Goal: Task Accomplishment & Management: Use online tool/utility

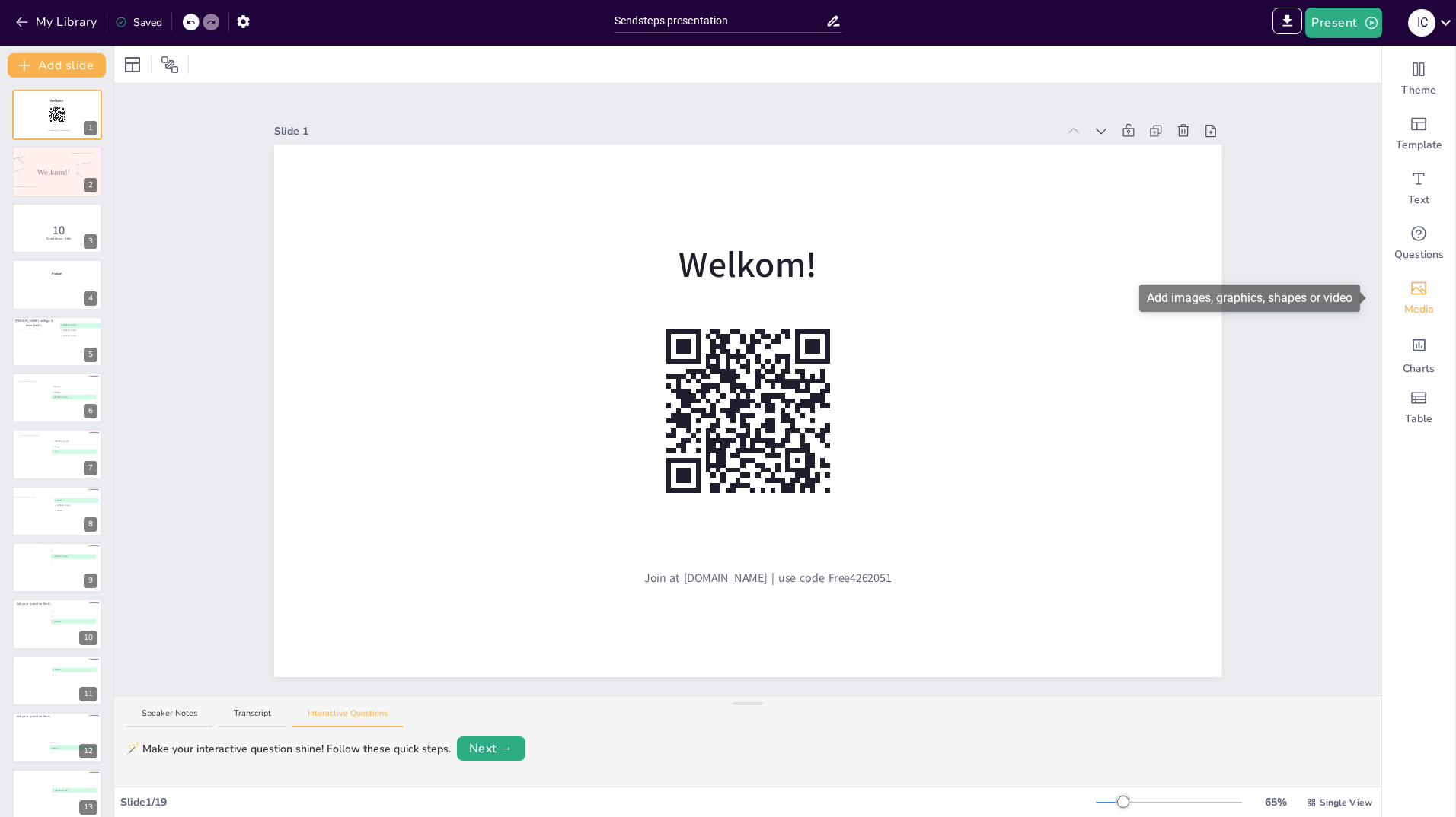
click at [1413, 289] on icon "Add images, graphics, shapes or video" at bounding box center [1419, 288] width 19 height 19
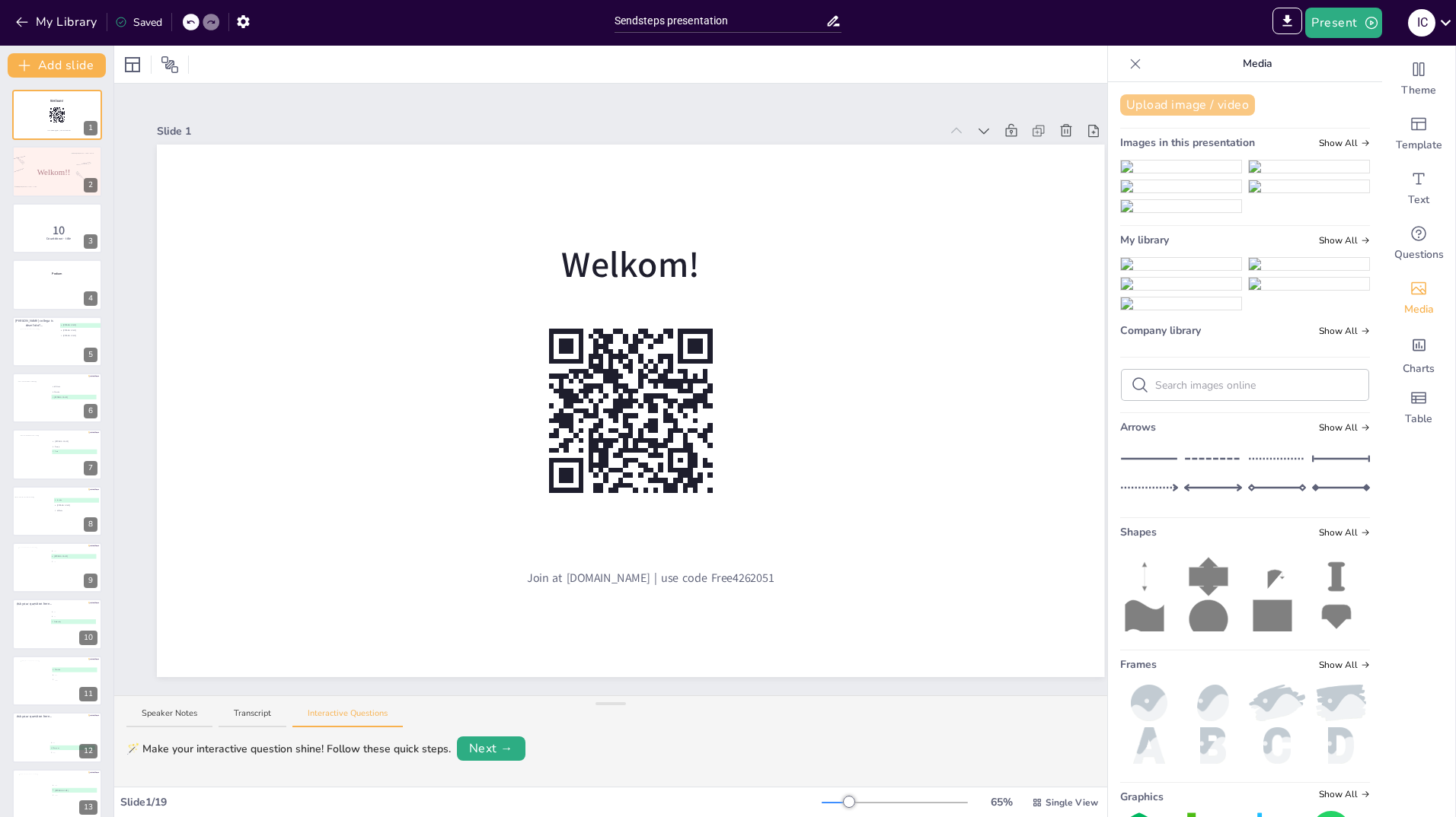
click at [1169, 101] on button "Upload image / video" at bounding box center [1187, 105] width 135 height 22
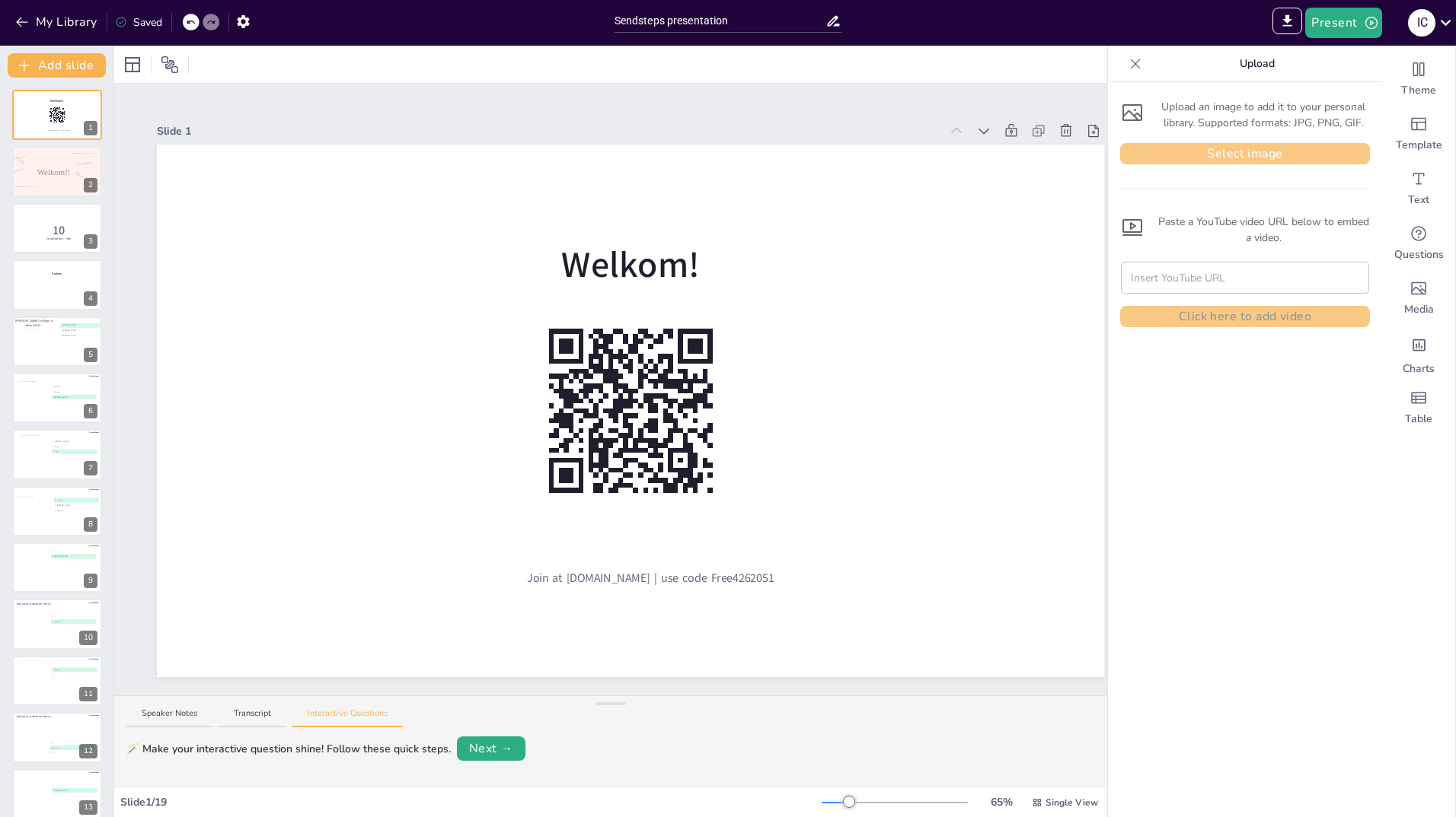
click at [1181, 147] on button "Select image" at bounding box center [1244, 153] width 250 height 22
click at [1235, 154] on button "Select image" at bounding box center [1244, 153] width 250 height 22
click at [1240, 153] on button "Select image" at bounding box center [1244, 153] width 250 height 22
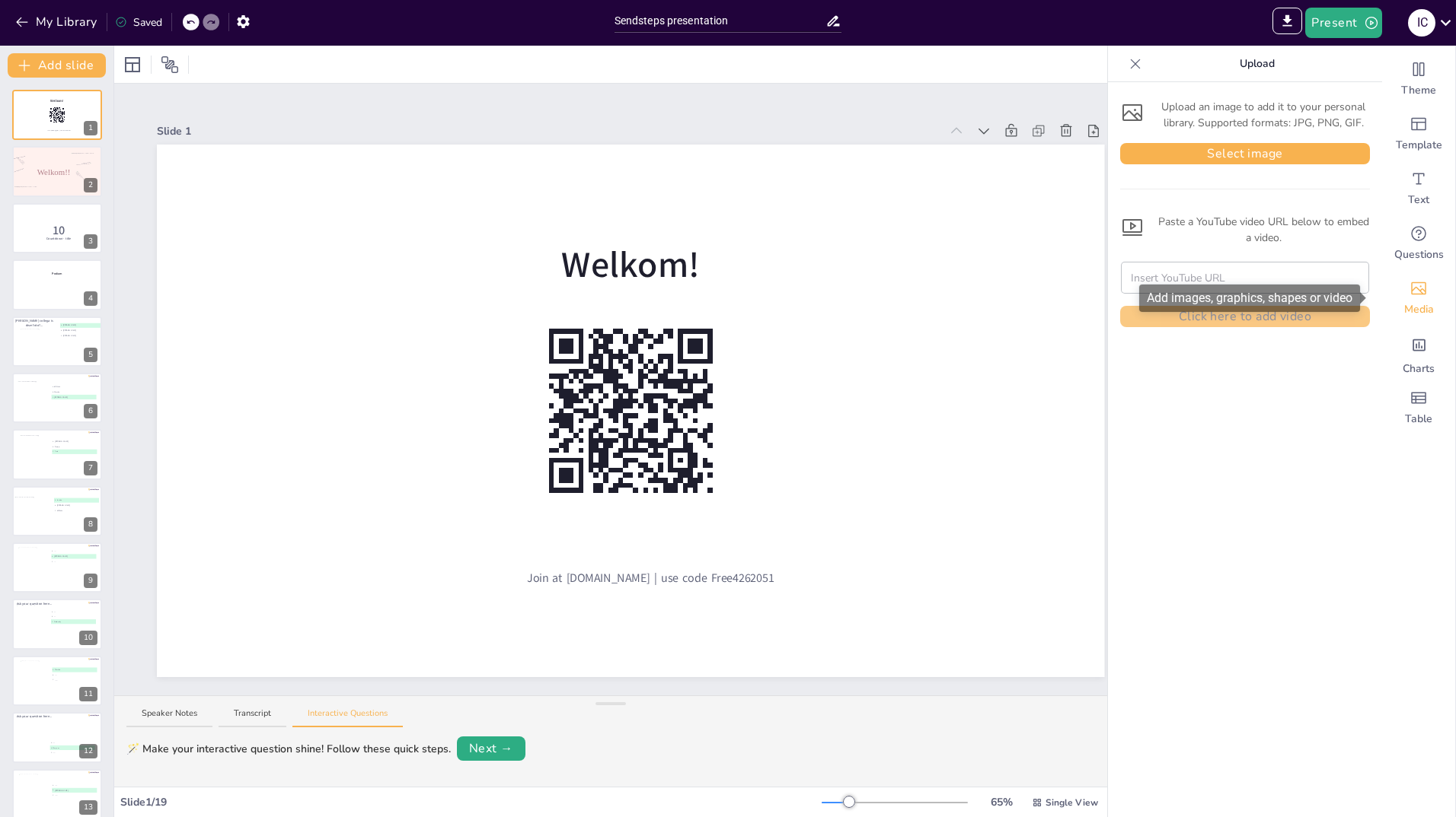
click at [1411, 283] on icon "Add images, graphics, shapes or video" at bounding box center [1419, 289] width 15 height 13
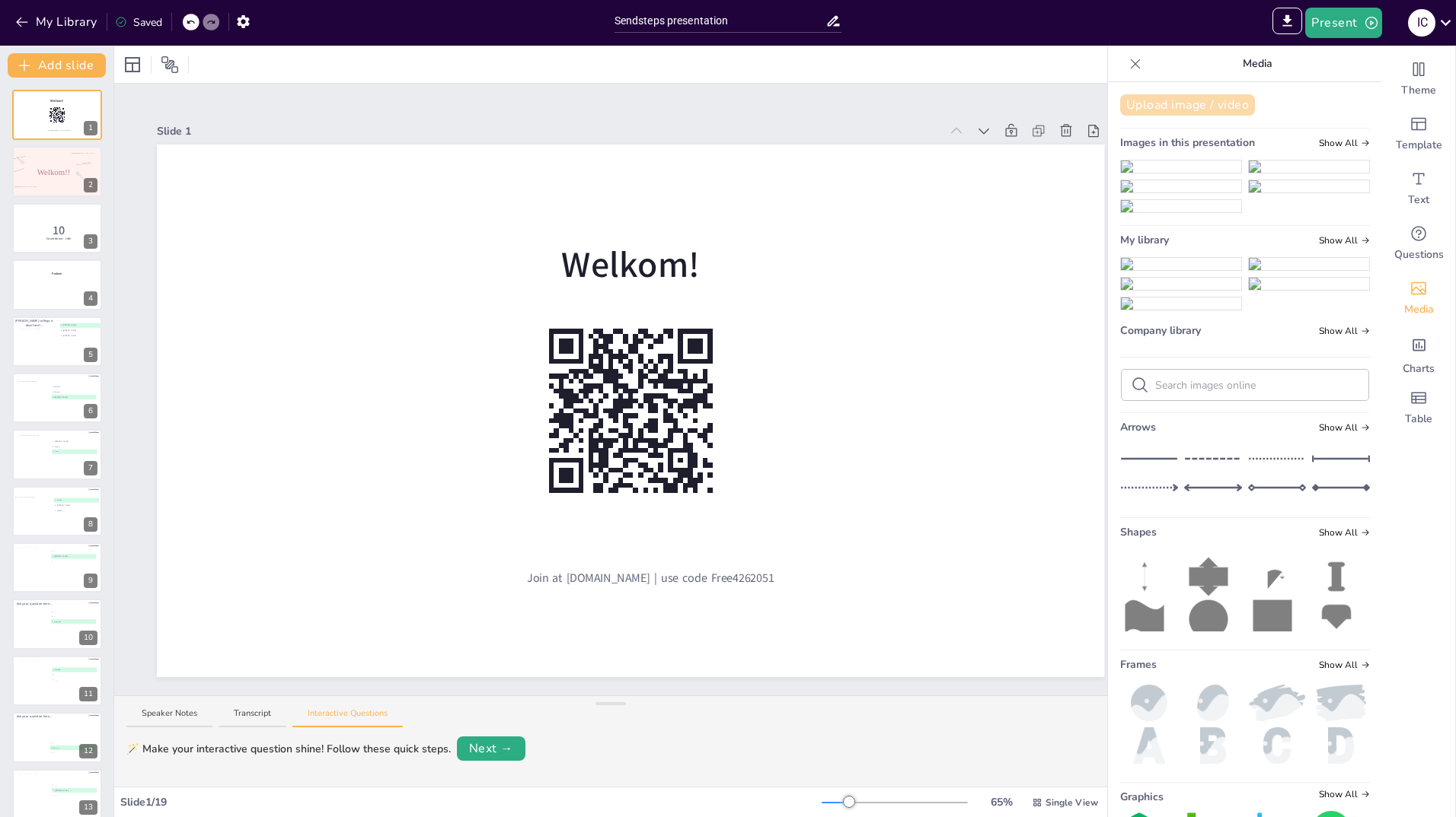
click at [1213, 104] on button "Upload image / video" at bounding box center [1187, 105] width 135 height 22
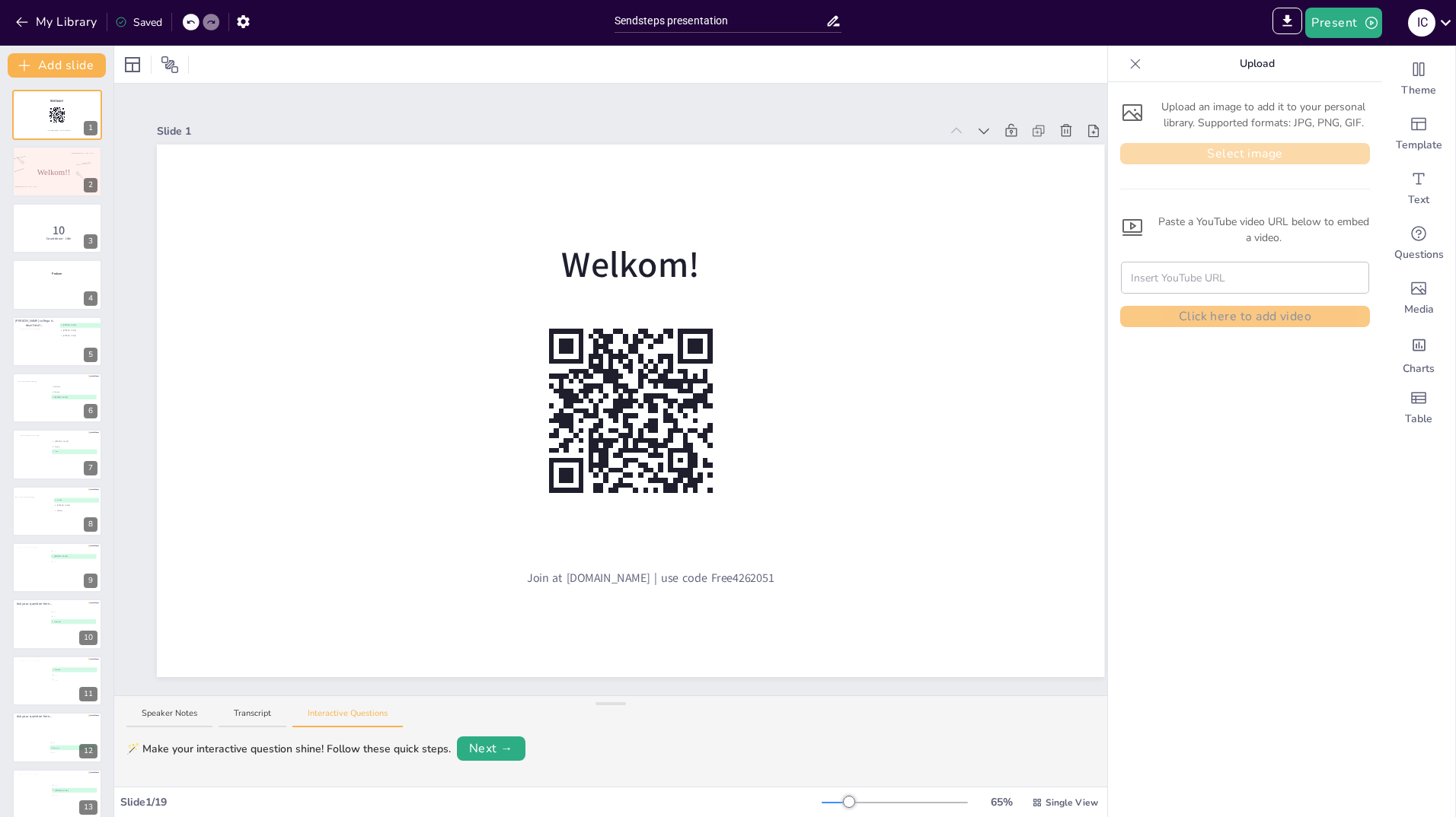
click at [1237, 157] on button "Select image" at bounding box center [1244, 153] width 250 height 22
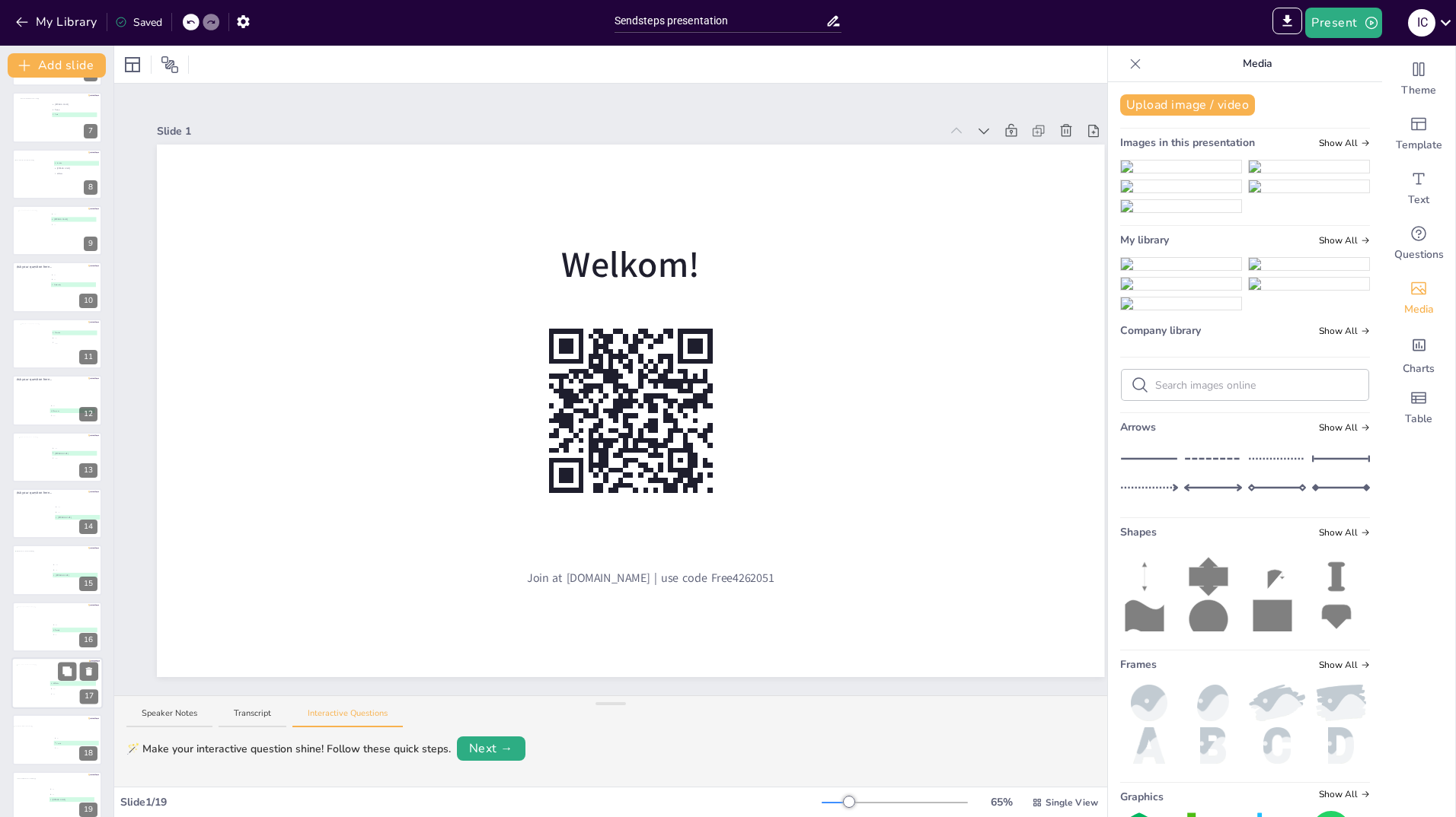
scroll to position [354, 0]
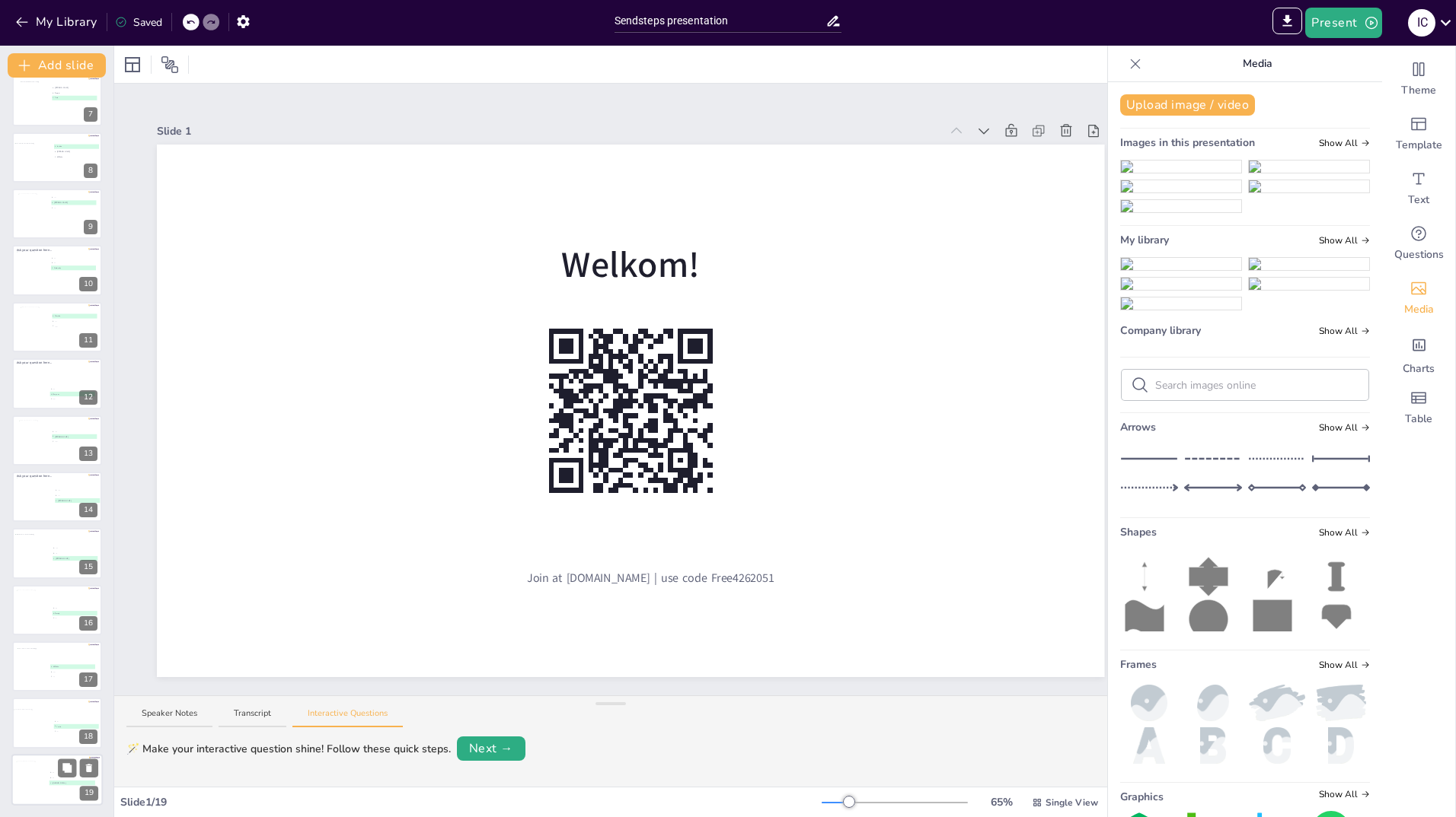
click at [52, 796] on div at bounding box center [57, 780] width 92 height 51
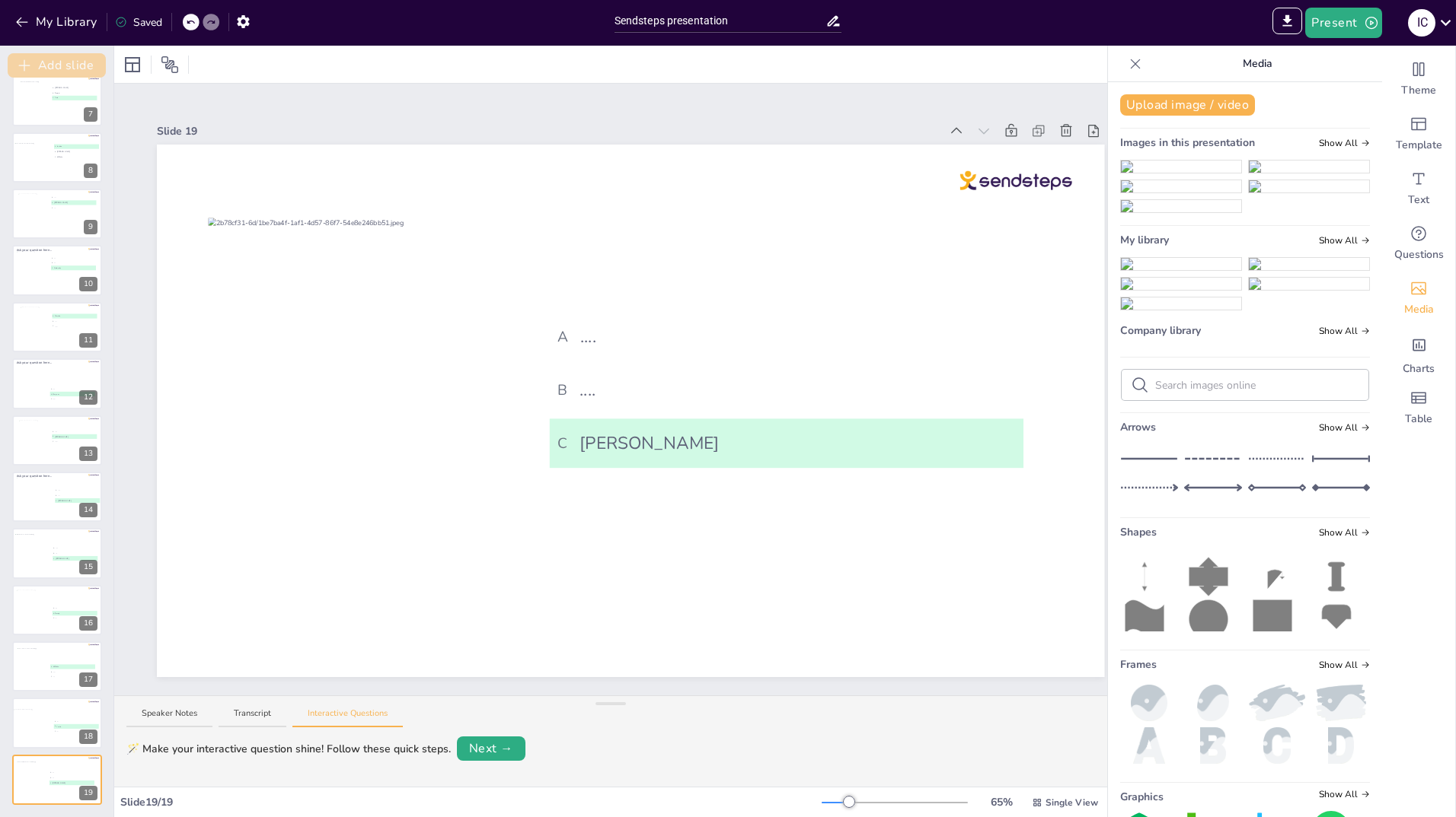
click at [45, 63] on button "Add slide" at bounding box center [56, 66] width 98 height 24
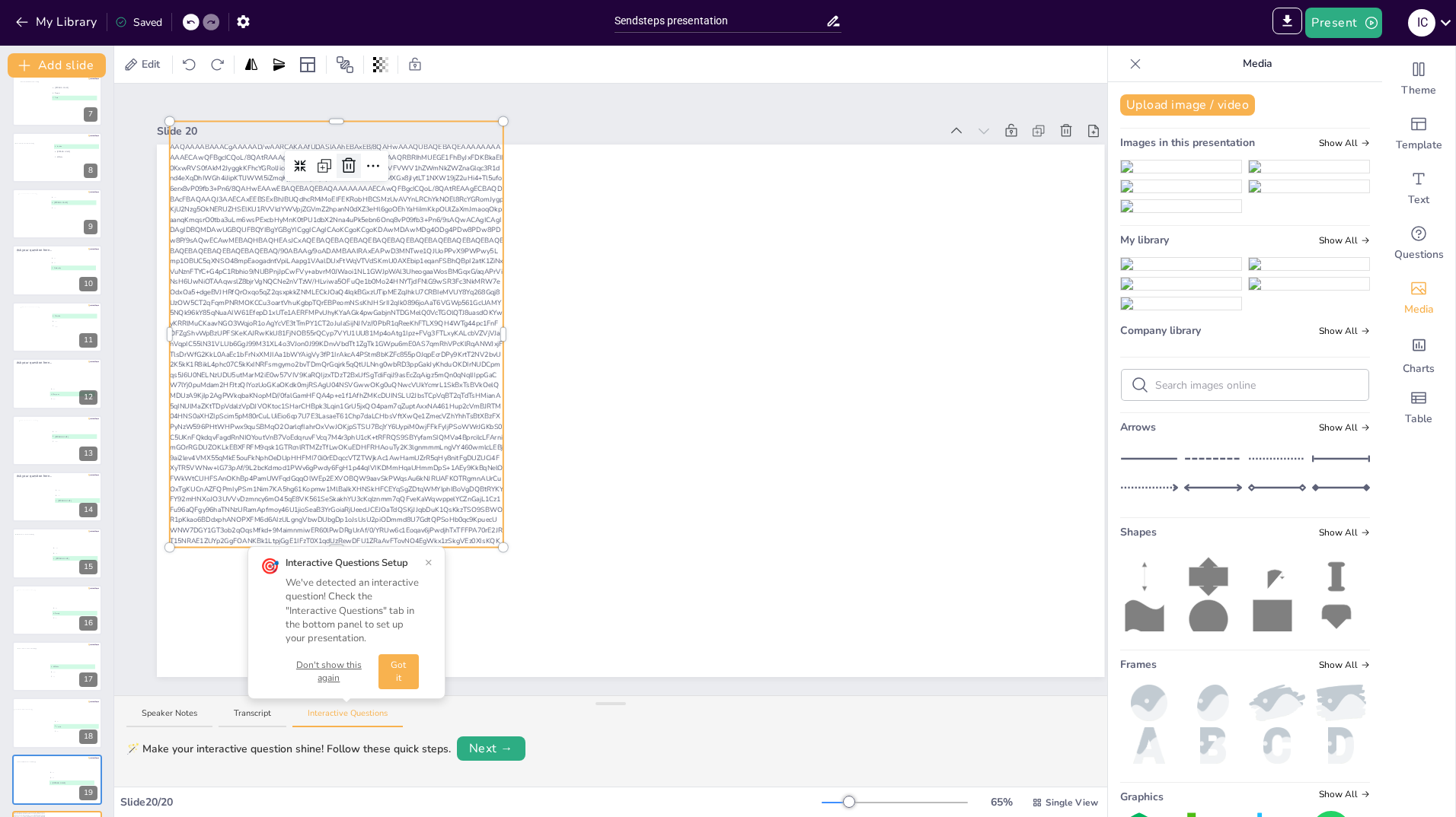
click at [346, 157] on icon at bounding box center [349, 167] width 19 height 19
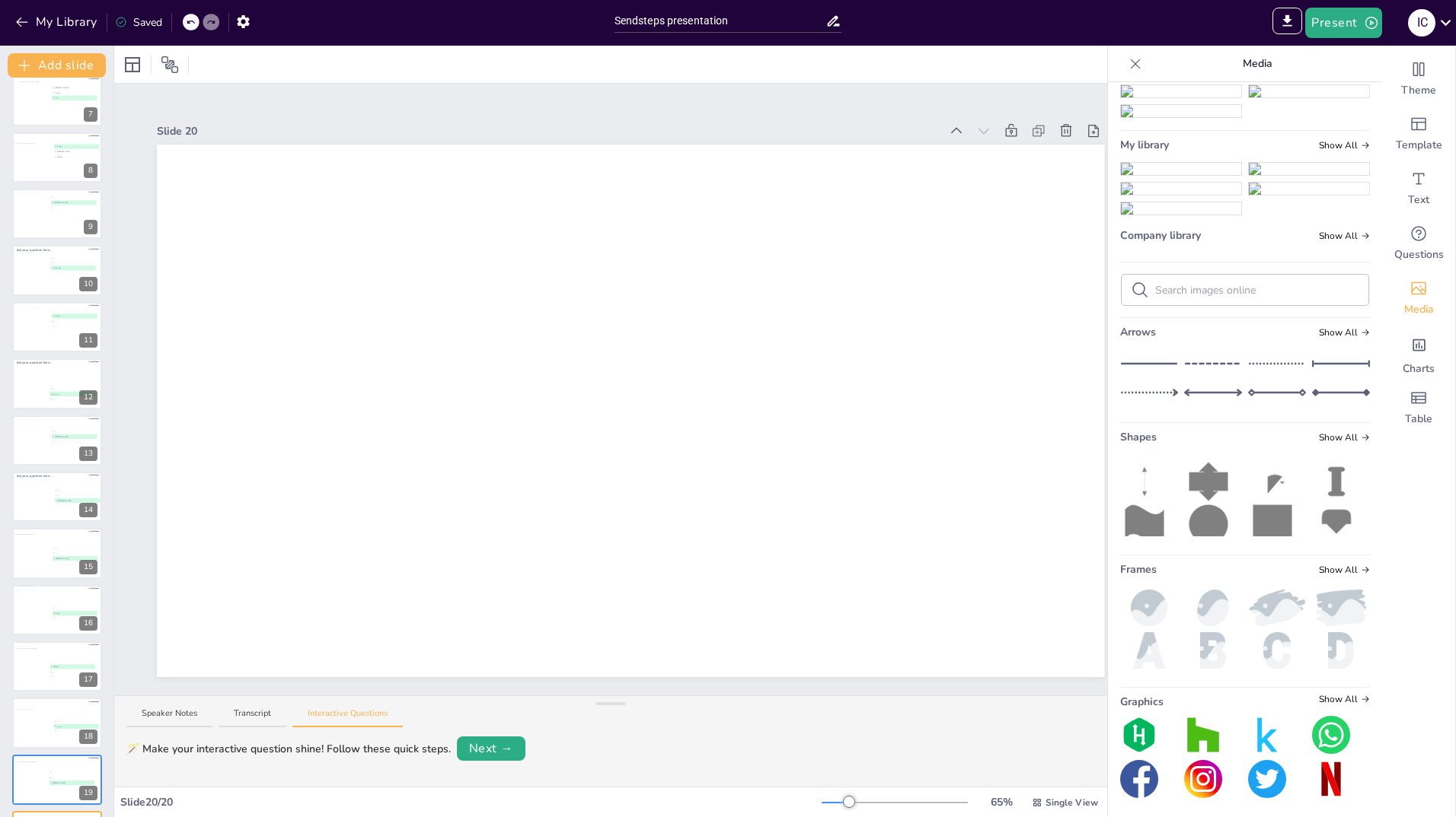
scroll to position [228, 0]
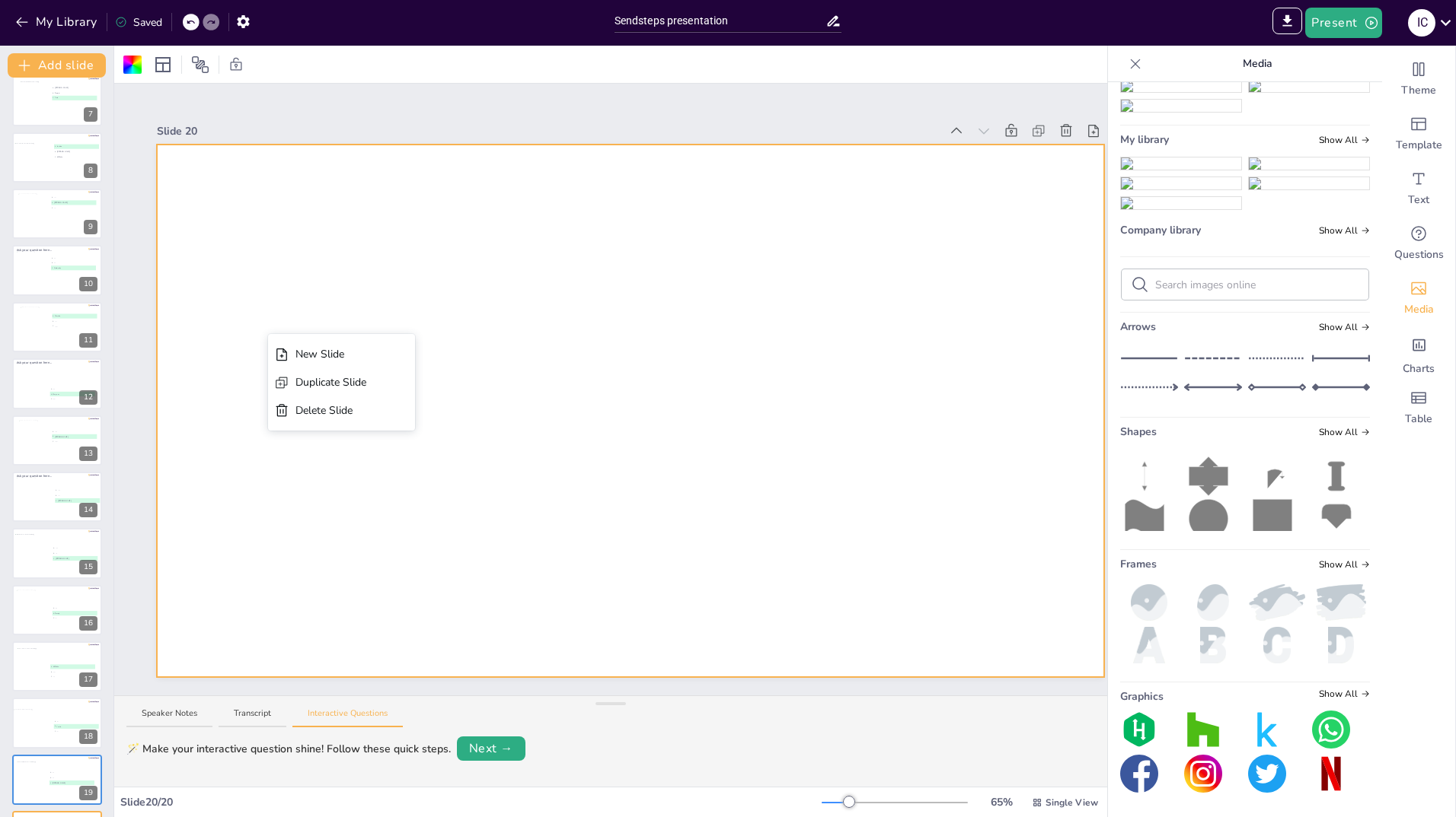
click at [298, 308] on div at bounding box center [631, 411] width 948 height 533
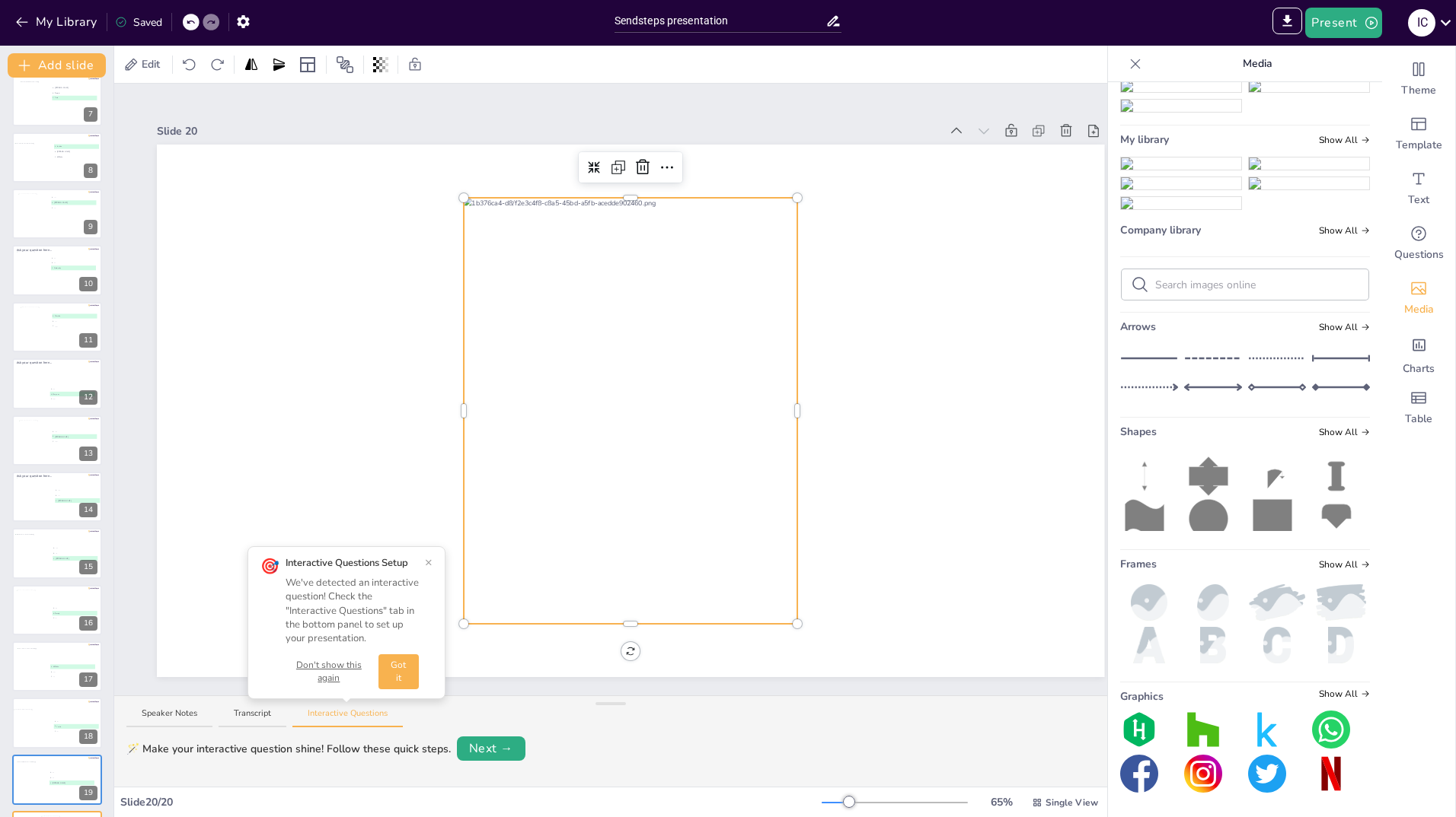
scroll to position [299, 0]
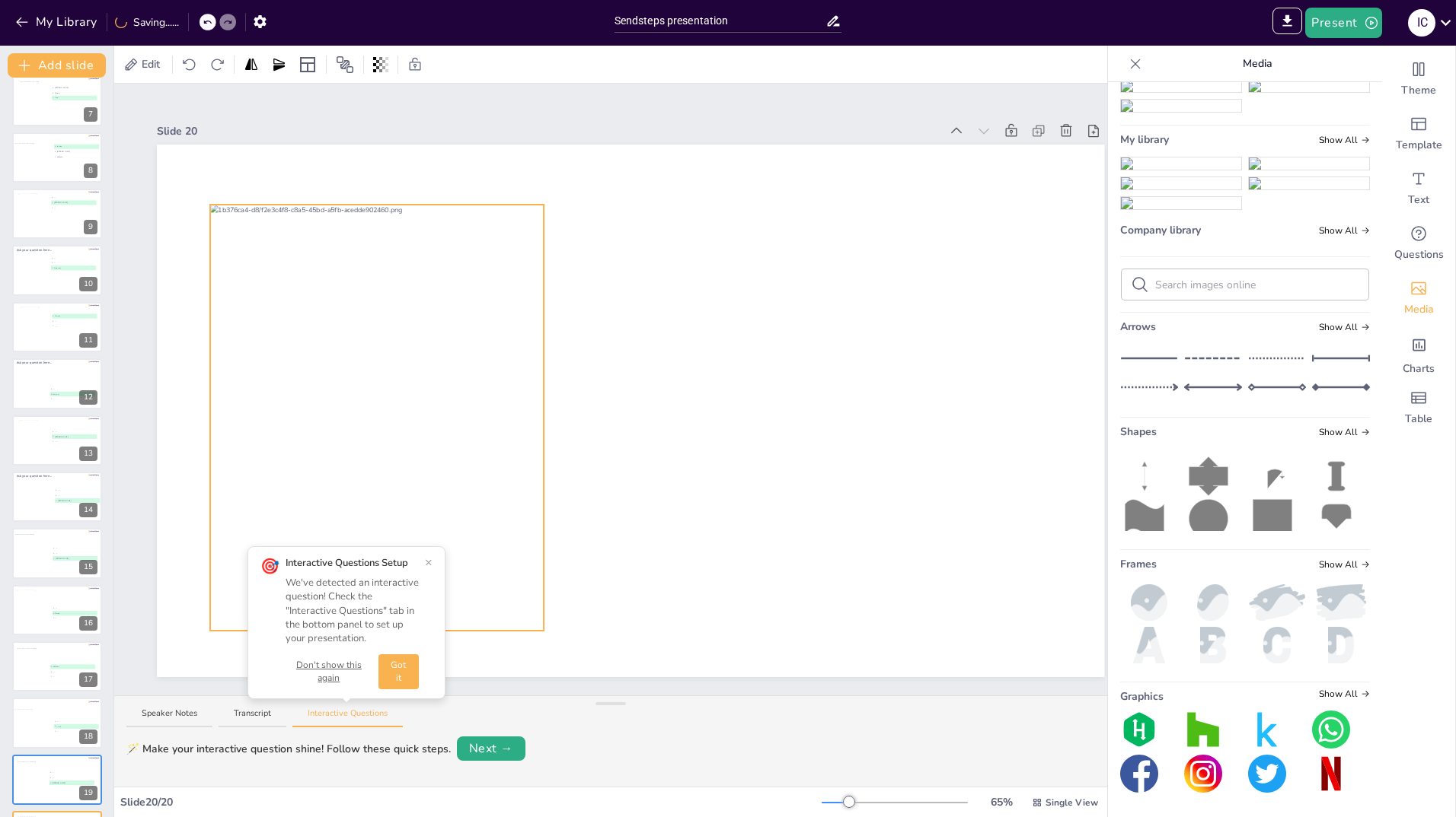
drag, startPoint x: 552, startPoint y: 313, endPoint x: 298, endPoint y: 320, distance: 254.1
click at [298, 320] on div at bounding box center [376, 417] width 333 height 426
click at [1409, 242] on icon "Get real-time input from your audience" at bounding box center [1419, 234] width 19 height 19
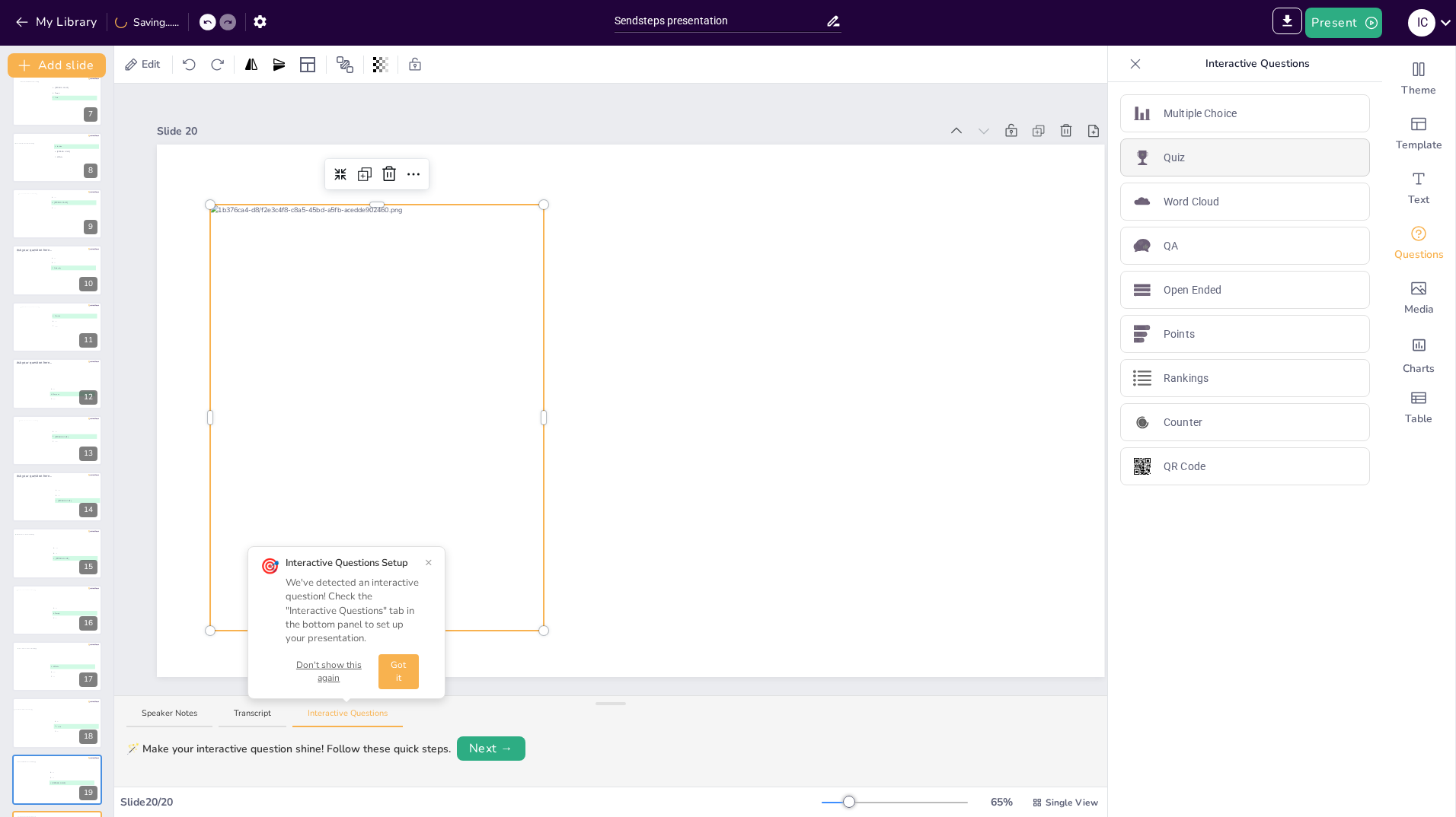
click at [1164, 157] on p "Quiz" at bounding box center [1175, 157] width 22 height 16
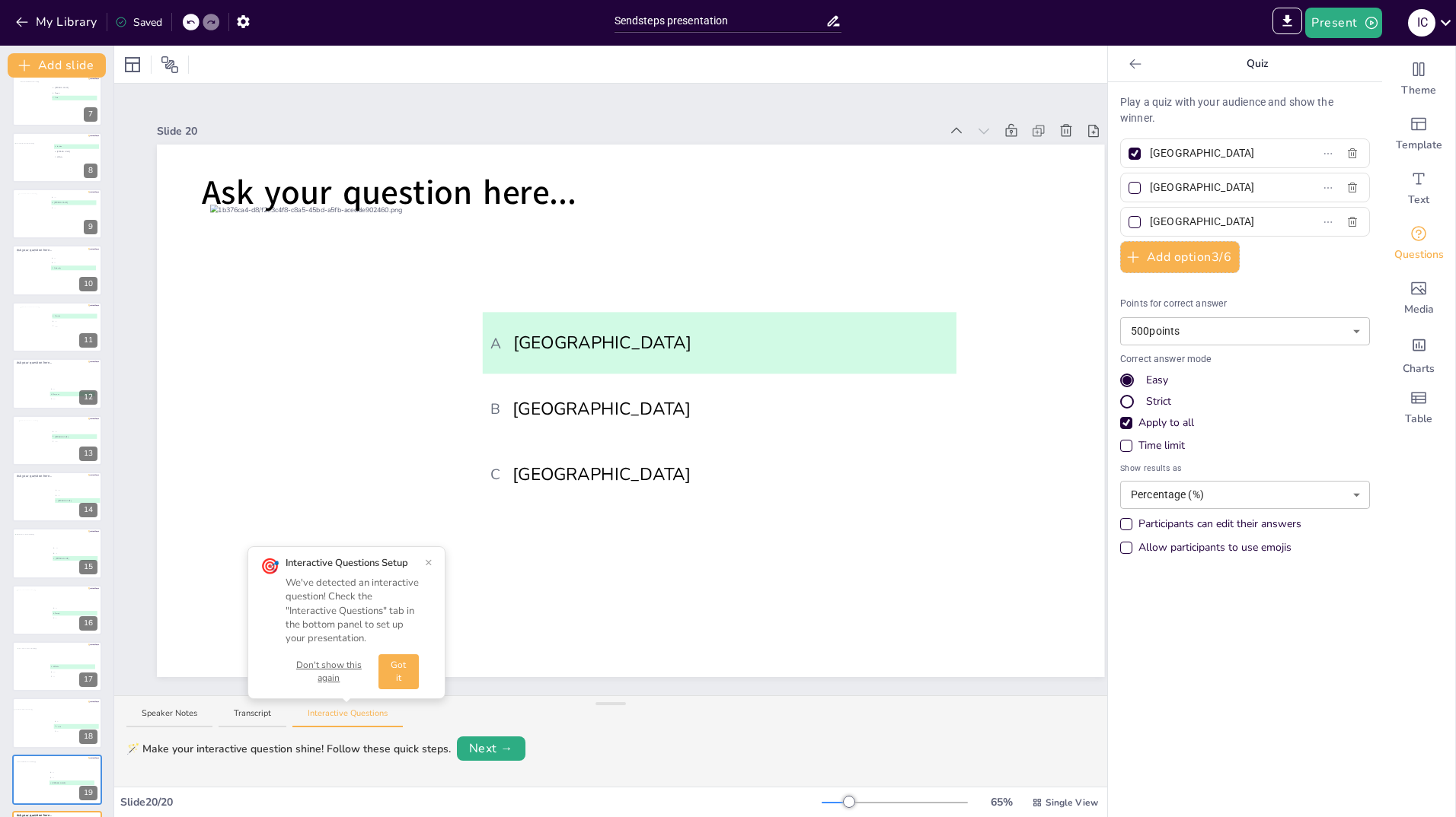
click at [1213, 157] on input "Amsterdam" at bounding box center [1220, 153] width 141 height 22
type input "A"
type input "[PERSON_NAME]"
drag, startPoint x: 1198, startPoint y: 194, endPoint x: 1154, endPoint y: 180, distance: 46.2
click at [1154, 180] on input "Rotterdam" at bounding box center [1220, 188] width 141 height 22
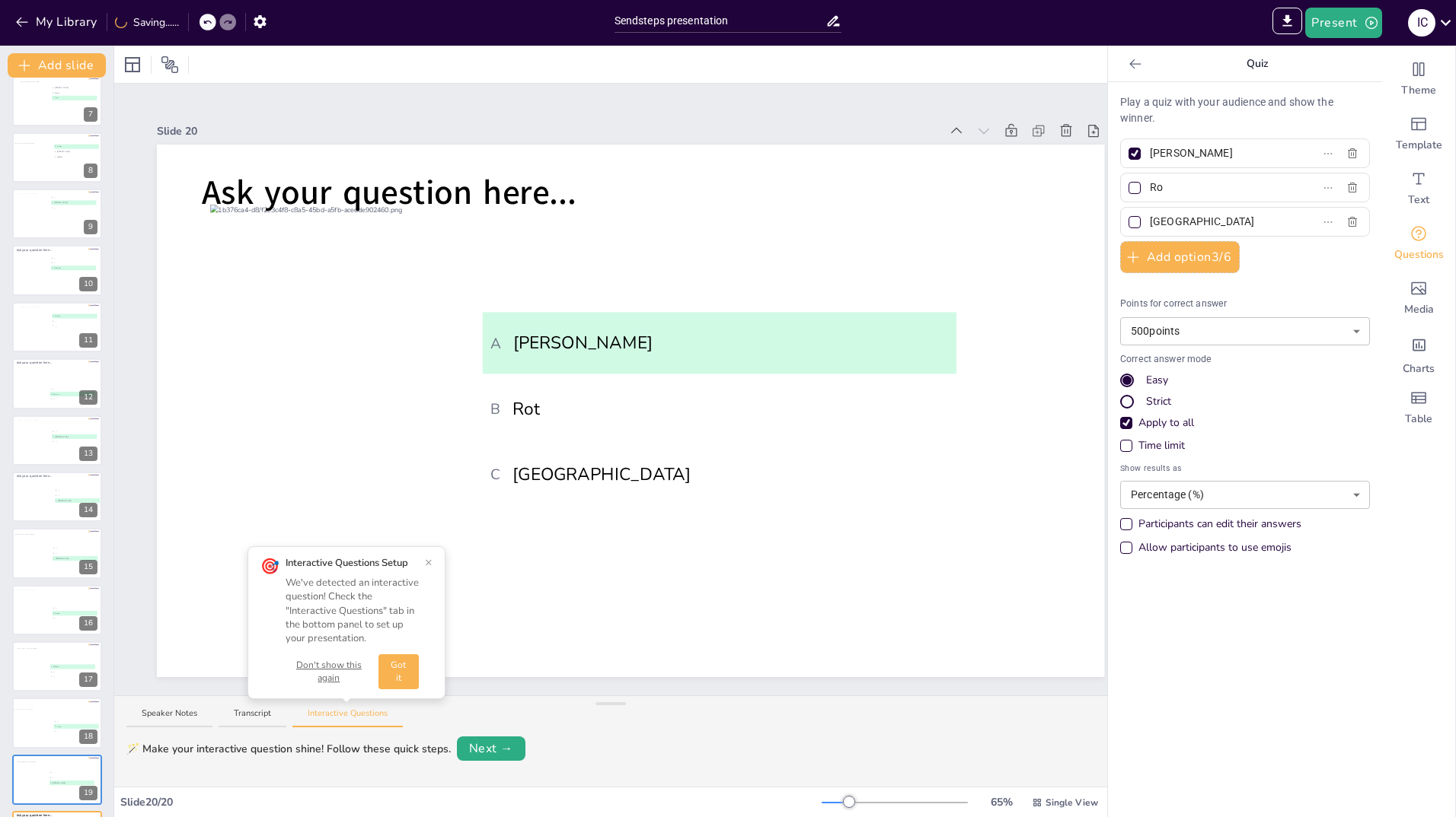
type input "R"
type input "....."
drag, startPoint x: 1199, startPoint y: 220, endPoint x: 1131, endPoint y: 222, distance: 68.0
click at [1131, 222] on label "The Hague" at bounding box center [1220, 222] width 190 height 22
type input "....."
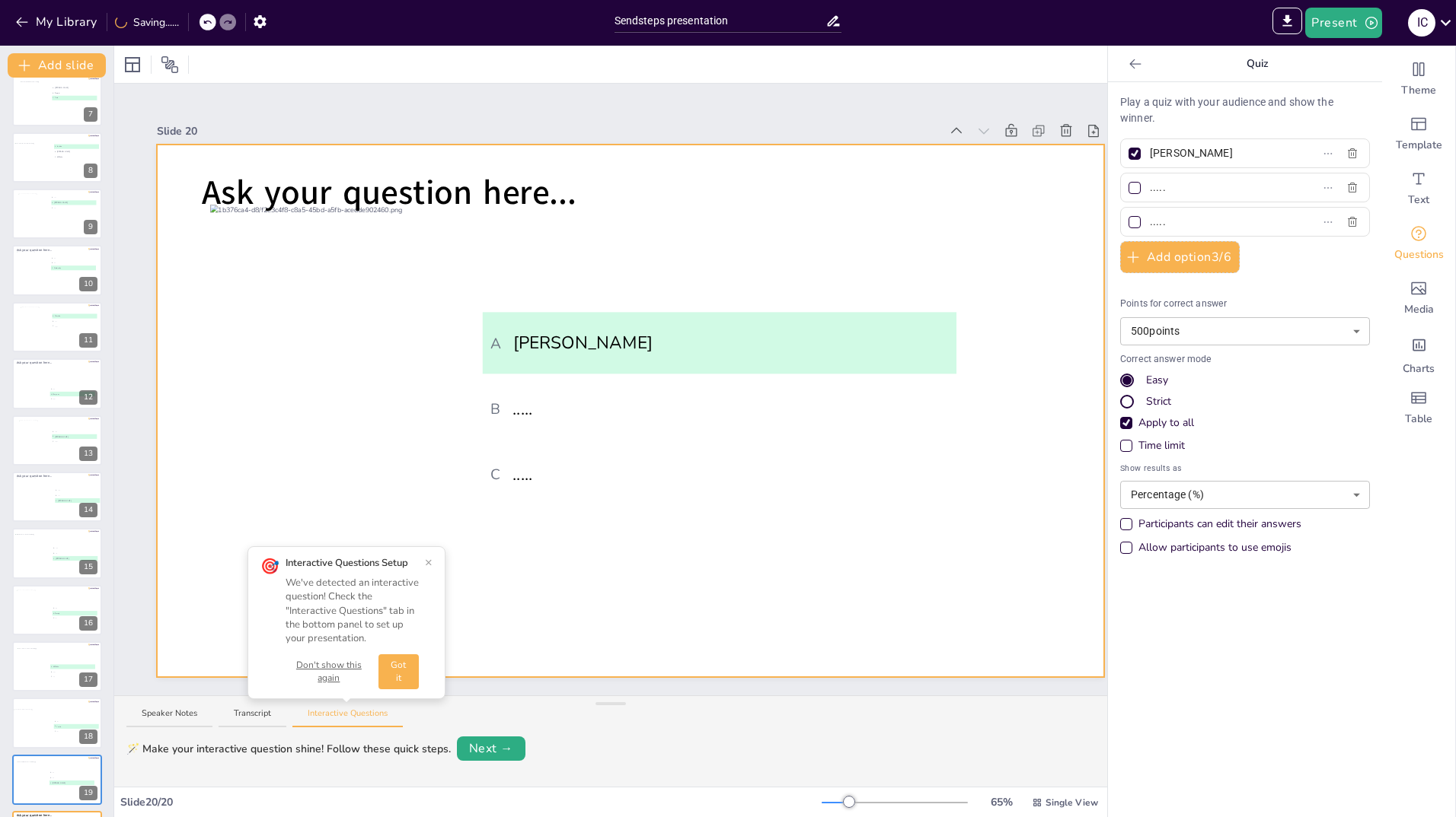
click at [753, 204] on div at bounding box center [631, 411] width 948 height 533
click at [522, 184] on span "Ask your question here..." at bounding box center [389, 192] width 374 height 46
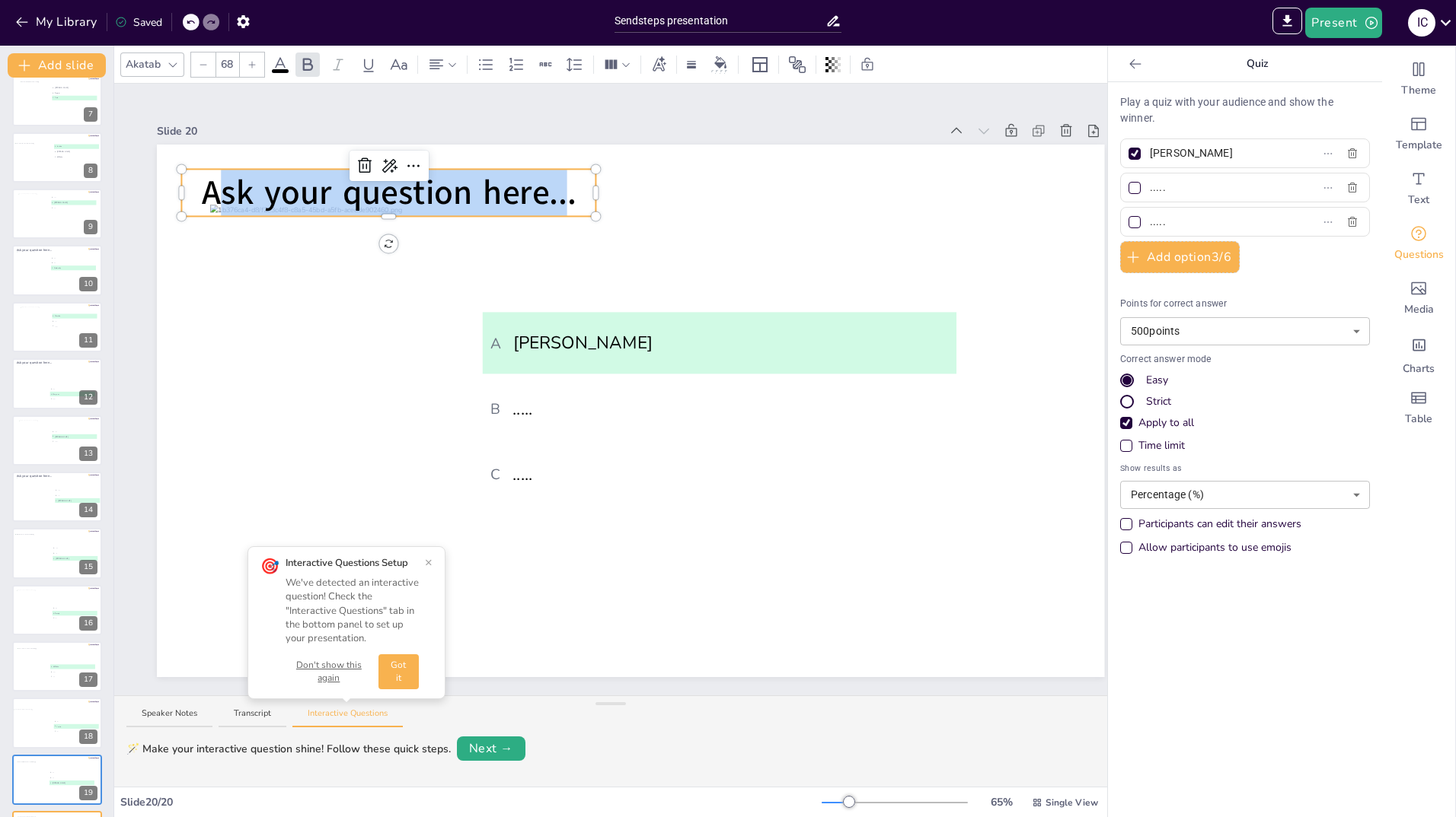
drag, startPoint x: 567, startPoint y: 183, endPoint x: 221, endPoint y: 184, distance: 346.0
click at [221, 184] on span "Ask your question here..." at bounding box center [389, 192] width 374 height 46
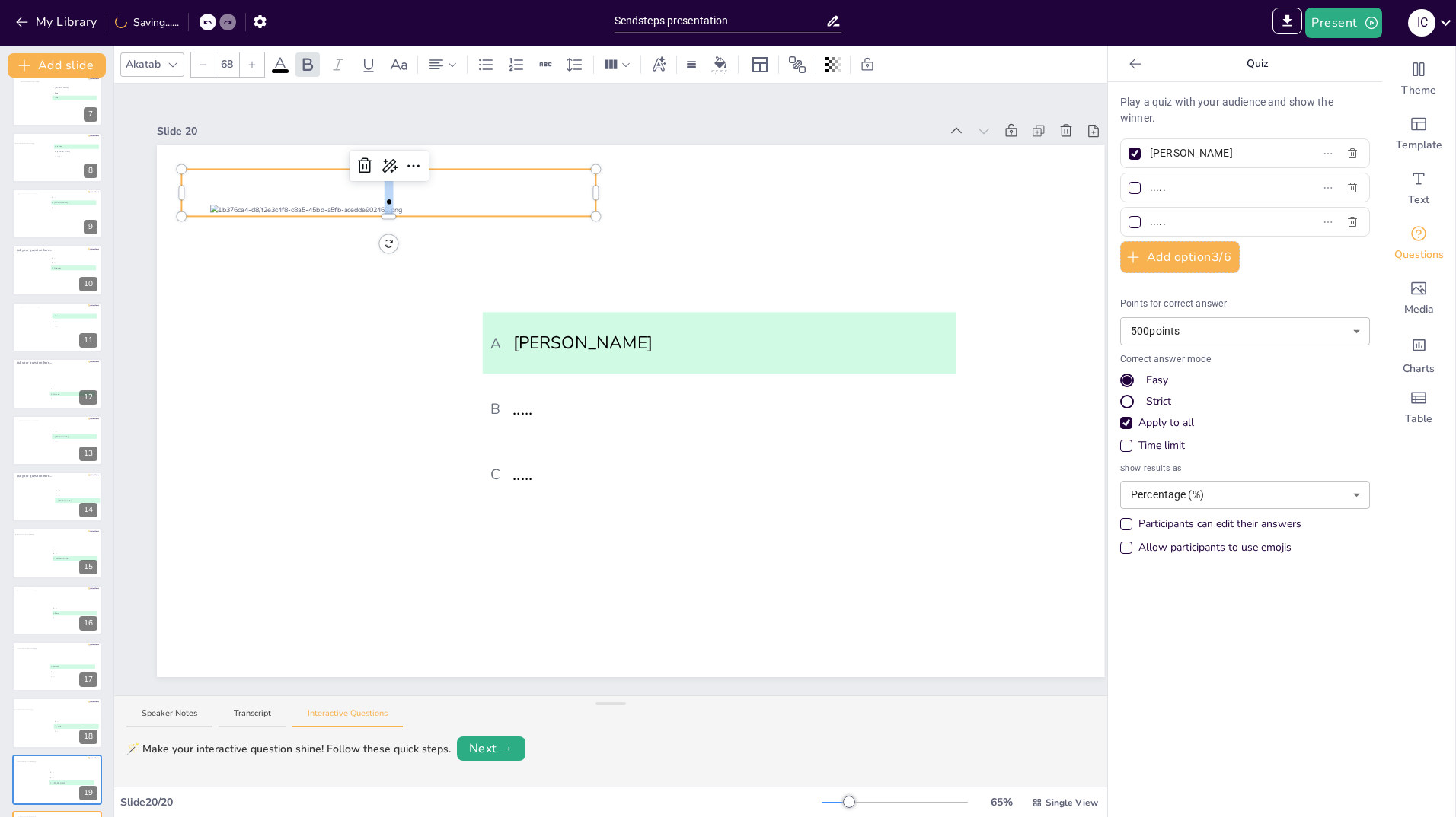
drag, startPoint x: 426, startPoint y: 194, endPoint x: 348, endPoint y: 194, distance: 78.0
click at [348, 194] on p "." at bounding box center [389, 193] width 414 height 47
click at [364, 157] on icon at bounding box center [365, 167] width 19 height 19
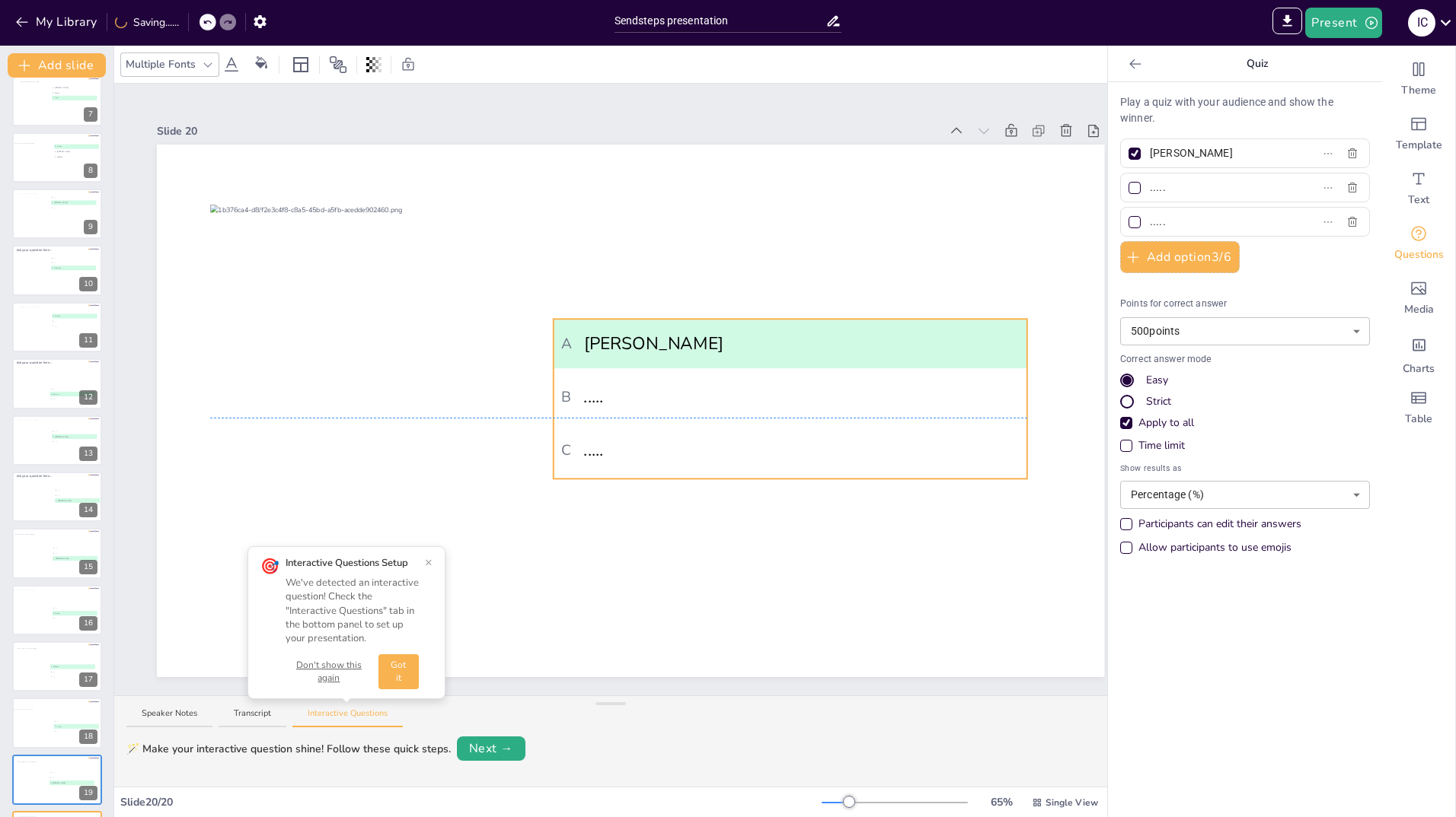
drag, startPoint x: 695, startPoint y: 332, endPoint x: 765, endPoint y: 337, distance: 70.2
click at [765, 337] on span "A Marisa" at bounding box center [789, 344] width 458 height 26
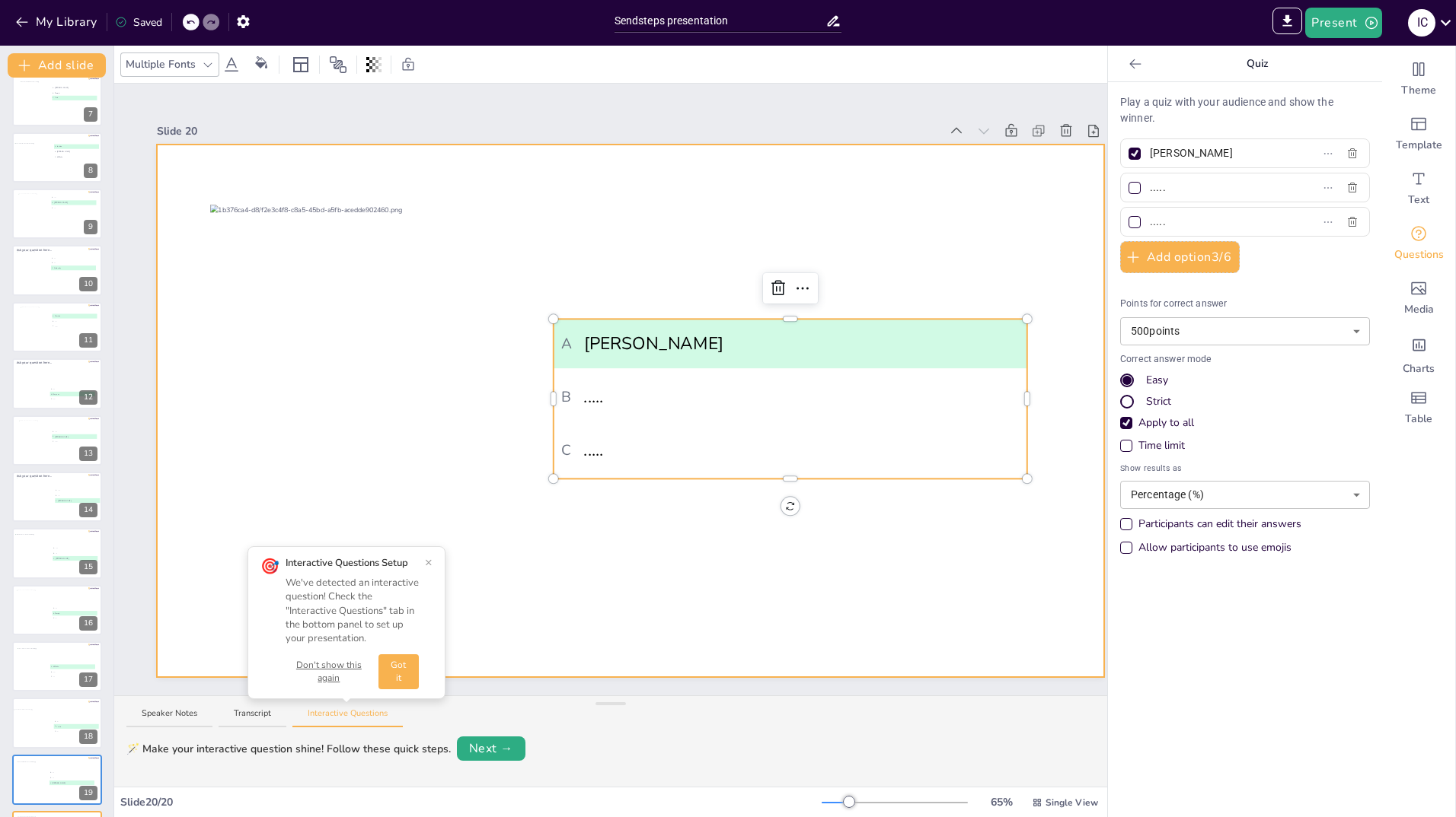
click at [799, 601] on div at bounding box center [631, 411] width 948 height 533
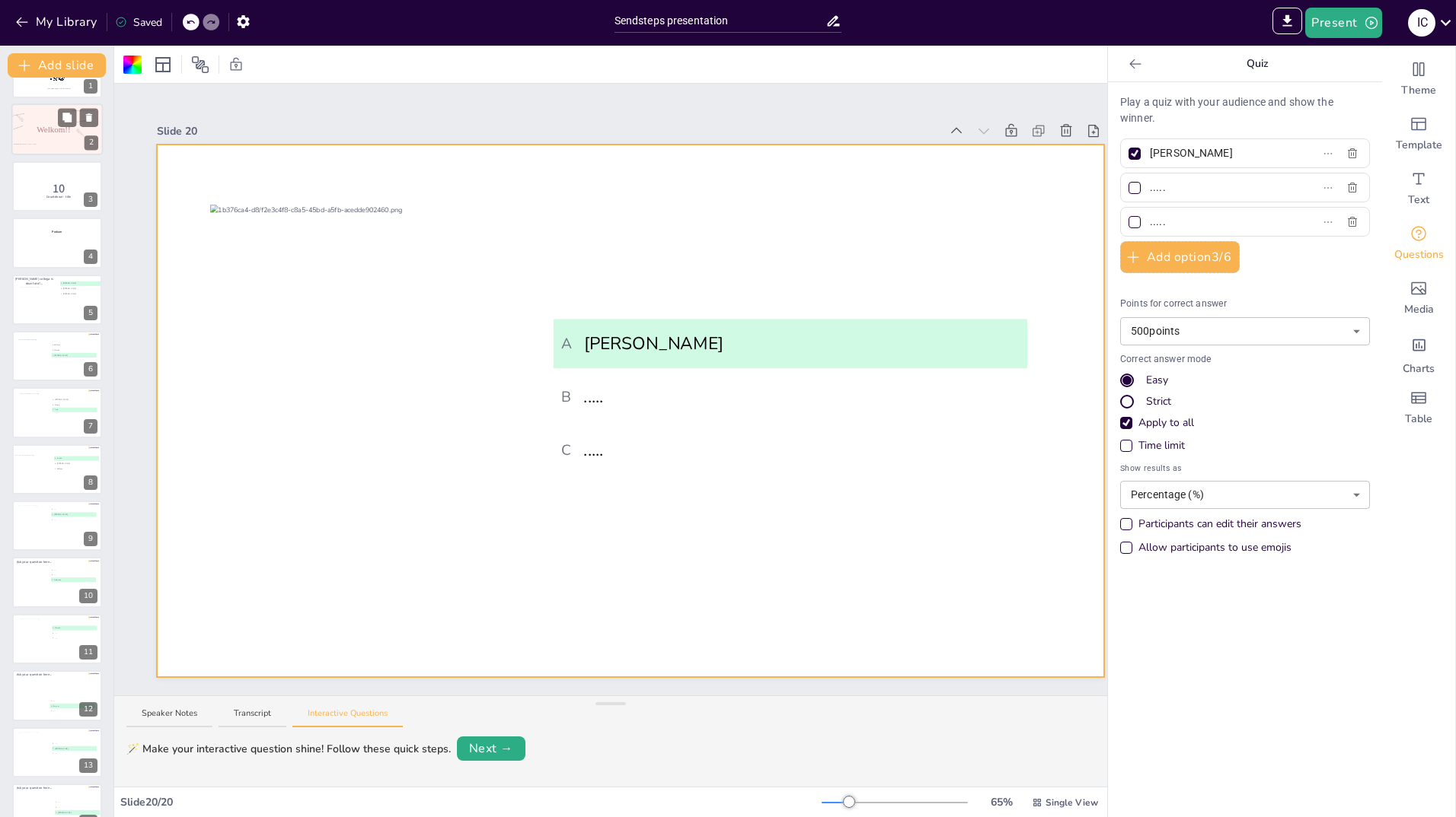
scroll to position [0, 0]
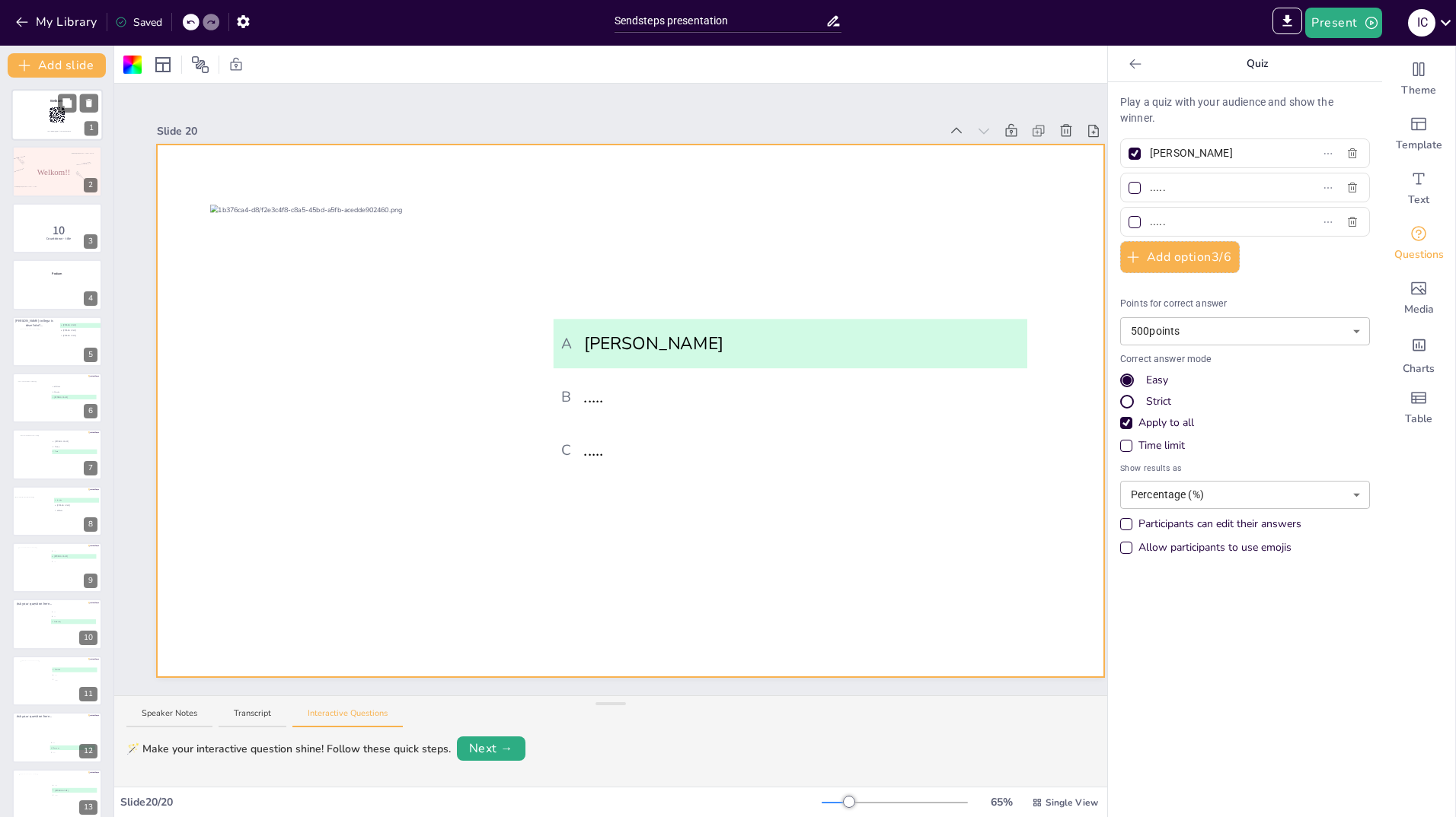
click at [38, 119] on div at bounding box center [57, 114] width 92 height 51
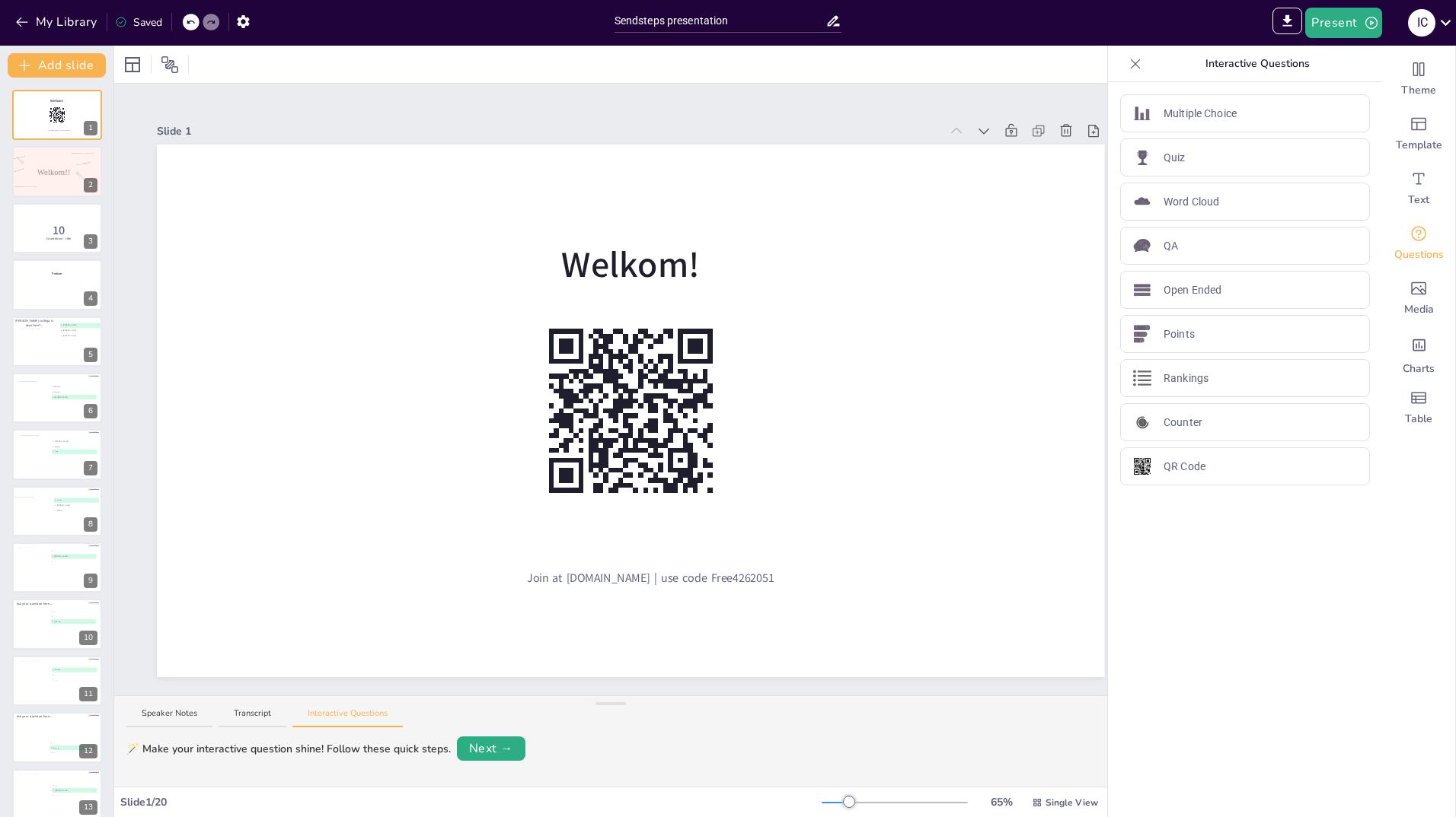
click at [1131, 60] on icon at bounding box center [1135, 64] width 15 height 15
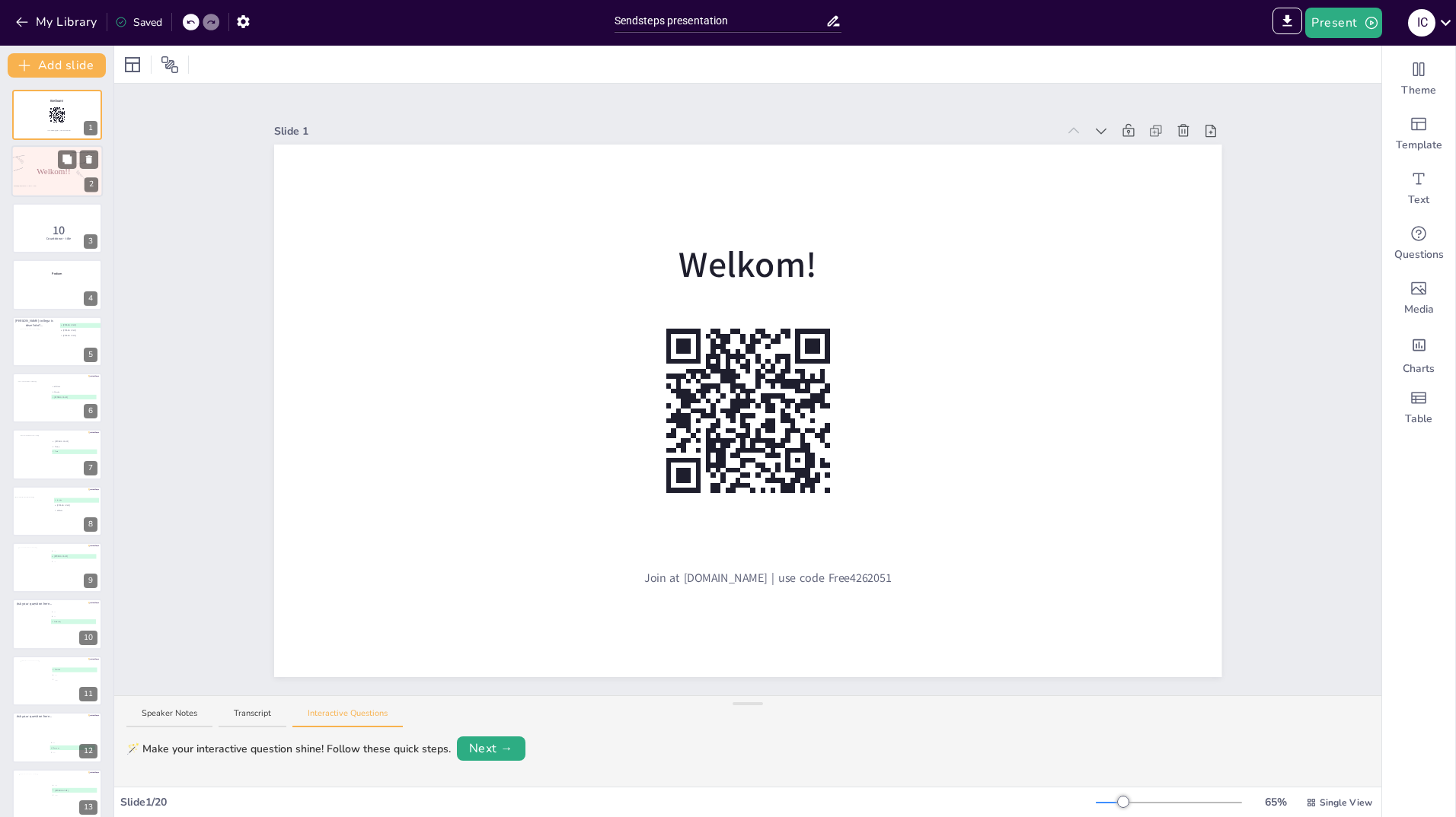
click at [39, 175] on span "Welkom!!" at bounding box center [53, 171] width 35 height 9
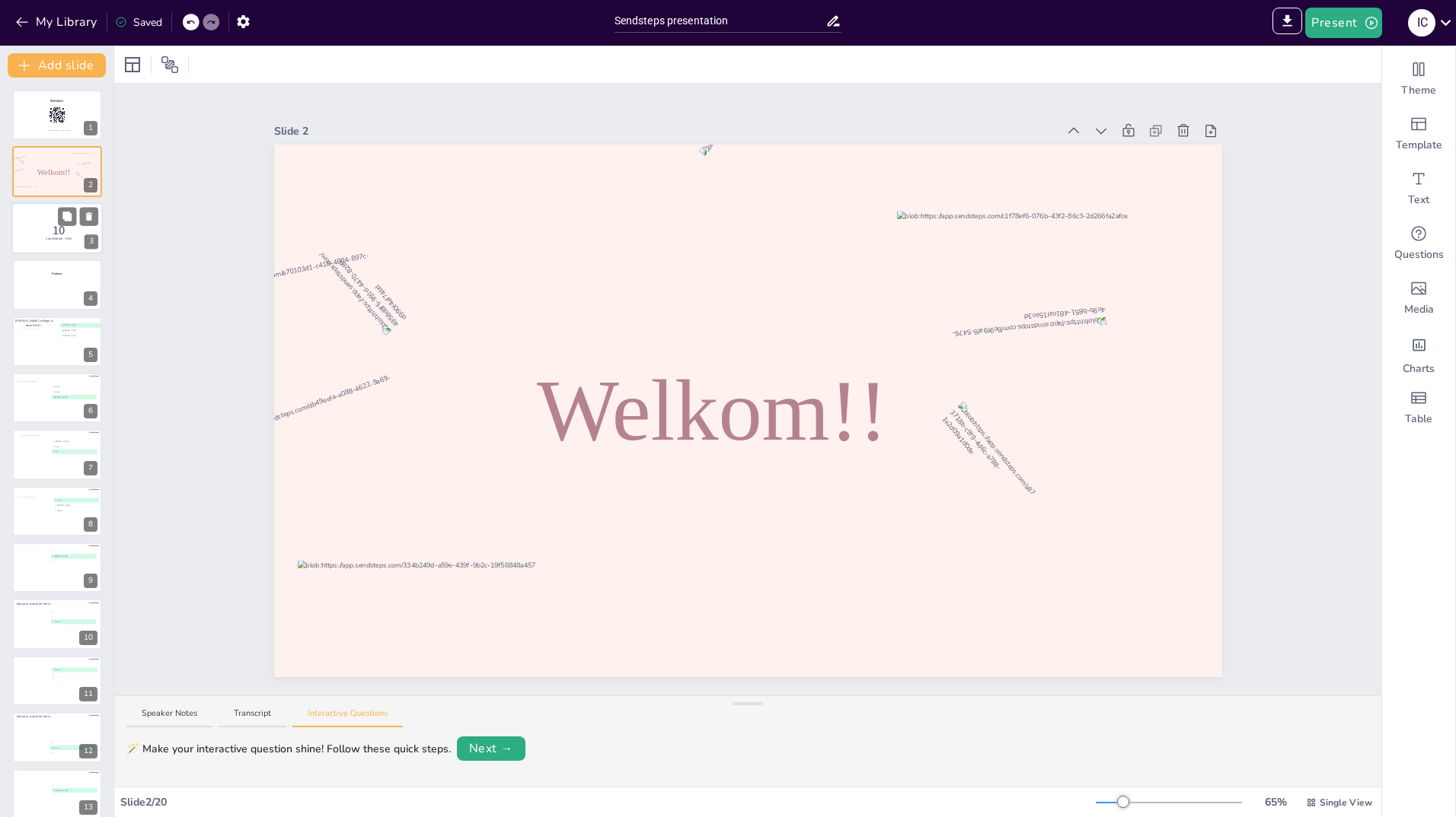
click at [34, 226] on div at bounding box center [57, 227] width 92 height 51
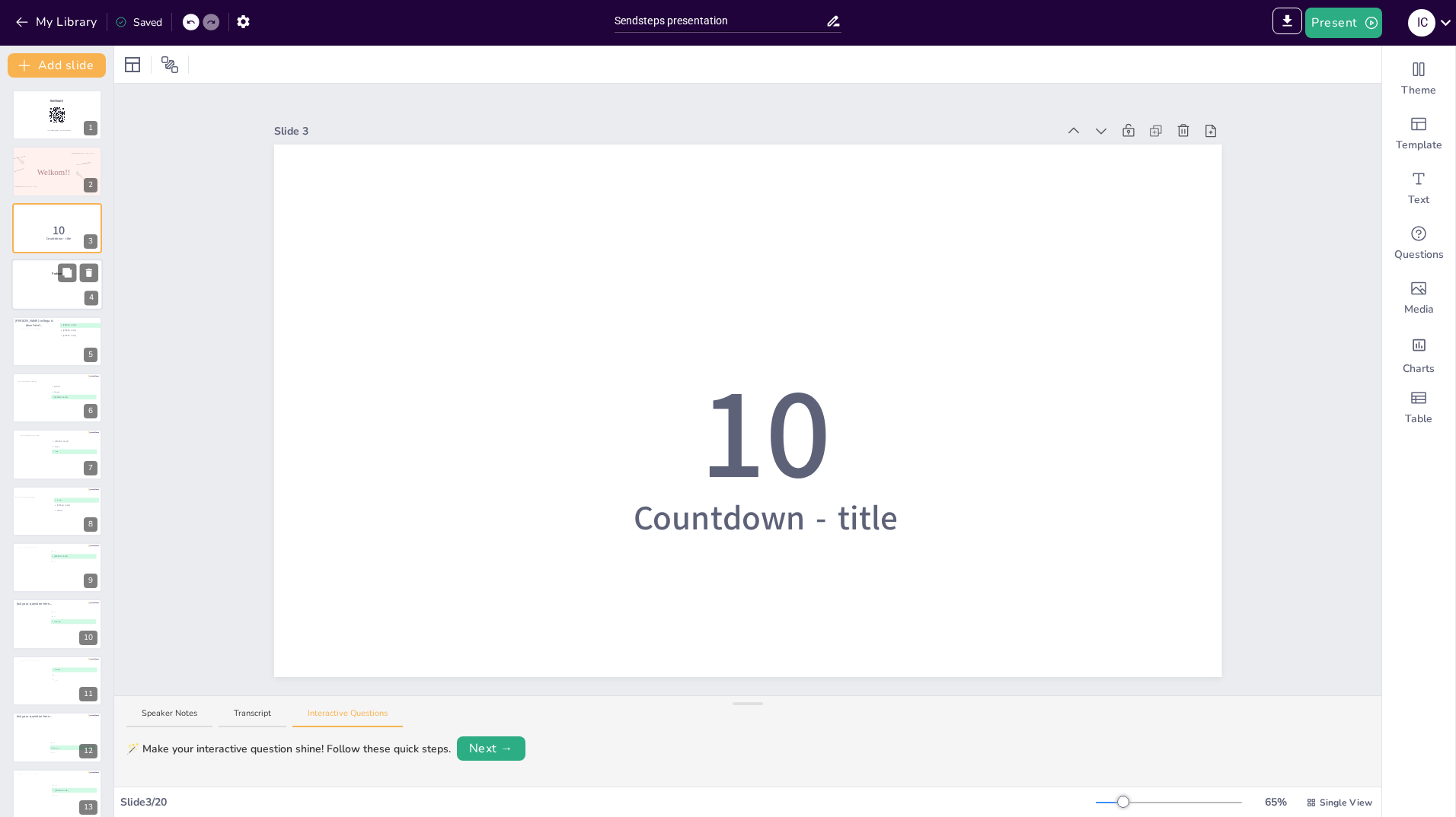
click at [40, 290] on div at bounding box center [57, 284] width 92 height 51
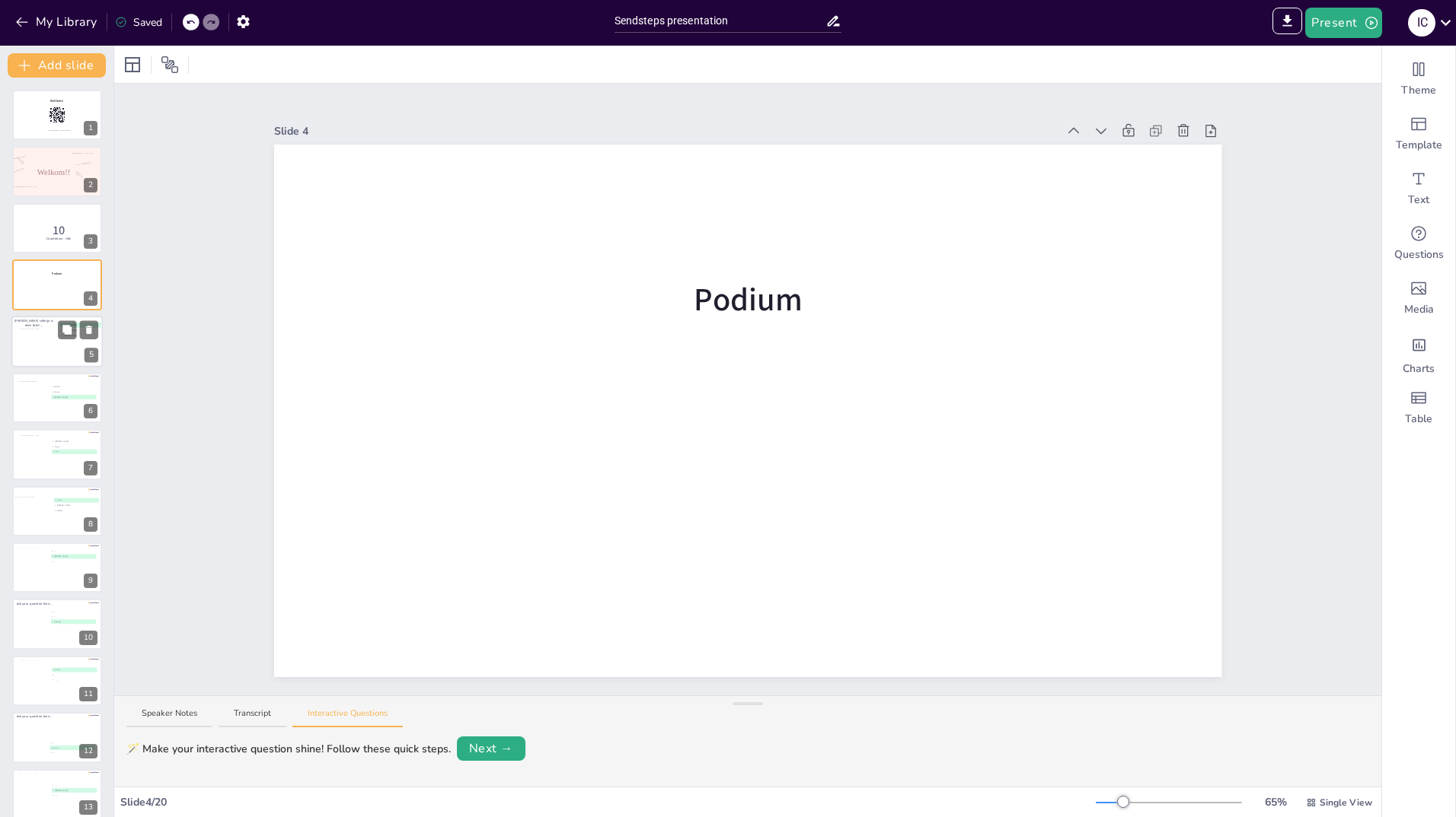
click at [43, 353] on div at bounding box center [39, 342] width 40 height 27
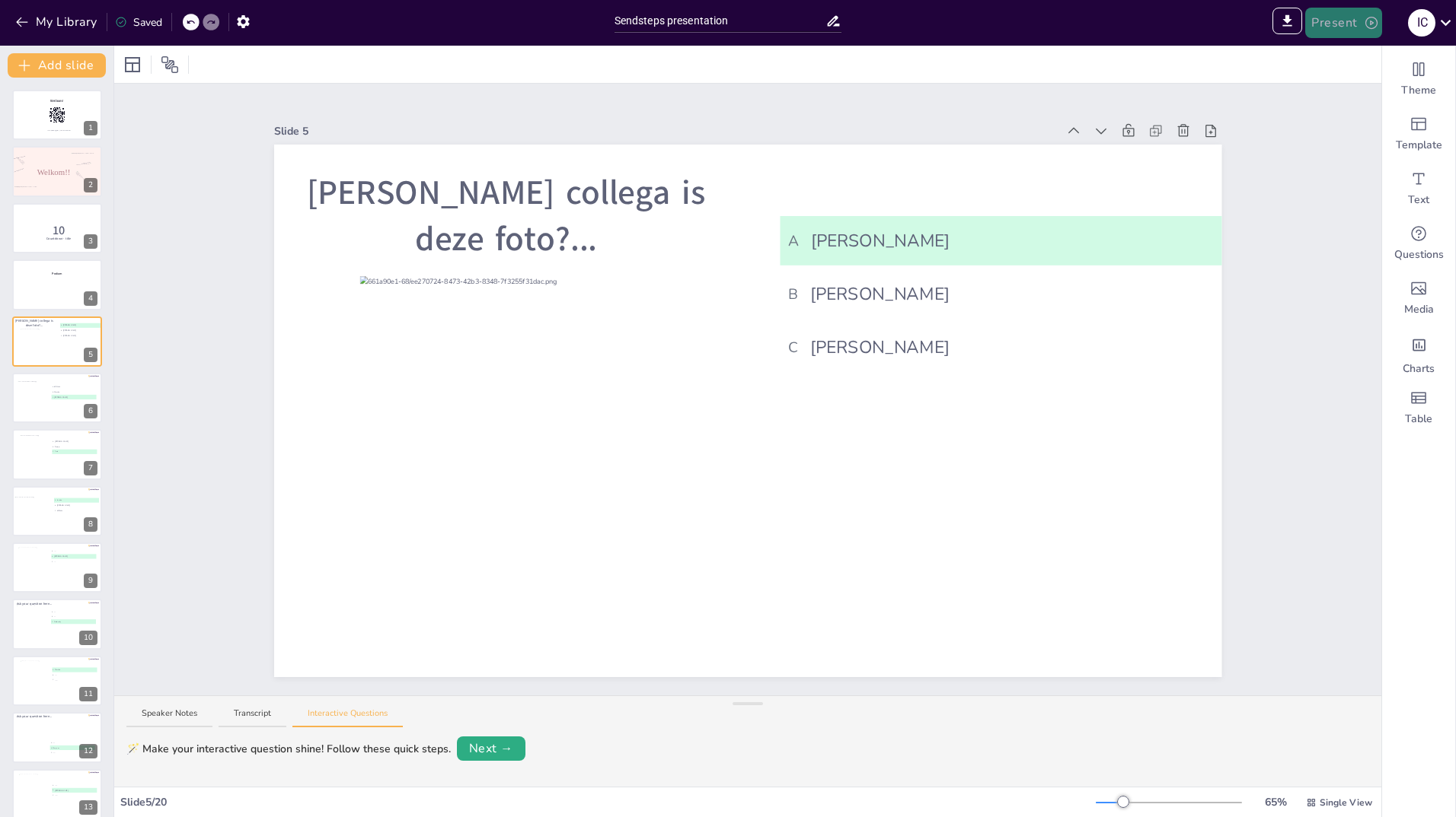
click at [1339, 24] on button "Present" at bounding box center [1343, 22] width 76 height 31
click at [1351, 93] on li "Play presentation" at bounding box center [1366, 94] width 120 height 24
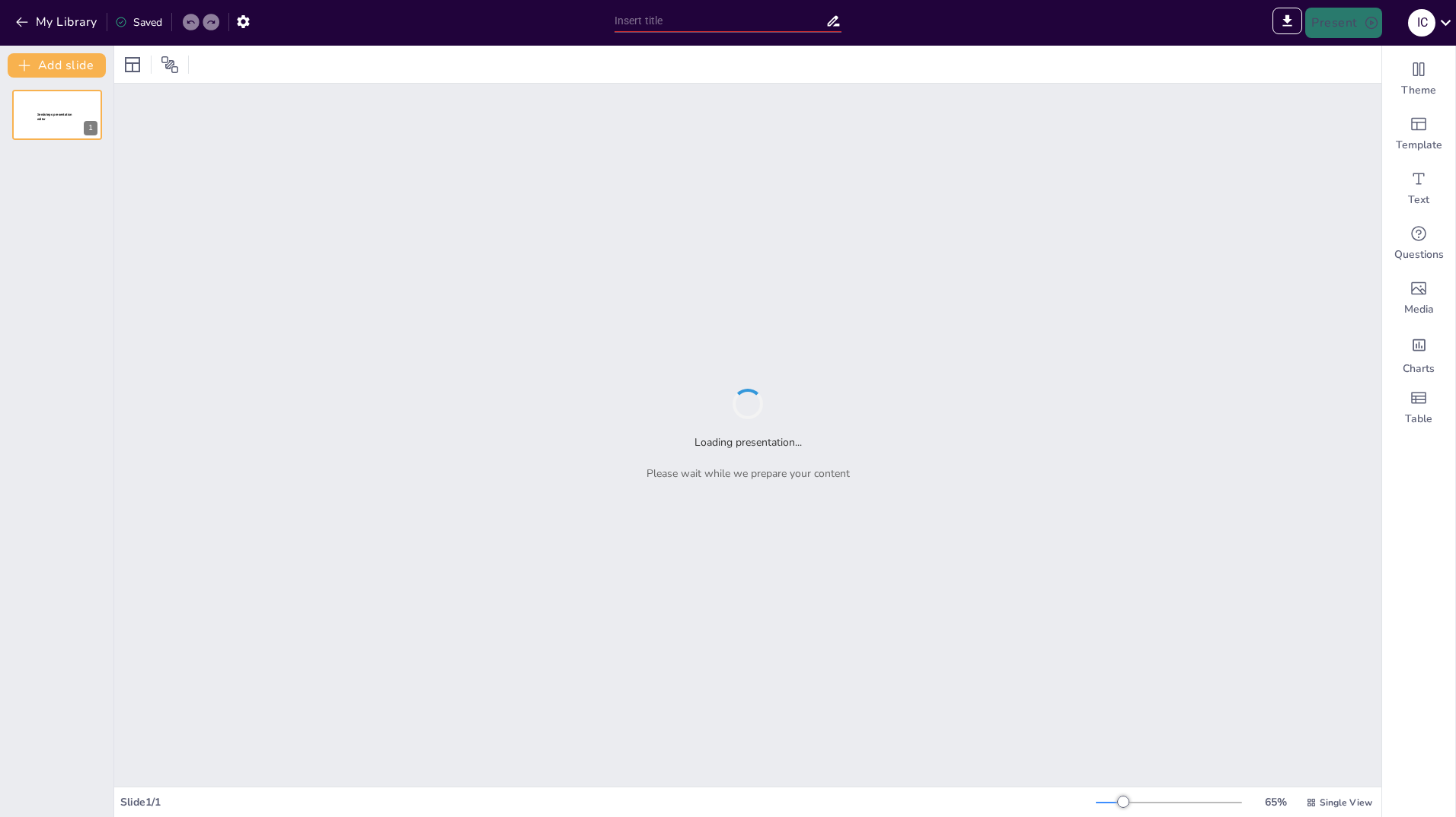
type input "Sendsteps presentation"
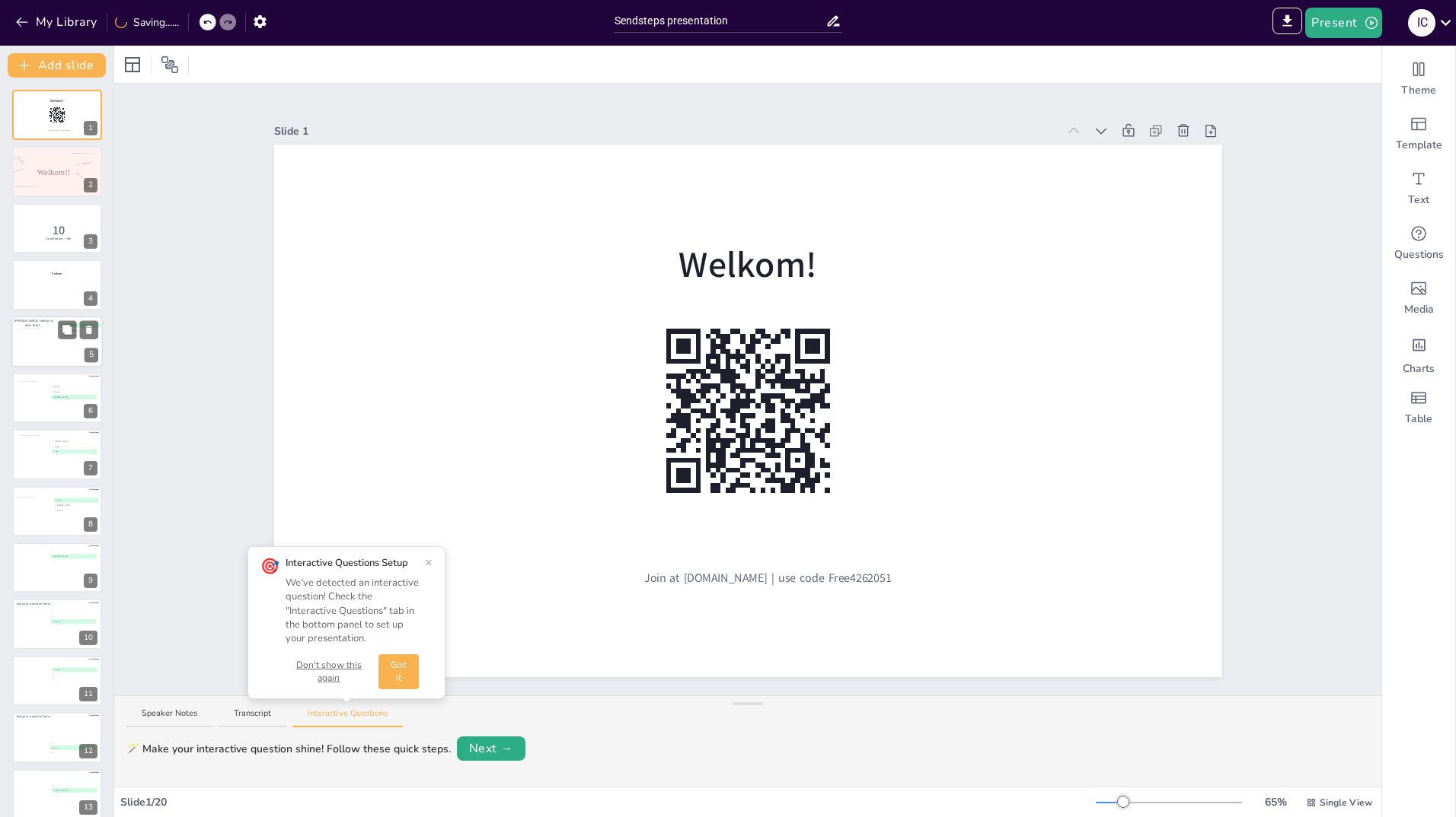
click at [60, 359] on div at bounding box center [39, 345] width 40 height 35
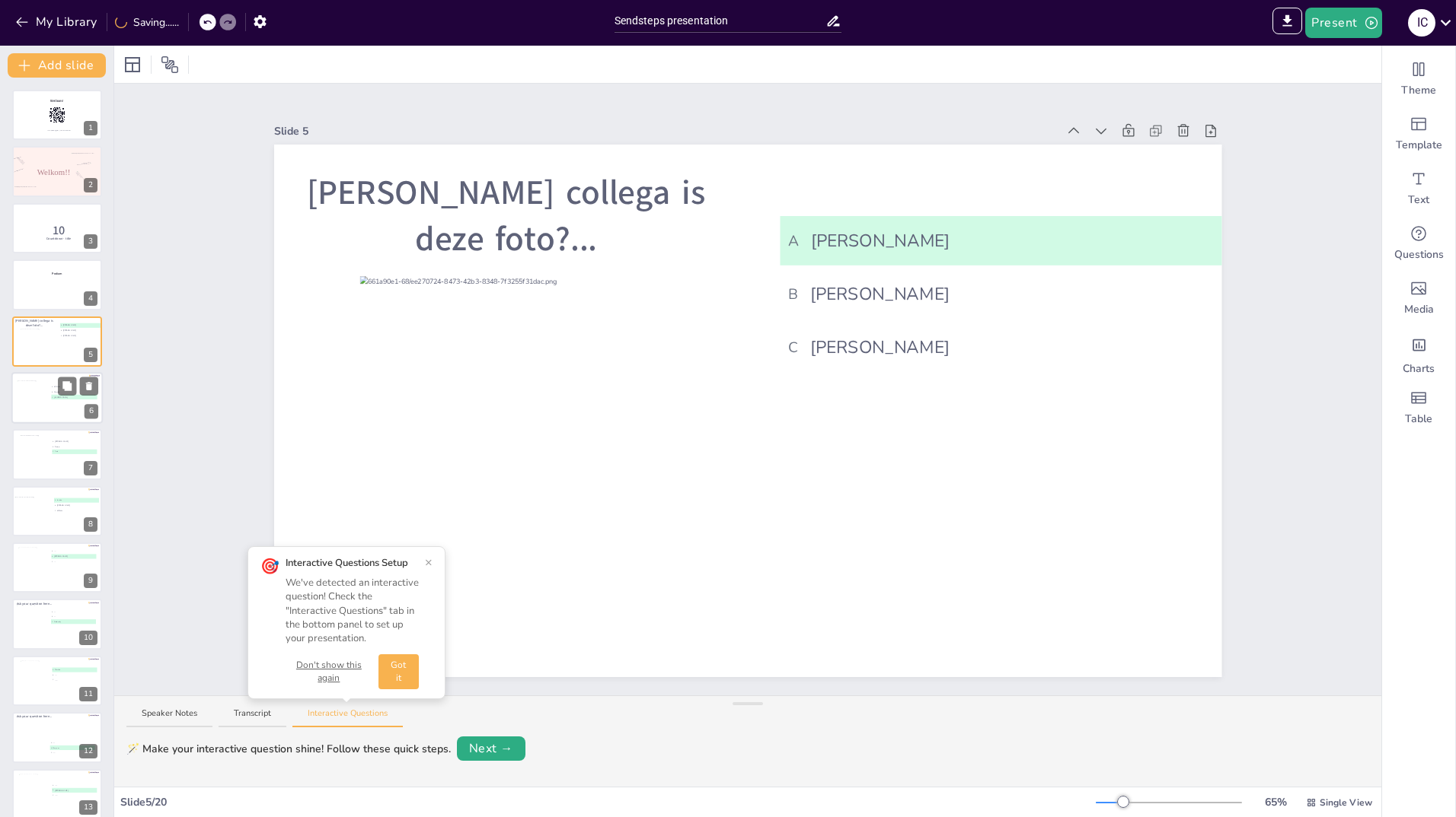
click at [38, 410] on div at bounding box center [34, 402] width 34 height 43
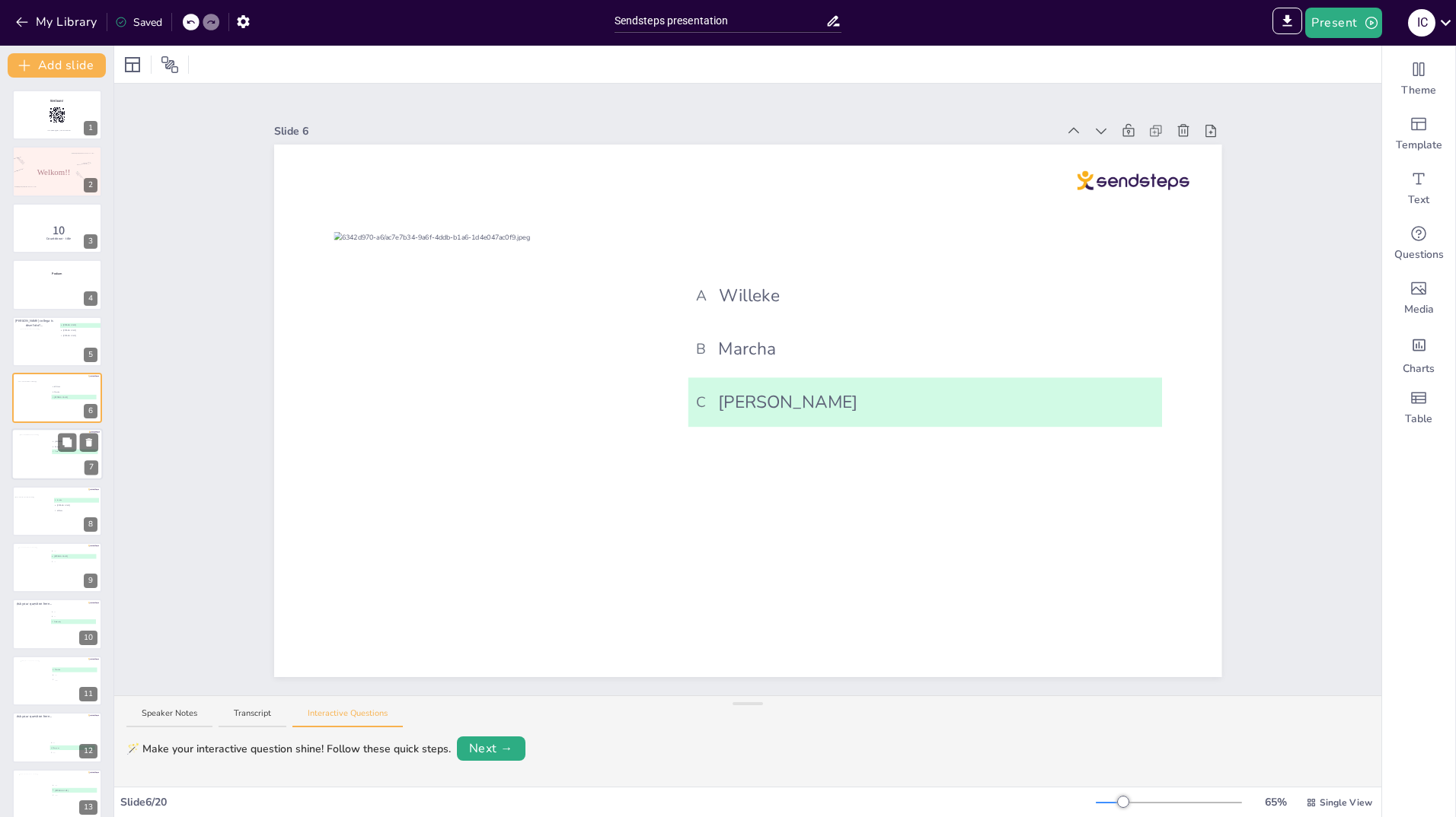
click at [39, 455] on div at bounding box center [34, 456] width 31 height 41
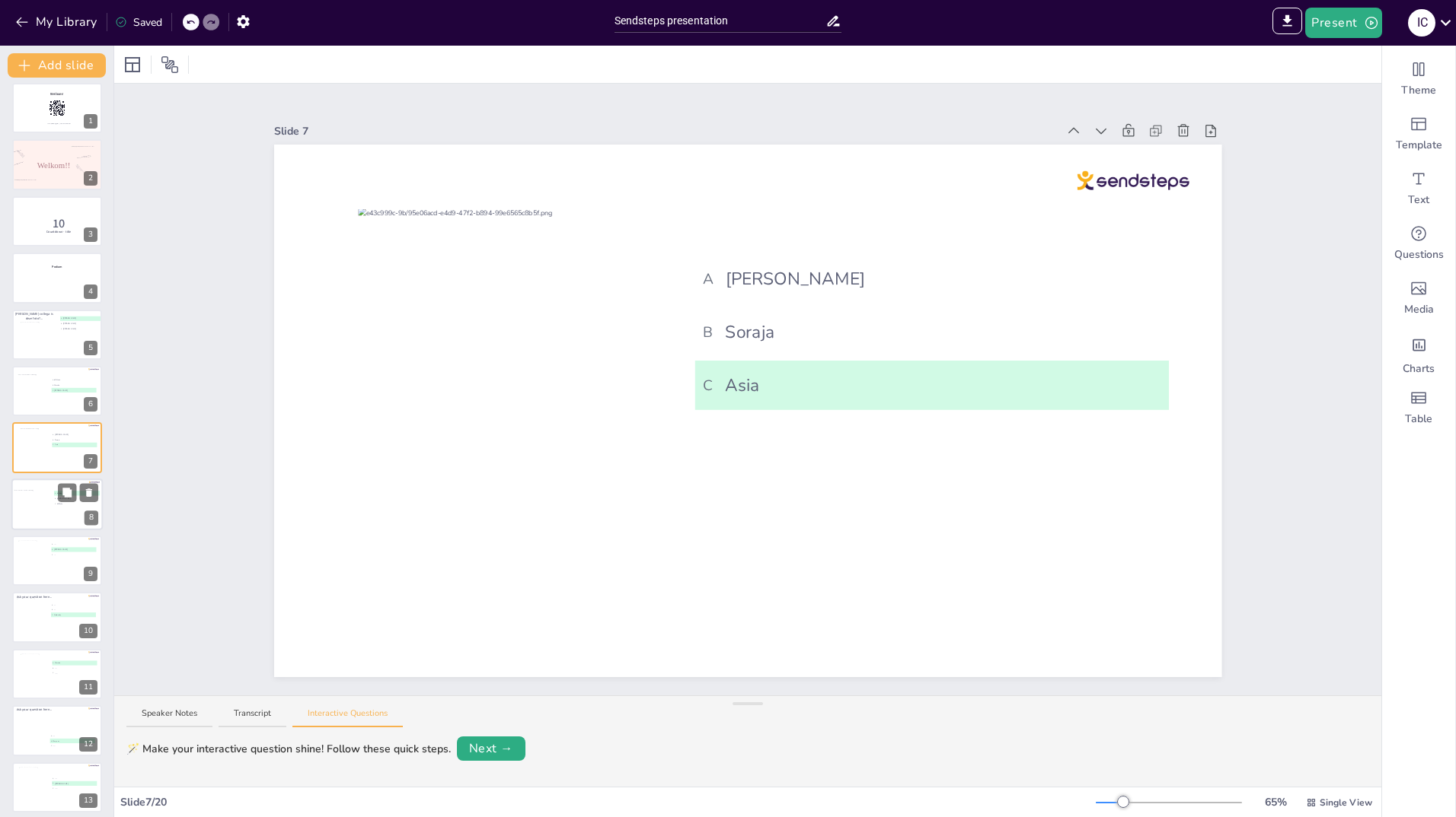
click at [37, 503] on div at bounding box center [37, 507] width 48 height 36
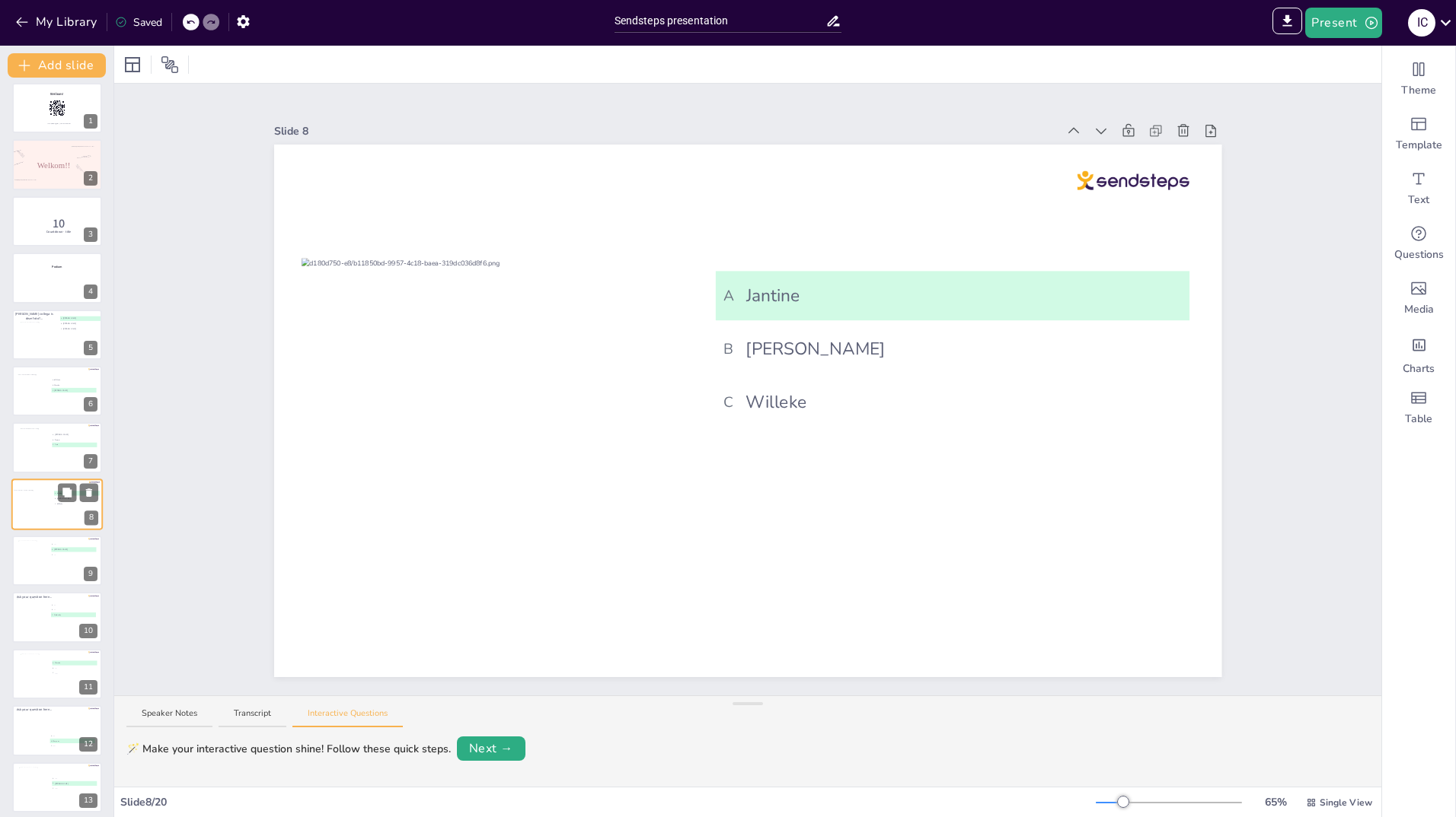
scroll to position [64, 0]
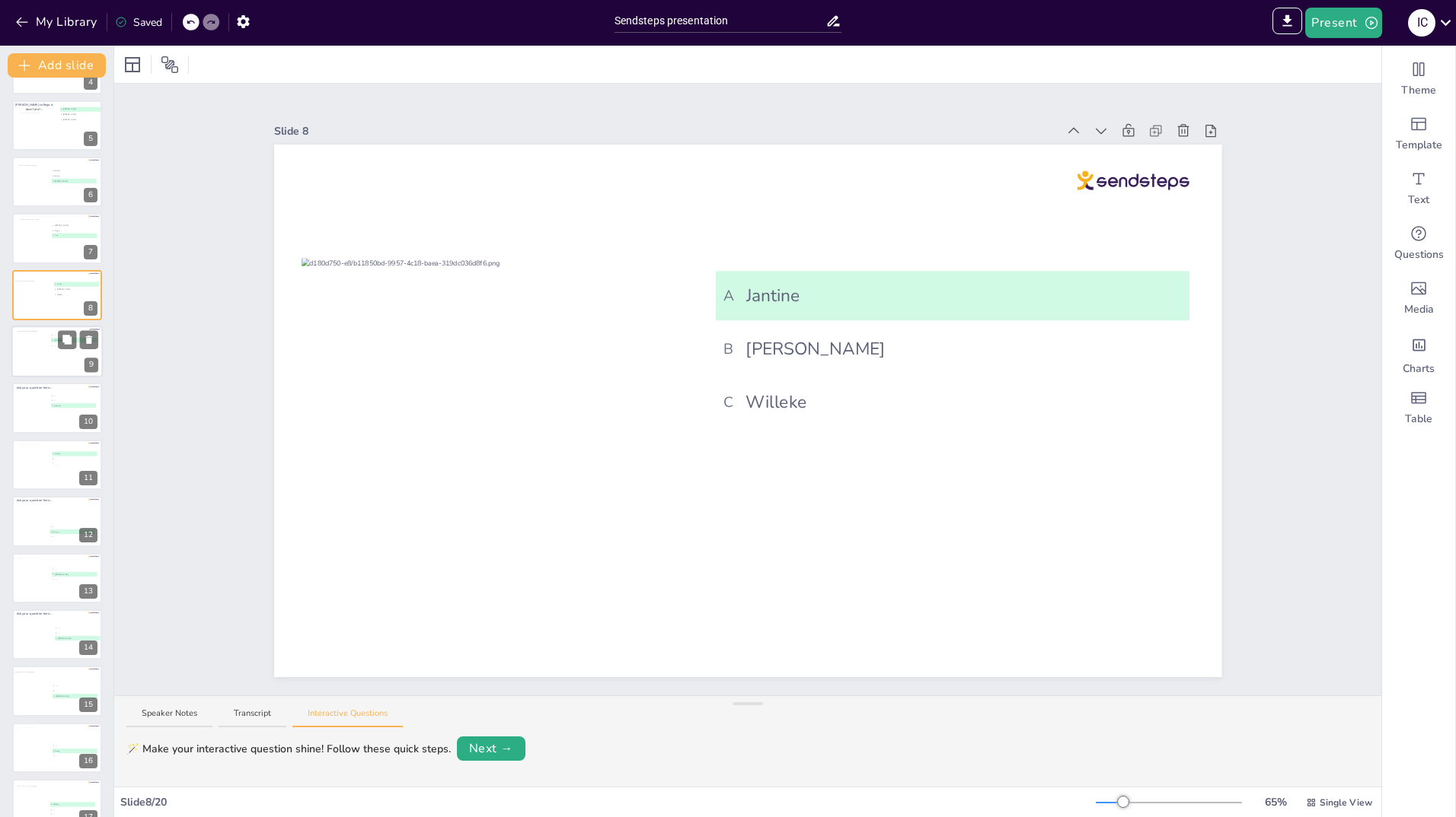
click at [38, 344] on div at bounding box center [33, 352] width 31 height 41
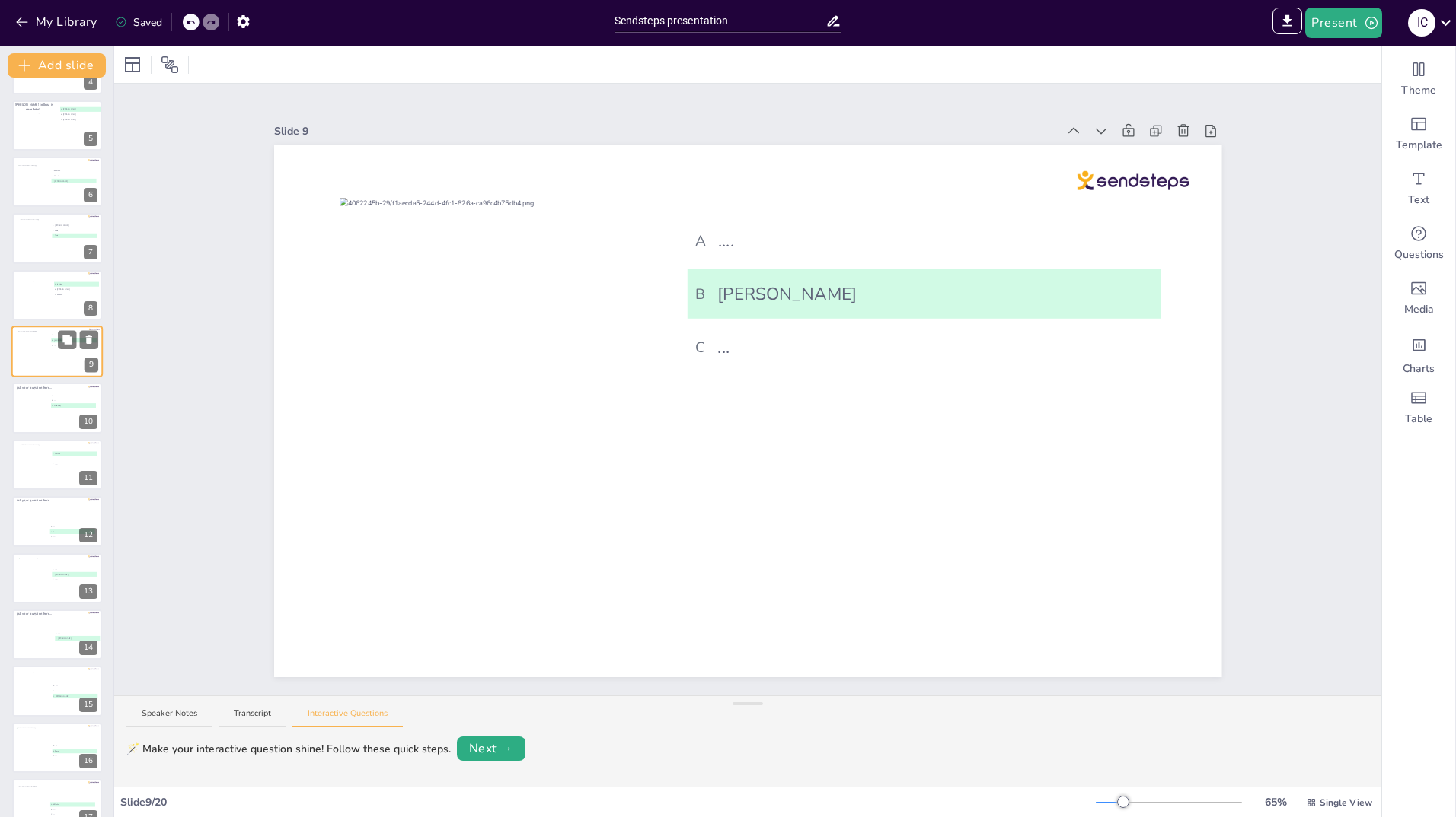
scroll to position [120, 0]
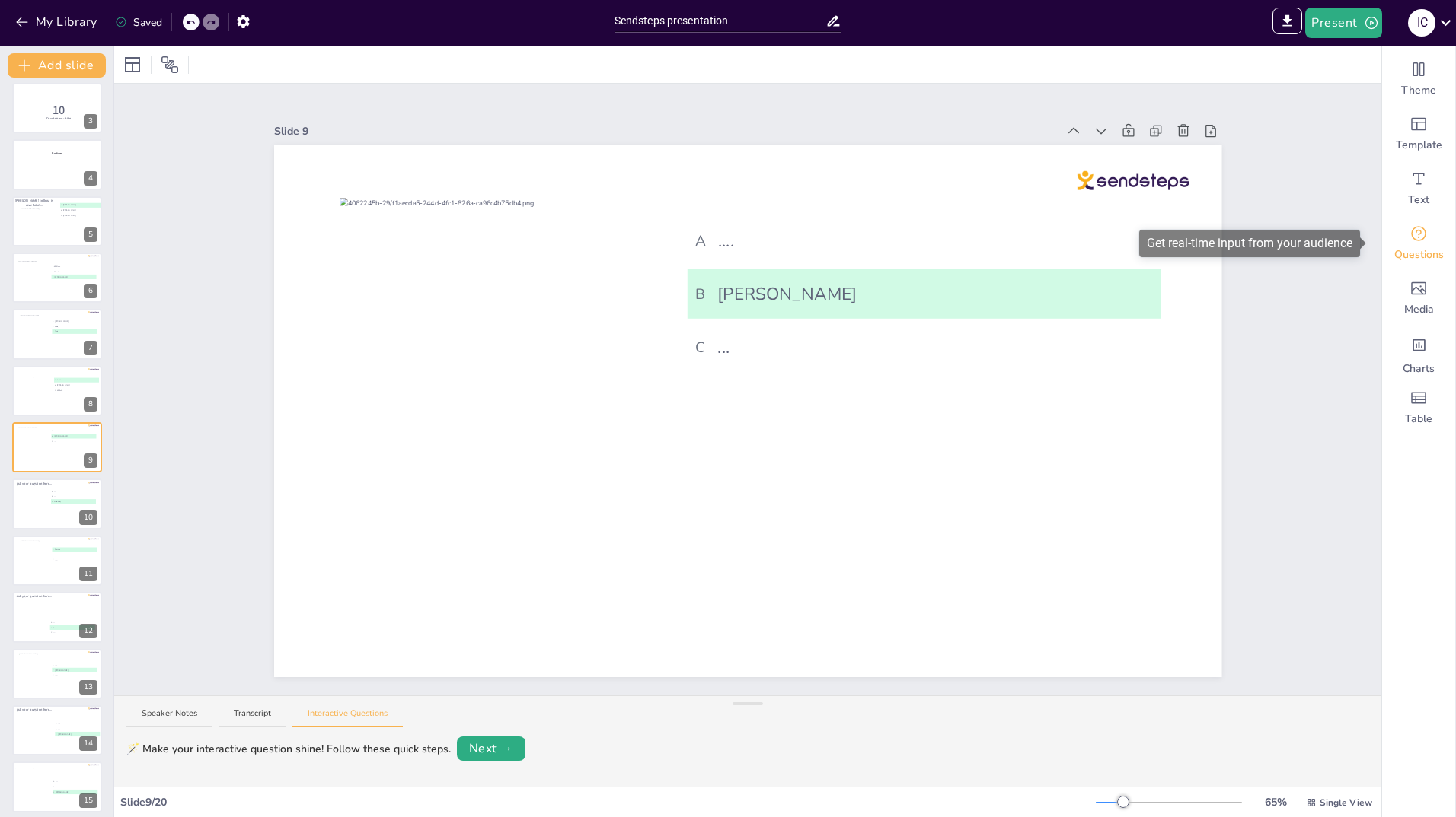
click at [1411, 234] on icon "Get real-time input from your audience" at bounding box center [1419, 234] width 19 height 19
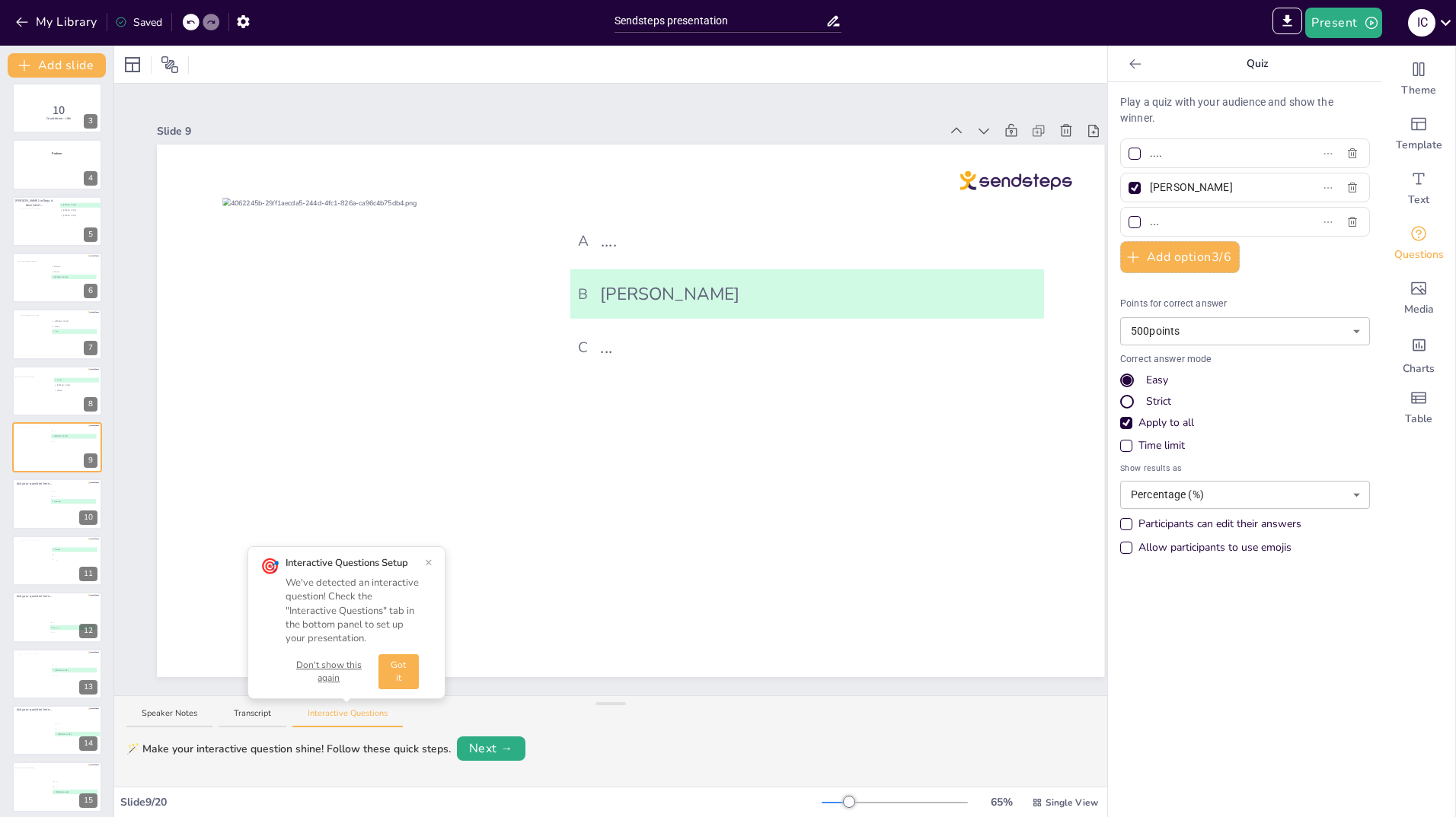
click at [1157, 157] on input "...." at bounding box center [1220, 153] width 141 height 22
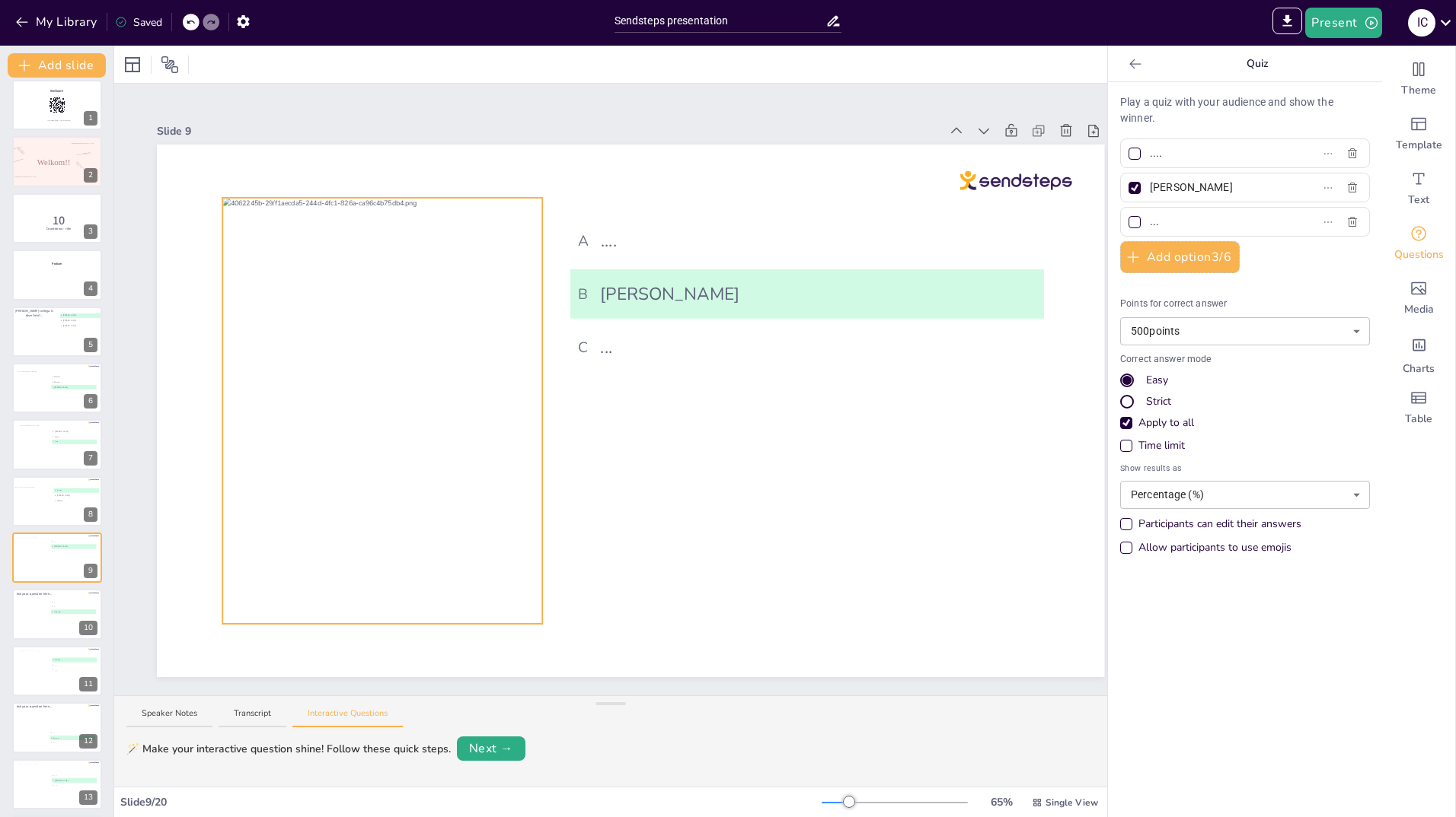
scroll to position [0, 0]
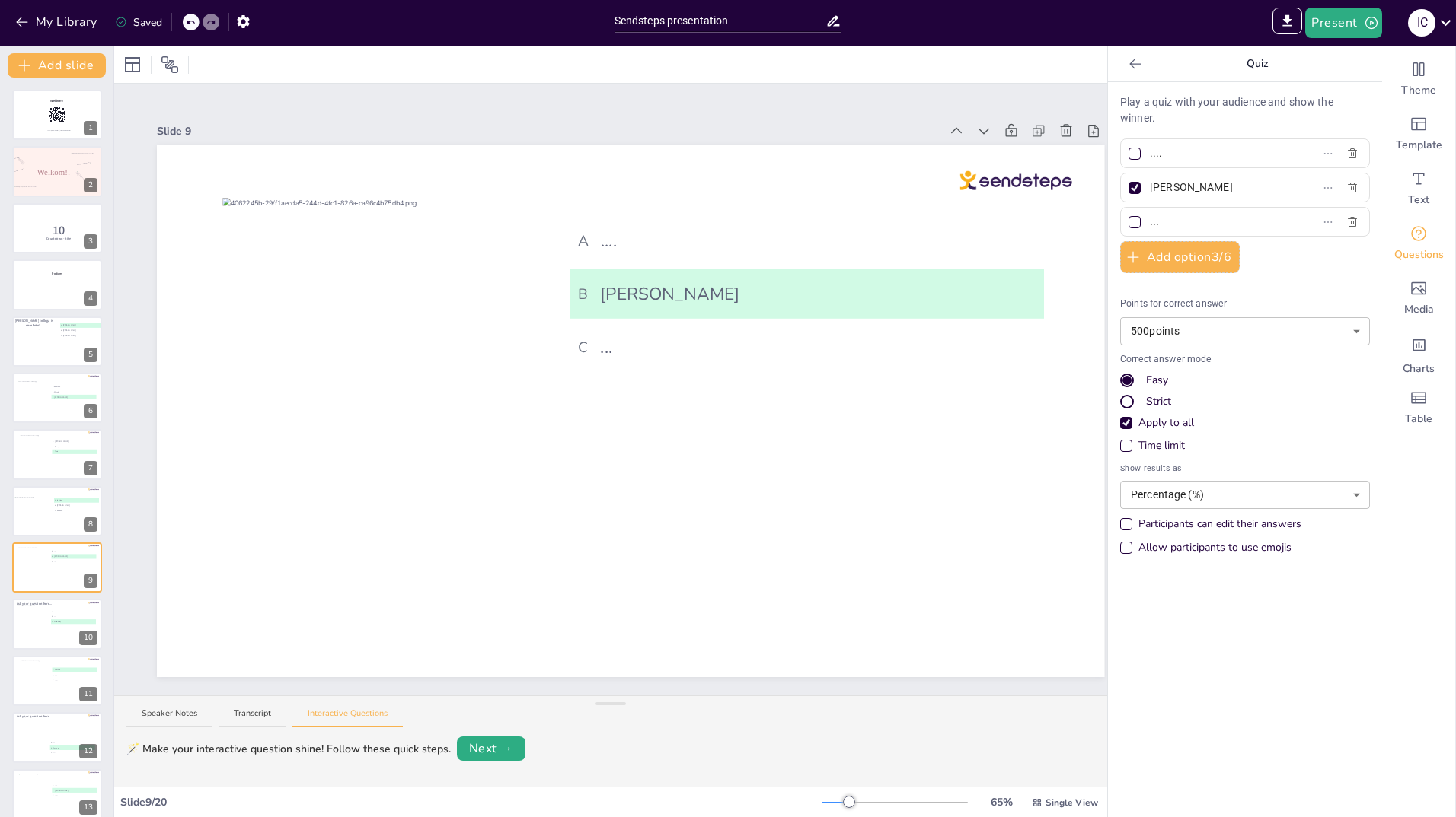
click at [1153, 151] on input "...." at bounding box center [1220, 153] width 141 height 22
type input "."
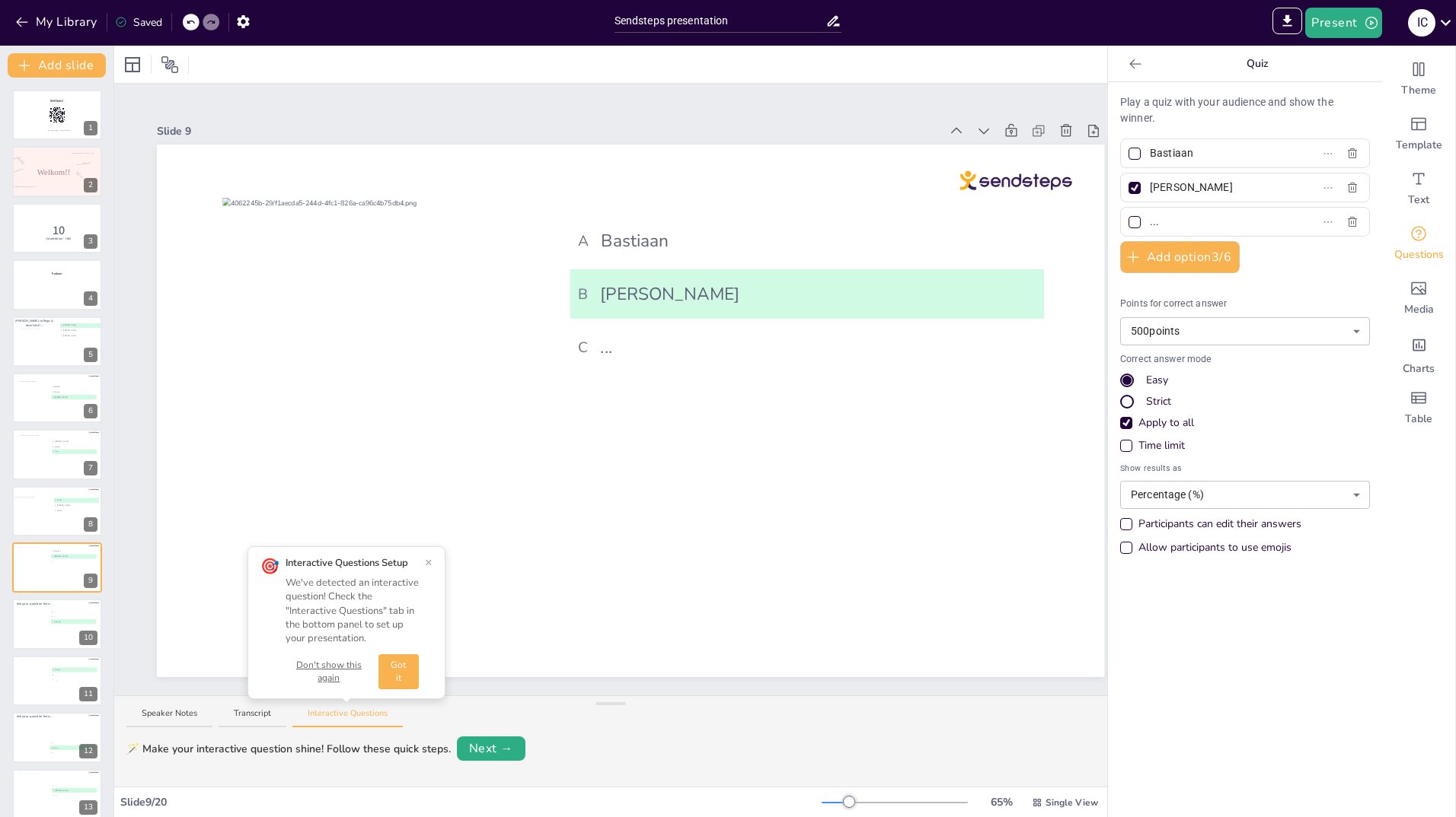
type input "Bastiaan"
click at [1176, 219] on input "..." at bounding box center [1220, 222] width 141 height 22
type input "."
type input "[PERSON_NAME]"
click at [35, 633] on div at bounding box center [31, 625] width 31 height 41
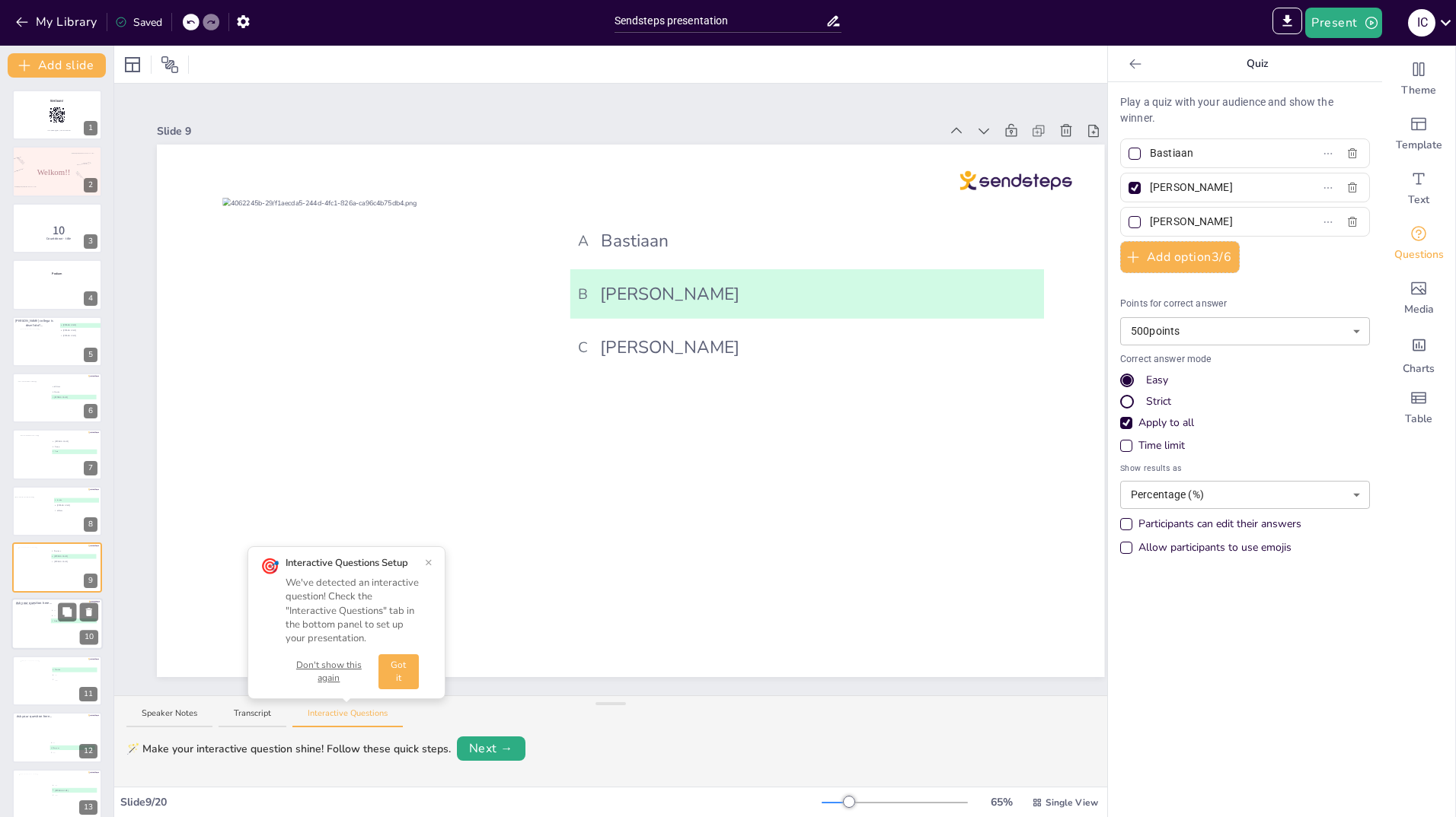
type input "...."
type input "Kimberley"
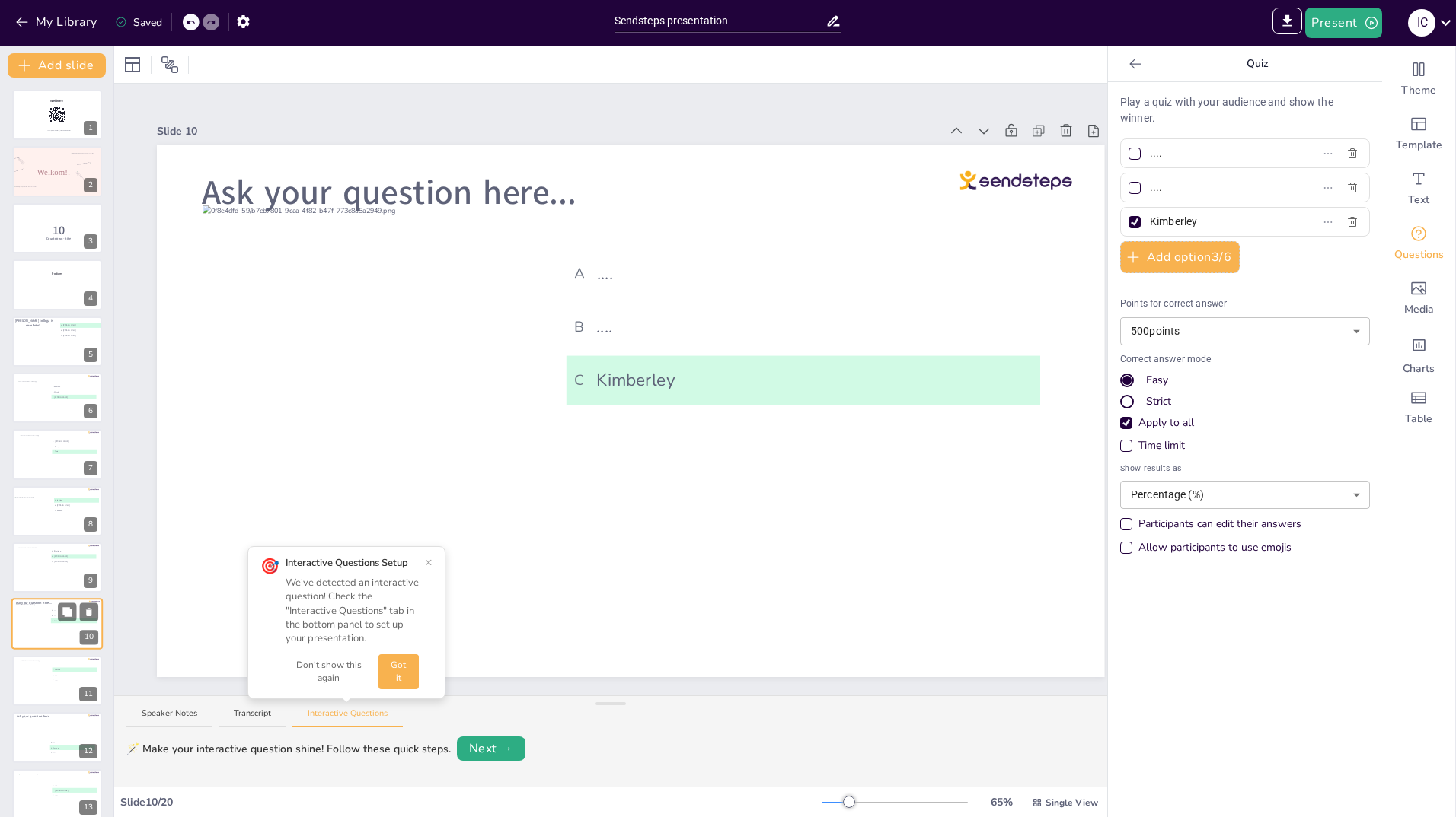
scroll to position [177, 0]
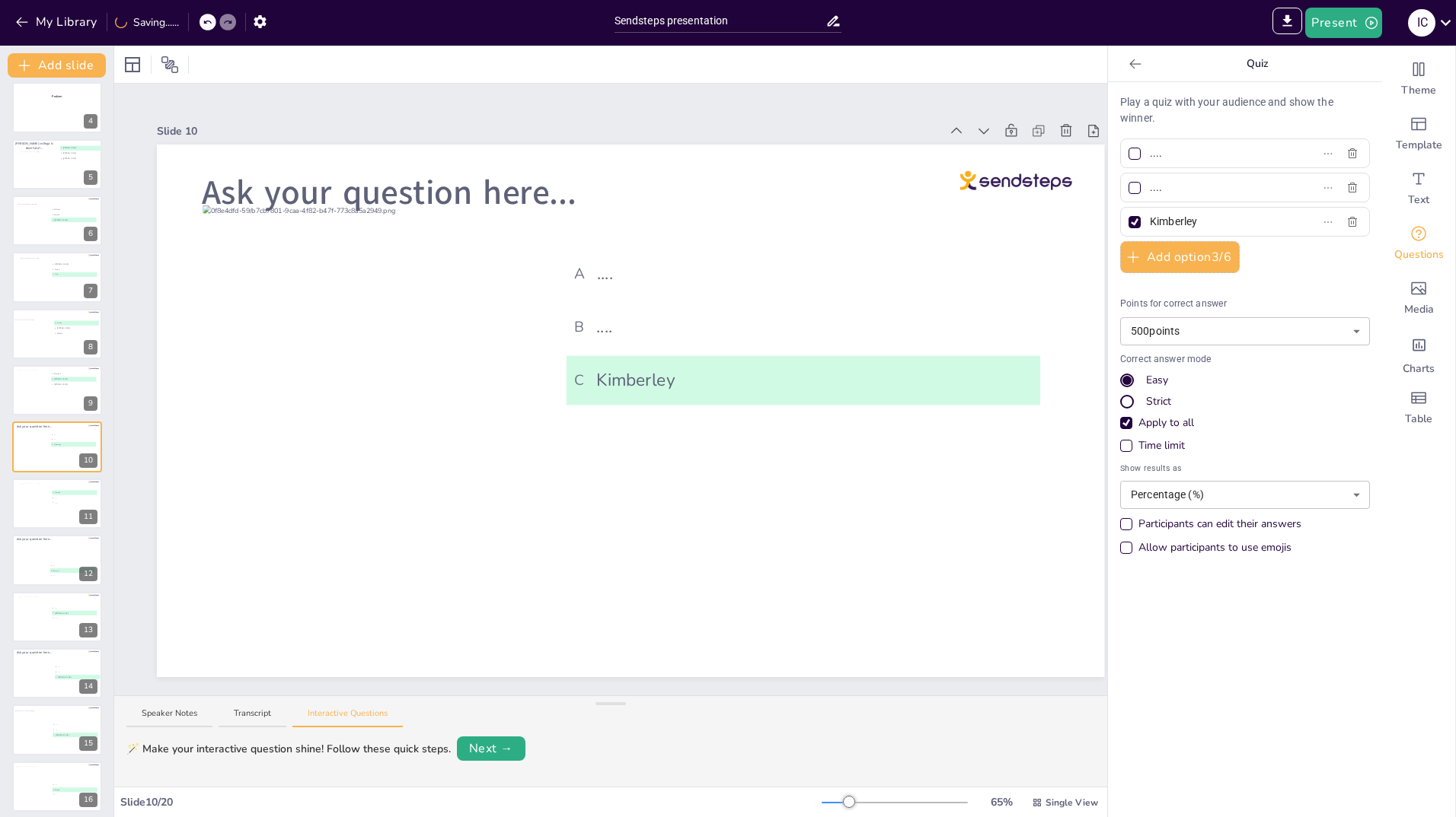
drag, startPoint x: 1158, startPoint y: 196, endPoint x: 1127, endPoint y: 189, distance: 31.8
click at [1127, 189] on label "...." at bounding box center [1220, 188] width 190 height 22
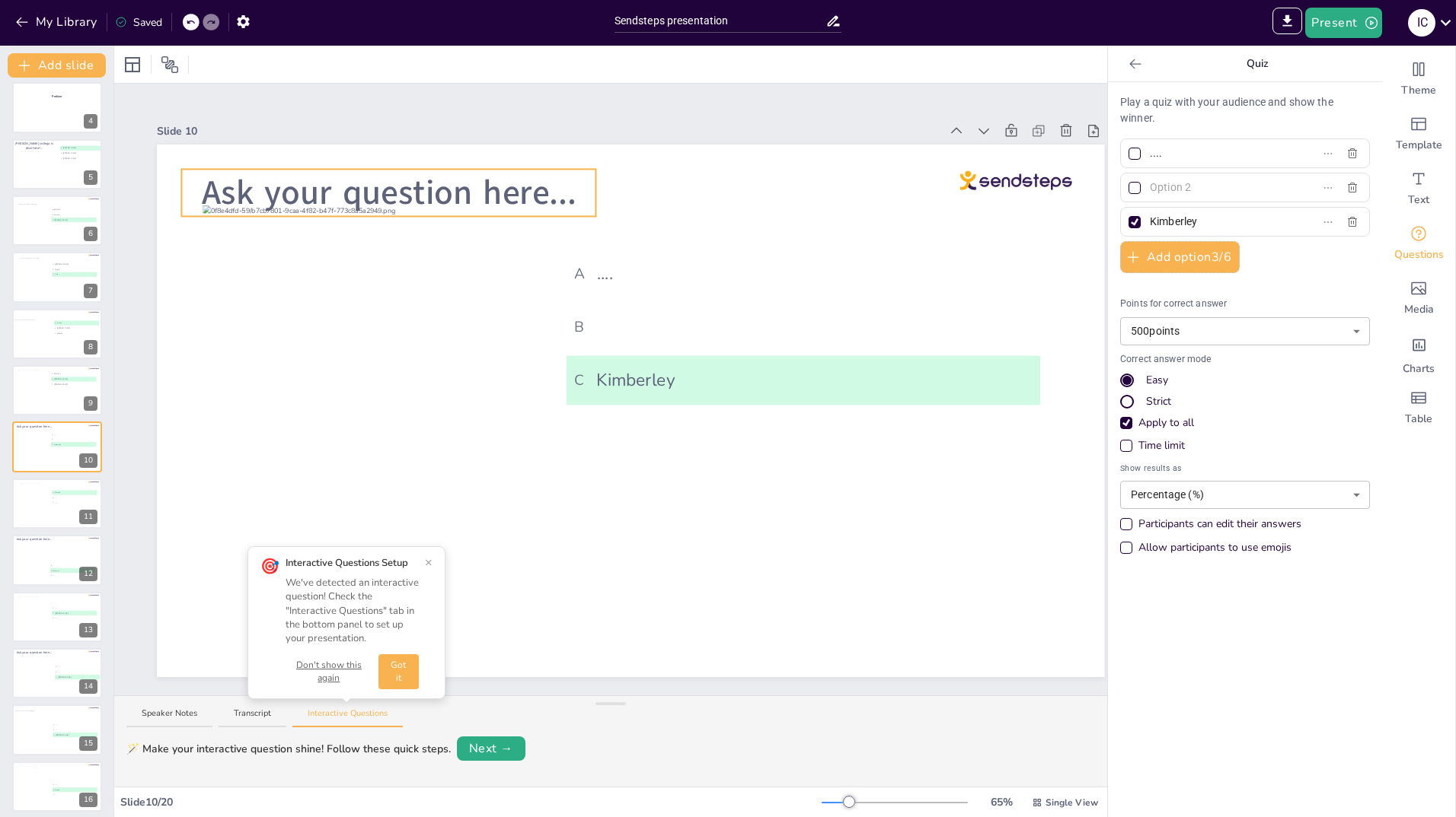
click at [543, 182] on span "Ask your question here..." at bounding box center [389, 192] width 374 height 46
click at [361, 157] on icon at bounding box center [365, 167] width 19 height 19
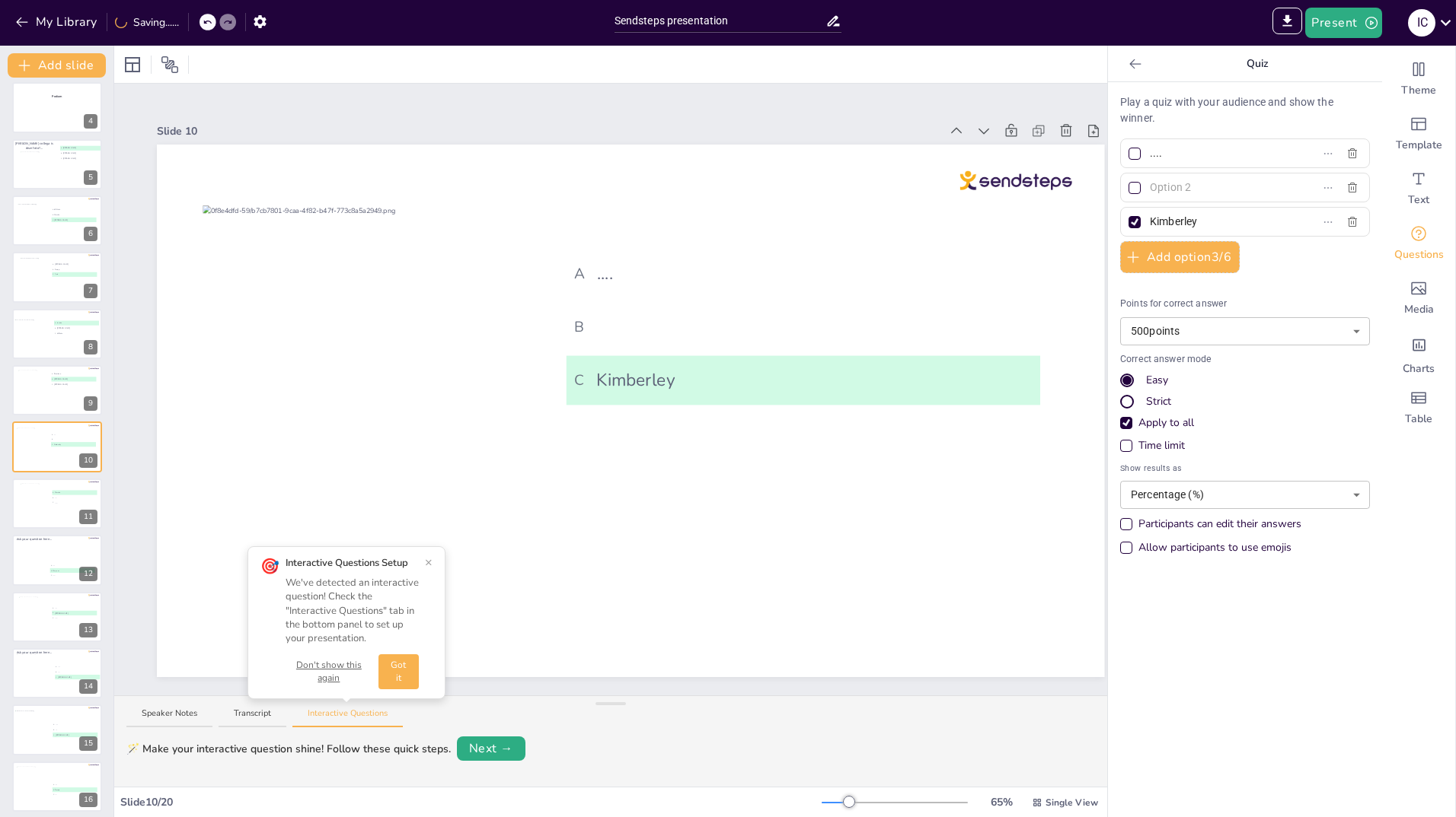
click at [1155, 184] on input "text" at bounding box center [1220, 188] width 141 height 22
type input "N"
type input "Sandrine"
click at [1156, 153] on input "...." at bounding box center [1220, 153] width 141 height 22
type input "."
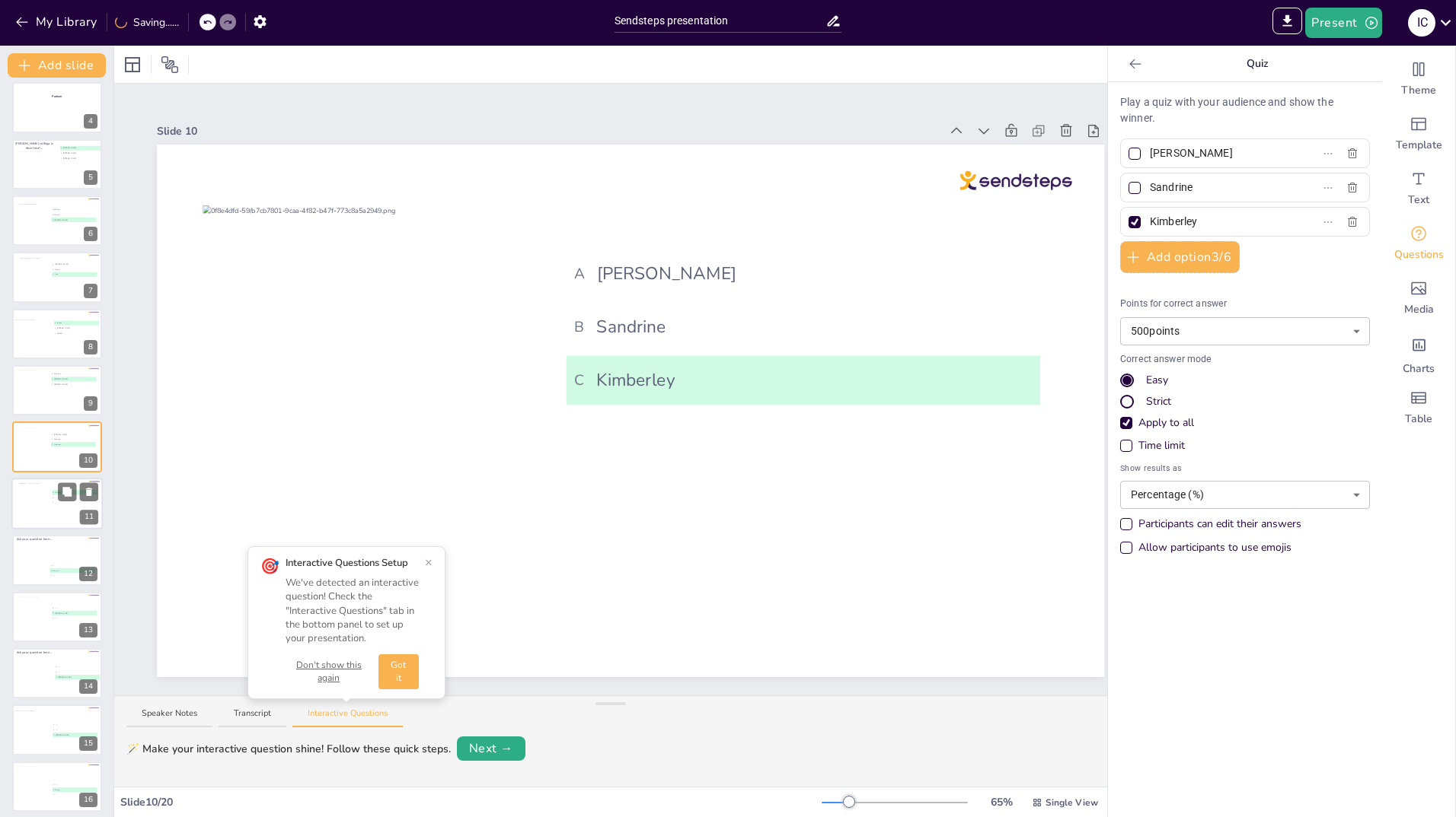
click at [38, 503] on div at bounding box center [35, 503] width 31 height 41
type input "Marcha"
type input "...."
type input "......"
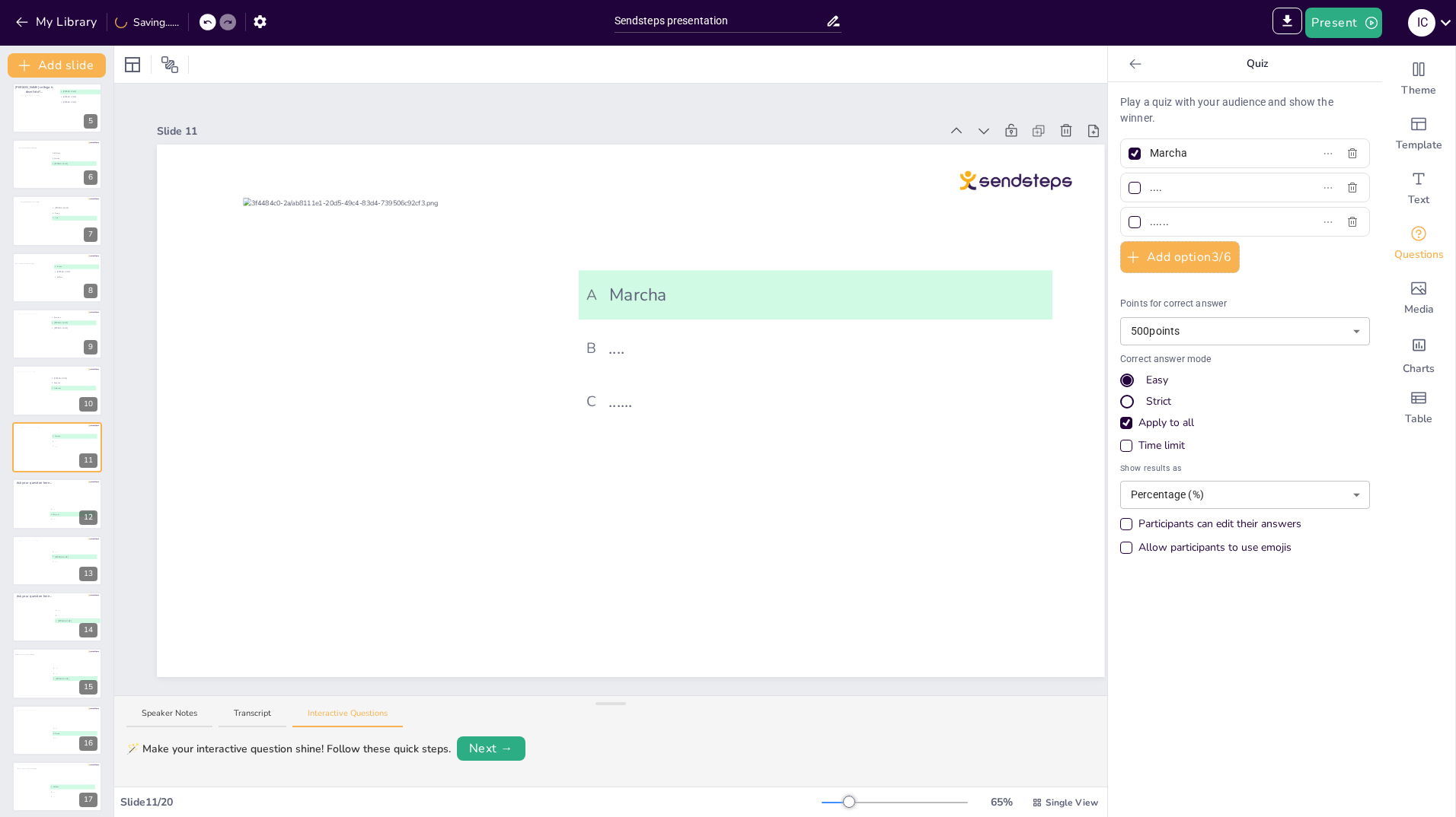
click at [1172, 195] on input "...." at bounding box center [1220, 188] width 141 height 22
type input "."
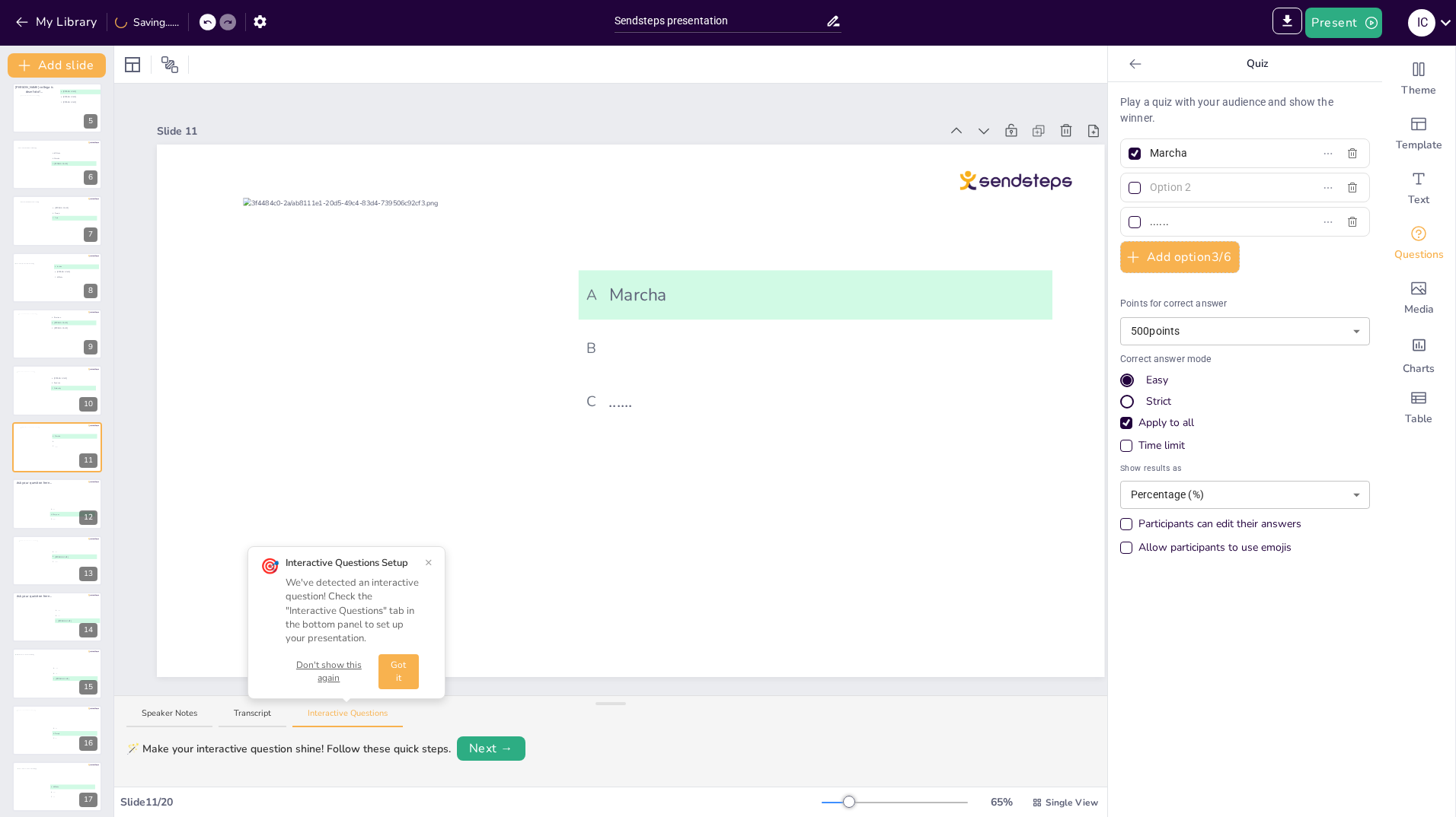
click at [1164, 183] on input "text" at bounding box center [1220, 188] width 141 height 22
type input "[PERSON_NAME]"
click at [1174, 210] on div "......" at bounding box center [1244, 222] width 250 height 30
click at [1165, 218] on input "......" at bounding box center [1220, 222] width 141 height 22
type input "."
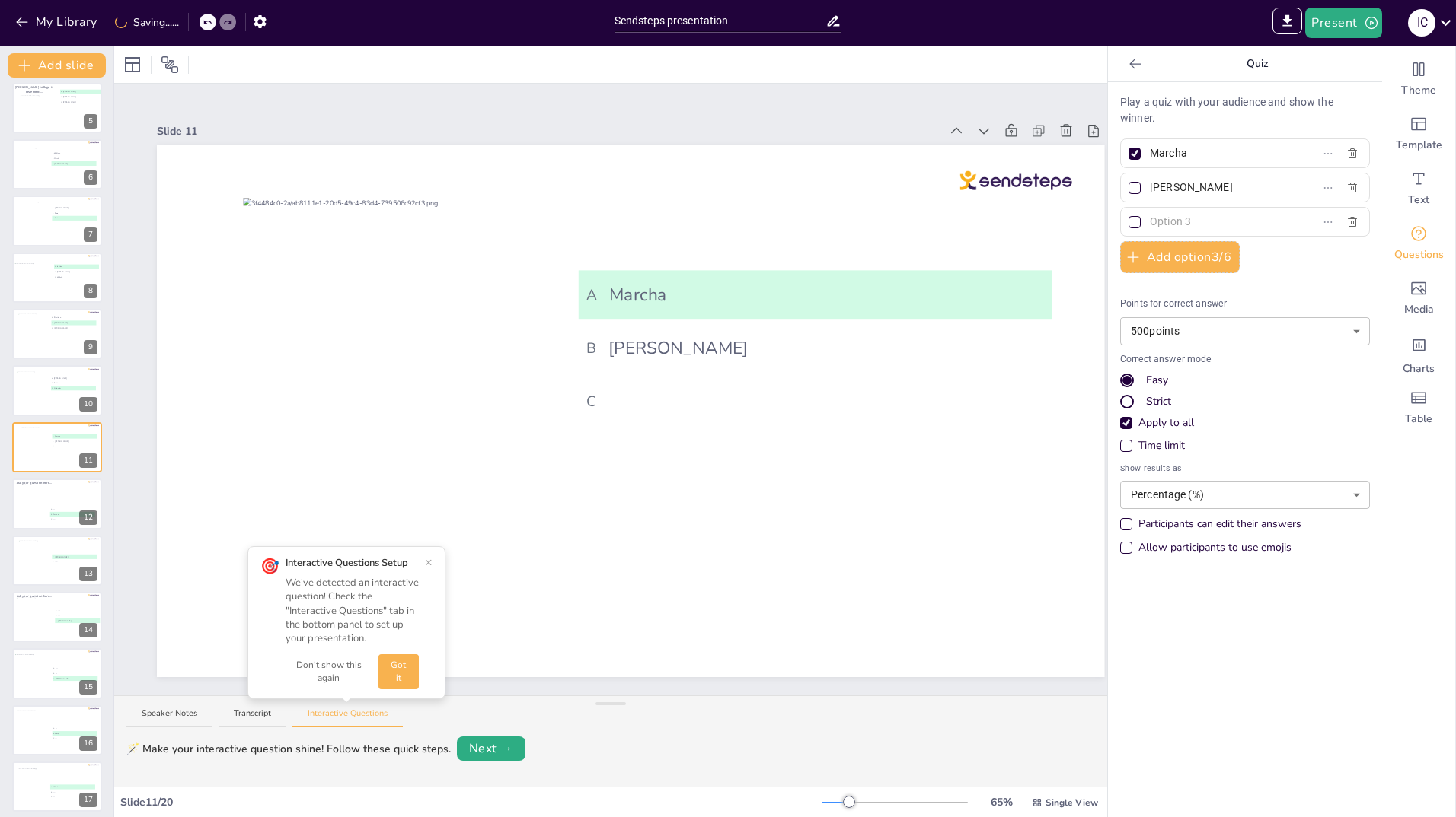
click at [1150, 190] on input "[PERSON_NAME]" at bounding box center [1220, 188] width 141 height 22
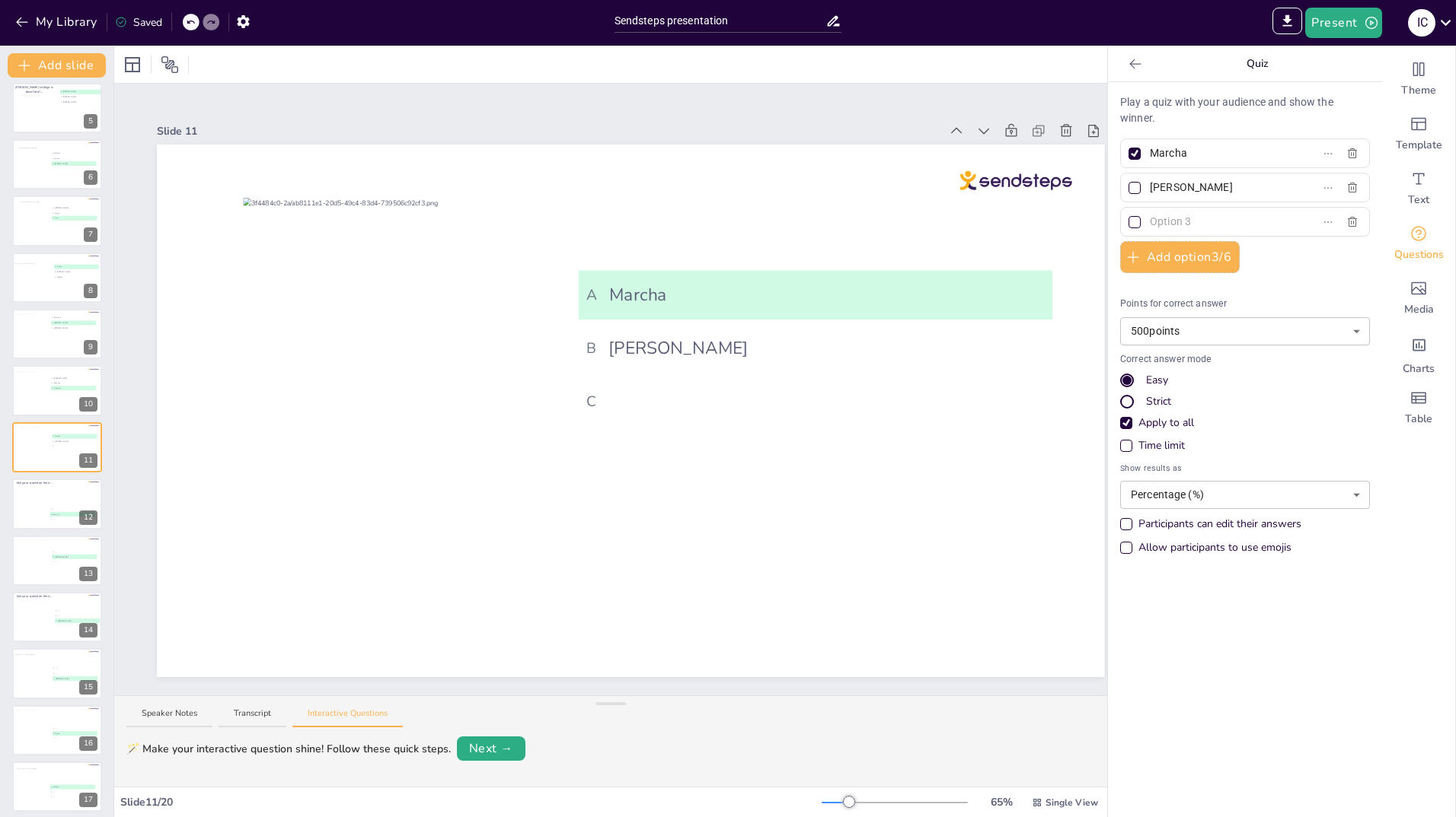
click at [1150, 214] on input "text" at bounding box center [1220, 222] width 141 height 22
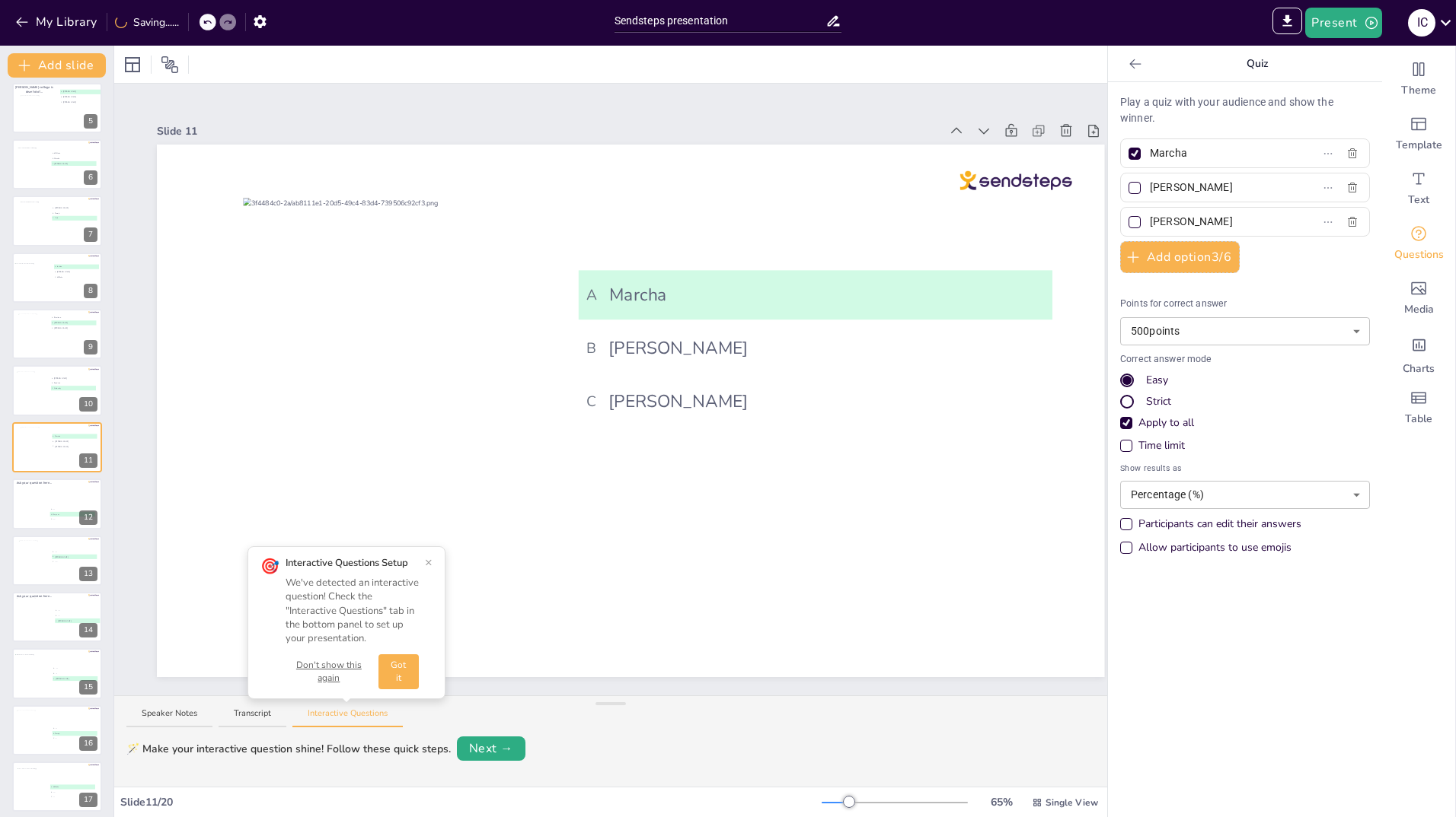
type input "[PERSON_NAME]"
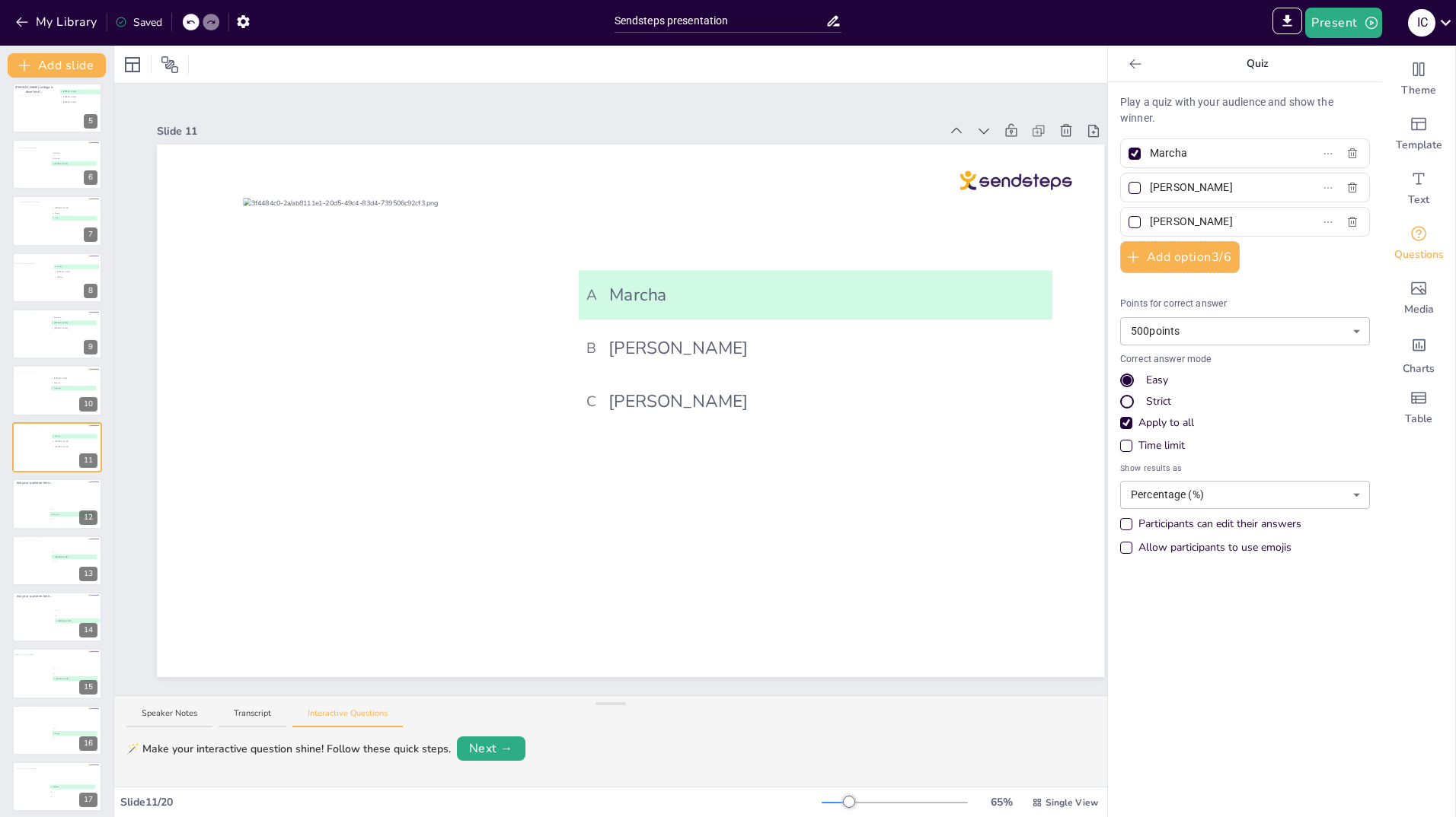
drag, startPoint x: 1145, startPoint y: 183, endPoint x: 1167, endPoint y: 183, distance: 22.0
click at [1150, 183] on input "[PERSON_NAME]" at bounding box center [1220, 188] width 141 height 22
type input "Yoanne"
click at [37, 501] on div at bounding box center [37, 503] width 62 height 41
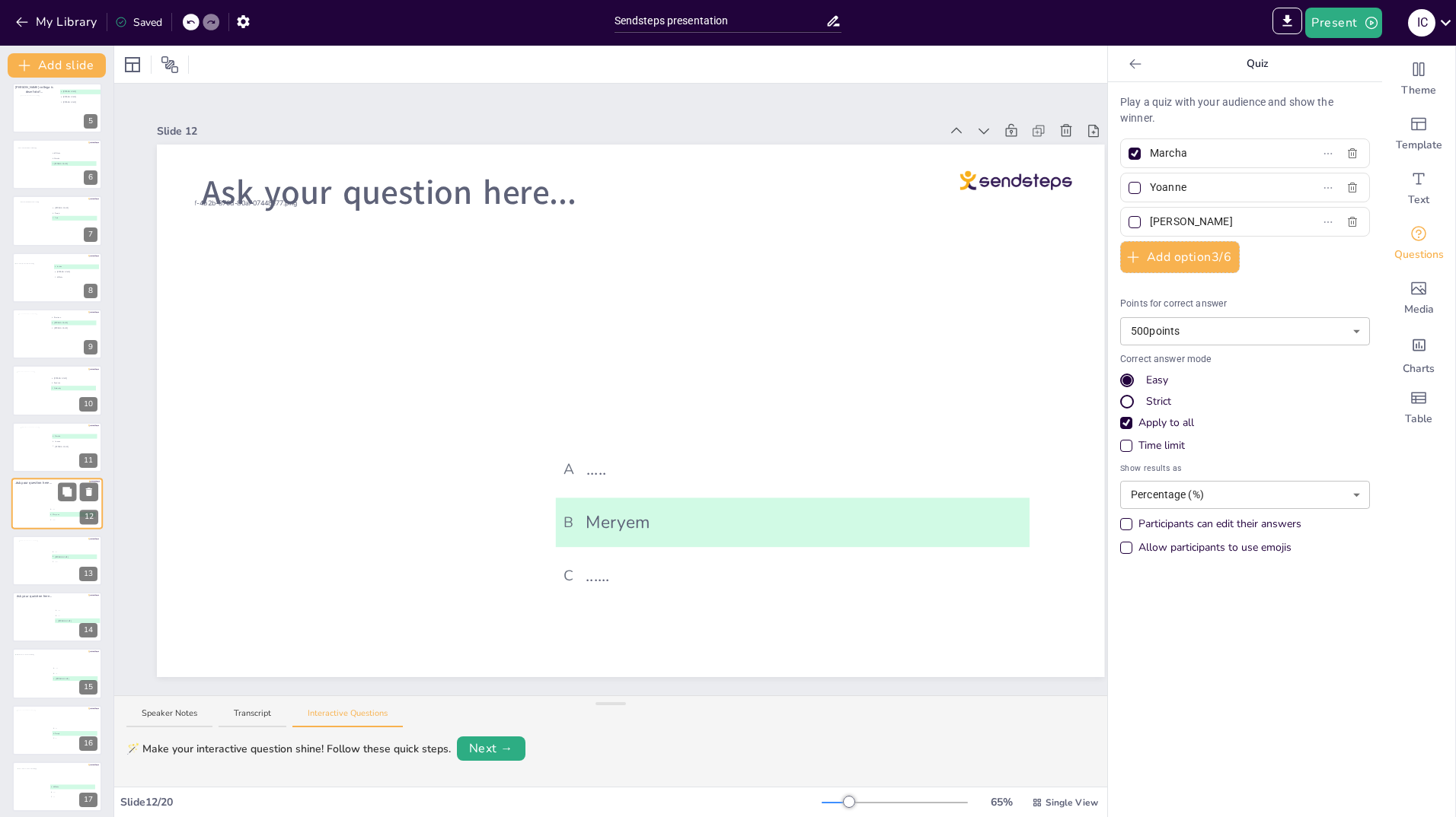
type input "....."
type input "Meryem"
type input "......"
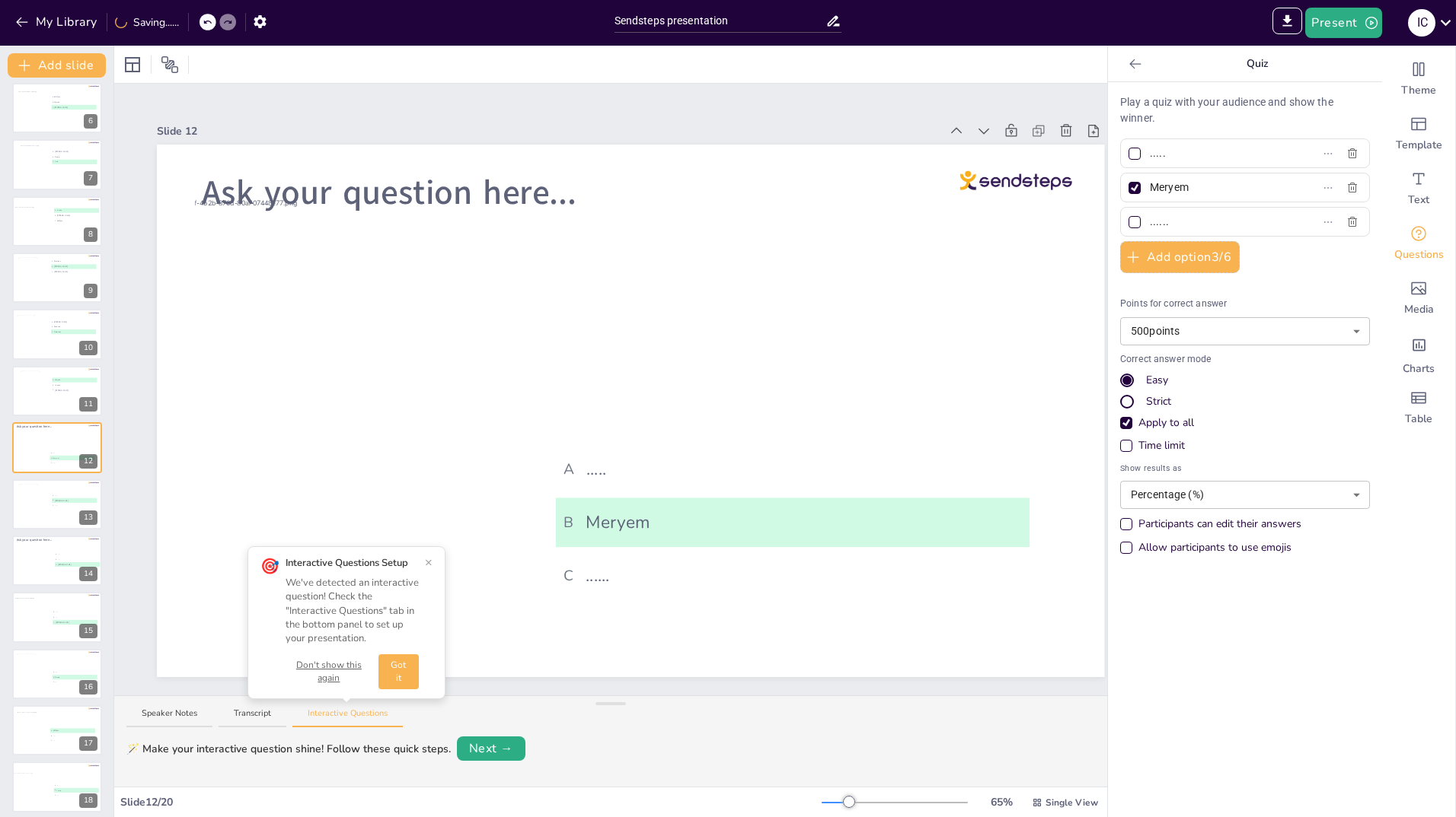
click at [424, 562] on div "🎯 Interactive Questions Setup We've detected an interactive question! Check the…" at bounding box center [346, 622] width 172 height 133
click at [426, 561] on button "×" at bounding box center [429, 562] width 7 height 12
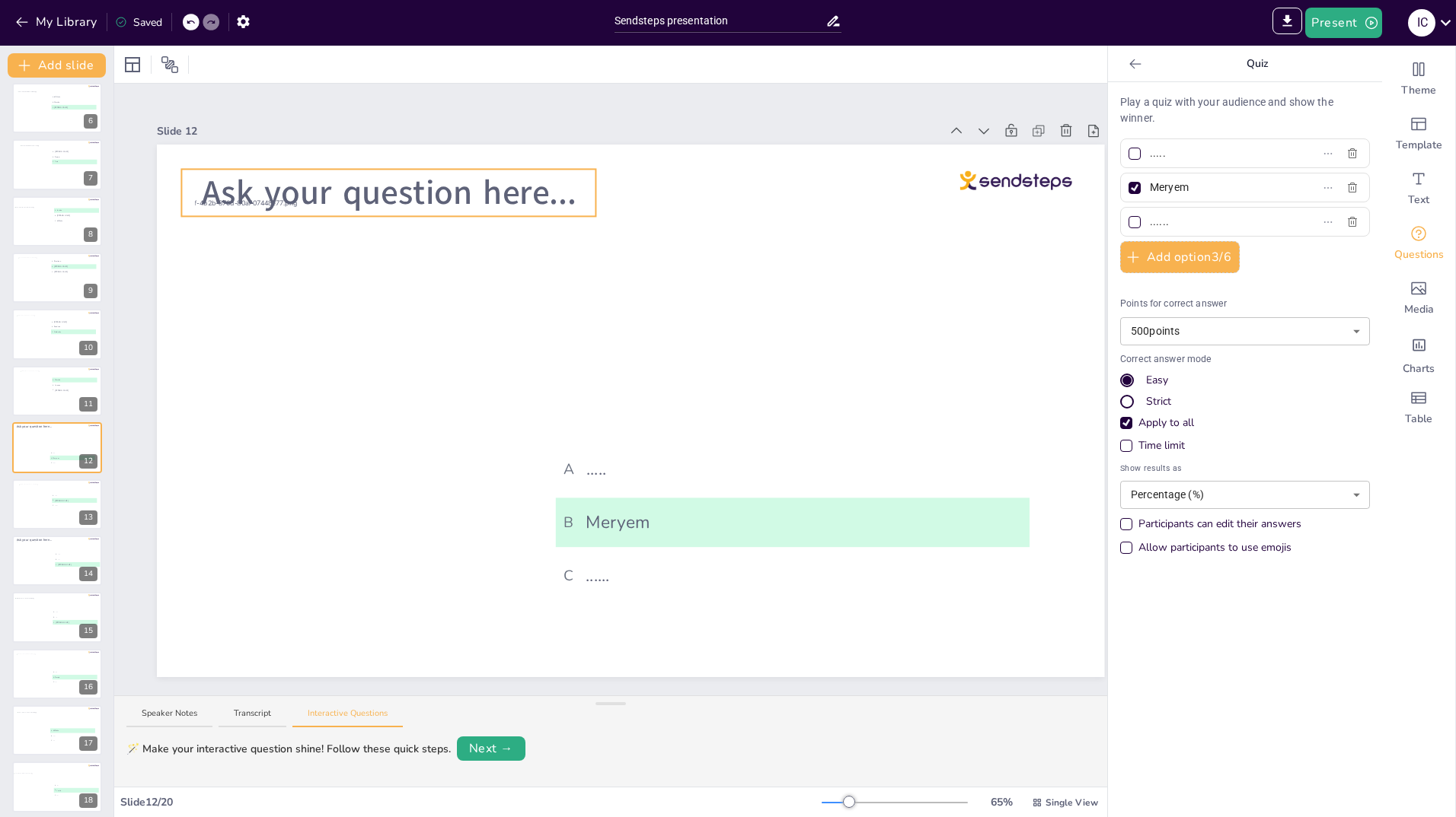
click at [569, 183] on span "Ask your question here..." at bounding box center [389, 192] width 374 height 46
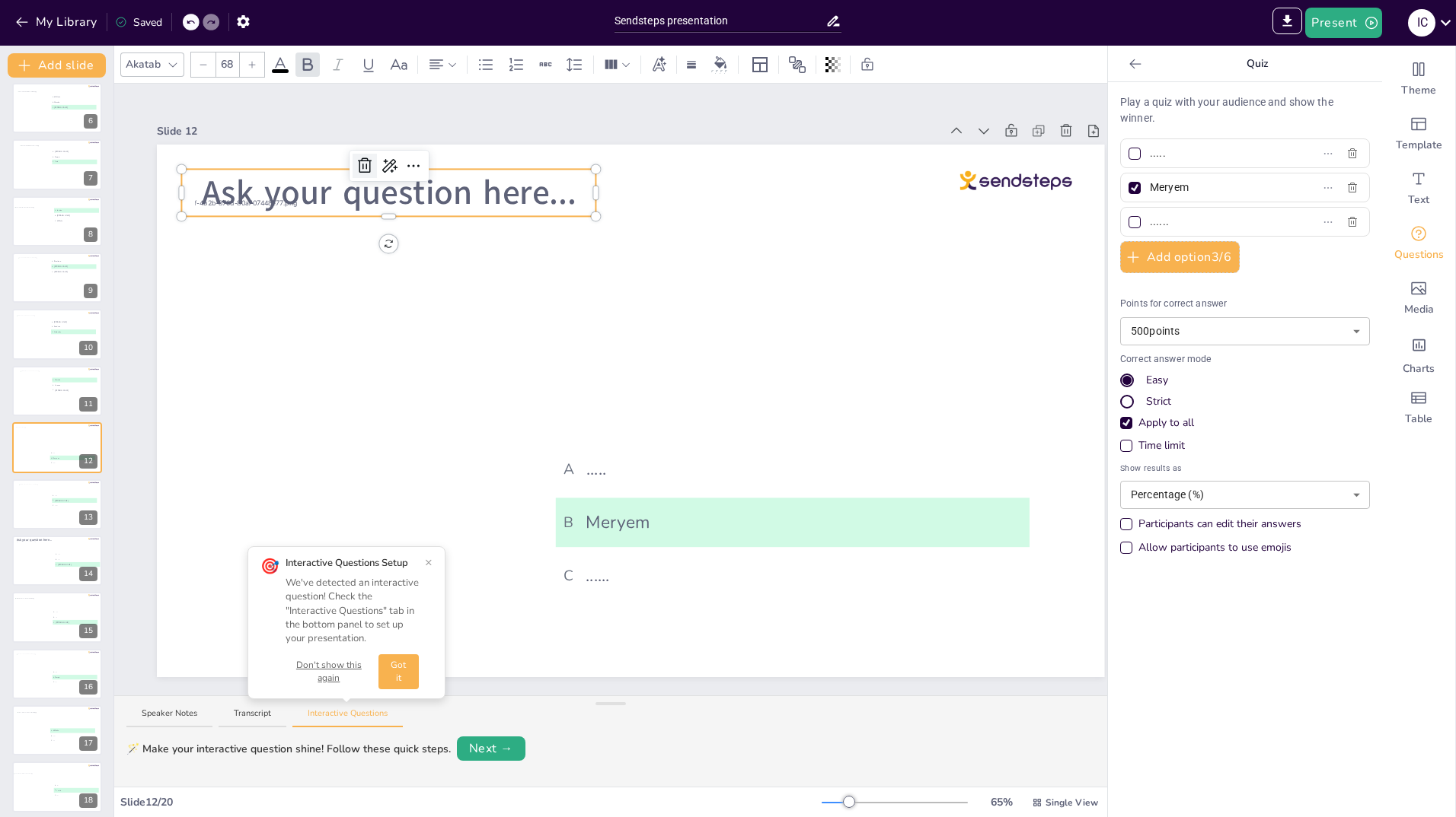
click at [365, 158] on icon at bounding box center [364, 166] width 14 height 15
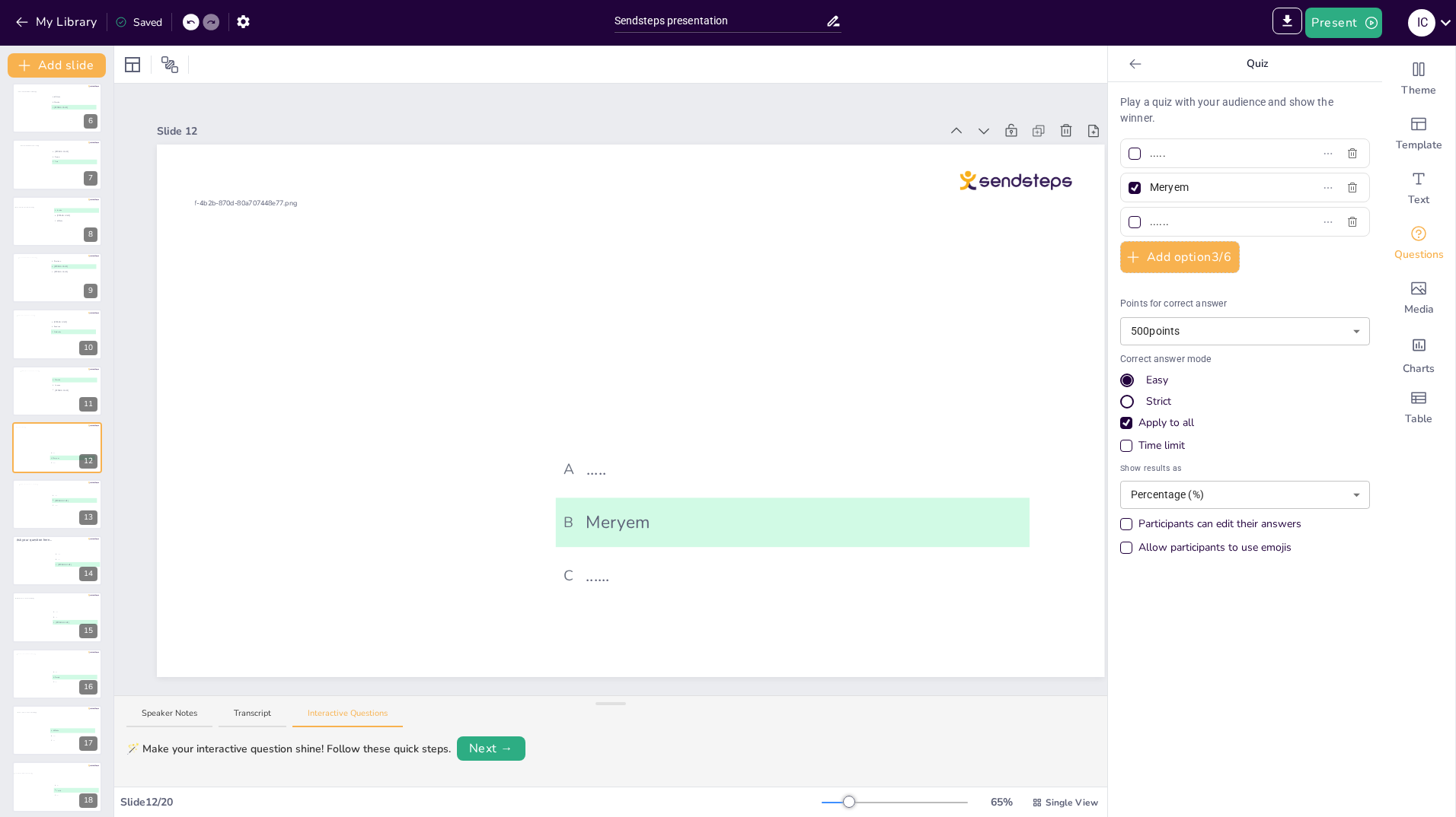
click at [1344, 332] on body "My Library Saved Sendsteps presentation IMPORT EXPORT Import Theme Export Theme…" at bounding box center [728, 408] width 1456 height 817
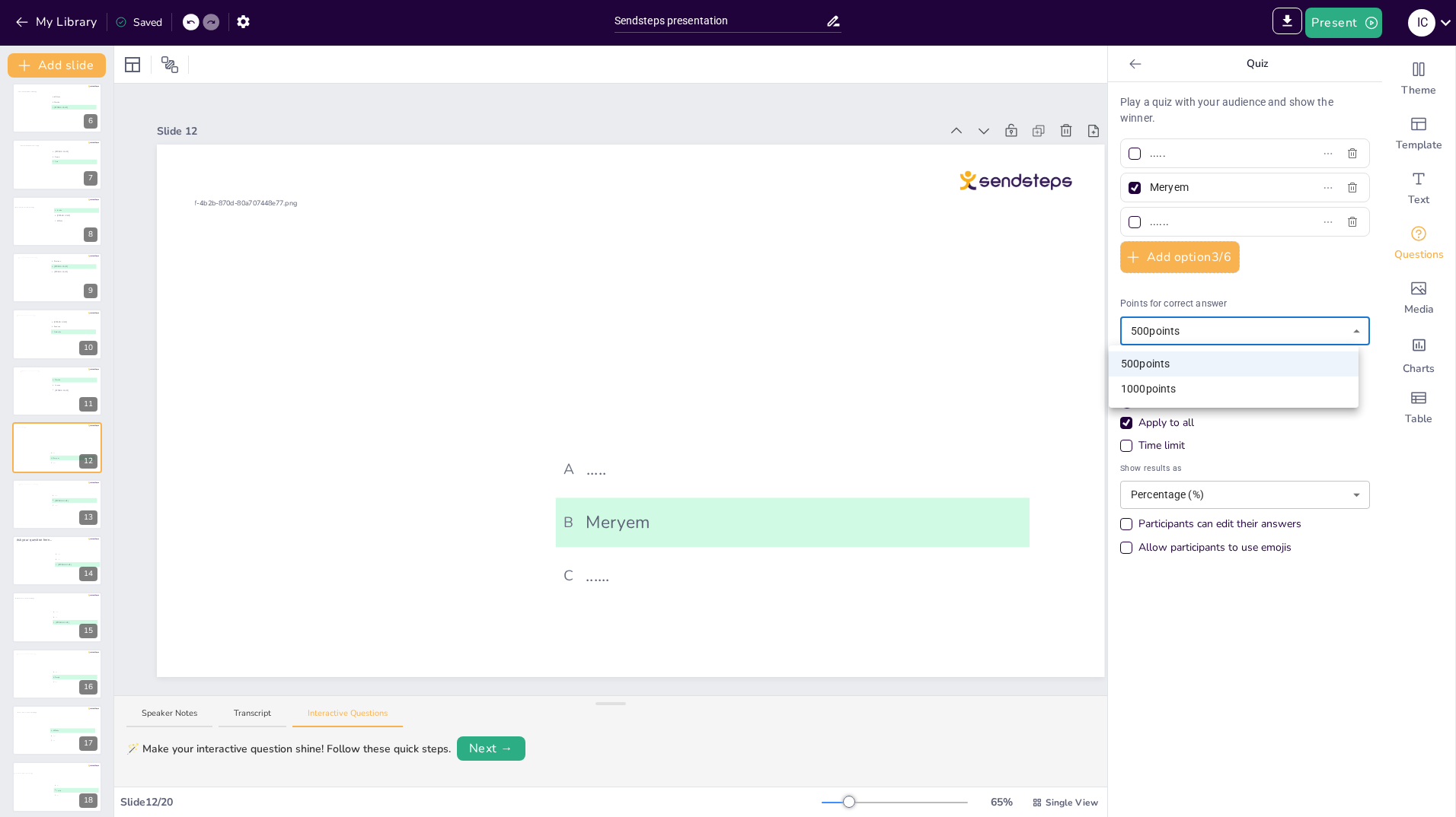
click at [1340, 294] on div at bounding box center [728, 408] width 1456 height 817
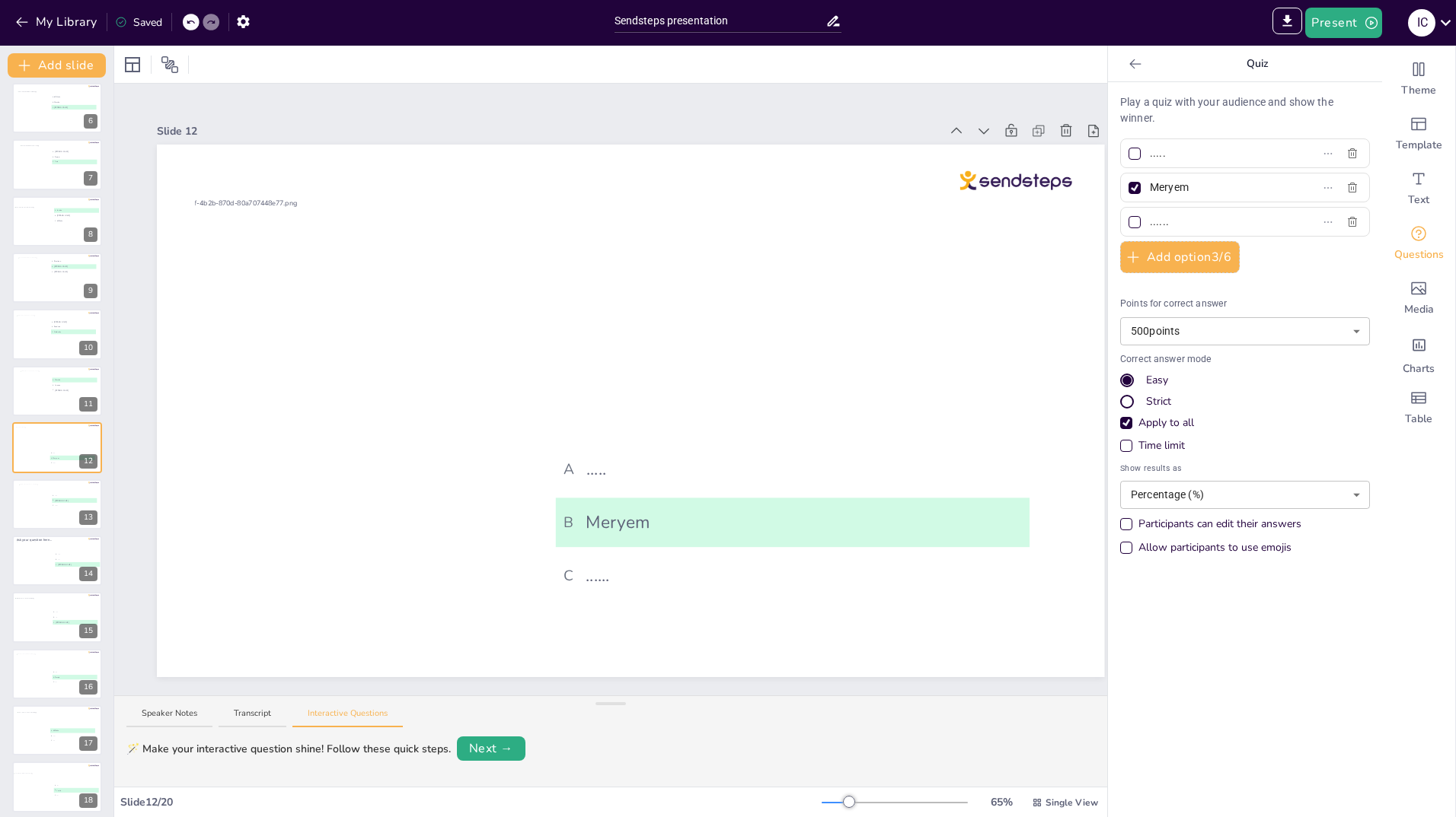
drag, startPoint x: 1155, startPoint y: 152, endPoint x: 1136, endPoint y: 151, distance: 19.0
click at [1143, 151] on span "....." at bounding box center [1213, 153] width 141 height 22
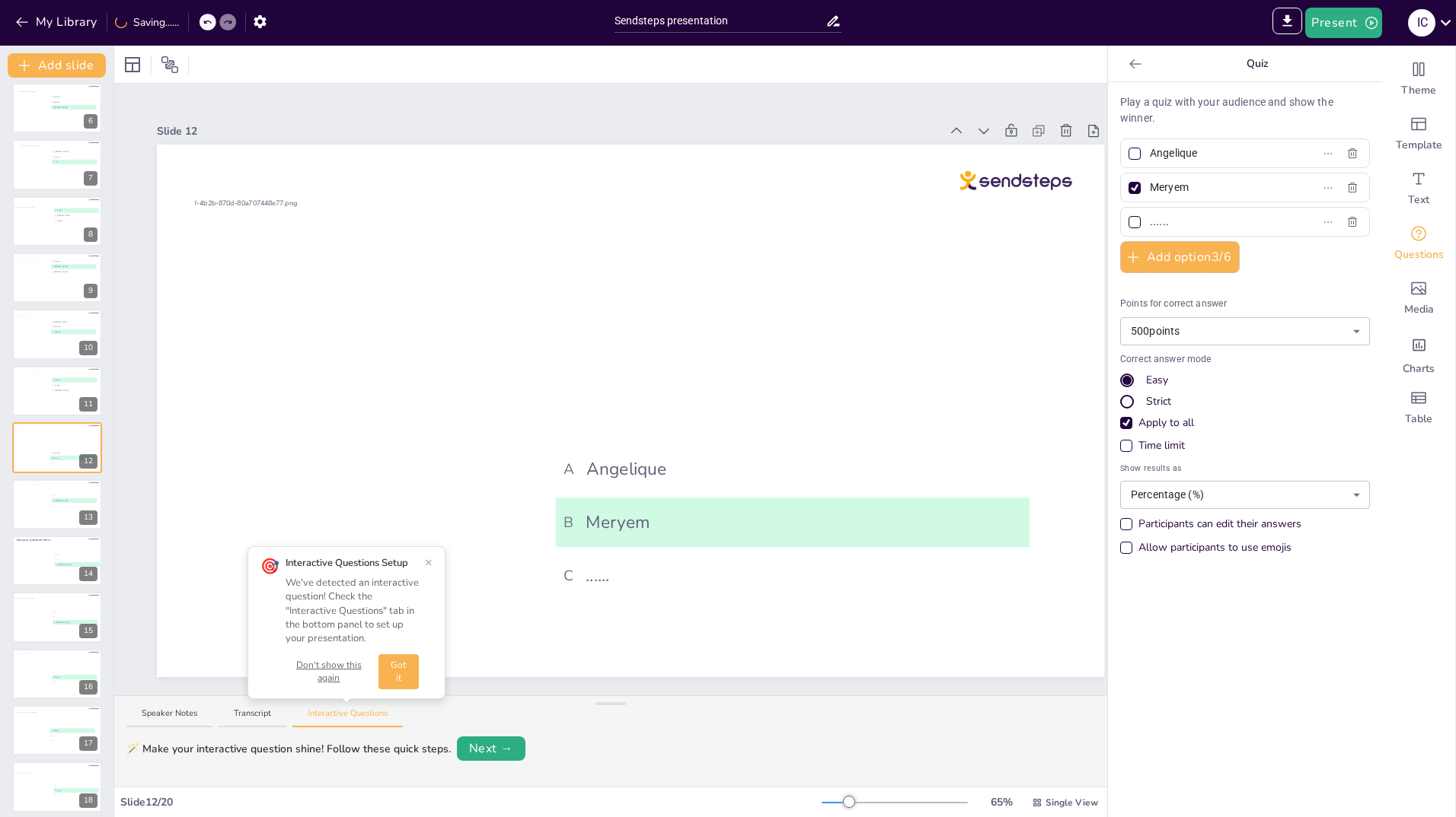
type input "Angelique"
click at [1163, 213] on input "......" at bounding box center [1220, 222] width 141 height 22
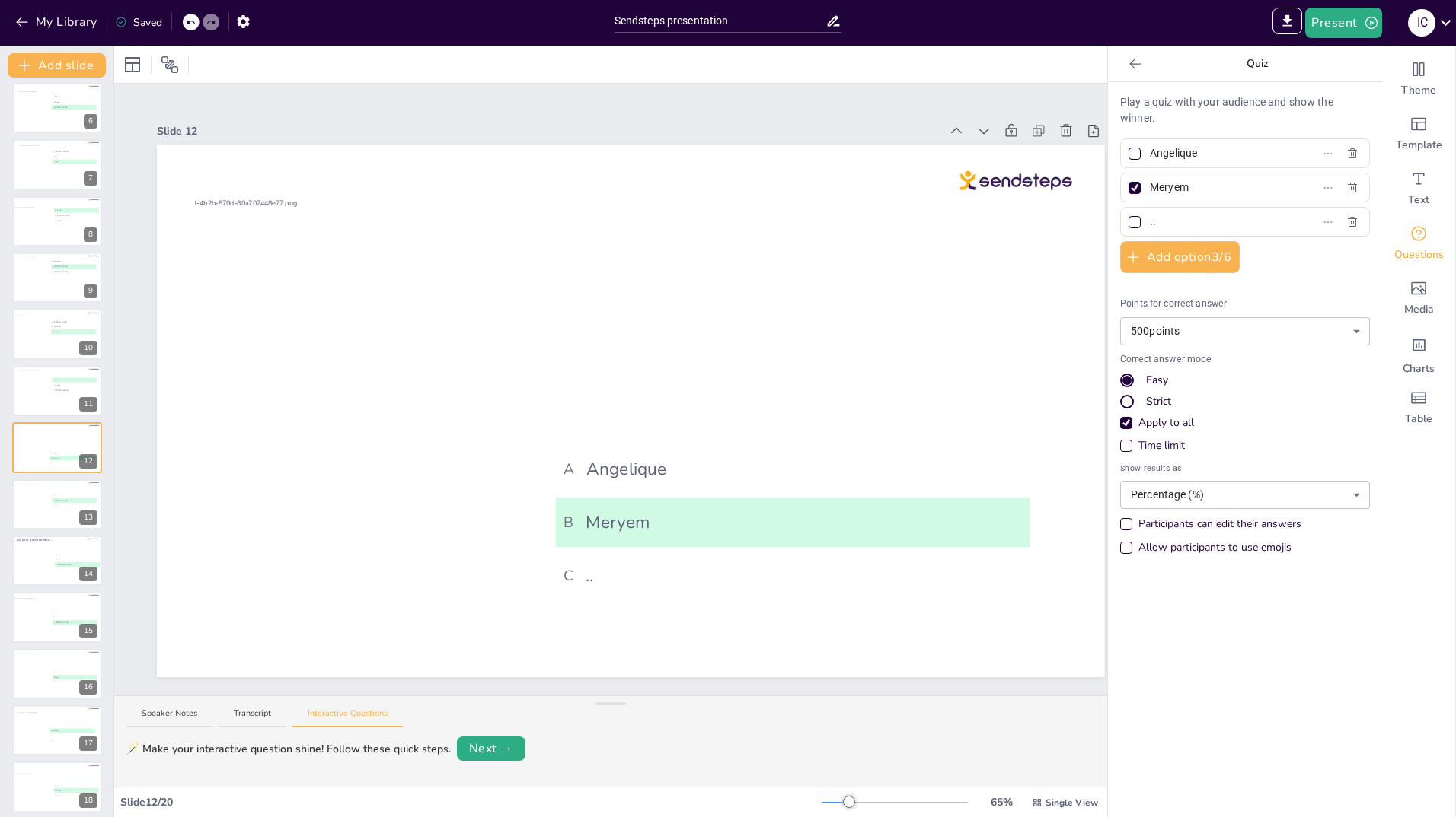
type input "."
type input "[PERSON_NAME]"
click at [38, 509] on div at bounding box center [34, 504] width 31 height 41
type input "....."
type input "[PERSON_NAME]"
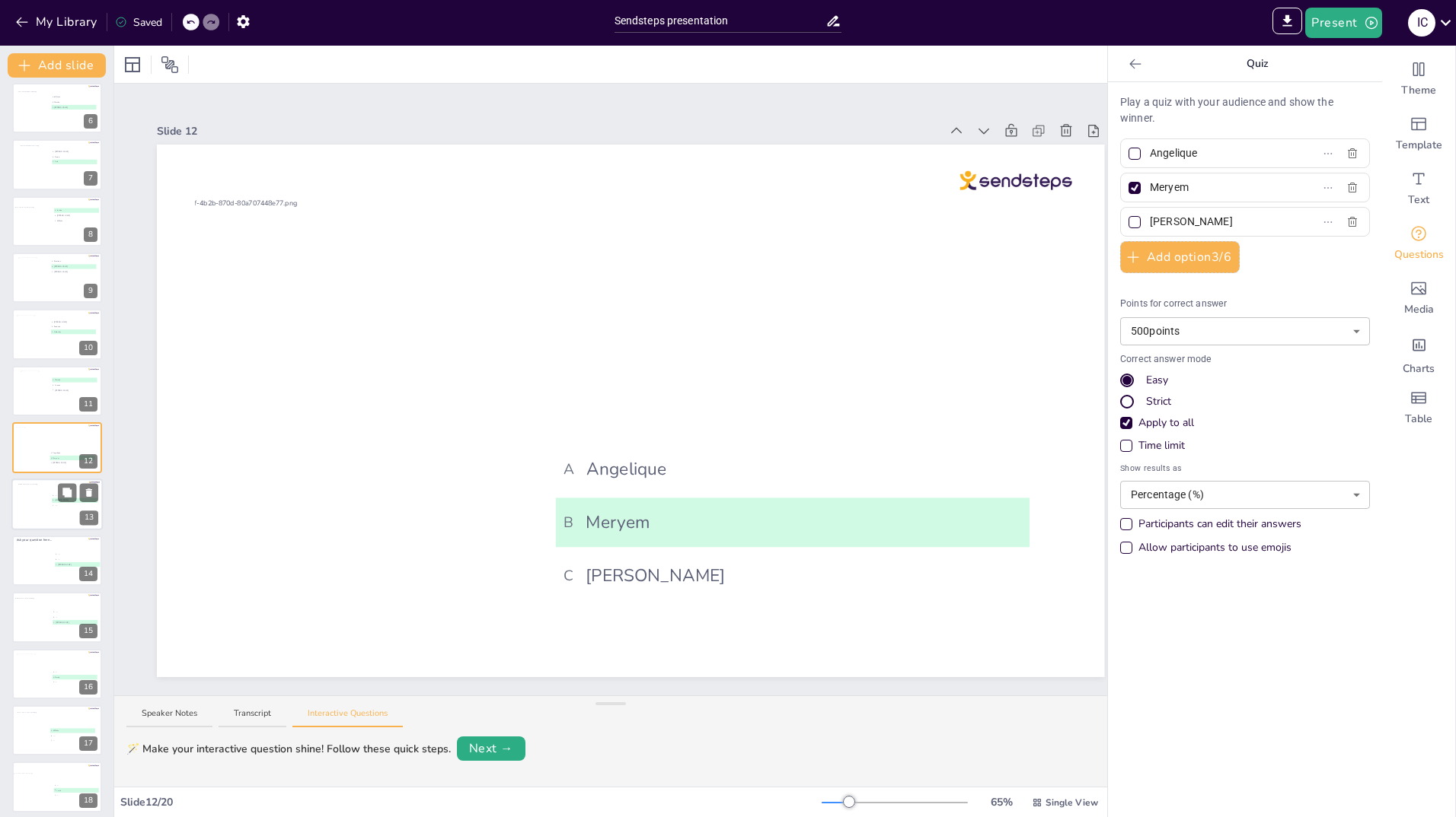
type input "......"
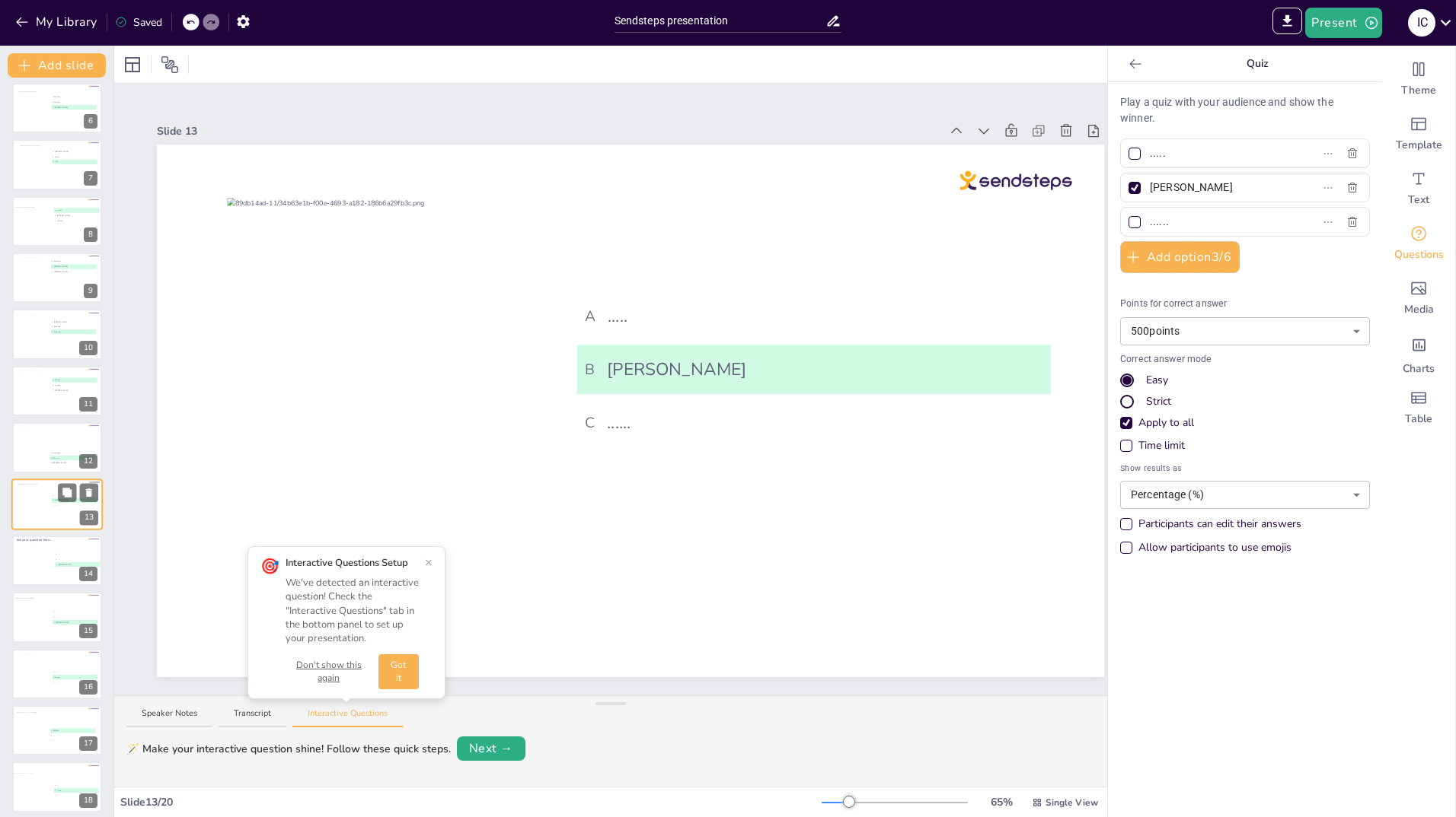
scroll to position [347, 0]
click at [1160, 162] on input "....." at bounding box center [1220, 153] width 141 height 22
type input "."
click at [430, 561] on button "×" at bounding box center [429, 562] width 7 height 12
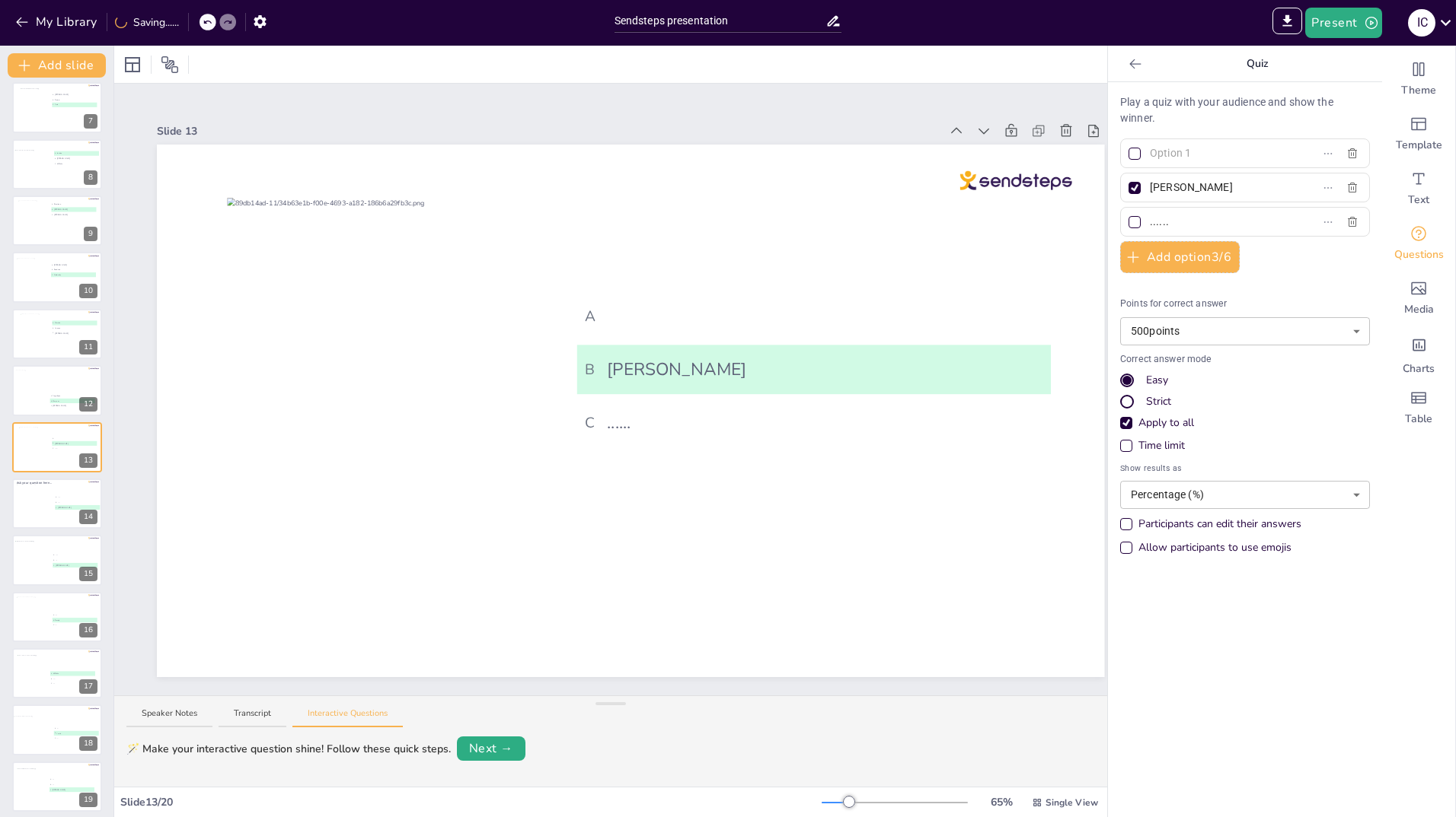
click at [1157, 146] on input "text" at bounding box center [1220, 153] width 141 height 22
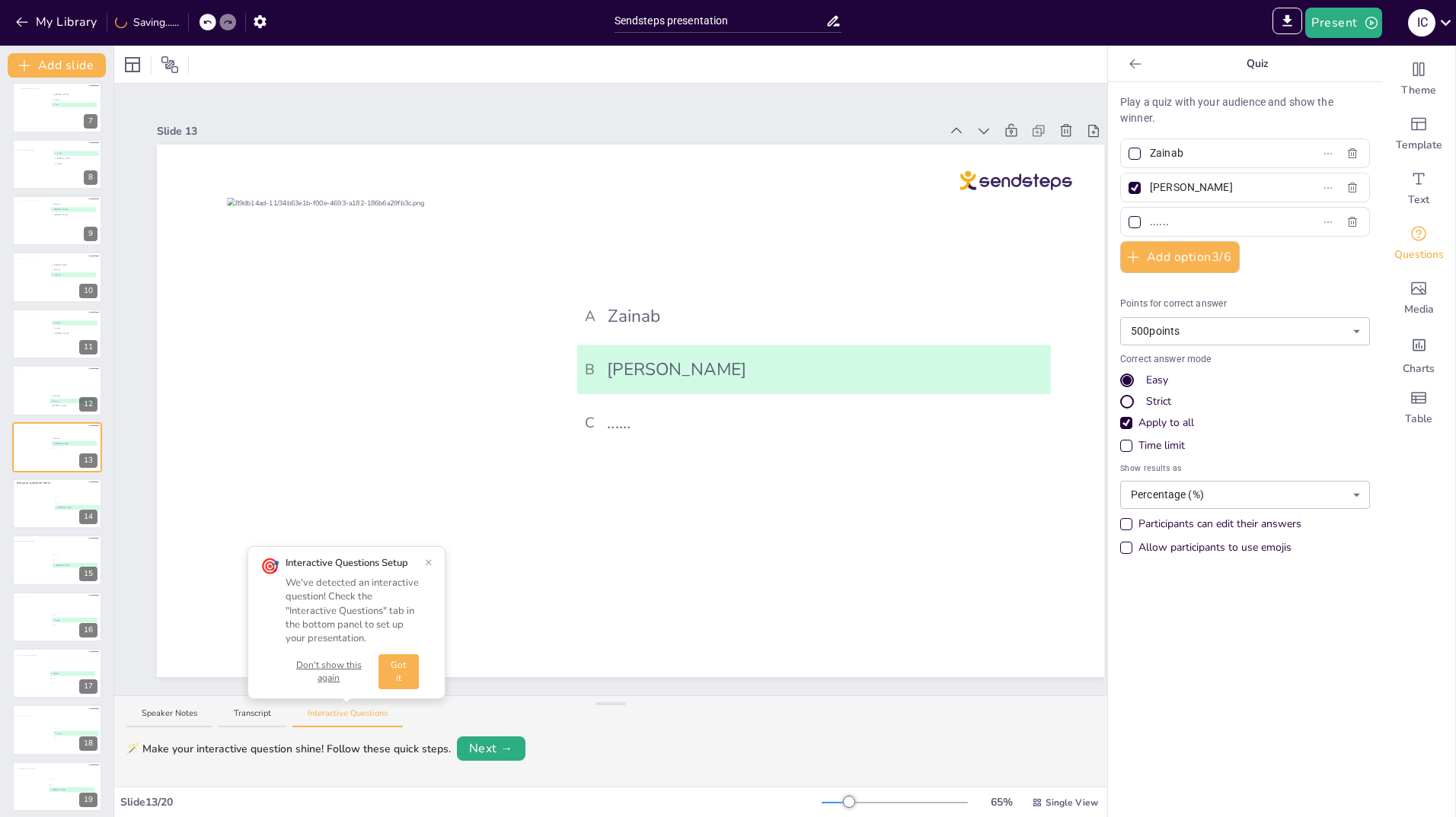
type input "Zainab"
click at [1163, 226] on input "......" at bounding box center [1220, 222] width 141 height 22
type input "."
type input "[PERSON_NAME]"
click at [30, 503] on div at bounding box center [43, 504] width 55 height 41
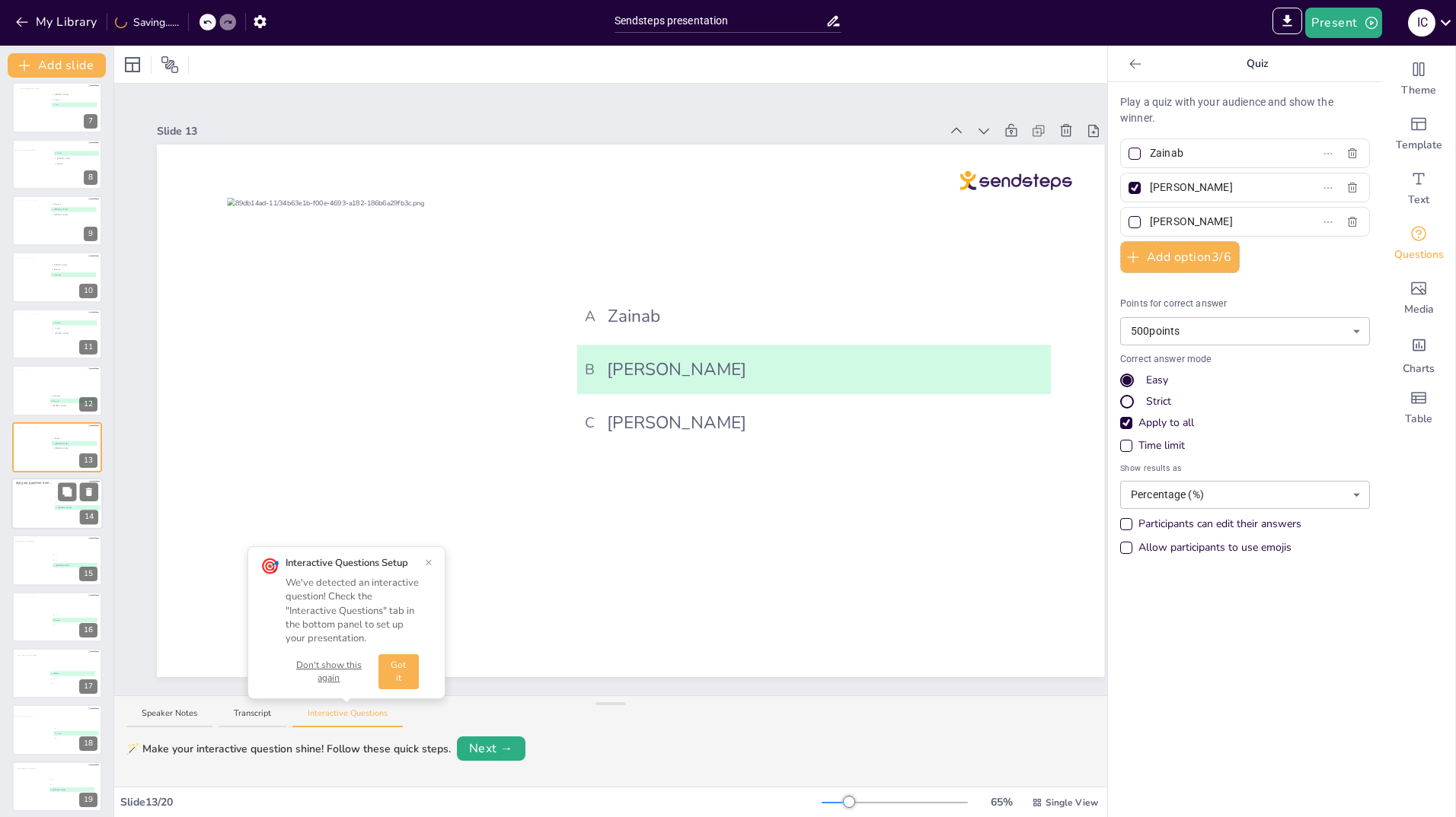
type input "....."
type input "...."
type input "[PERSON_NAME]"
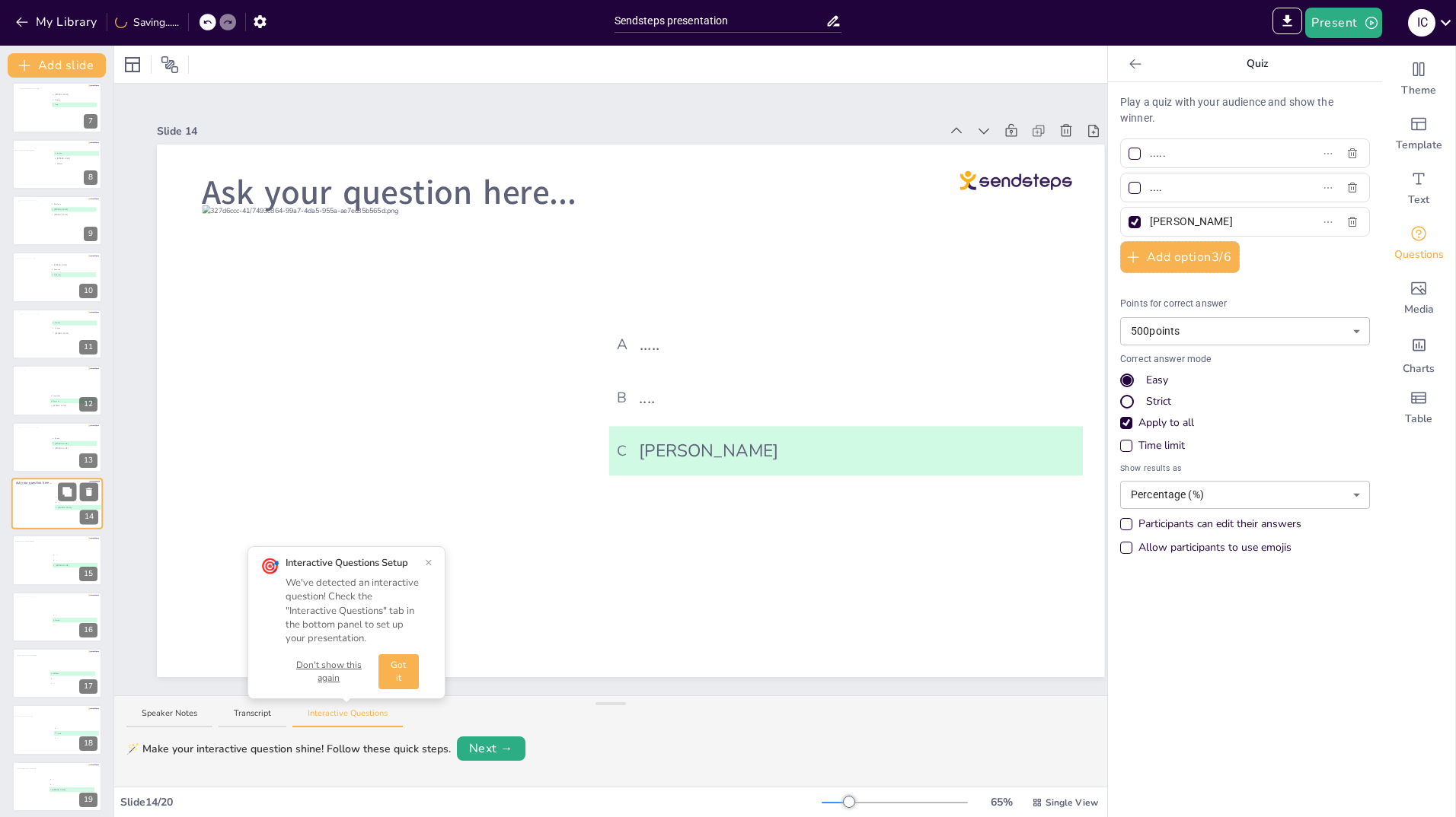
scroll to position [403, 0]
click at [1169, 190] on input "...." at bounding box center [1220, 188] width 141 height 22
type input "."
type input "Soraja"
click at [1160, 157] on input "....." at bounding box center [1220, 153] width 141 height 22
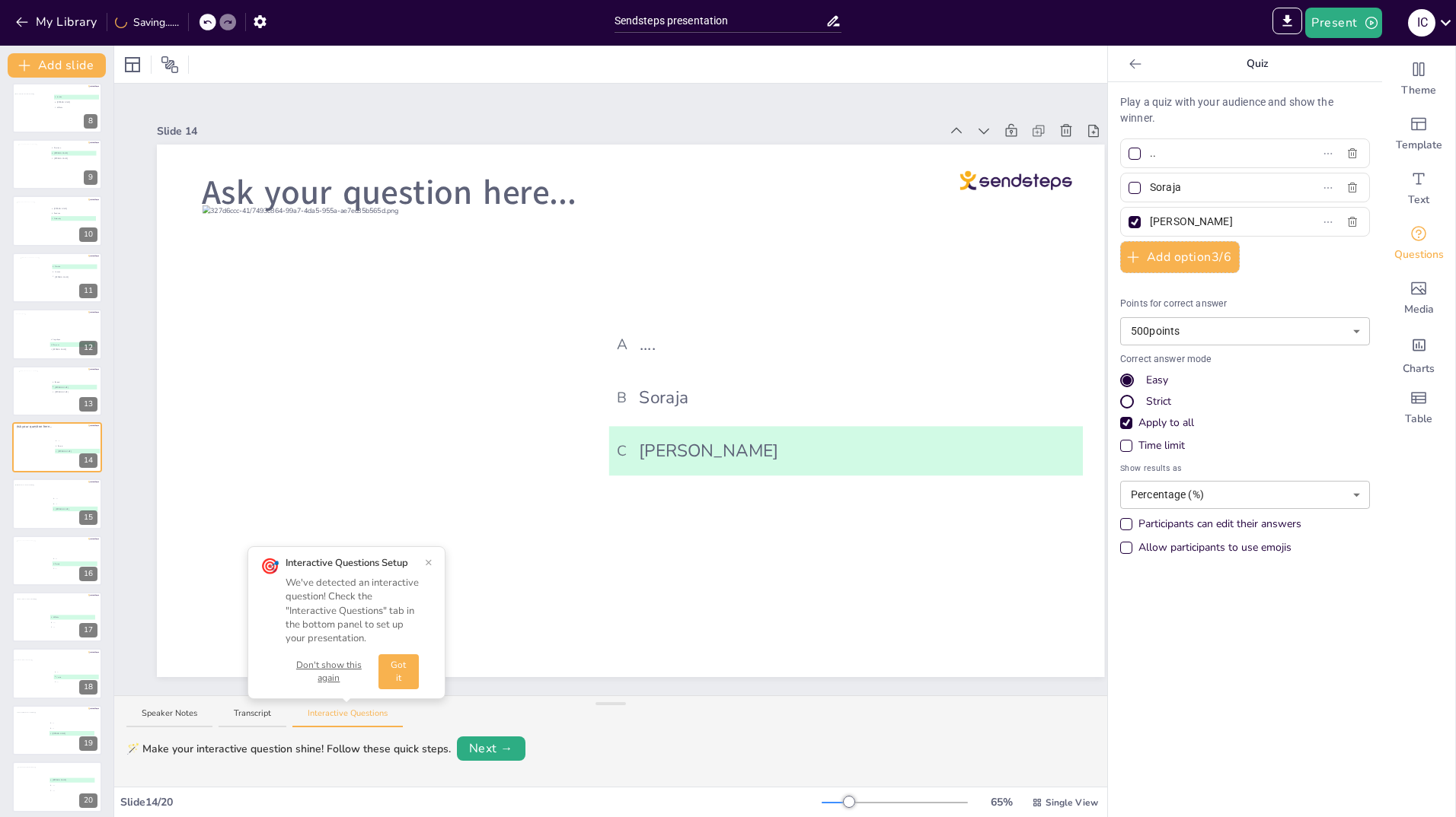
type input "."
click at [426, 562] on button "×" at bounding box center [429, 562] width 7 height 12
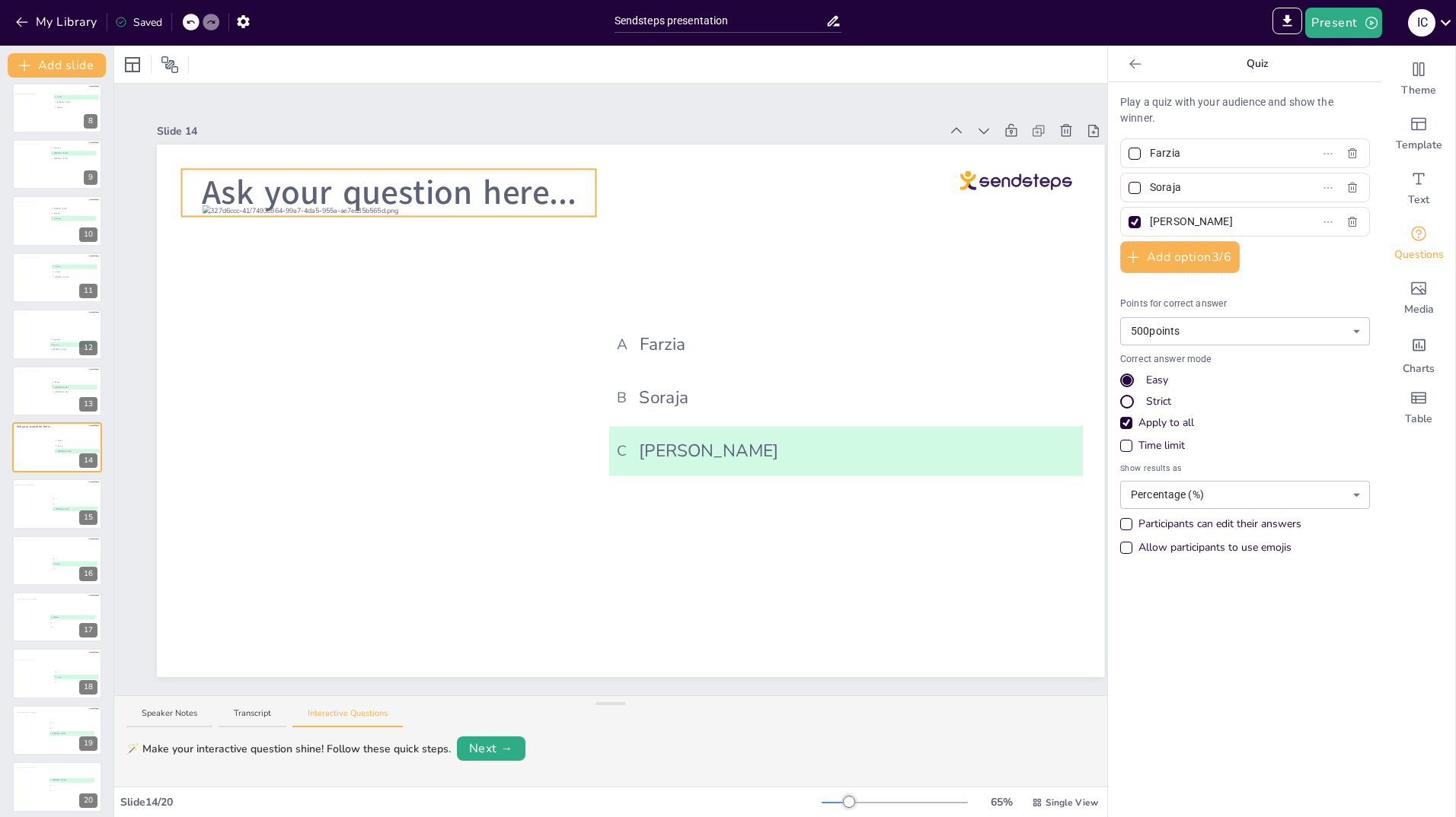
click at [561, 182] on span "Ask your question here..." at bounding box center [389, 192] width 374 height 46
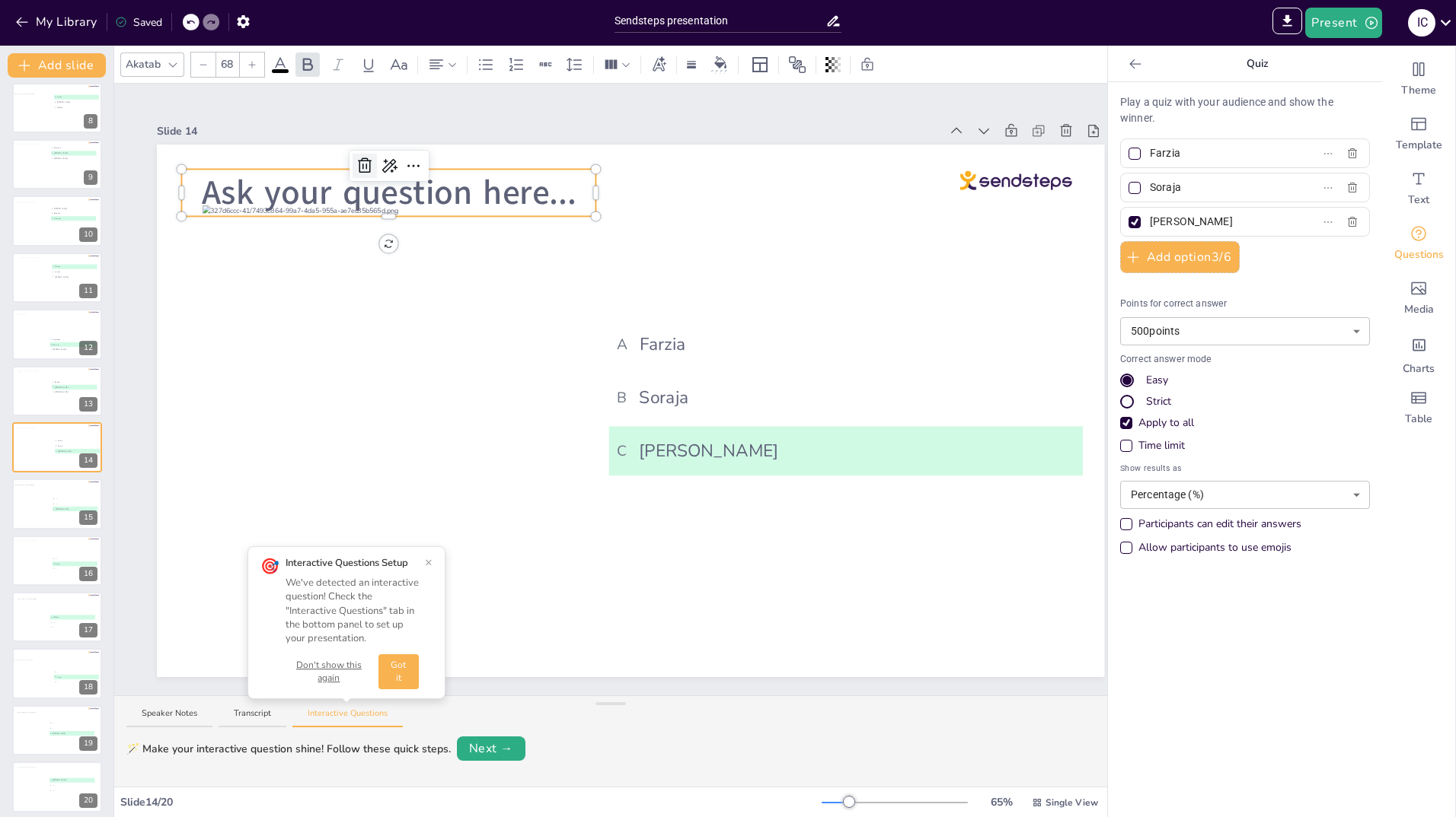
click at [371, 158] on icon at bounding box center [364, 166] width 14 height 15
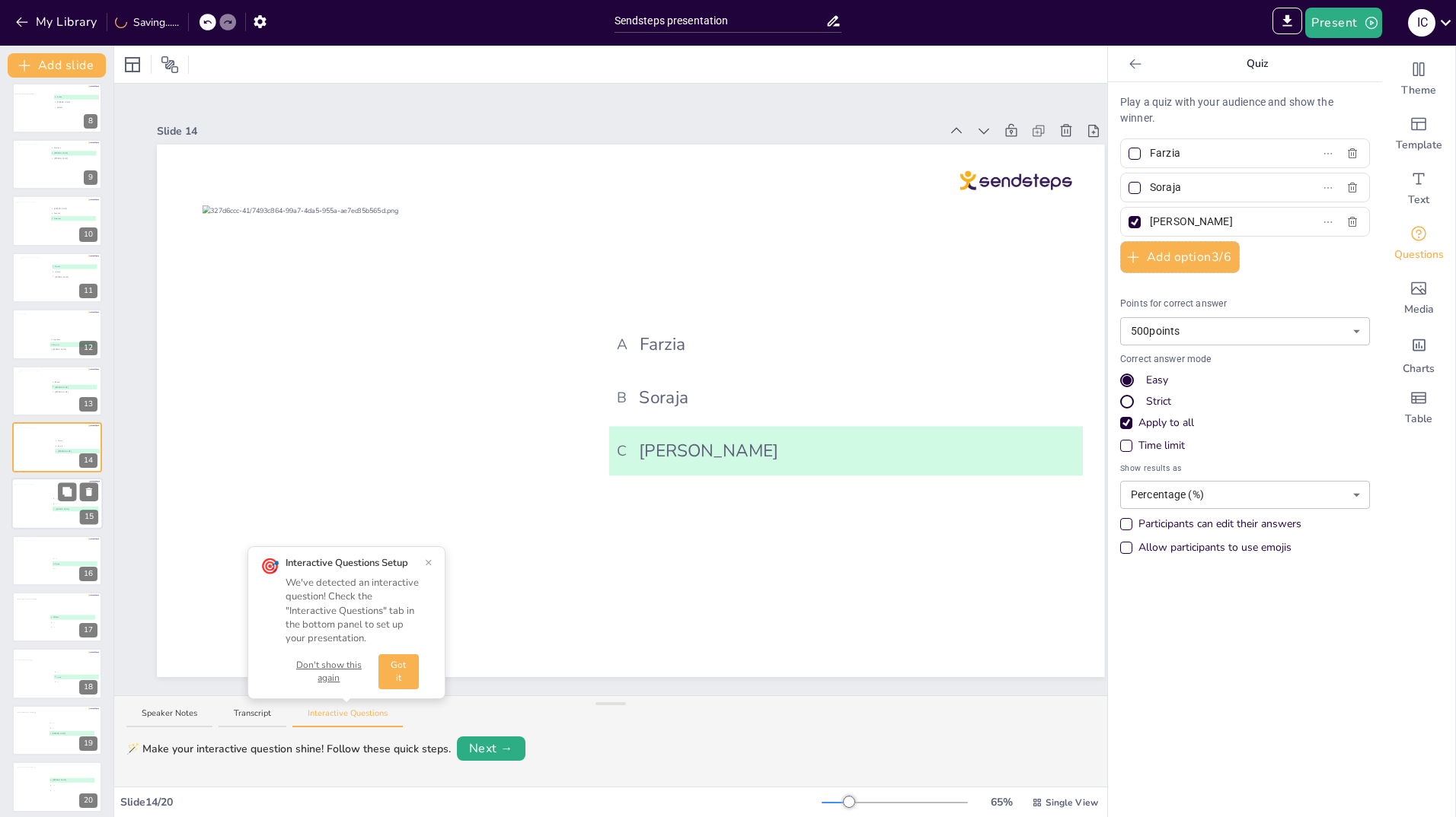
click at [43, 512] on div at bounding box center [41, 505] width 55 height 41
type input "....."
type input "...."
type input "[PERSON_NAME]"
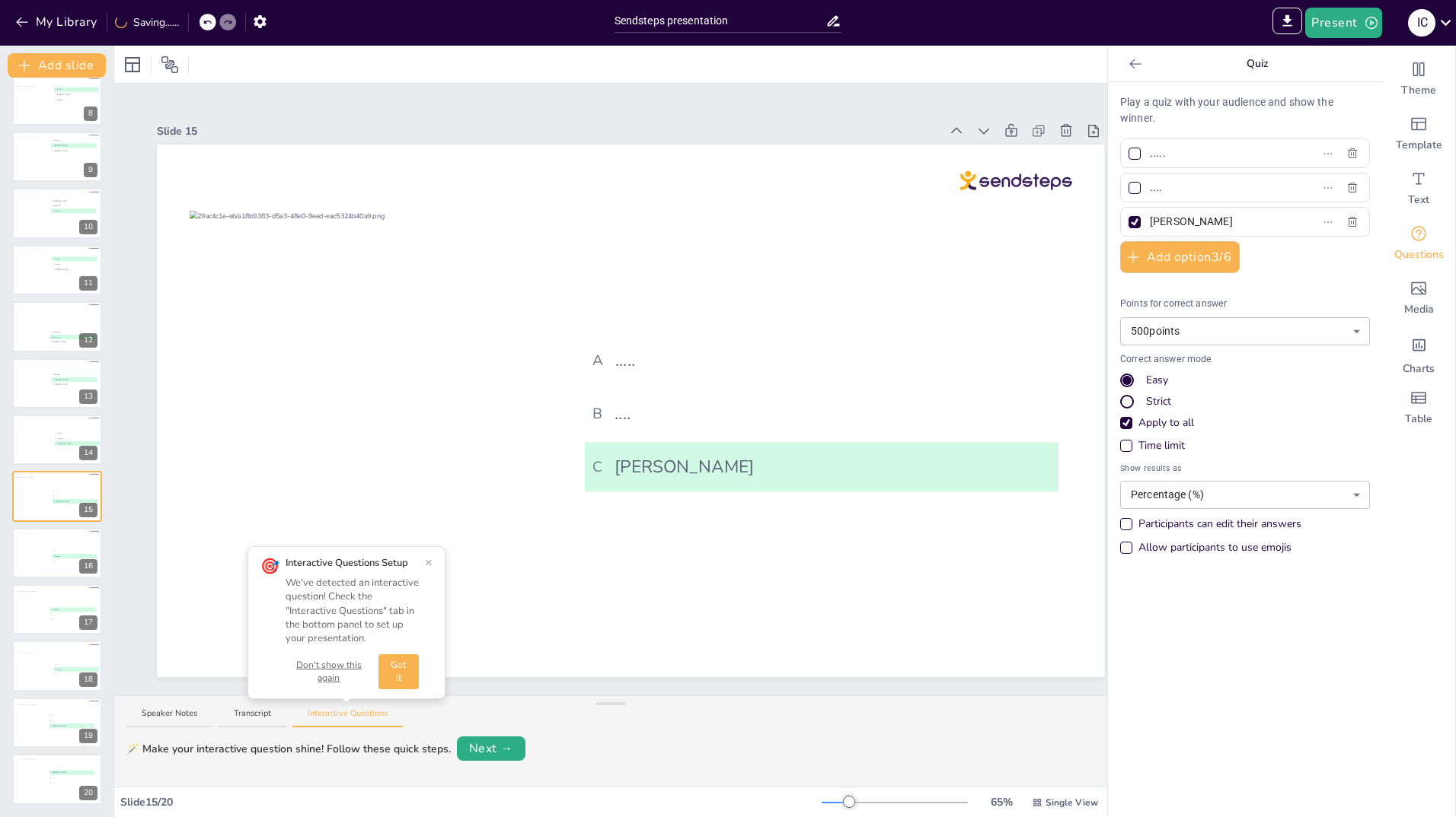
click at [1159, 183] on input "...." at bounding box center [1220, 188] width 141 height 22
type input "."
type input "Asia"
click at [1159, 156] on input "....." at bounding box center [1220, 153] width 141 height 22
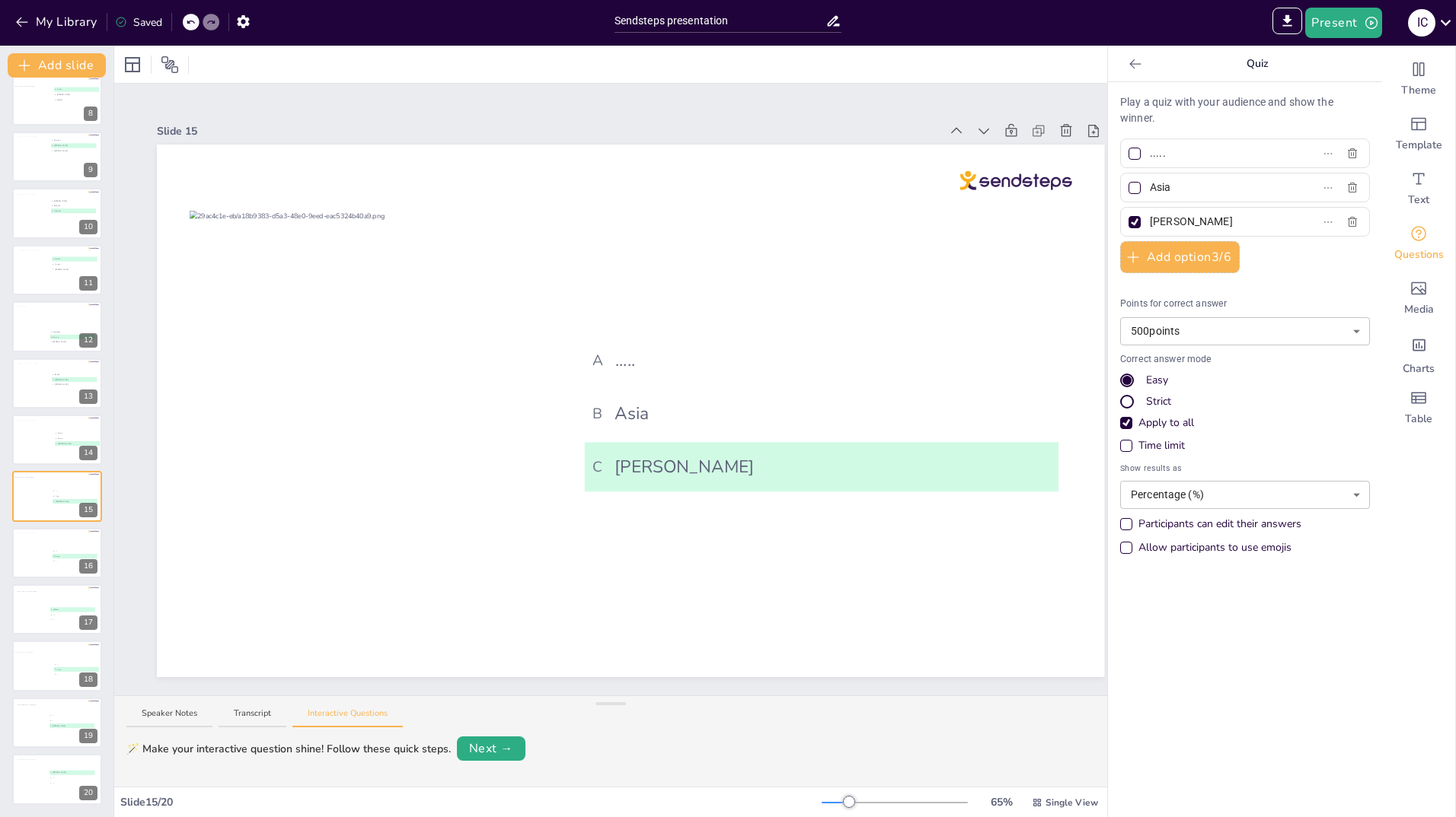
click at [1164, 158] on input "....." at bounding box center [1220, 153] width 141 height 22
click at [1164, 162] on input "....." at bounding box center [1220, 153] width 141 height 22
type input "."
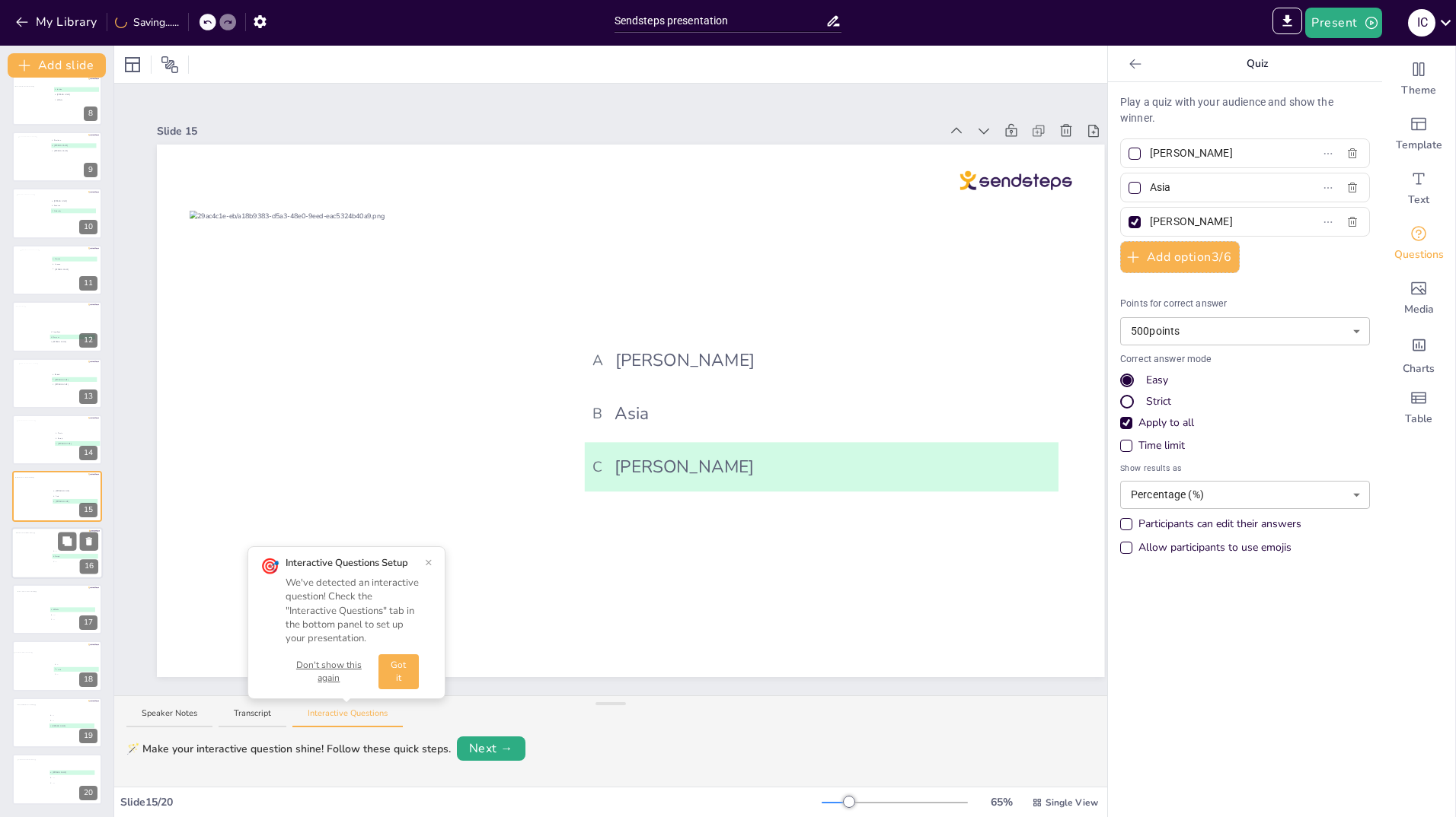
click at [30, 545] on div at bounding box center [39, 553] width 47 height 41
type input "....."
type input "Soraja"
type input "...."
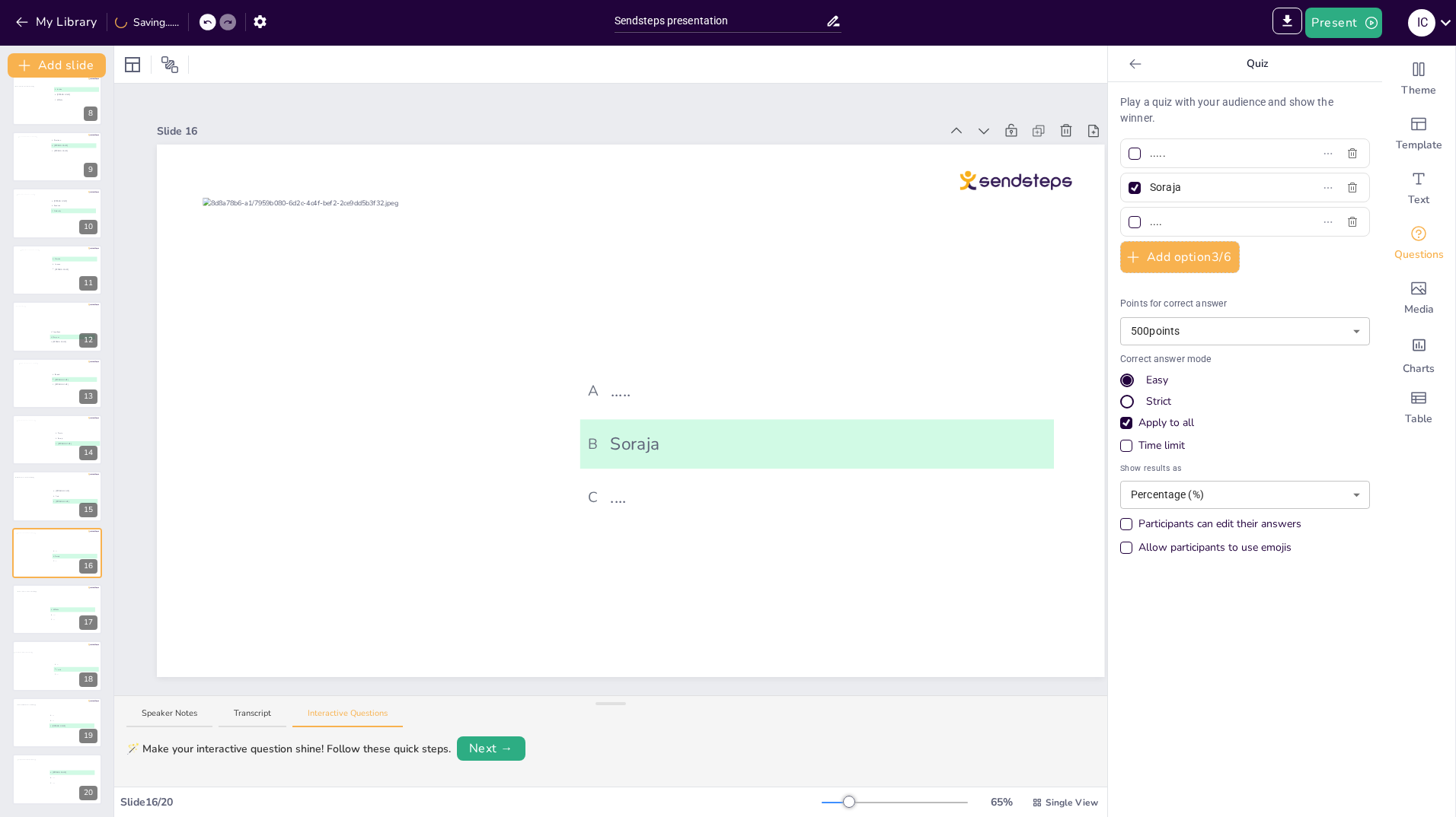
click at [1172, 165] on input "....." at bounding box center [1220, 153] width 141 height 22
type input "."
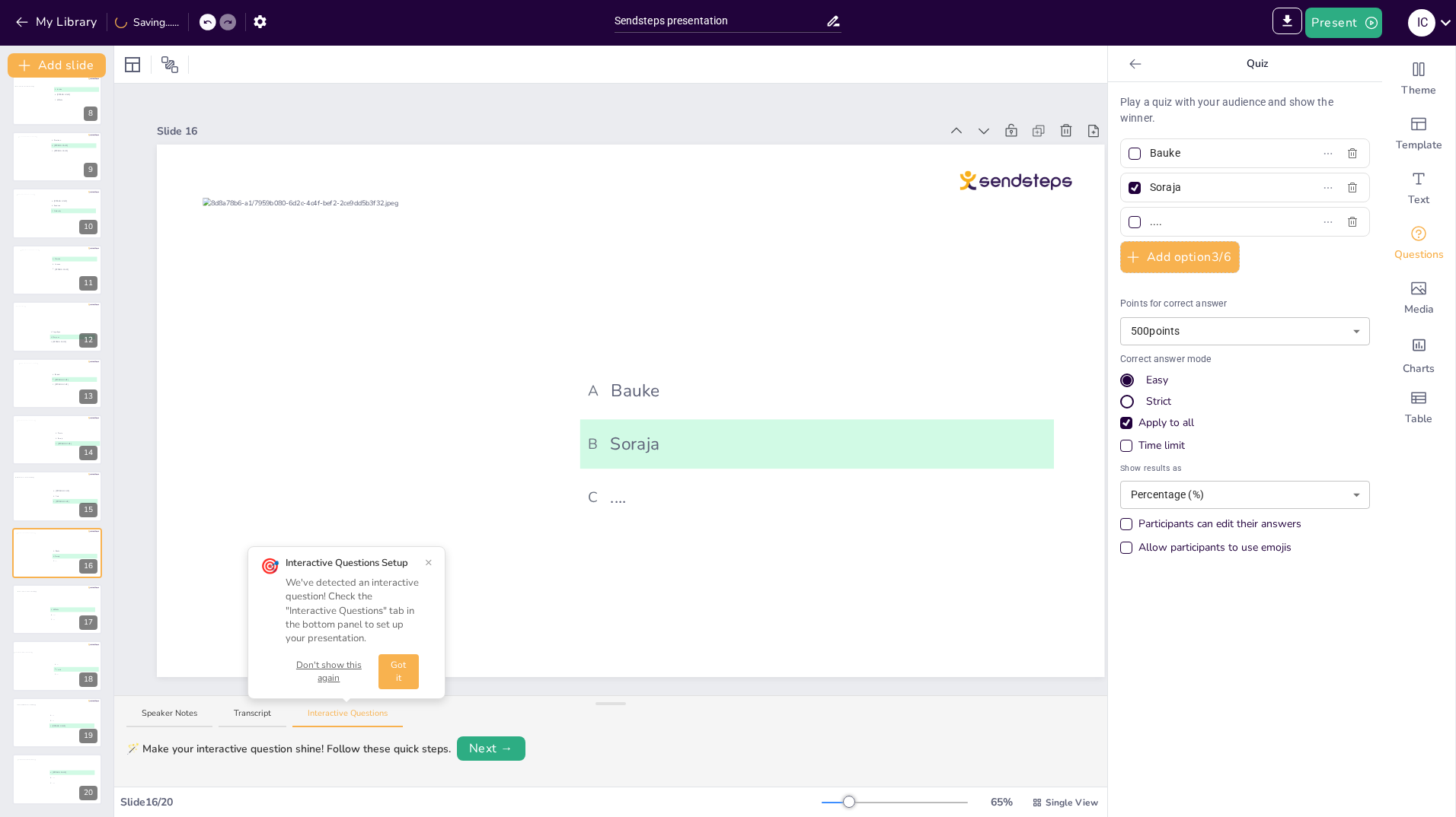
type input "Bauke"
click at [1160, 226] on input "...." at bounding box center [1220, 222] width 141 height 22
type input "."
type input "[PERSON_NAME]"
click at [430, 560] on button "×" at bounding box center [429, 562] width 7 height 12
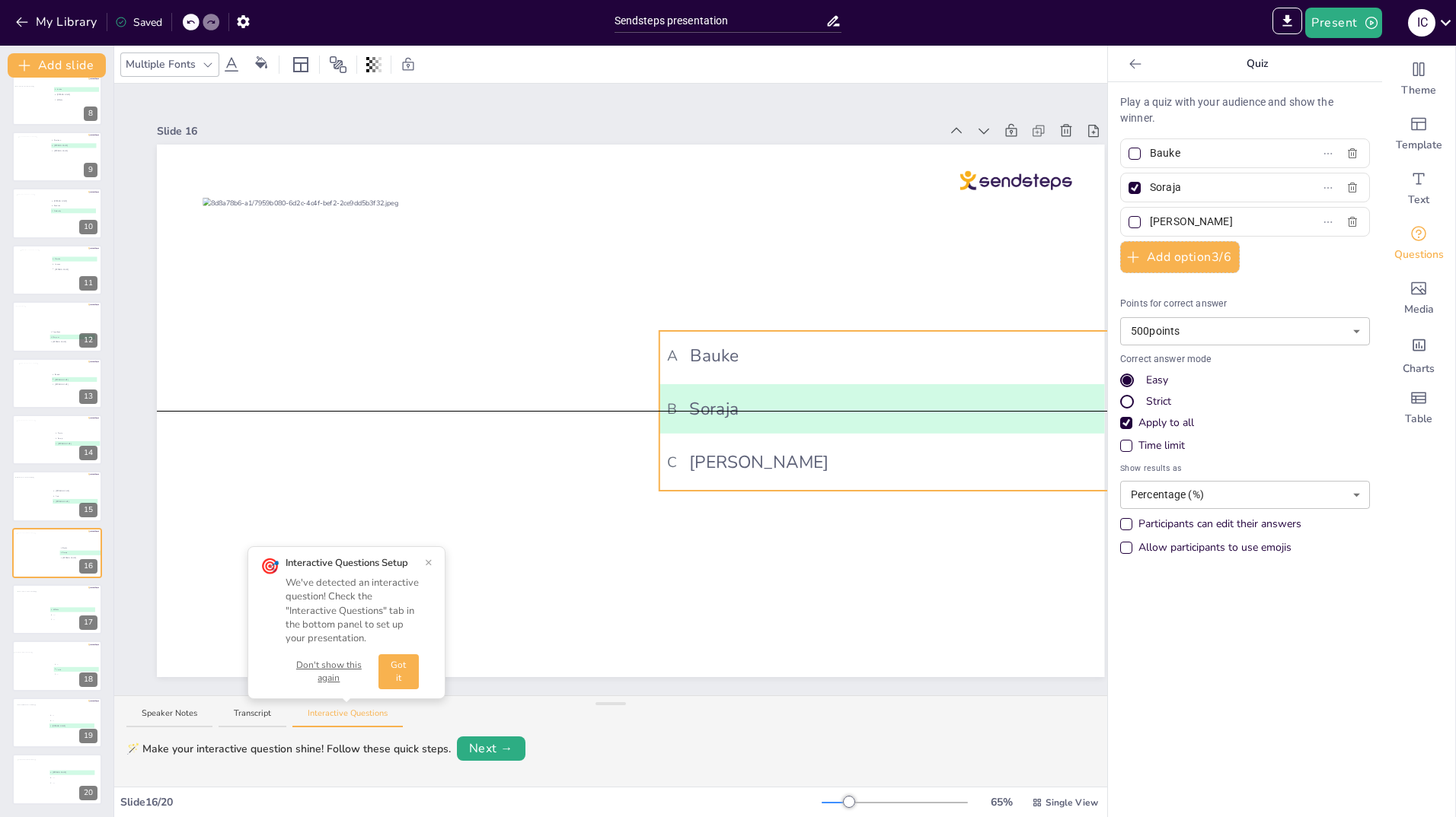
drag, startPoint x: 738, startPoint y: 431, endPoint x: 817, endPoint y: 399, distance: 85.2
click at [817, 399] on span "B Soraja" at bounding box center [895, 409] width 458 height 26
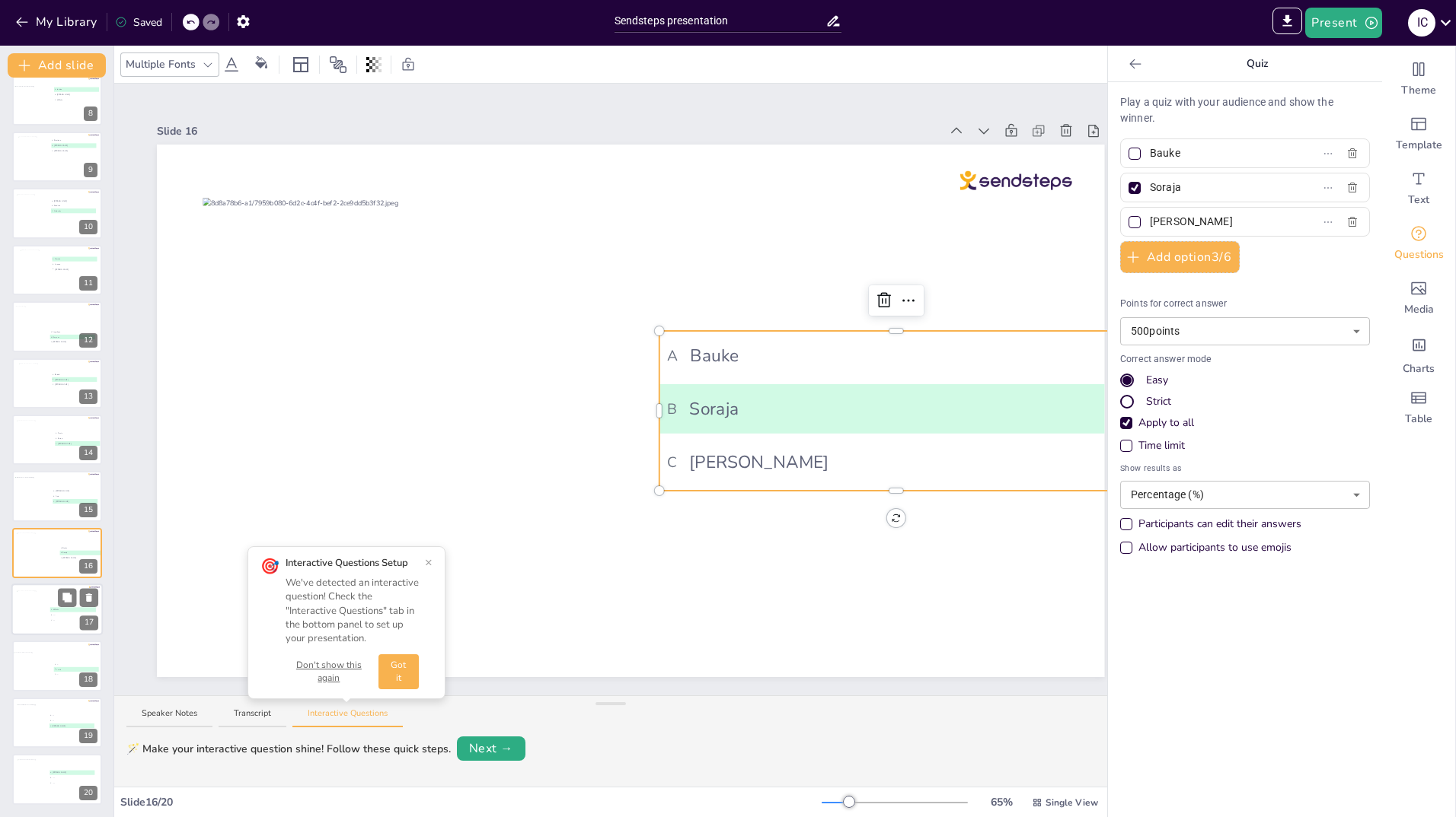
click at [30, 615] on div at bounding box center [37, 612] width 41 height 41
type input "Willeke"
type input "....."
type input "...."
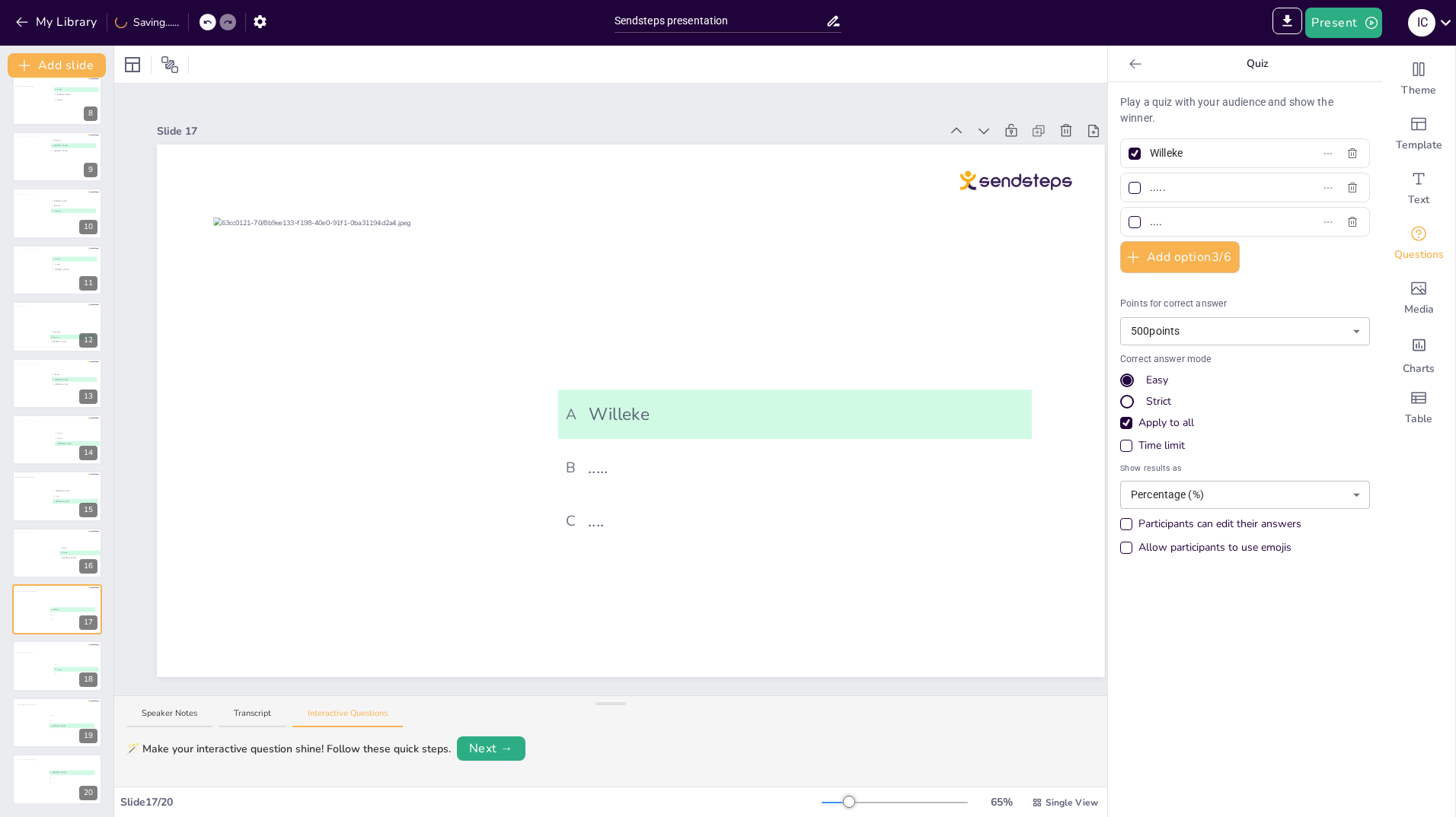
click at [1156, 193] on input "....." at bounding box center [1220, 188] width 141 height 22
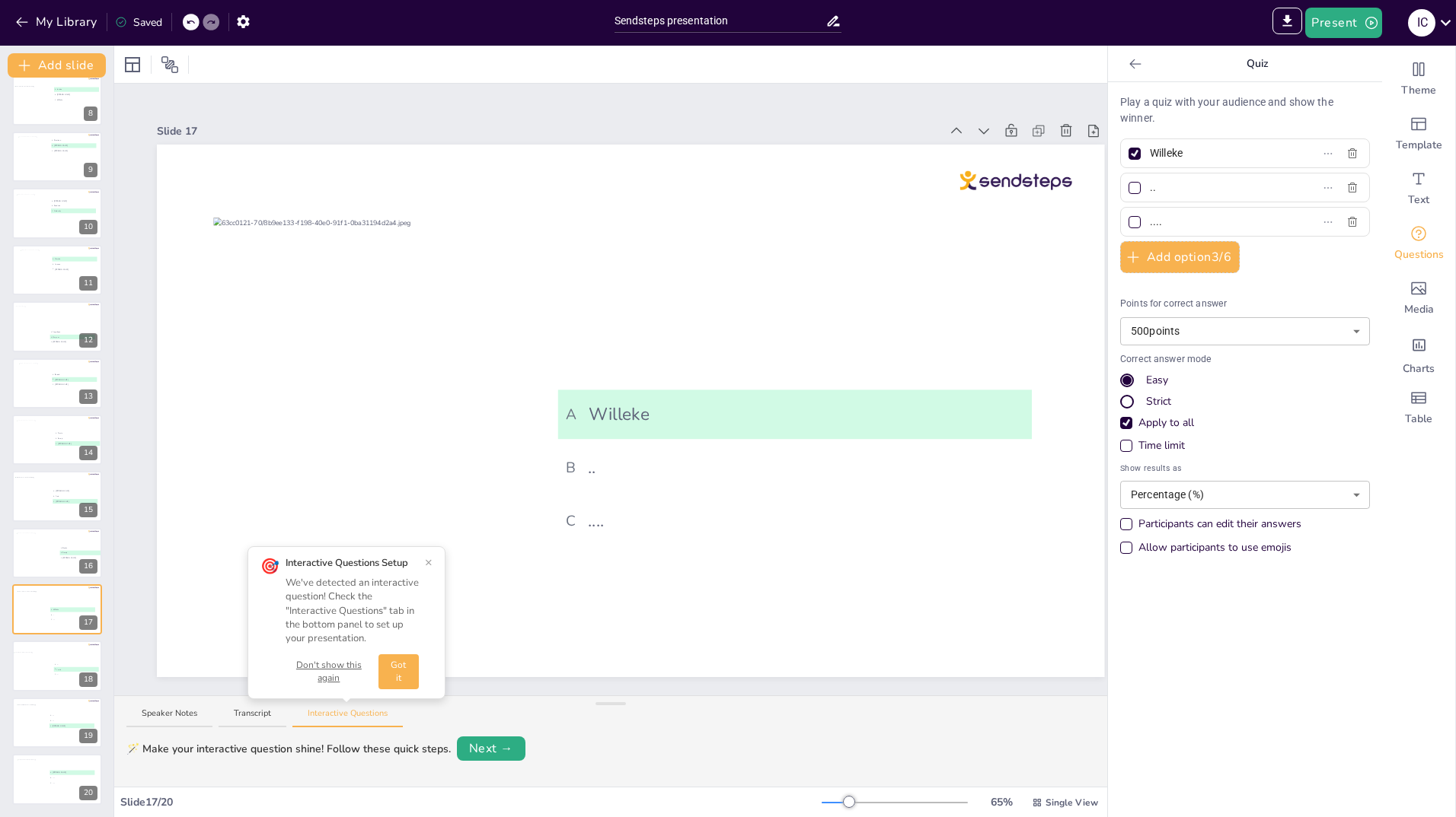
type input "."
type input "[PERSON_NAME]"
click at [1165, 231] on input "...." at bounding box center [1220, 222] width 141 height 22
type input "."
click at [47, 561] on div at bounding box center [39, 553] width 47 height 41
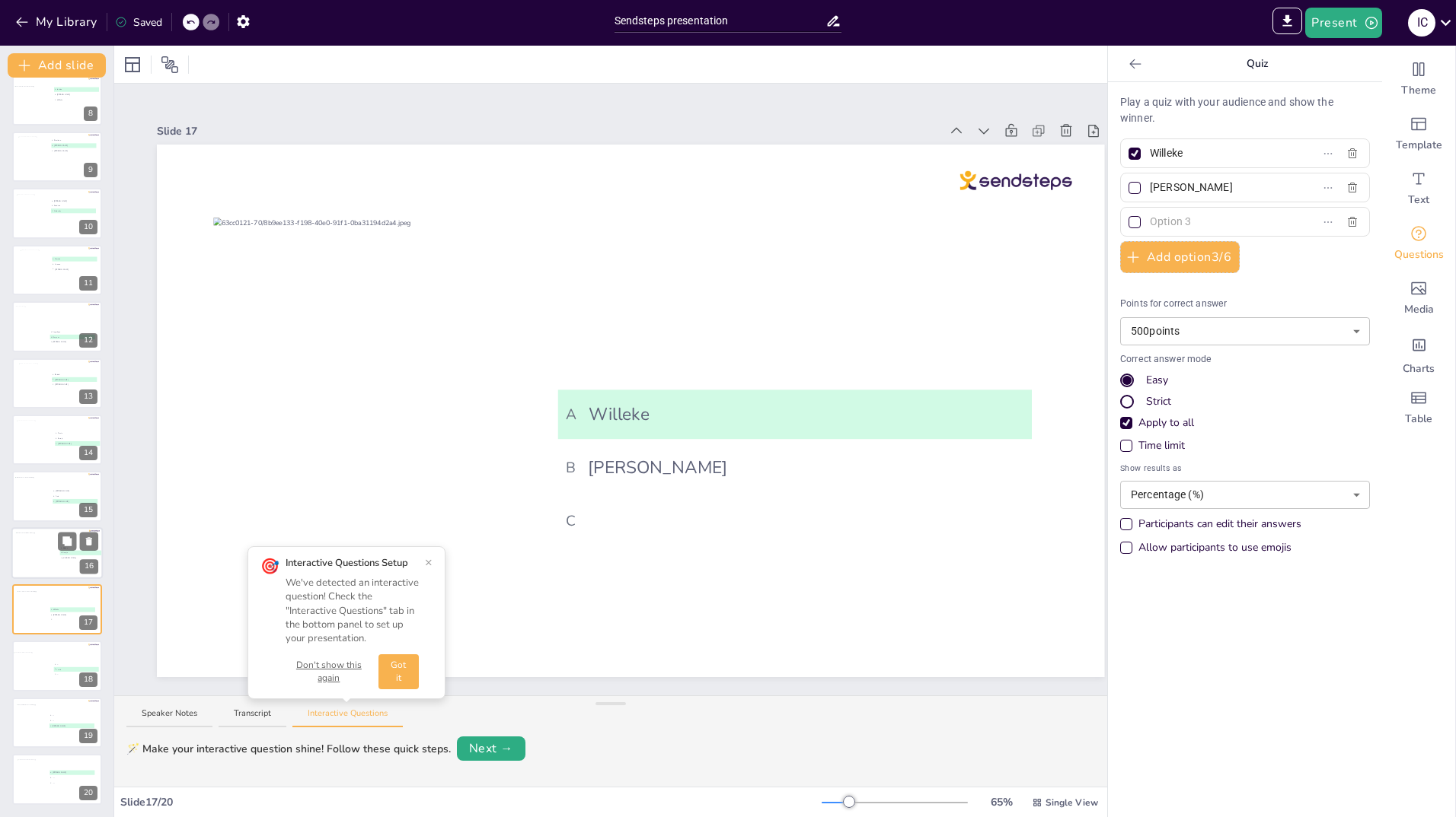
type input "Bauke"
type input "Soraja"
type input "[PERSON_NAME]"
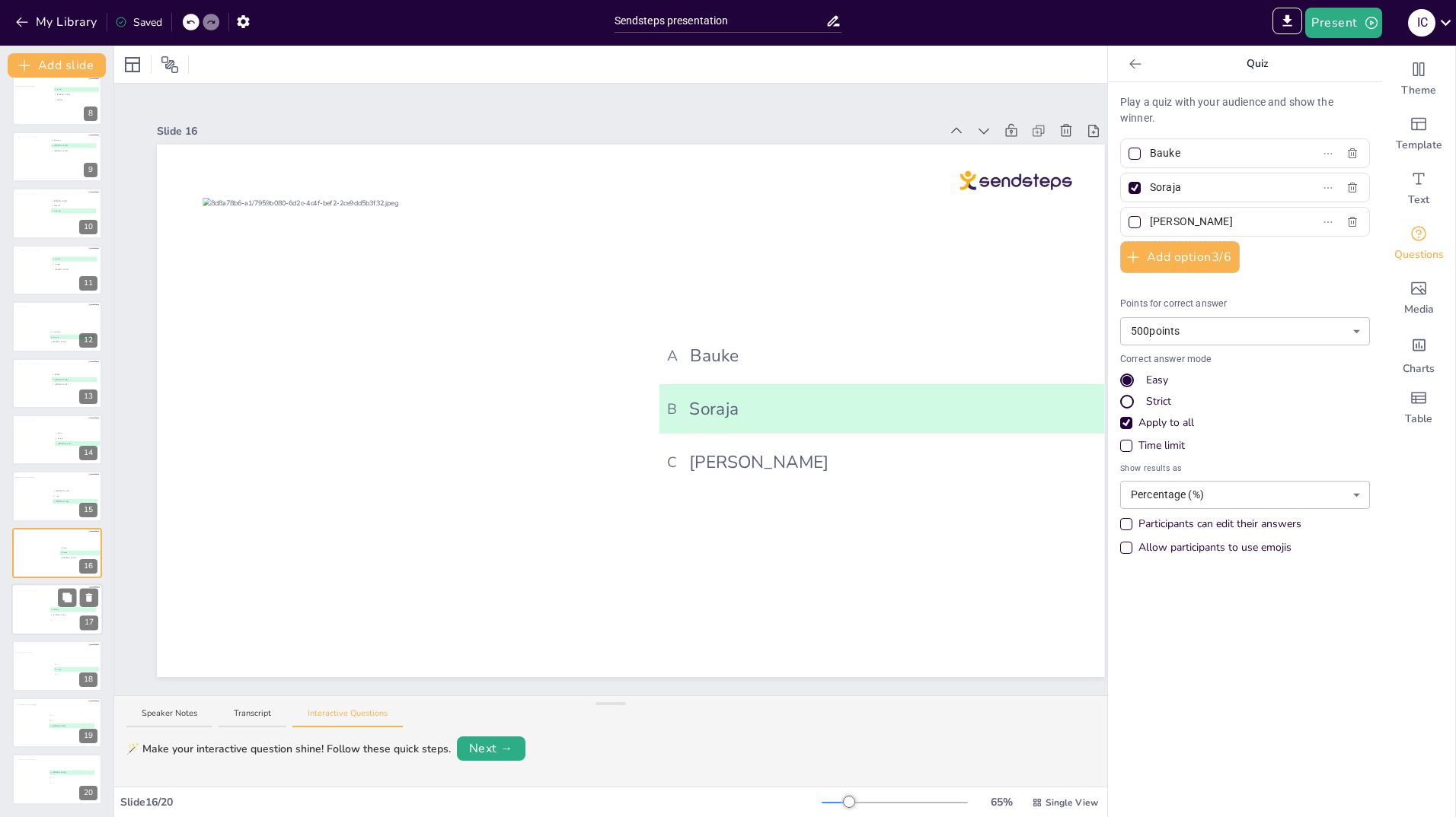
click at [33, 612] on div at bounding box center [37, 612] width 41 height 41
type input "Willeke"
type input "[PERSON_NAME]"
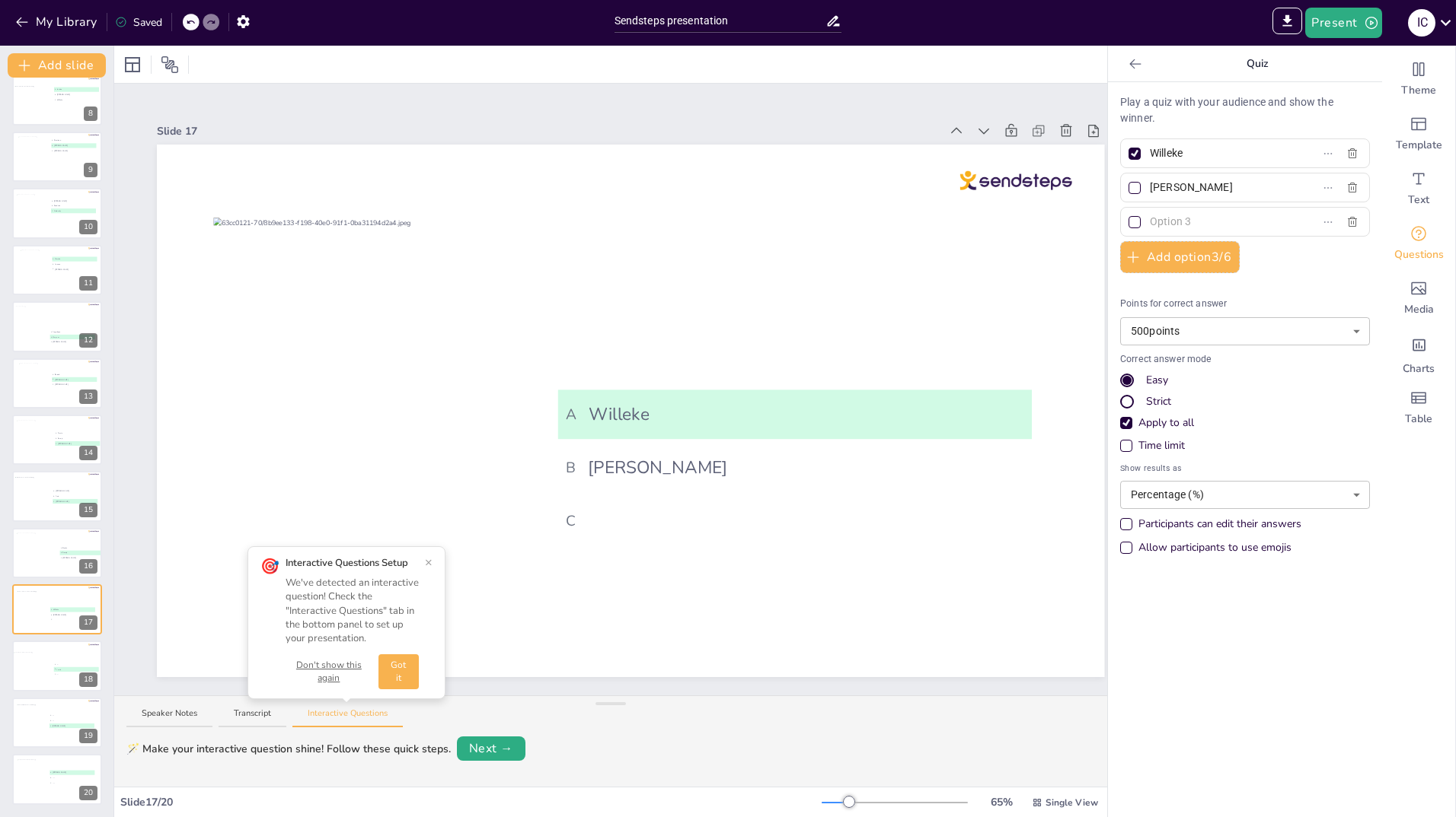
click at [1143, 224] on span at bounding box center [1213, 222] width 141 height 22
click at [1150, 224] on input "text" at bounding box center [1220, 222] width 141 height 22
type input "[PERSON_NAME]"
click at [38, 660] on div at bounding box center [50, 669] width 73 height 34
type input "...."
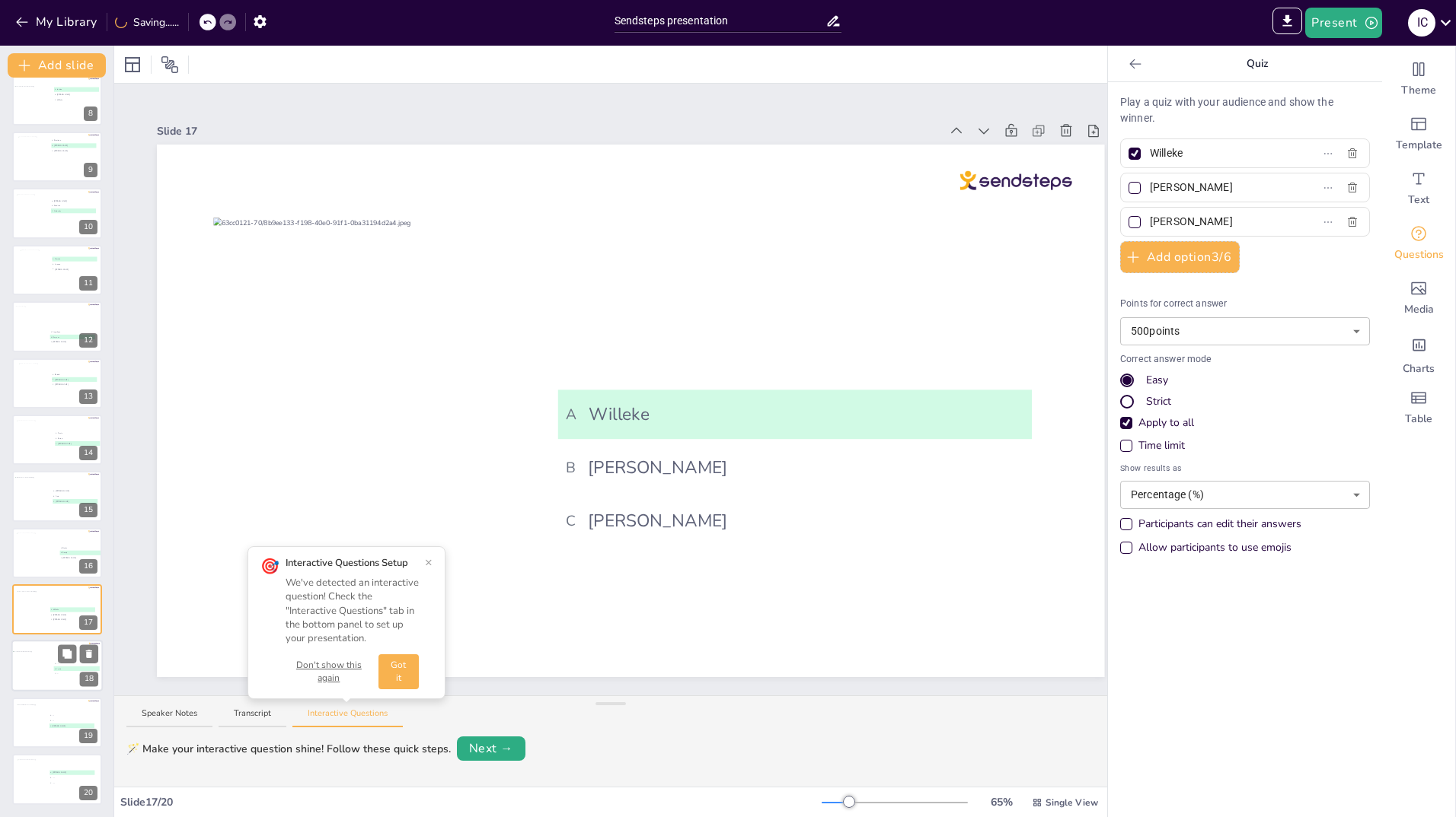
type input "Yvette"
type input "...."
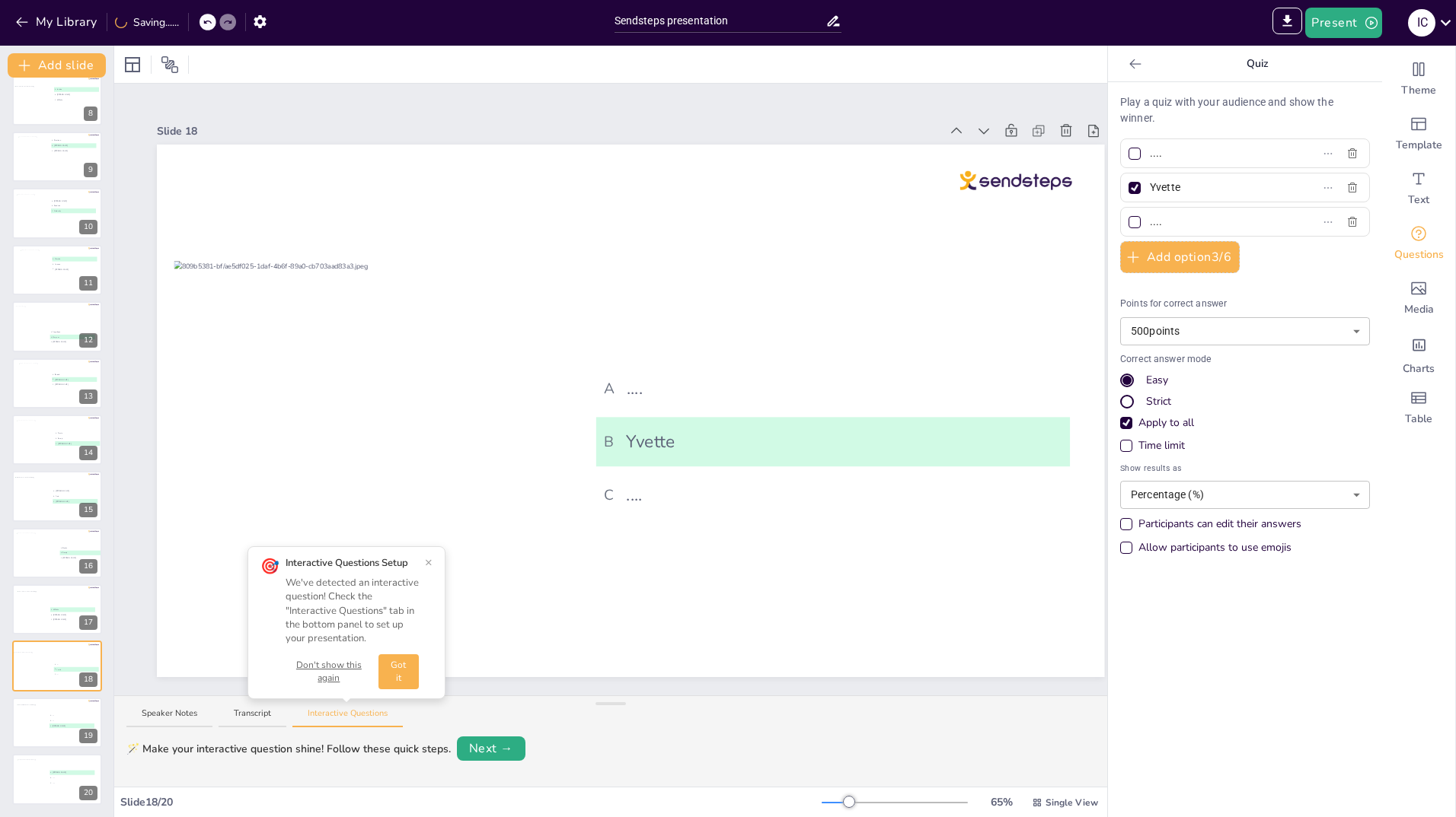
click at [1163, 147] on input "...." at bounding box center [1220, 153] width 141 height 22
type input "."
type input "[PERSON_NAME]"
click at [1158, 223] on input "...." at bounding box center [1220, 222] width 141 height 22
type input "."
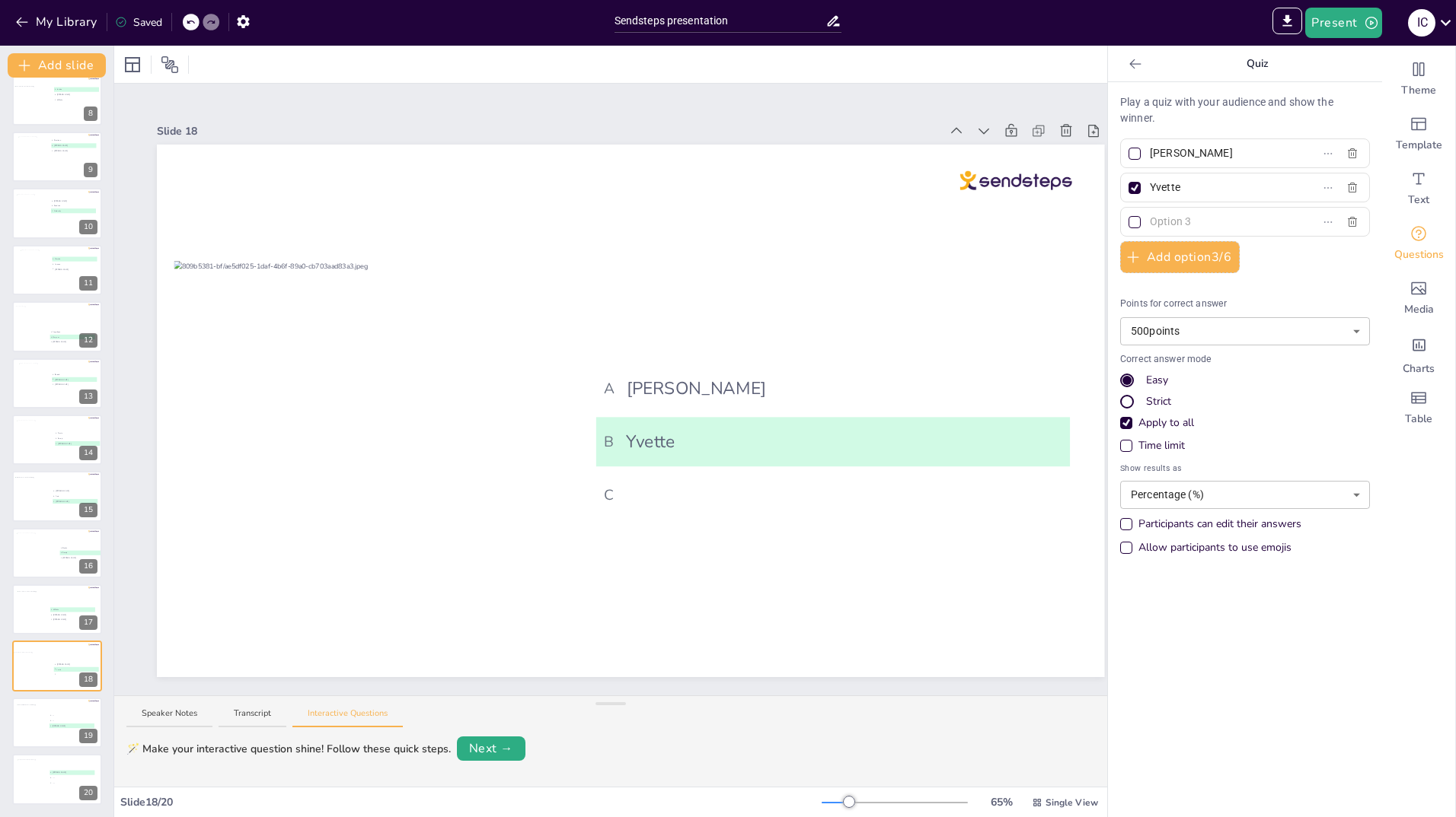
click at [1158, 223] on input "text" at bounding box center [1220, 222] width 141 height 22
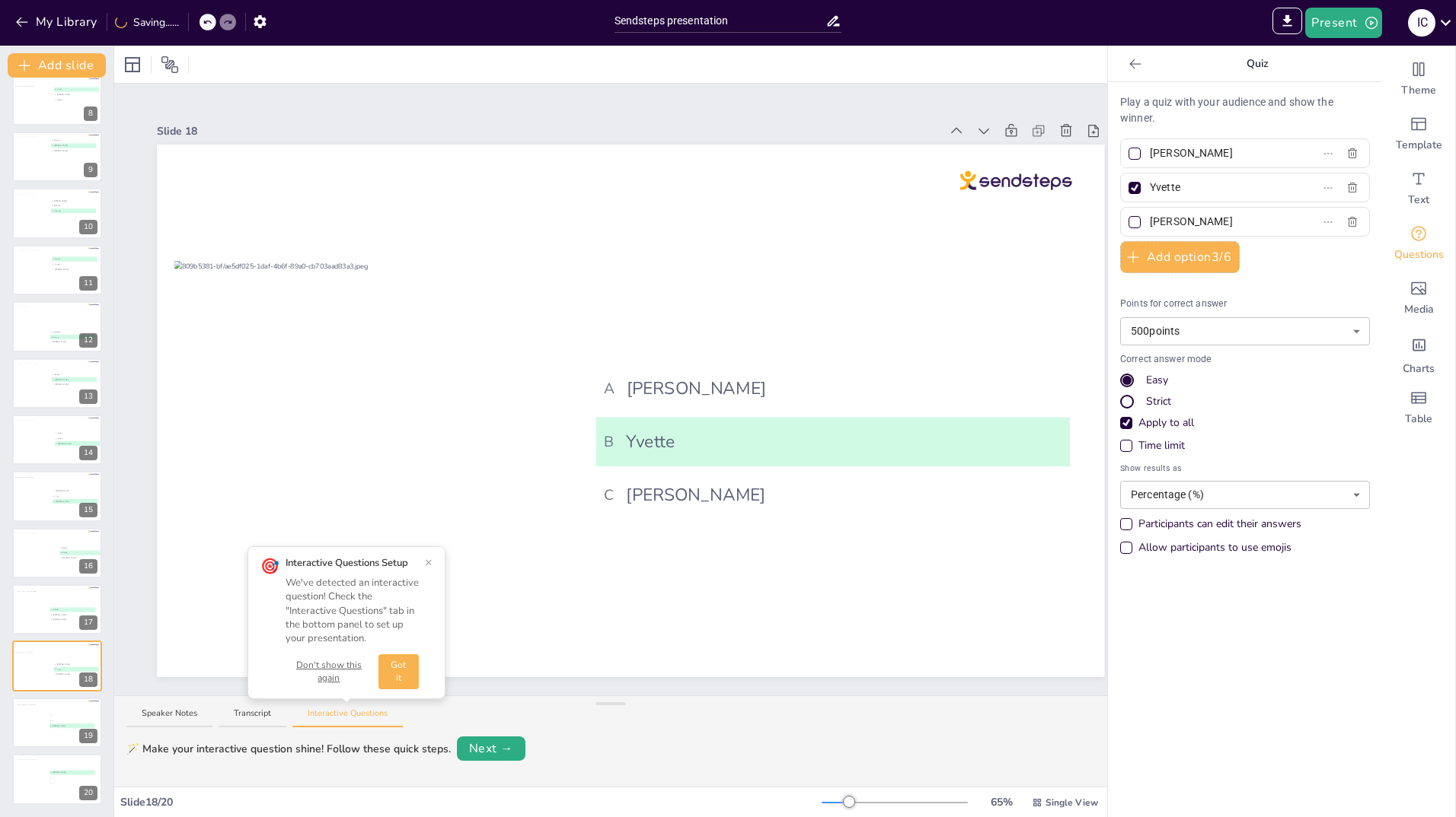
type input "[PERSON_NAME]"
click at [37, 721] on div at bounding box center [31, 724] width 31 height 41
type input "...."
type input "[PERSON_NAME]"
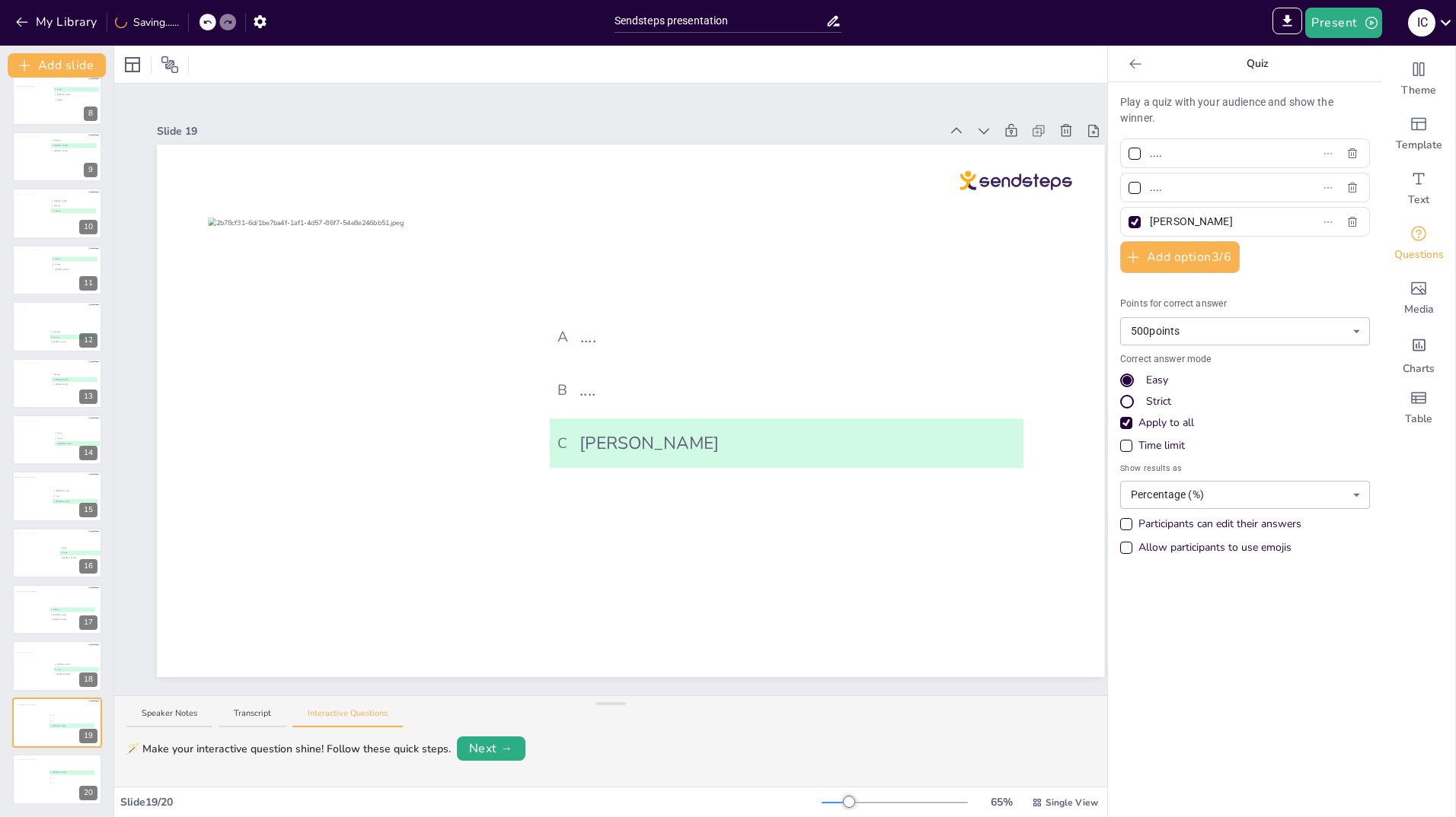
click at [1169, 193] on input "...." at bounding box center [1220, 188] width 141 height 22
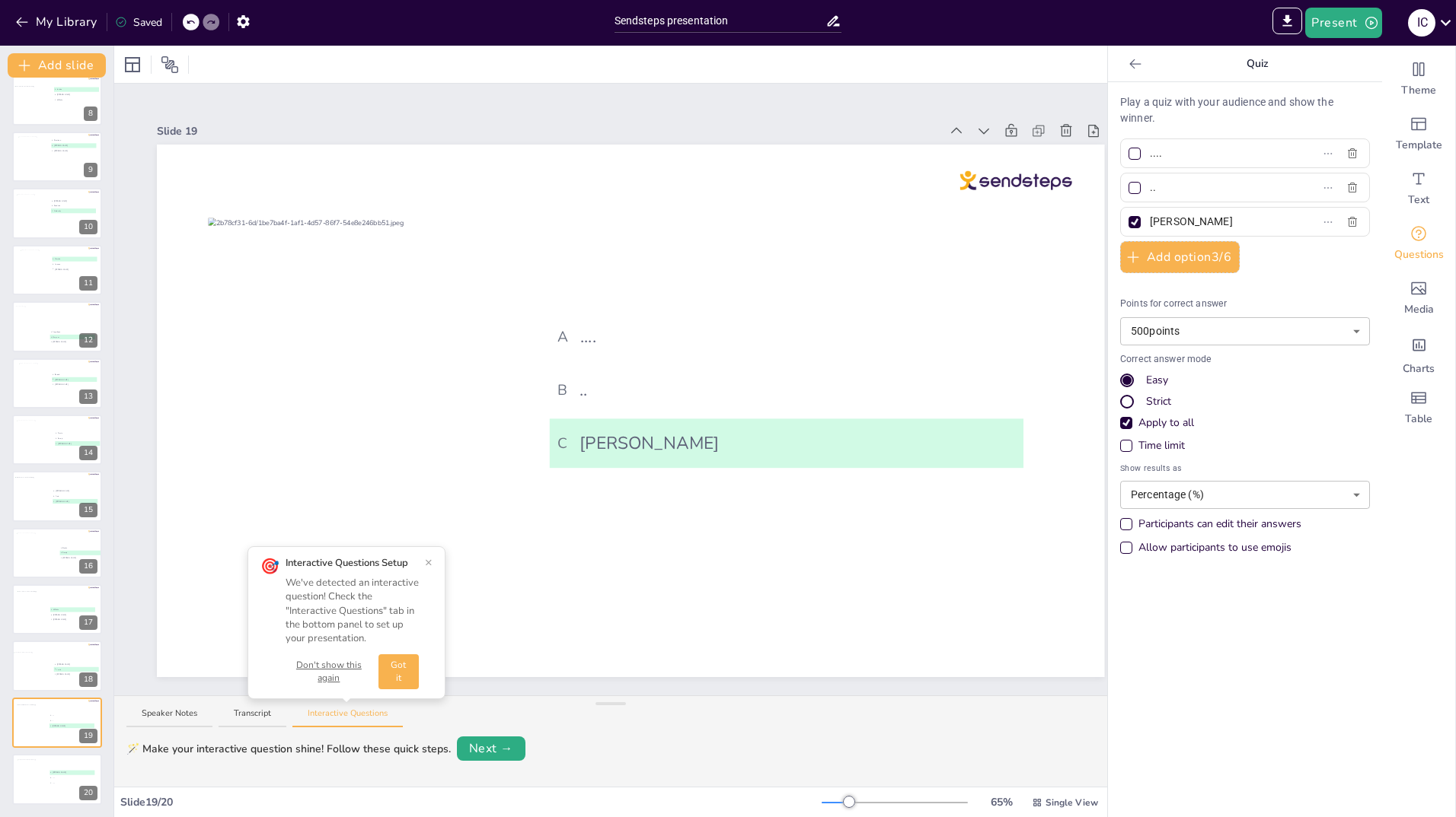
type input "."
type input "[PERSON_NAME]"
click at [1150, 164] on input "...." at bounding box center [1220, 153] width 141 height 22
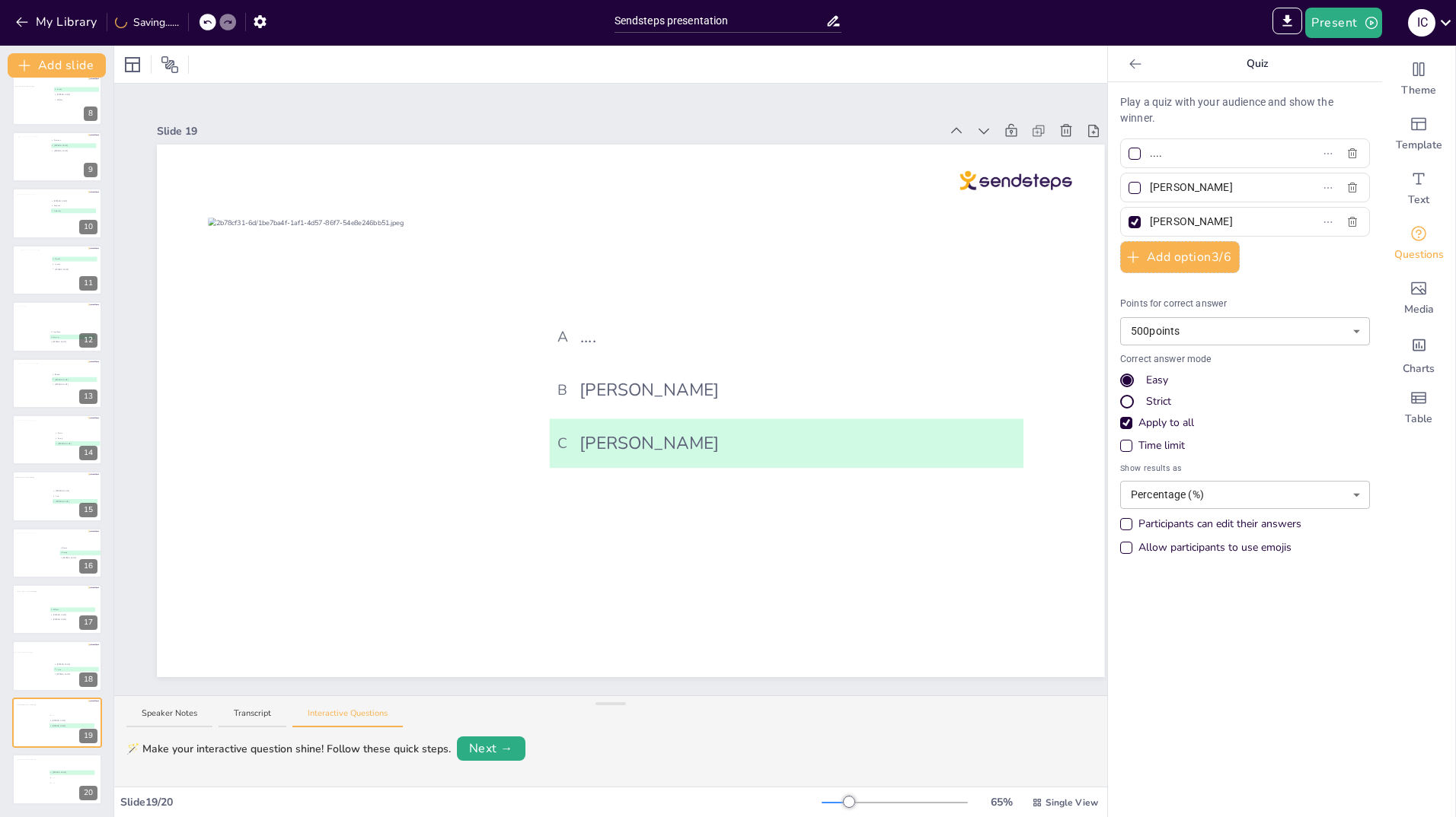
click at [1169, 157] on input "...." at bounding box center [1220, 153] width 141 height 22
type input "."
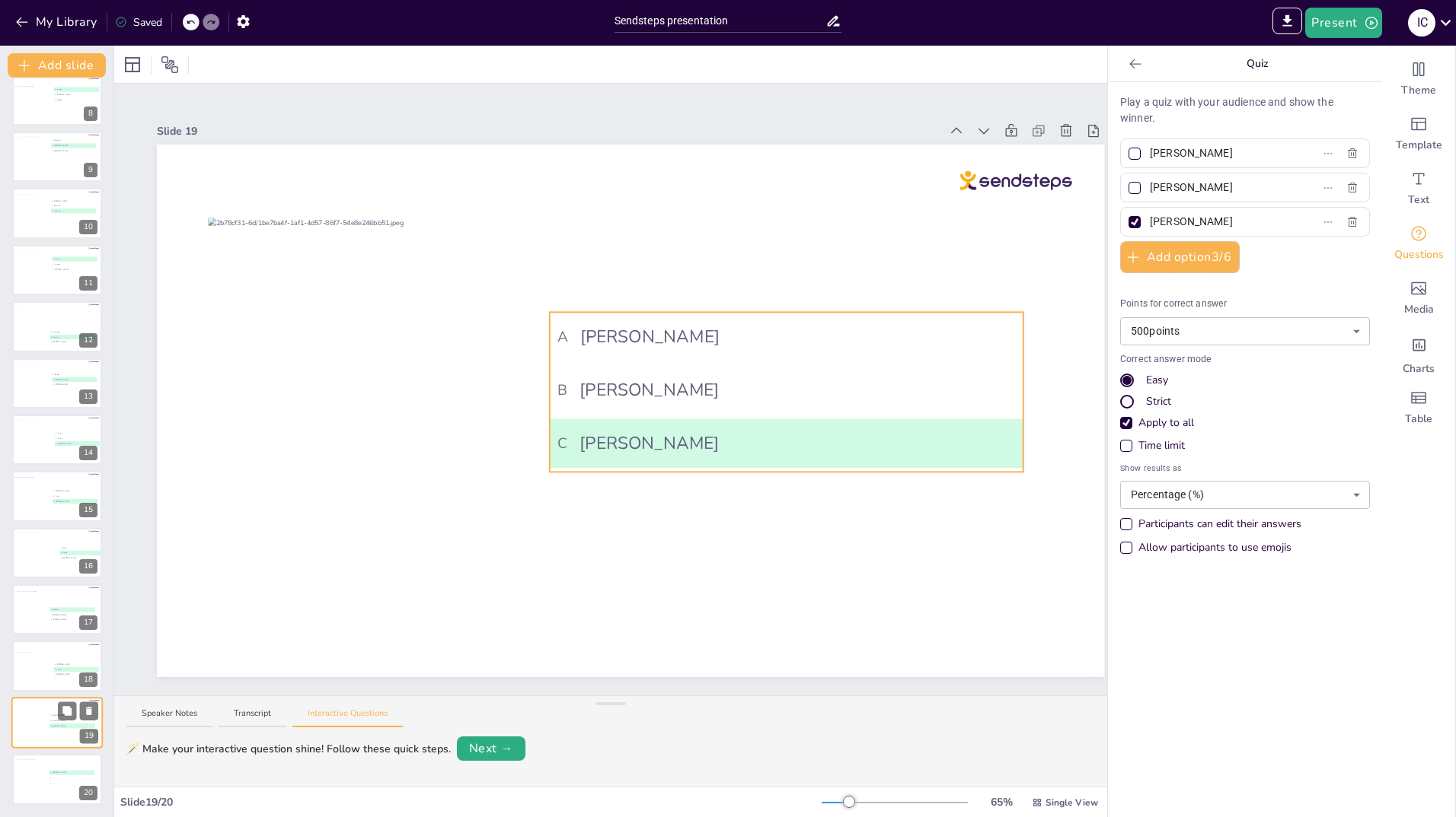
click at [51, 725] on span "C" at bounding box center [51, 726] width 1 height 2
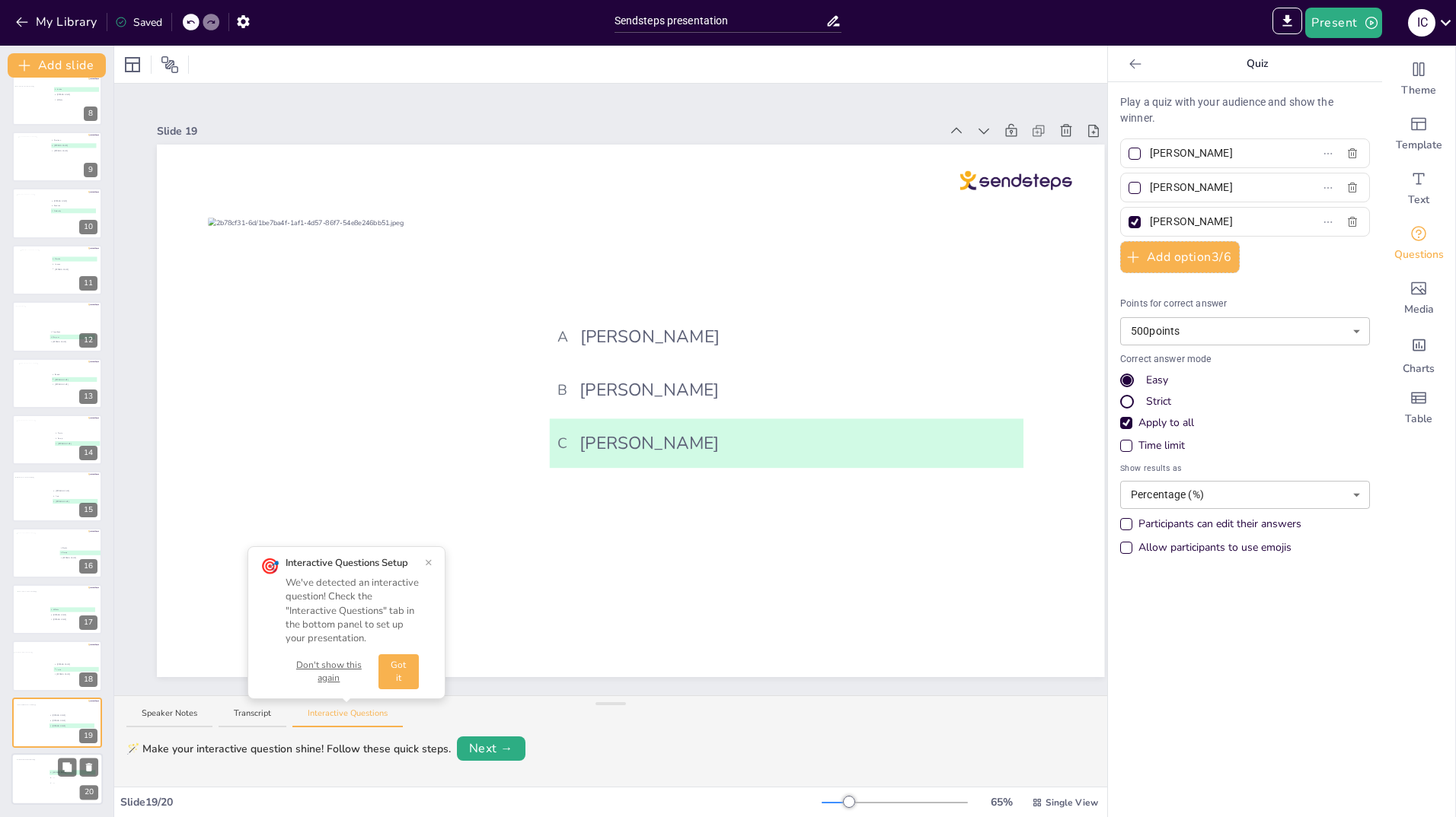
click at [53, 788] on div at bounding box center [57, 779] width 92 height 51
type input "[PERSON_NAME]"
type input "....."
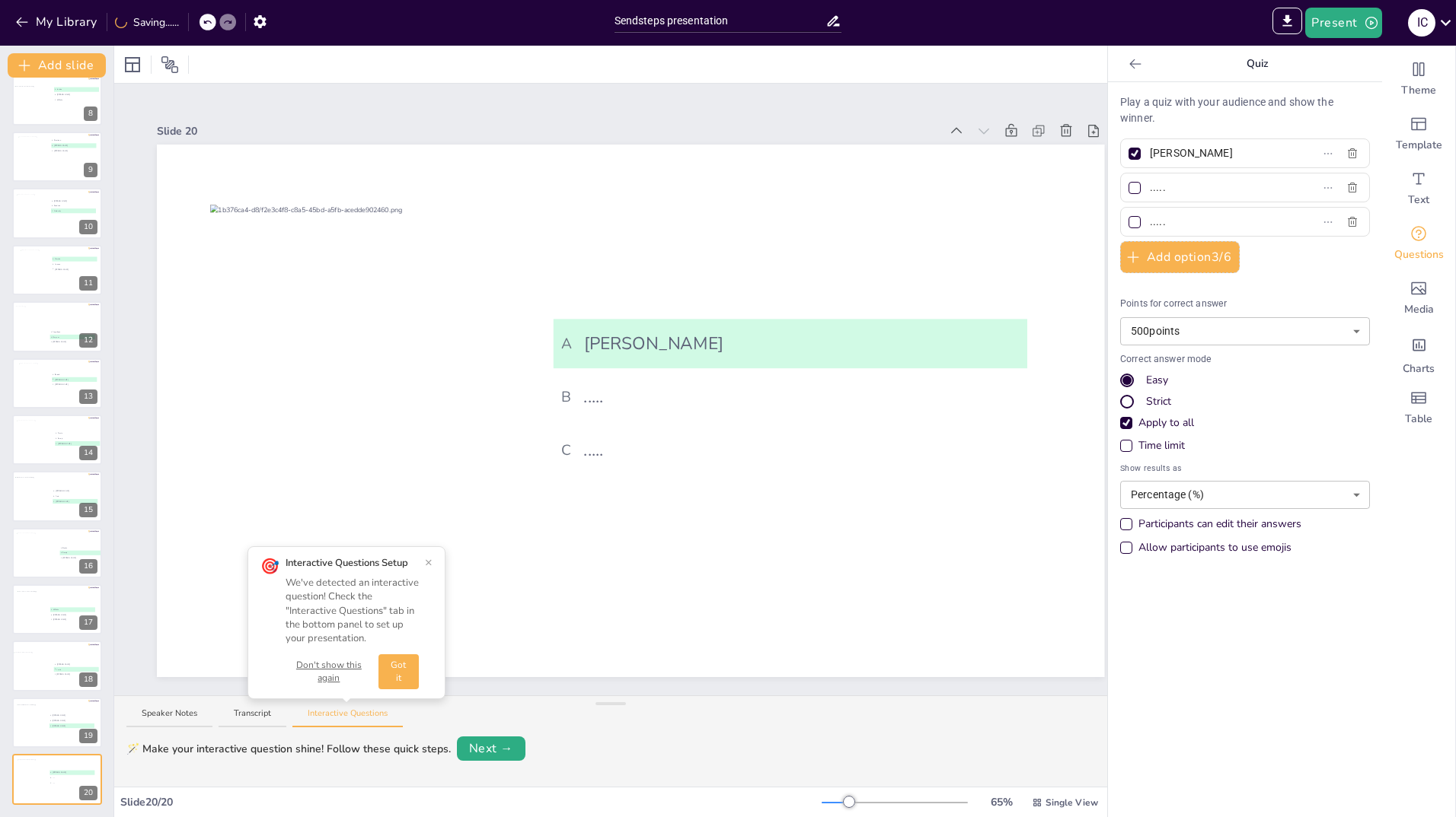
click at [1165, 196] on input "....." at bounding box center [1220, 188] width 141 height 22
type input "."
type input "[PERSON_NAME]"
click at [1193, 226] on input "....." at bounding box center [1220, 222] width 141 height 22
type input "."
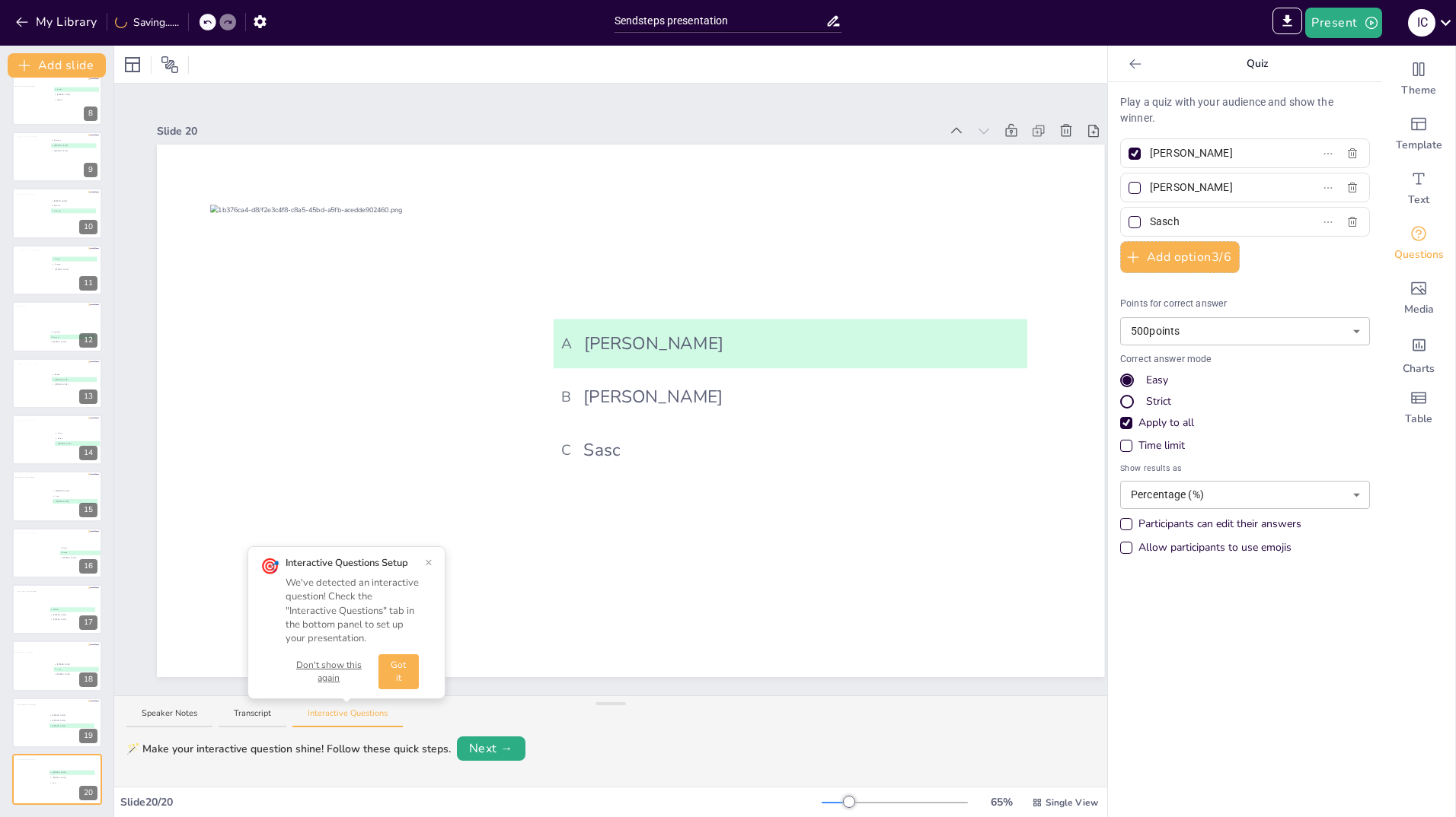
type input "[PERSON_NAME]"
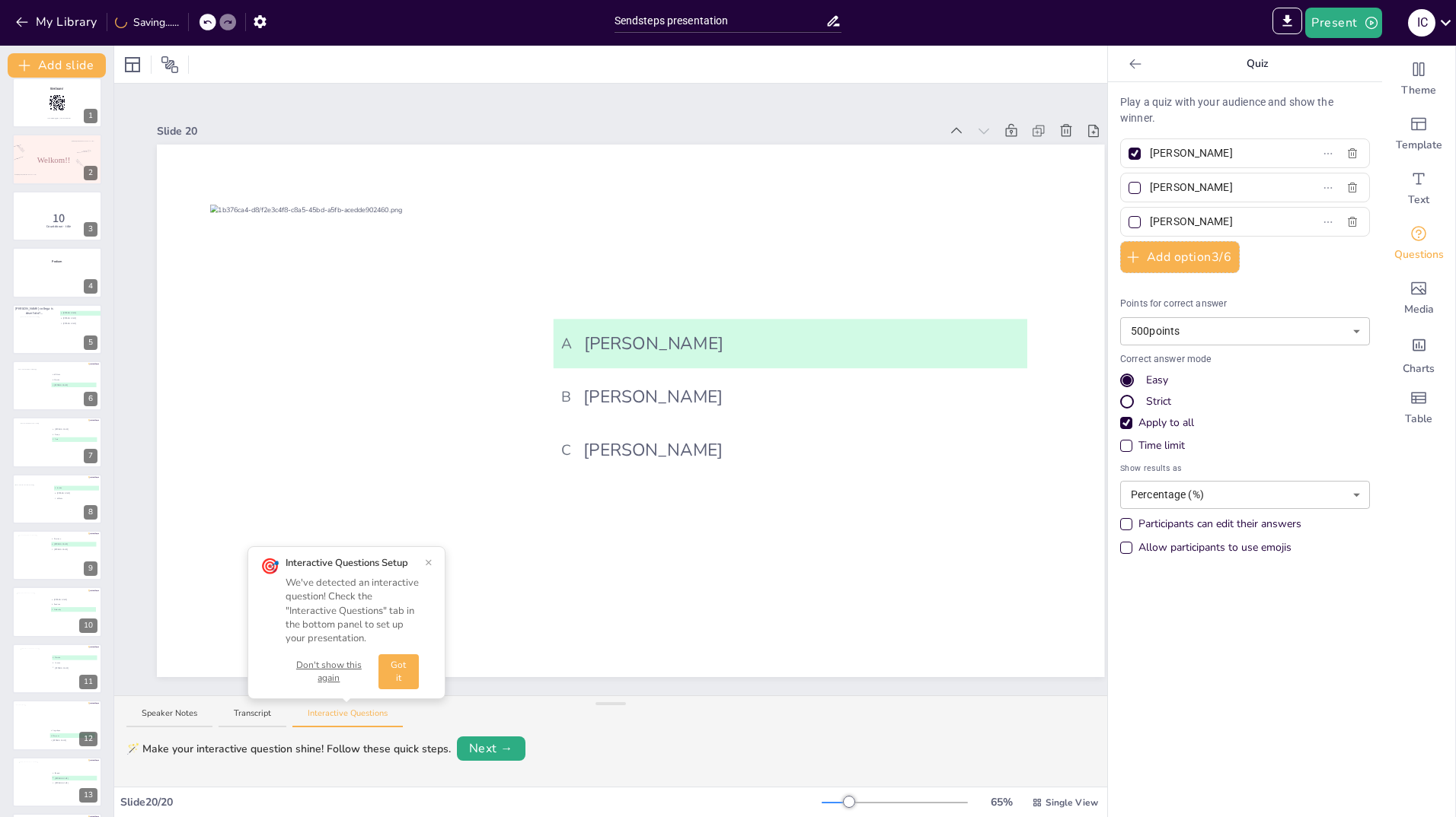
scroll to position [0, 0]
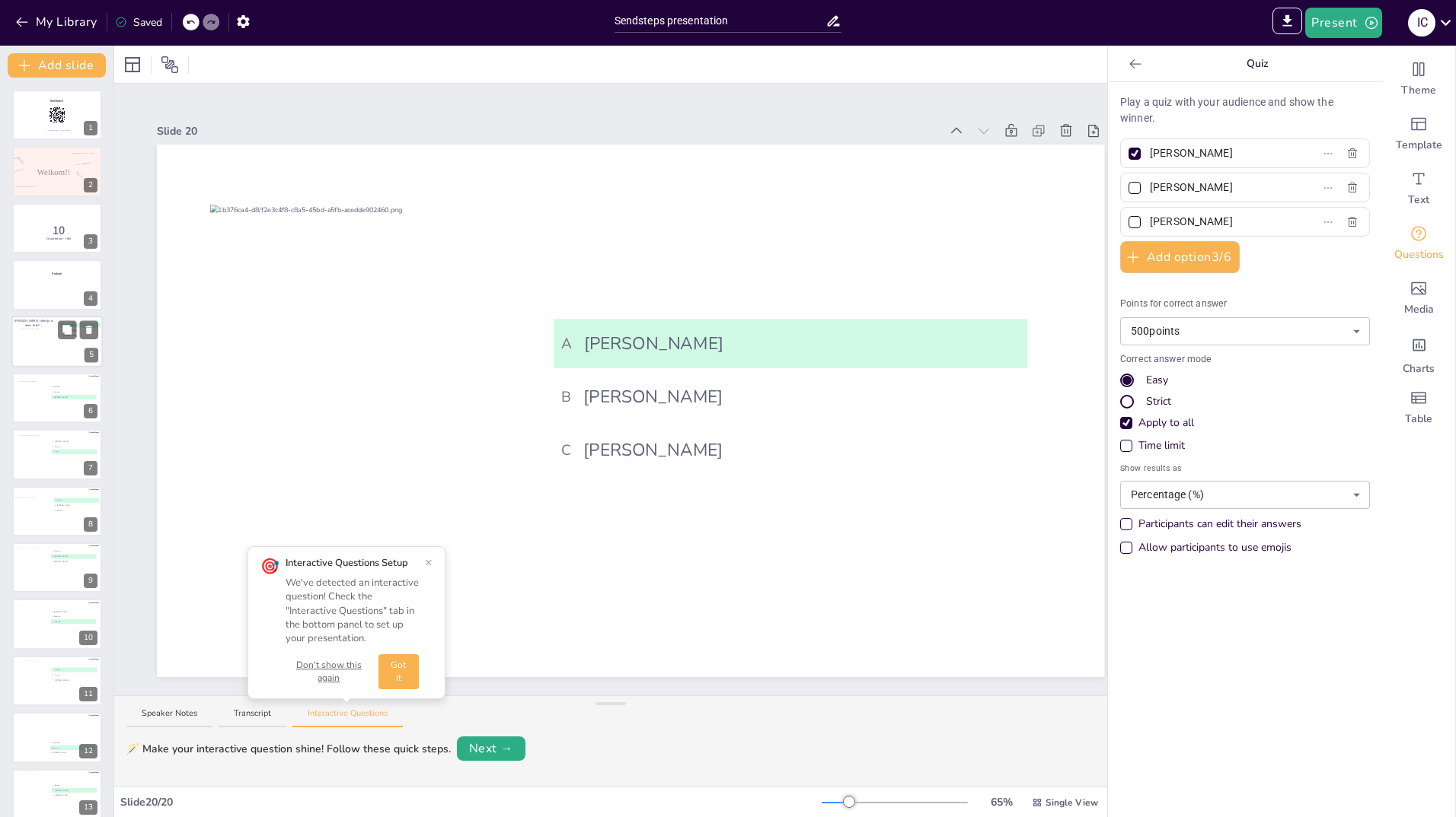
click at [36, 339] on div at bounding box center [39, 342] width 40 height 27
type input "[PERSON_NAME]"
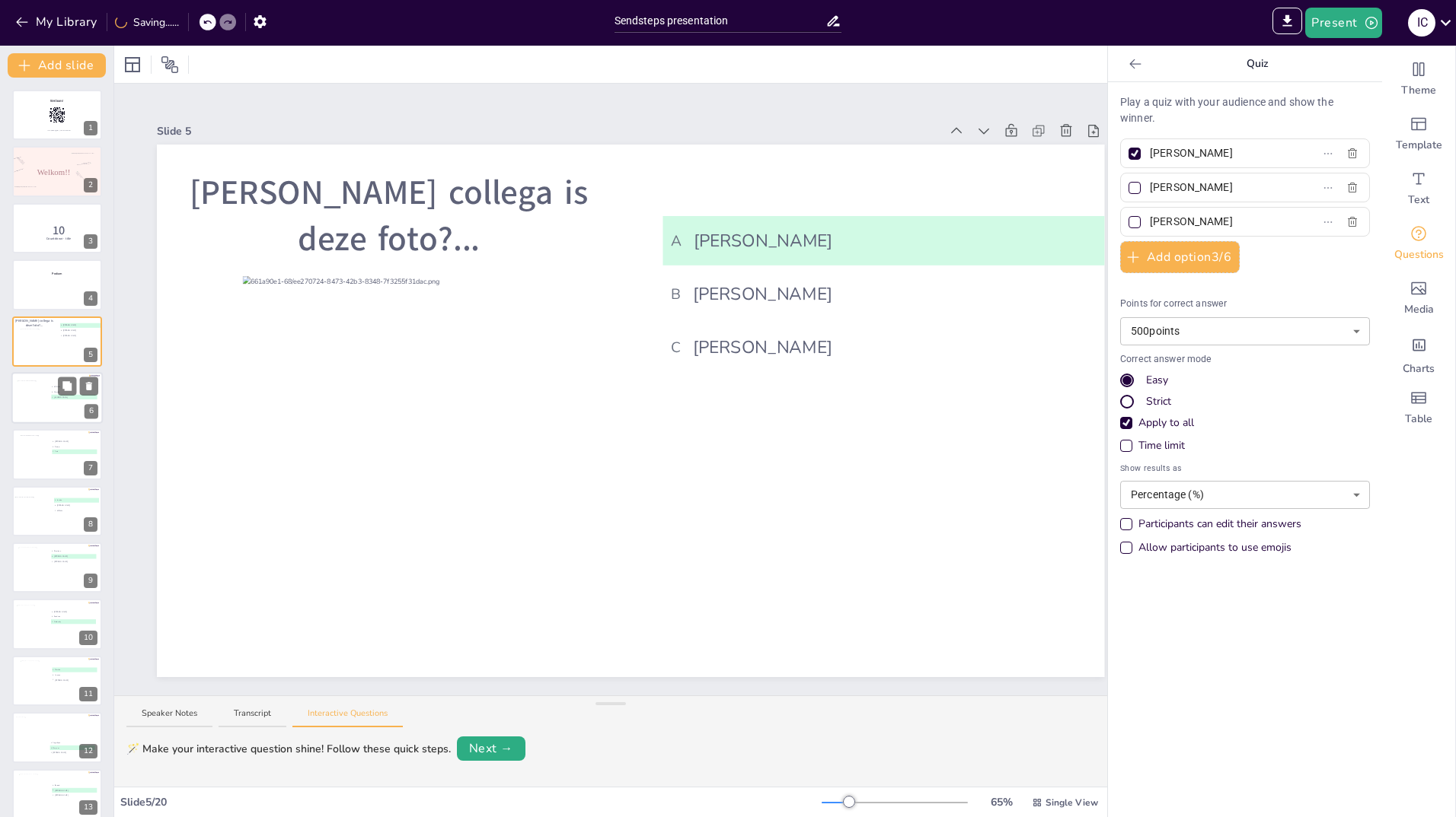
click at [36, 398] on div at bounding box center [34, 402] width 34 height 43
type input "Willeke"
type input "Marcha"
type input "[PERSON_NAME]"
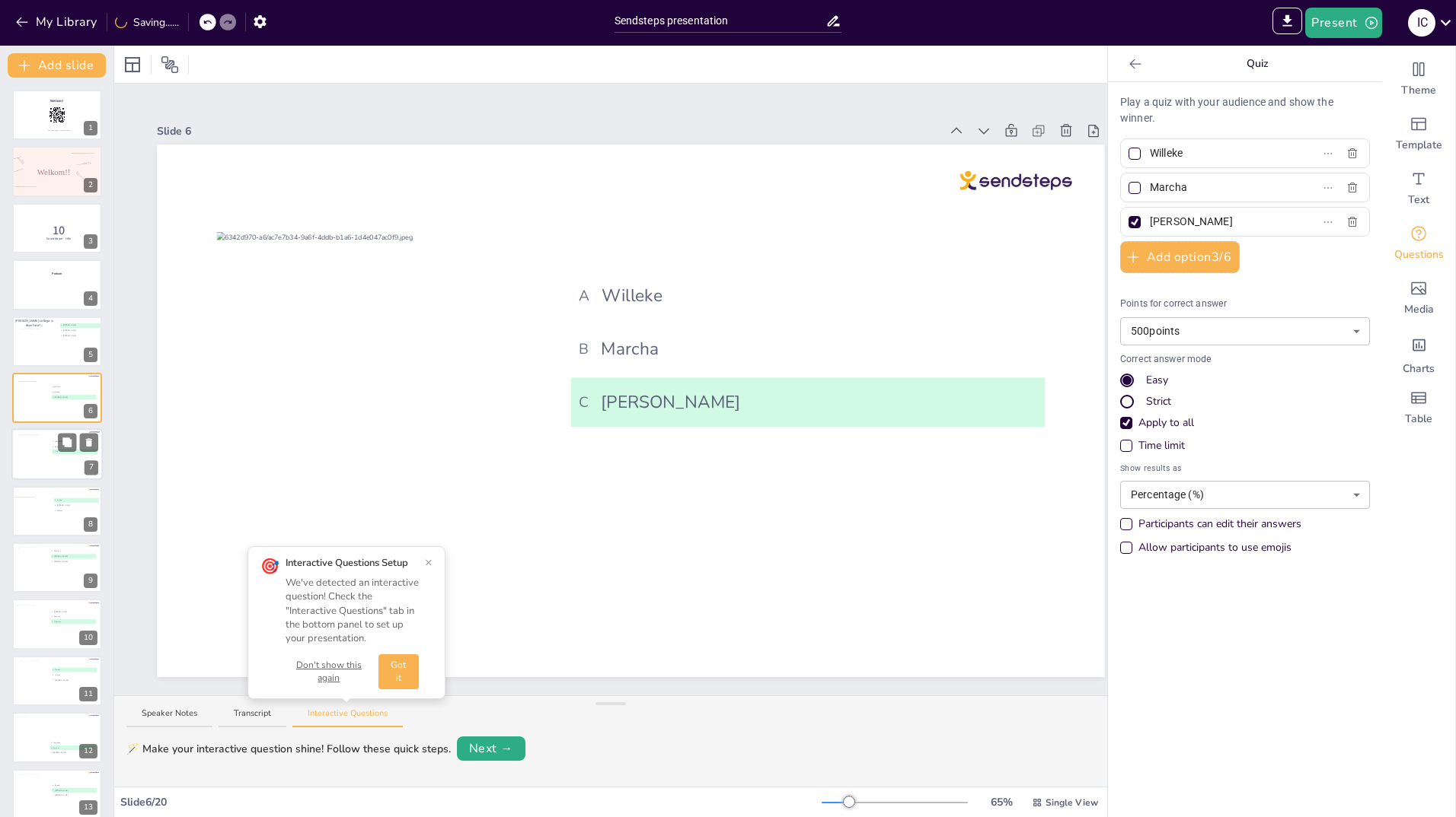
click at [33, 460] on div at bounding box center [34, 456] width 31 height 41
type input "[PERSON_NAME]"
type input "Soraja"
type input "Asia"
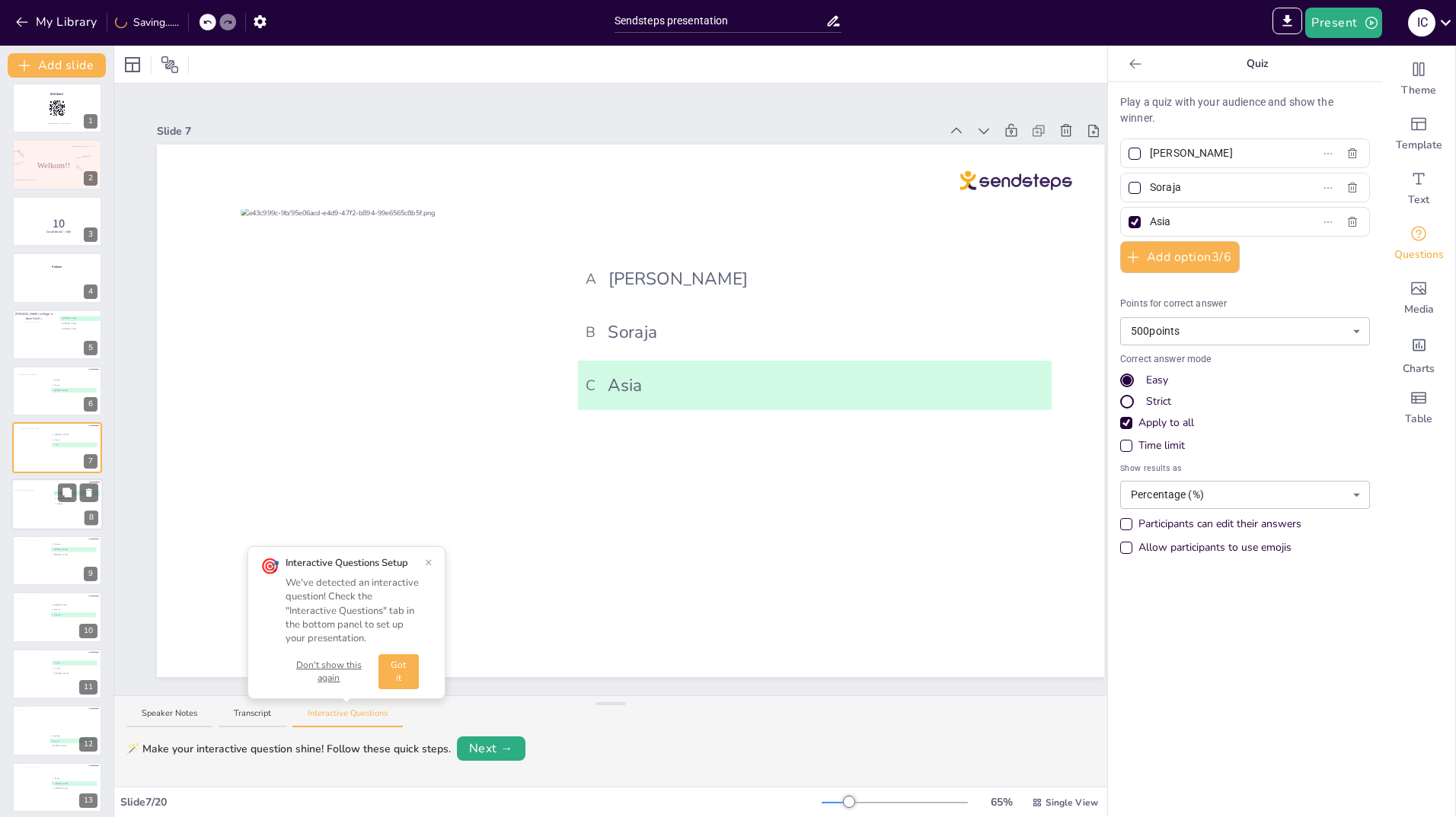
click at [31, 499] on div at bounding box center [37, 507] width 48 height 36
type input "Jantine"
type input "[PERSON_NAME]"
type input "Willeke"
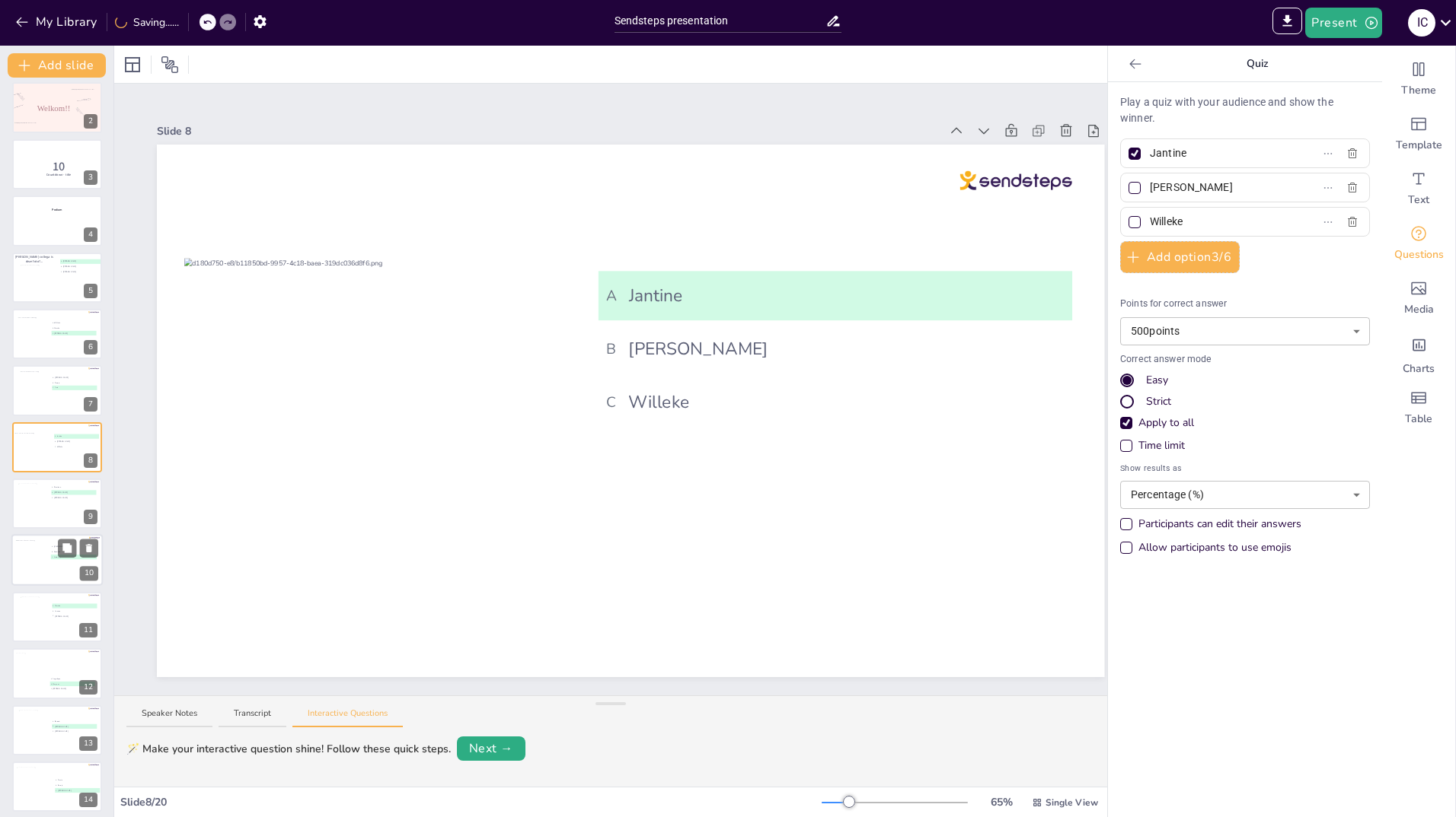
click at [28, 564] on div at bounding box center [31, 561] width 31 height 41
type input "[PERSON_NAME]"
type input "Sandrine"
type input "Kimberley"
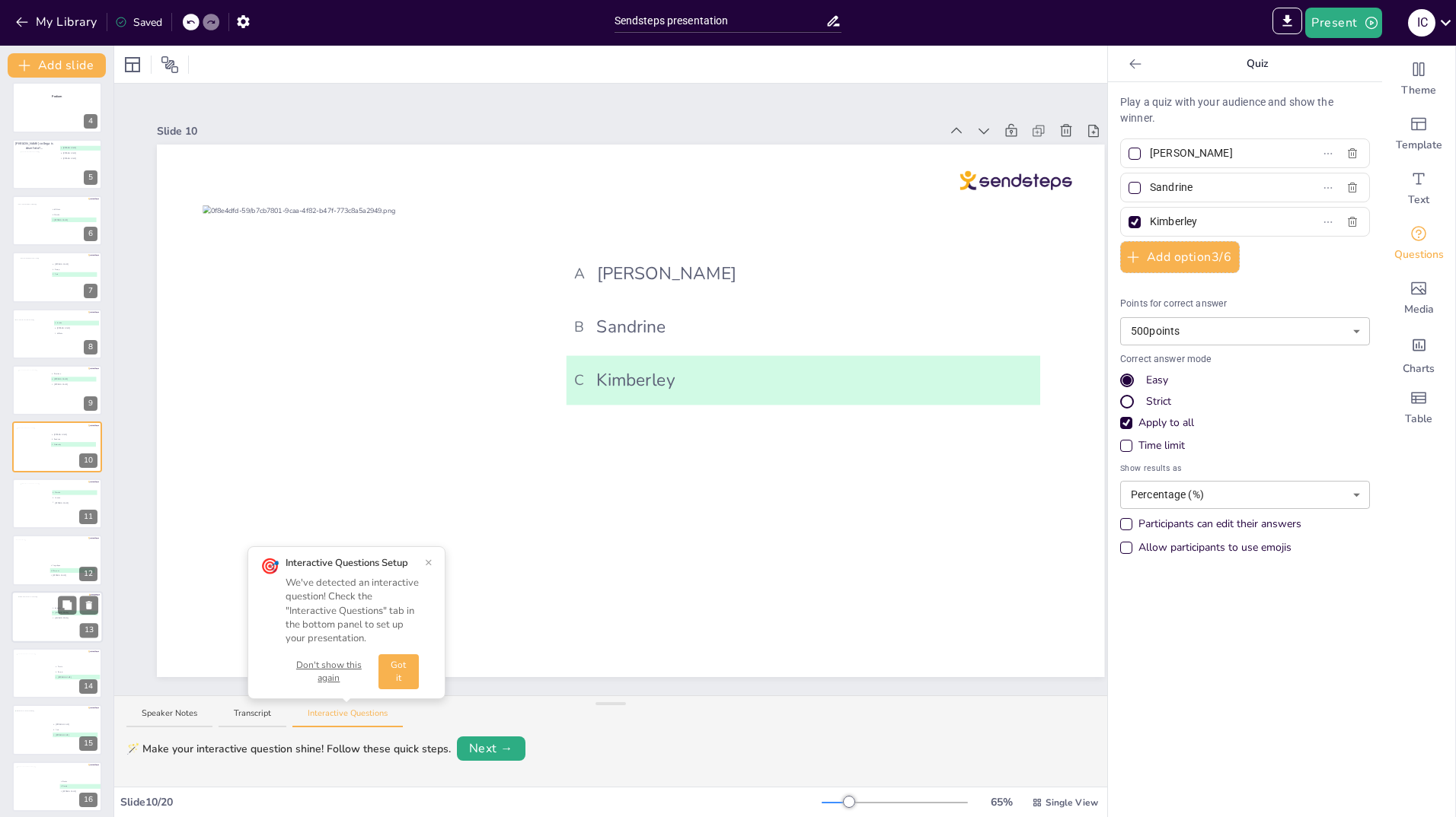
click at [27, 617] on div at bounding box center [34, 618] width 31 height 41
type input "Zainab"
type input "[PERSON_NAME]"
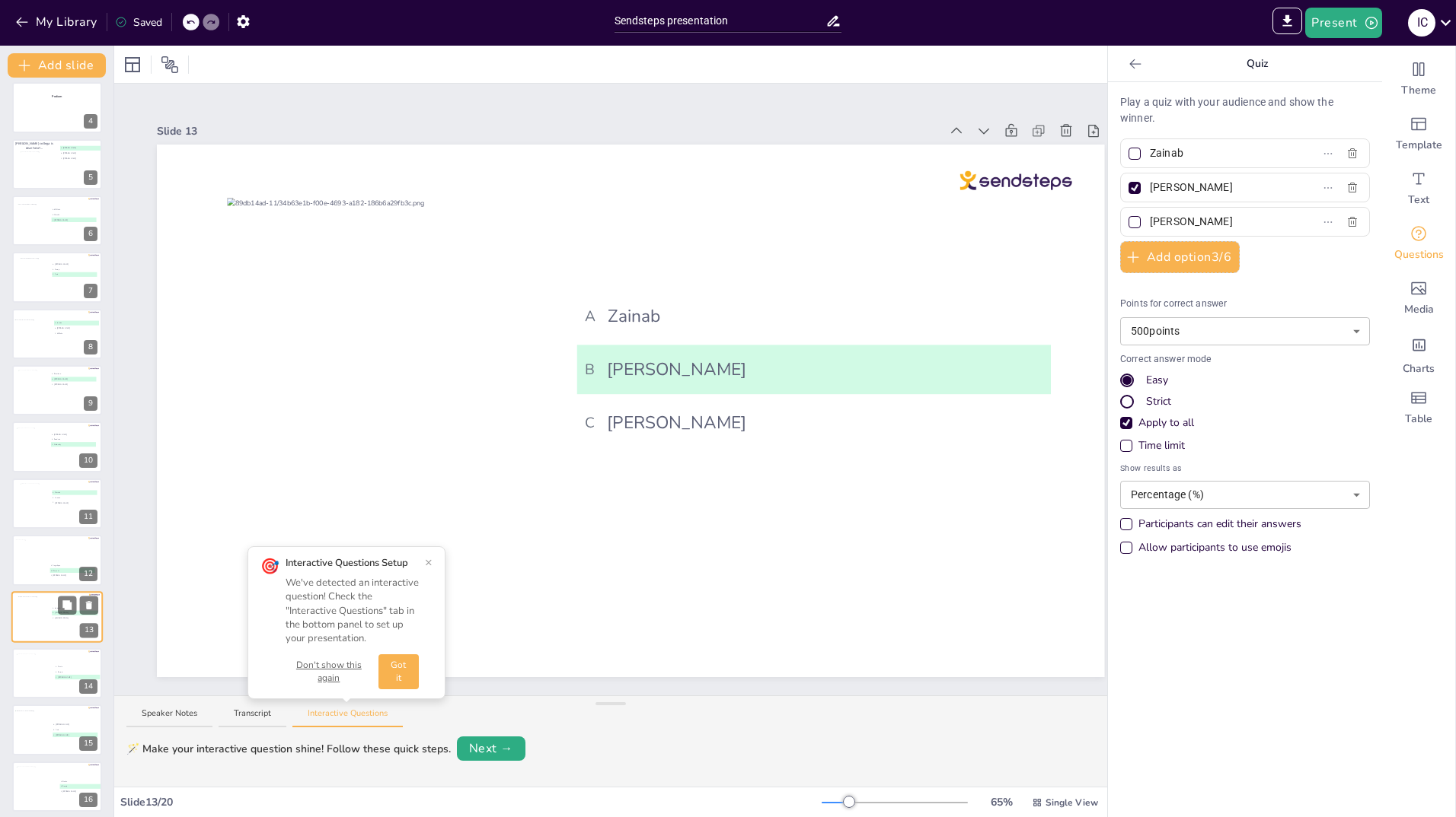
scroll to position [347, 0]
click at [27, 691] on div at bounding box center [37, 676] width 41 height 41
type input "Willeke"
type input "[PERSON_NAME]"
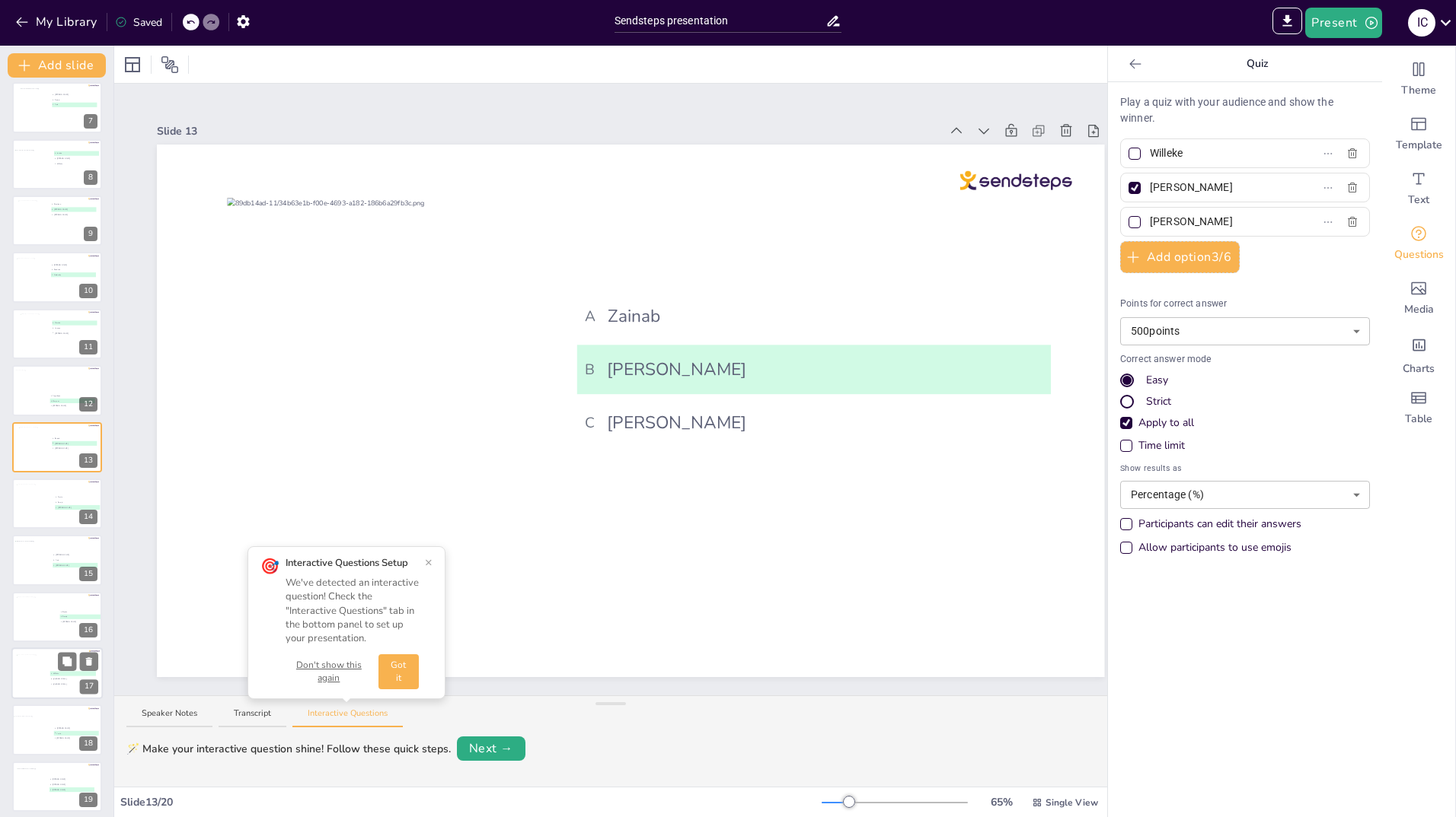
scroll to position [411, 0]
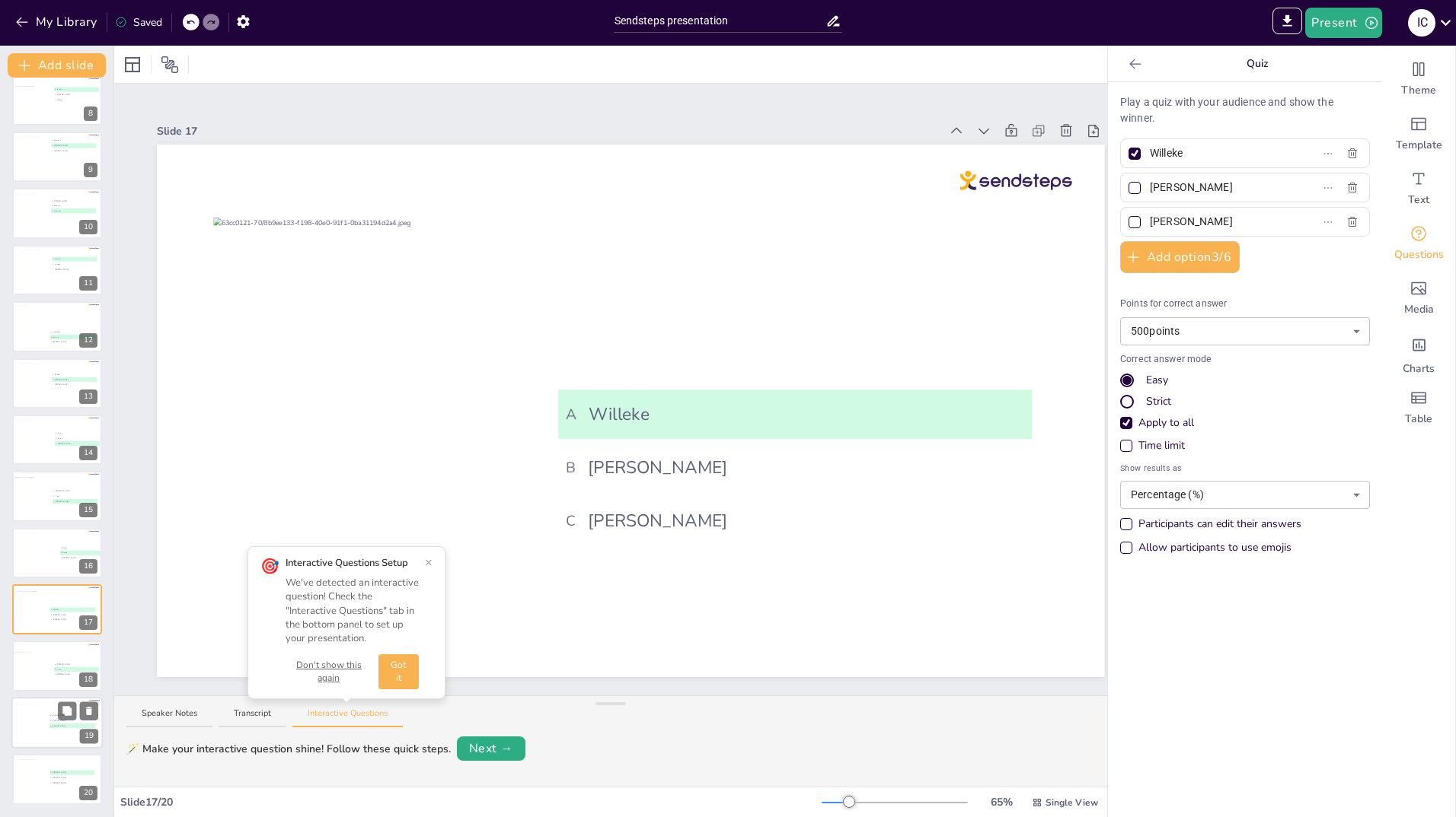
click at [24, 719] on div at bounding box center [31, 724] width 31 height 41
type input "[PERSON_NAME]"
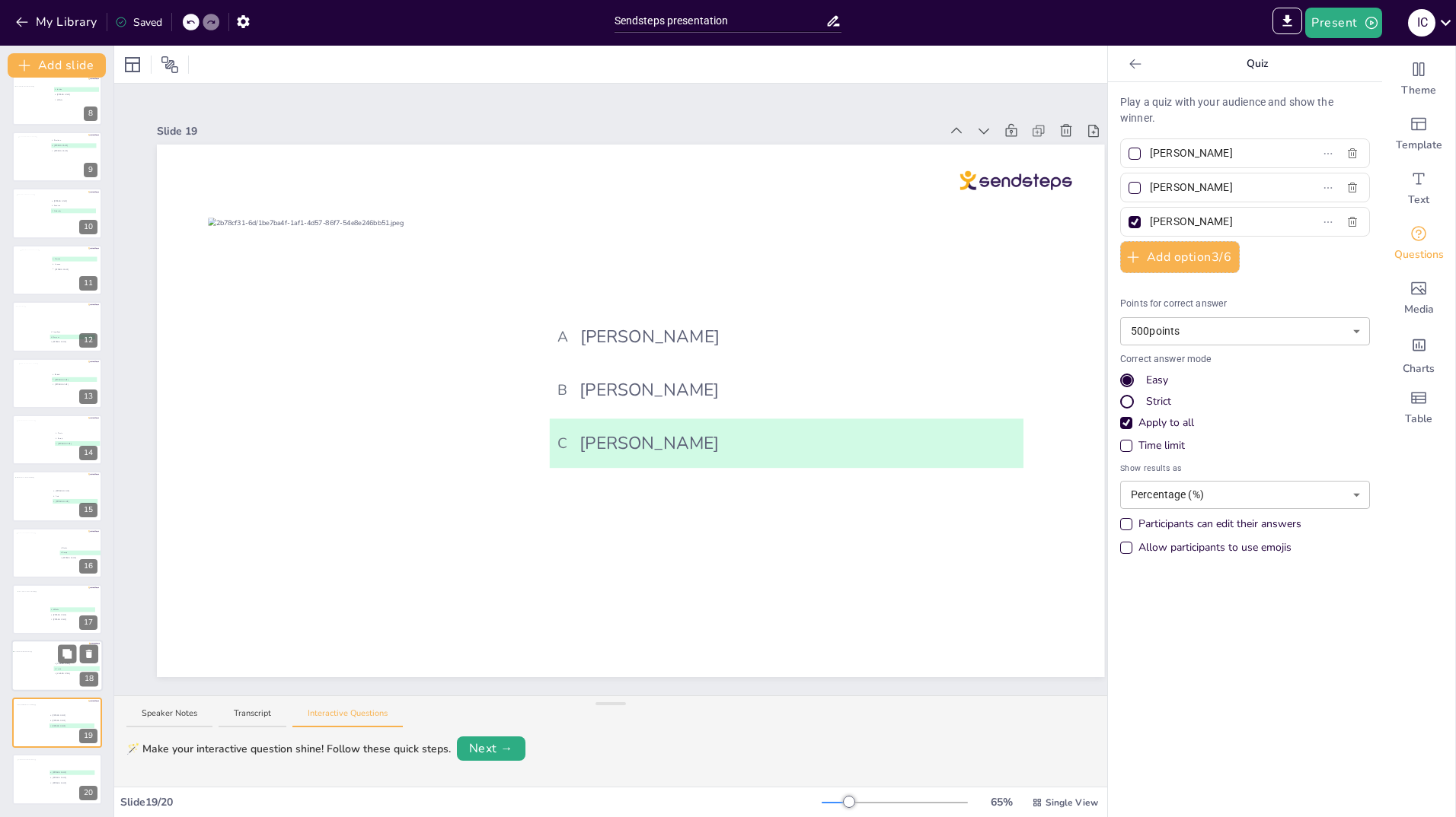
click at [34, 644] on div at bounding box center [57, 666] width 92 height 51
type input "[PERSON_NAME]"
type input "Yvette"
type input "[PERSON_NAME]"
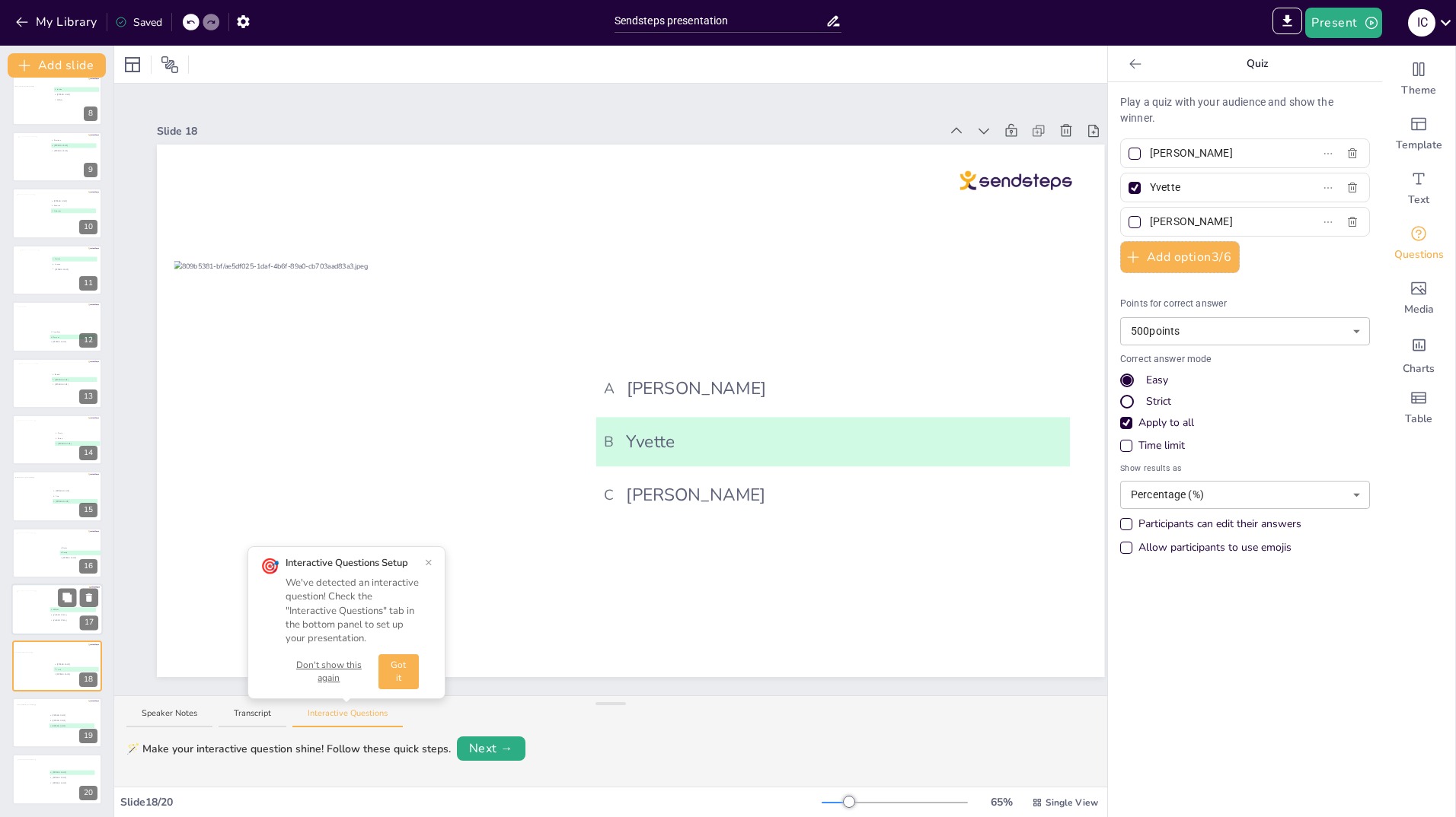
click at [34, 596] on div at bounding box center [37, 612] width 41 height 41
type input "Willeke"
type input "[PERSON_NAME]"
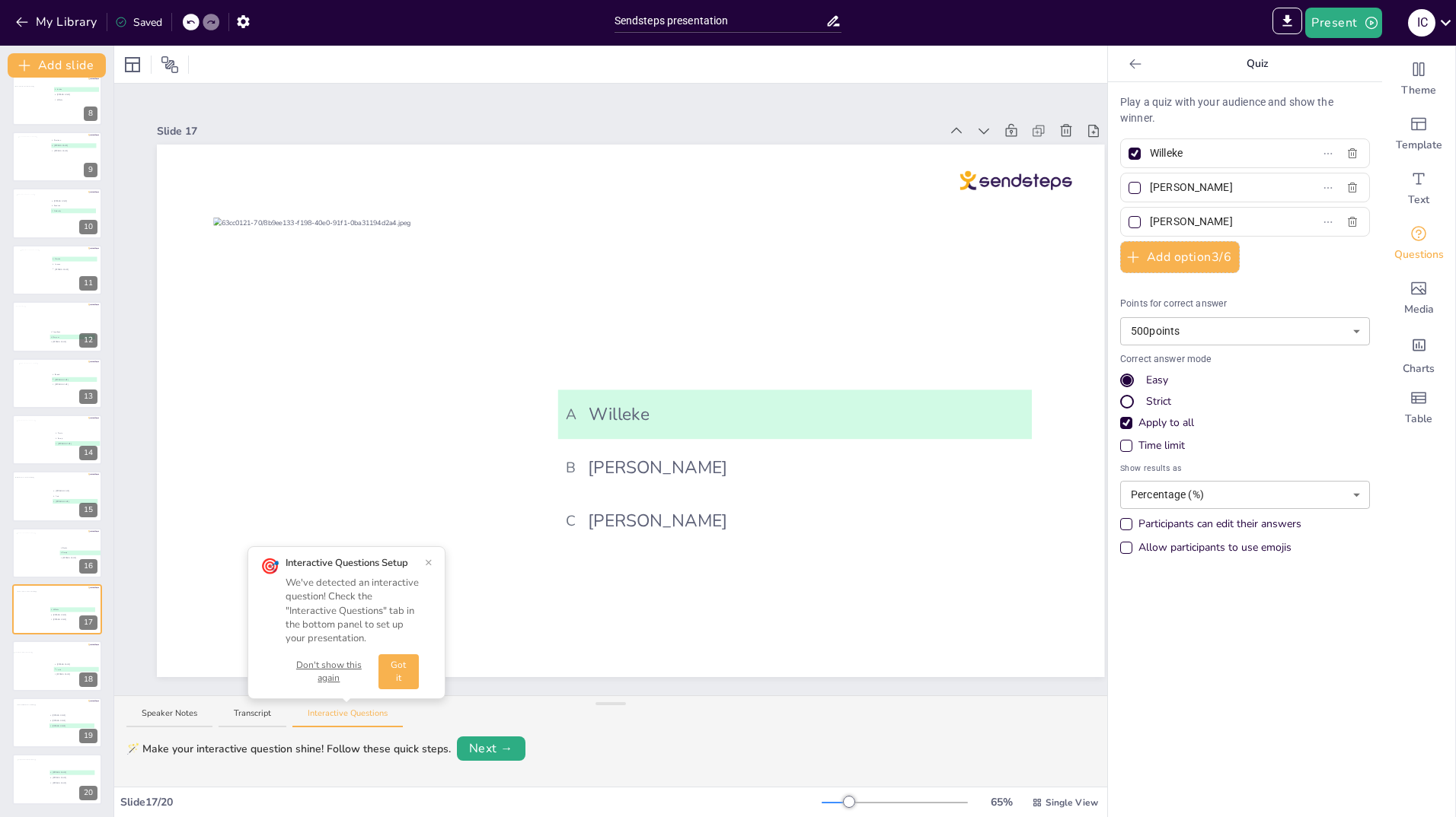
type input "[PERSON_NAME]"
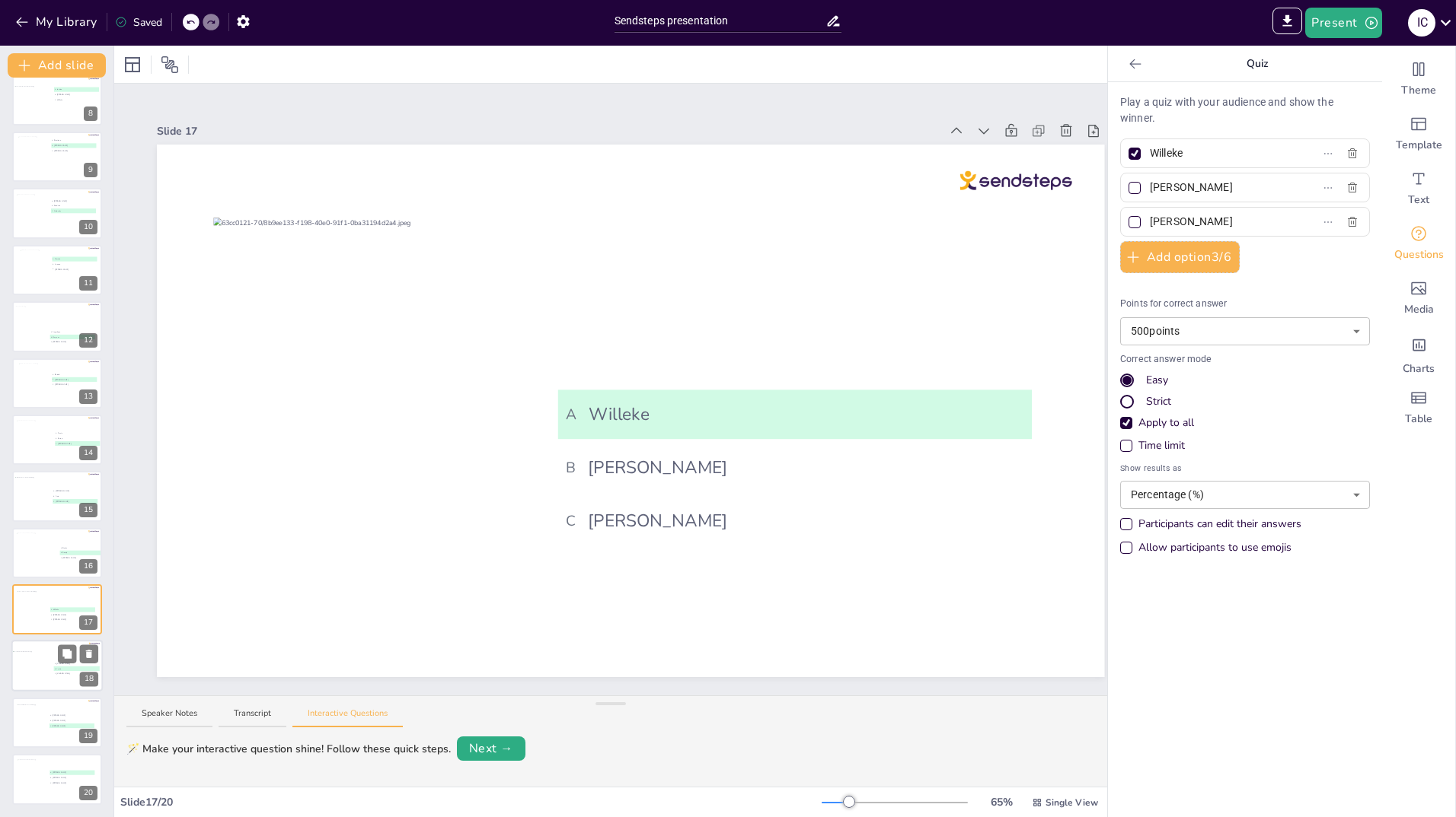
click at [33, 677] on div at bounding box center [50, 669] width 73 height 34
type input "[PERSON_NAME]"
type input "Yvette"
type input "[PERSON_NAME]"
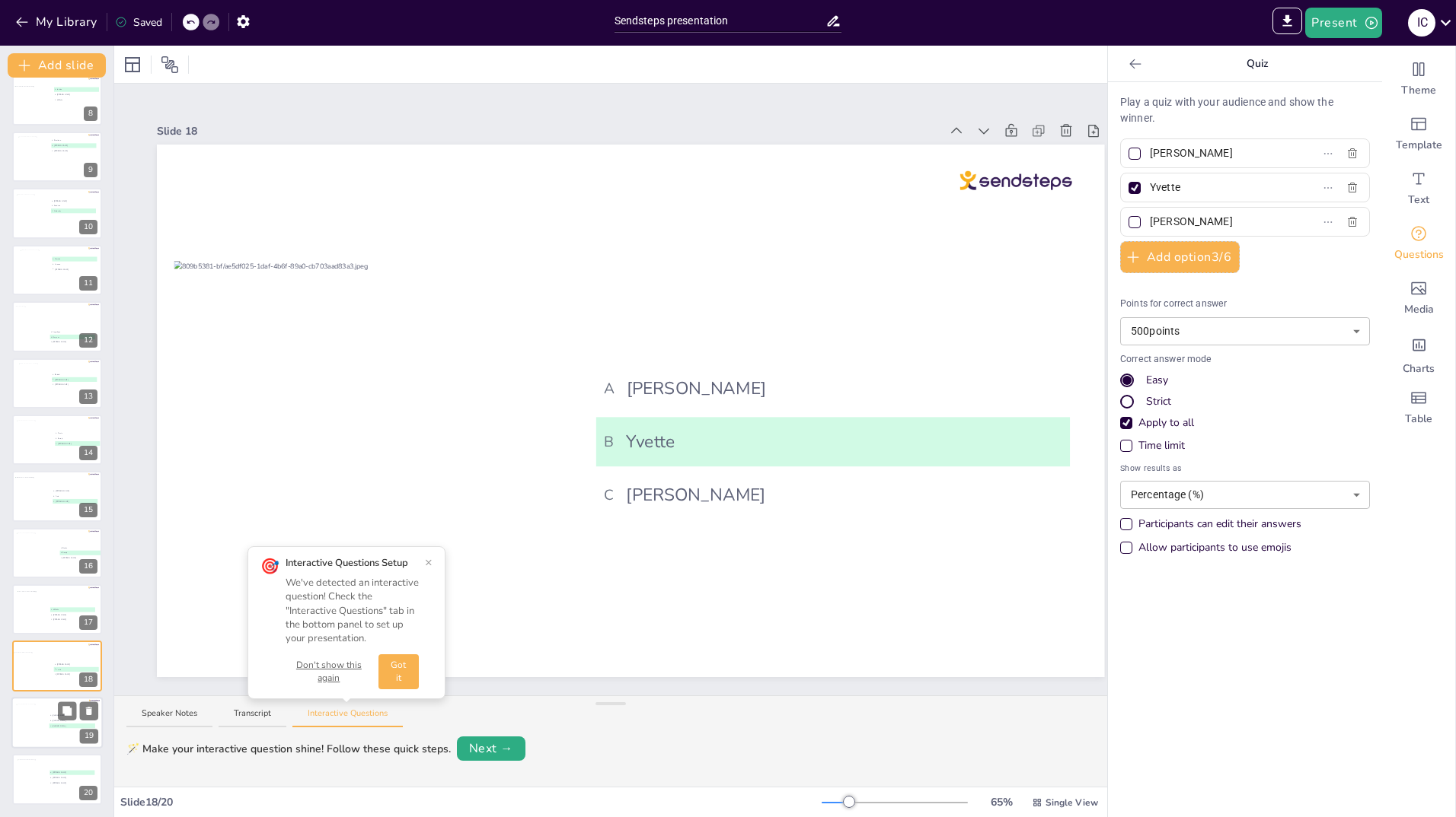
click at [28, 728] on div at bounding box center [31, 724] width 31 height 41
type input "[PERSON_NAME]"
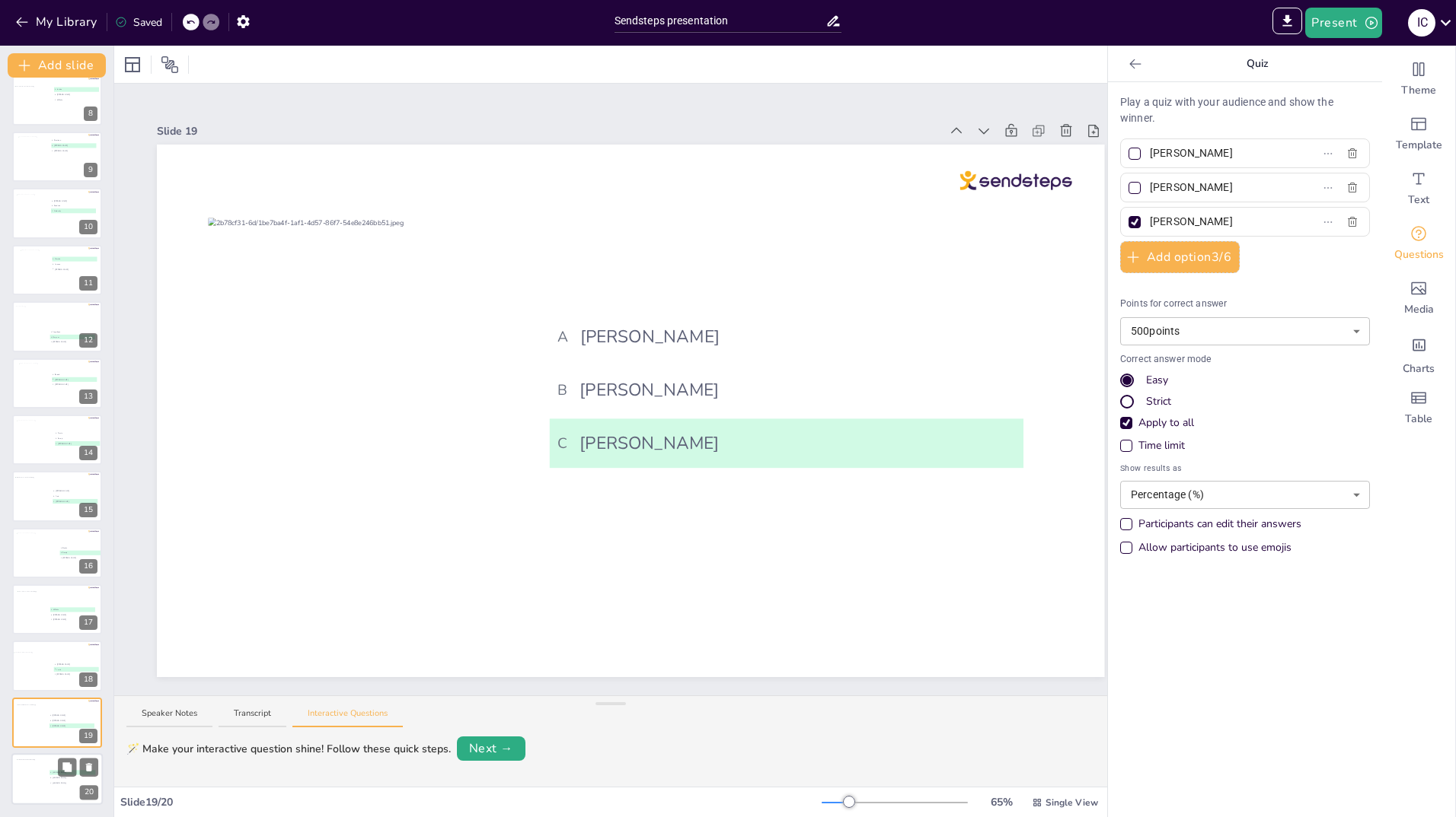
click at [32, 765] on div at bounding box center [33, 781] width 32 height 41
type input "[PERSON_NAME]"
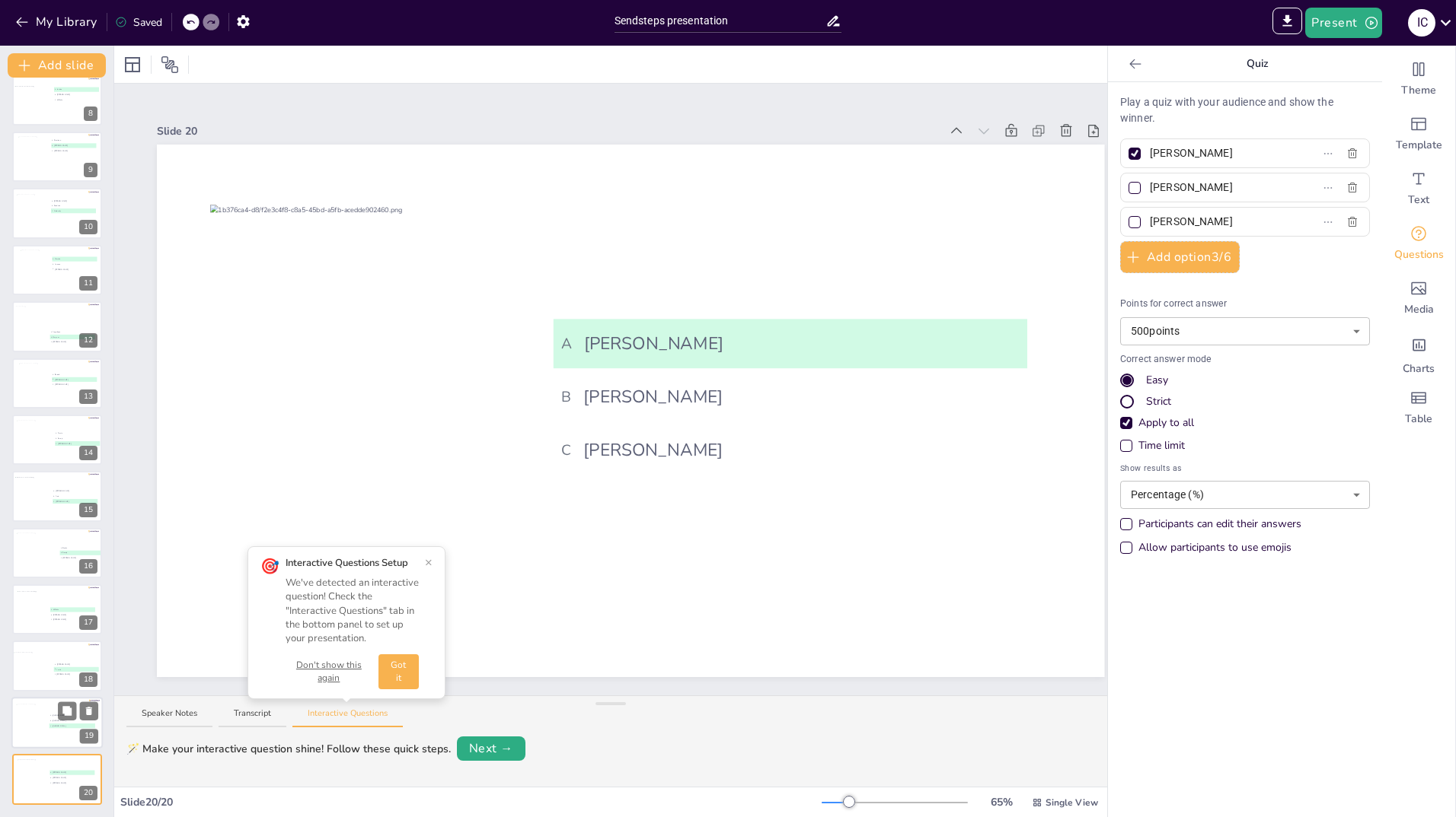
click at [32, 716] on div at bounding box center [31, 724] width 31 height 41
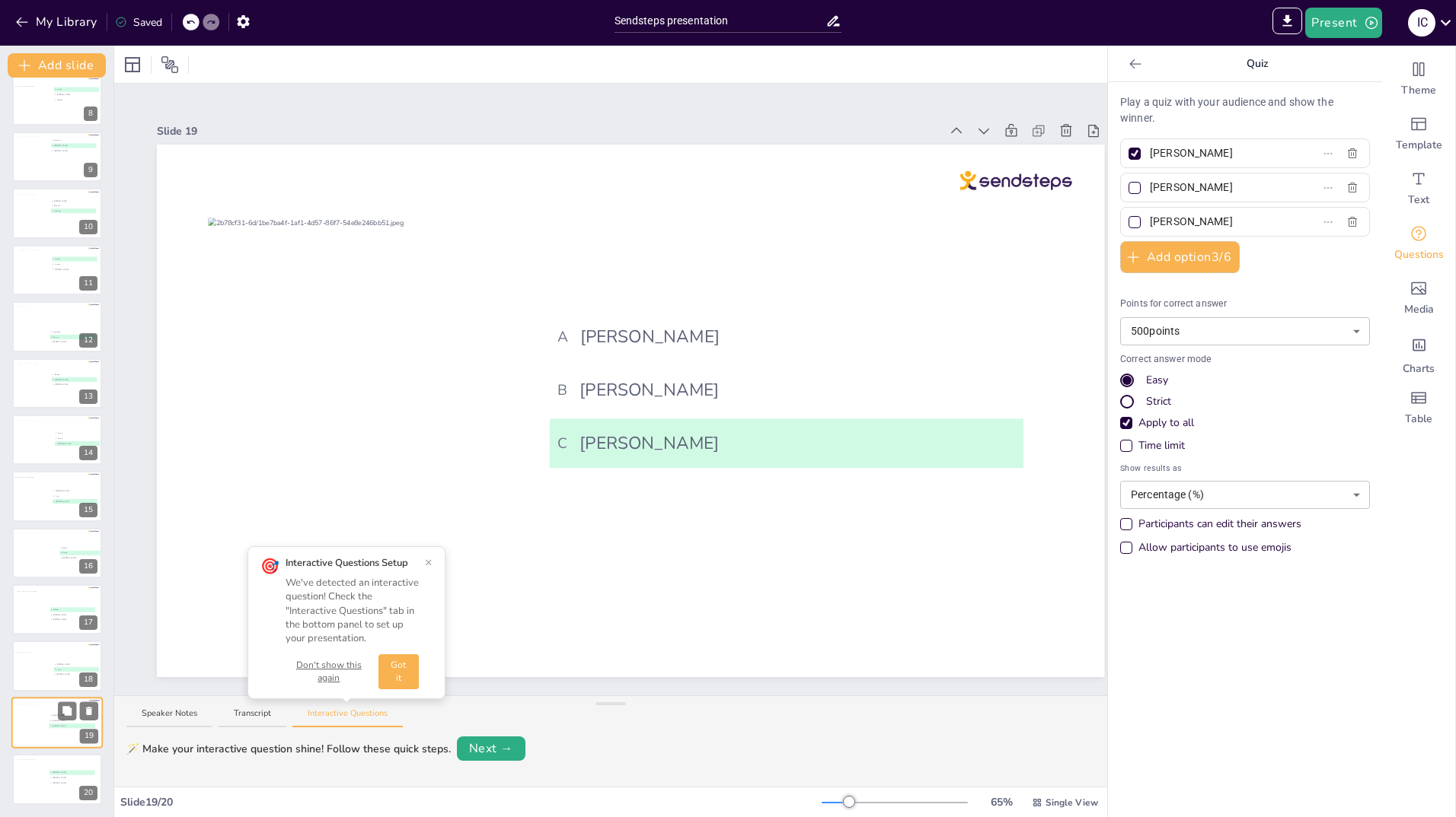
type input "[PERSON_NAME]"
click at [1182, 151] on input "[PERSON_NAME]" at bounding box center [1220, 153] width 141 height 22
type input "L"
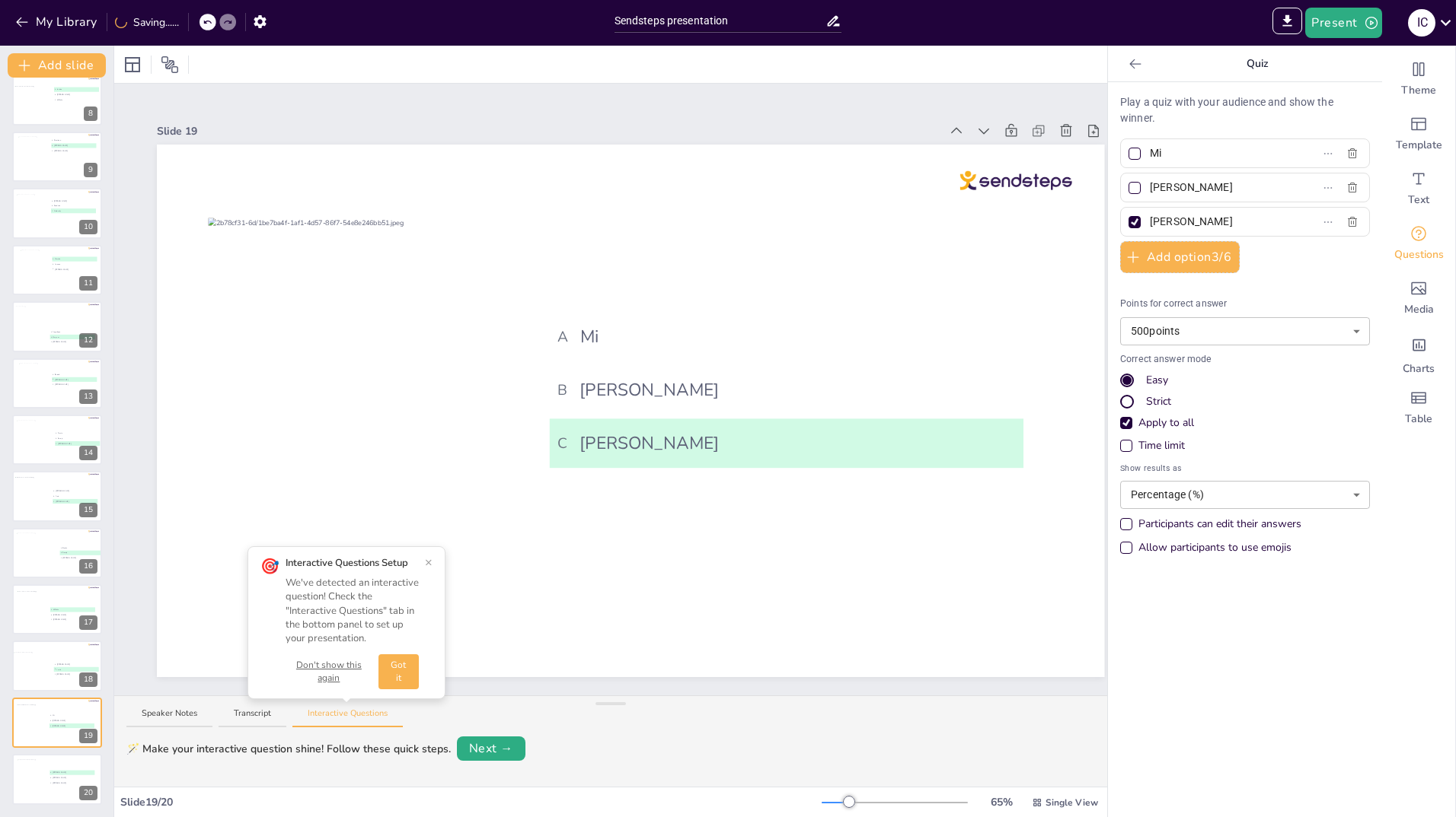
type input "M"
click at [31, 766] on div at bounding box center [33, 781] width 32 height 41
type input "[PERSON_NAME]"
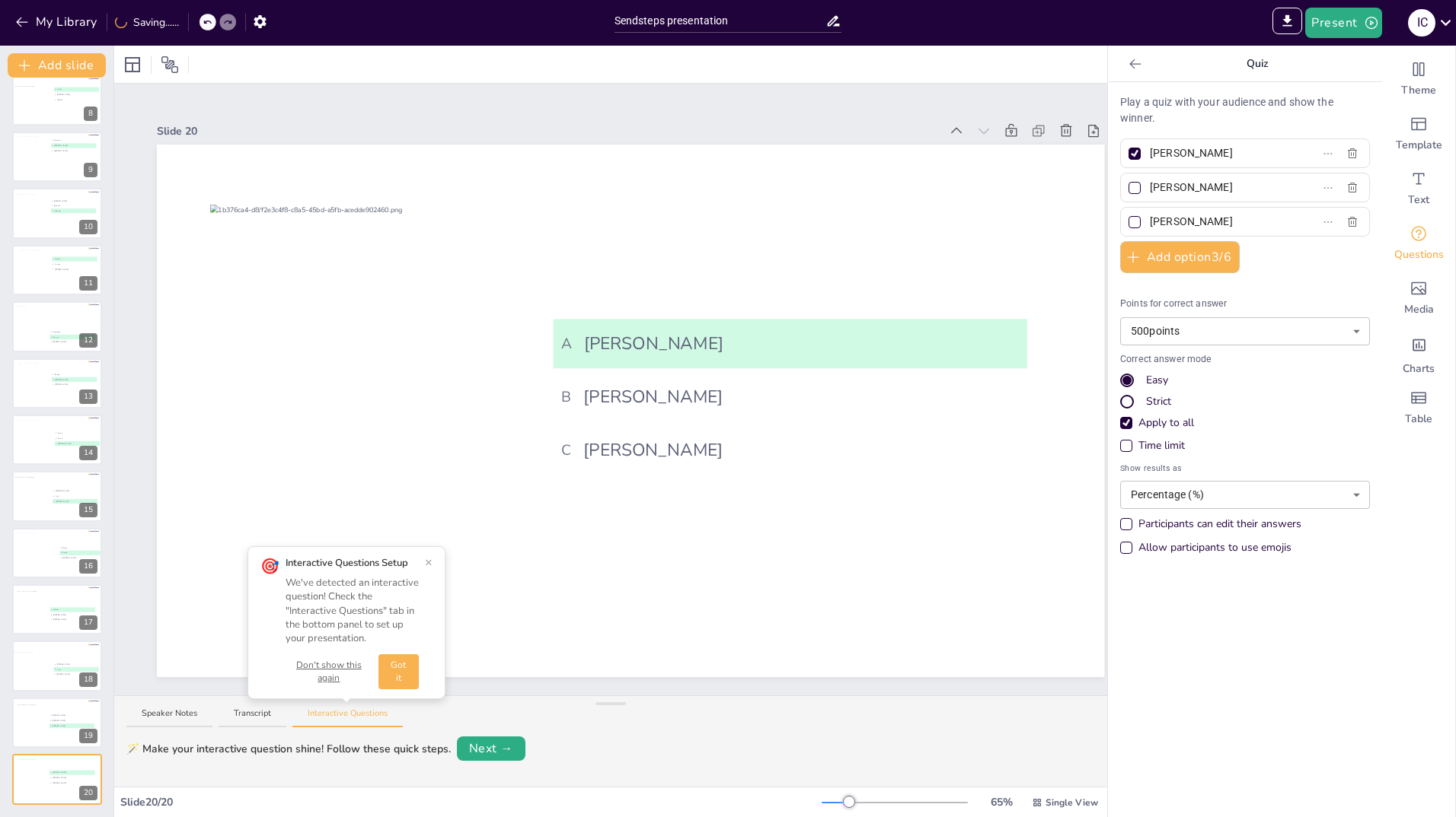
drag, startPoint x: 1160, startPoint y: 191, endPoint x: 1134, endPoint y: 193, distance: 26.1
click at [1143, 193] on span "[PERSON_NAME]" at bounding box center [1213, 188] width 141 height 22
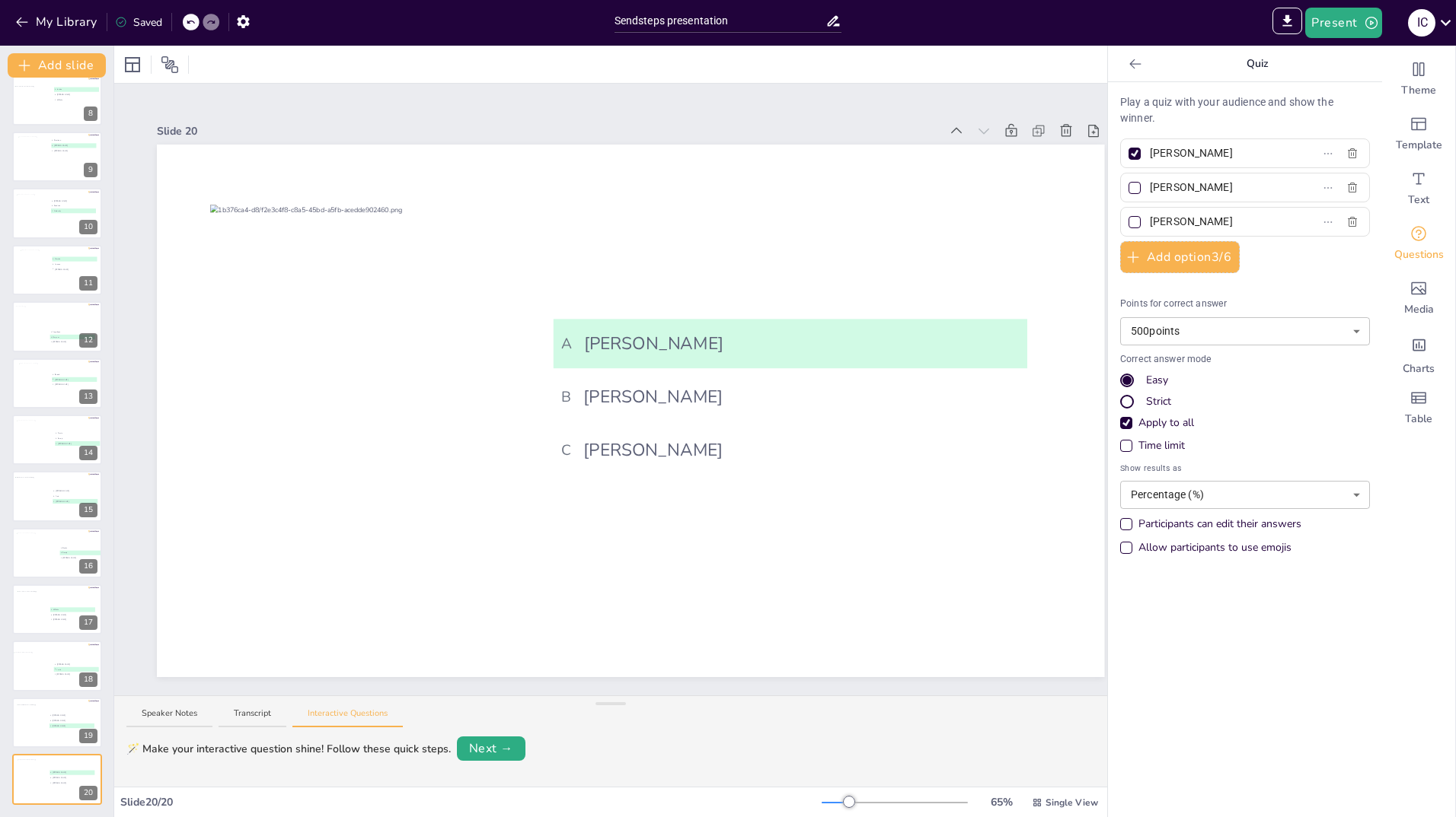
type input "[PERSON_NAME]"
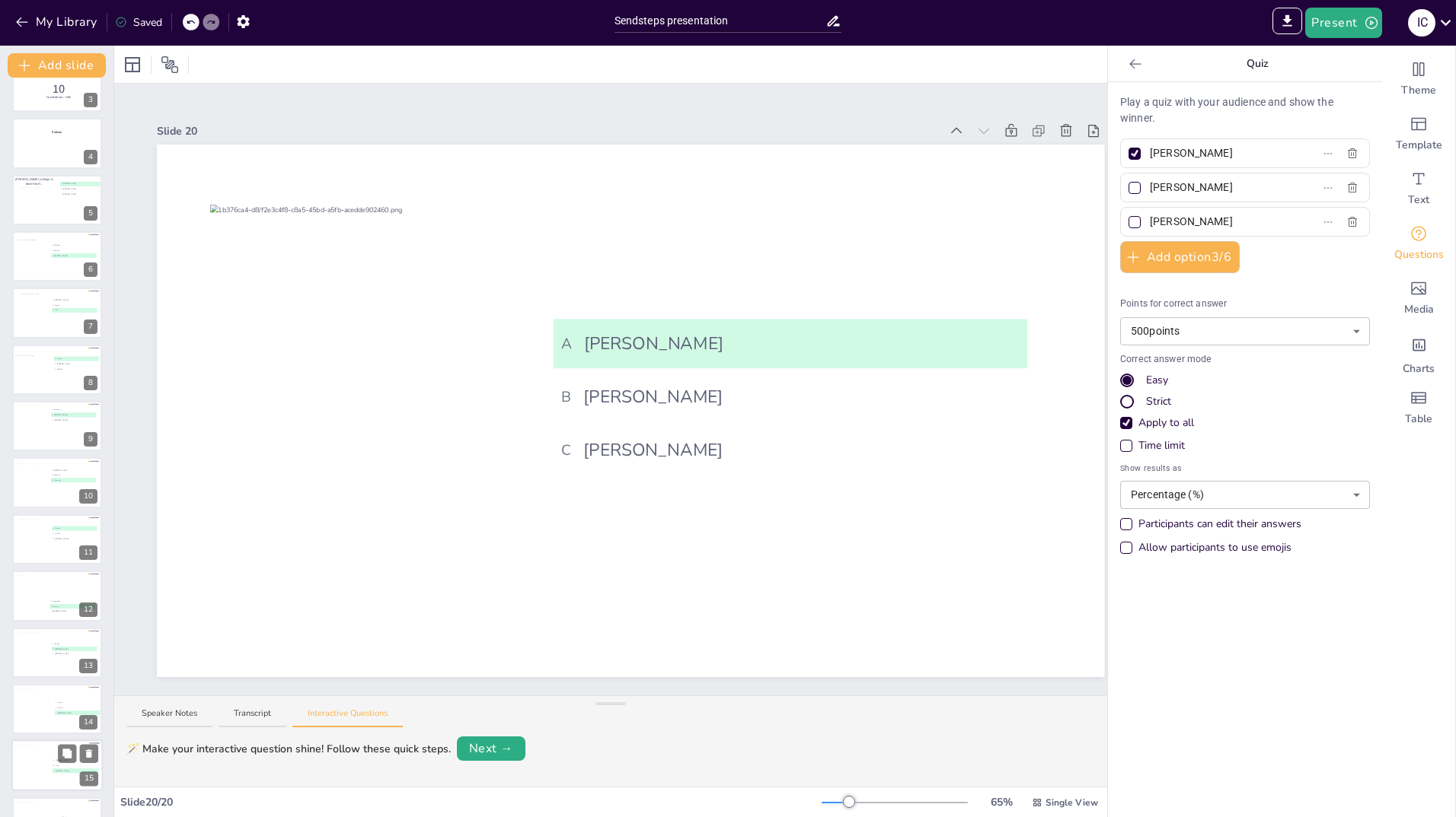
scroll to position [31, 0]
drag, startPoint x: 35, startPoint y: 365, endPoint x: 28, endPoint y: 388, distance: 24.0
click at [35, 365] on div at bounding box center [34, 372] width 34 height 43
type input "Willeke"
type input "Marcha"
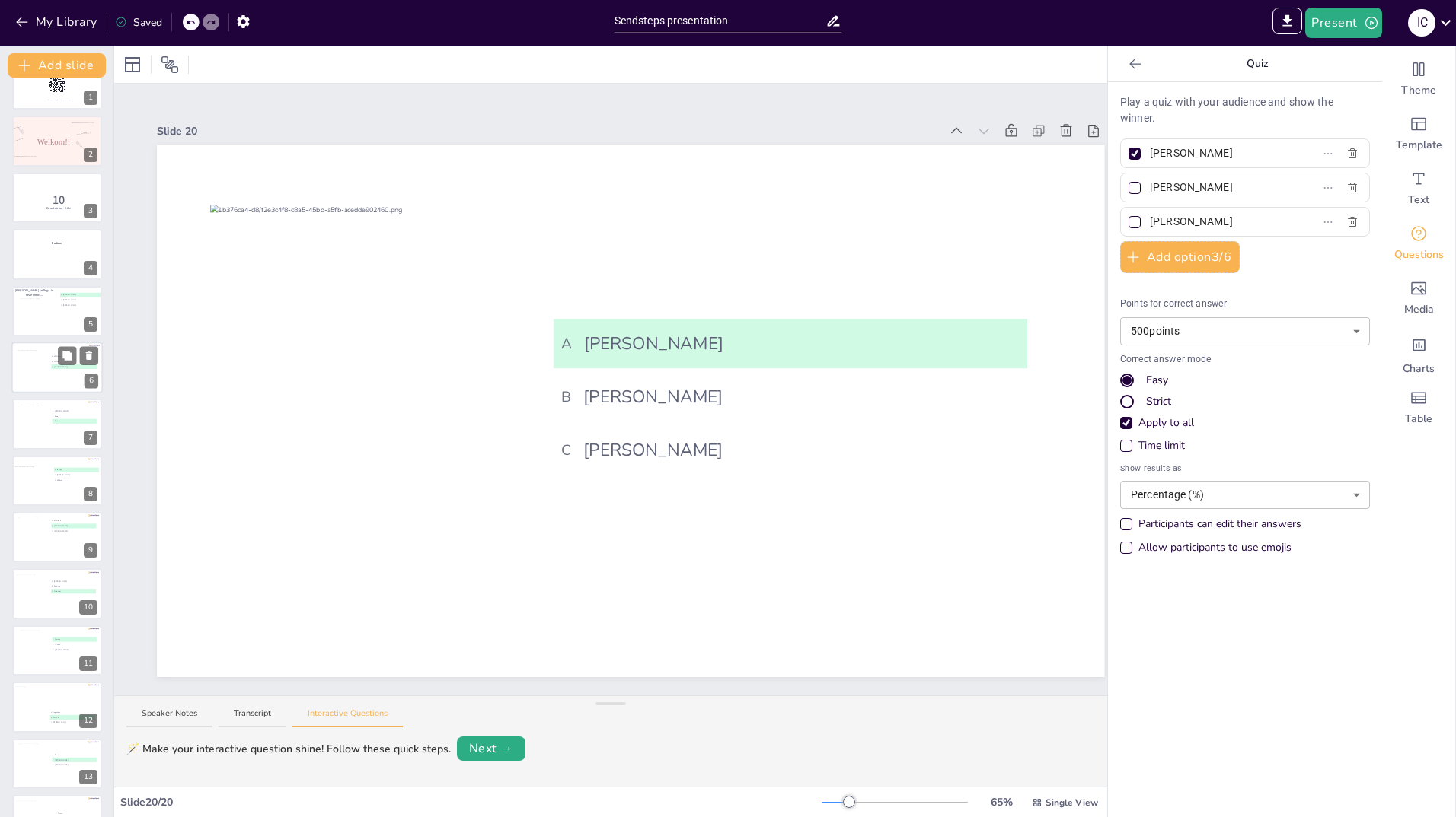
type input "[PERSON_NAME]"
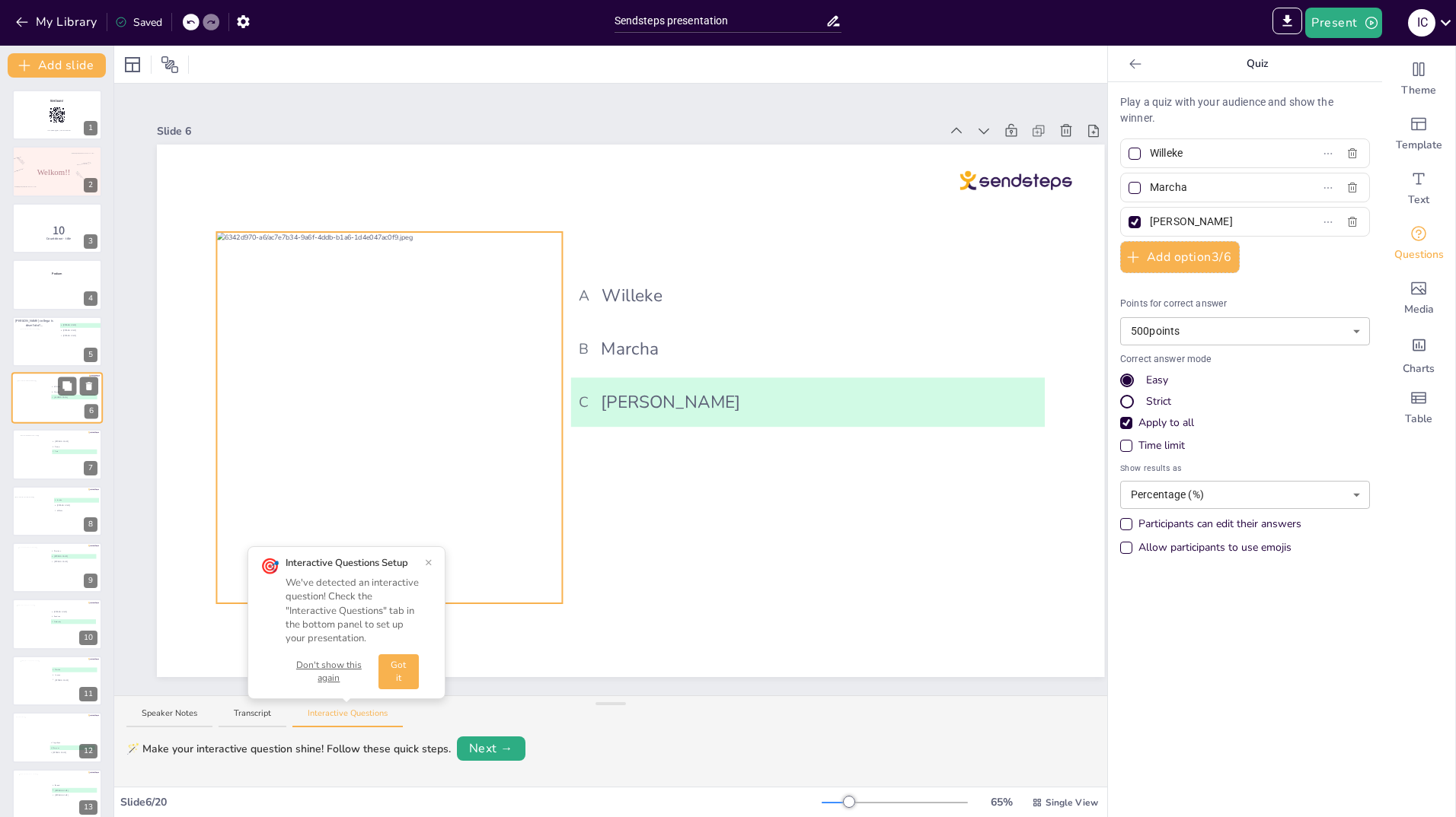
click at [29, 407] on div at bounding box center [34, 402] width 34 height 43
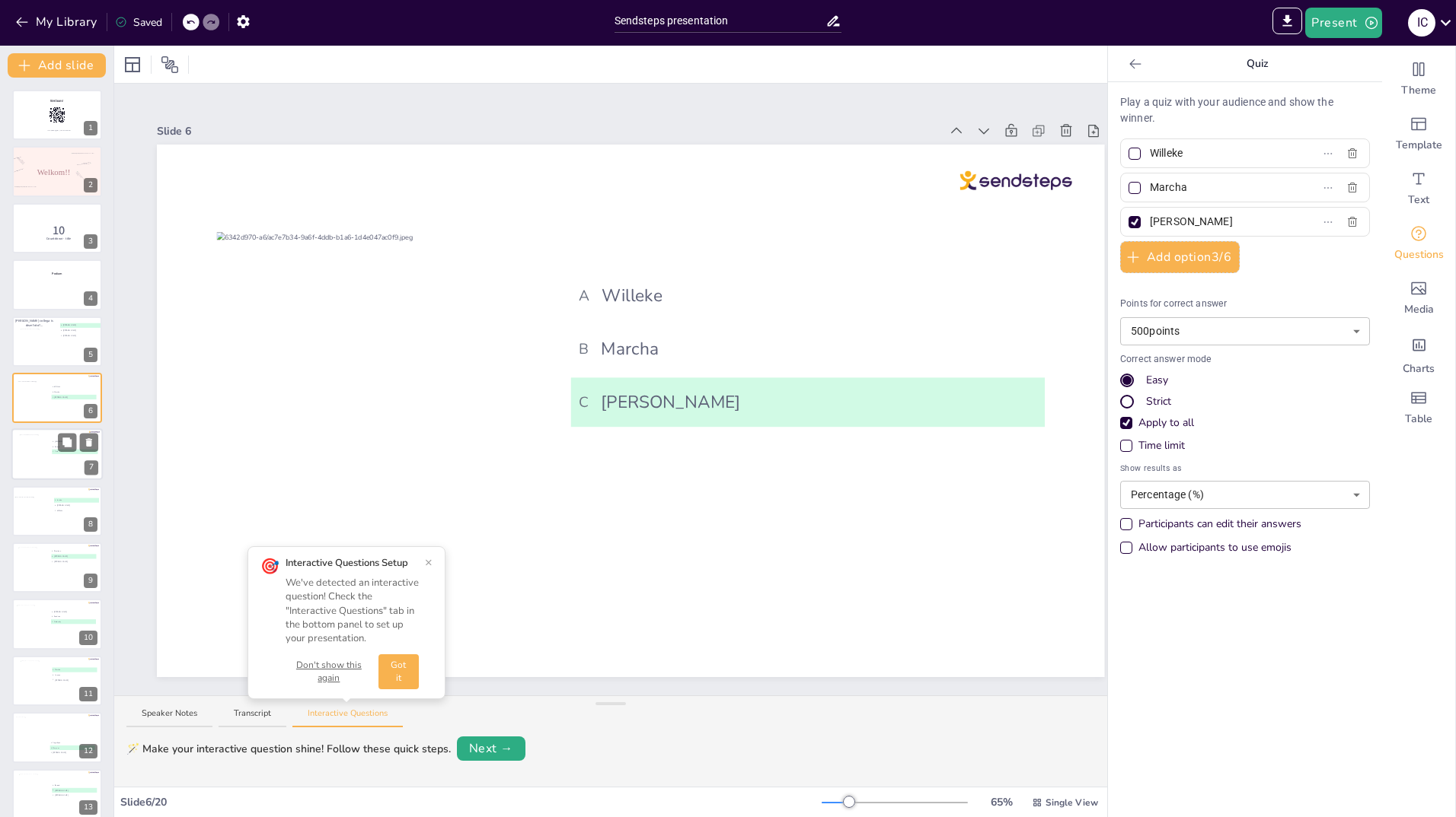
click at [30, 440] on div at bounding box center [34, 456] width 31 height 41
type input "[PERSON_NAME]"
type input "Soraja"
type input "Asia"
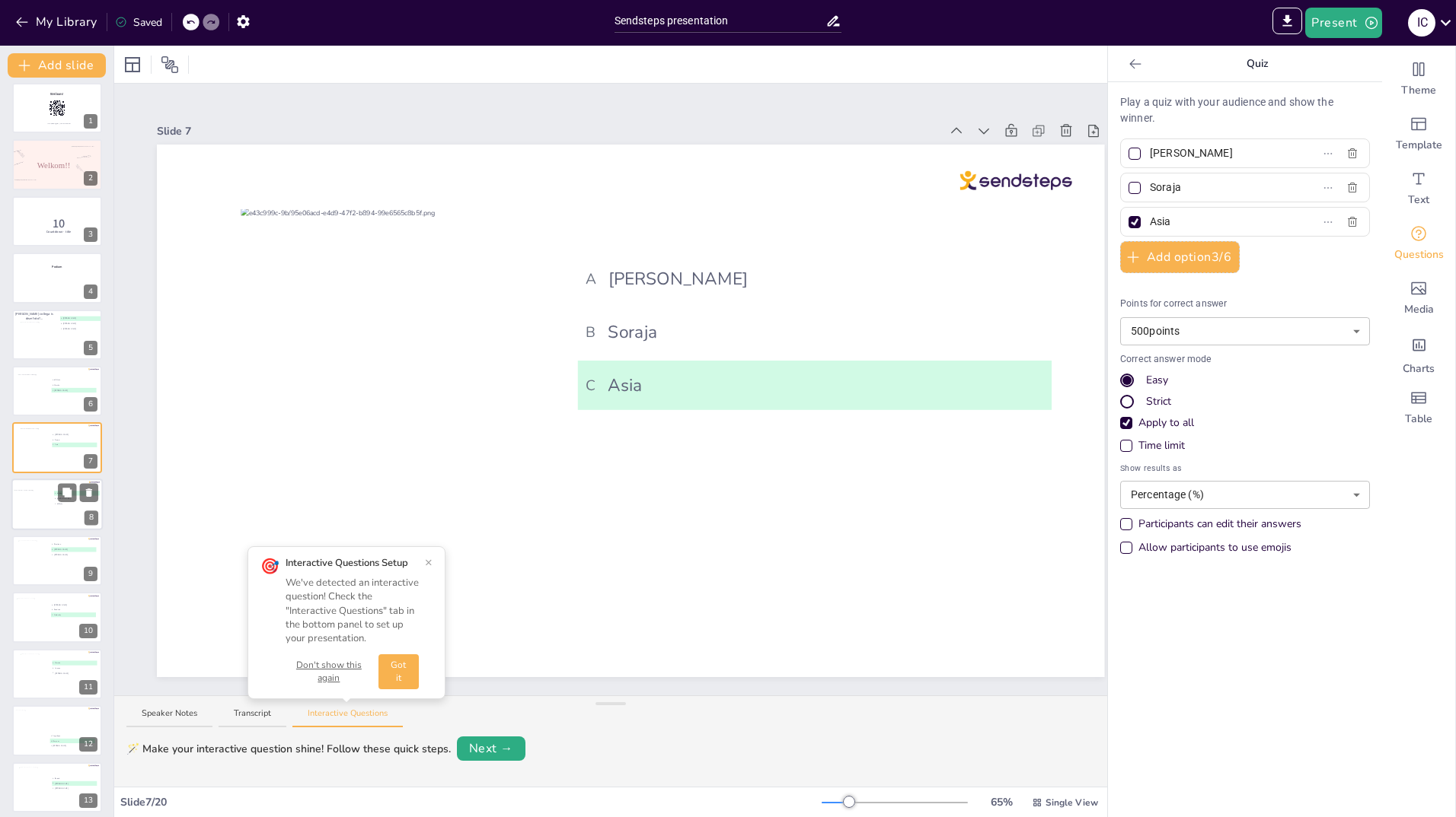
click at [29, 495] on div at bounding box center [37, 507] width 48 height 36
type input "Jantine"
type input "[PERSON_NAME]"
type input "Willeke"
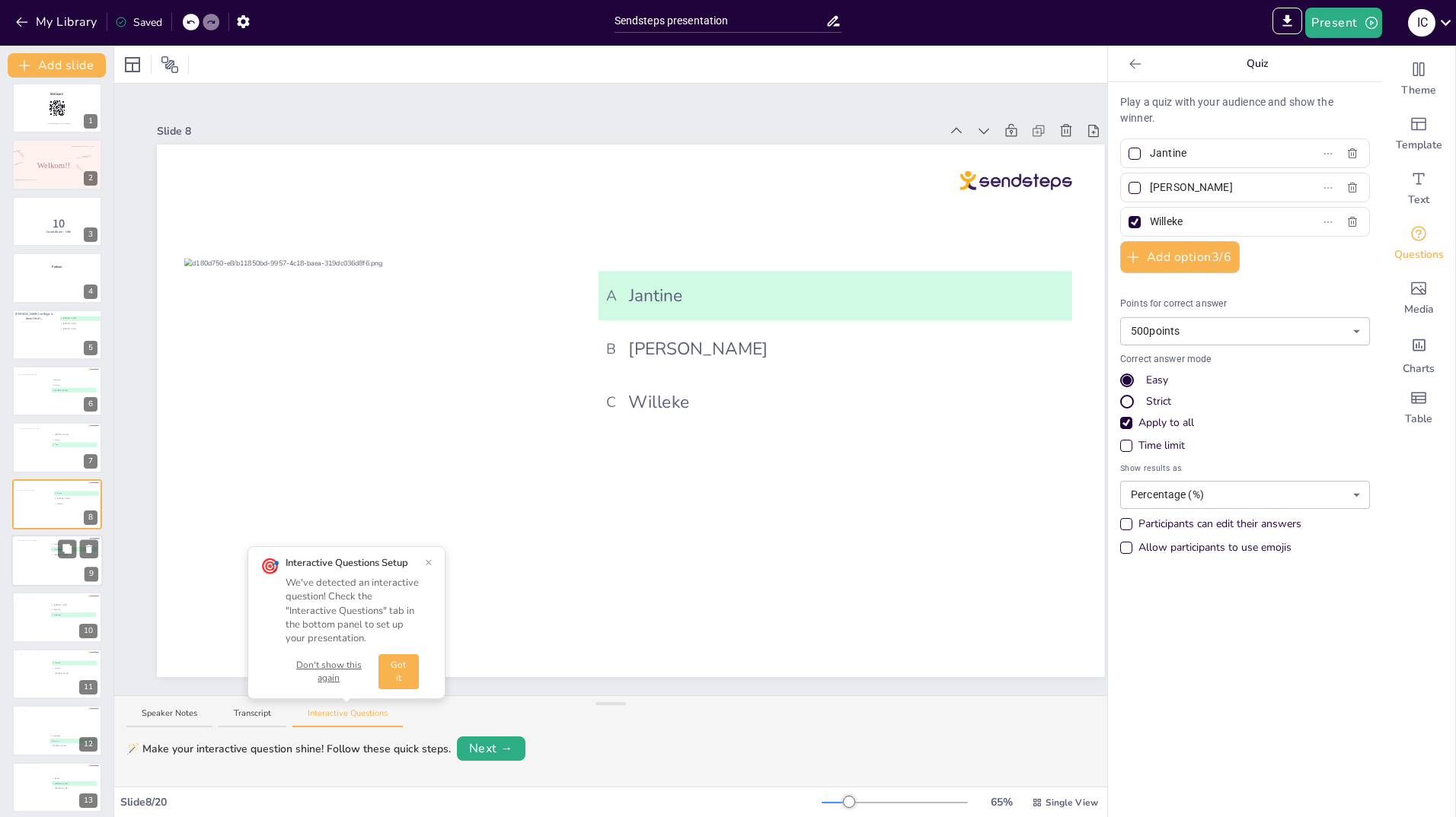
scroll to position [64, 0]
click at [30, 548] on div at bounding box center [31, 561] width 31 height 41
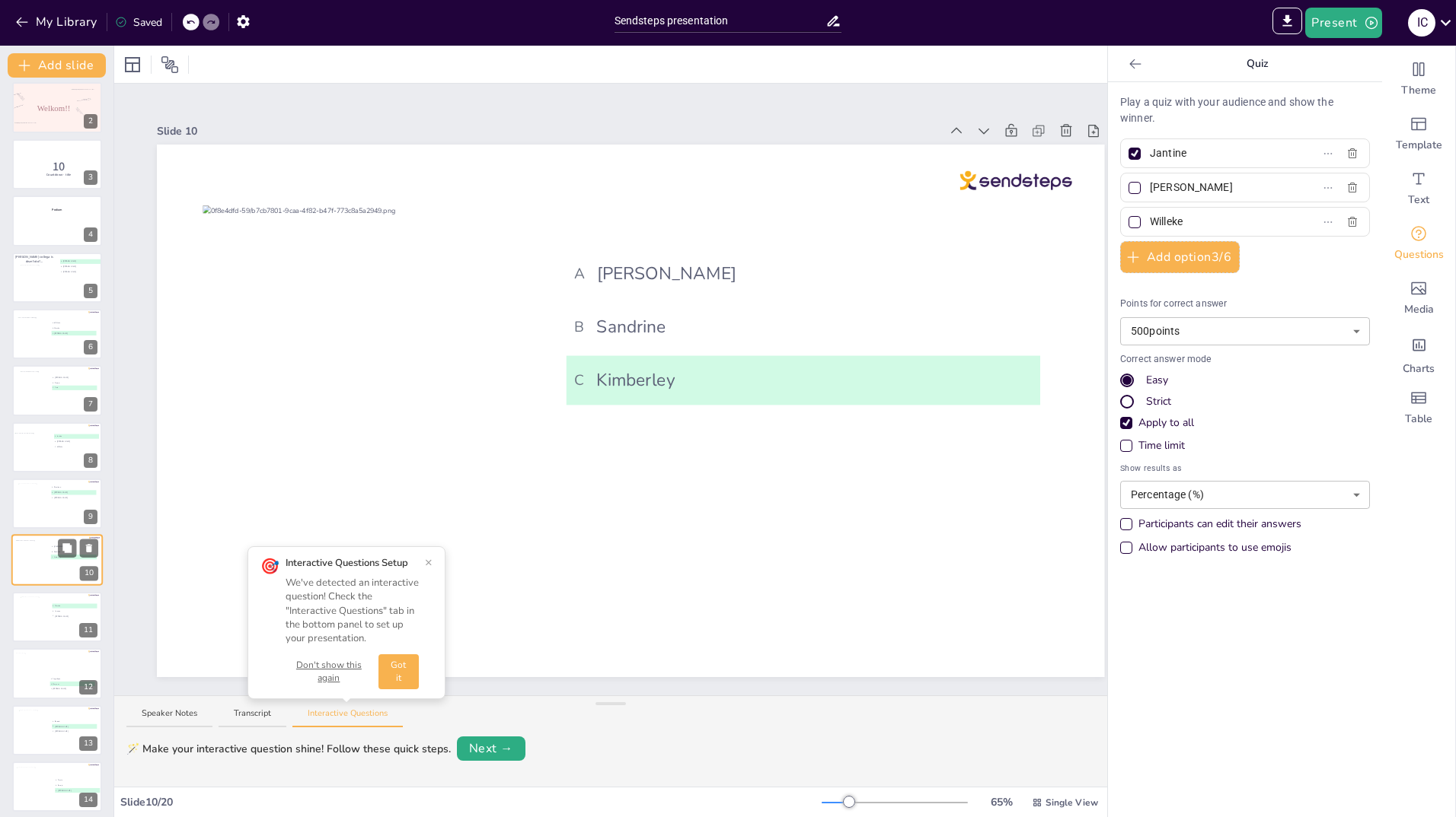
type input "[PERSON_NAME]"
type input "Sandrine"
type input "Kimberley"
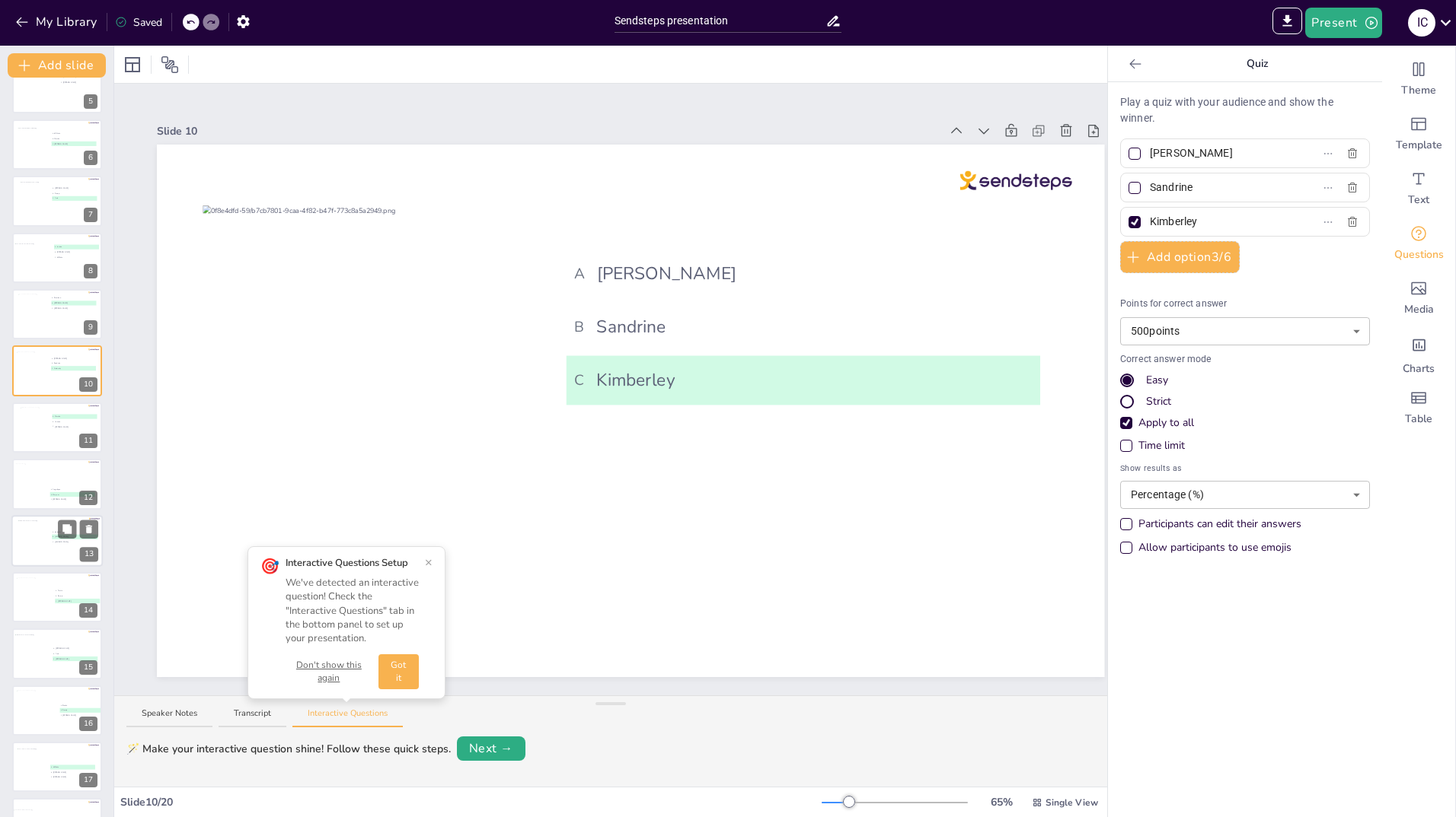
click at [33, 544] on div at bounding box center [34, 541] width 31 height 41
type input "Zainab"
type input "[PERSON_NAME]"
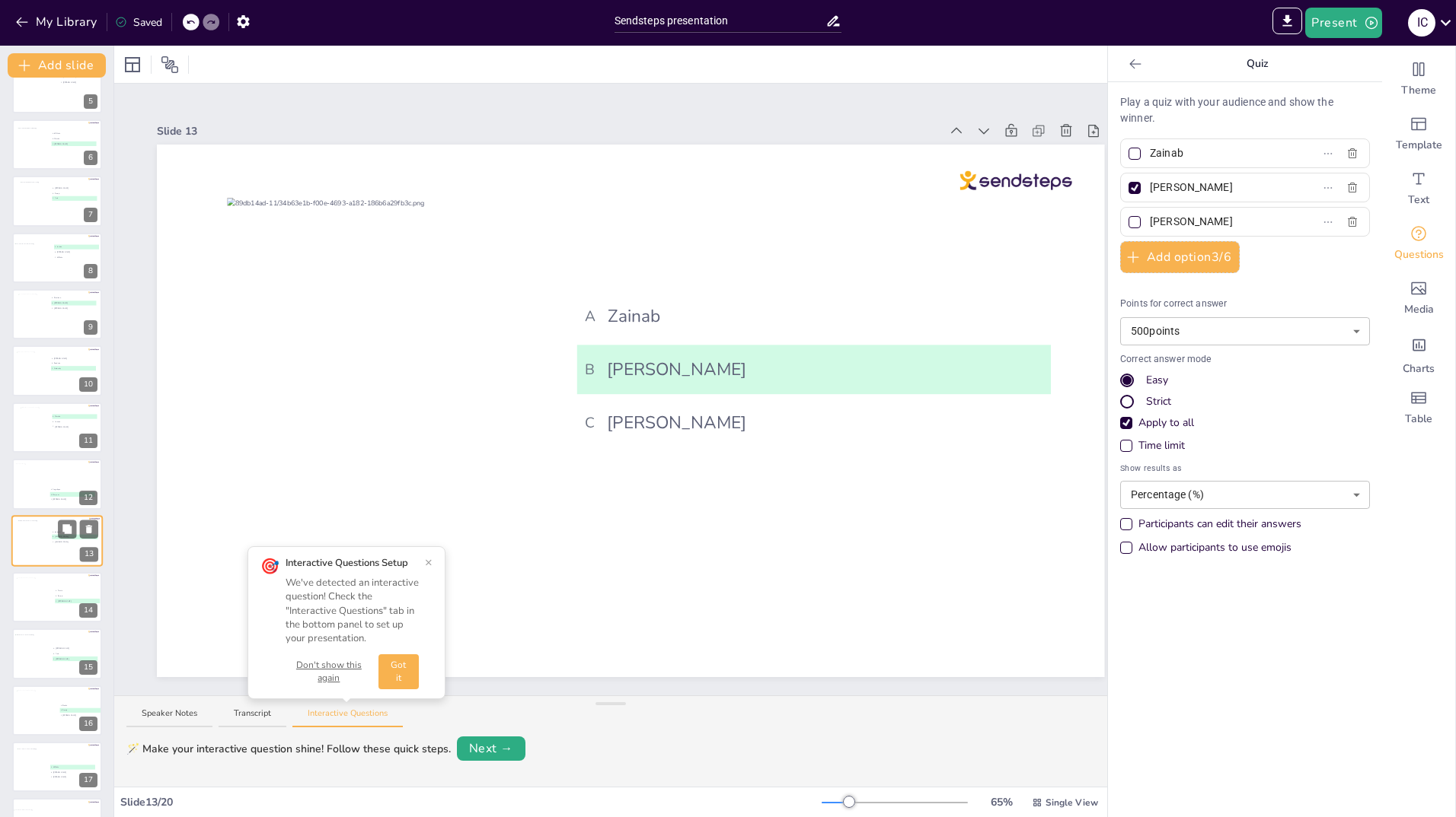
scroll to position [347, 0]
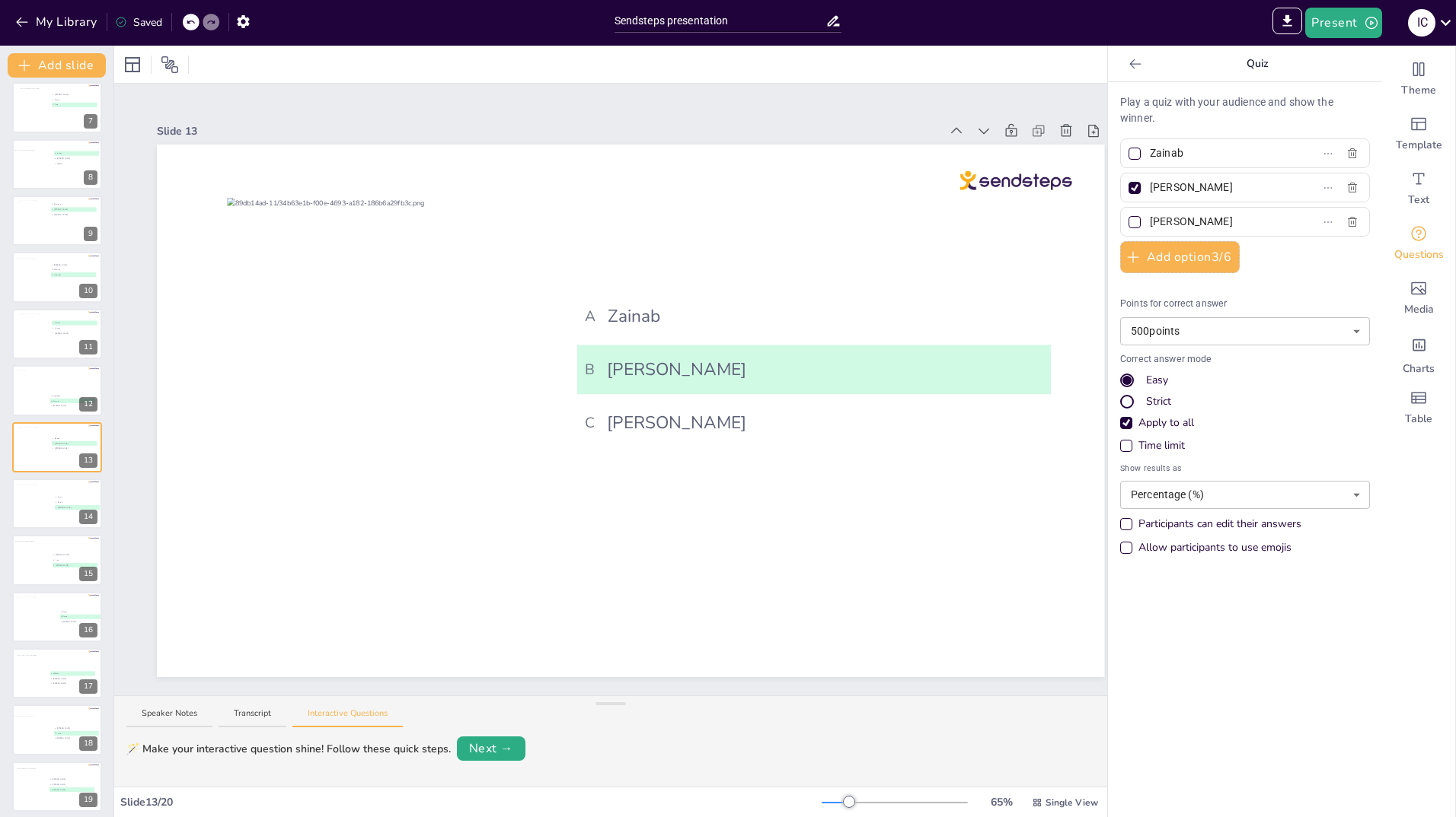
click at [1186, 221] on input "[PERSON_NAME]" at bounding box center [1220, 222] width 141 height 22
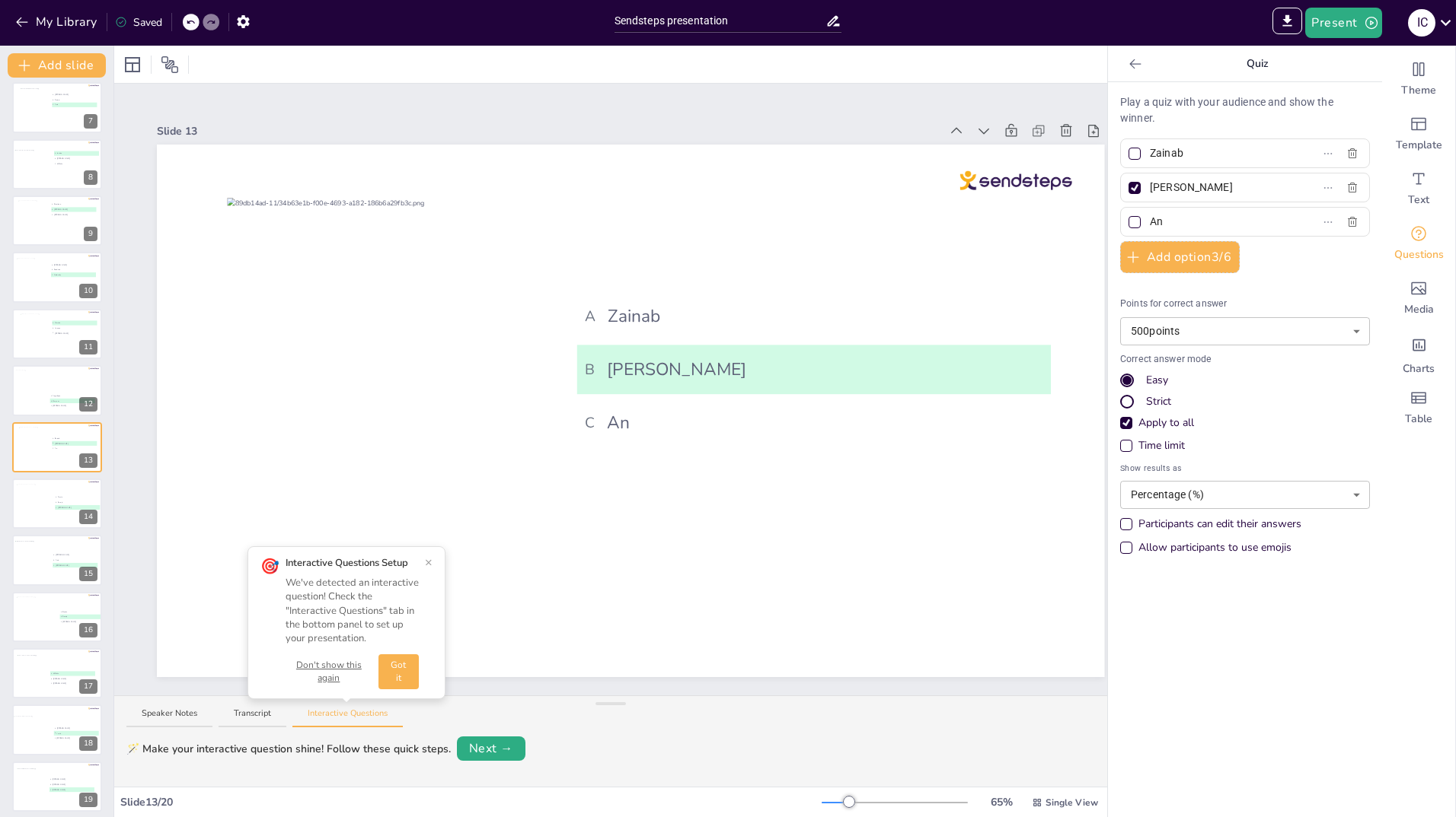
type input "A"
type input "R"
type input "Ilva"
click at [43, 501] on div at bounding box center [43, 504] width 55 height 41
type input "Farzia"
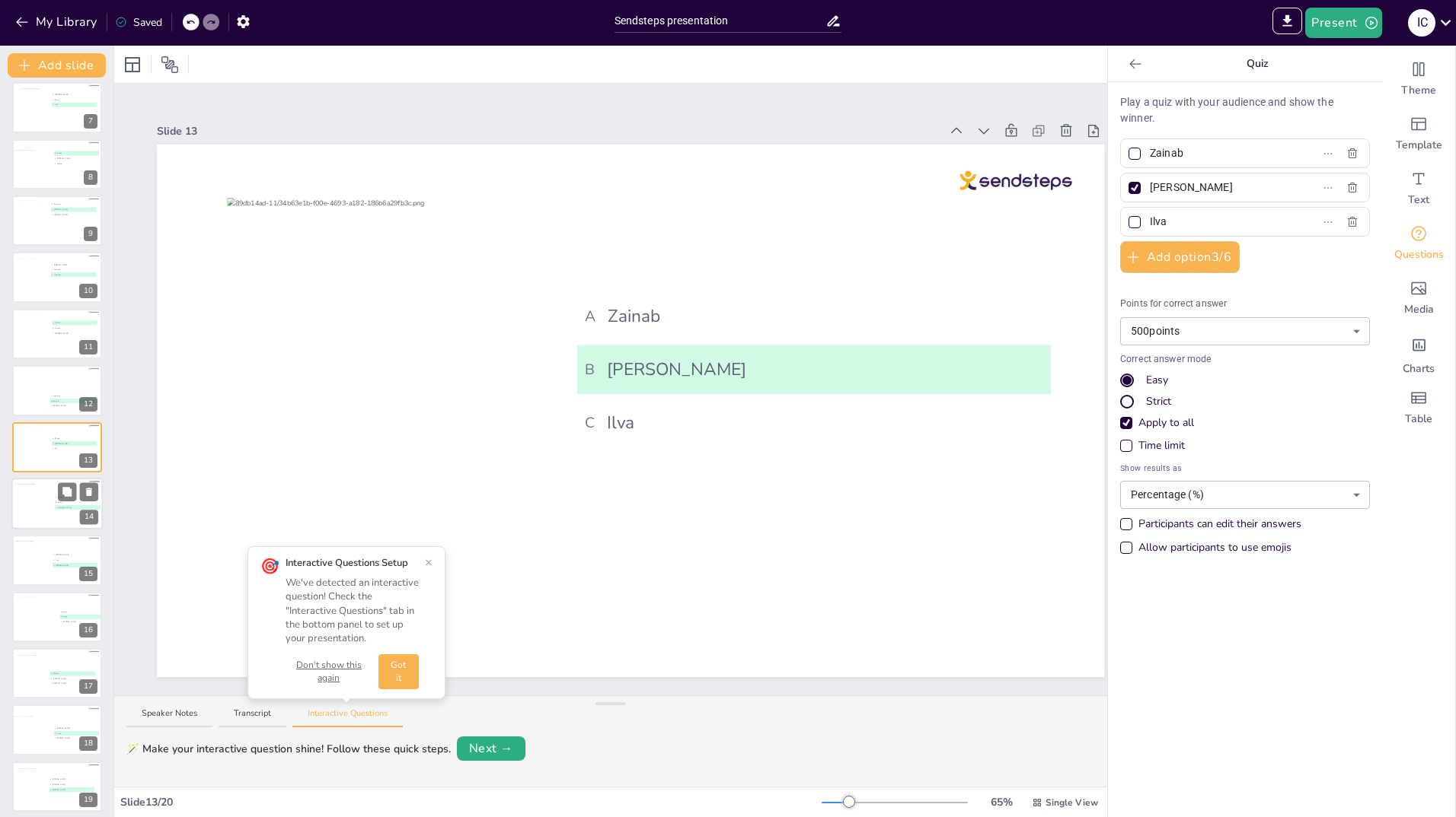
type input "Soraja"
type input "[PERSON_NAME]"
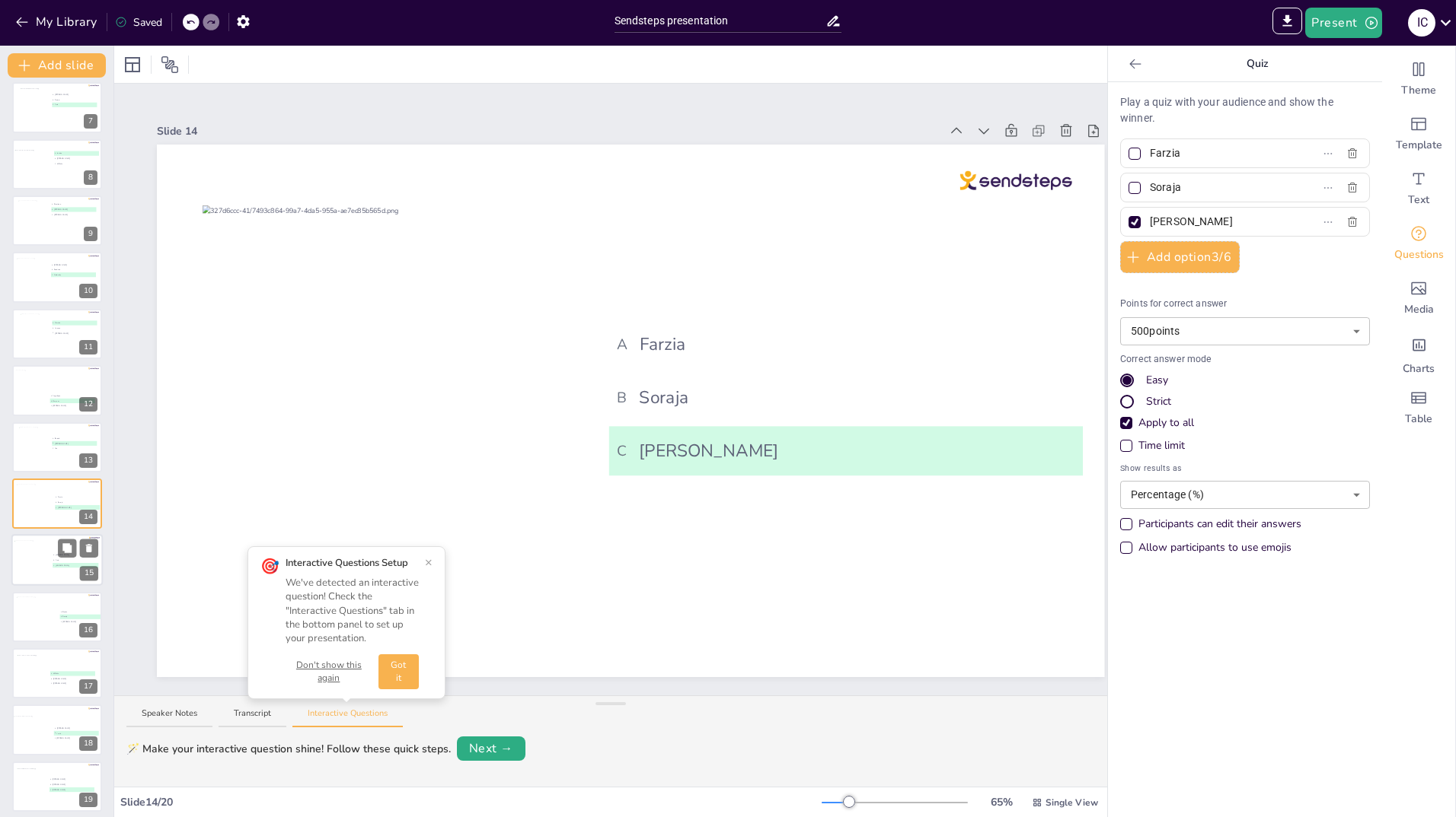
scroll to position [403, 0]
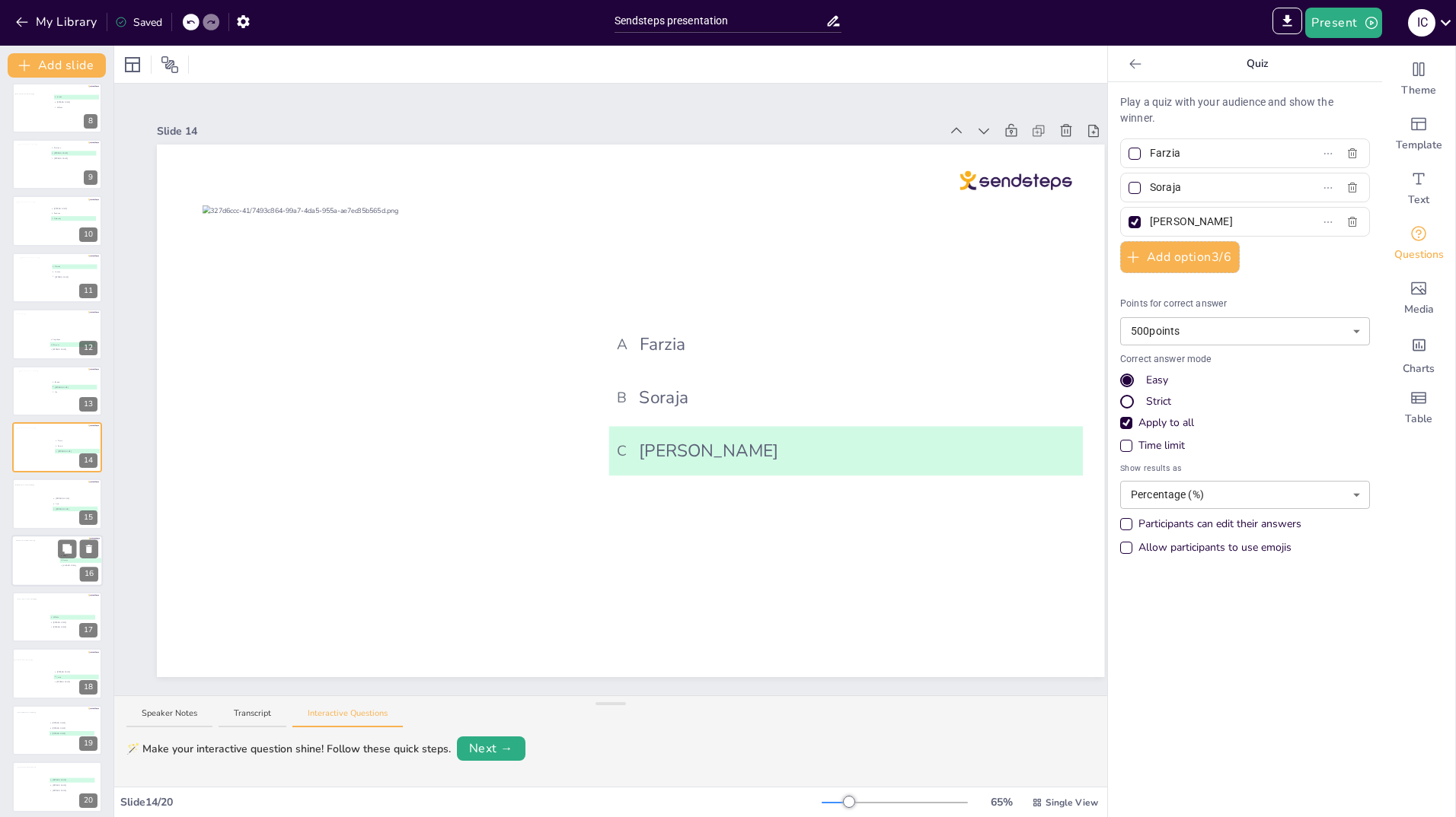
click at [34, 564] on div at bounding box center [39, 561] width 47 height 41
type input "Bauke"
type input "[PERSON_NAME]"
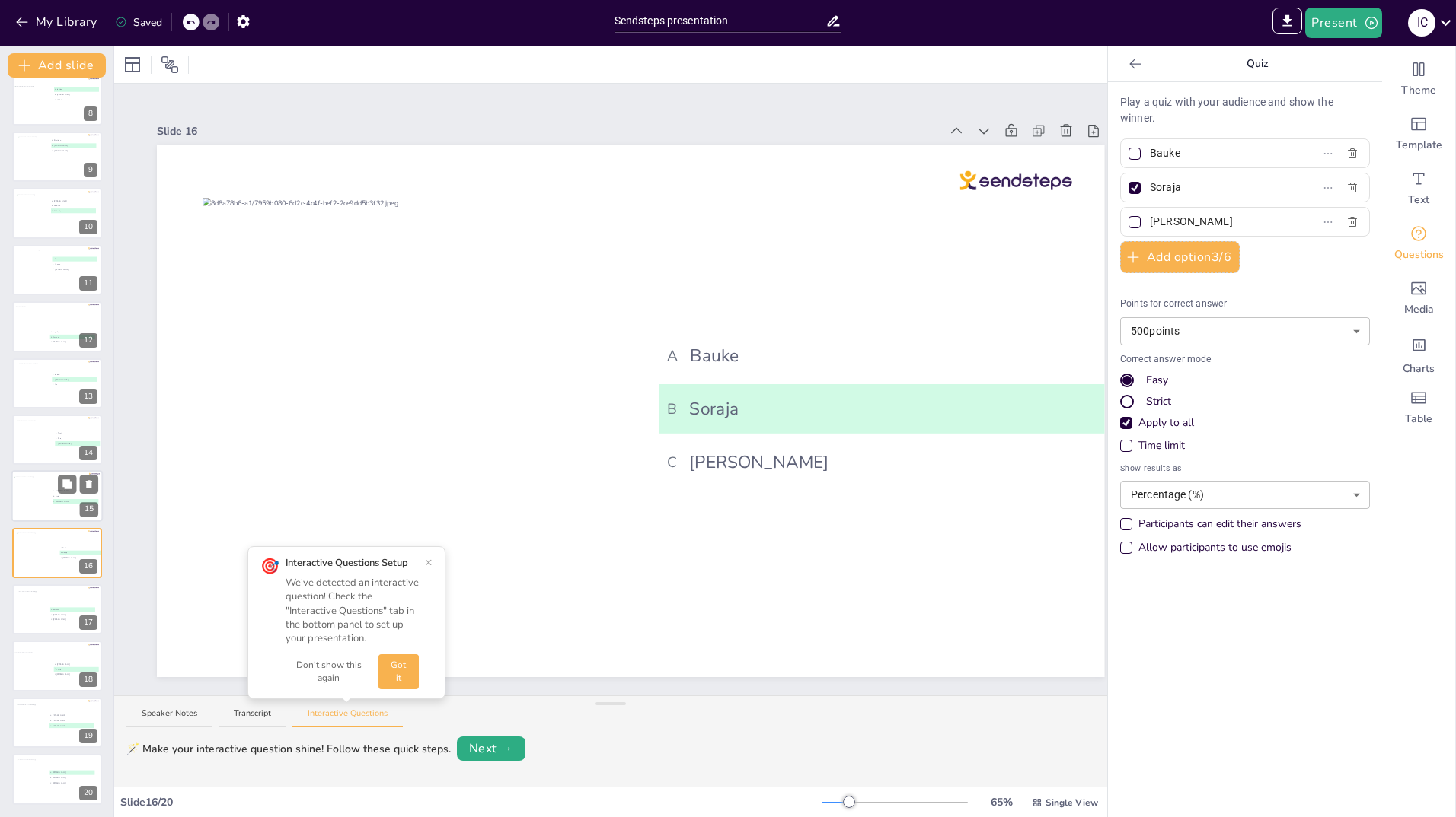
click at [38, 493] on div at bounding box center [41, 498] width 55 height 41
type input "[PERSON_NAME]"
type input "Asia"
type input "[PERSON_NAME]"
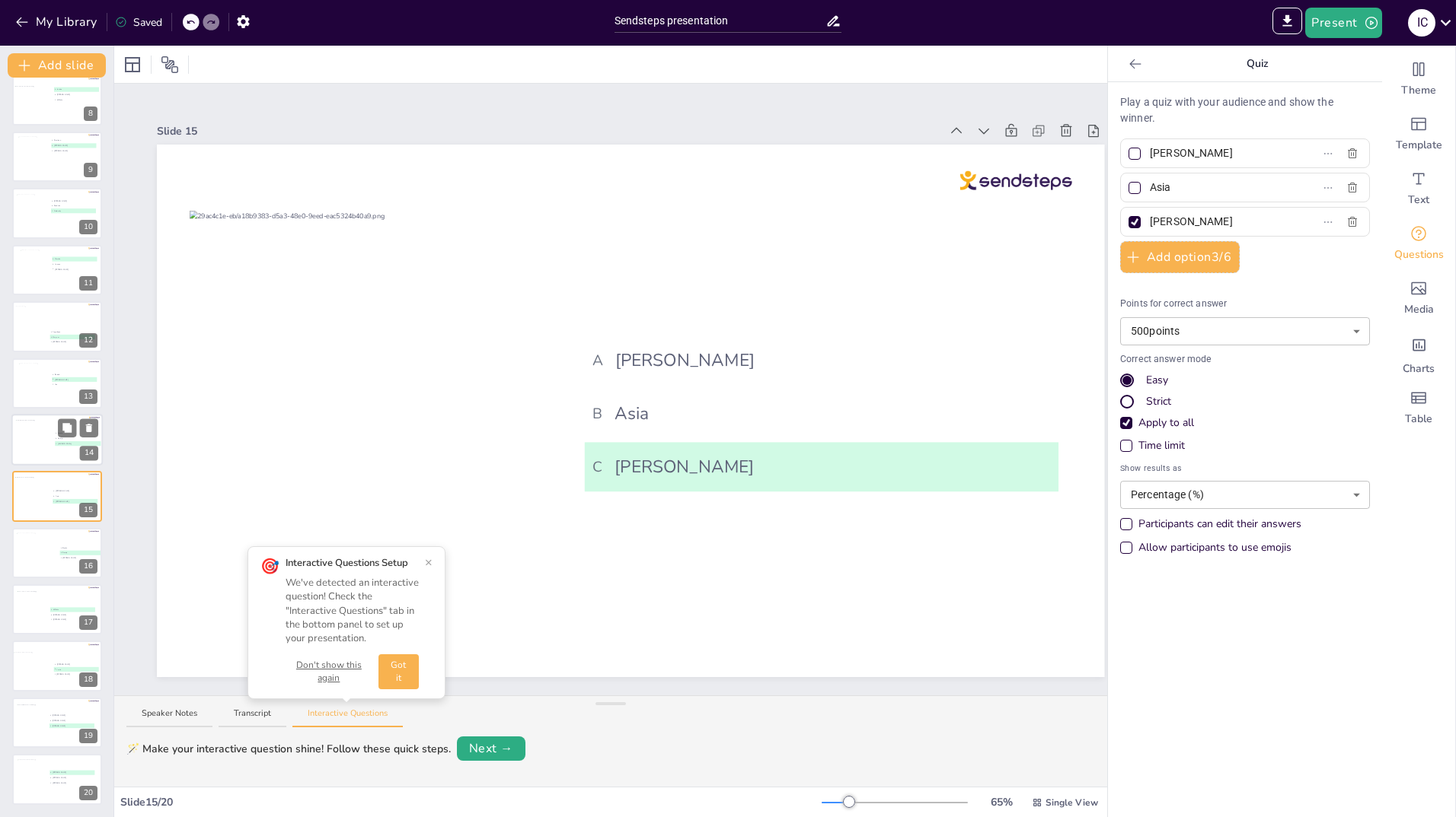
click at [43, 435] on div at bounding box center [43, 441] width 55 height 41
type input "Farzia"
type input "Soraja"
type input "[PERSON_NAME]"
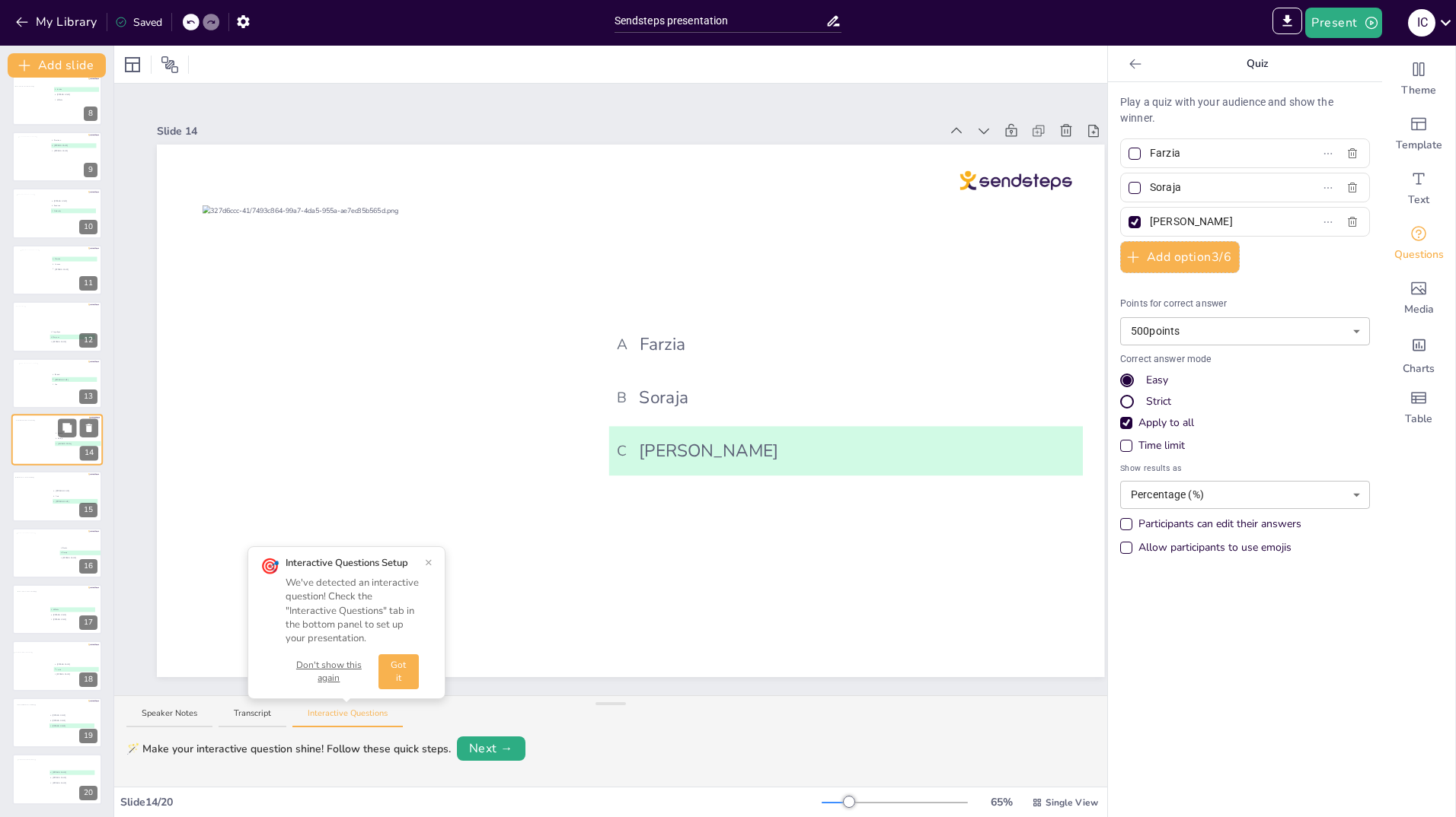
scroll to position [403, 0]
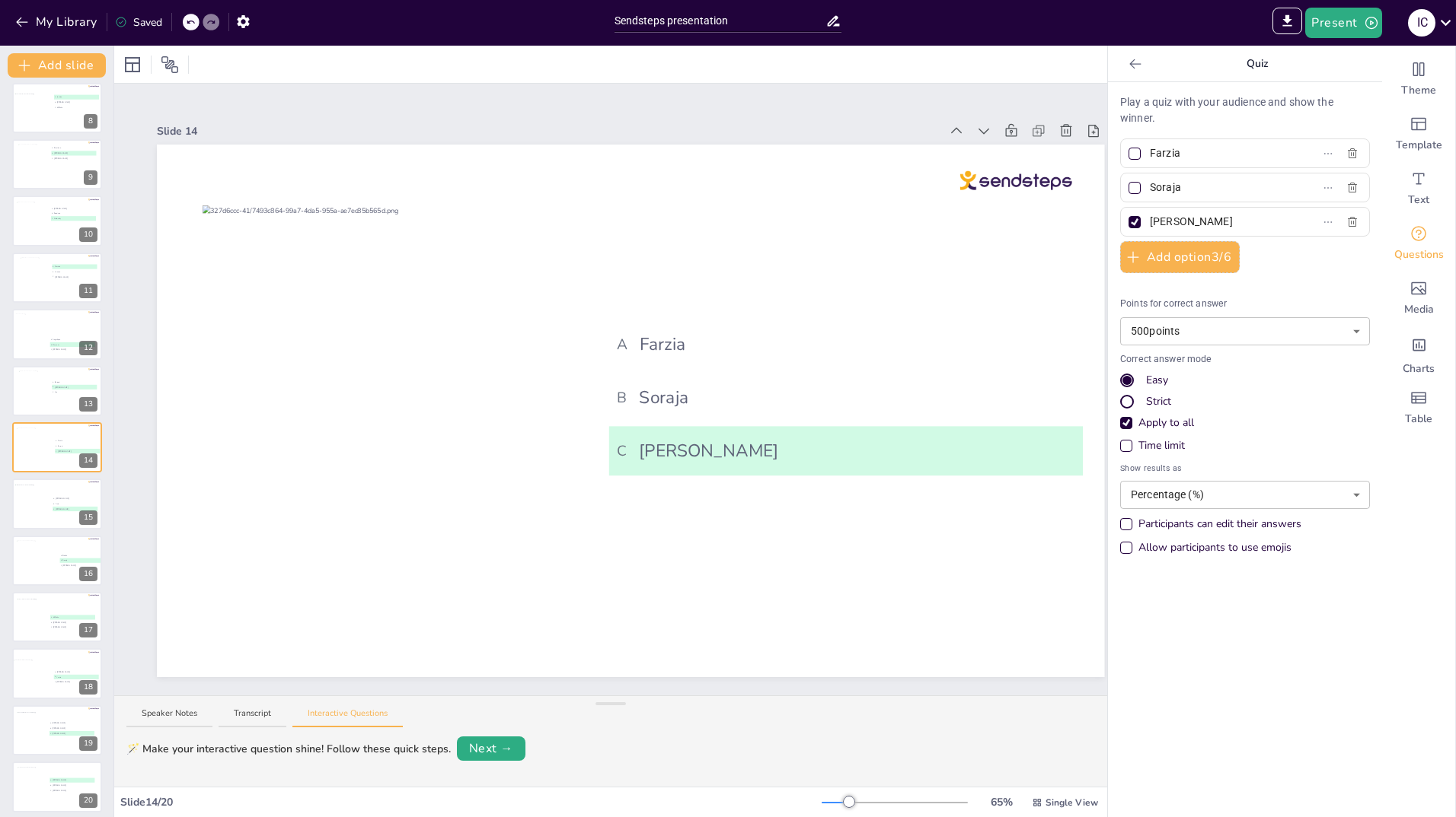
drag, startPoint x: 1177, startPoint y: 189, endPoint x: 1134, endPoint y: 195, distance: 43.4
click at [1143, 195] on span "Soraja" at bounding box center [1213, 188] width 141 height 22
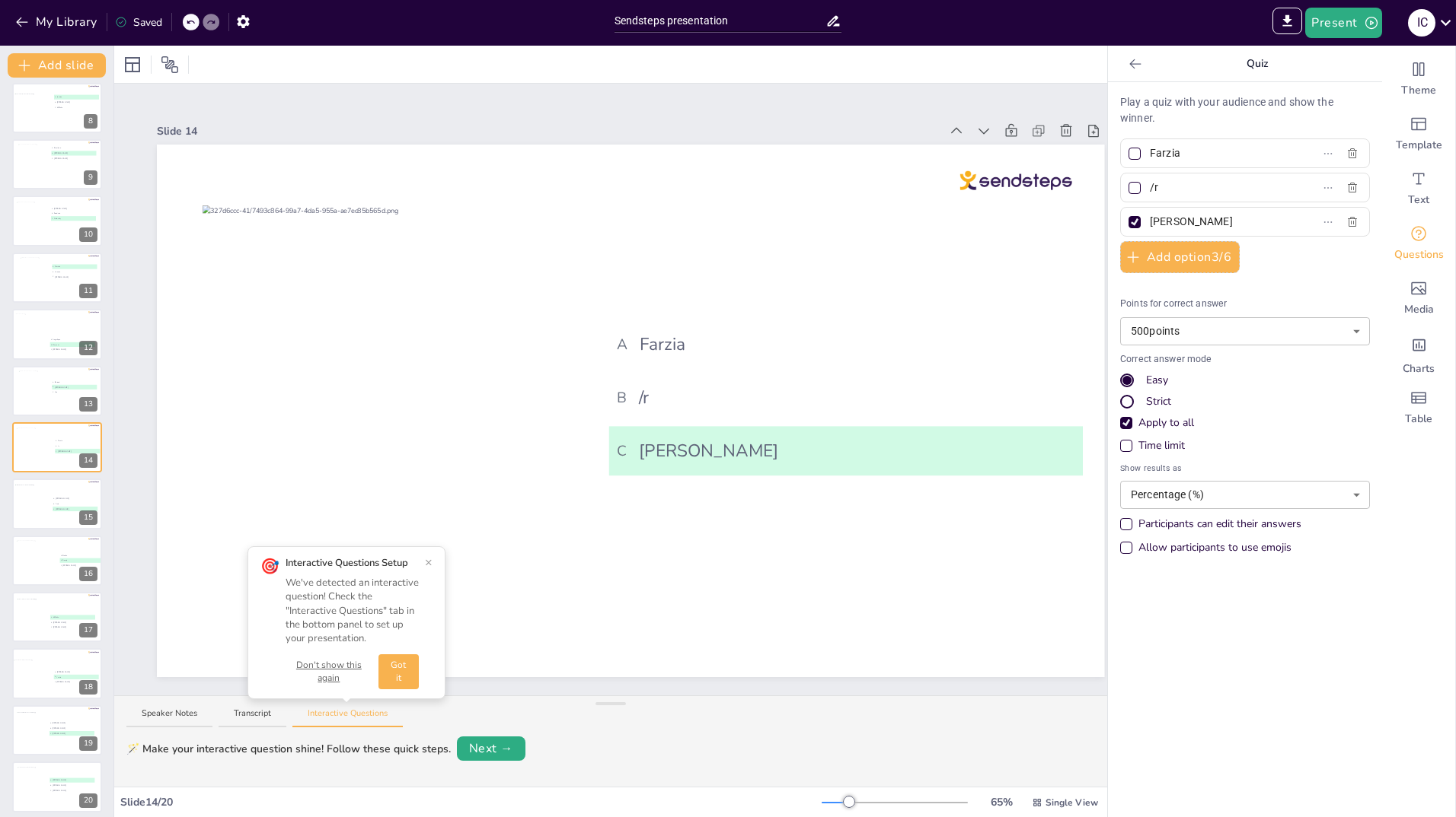
type input "/"
type input "[PERSON_NAME]"
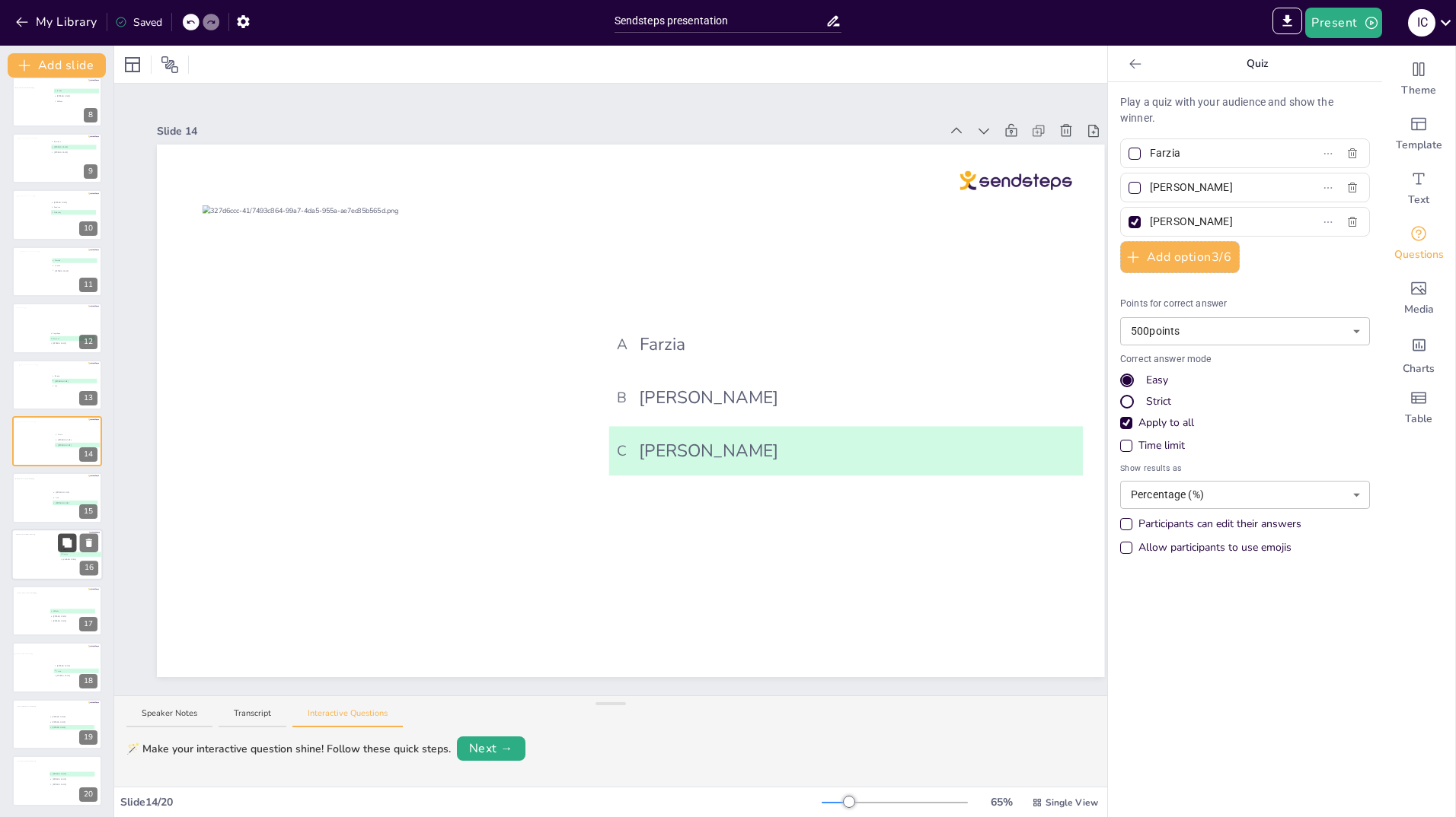
scroll to position [411, 0]
click at [38, 605] on div at bounding box center [37, 612] width 41 height 41
type input "Willeke"
type input "[PERSON_NAME]"
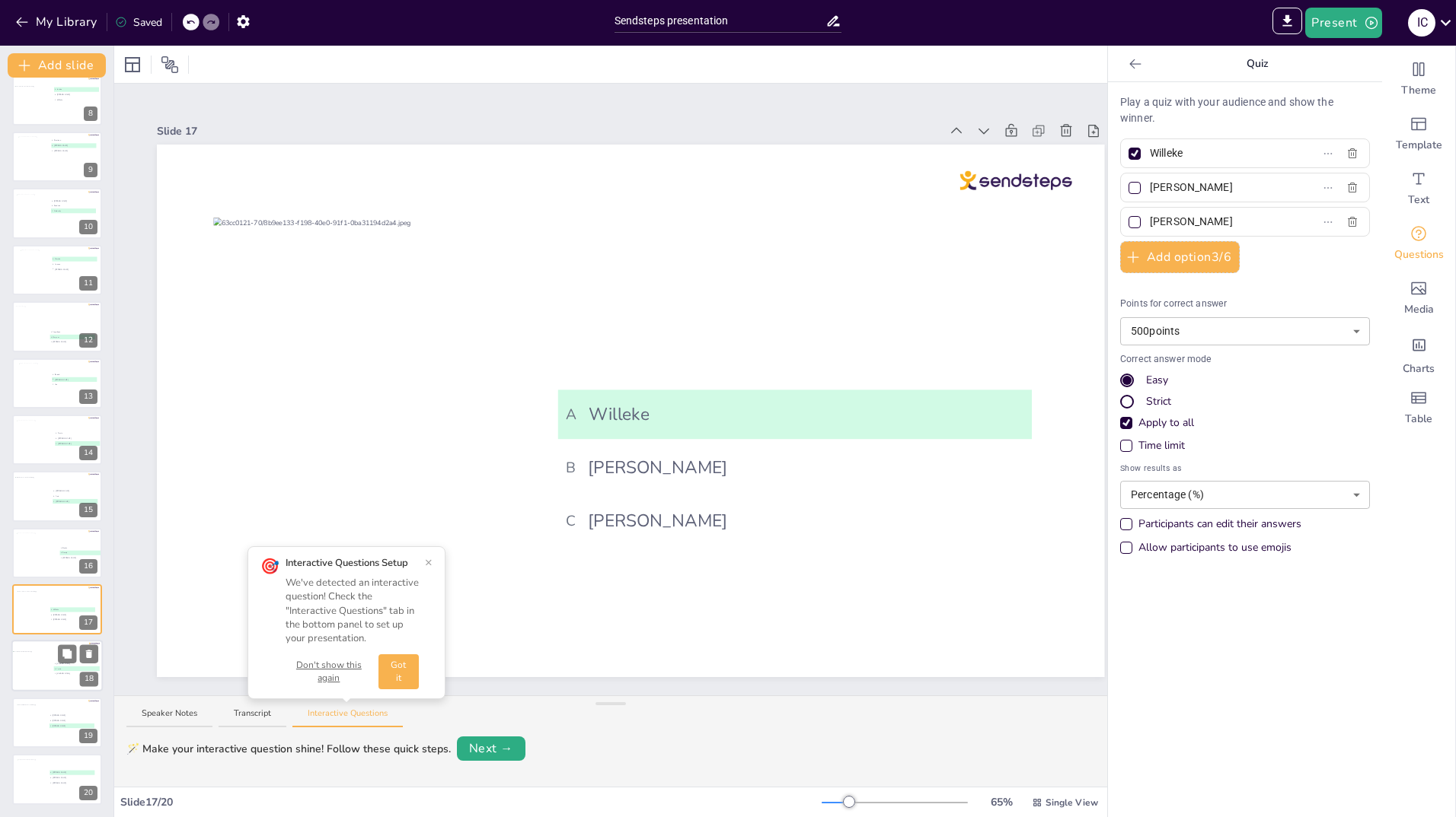
click at [34, 668] on div at bounding box center [50, 669] width 73 height 34
type input "[PERSON_NAME]"
type input "Yvette"
type input "[PERSON_NAME]"
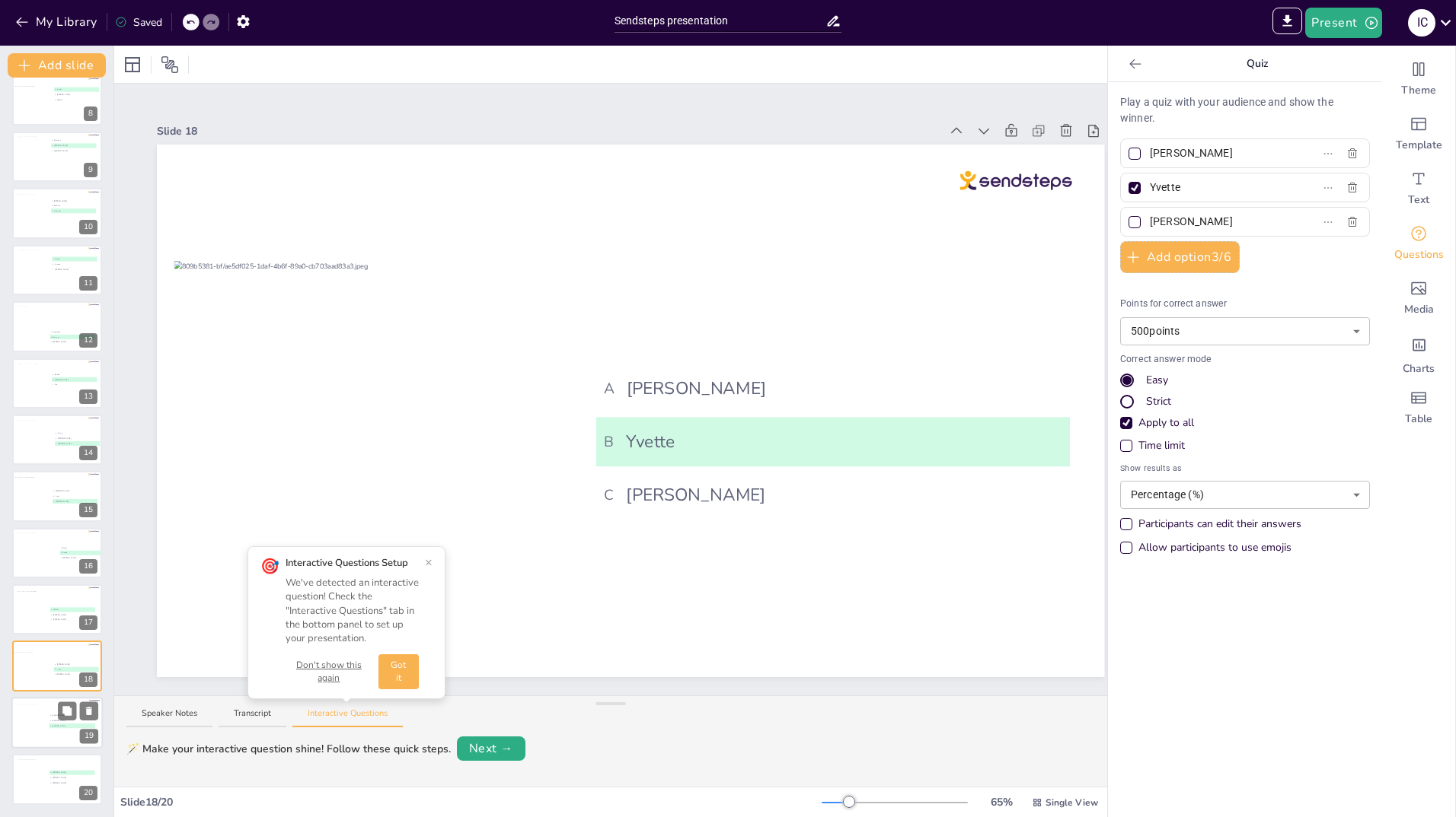
click at [34, 724] on div at bounding box center [31, 724] width 31 height 41
type input "[PERSON_NAME]"
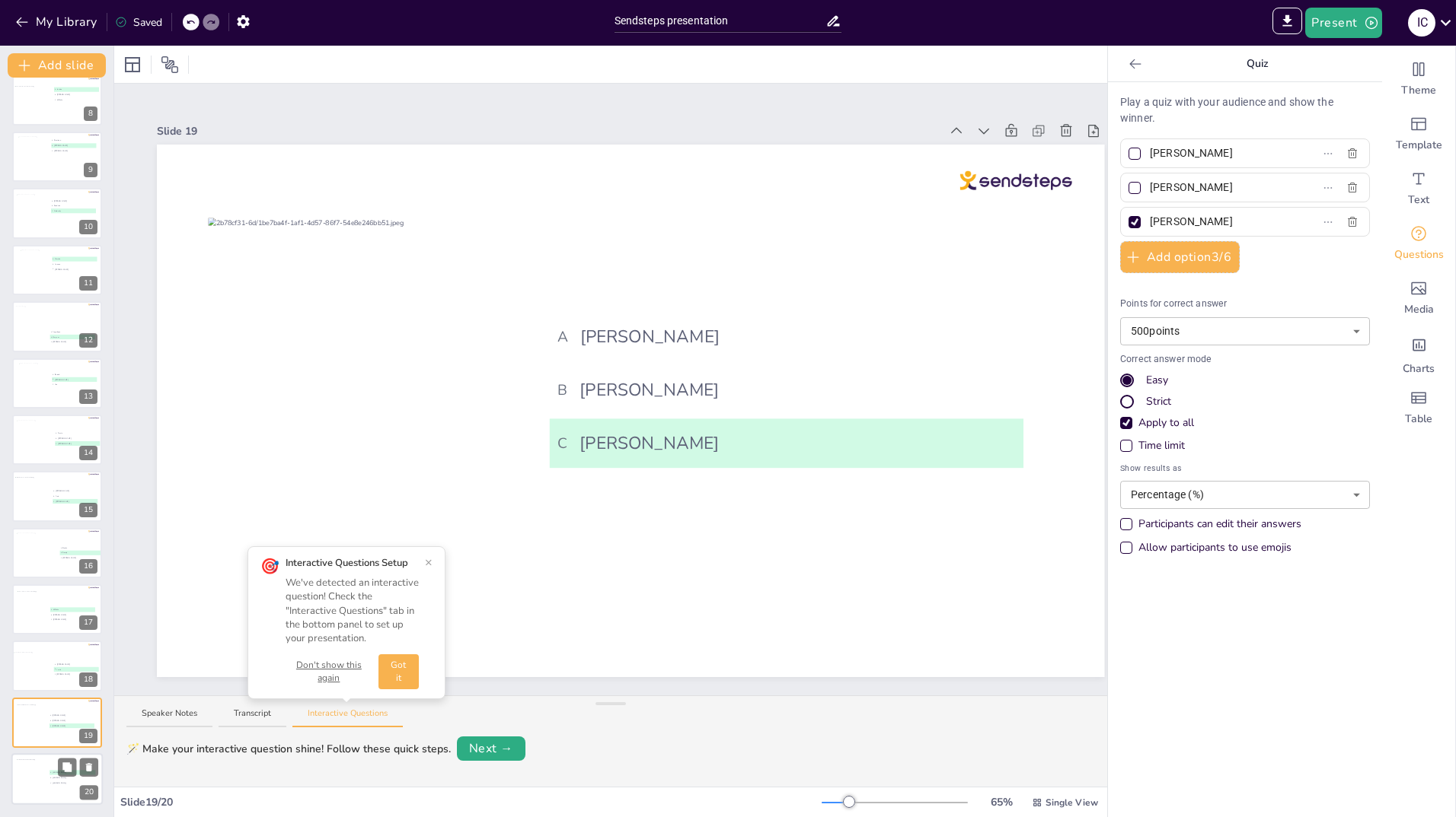
click at [32, 775] on div at bounding box center [33, 781] width 32 height 41
type input "[PERSON_NAME]"
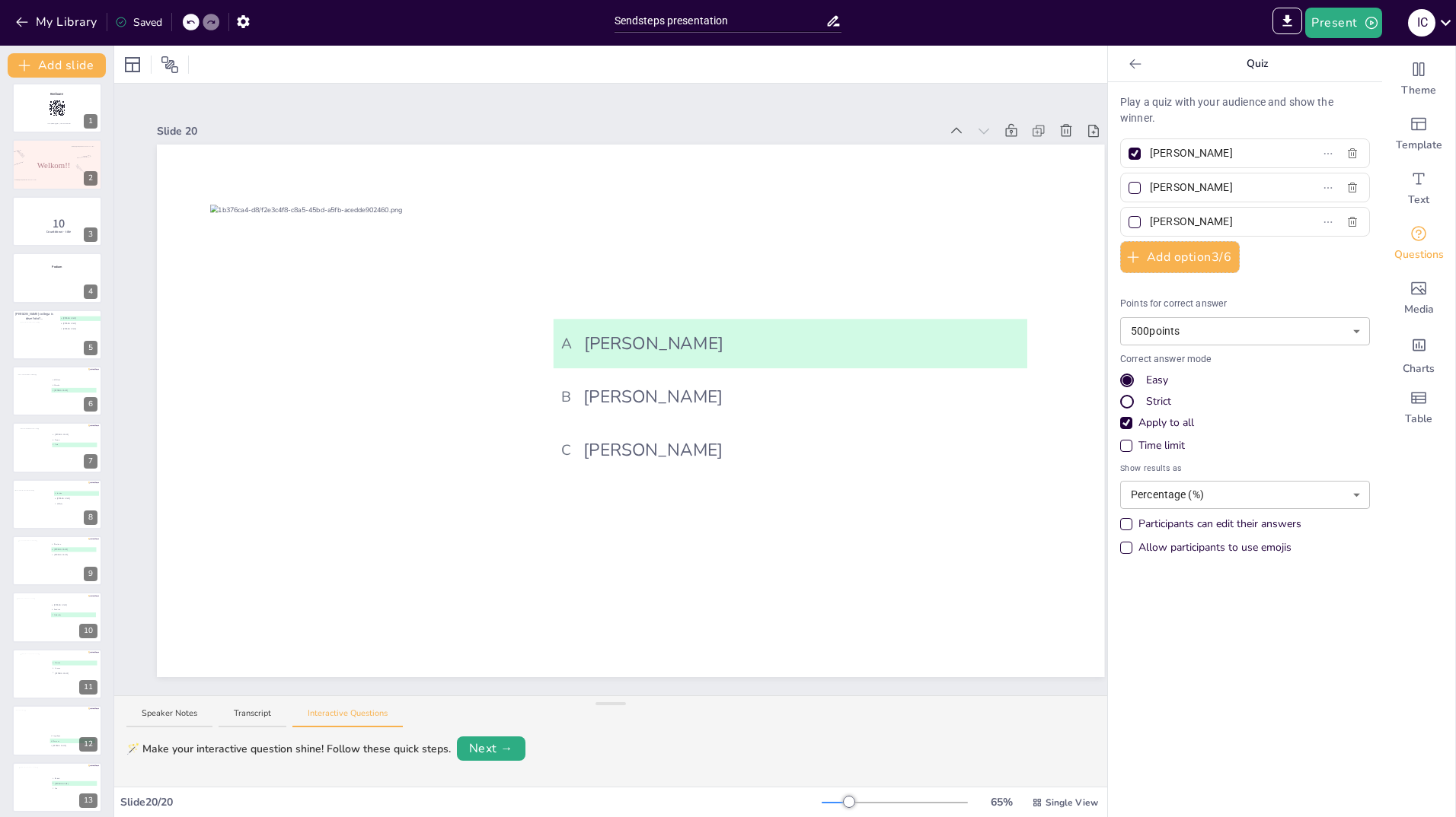
scroll to position [0, 0]
click at [1120, 420] on div "Apply to all" at bounding box center [1125, 423] width 12 height 12
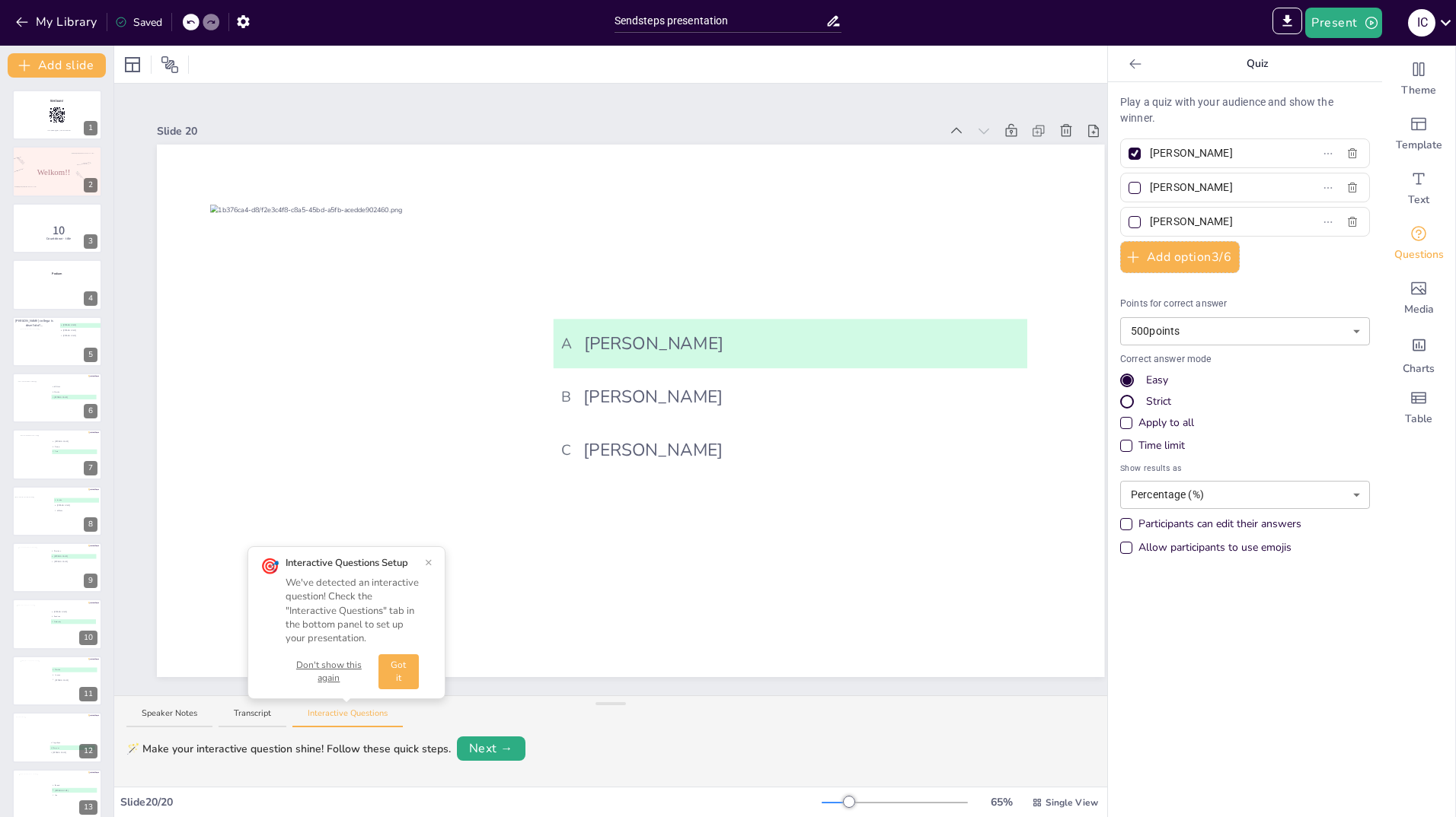
click at [1123, 446] on div "Time limit" at bounding box center [1126, 445] width 7 height 7
click at [1120, 422] on div "Apply to all" at bounding box center [1125, 423] width 12 height 12
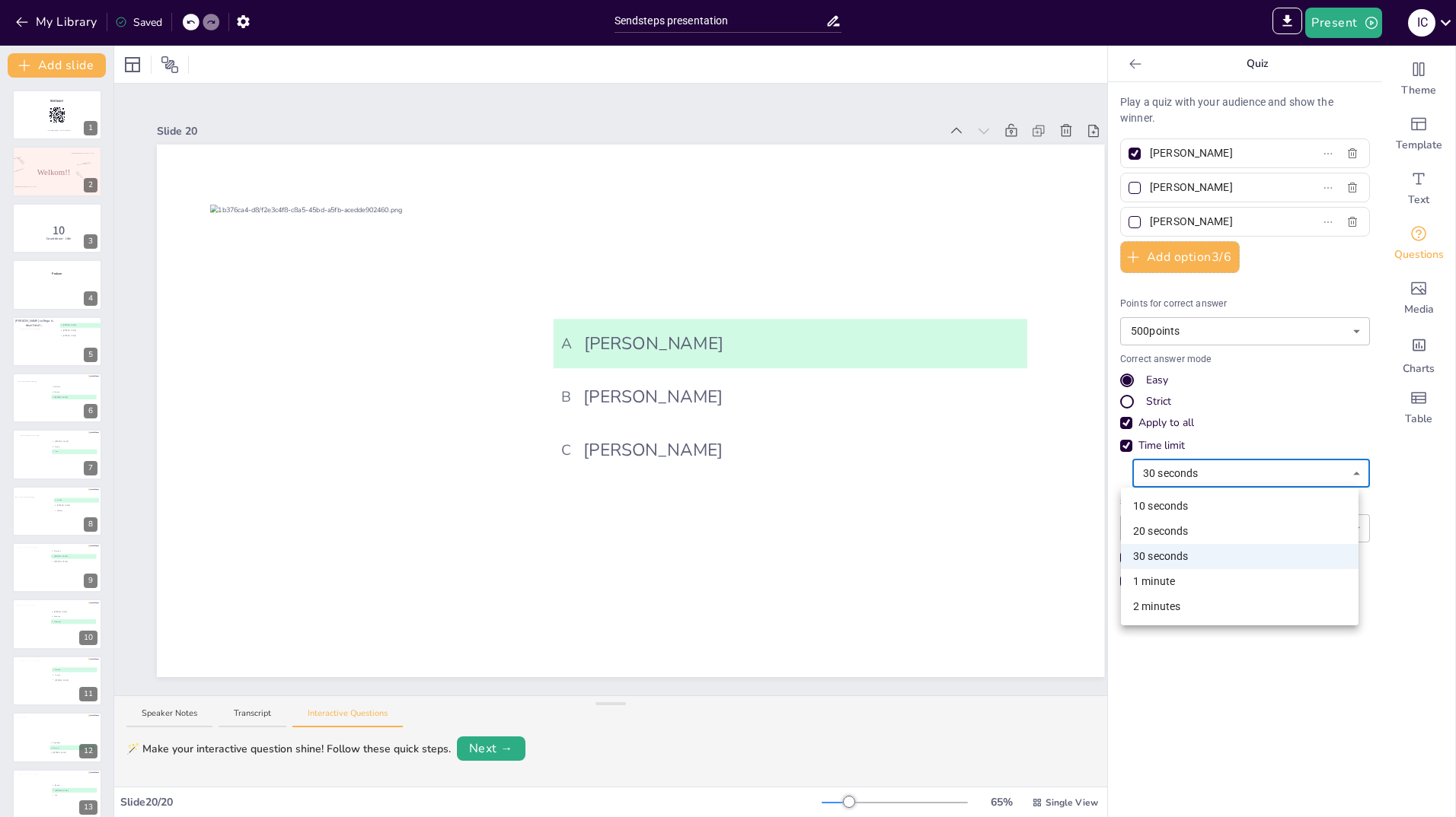
click at [1254, 479] on body "My Library Saved Sendsteps presentation IMPORT EXPORT Import Theme Export Theme…" at bounding box center [728, 408] width 1456 height 817
click at [1175, 555] on li "30 seconds" at bounding box center [1240, 556] width 238 height 25
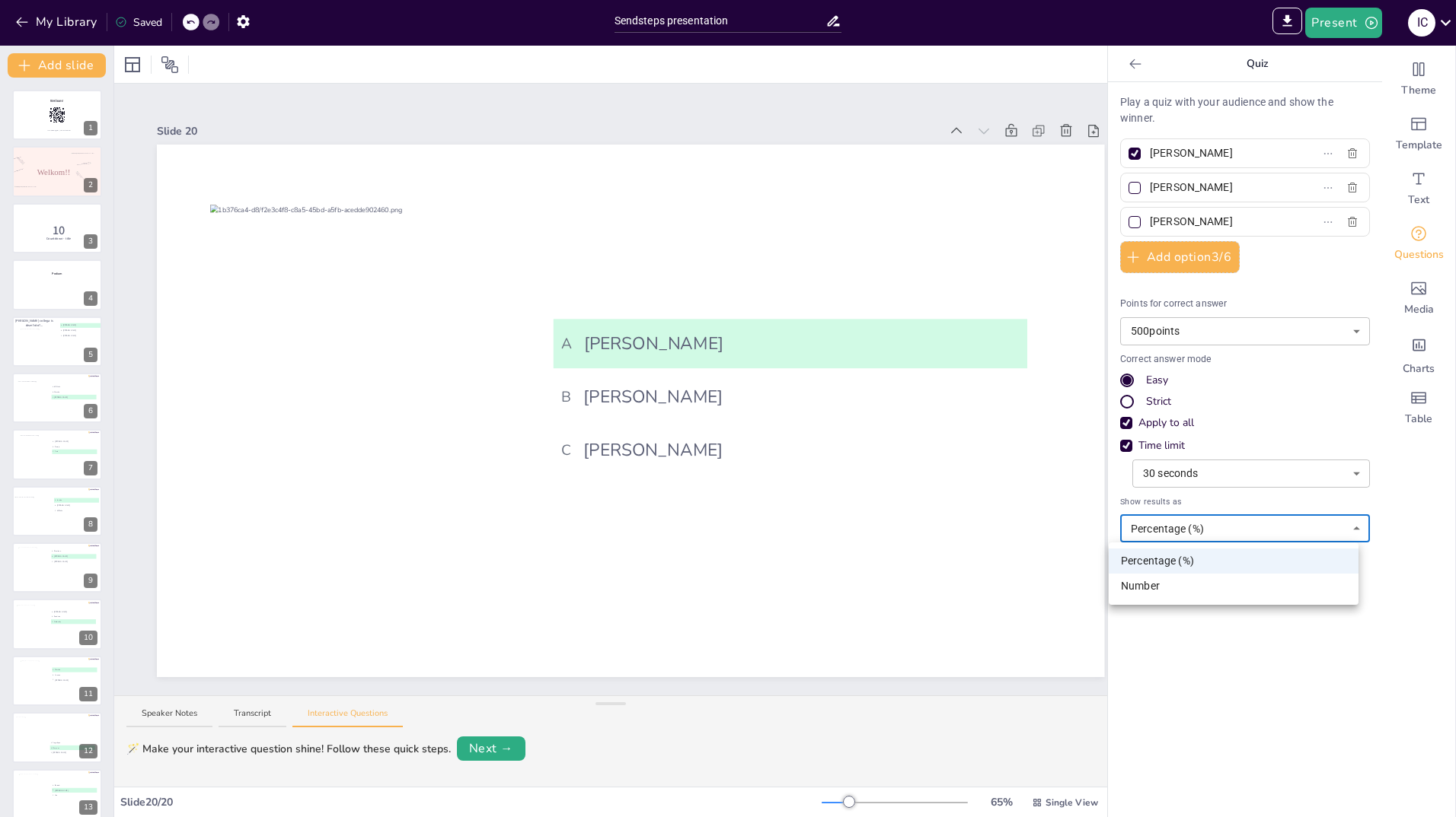
click at [1192, 524] on body "My Library Saved Sendsteps presentation IMPORT EXPORT Import Theme Export Theme…" at bounding box center [728, 408] width 1456 height 817
click at [1140, 586] on li "Number" at bounding box center [1233, 586] width 250 height 25
type input "number"
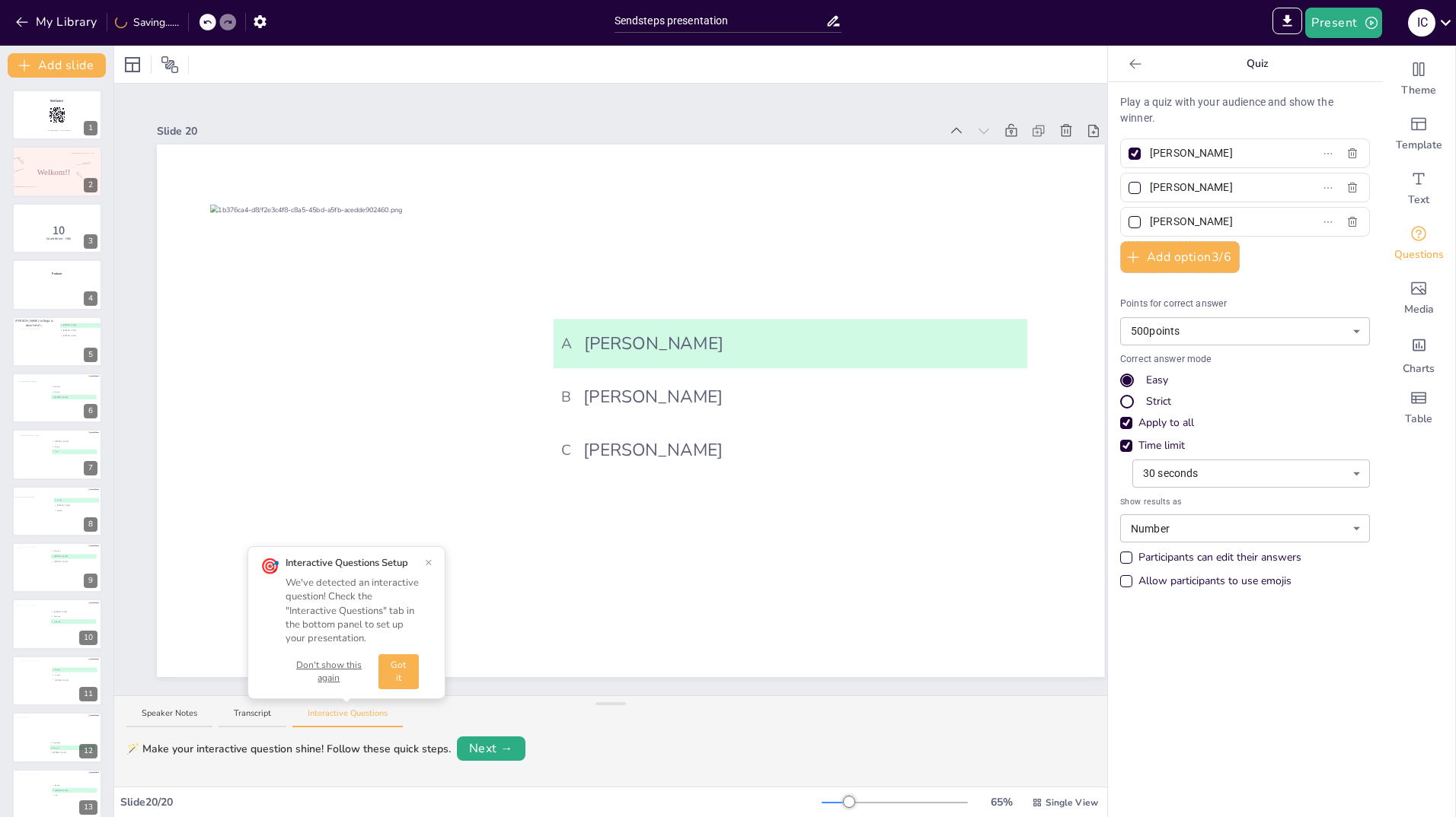
click at [426, 562] on button "×" at bounding box center [429, 562] width 7 height 12
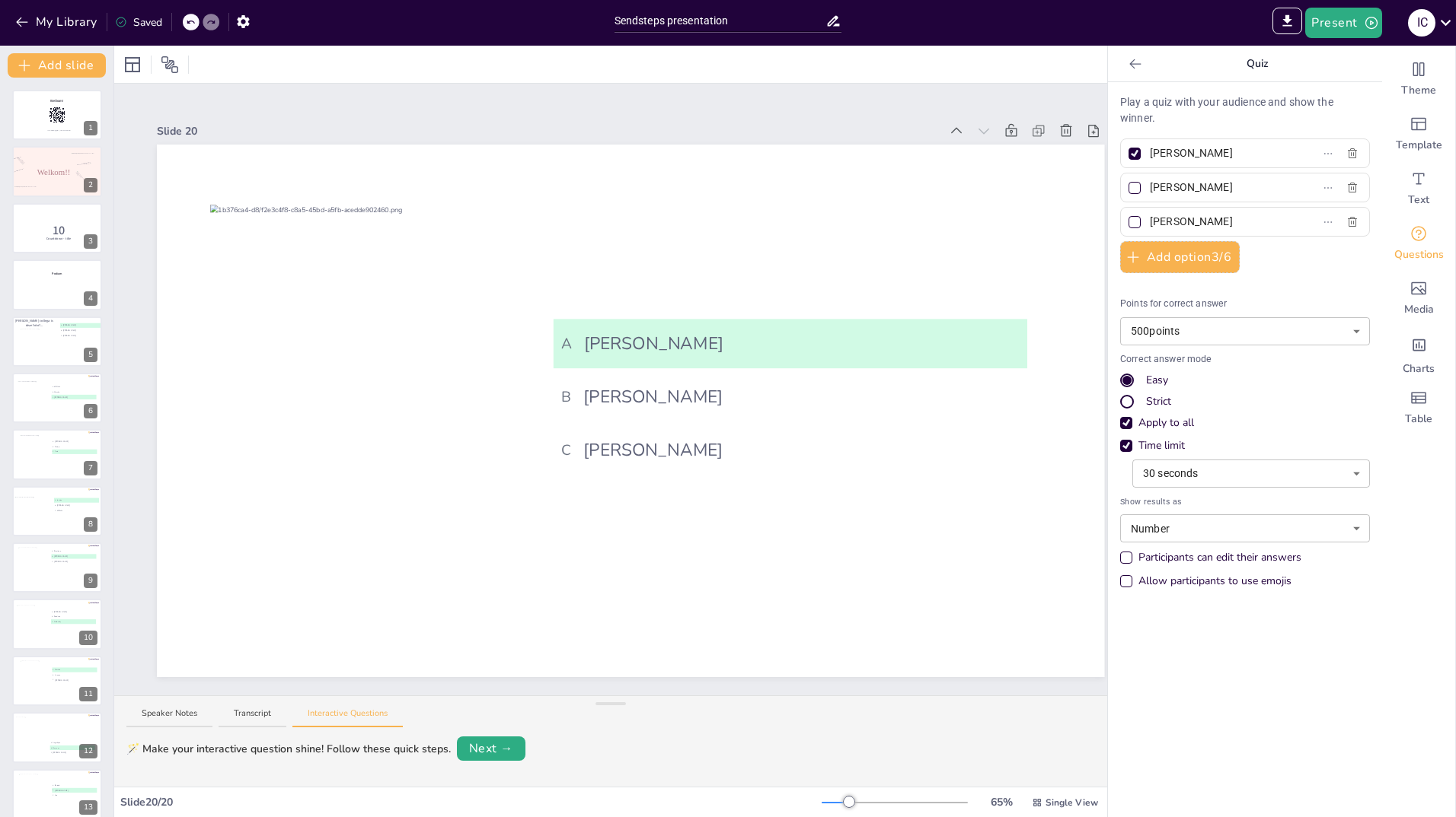
click at [1123, 582] on div "Allow participants to use emojis" at bounding box center [1126, 581] width 7 height 7
click at [1127, 65] on icon at bounding box center [1135, 64] width 15 height 15
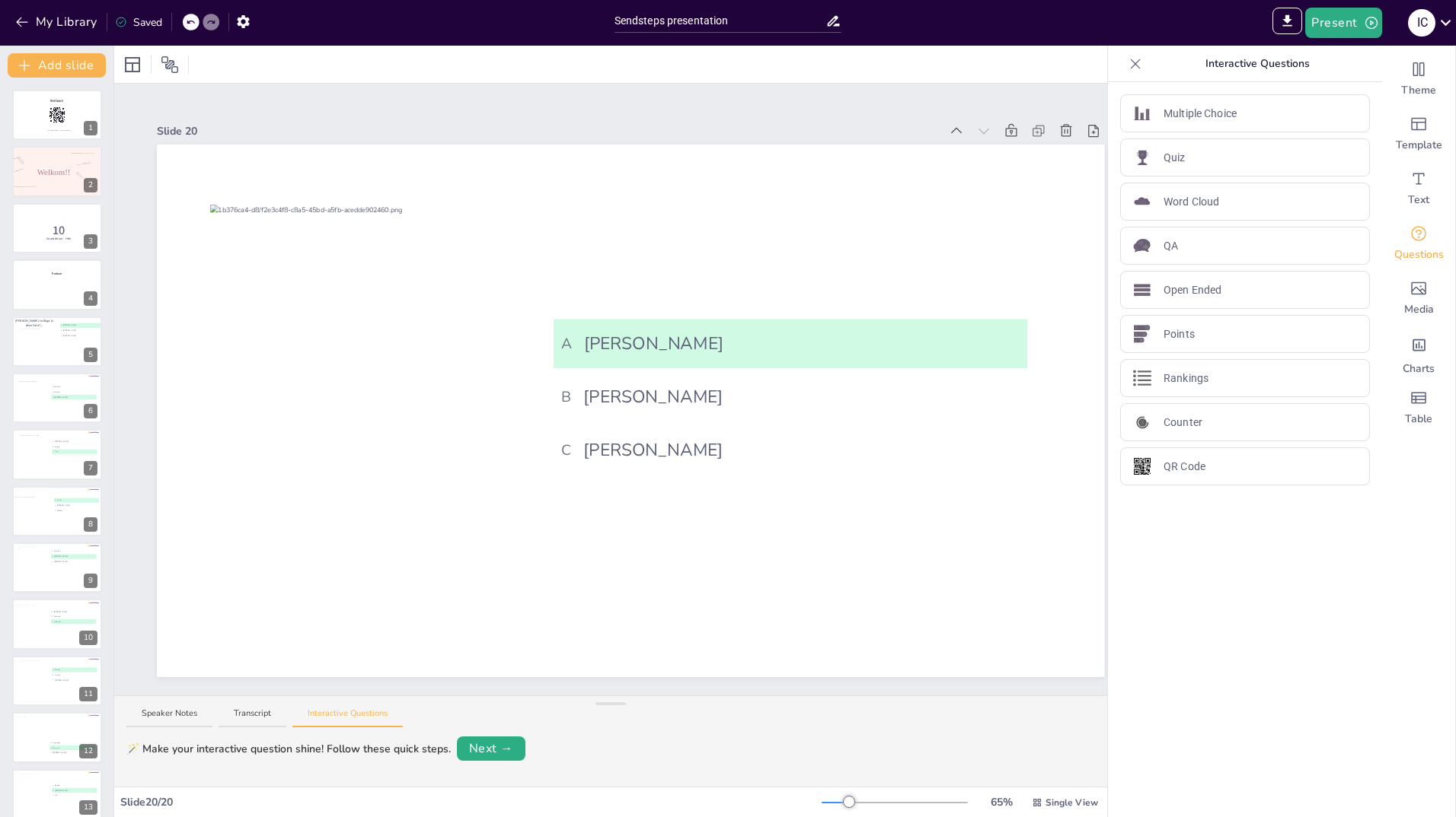
click at [1131, 61] on icon at bounding box center [1136, 64] width 10 height 10
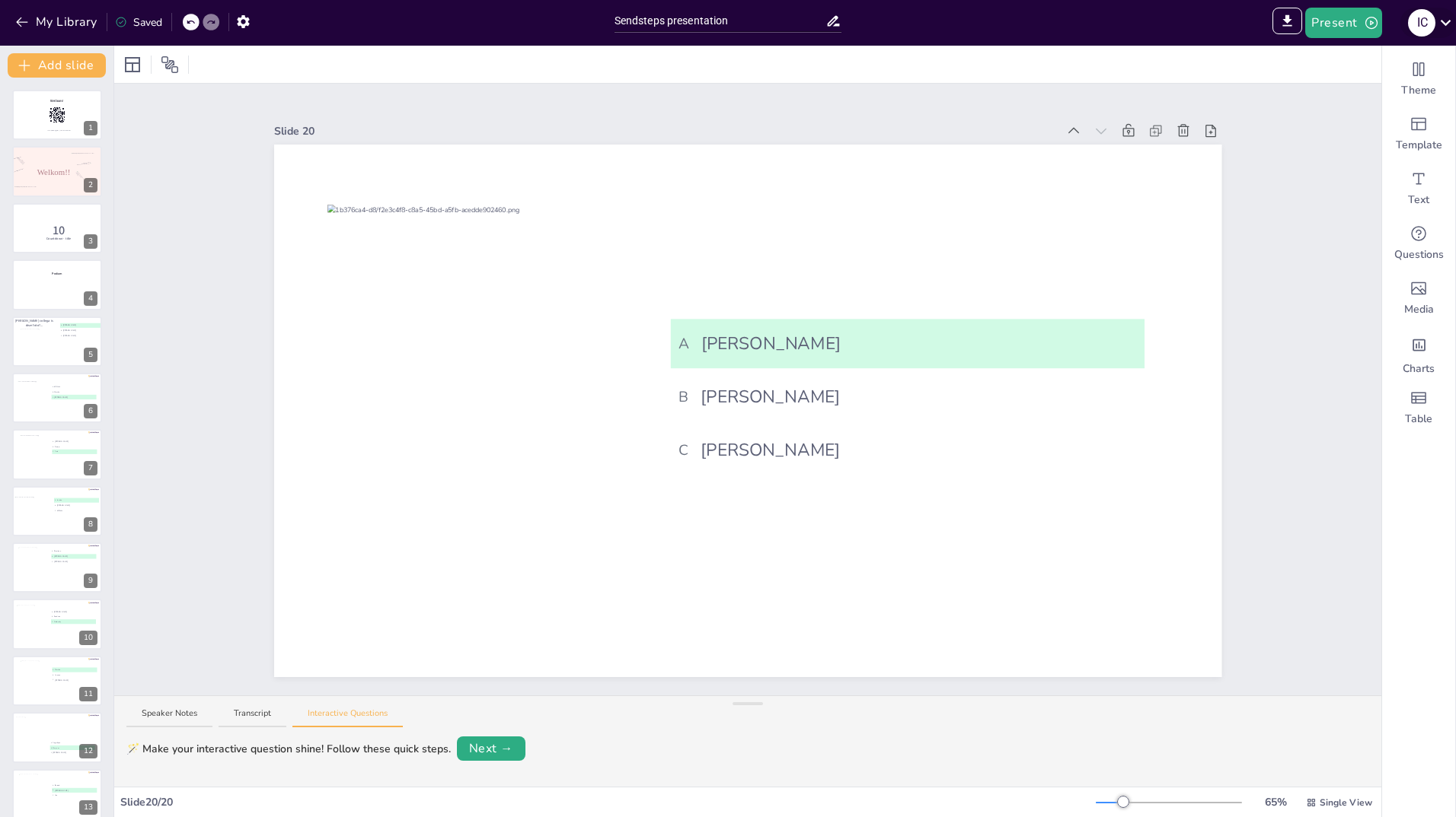
click at [1446, 20] on icon at bounding box center [1446, 22] width 21 height 21
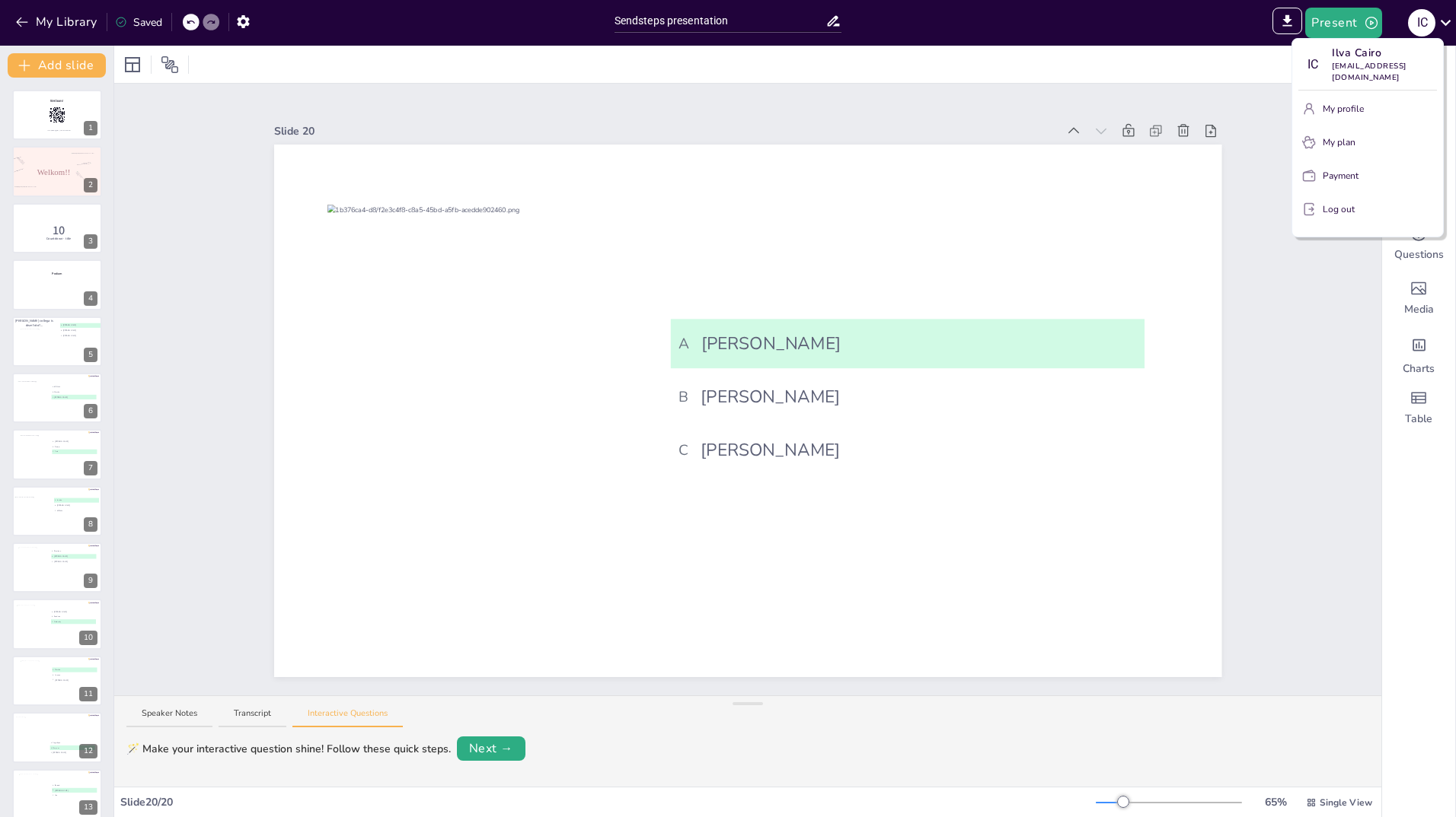
click at [1248, 397] on div at bounding box center [728, 408] width 1456 height 817
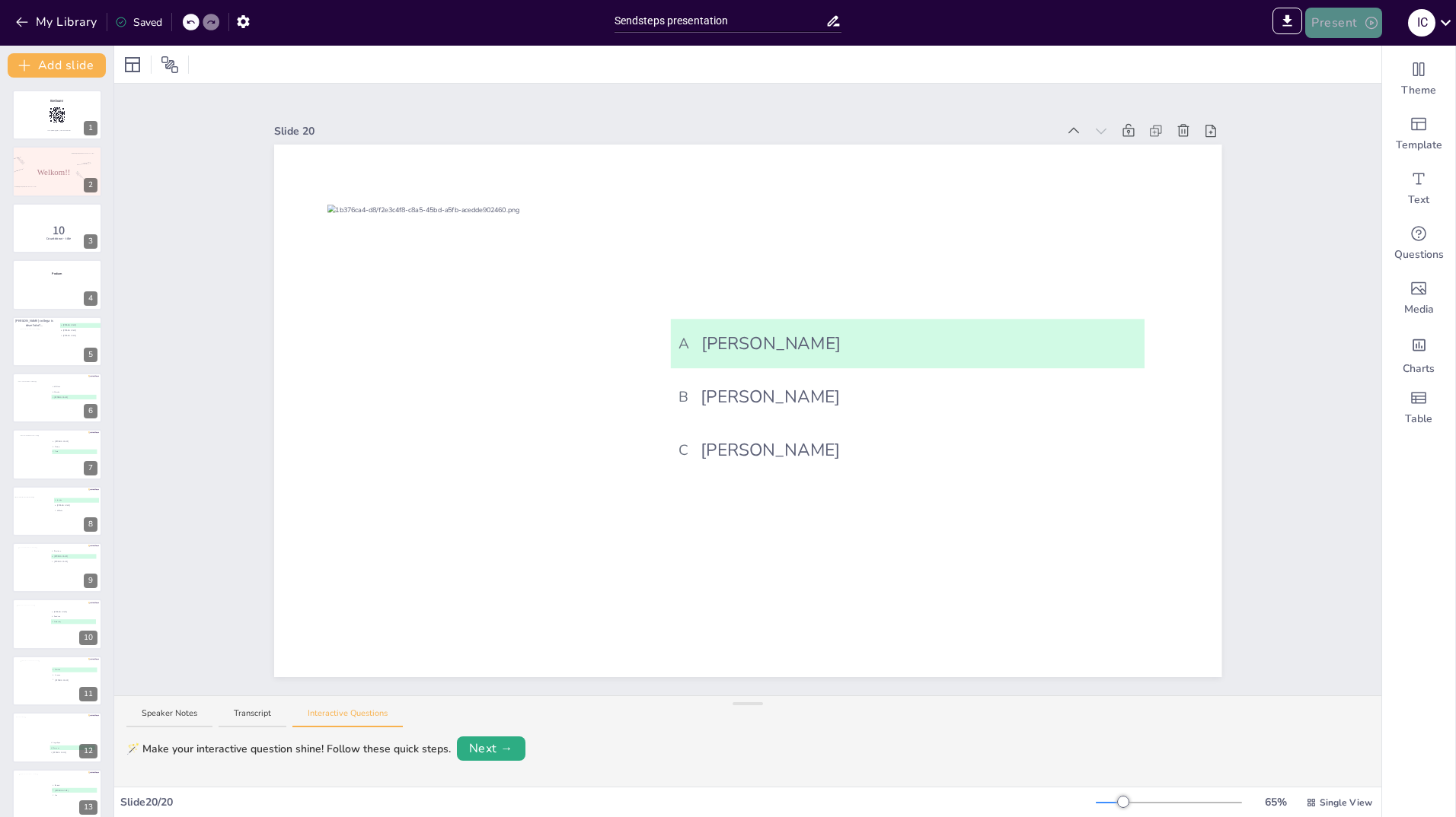
click at [1338, 26] on button "Present" at bounding box center [1343, 22] width 76 height 31
click at [1339, 63] on li "Preview presentation" at bounding box center [1366, 56] width 120 height 24
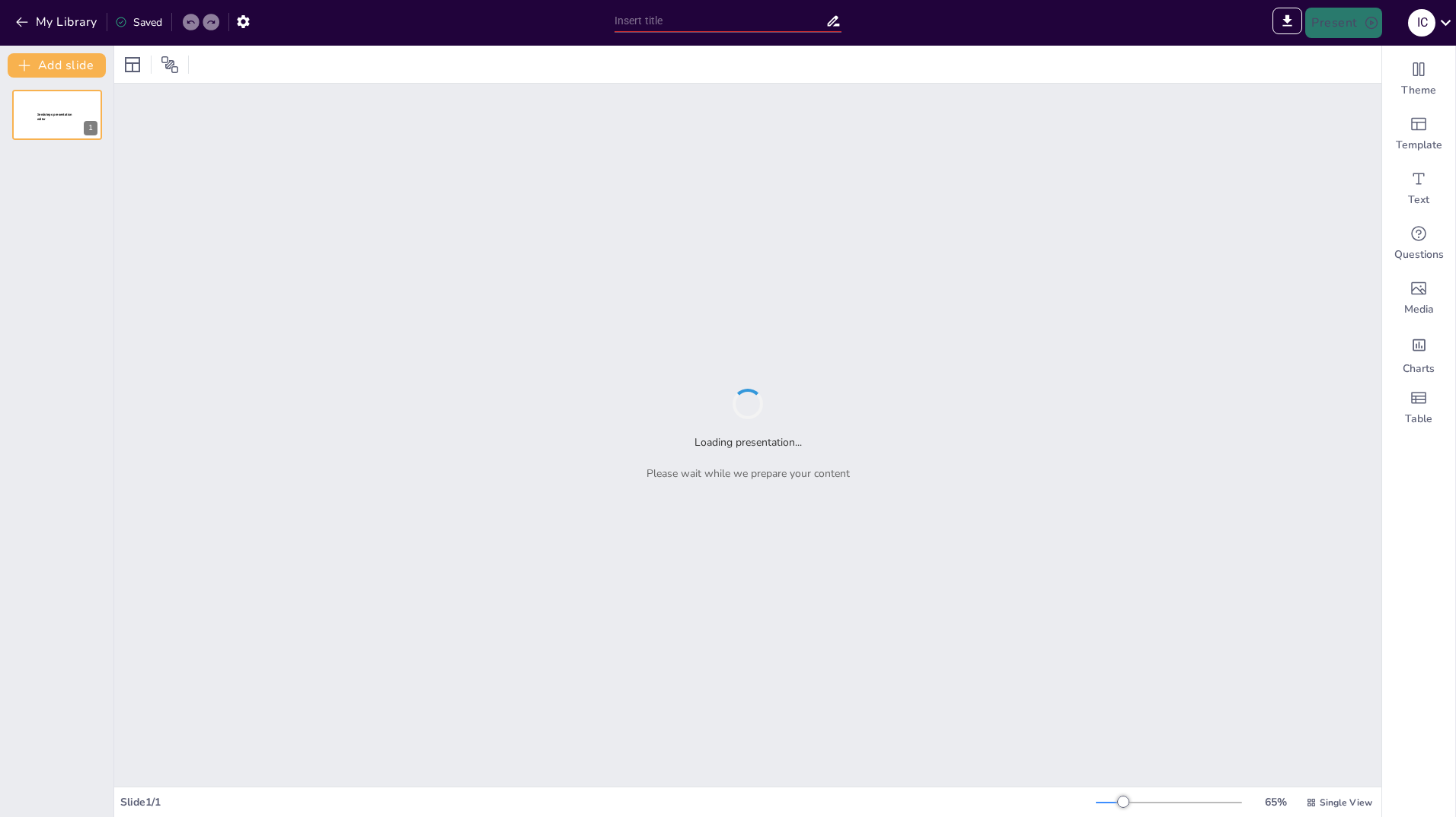
type input "Sendsteps presentation"
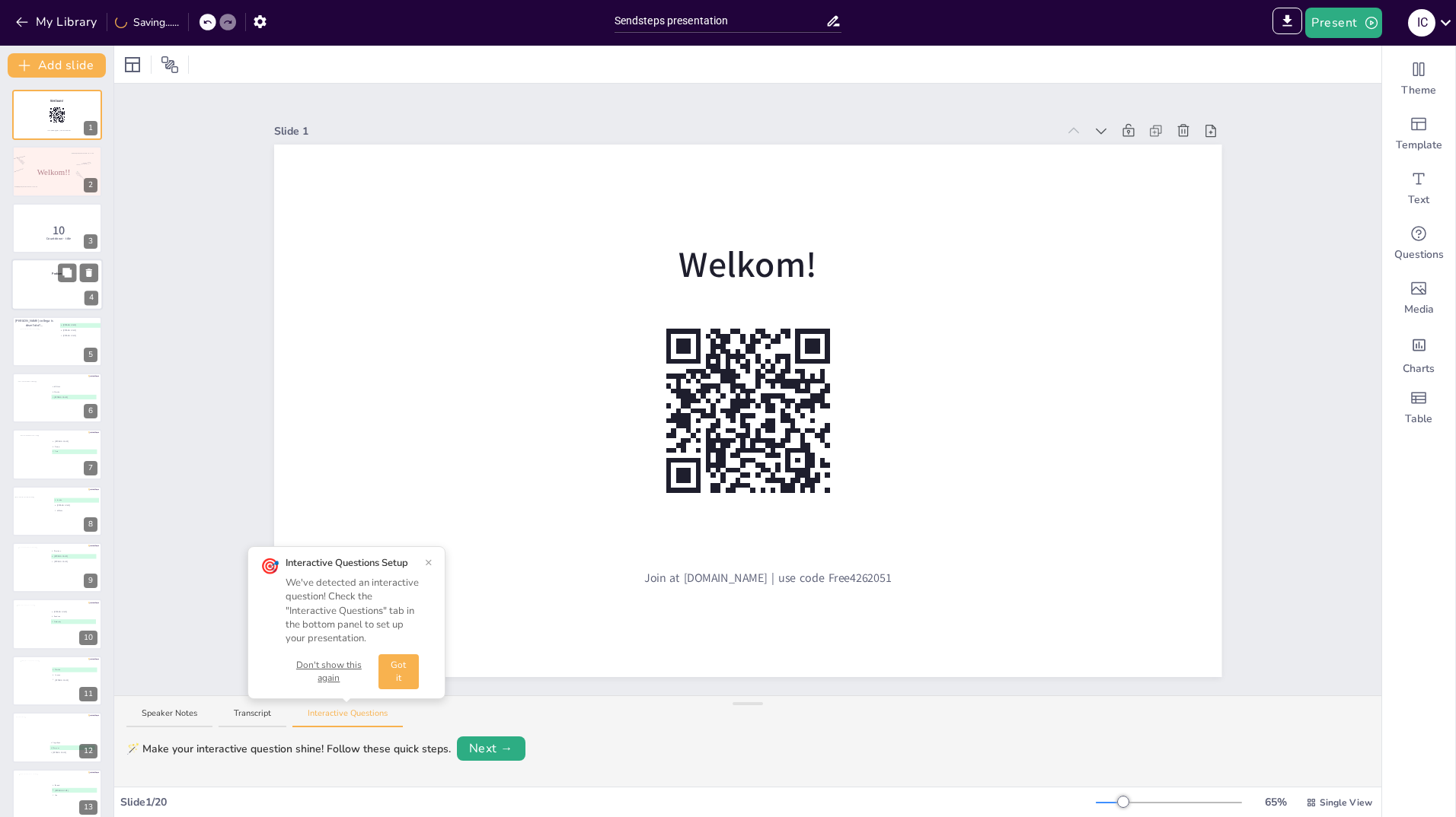
click at [40, 284] on div at bounding box center [57, 284] width 92 height 51
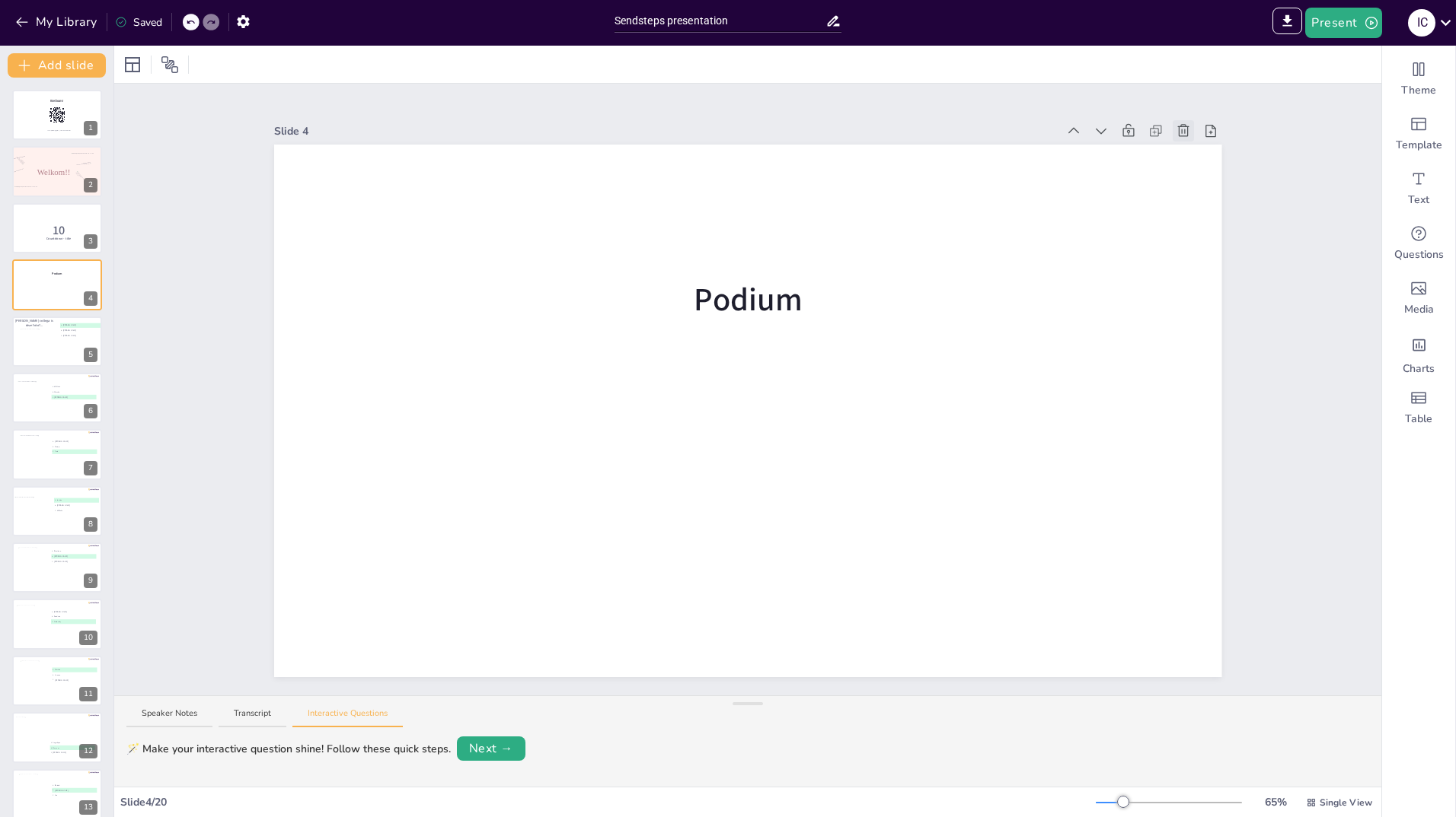
click at [1176, 124] on icon at bounding box center [1184, 131] width 15 height 15
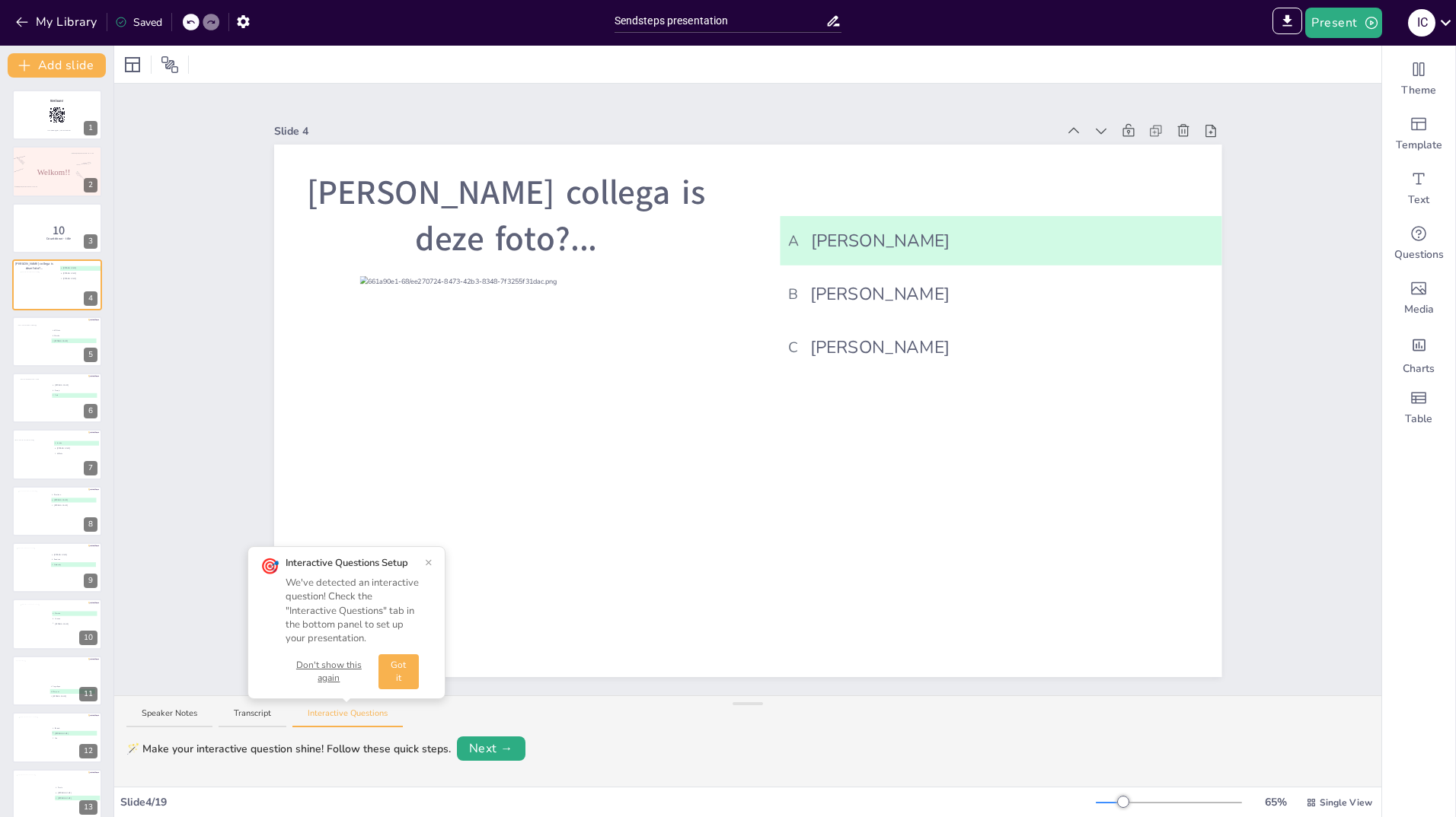
click at [393, 681] on button "Got it" at bounding box center [398, 671] width 40 height 35
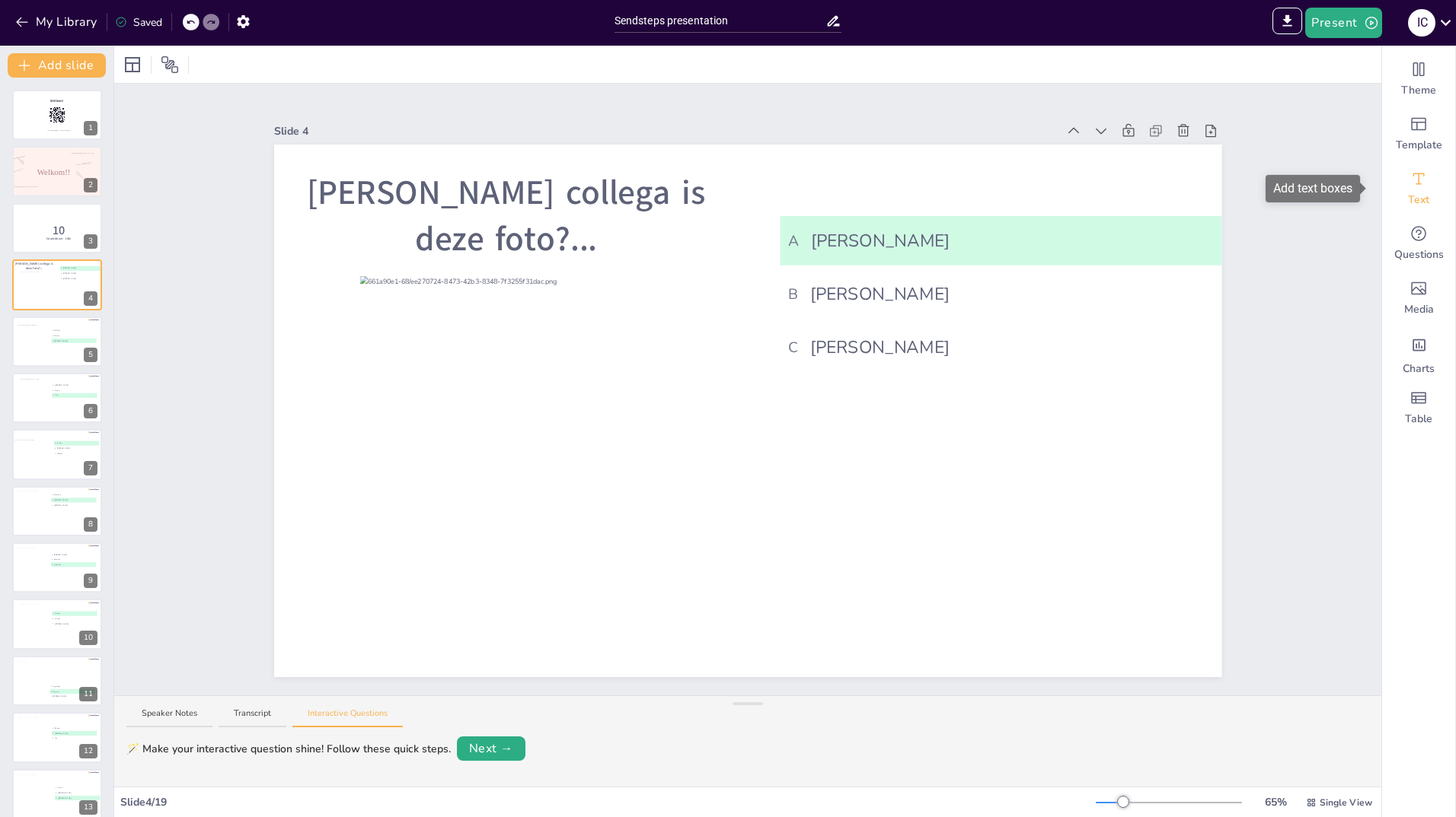
click at [1410, 189] on div "Text" at bounding box center [1419, 188] width 73 height 55
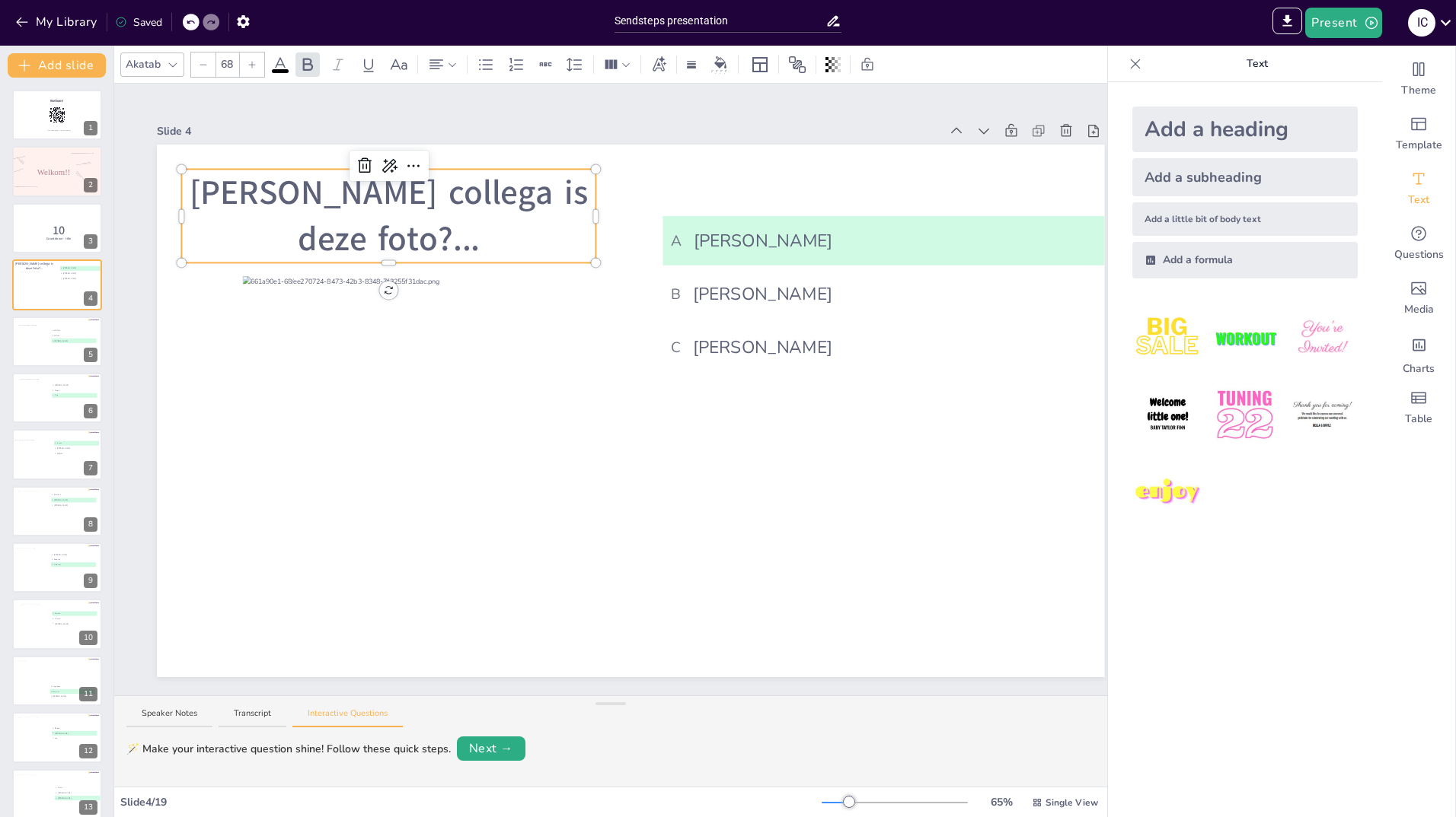
click at [450, 239] on p "[PERSON_NAME] collega is deze foto?..." at bounding box center [389, 216] width 414 height 94
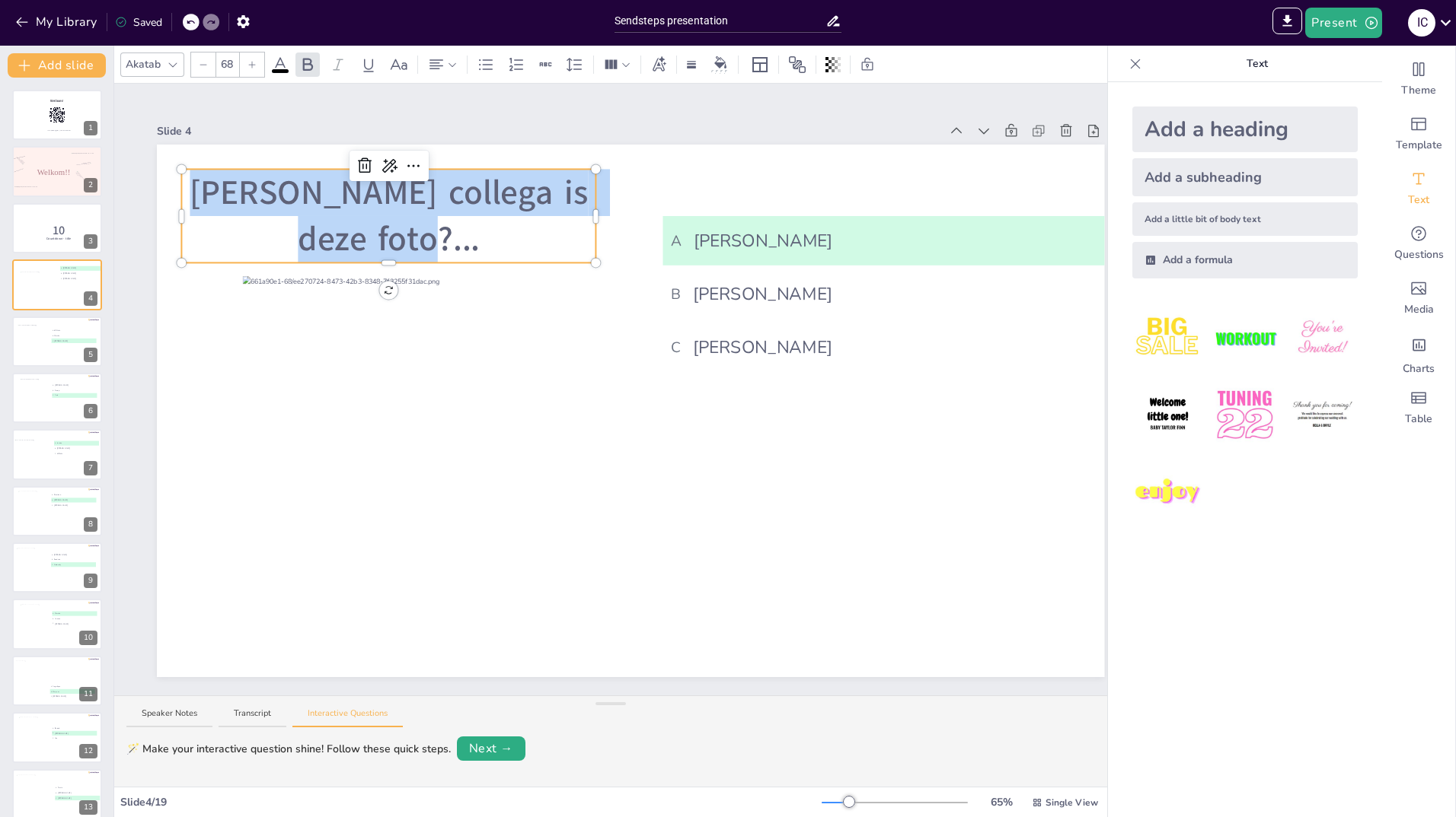
drag, startPoint x: 450, startPoint y: 239, endPoint x: 202, endPoint y: 198, distance: 251.4
click at [202, 198] on p "[PERSON_NAME] collega is deze foto?..." at bounding box center [389, 216] width 414 height 94
copy span "[PERSON_NAME] collega is deze foto?..."
click at [40, 351] on div at bounding box center [34, 345] width 34 height 43
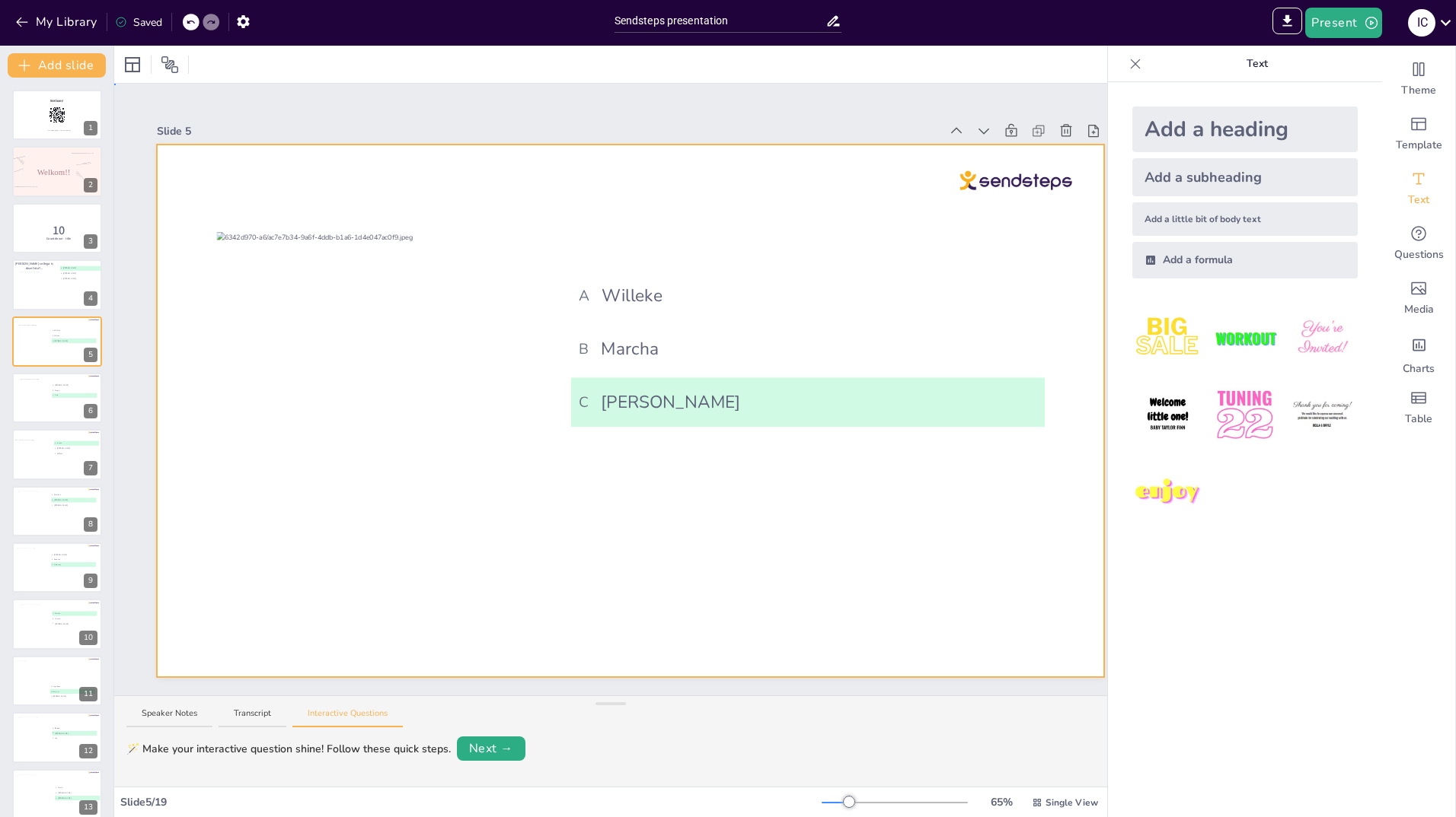
click at [296, 201] on div at bounding box center [631, 411] width 948 height 533
click at [300, 205] on div at bounding box center [631, 411] width 948 height 533
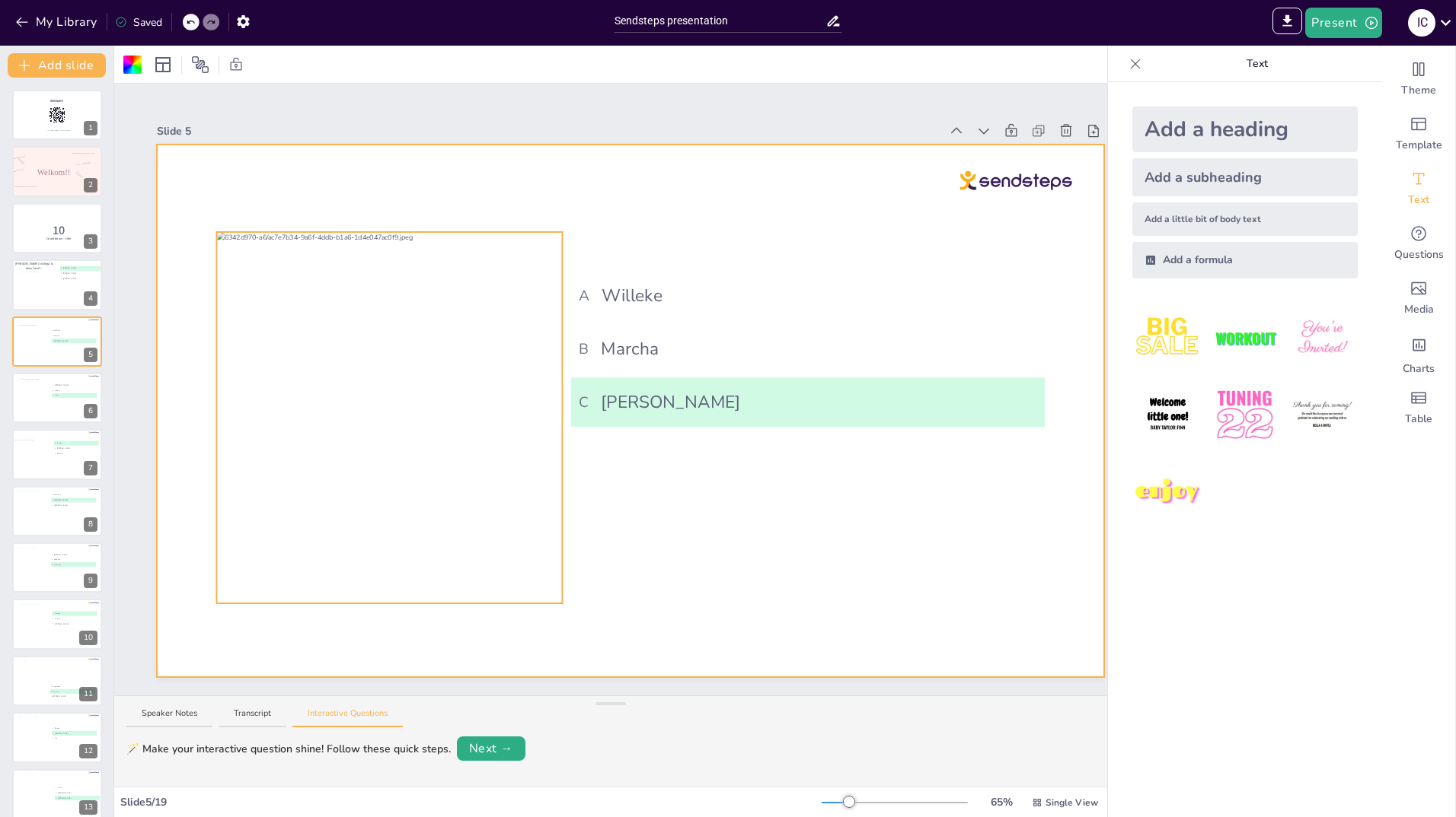
click at [301, 240] on div at bounding box center [389, 455] width 346 height 445
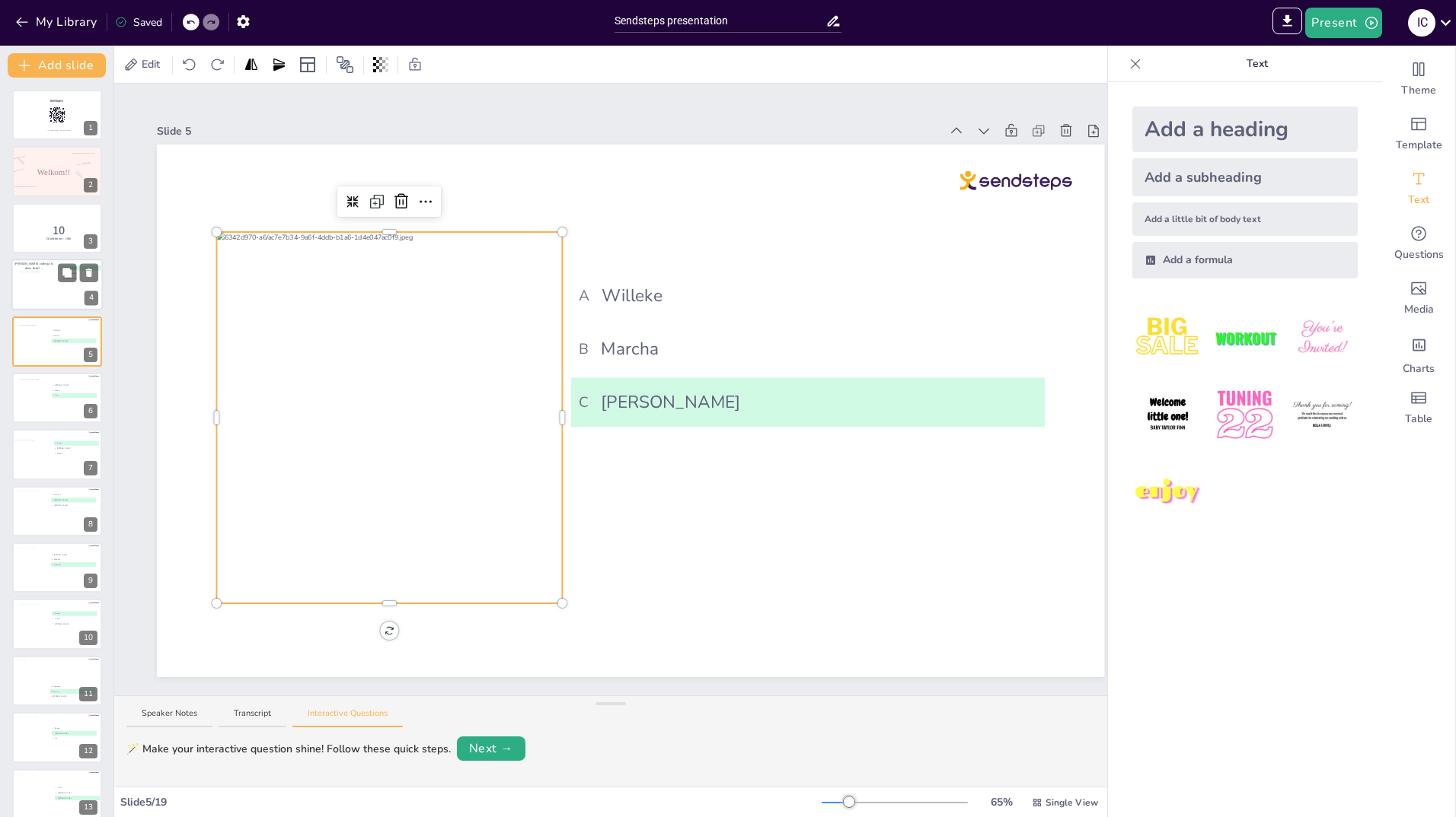
click at [32, 289] on div at bounding box center [39, 284] width 40 height 27
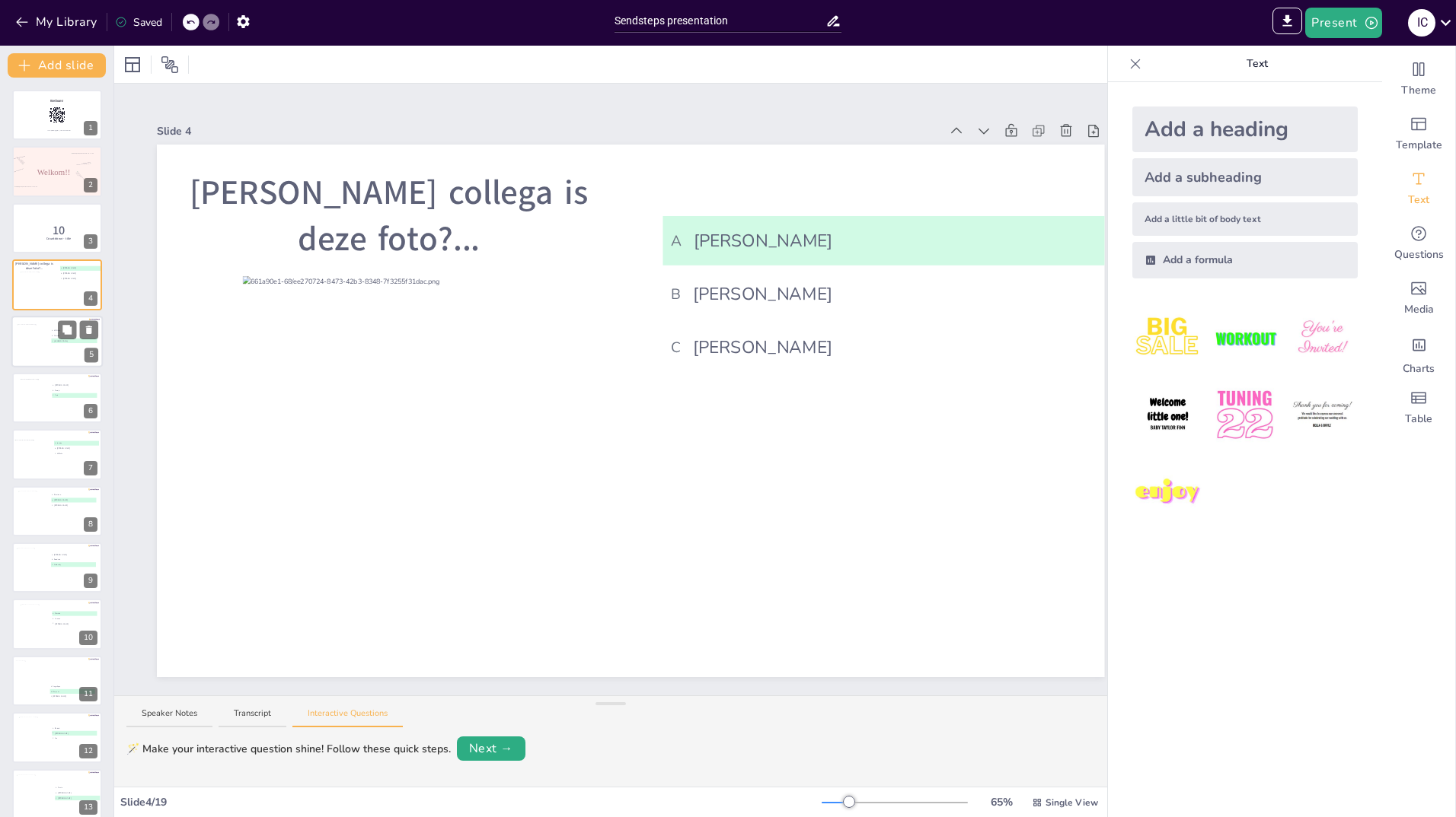
click at [31, 342] on div at bounding box center [34, 345] width 34 height 43
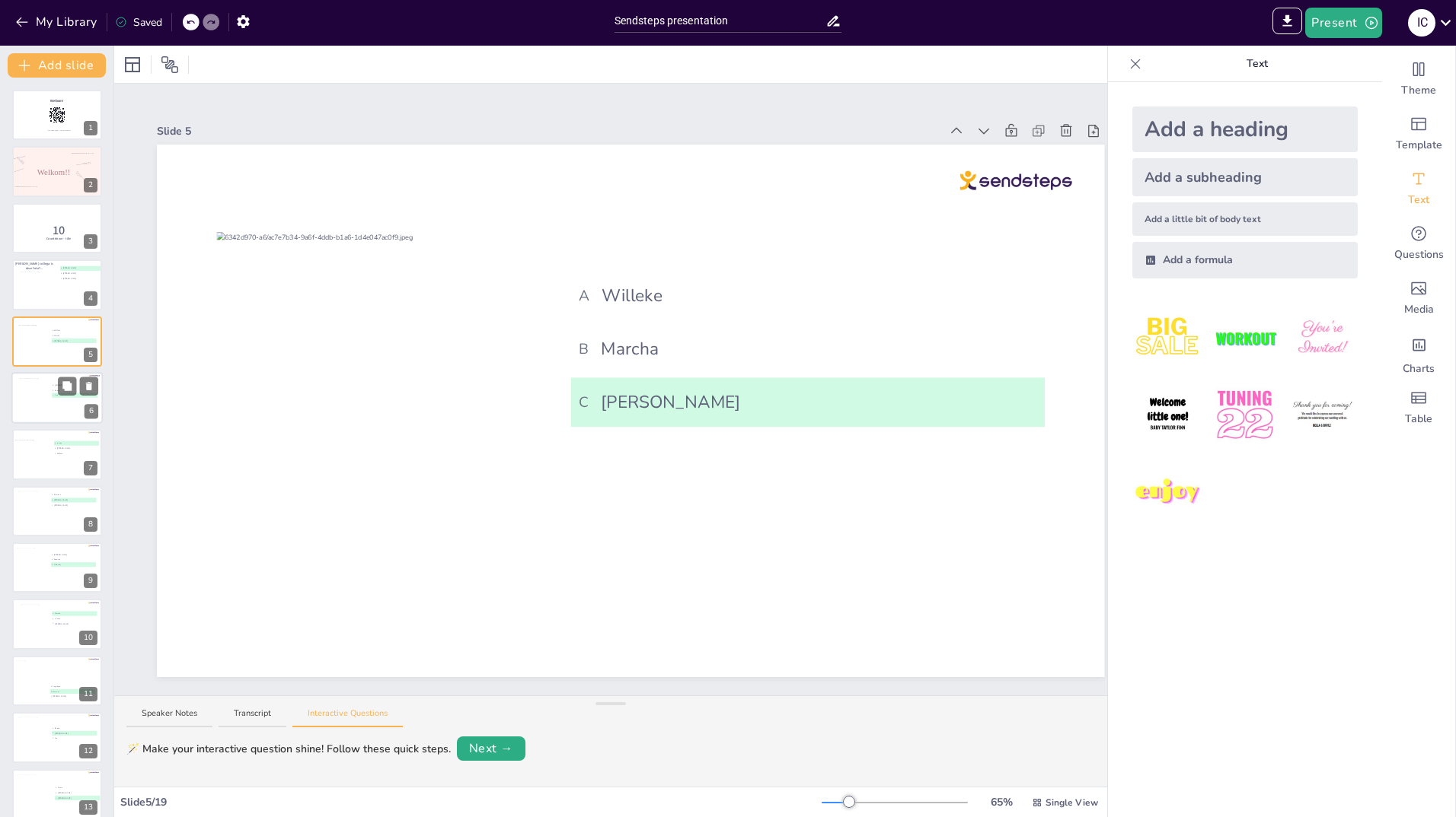
click at [28, 400] on div at bounding box center [34, 399] width 31 height 41
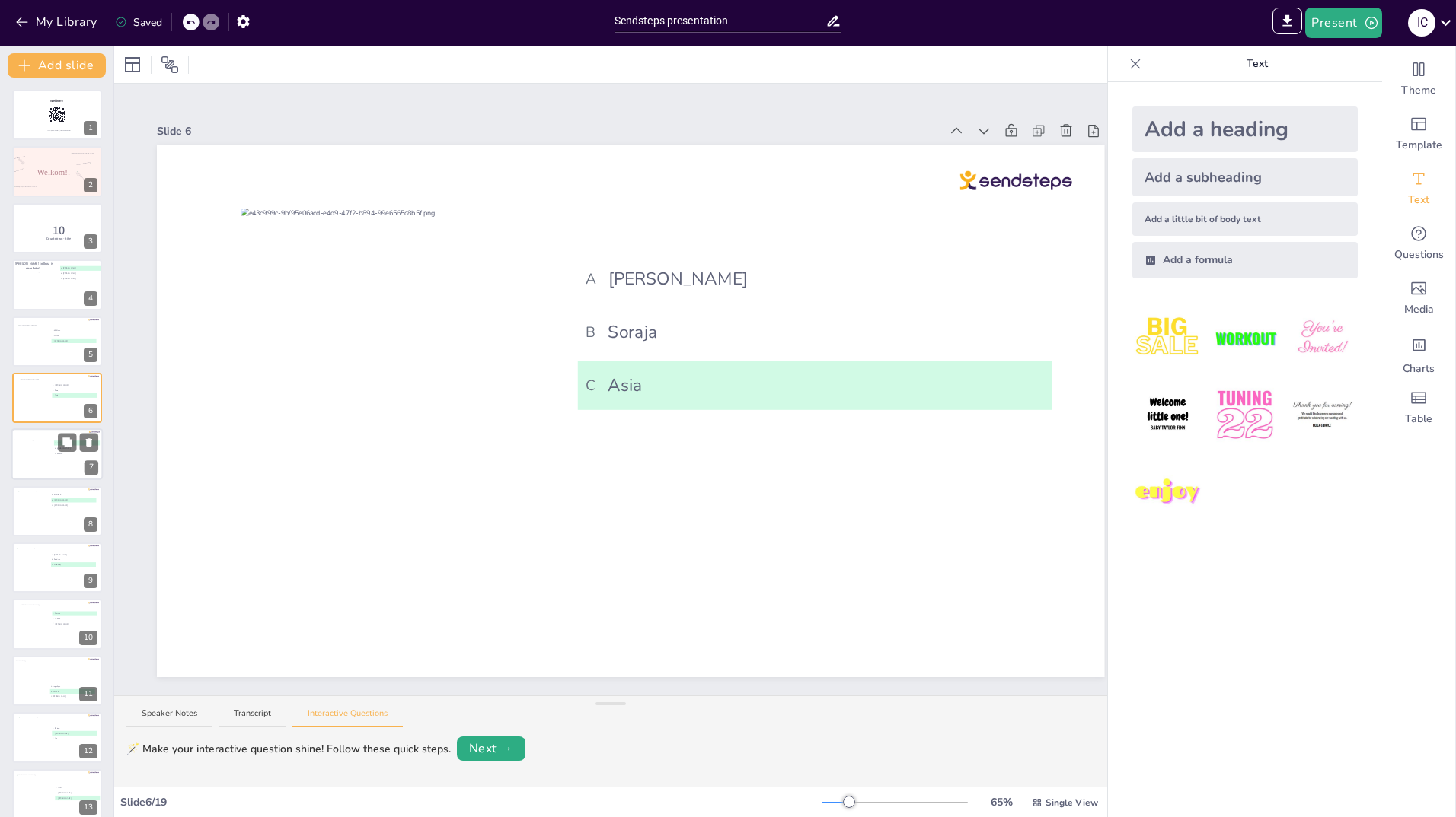
click at [29, 462] on div at bounding box center [37, 458] width 48 height 36
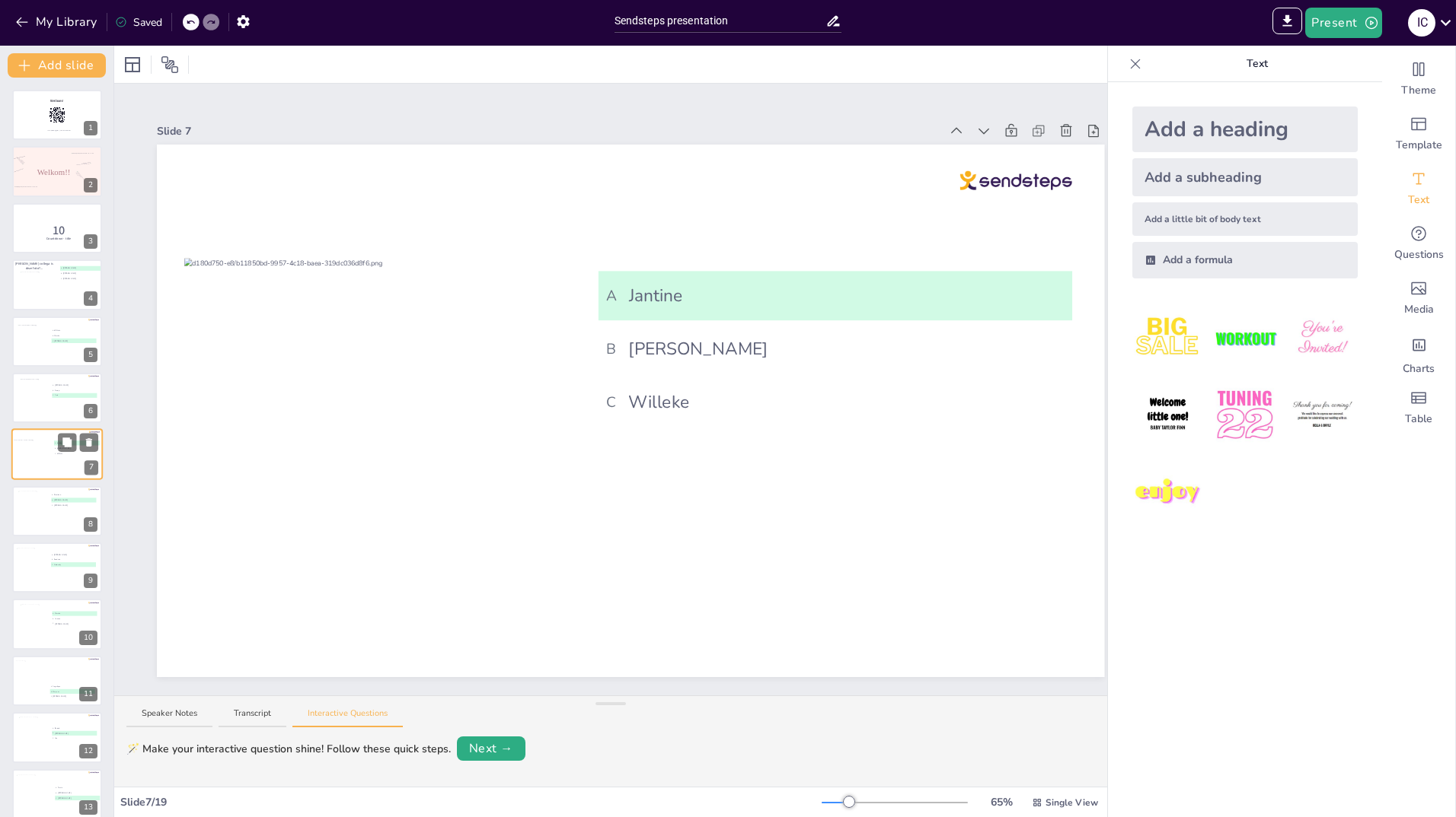
scroll to position [7, 0]
click at [31, 499] on div at bounding box center [33, 504] width 31 height 41
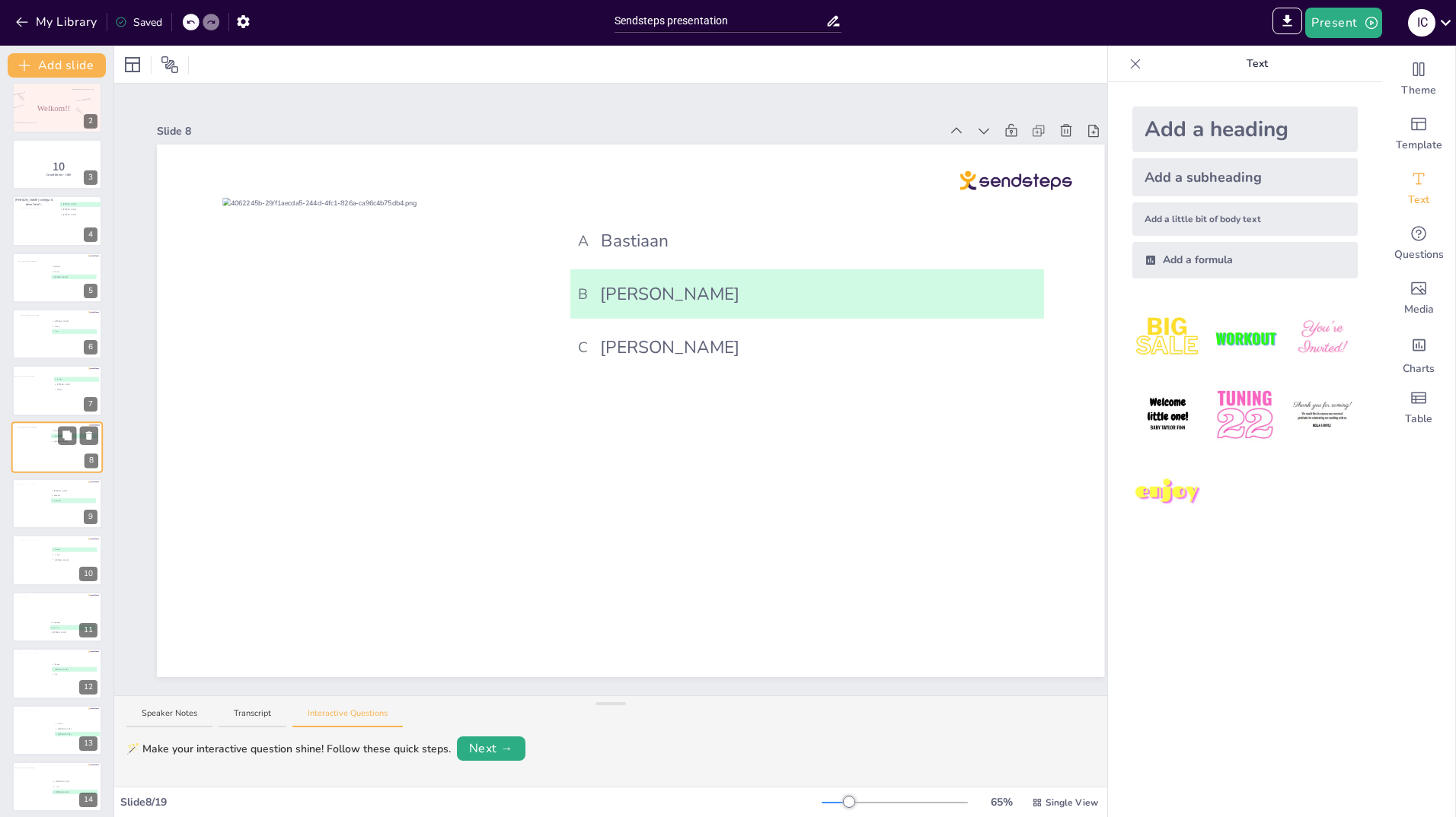
scroll to position [140, 0]
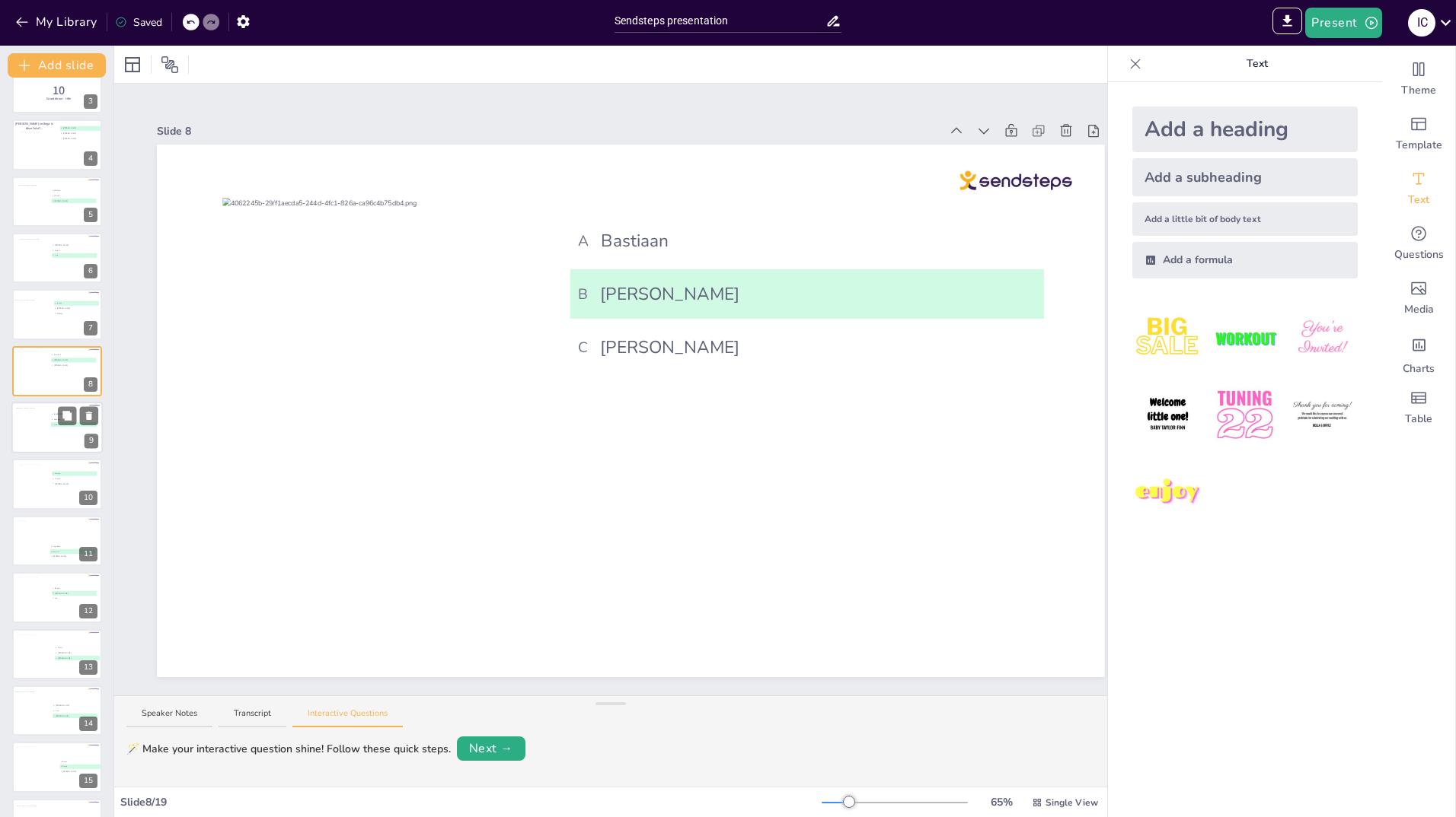
click at [37, 435] on div at bounding box center [31, 429] width 31 height 41
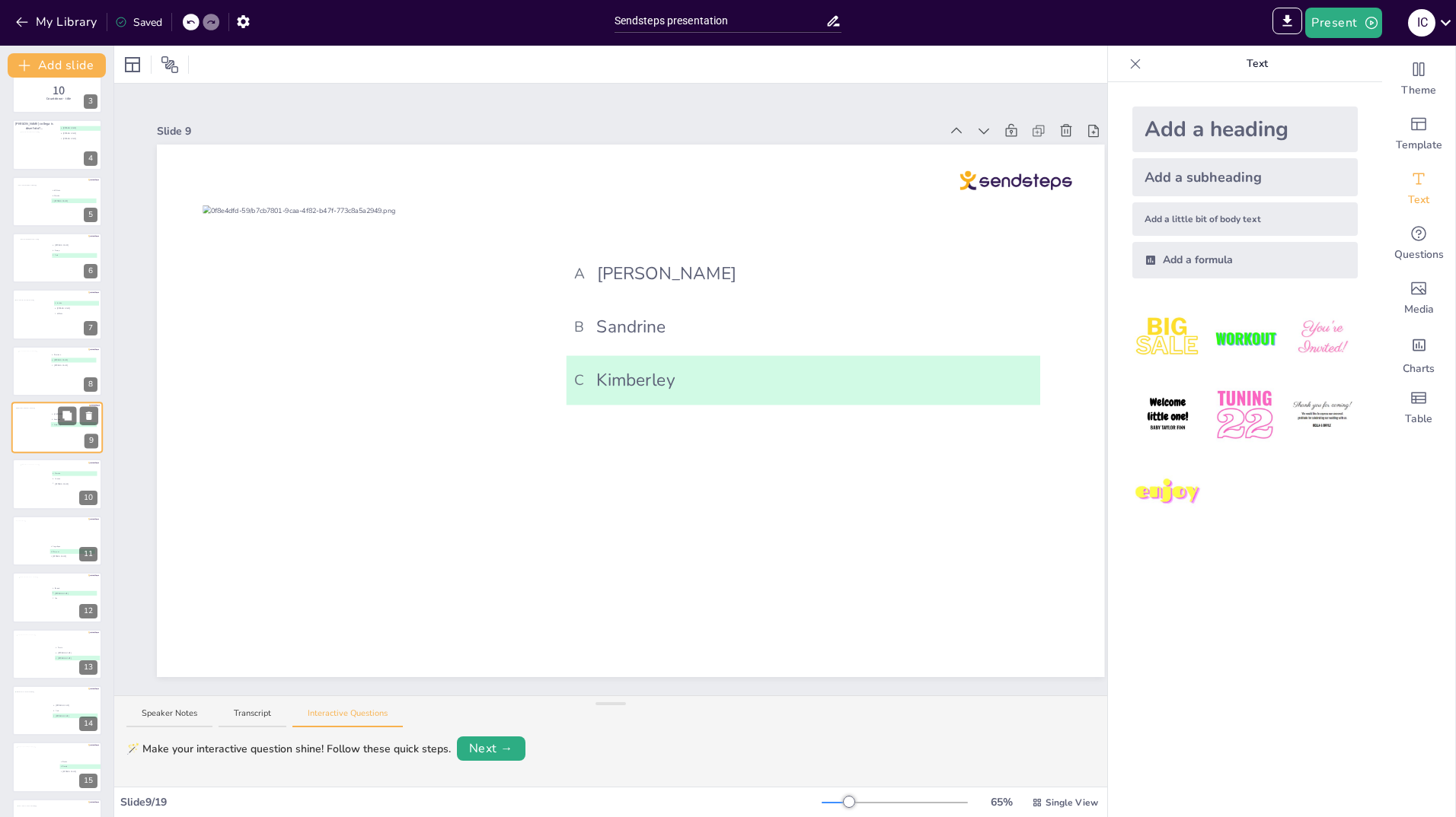
scroll to position [120, 0]
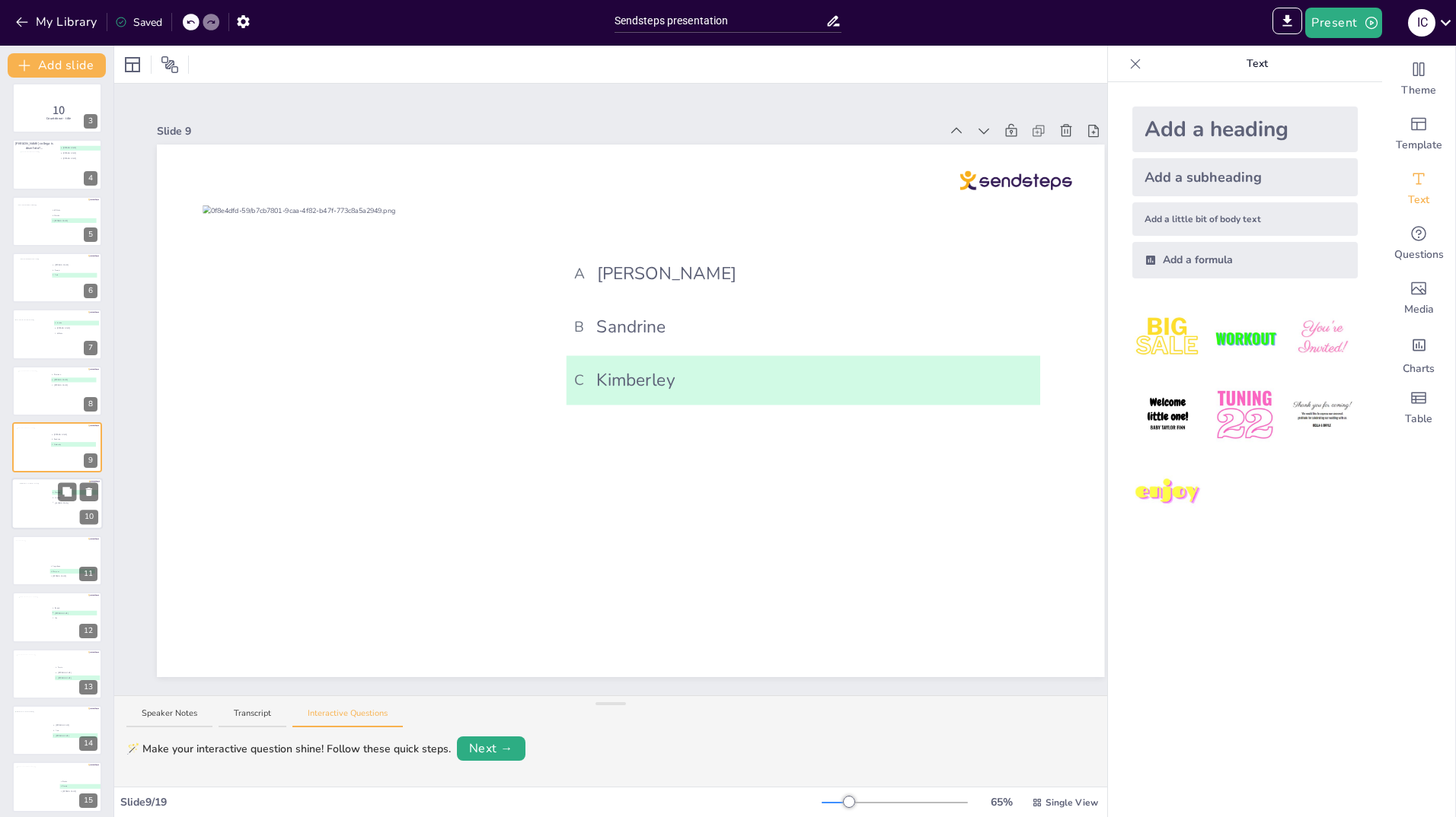
click at [29, 511] on div at bounding box center [35, 503] width 31 height 41
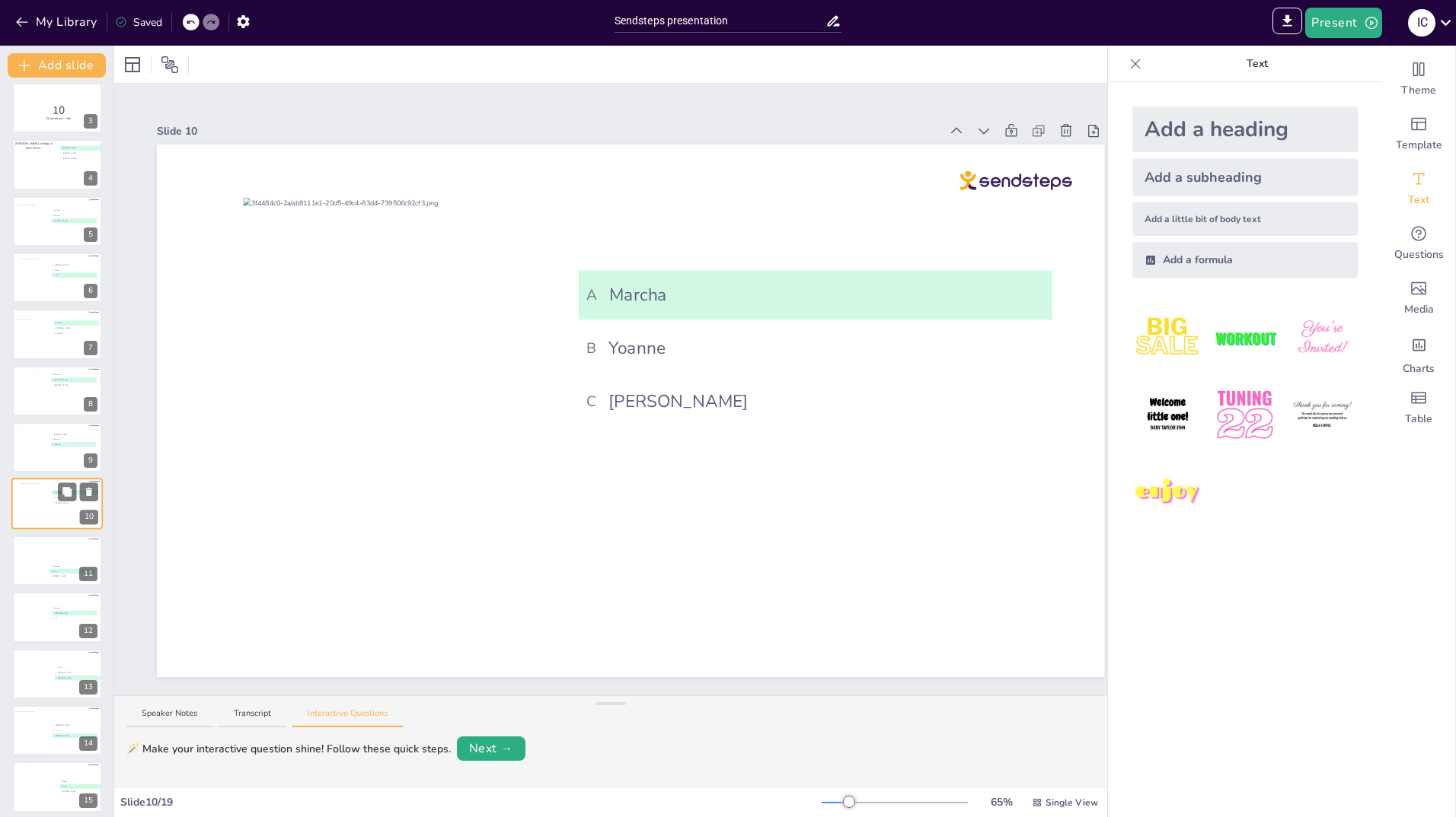
scroll to position [177, 0]
click at [31, 548] on div at bounding box center [34, 561] width 31 height 41
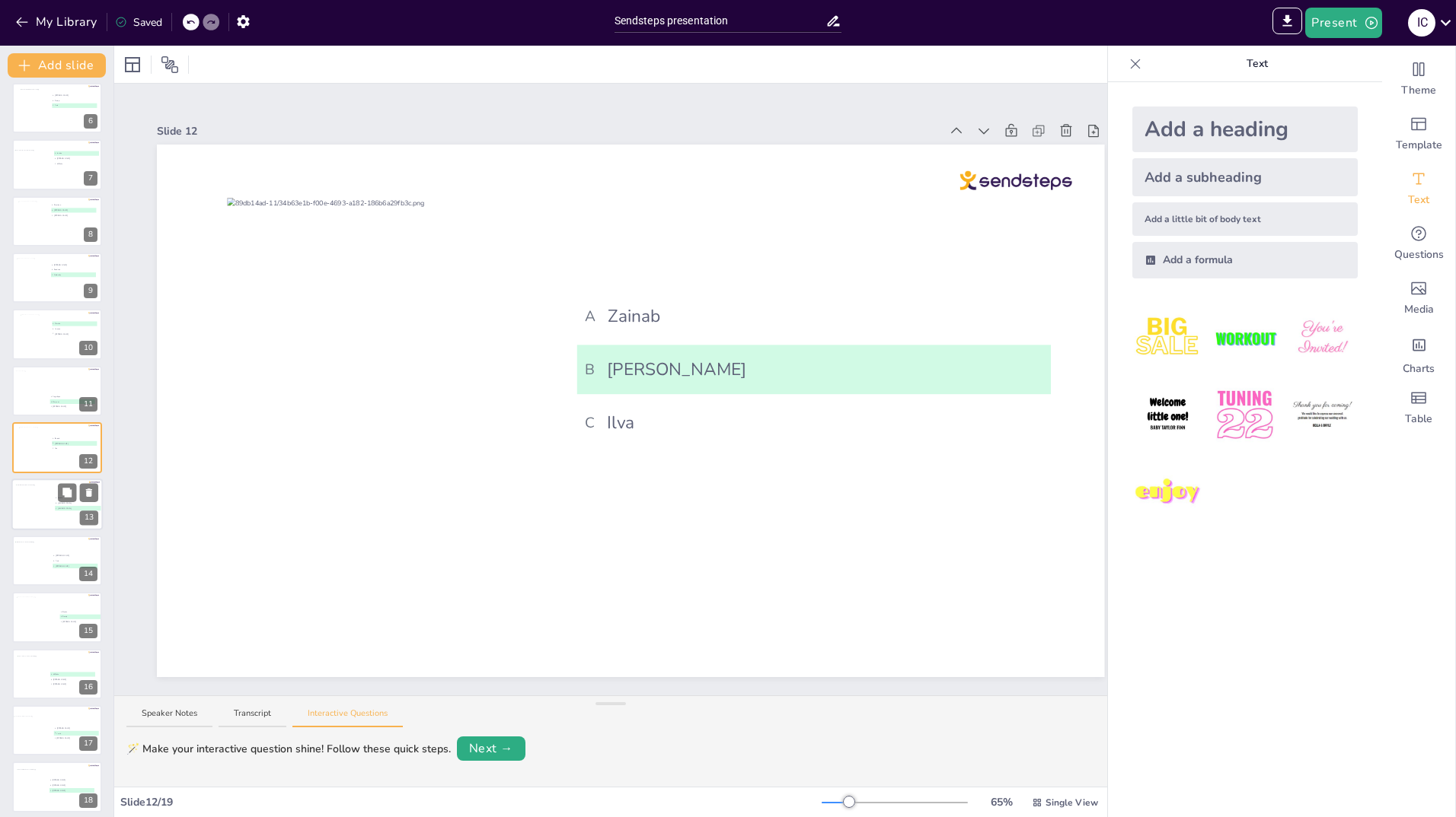
click at [38, 492] on div at bounding box center [43, 505] width 55 height 41
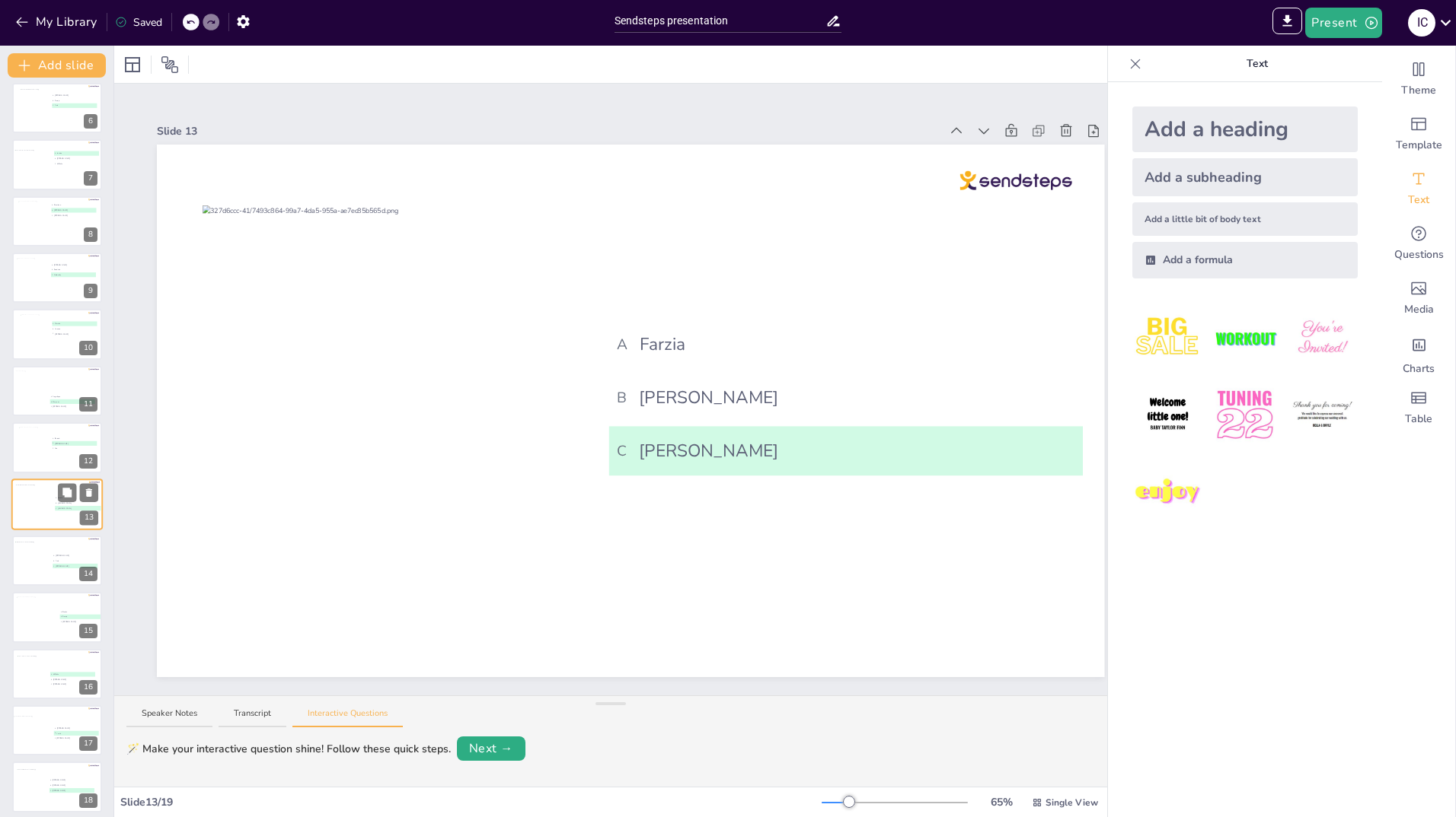
scroll to position [347, 0]
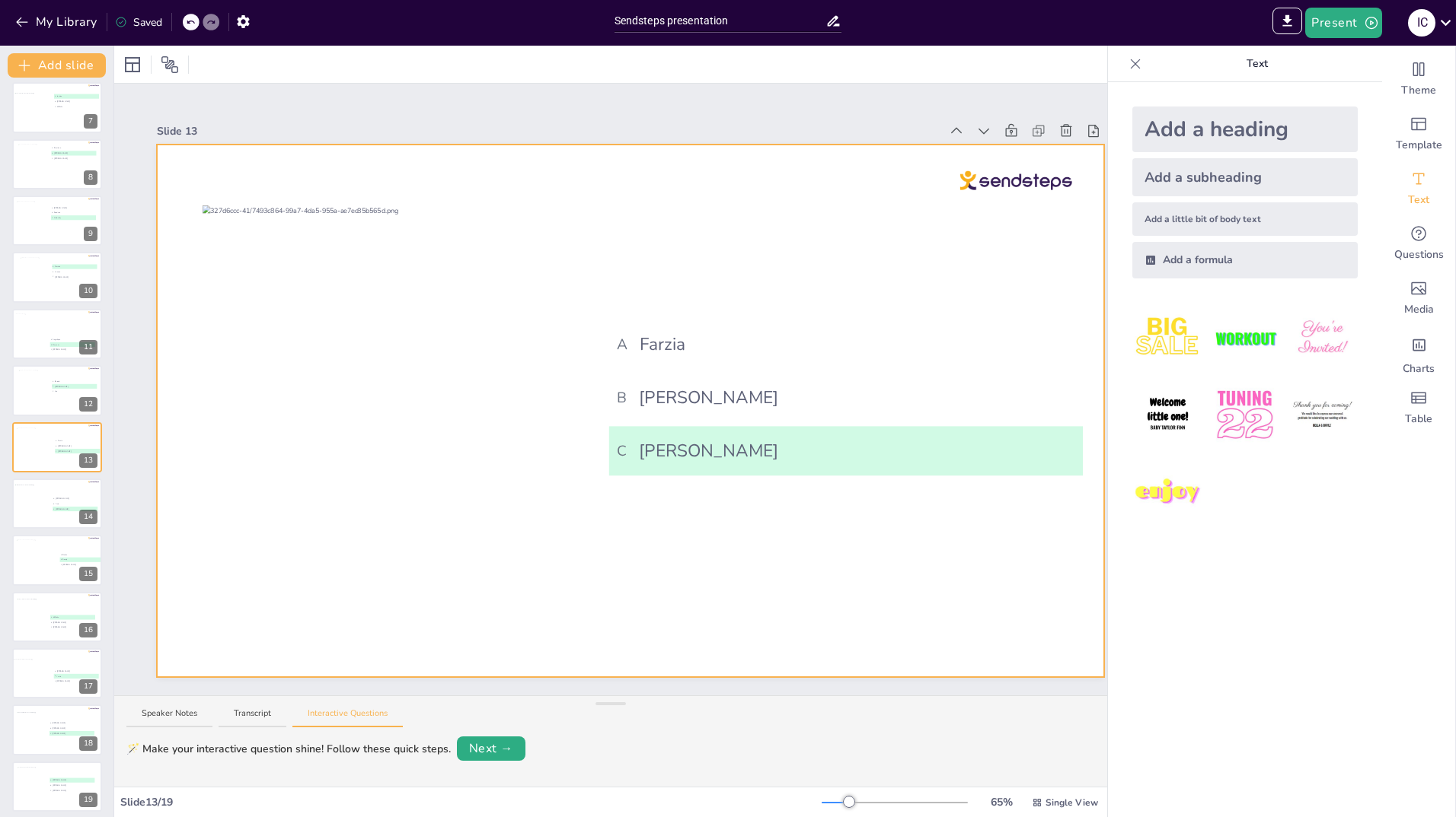
click at [790, 288] on div at bounding box center [631, 411] width 948 height 533
click at [808, 287] on div at bounding box center [631, 411] width 948 height 533
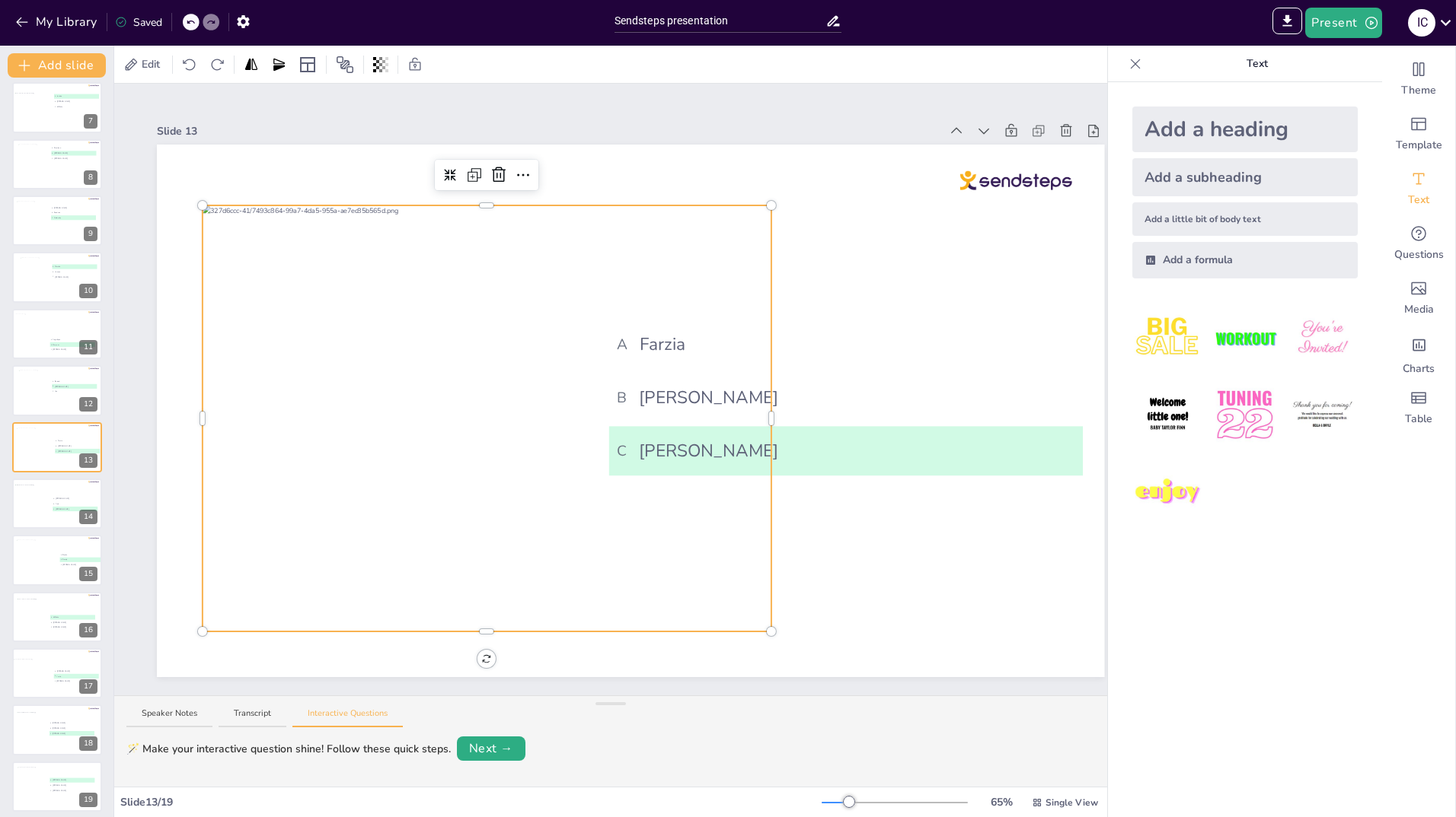
click at [768, 602] on div "A Farzia B Rick C C Petra B" at bounding box center [631, 411] width 948 height 533
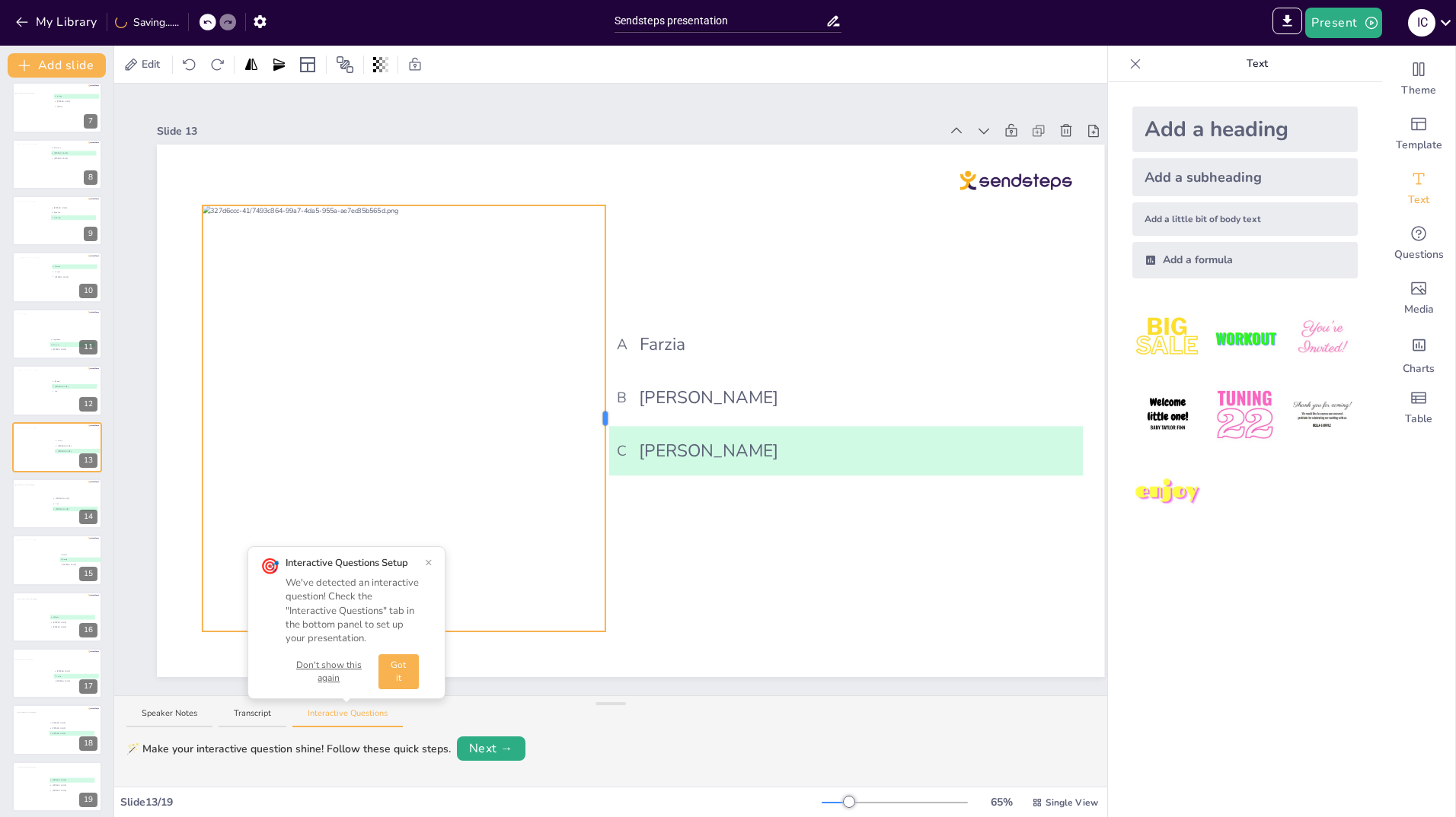
drag, startPoint x: 772, startPoint y: 412, endPoint x: 607, endPoint y: 412, distance: 165.0
click at [607, 412] on div at bounding box center [605, 418] width 5 height 14
click at [429, 561] on button "×" at bounding box center [429, 562] width 7 height 12
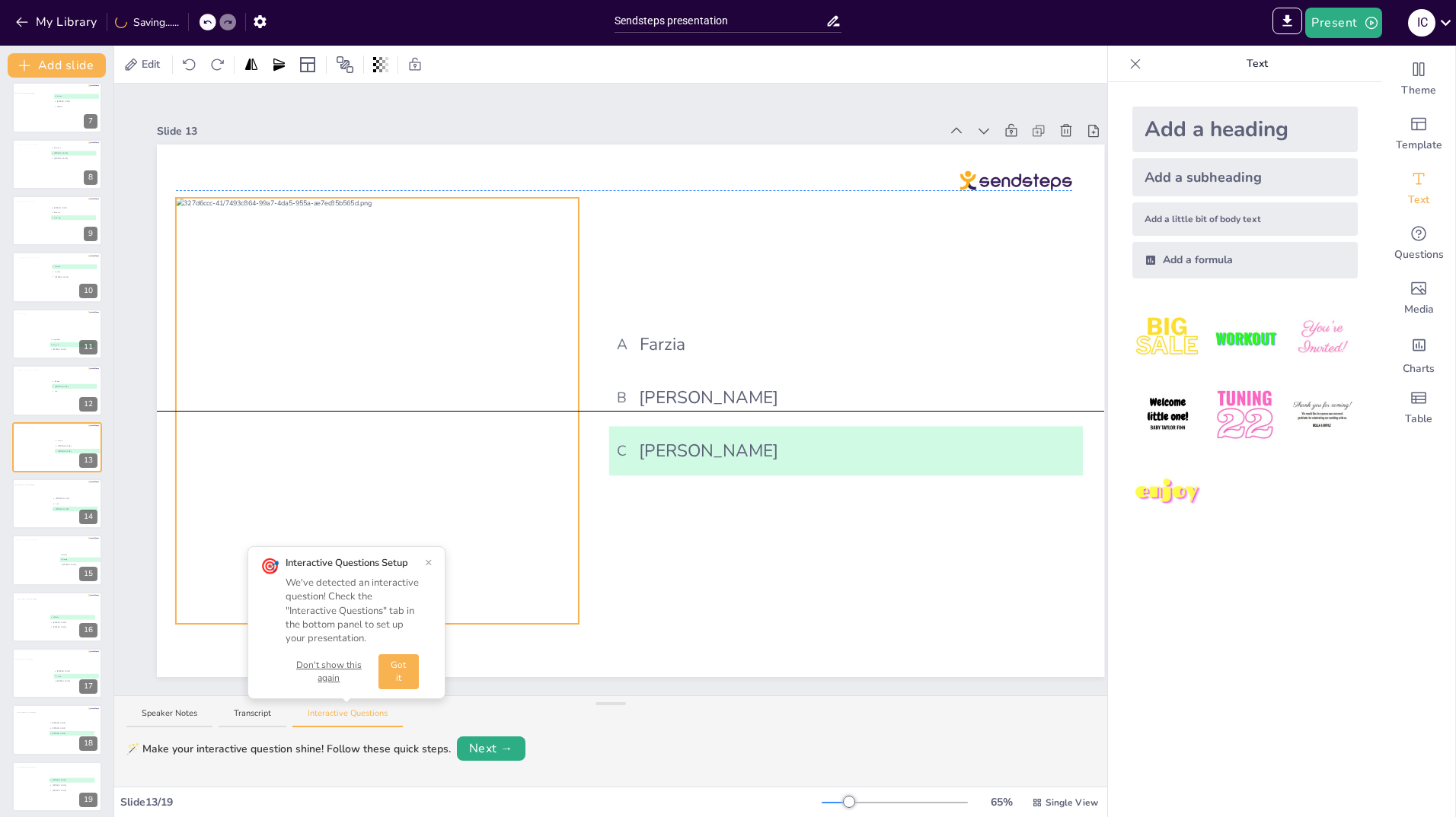
drag, startPoint x: 449, startPoint y: 516, endPoint x: 422, endPoint y: 503, distance: 30.0
click at [422, 503] on div at bounding box center [460, 410] width 568 height 426
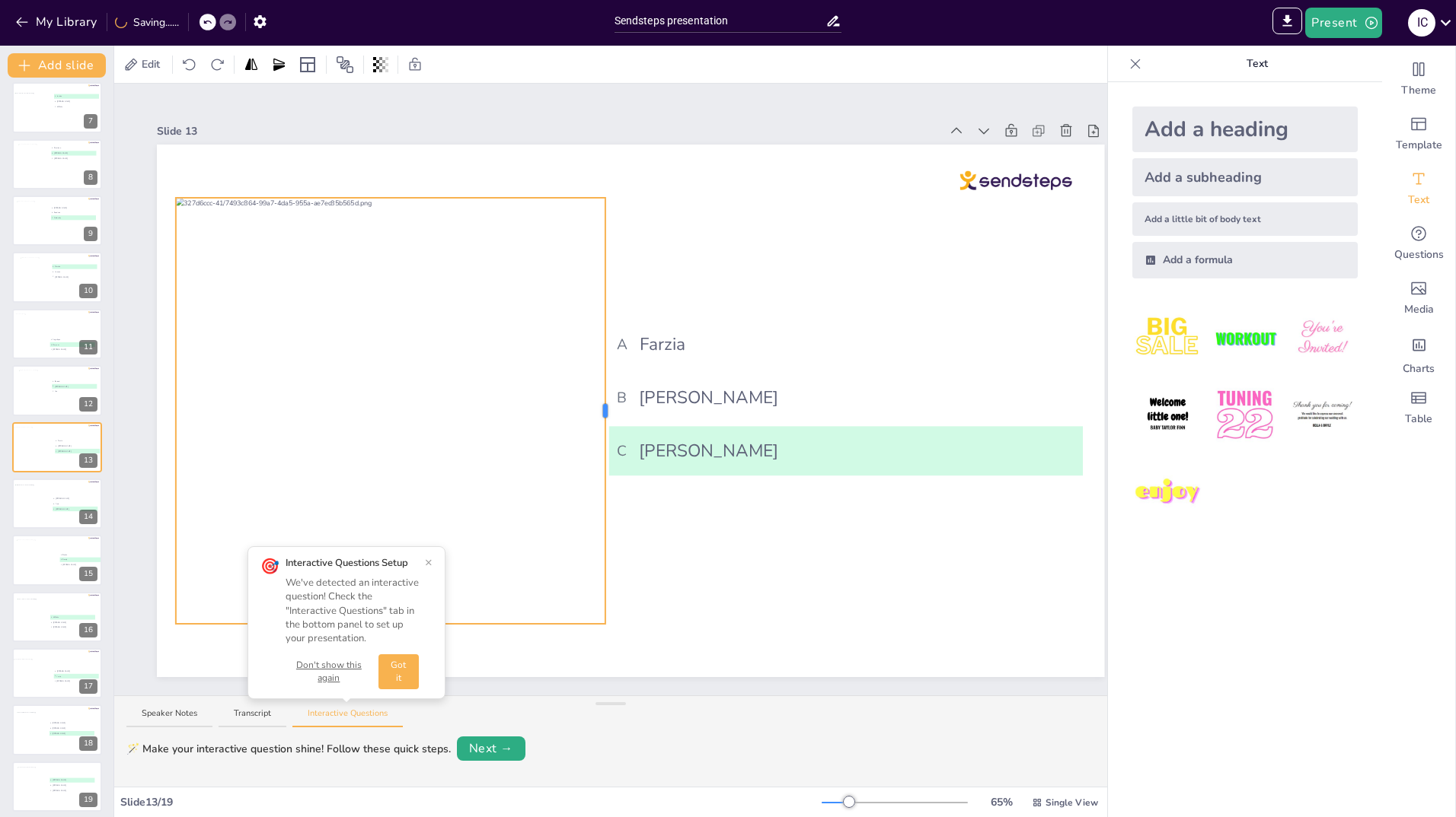
drag, startPoint x: 579, startPoint y: 411, endPoint x: 606, endPoint y: 417, distance: 27.7
click at [606, 417] on div "A Farzia B Rick C C Petra B" at bounding box center [631, 411] width 948 height 533
click at [400, 672] on button "Got it" at bounding box center [398, 671] width 40 height 35
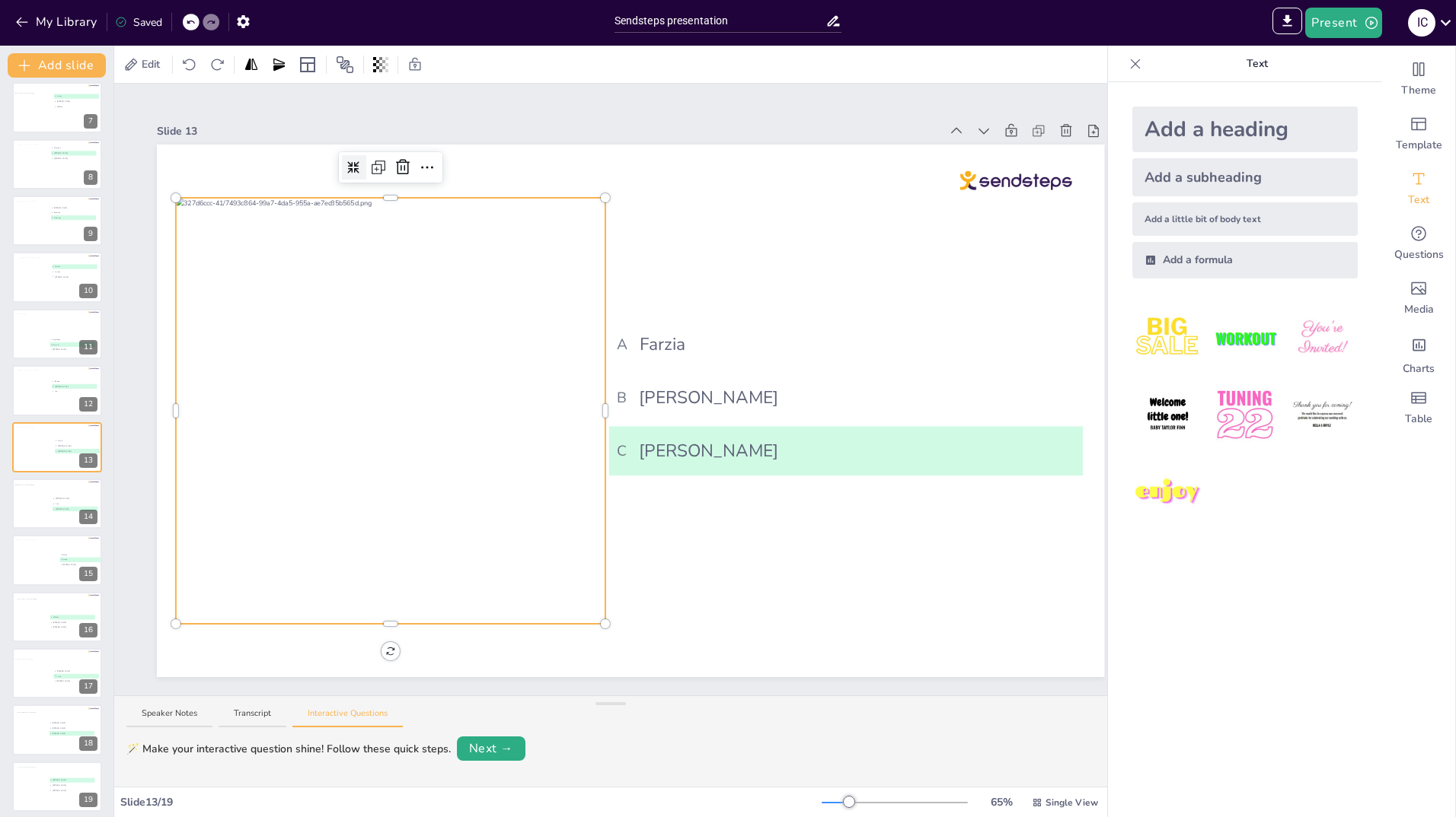
click at [352, 161] on icon at bounding box center [354, 167] width 12 height 12
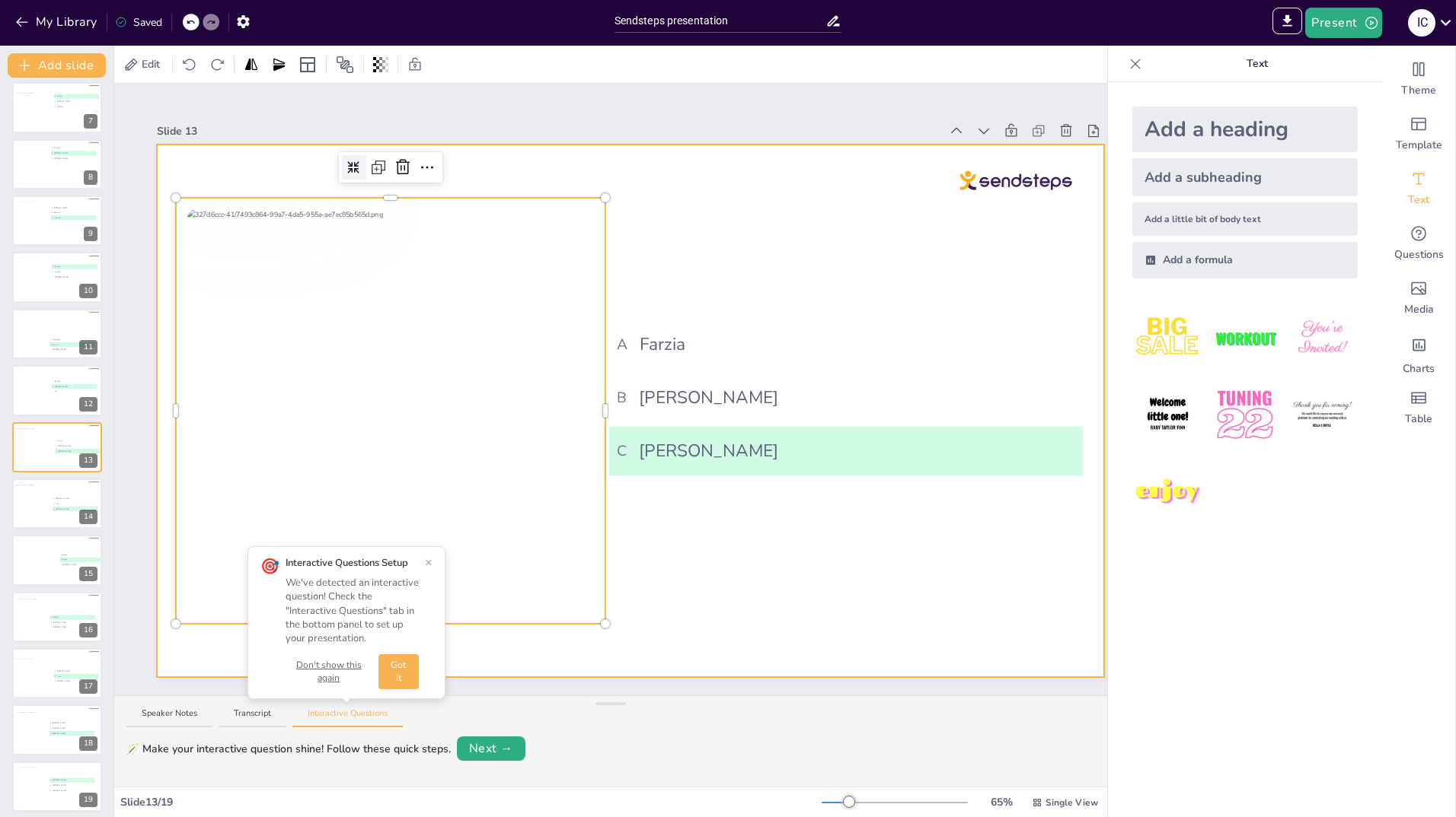
click at [678, 562] on div at bounding box center [631, 411] width 948 height 533
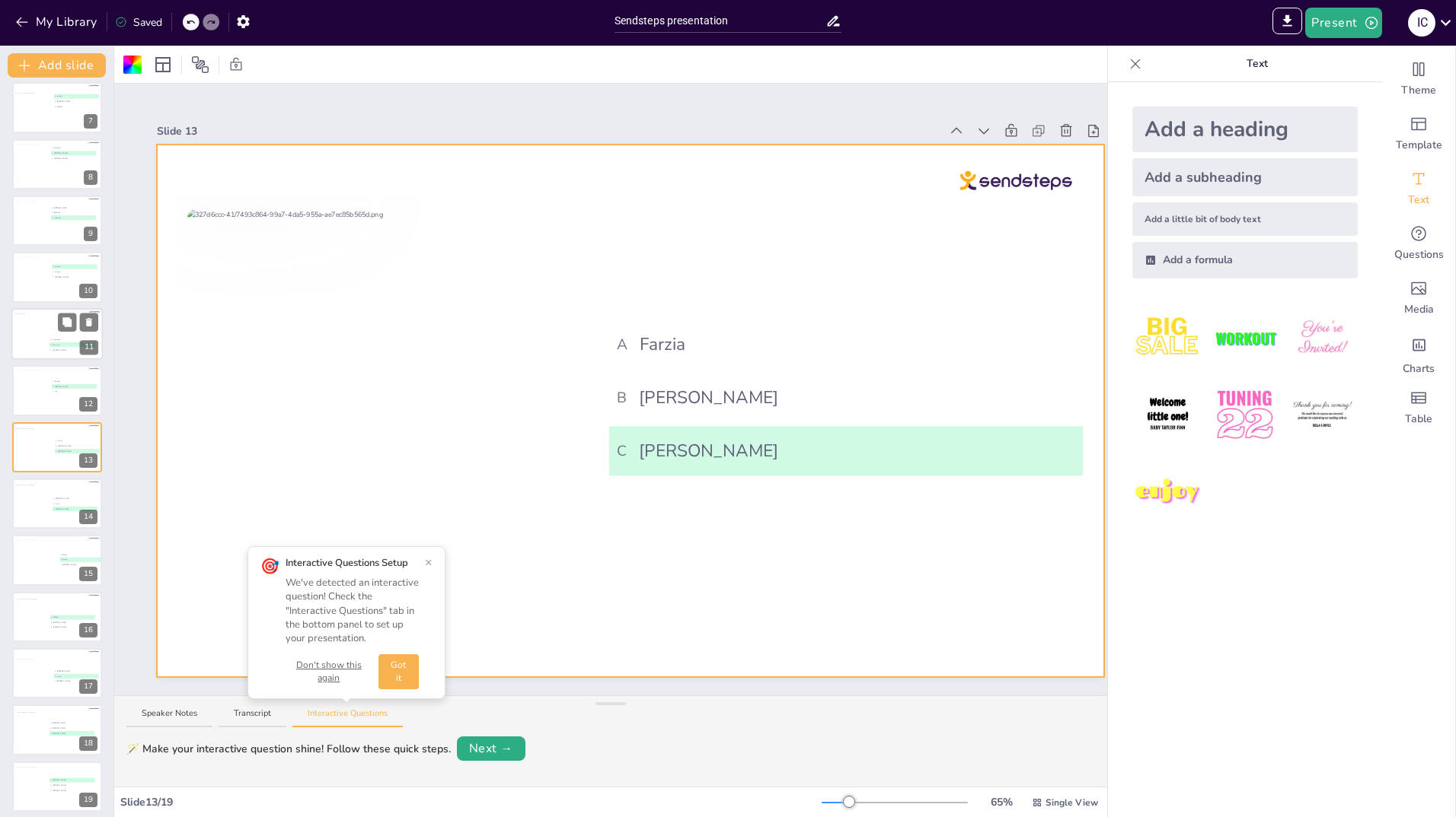
click at [39, 332] on div at bounding box center [37, 334] width 62 height 41
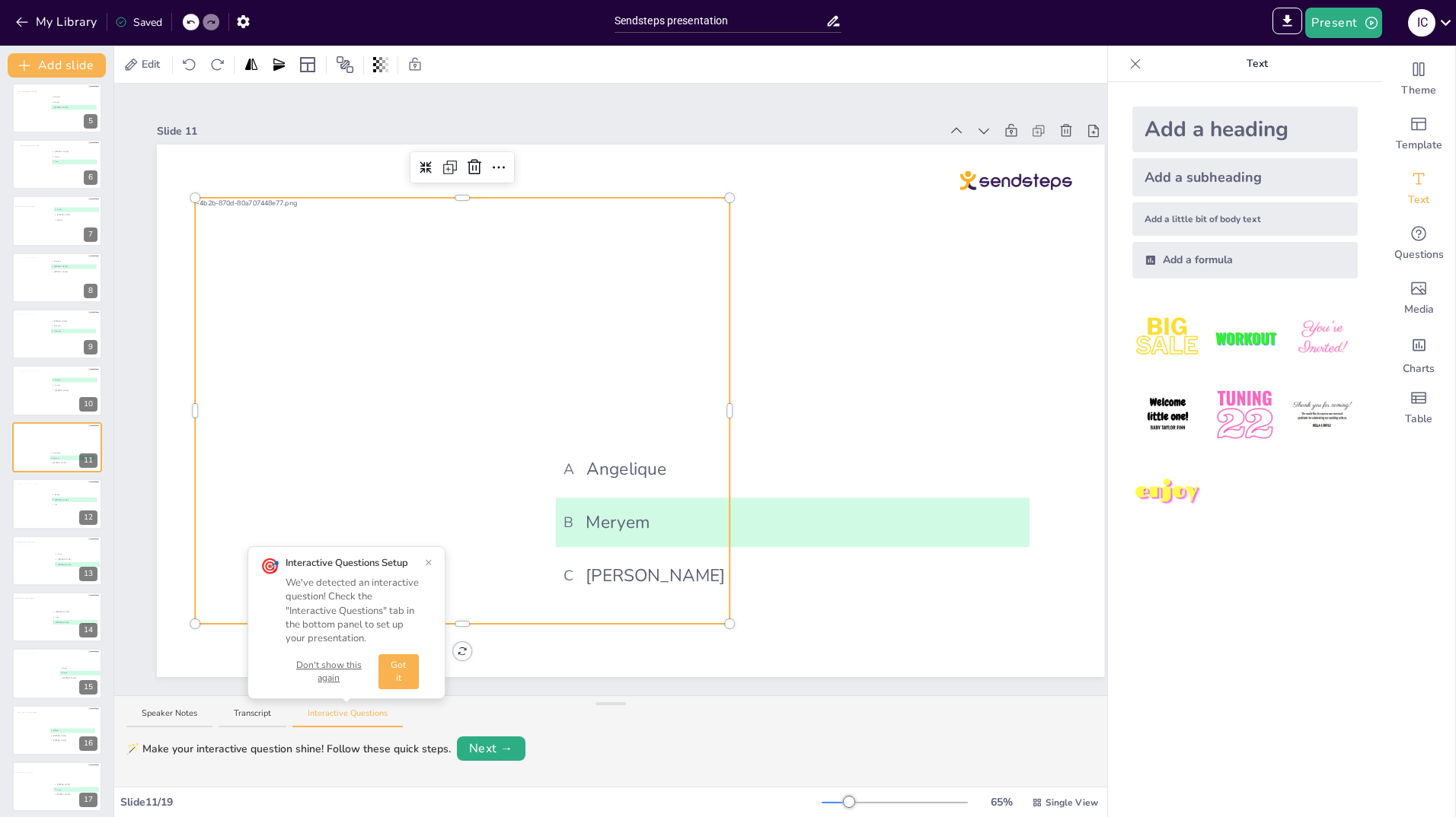
click at [463, 308] on div at bounding box center [420, 410] width 640 height 426
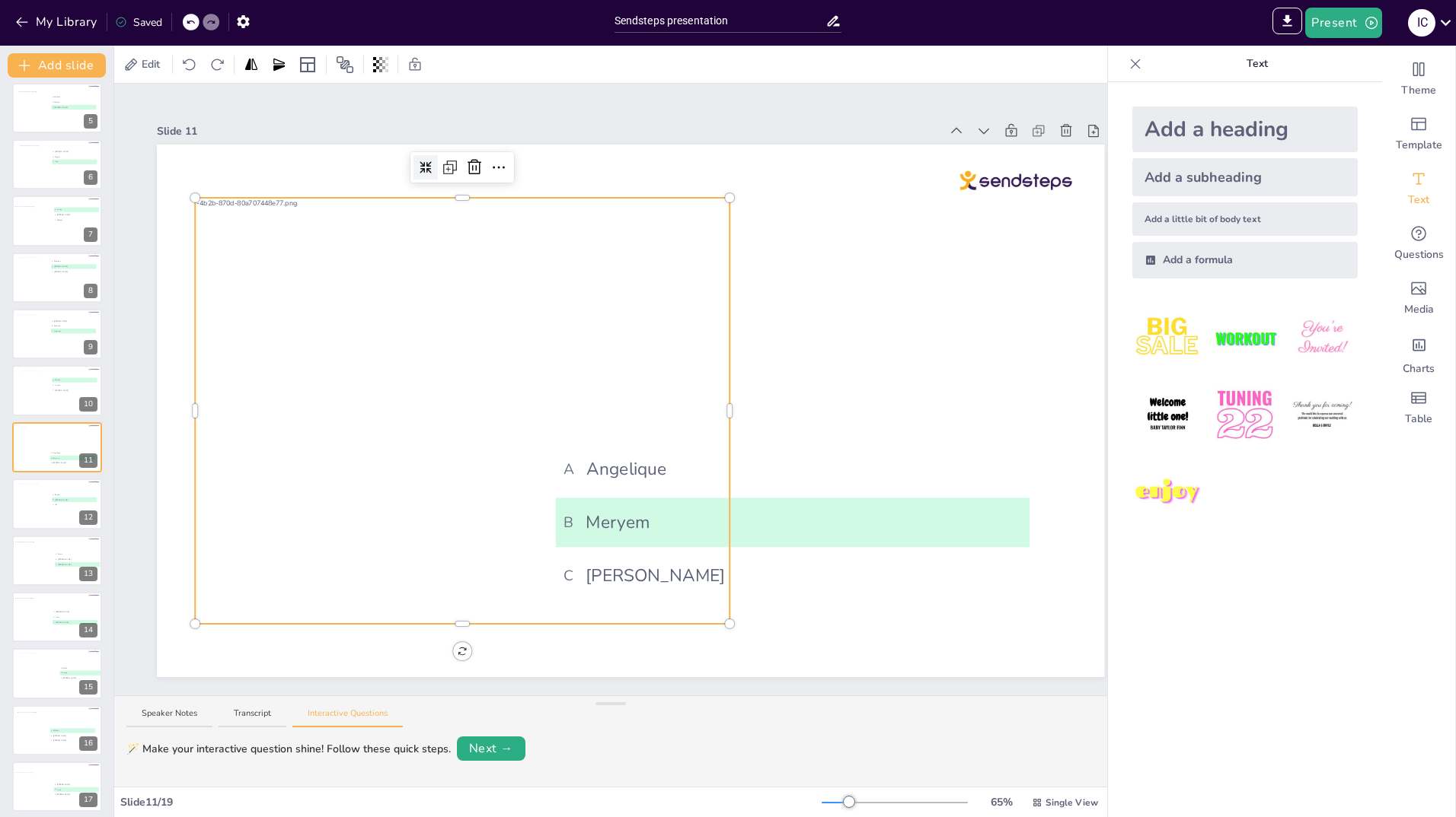
click at [422, 165] on icon at bounding box center [425, 167] width 12 height 12
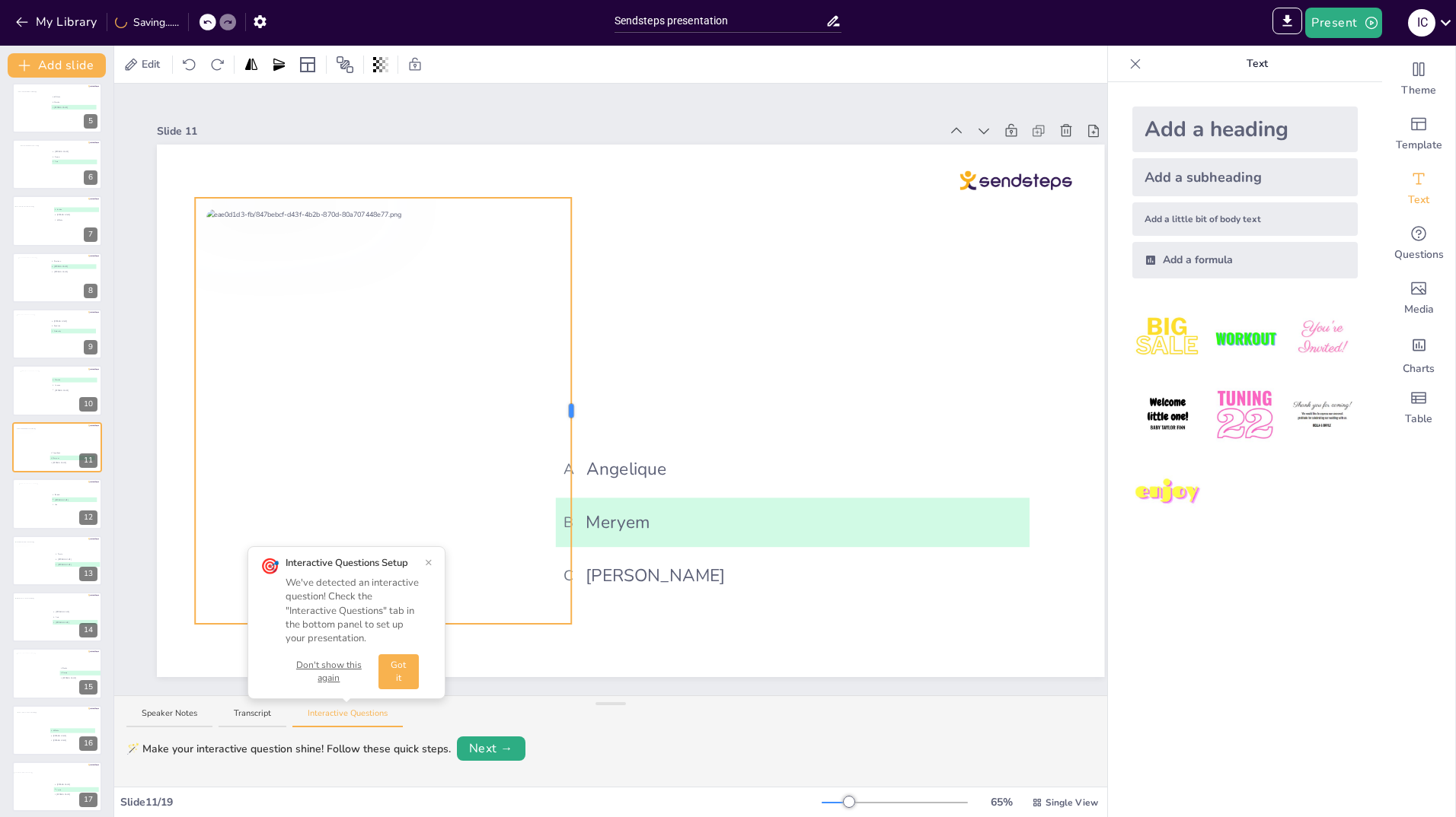
drag, startPoint x: 732, startPoint y: 401, endPoint x: 573, endPoint y: 410, distance: 159.3
click at [573, 410] on div at bounding box center [570, 411] width 5 height 14
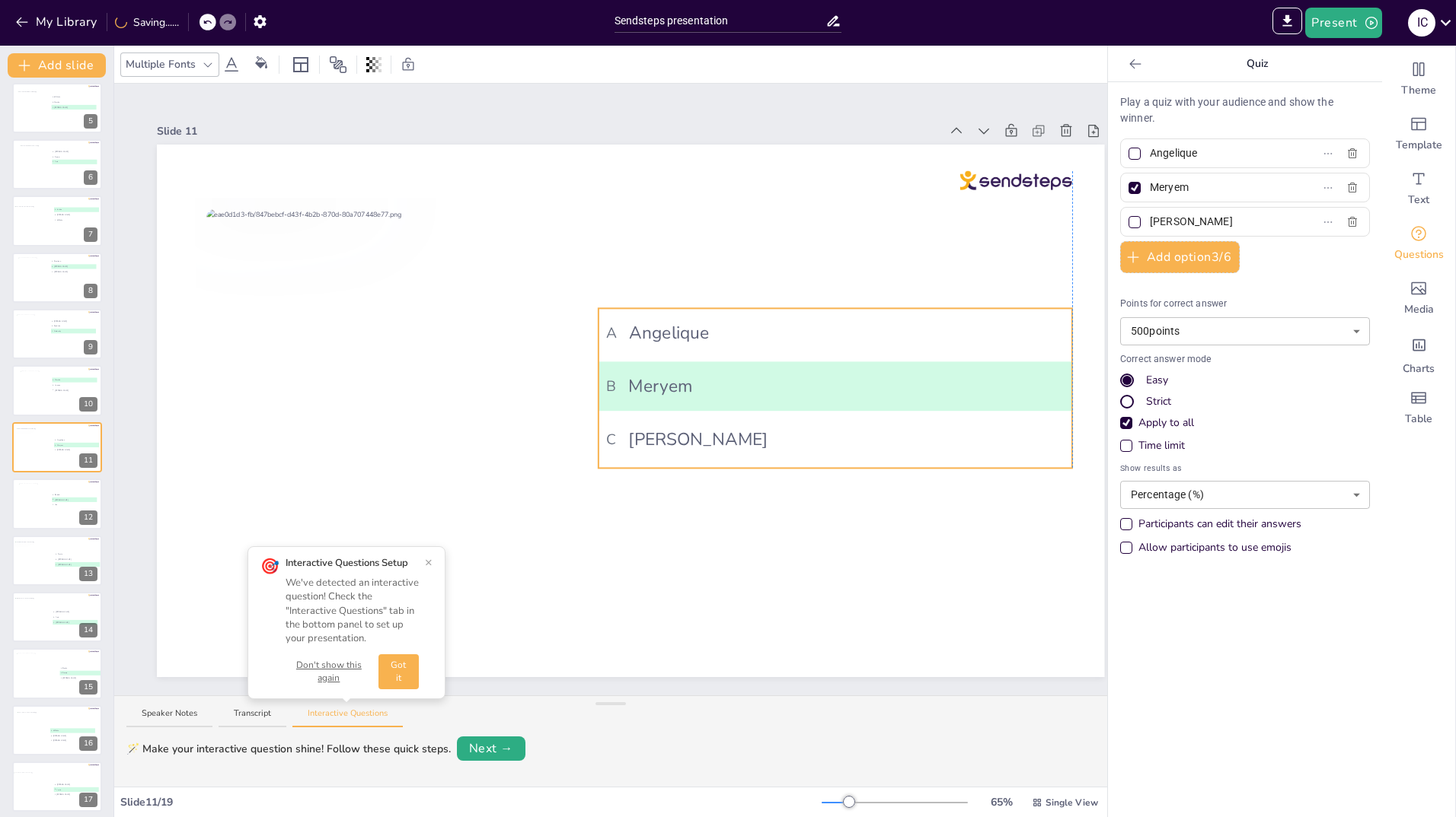
drag, startPoint x: 739, startPoint y: 507, endPoint x: 777, endPoint y: 371, distance: 141.2
click at [777, 373] on span "B Meryem" at bounding box center [834, 387] width 458 height 26
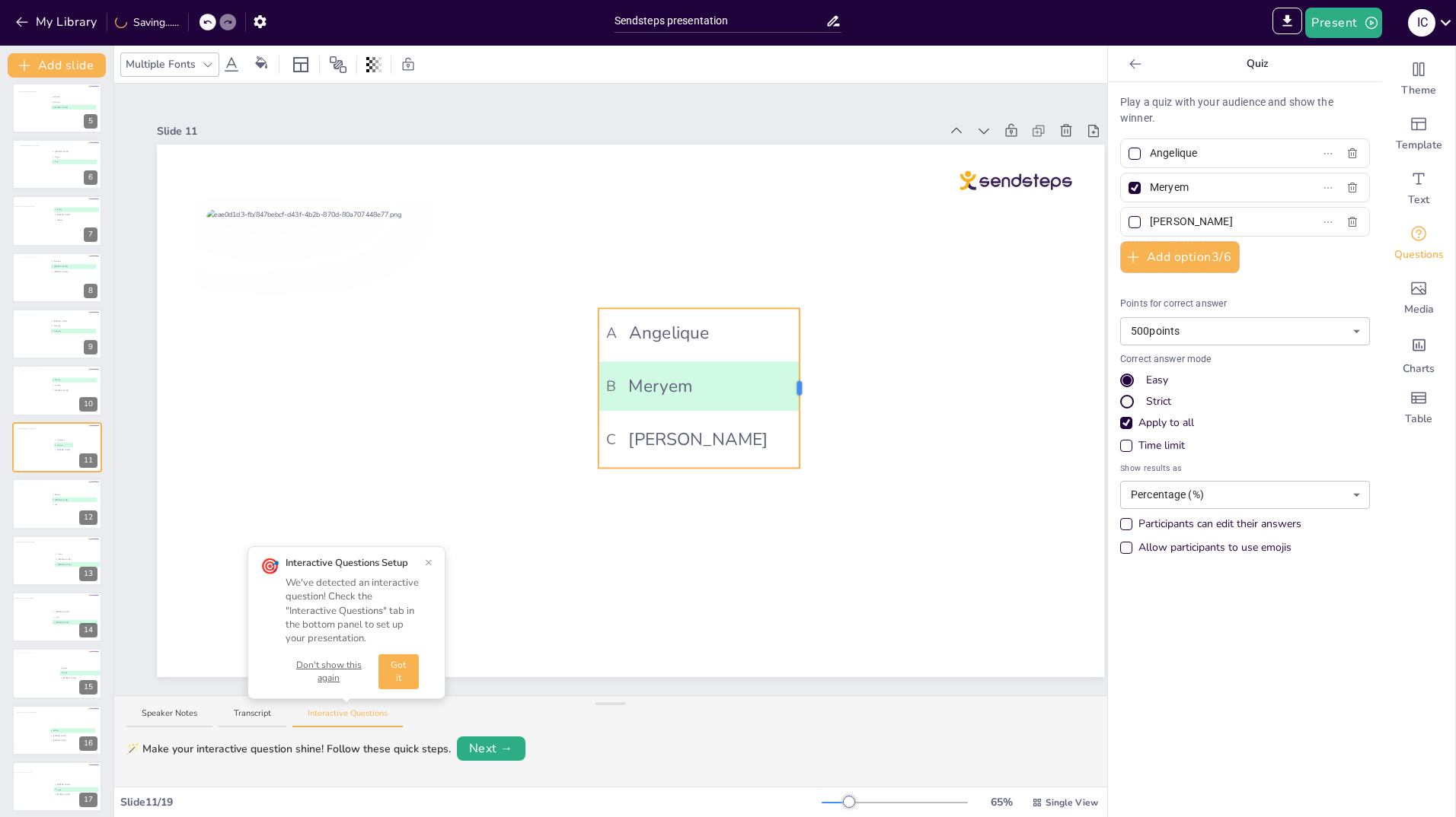
drag, startPoint x: 1074, startPoint y: 387, endPoint x: 802, endPoint y: 398, distance: 272.2
click at [802, 398] on div "A Angelique B Meryem C Astrid" at bounding box center [631, 411] width 948 height 533
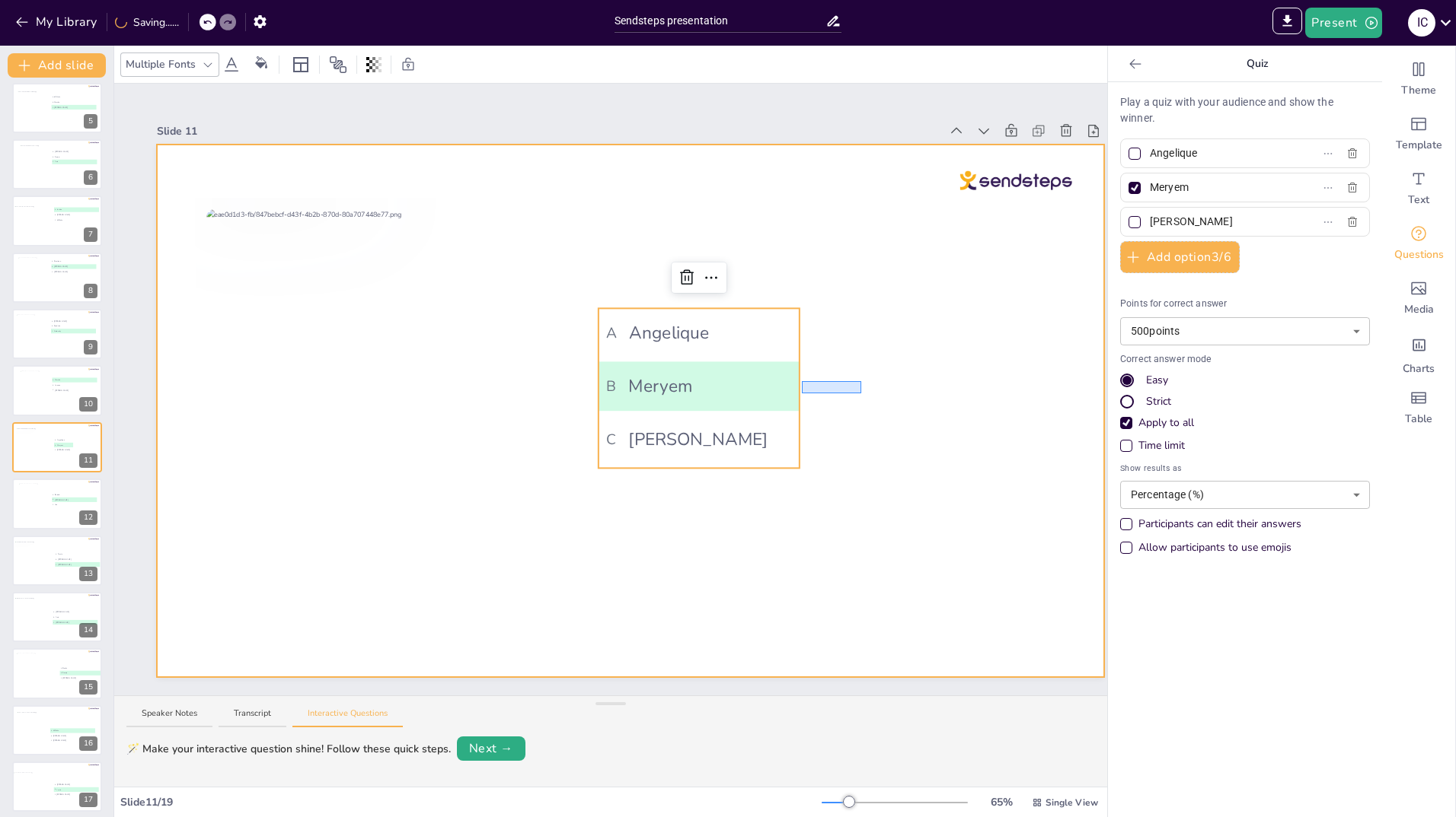
drag, startPoint x: 802, startPoint y: 381, endPoint x: 861, endPoint y: 393, distance: 60.2
click at [861, 393] on div at bounding box center [631, 411] width 948 height 533
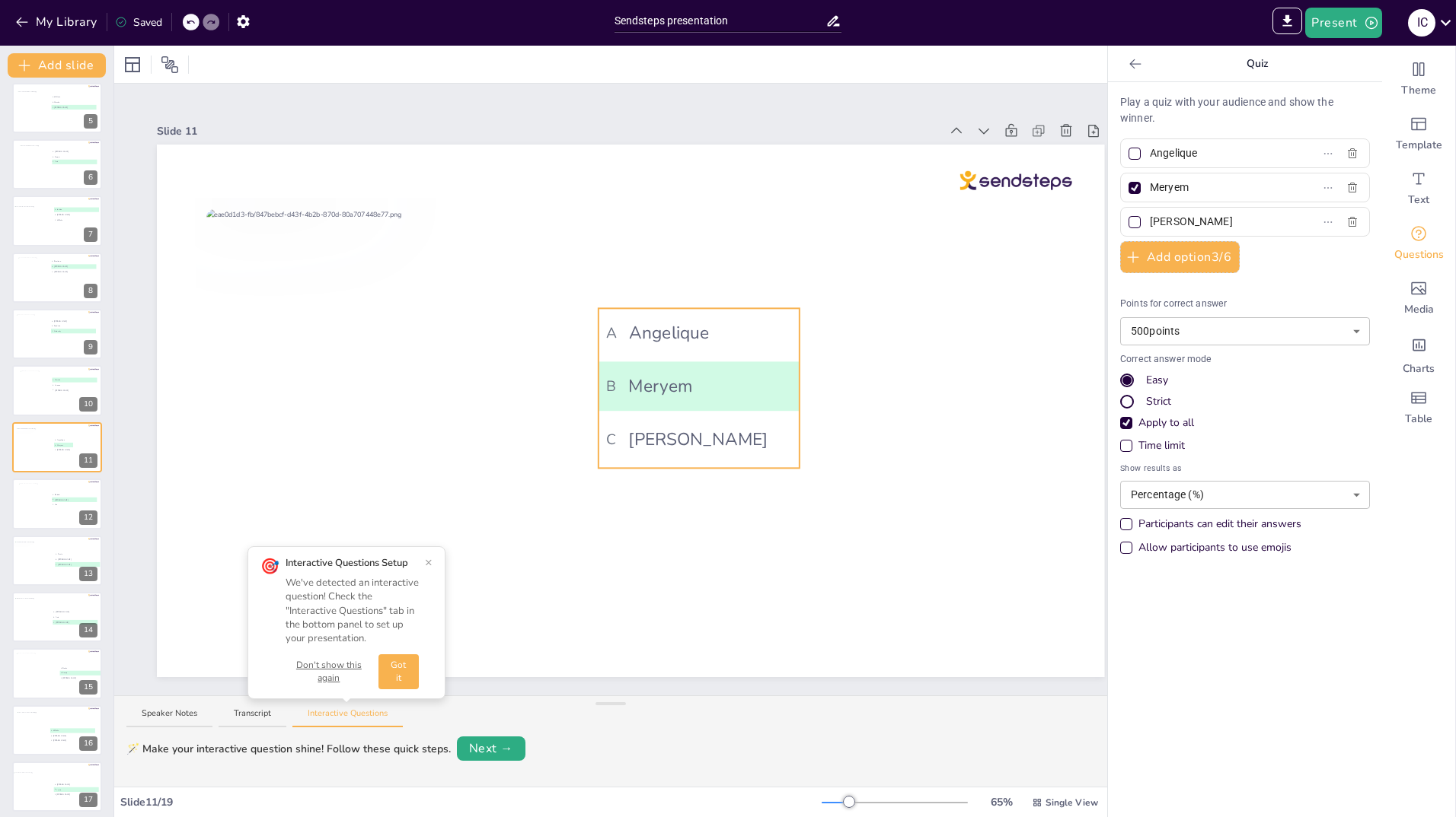
click at [776, 382] on span "B Meryem" at bounding box center [699, 387] width 185 height 26
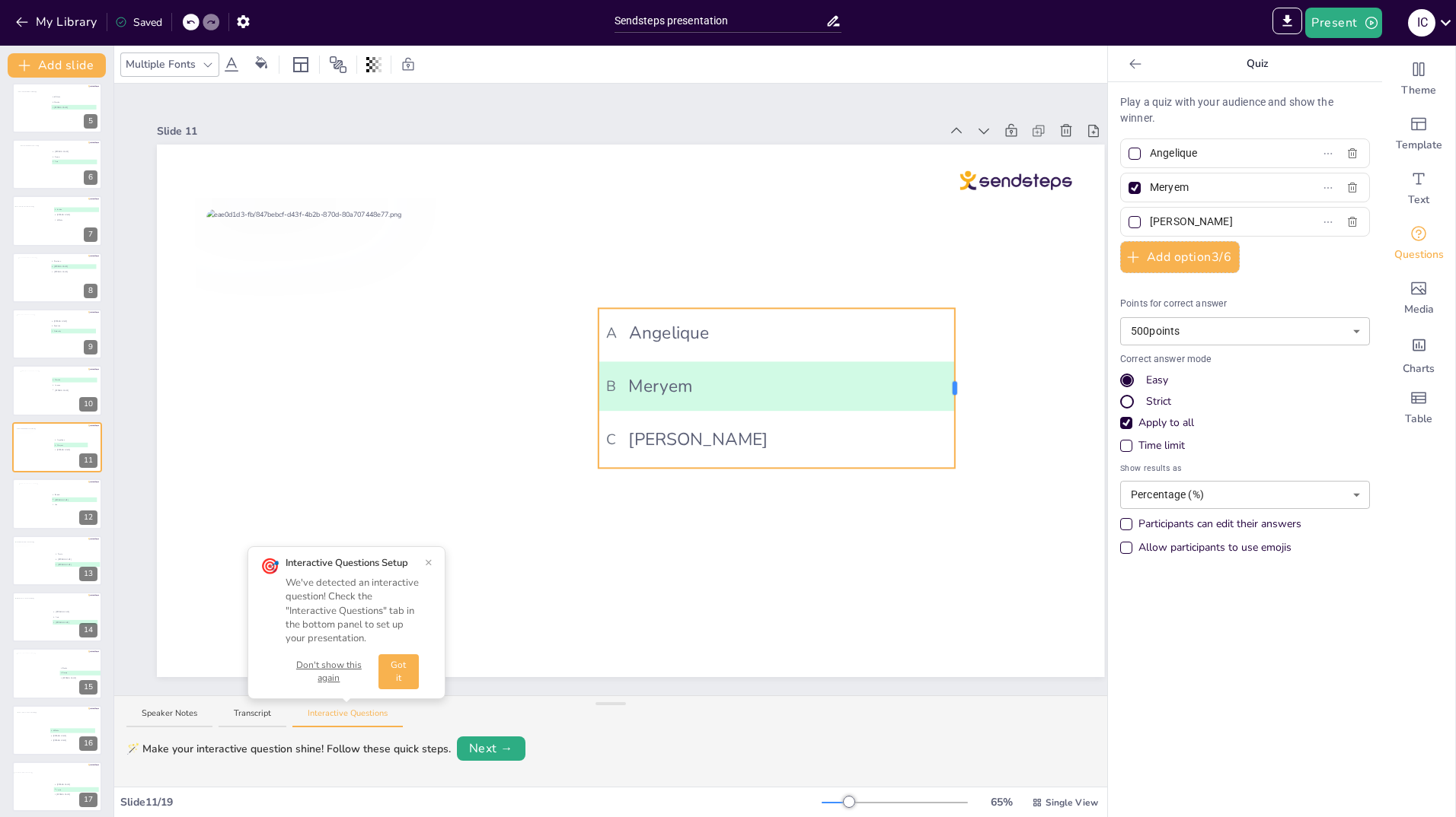
drag, startPoint x: 1073, startPoint y: 385, endPoint x: 956, endPoint y: 387, distance: 117.0
click at [956, 387] on div at bounding box center [954, 387] width 5 height 14
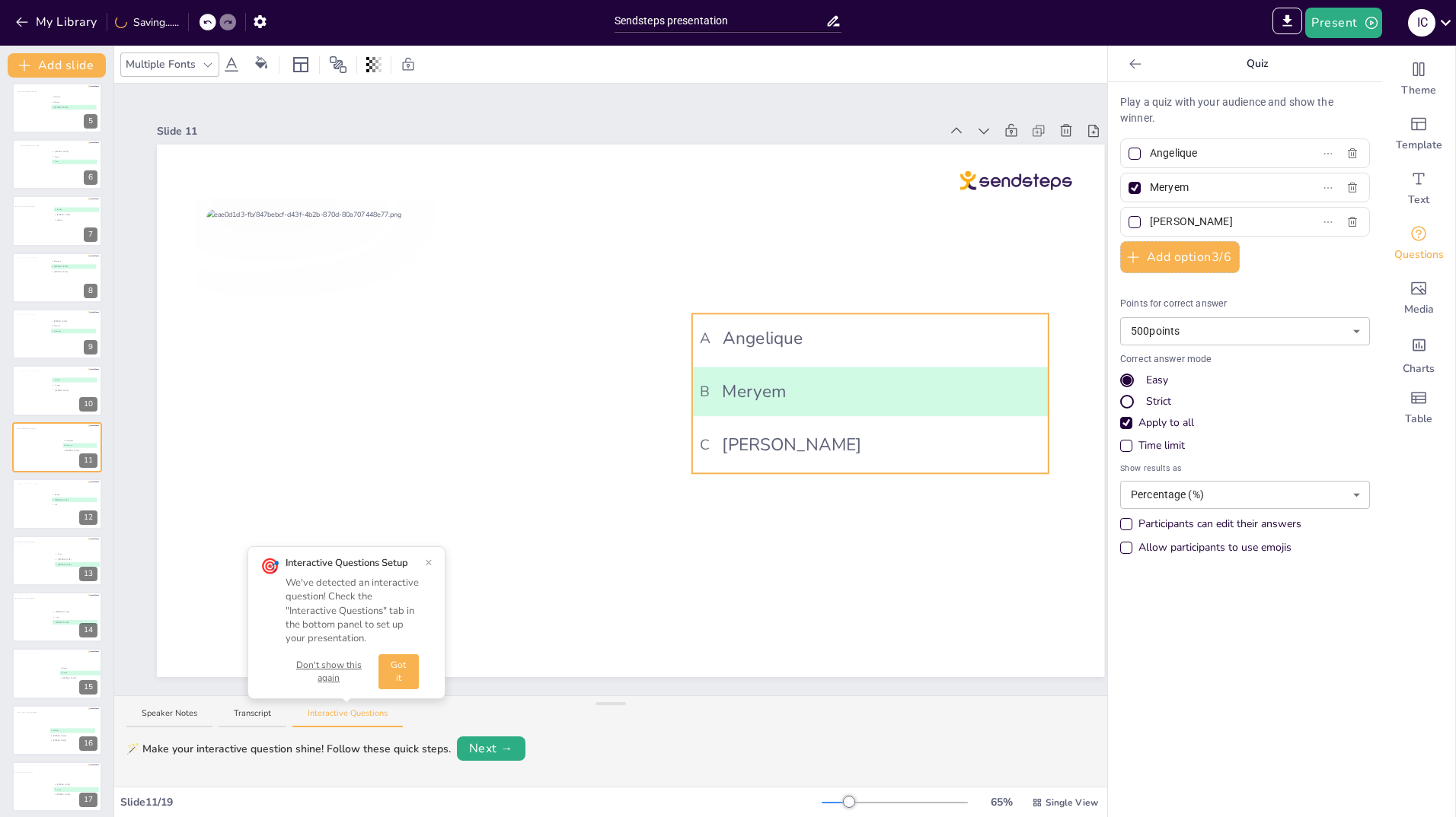
drag, startPoint x: 810, startPoint y: 377, endPoint x: 904, endPoint y: 383, distance: 94.2
click at [904, 383] on span "B Meryem" at bounding box center [870, 392] width 341 height 26
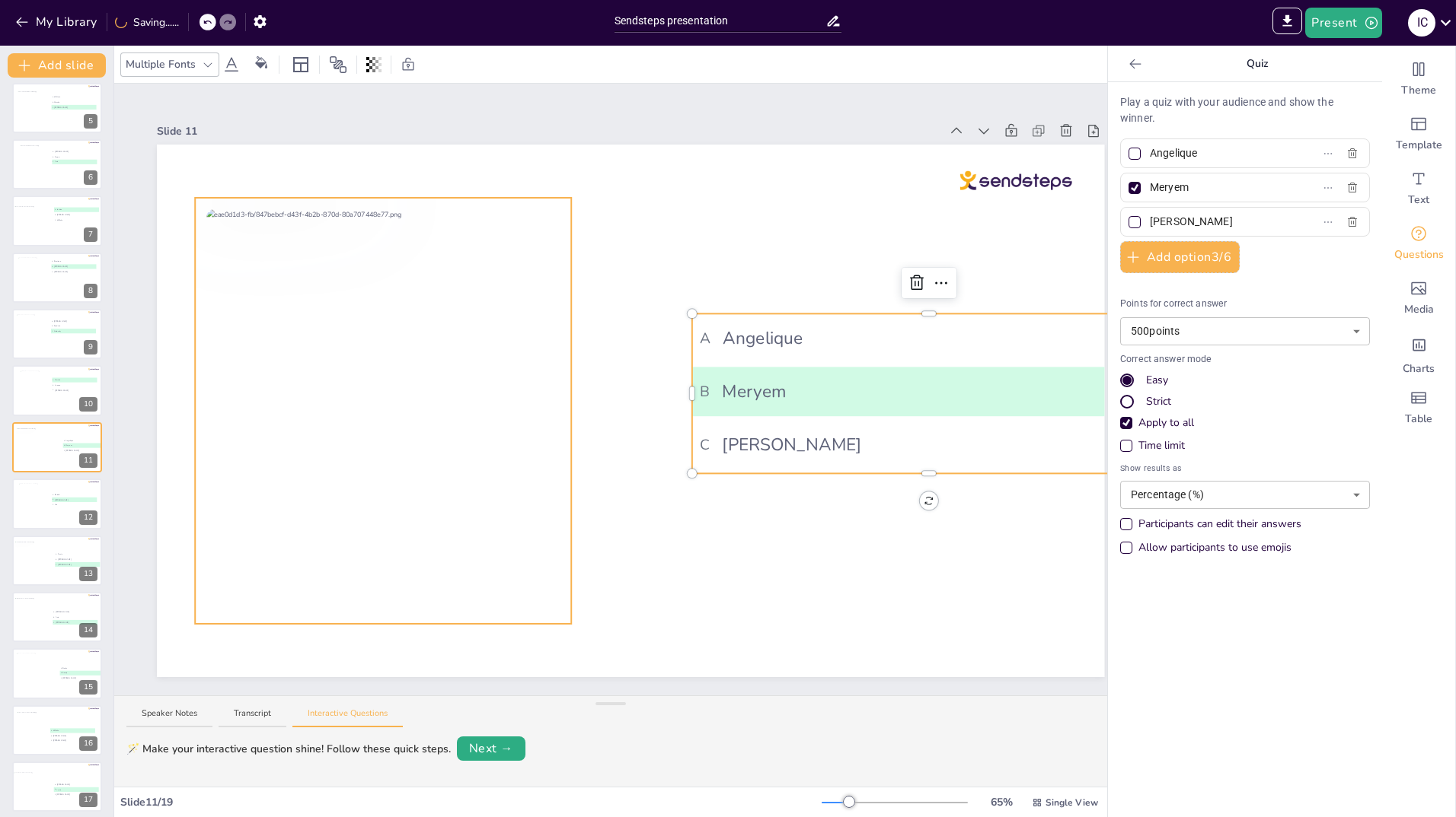
click at [547, 390] on div at bounding box center [383, 410] width 376 height 426
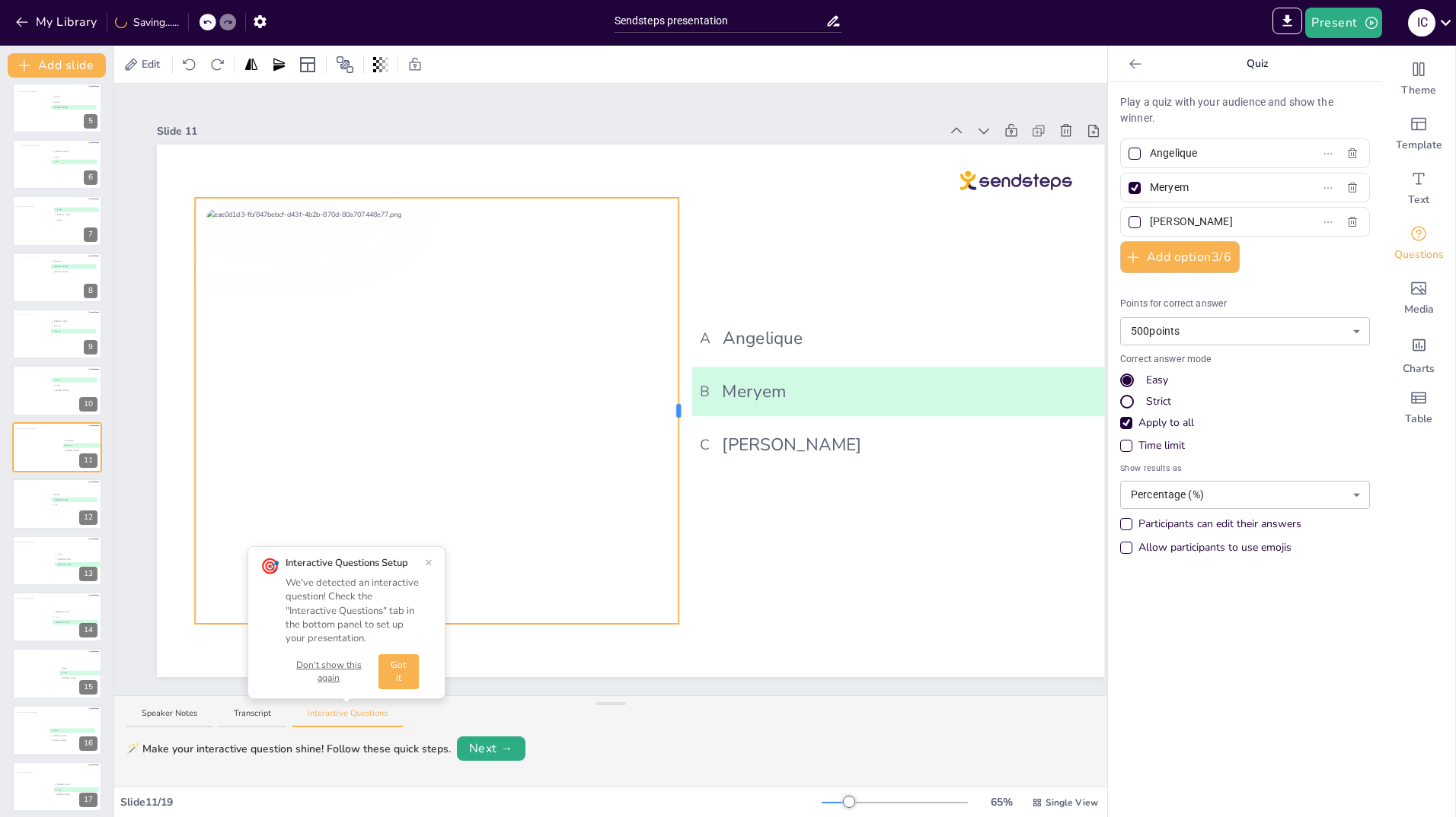
drag, startPoint x: 572, startPoint y: 401, endPoint x: 679, endPoint y: 404, distance: 107.0
click at [679, 404] on div at bounding box center [678, 411] width 5 height 14
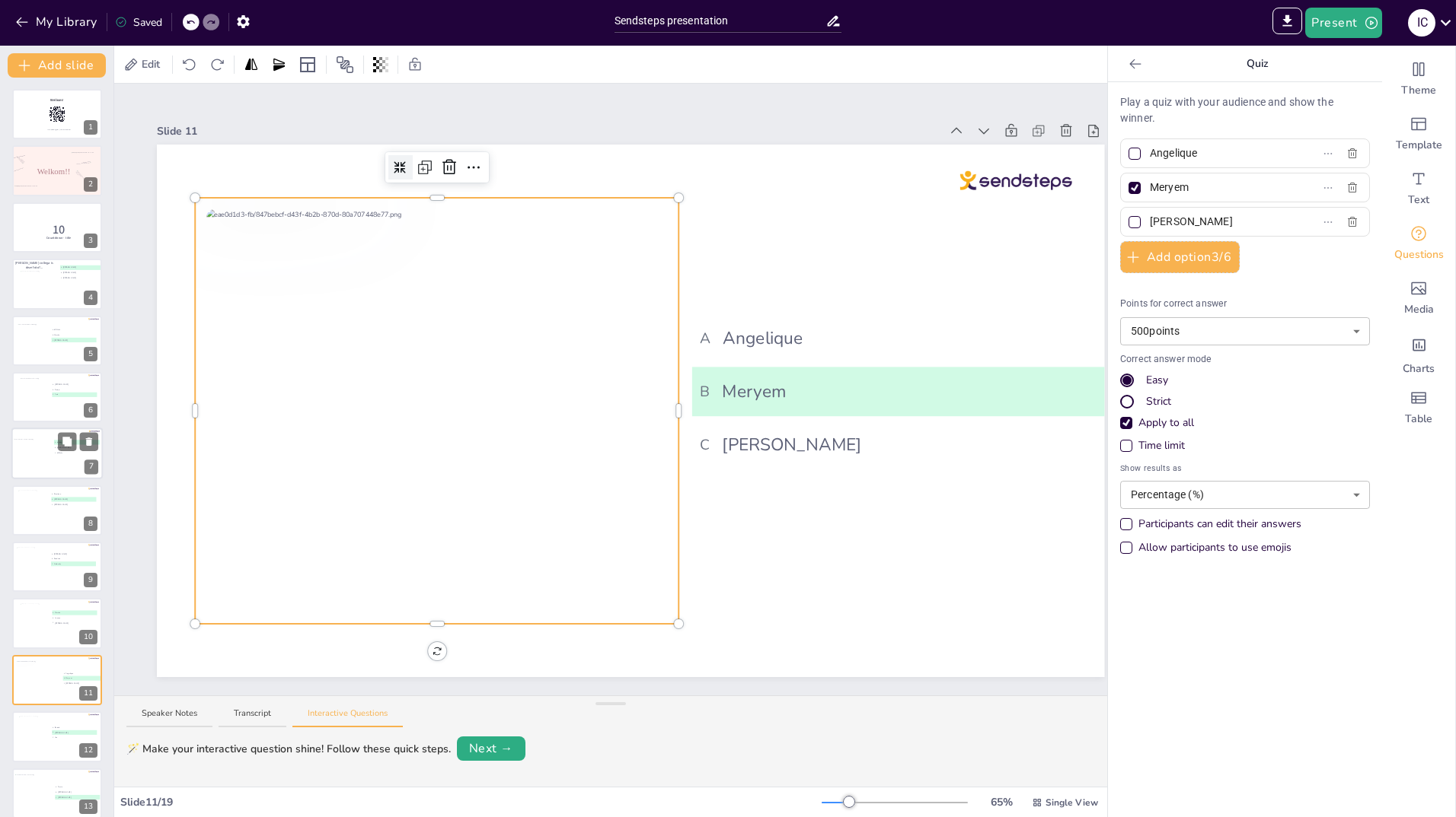
scroll to position [0, 0]
click at [54, 285] on div at bounding box center [39, 284] width 40 height 27
type input "[PERSON_NAME]"
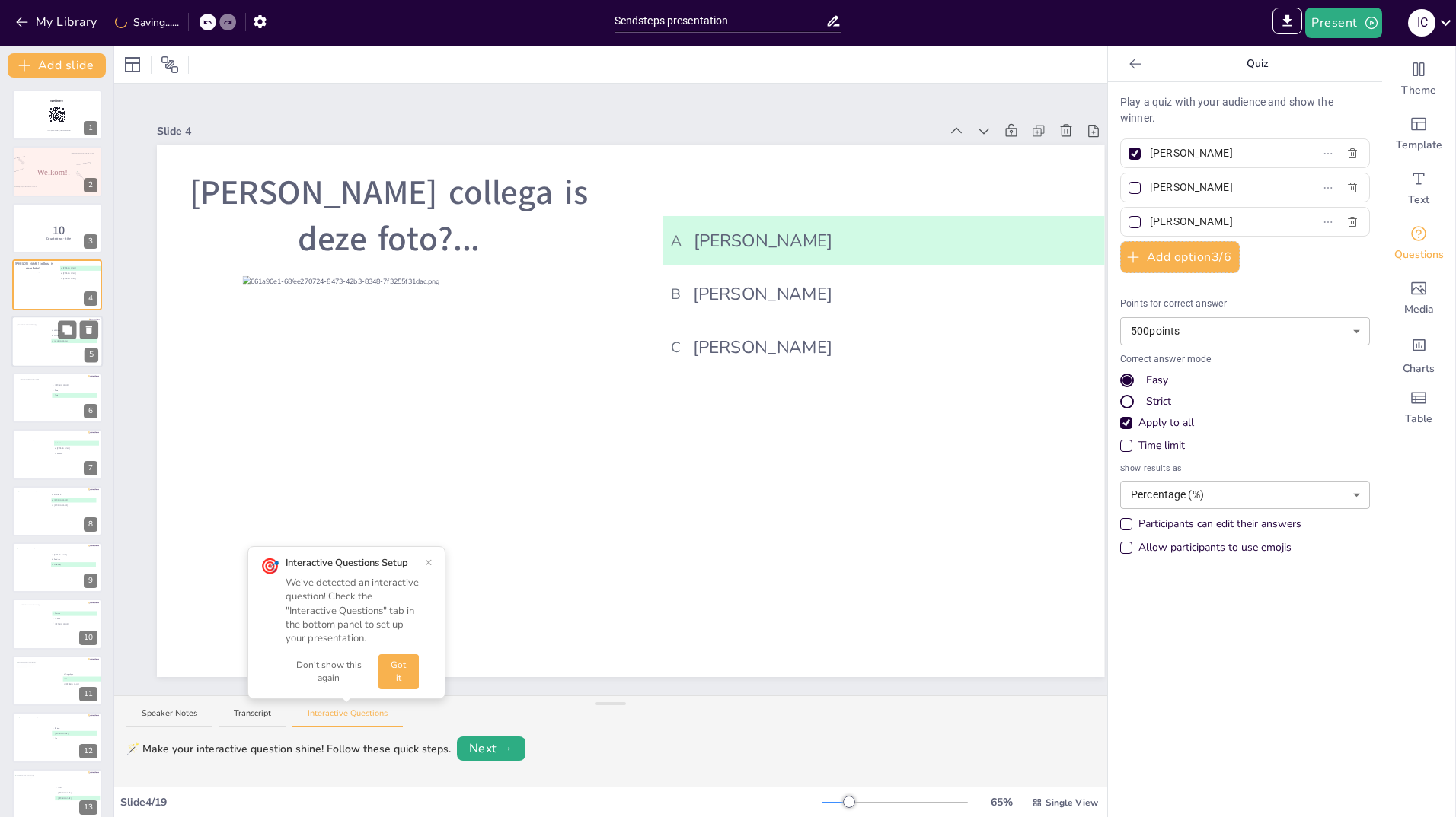
click at [43, 341] on div at bounding box center [34, 345] width 34 height 43
type input "Willeke"
type input "Marcha"
type input "[PERSON_NAME]"
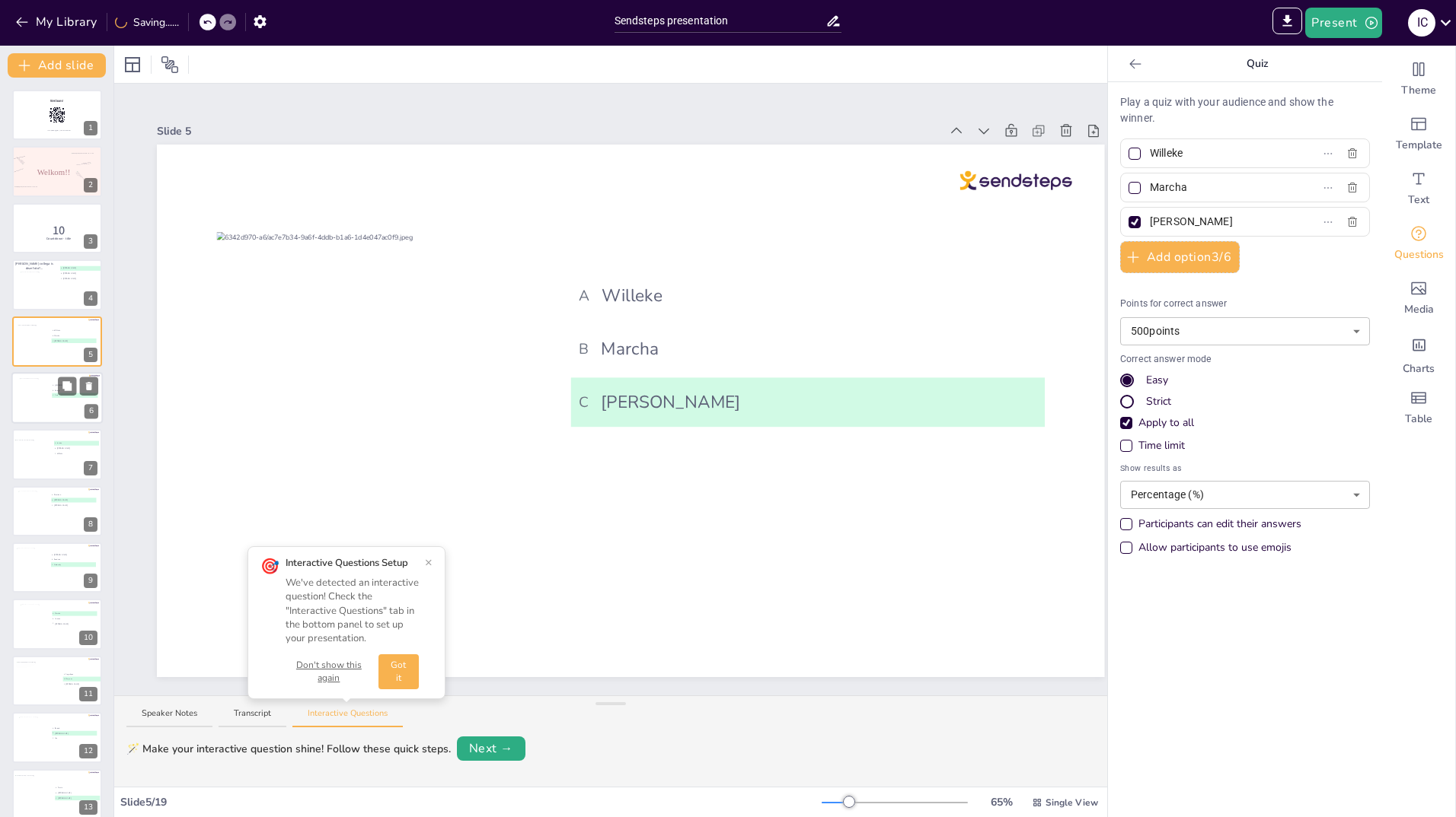
click at [37, 401] on div at bounding box center [34, 399] width 31 height 41
type input "[PERSON_NAME]"
type input "Soraja"
type input "Asia"
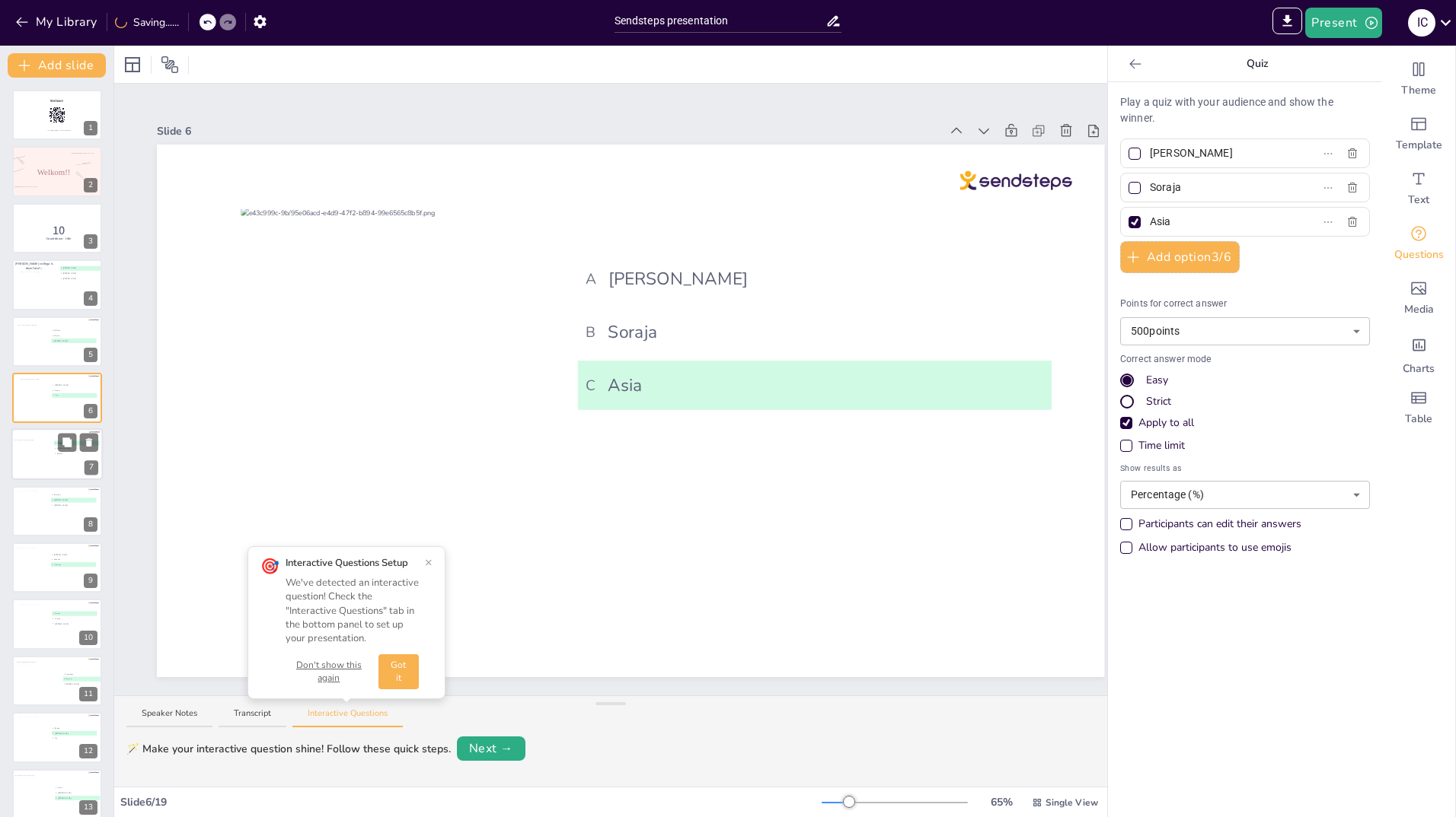
click at [32, 457] on div at bounding box center [37, 458] width 48 height 36
type input "Jantine"
type input "[PERSON_NAME]"
type input "Willeke"
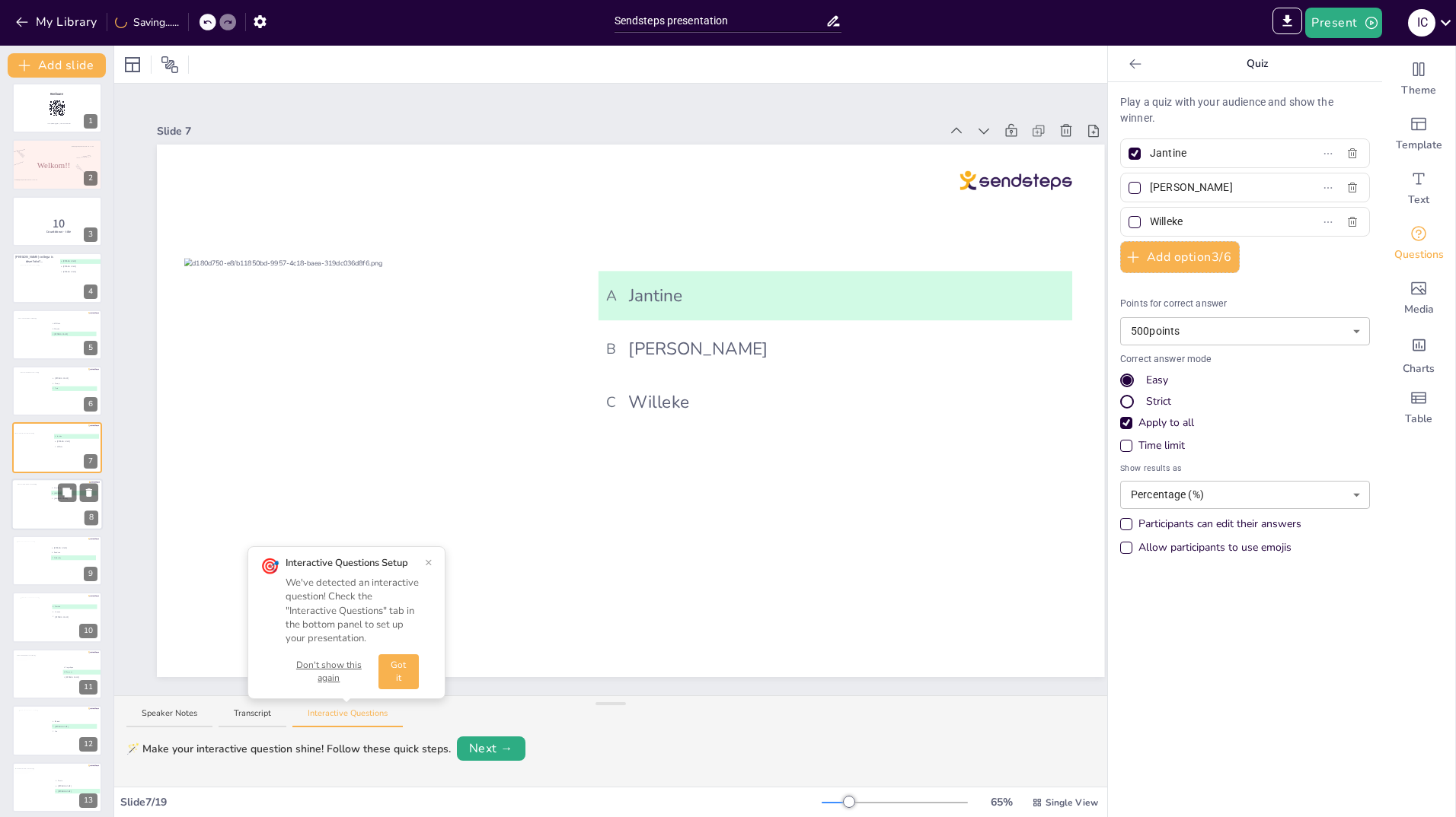
click at [35, 507] on div at bounding box center [33, 504] width 31 height 41
type input "Bastiaan"
type input "[PERSON_NAME]"
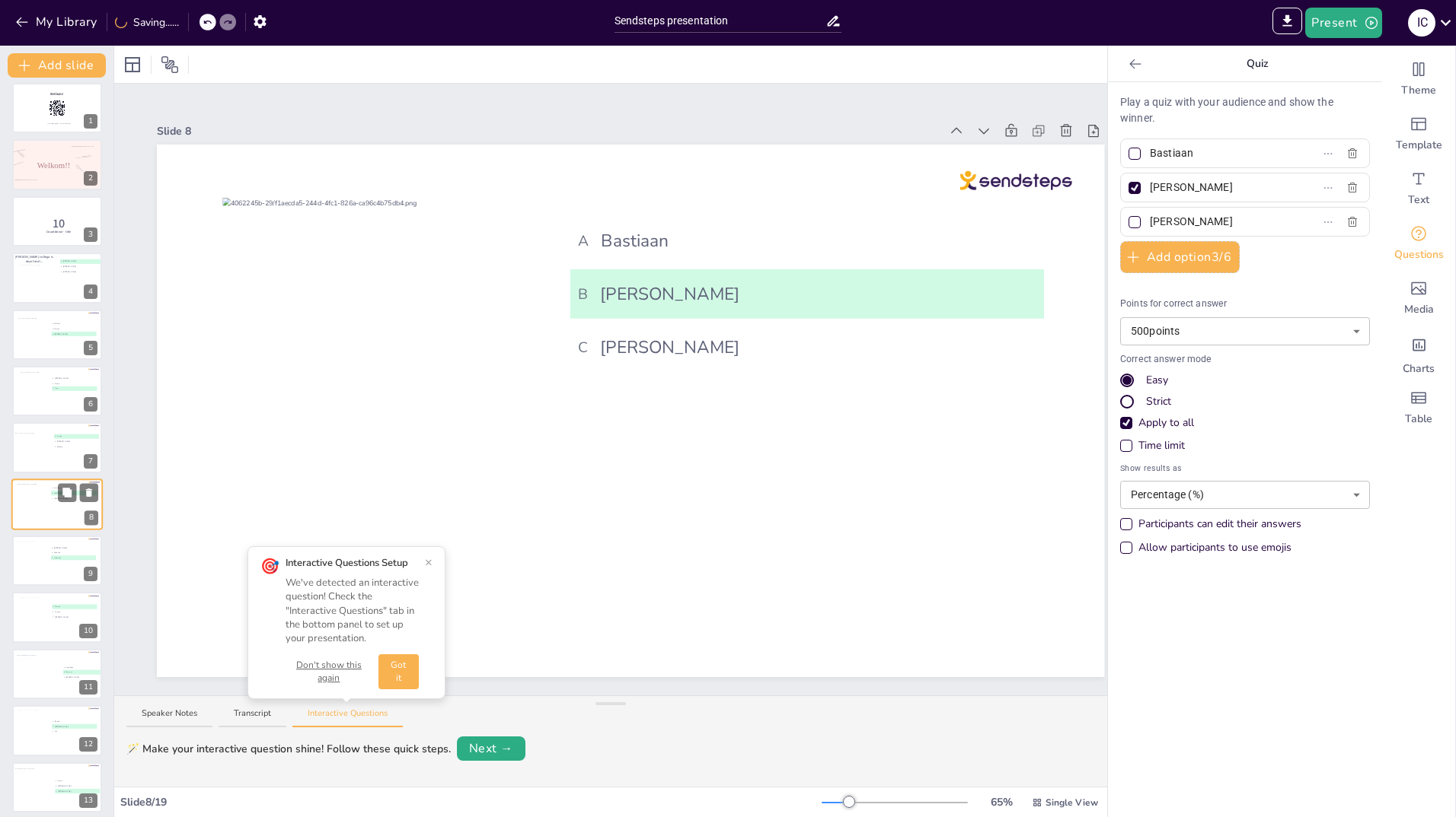
scroll to position [64, 0]
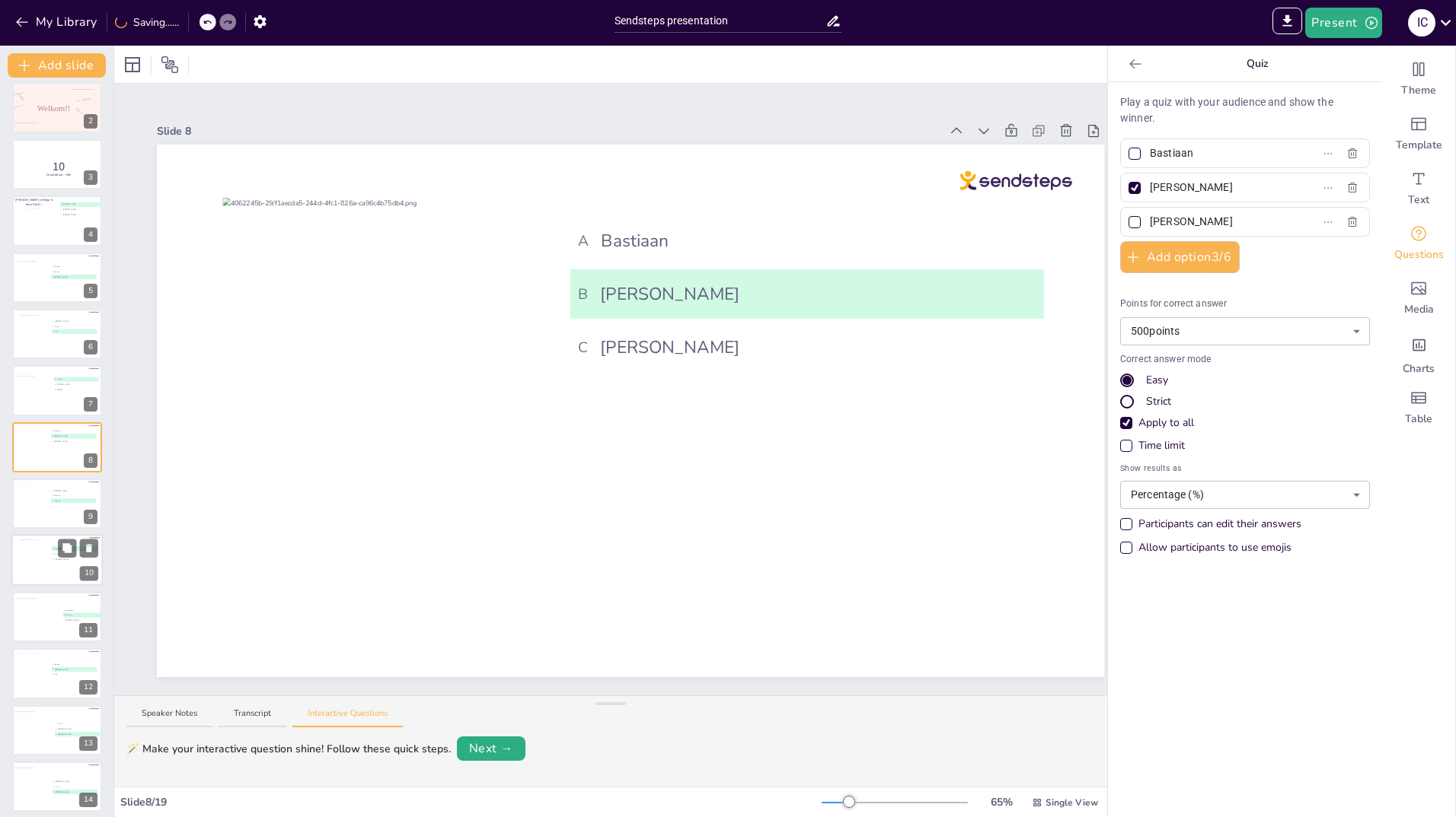
click at [29, 543] on div at bounding box center [35, 561] width 31 height 41
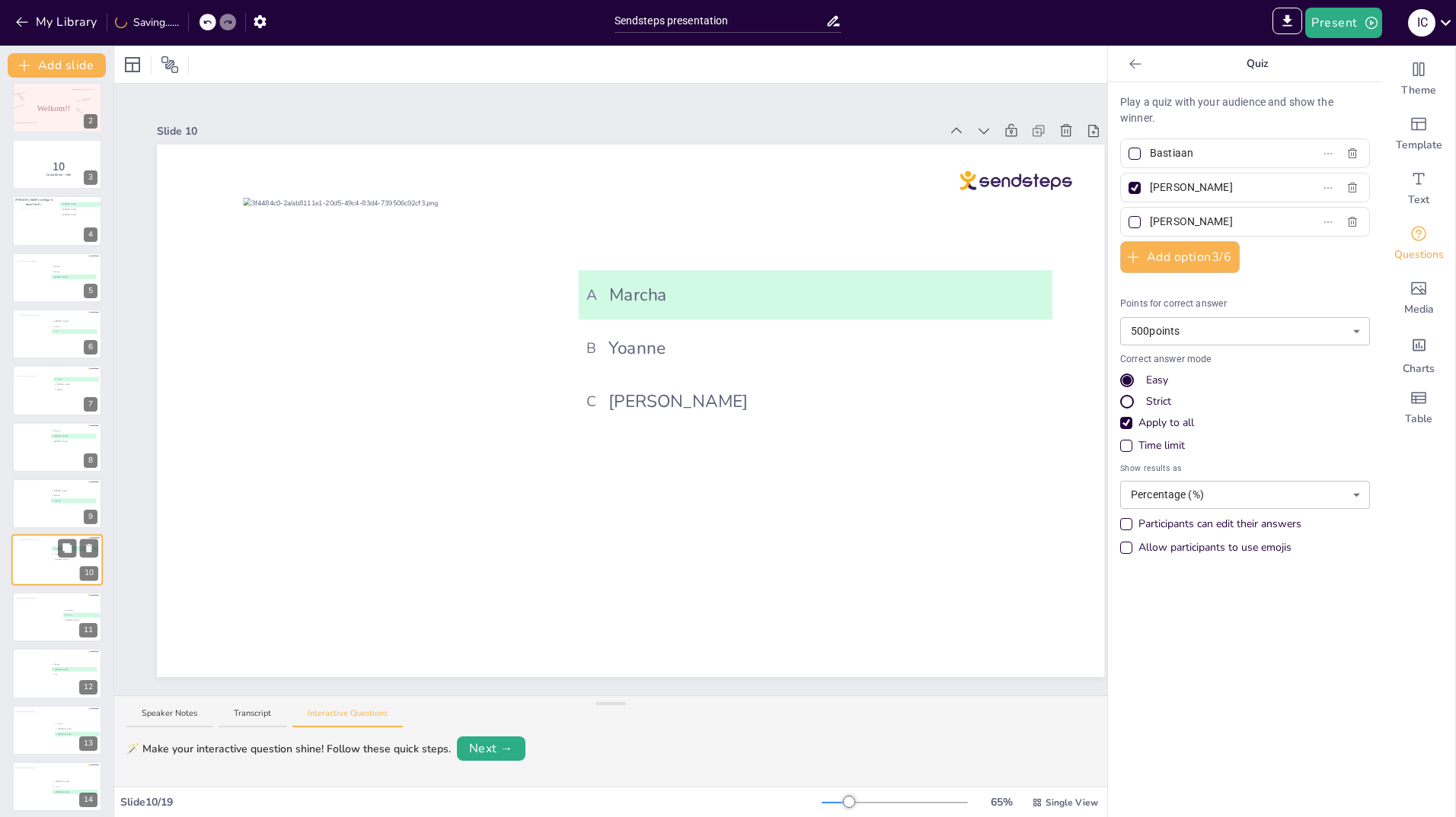
type input "Marcha"
type input "Yoanne"
type input "[PERSON_NAME]"
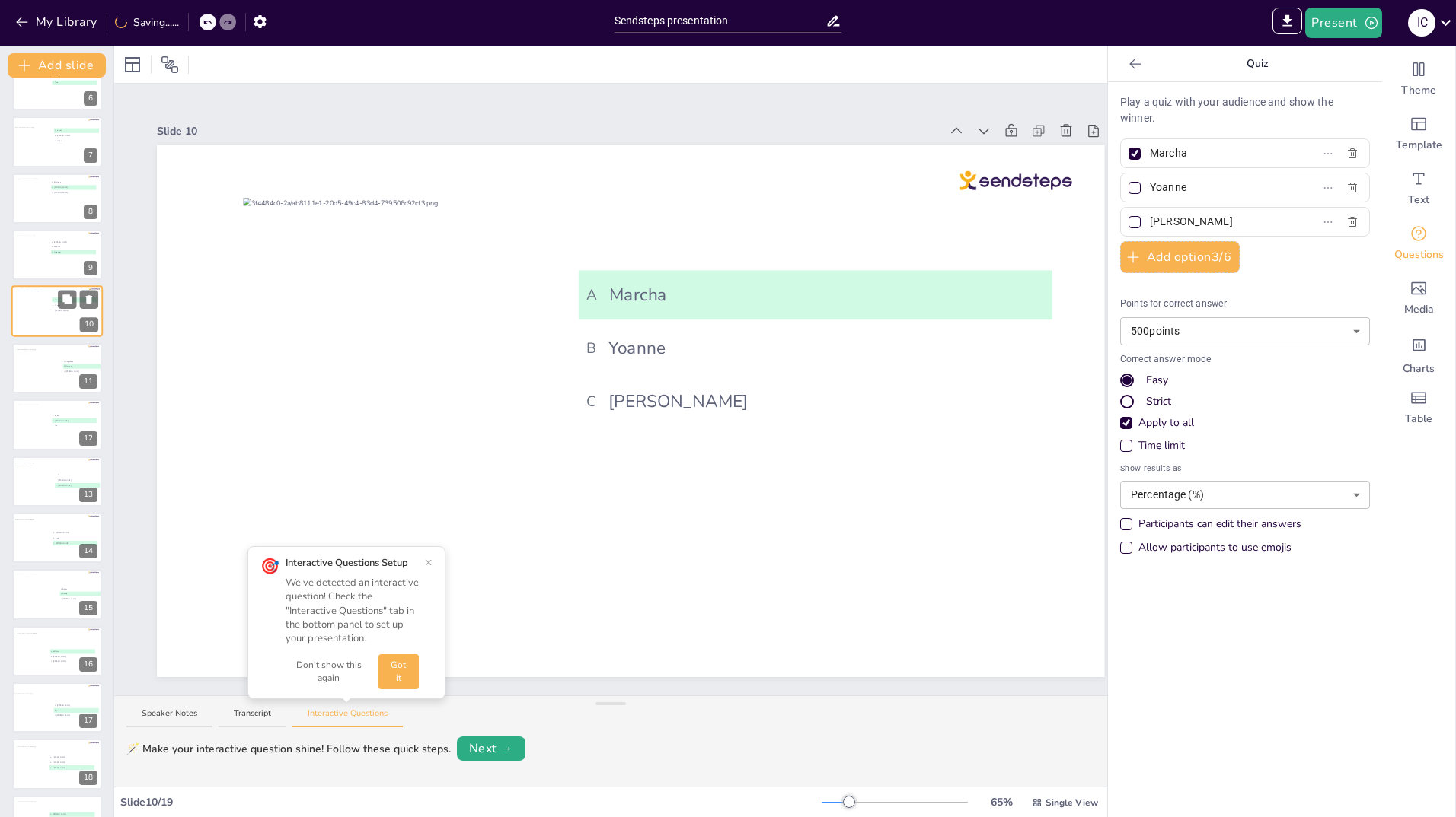
scroll to position [329, 0]
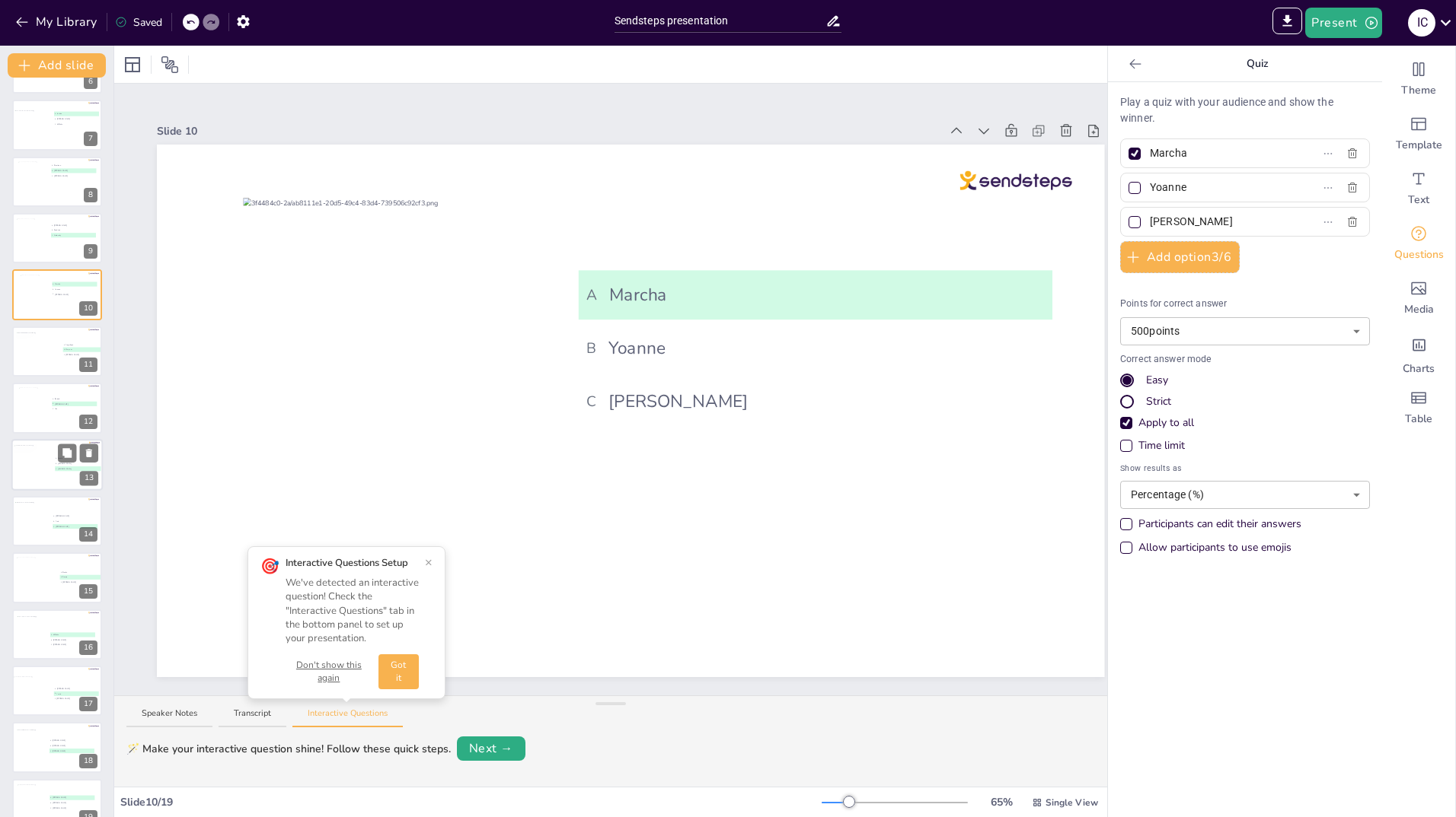
click at [37, 454] on div at bounding box center [34, 465] width 42 height 41
type input "Farzia"
type input "[PERSON_NAME]"
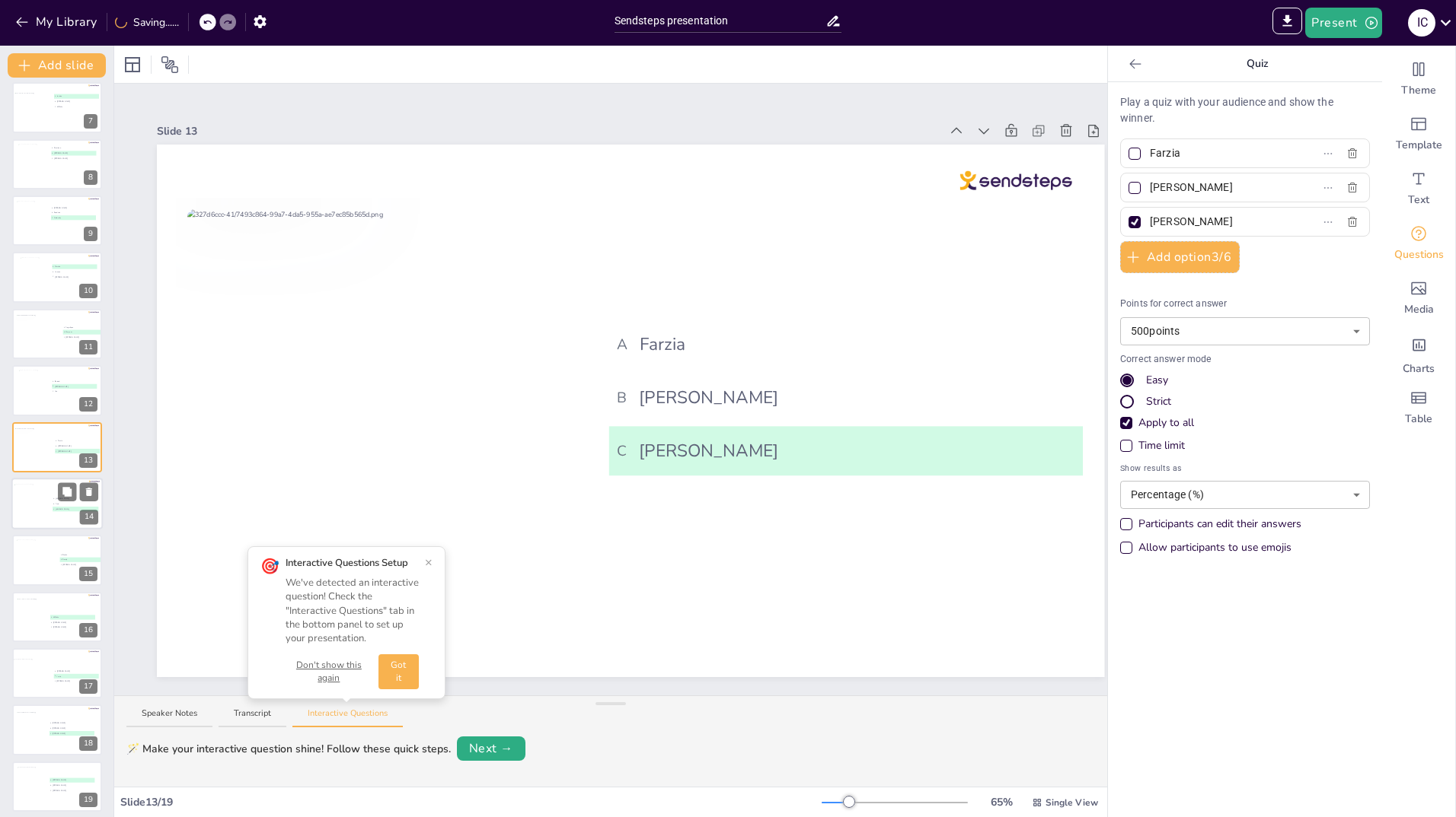
click at [34, 503] on div at bounding box center [41, 505] width 55 height 41
type input "[PERSON_NAME]"
type input "Asia"
type input "[PERSON_NAME]"
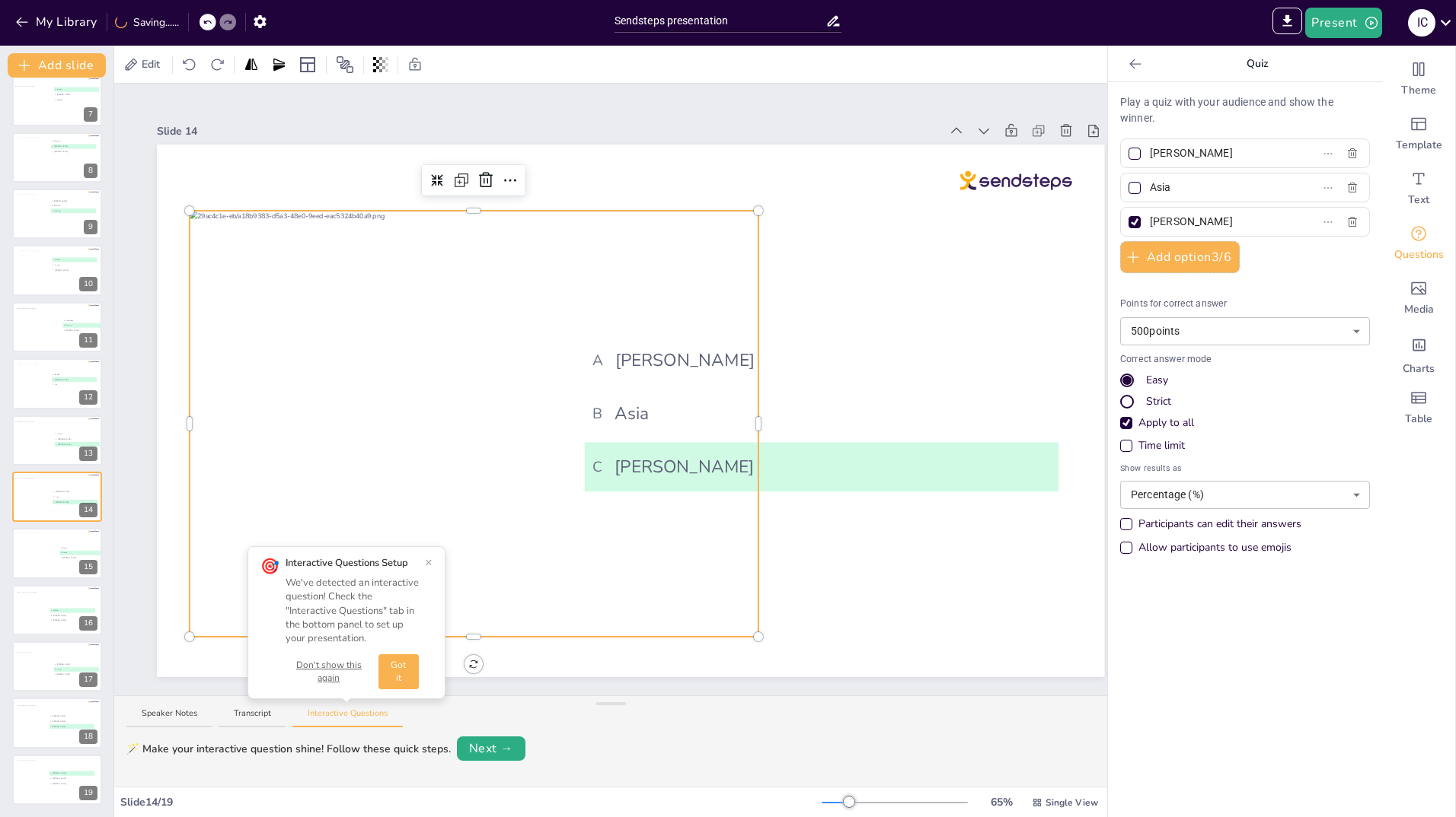
click at [507, 328] on div at bounding box center [473, 423] width 568 height 426
click at [436, 177] on icon at bounding box center [436, 180] width 12 height 12
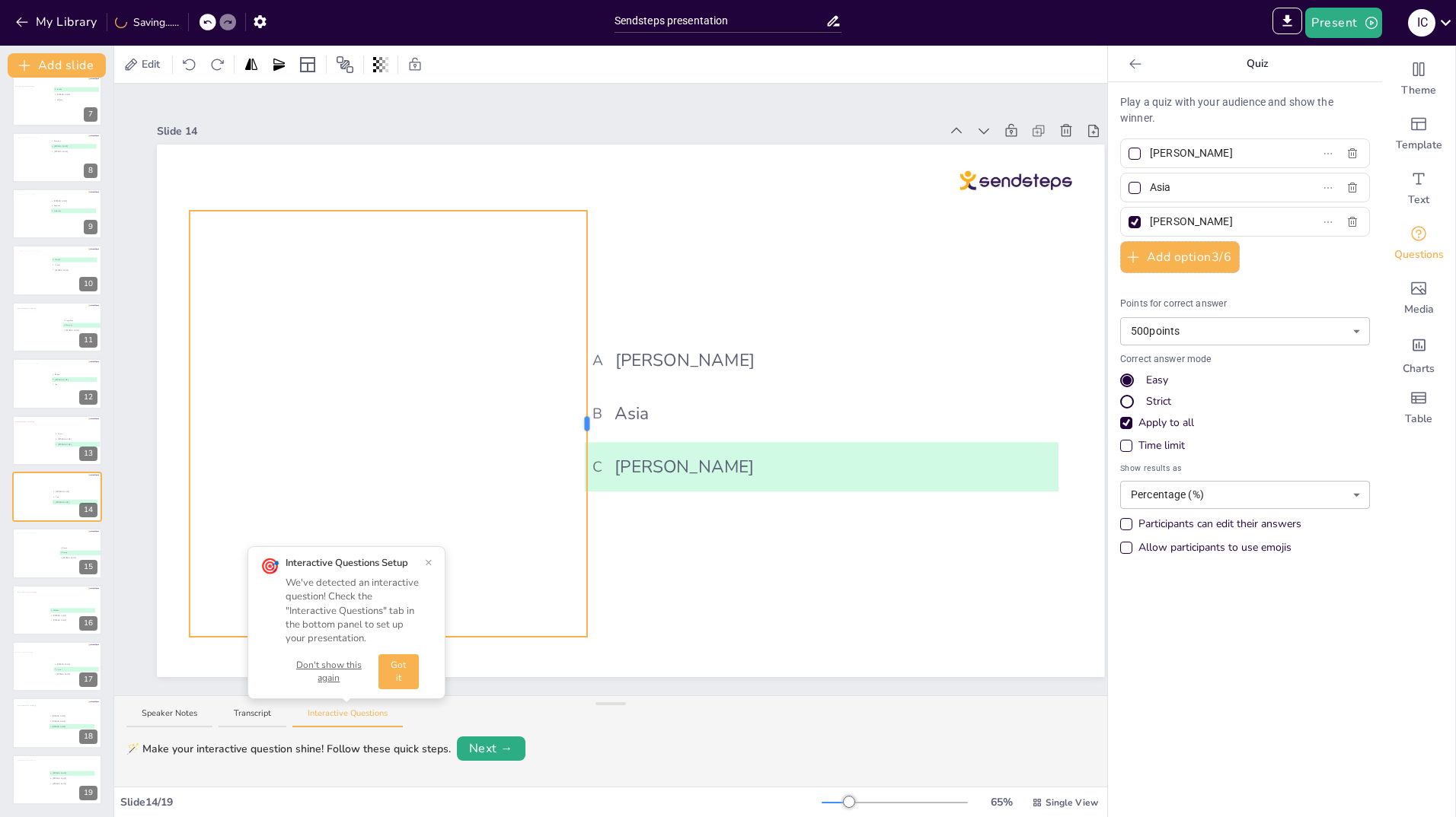
drag, startPoint x: 758, startPoint y: 417, endPoint x: 587, endPoint y: 415, distance: 171.0
click at [587, 417] on div at bounding box center [587, 424] width 5 height 14
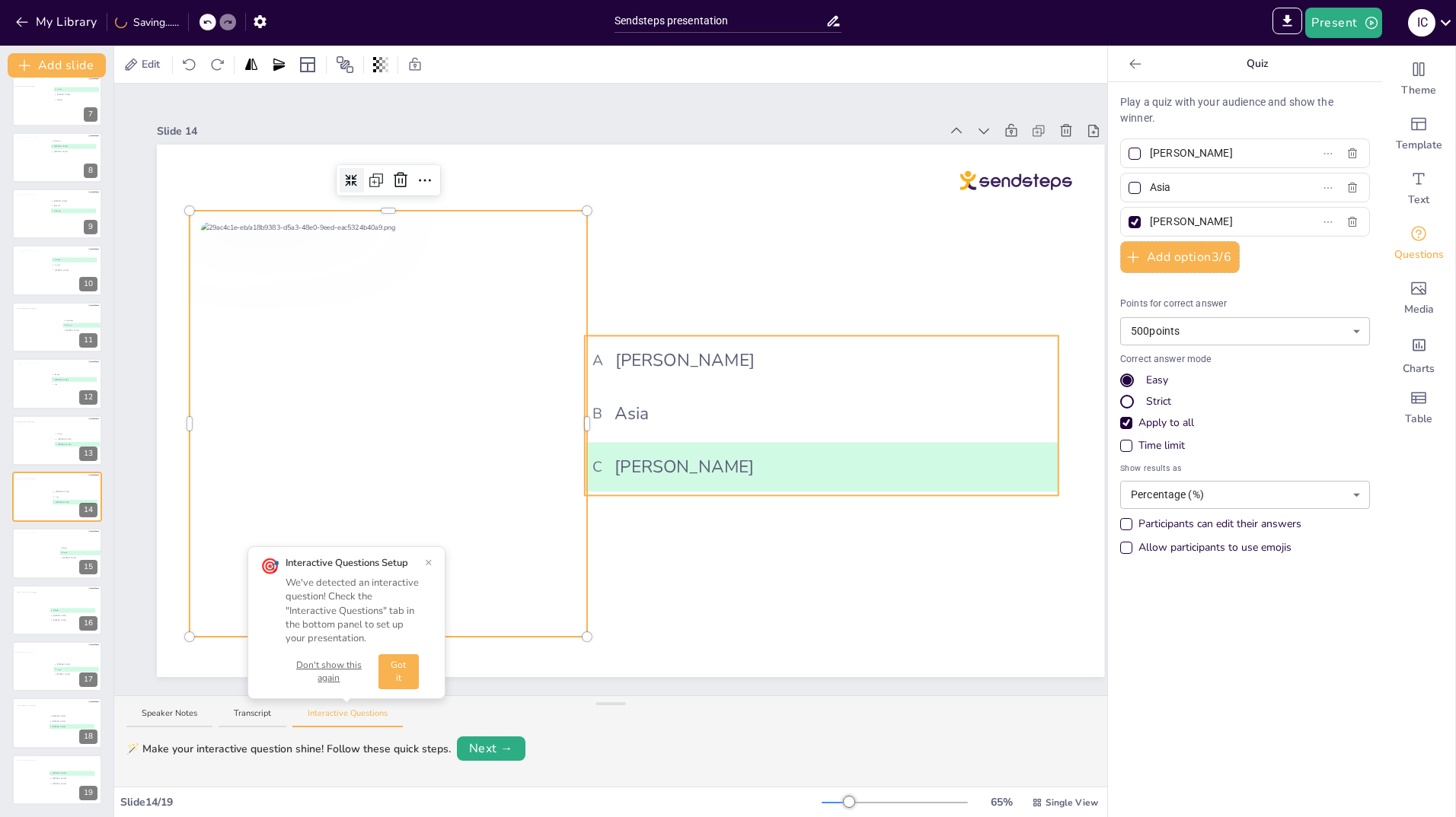
click at [988, 405] on span "B Asia" at bounding box center [821, 415] width 458 height 26
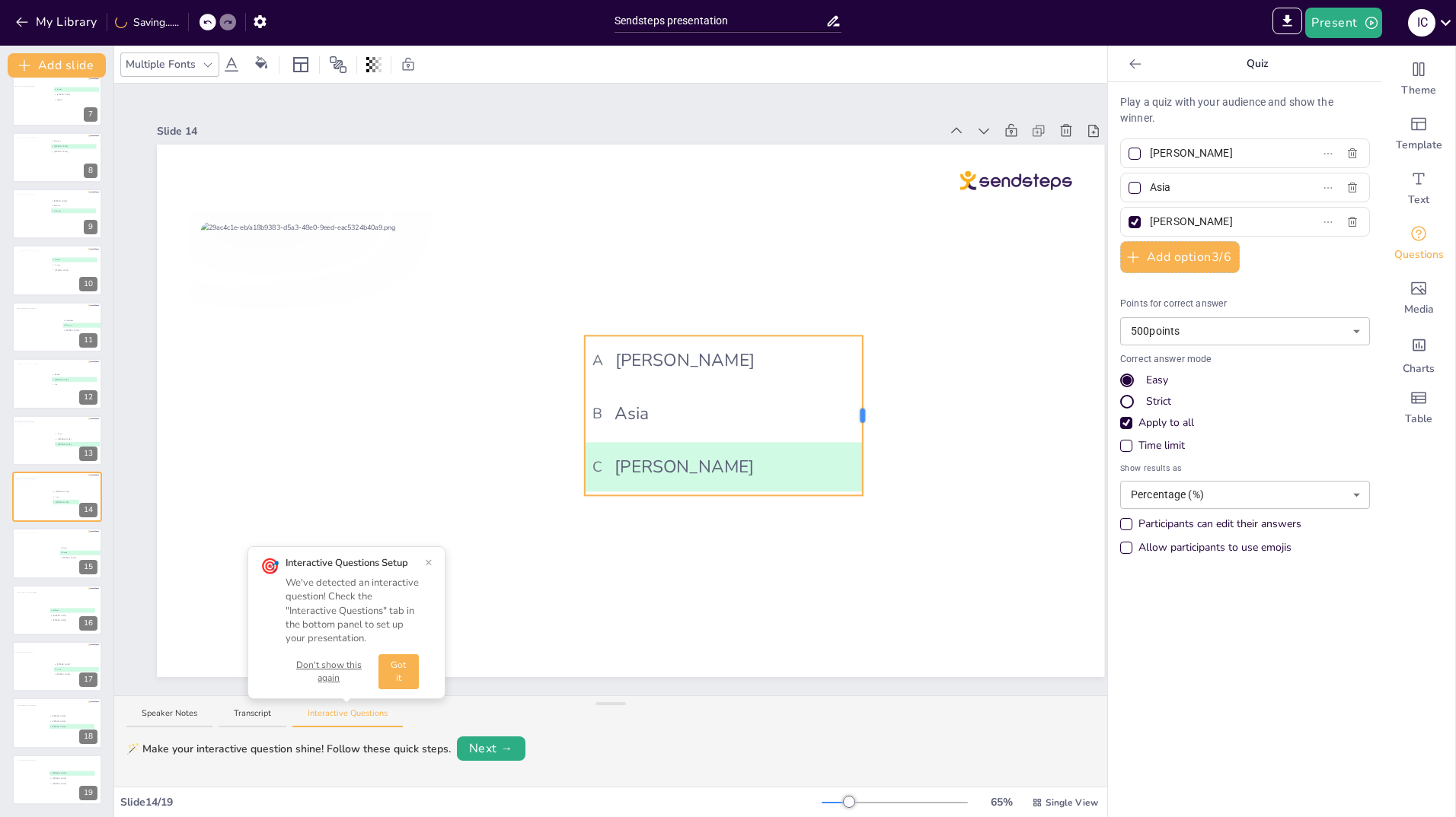
drag, startPoint x: 1058, startPoint y: 415, endPoint x: 862, endPoint y: 417, distance: 196.0
click at [862, 417] on div "A Esther B Asia C Petra P" at bounding box center [631, 411] width 948 height 533
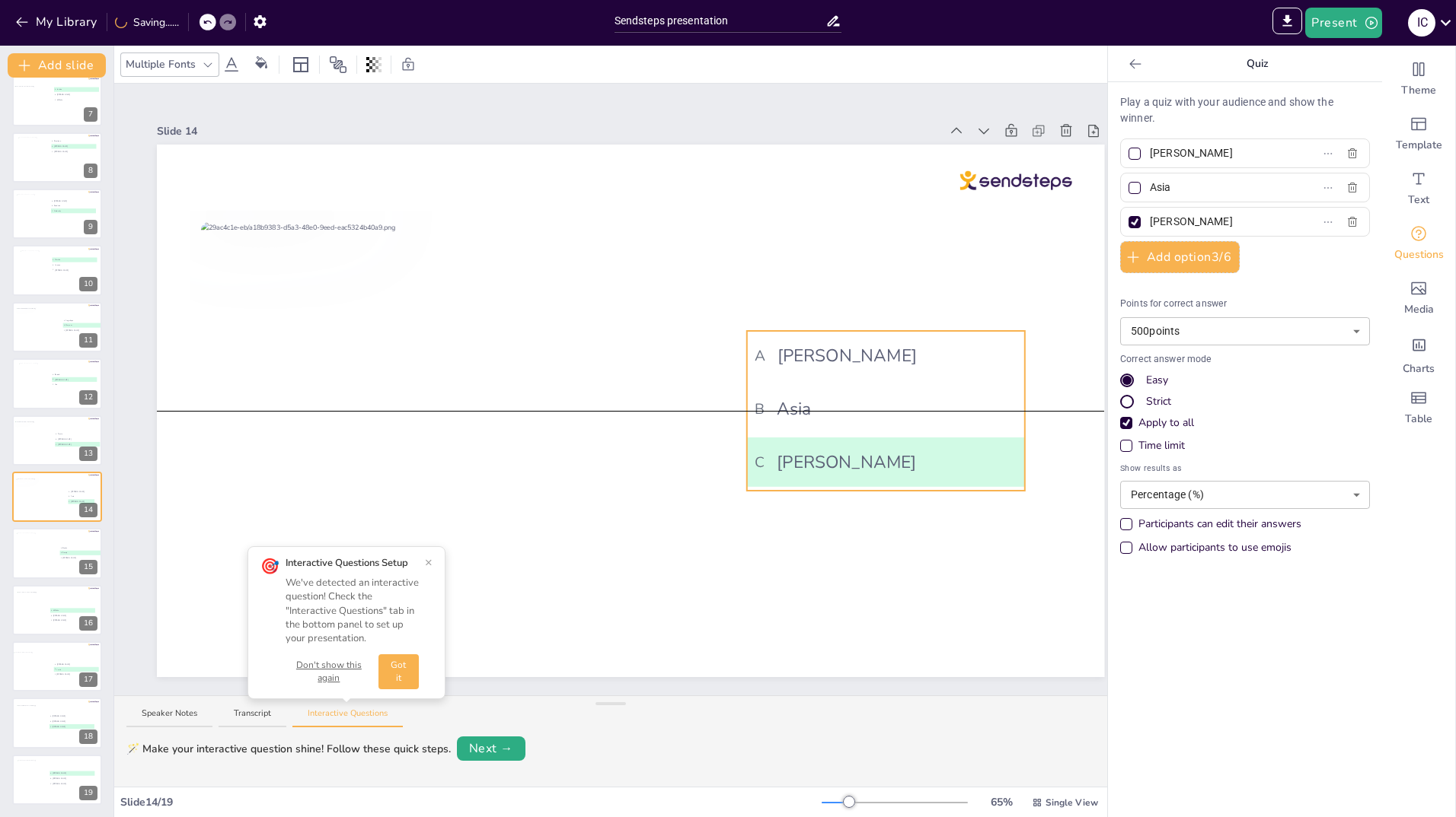
drag, startPoint x: 691, startPoint y: 340, endPoint x: 853, endPoint y: 328, distance: 162.4
click at [853, 331] on li "A Esther" at bounding box center [886, 356] width 278 height 50
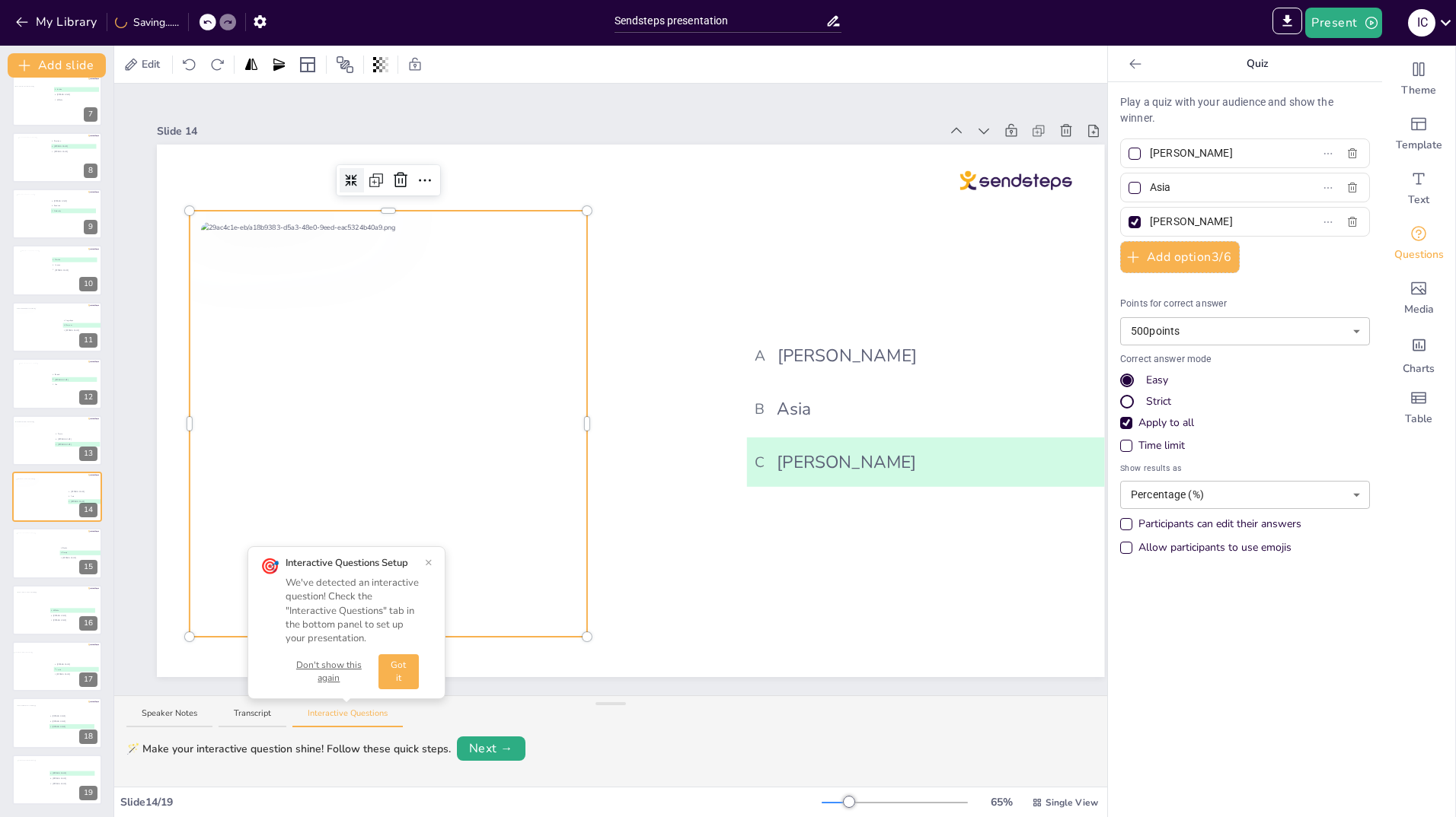
click at [581, 393] on div "A Esther B Asia C Petra P" at bounding box center [631, 411] width 948 height 533
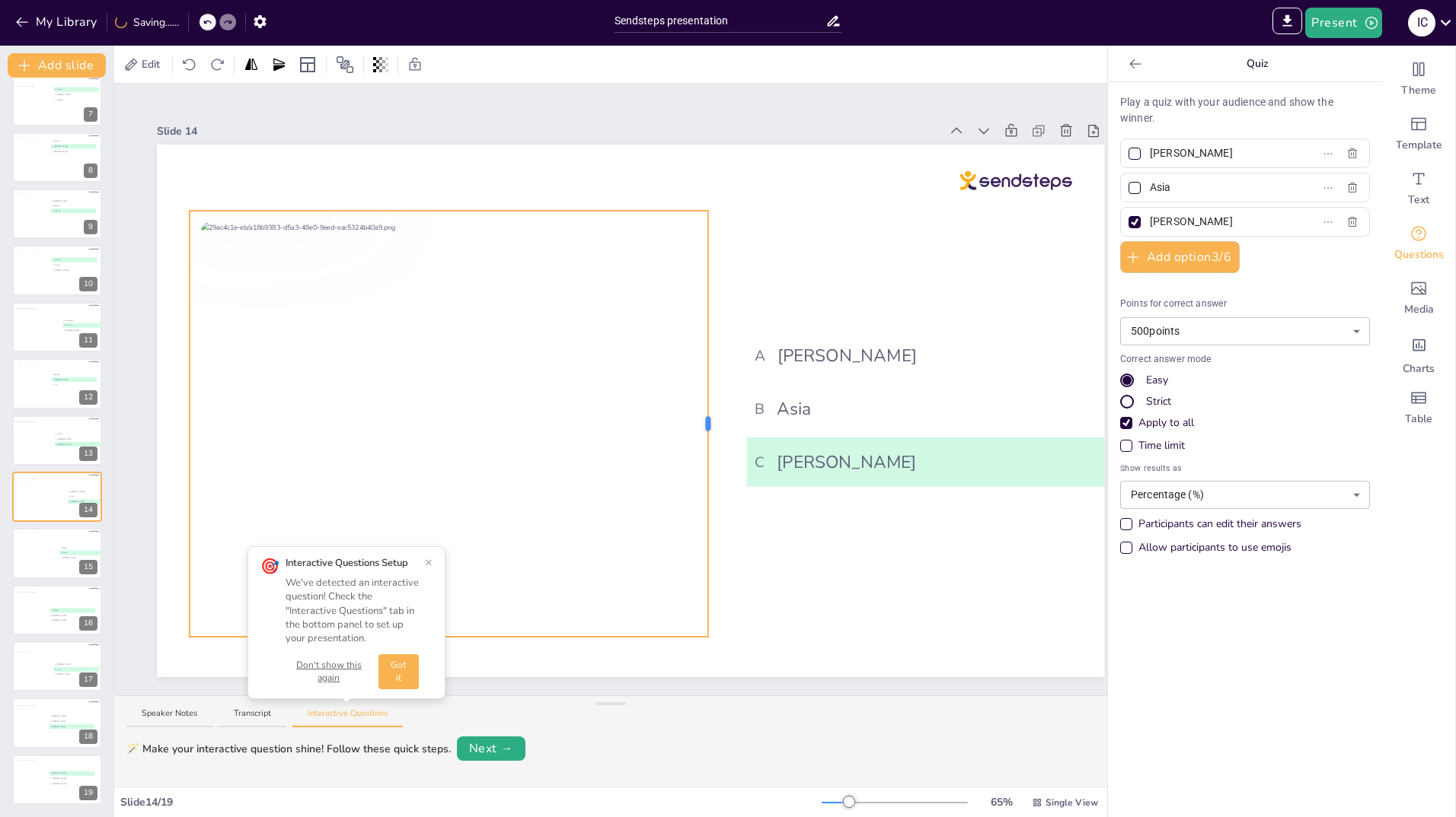
drag, startPoint x: 588, startPoint y: 417, endPoint x: 709, endPoint y: 426, distance: 121.3
click at [709, 426] on div "A Esther B Asia C Petra P" at bounding box center [631, 411] width 948 height 533
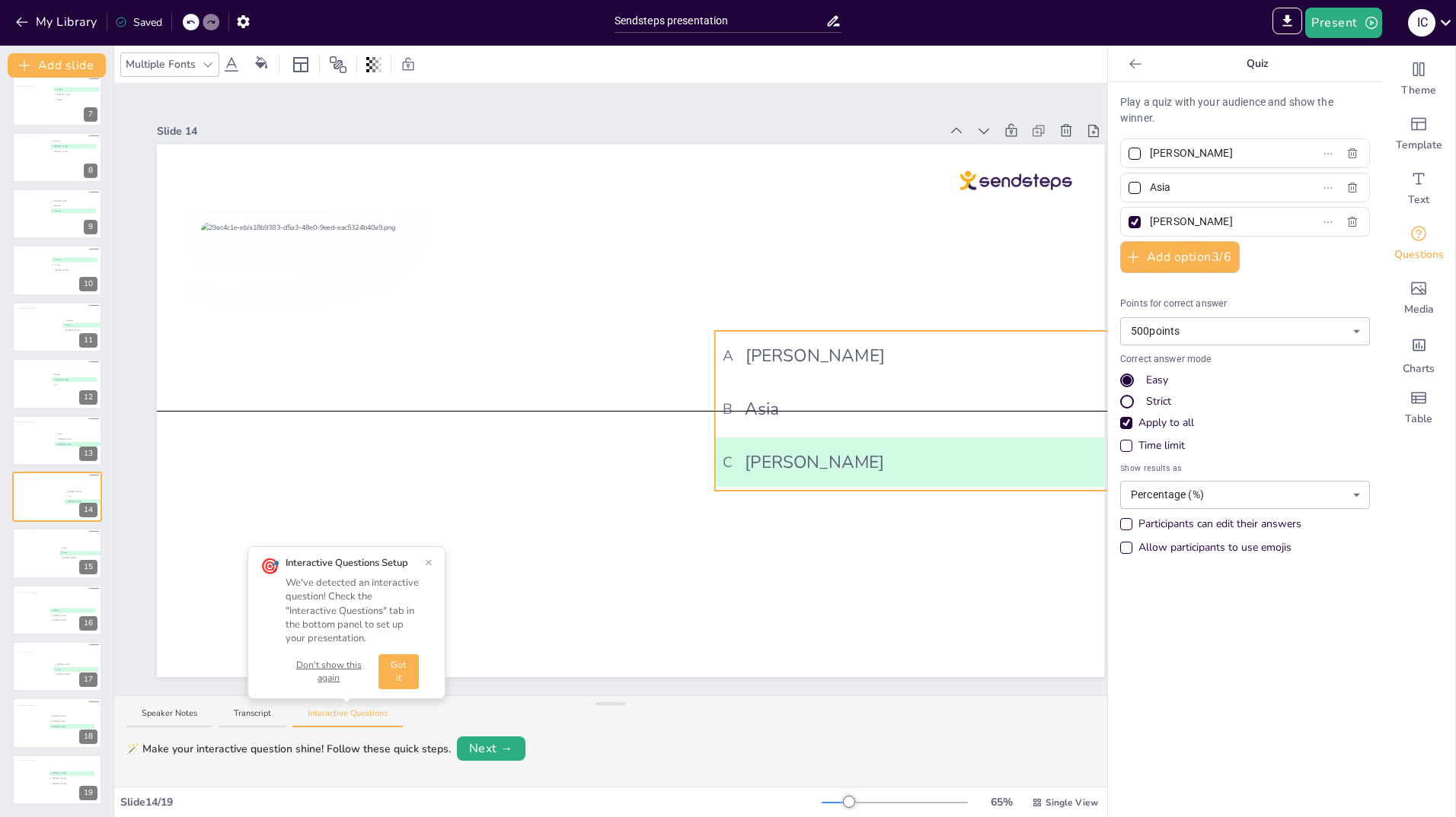
drag, startPoint x: 854, startPoint y: 416, endPoint x: 822, endPoint y: 417, distance: 32.0
click at [822, 417] on li "B Asia" at bounding box center [952, 409] width 474 height 50
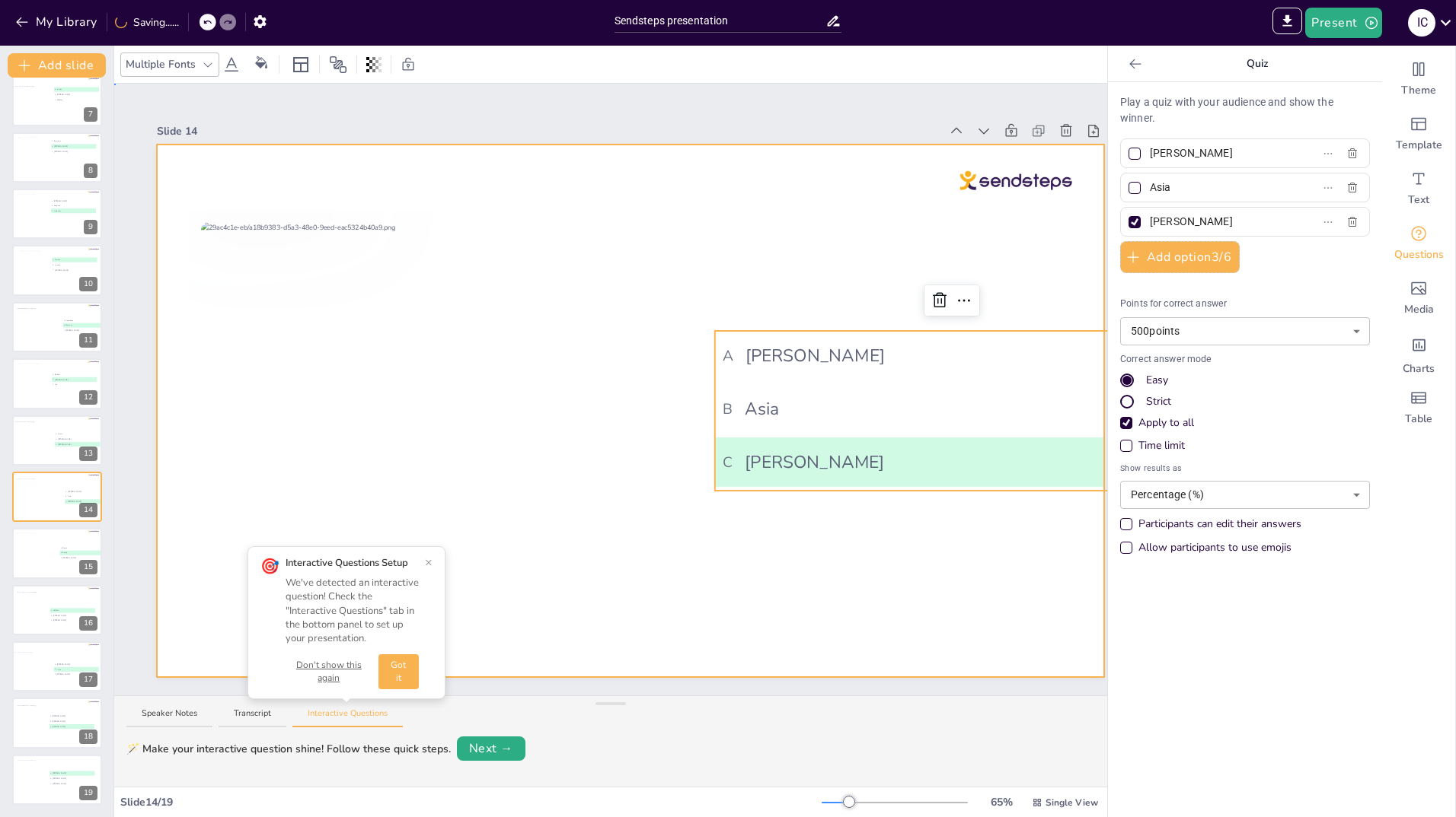
click at [942, 571] on div at bounding box center [631, 411] width 948 height 533
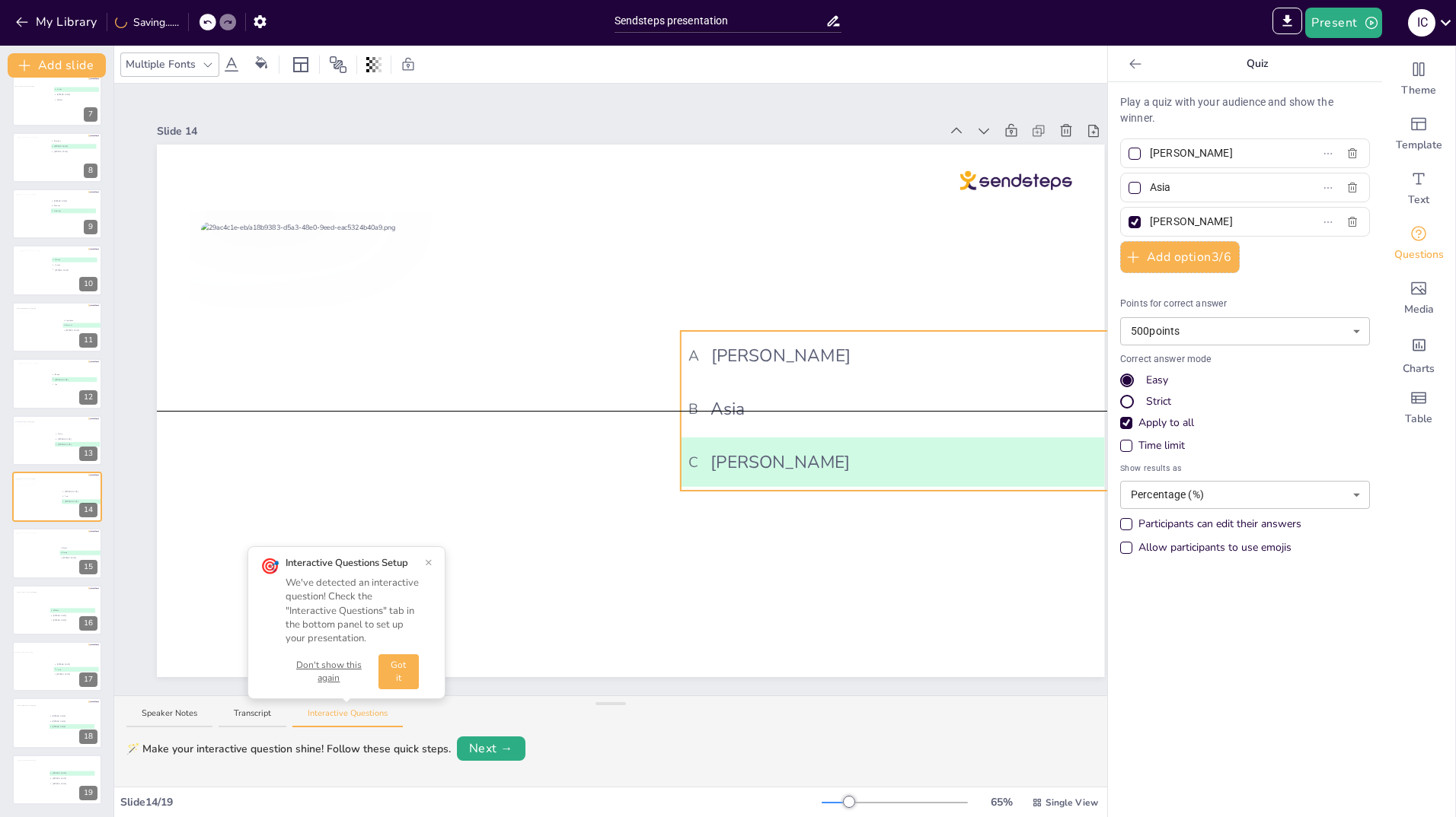
drag, startPoint x: 921, startPoint y: 410, endPoint x: 887, endPoint y: 410, distance: 34.0
click at [887, 410] on span "B Asia" at bounding box center [917, 409] width 458 height 26
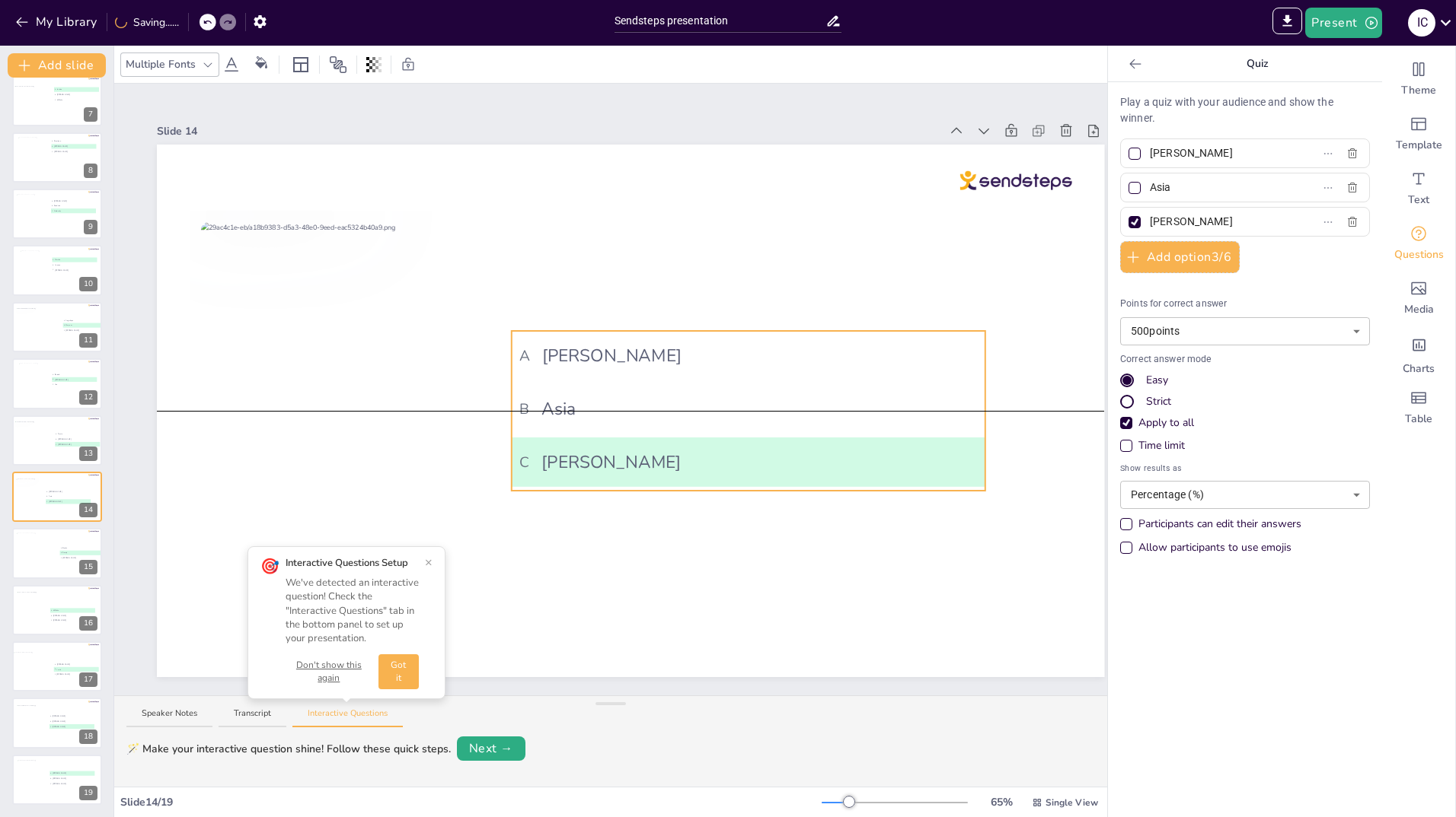
drag, startPoint x: 1037, startPoint y: 402, endPoint x: 869, endPoint y: 402, distance: 168.0
click at [869, 402] on span "B Asia" at bounding box center [748, 409] width 458 height 26
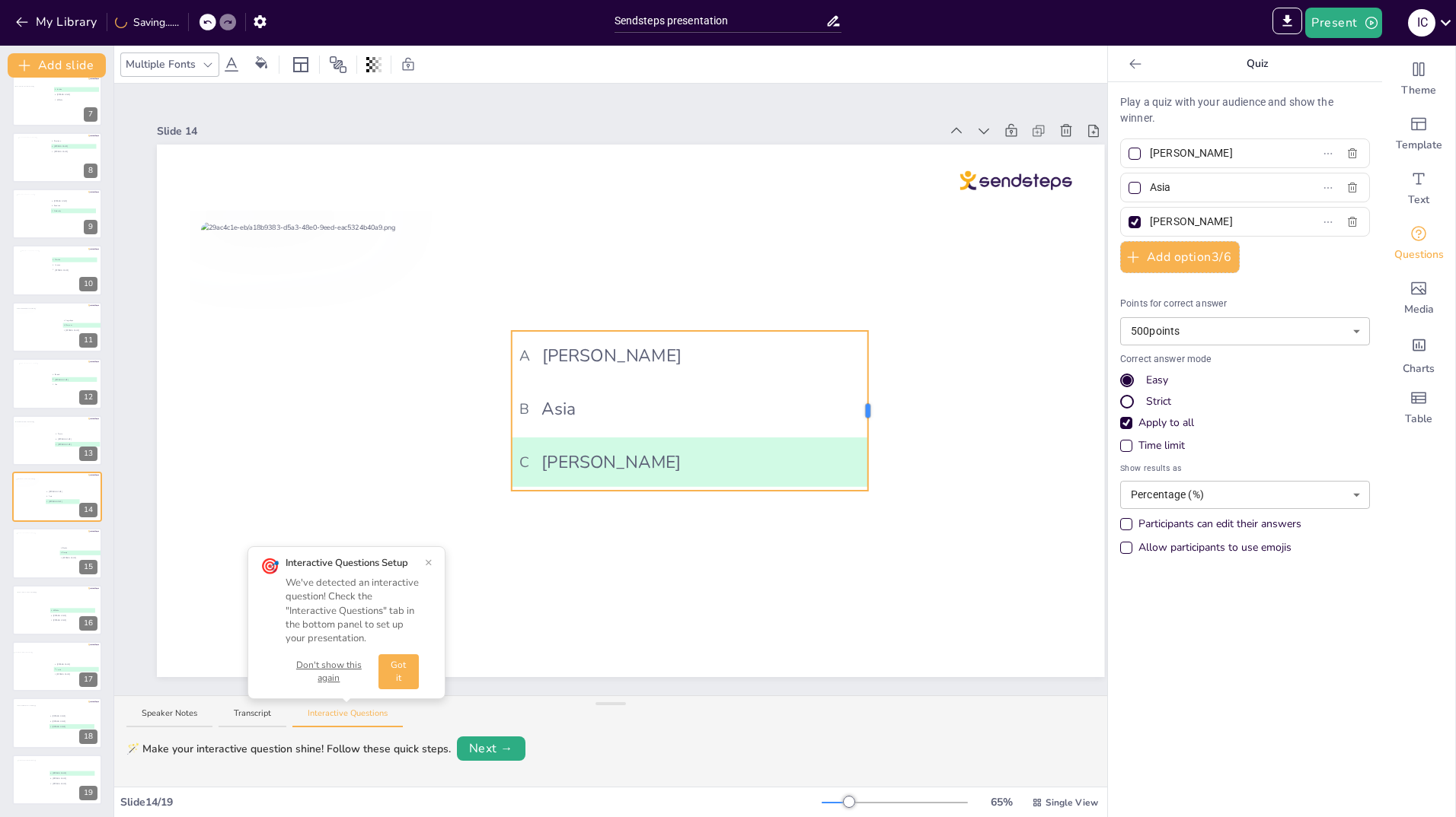
drag, startPoint x: 987, startPoint y: 407, endPoint x: 870, endPoint y: 414, distance: 117.2
click at [870, 414] on div "A Esther B Asia C Petra P" at bounding box center [631, 411] width 948 height 533
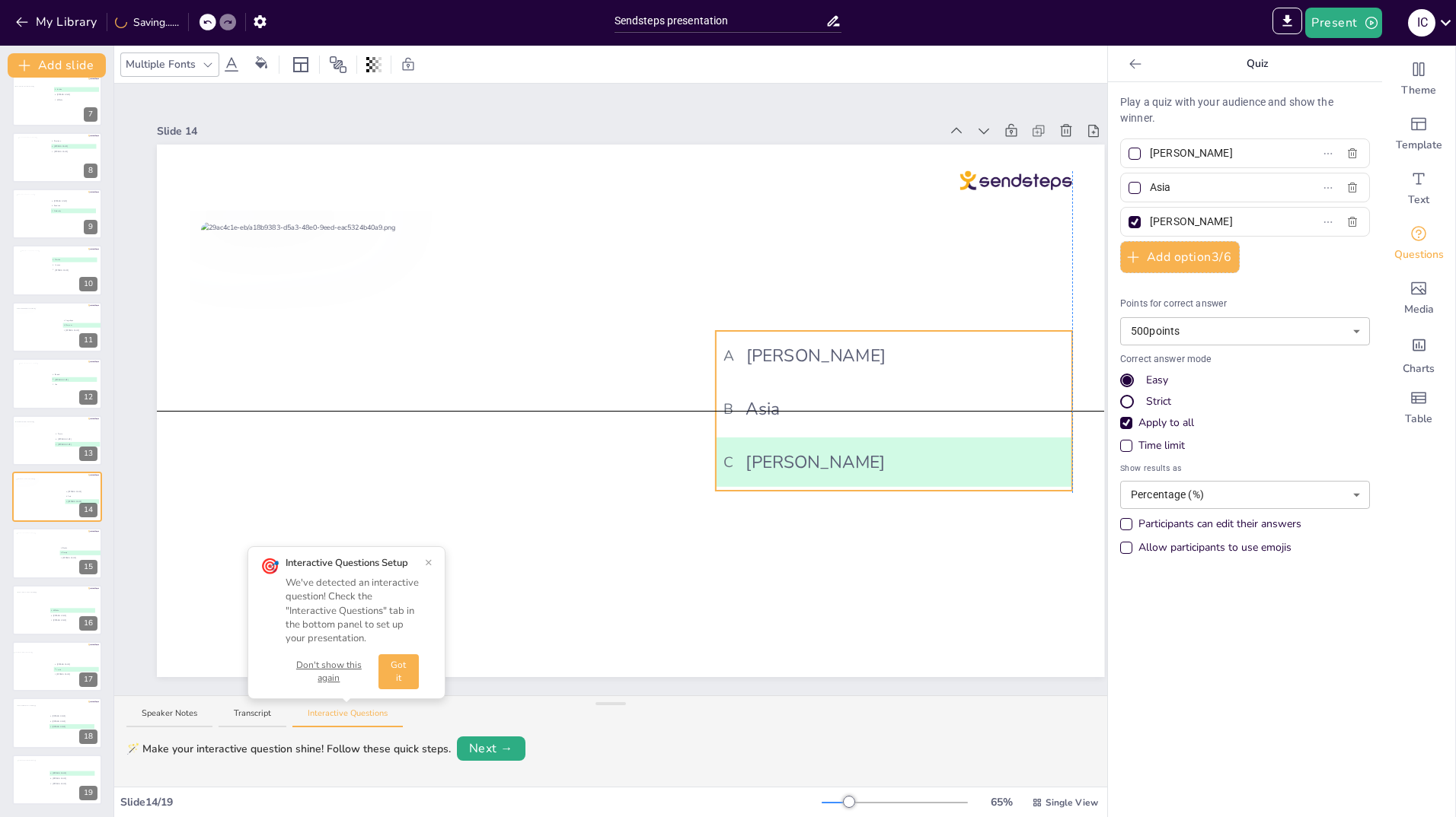
drag, startPoint x: 630, startPoint y: 340, endPoint x: 833, endPoint y: 342, distance: 203.0
click at [833, 343] on span "A Esther" at bounding box center [894, 356] width 341 height 26
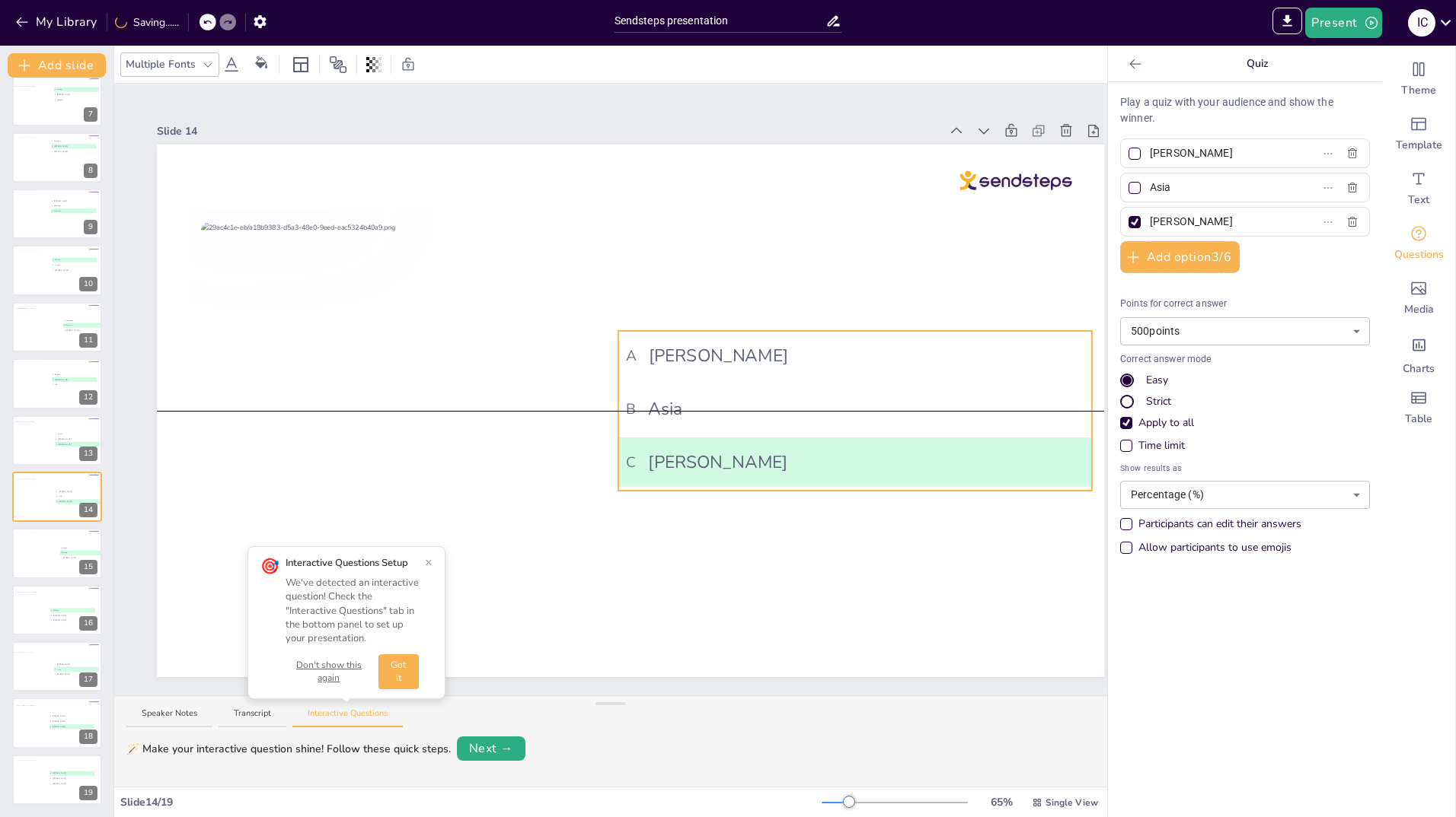
drag, startPoint x: 969, startPoint y: 359, endPoint x: 839, endPoint y: 360, distance: 130.0
click at [839, 360] on span "A Esther" at bounding box center [854, 356] width 458 height 26
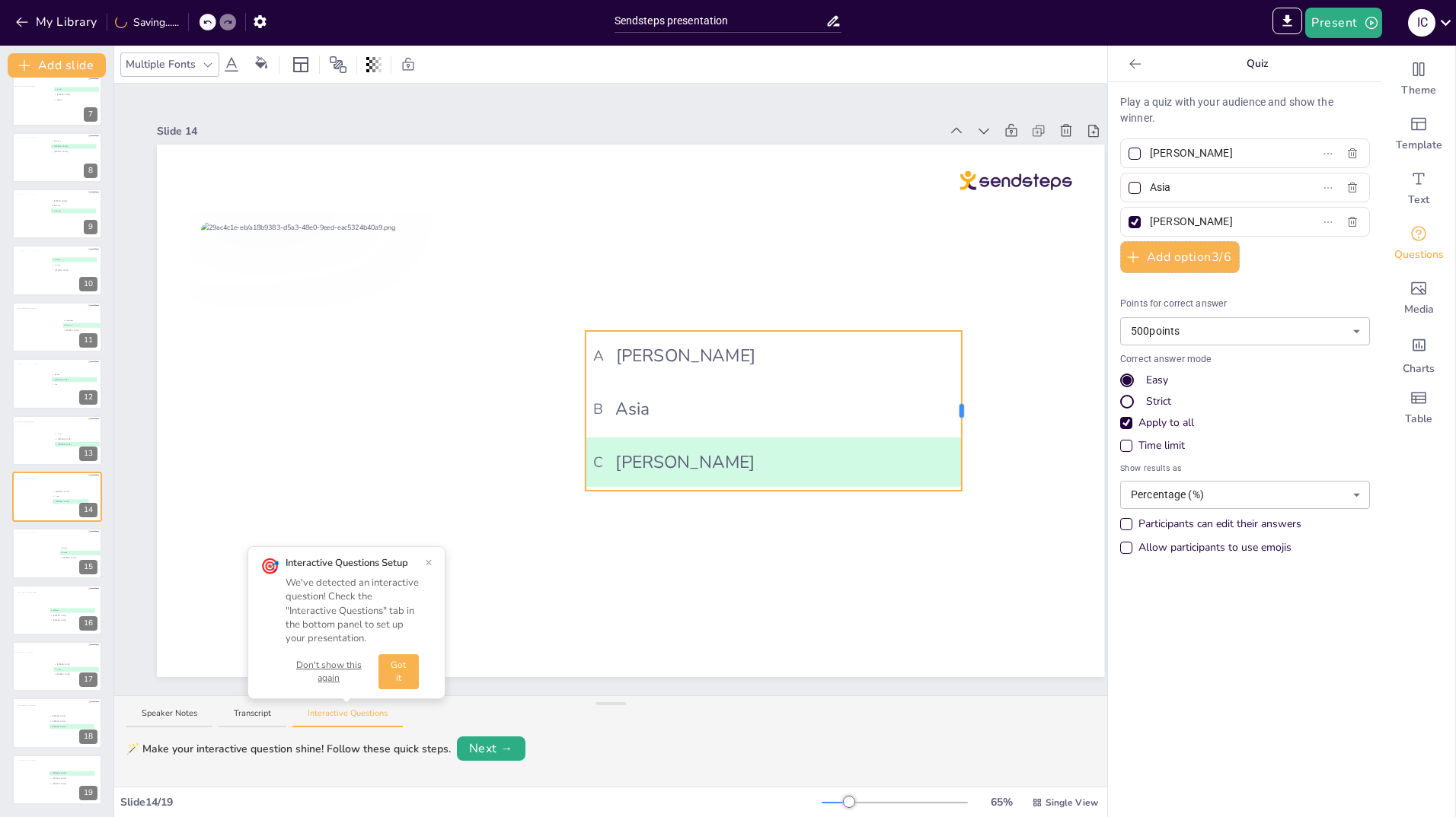
drag, startPoint x: 1060, startPoint y: 406, endPoint x: 956, endPoint y: 411, distance: 104.1
click at [960, 411] on div at bounding box center [962, 411] width 5 height 14
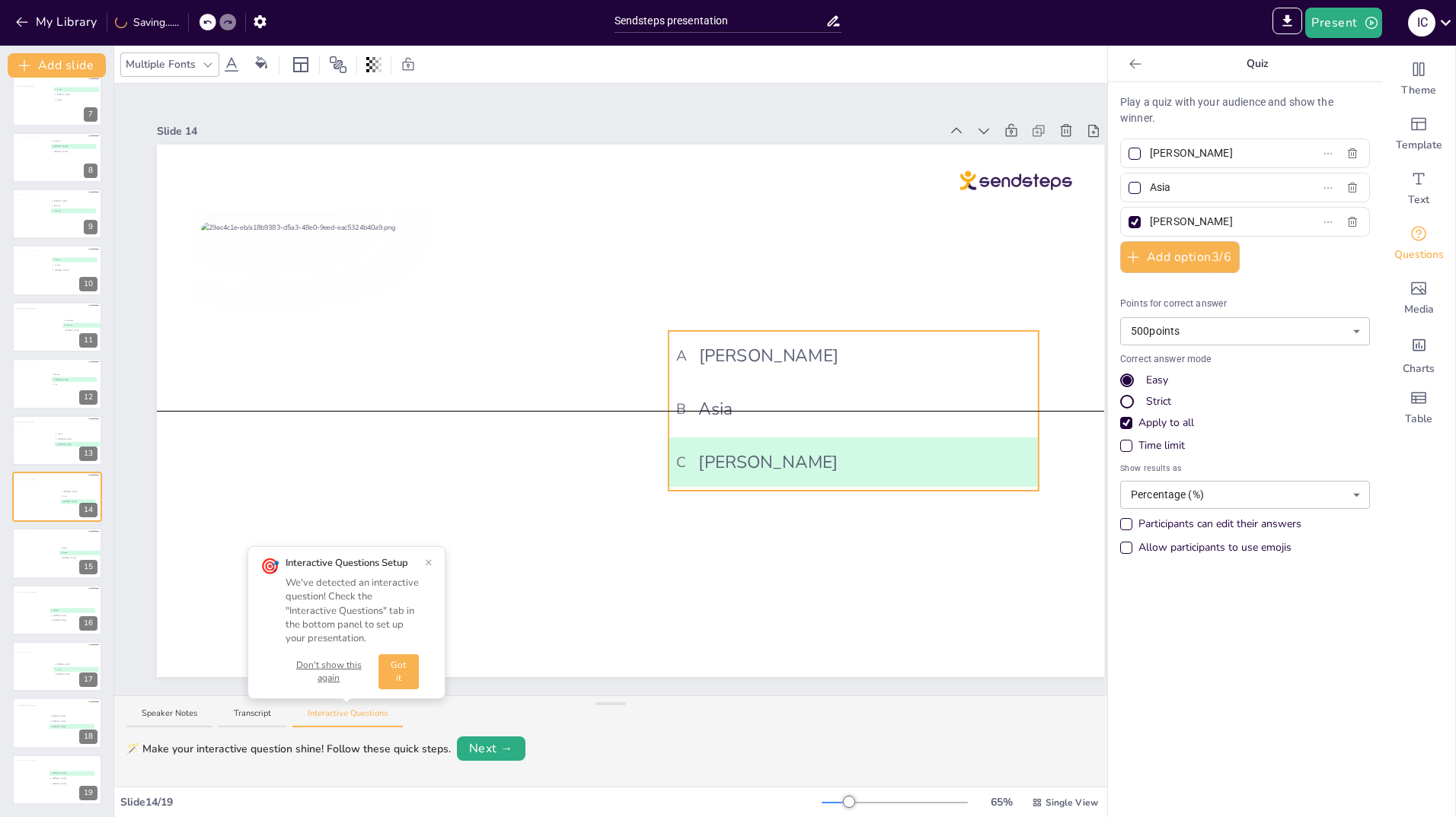
drag, startPoint x: 756, startPoint y: 344, endPoint x: 838, endPoint y: 349, distance: 82.2
click at [838, 349] on span "A Esther" at bounding box center [853, 356] width 354 height 26
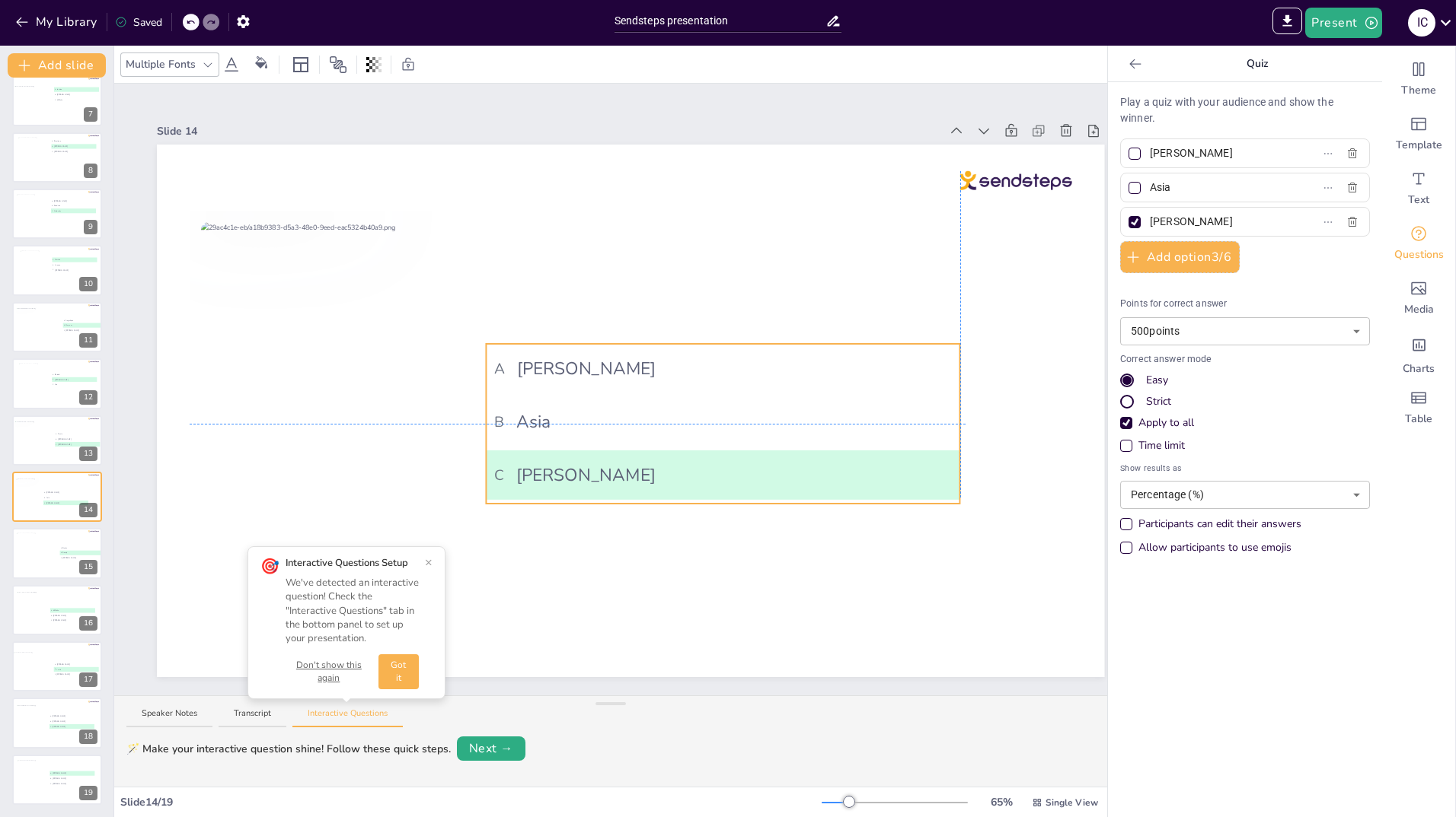
drag, startPoint x: 978, startPoint y: 359, endPoint x: 842, endPoint y: 370, distance: 136.4
click at [796, 366] on span "A Esther" at bounding box center [723, 369] width 458 height 26
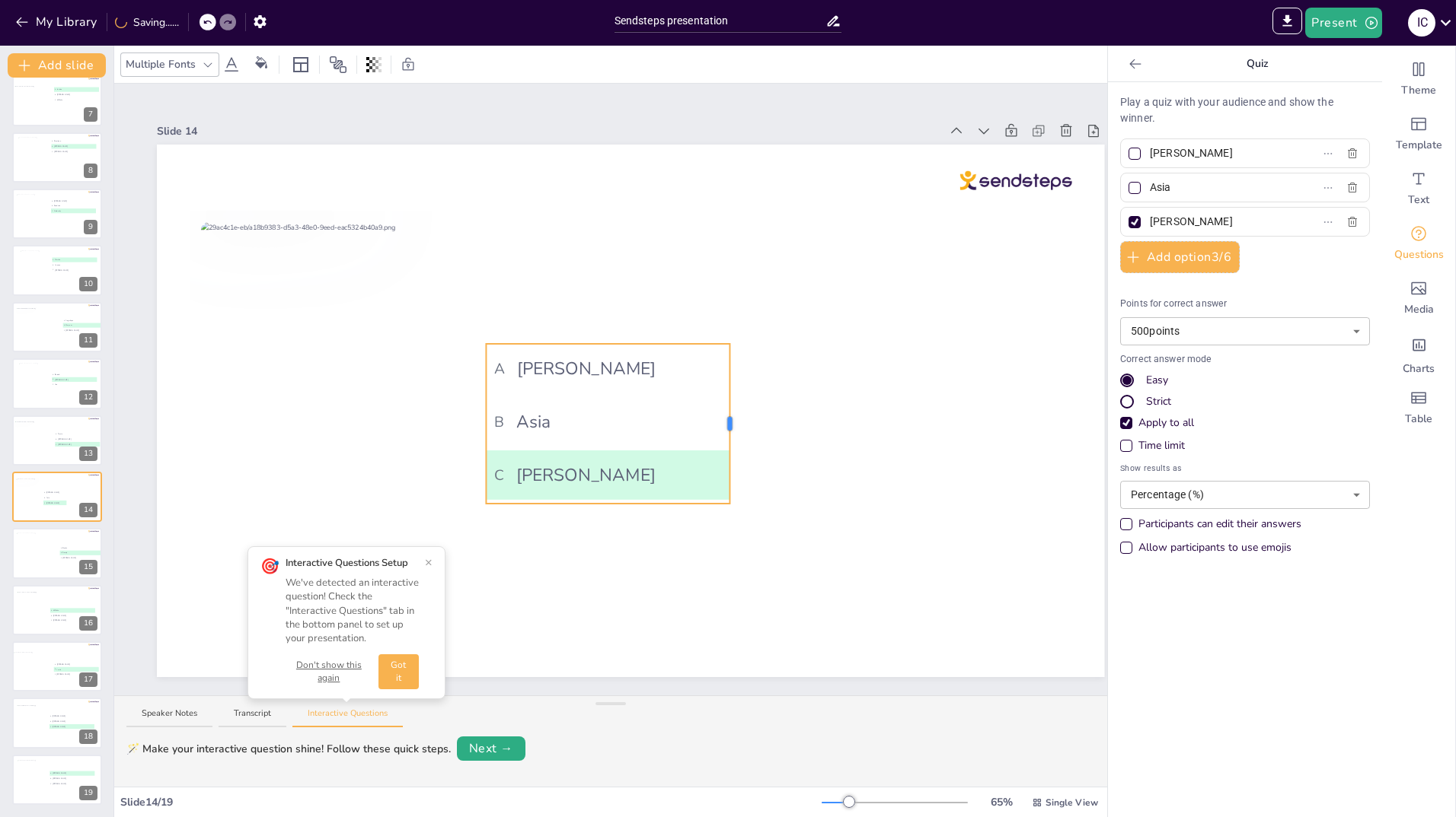
drag, startPoint x: 961, startPoint y: 415, endPoint x: 728, endPoint y: 415, distance: 233.0
click at [728, 417] on div at bounding box center [729, 424] width 5 height 14
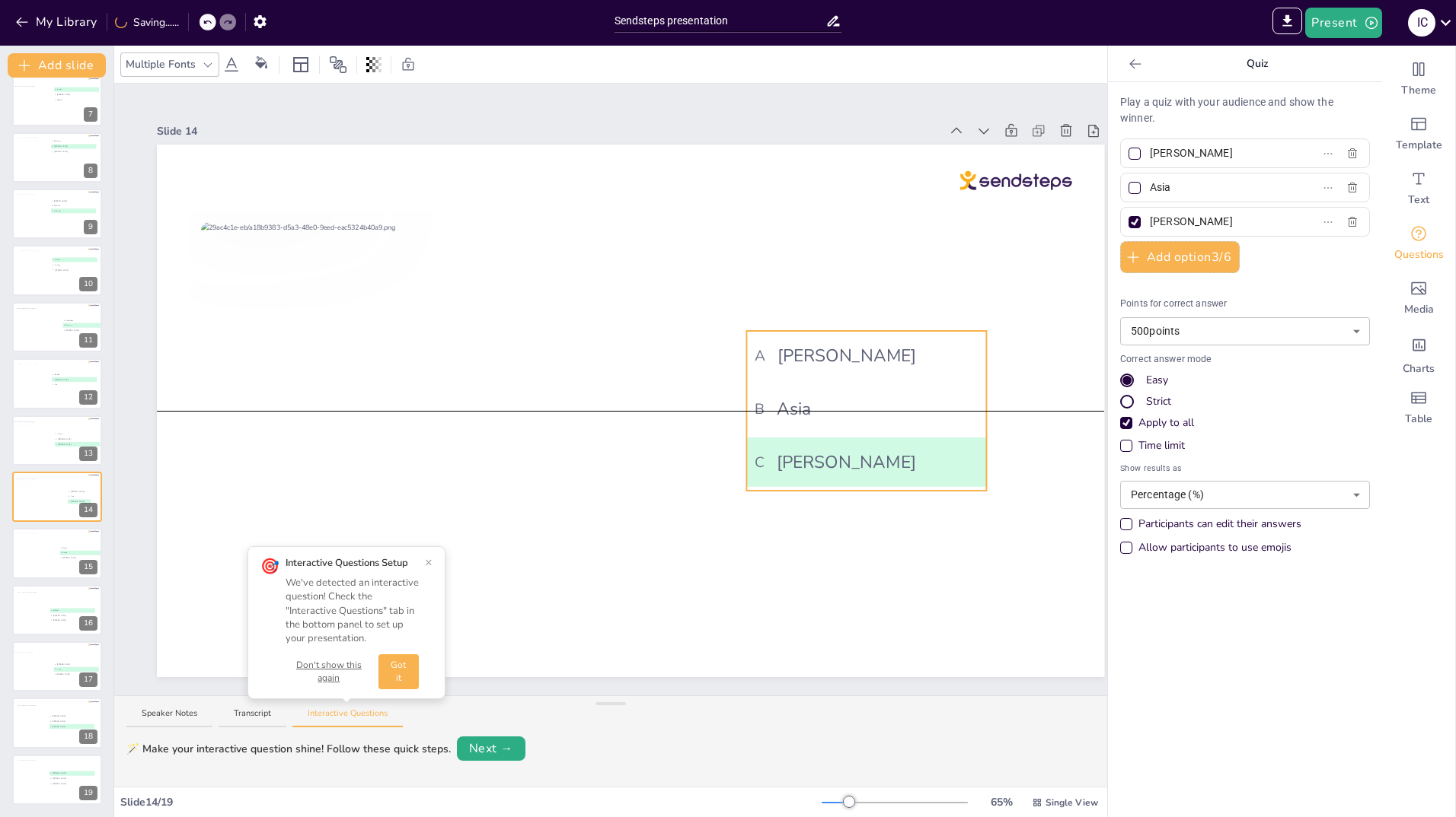
drag, startPoint x: 634, startPoint y: 356, endPoint x: 895, endPoint y: 340, distance: 261.5
click at [895, 343] on span "A Esther" at bounding box center [866, 356] width 224 height 26
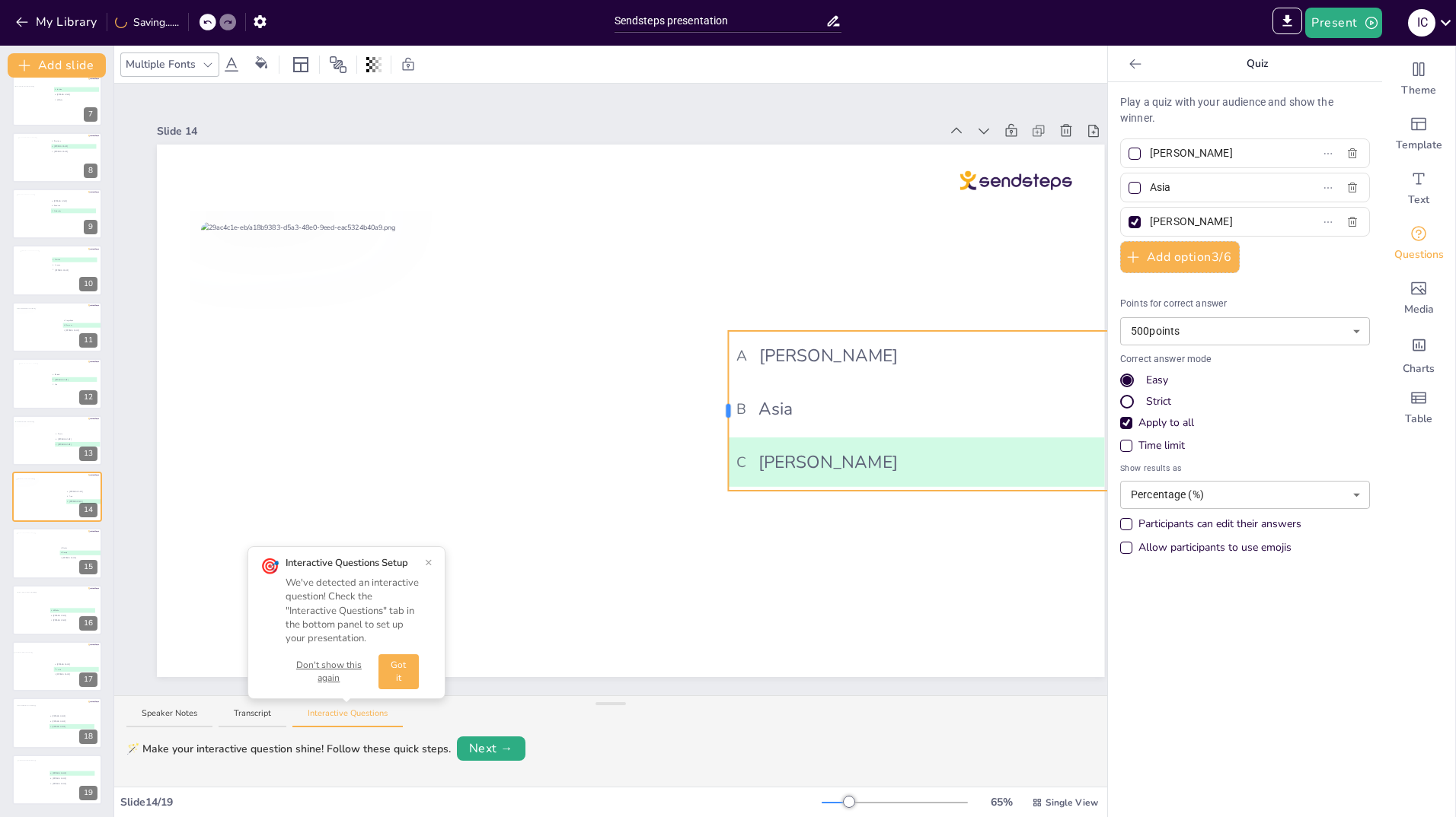
drag, startPoint x: 744, startPoint y: 403, endPoint x: 721, endPoint y: 403, distance: 23.0
click at [726, 404] on div at bounding box center [728, 411] width 5 height 14
click at [934, 354] on span "A Esther" at bounding box center [972, 356] width 481 height 26
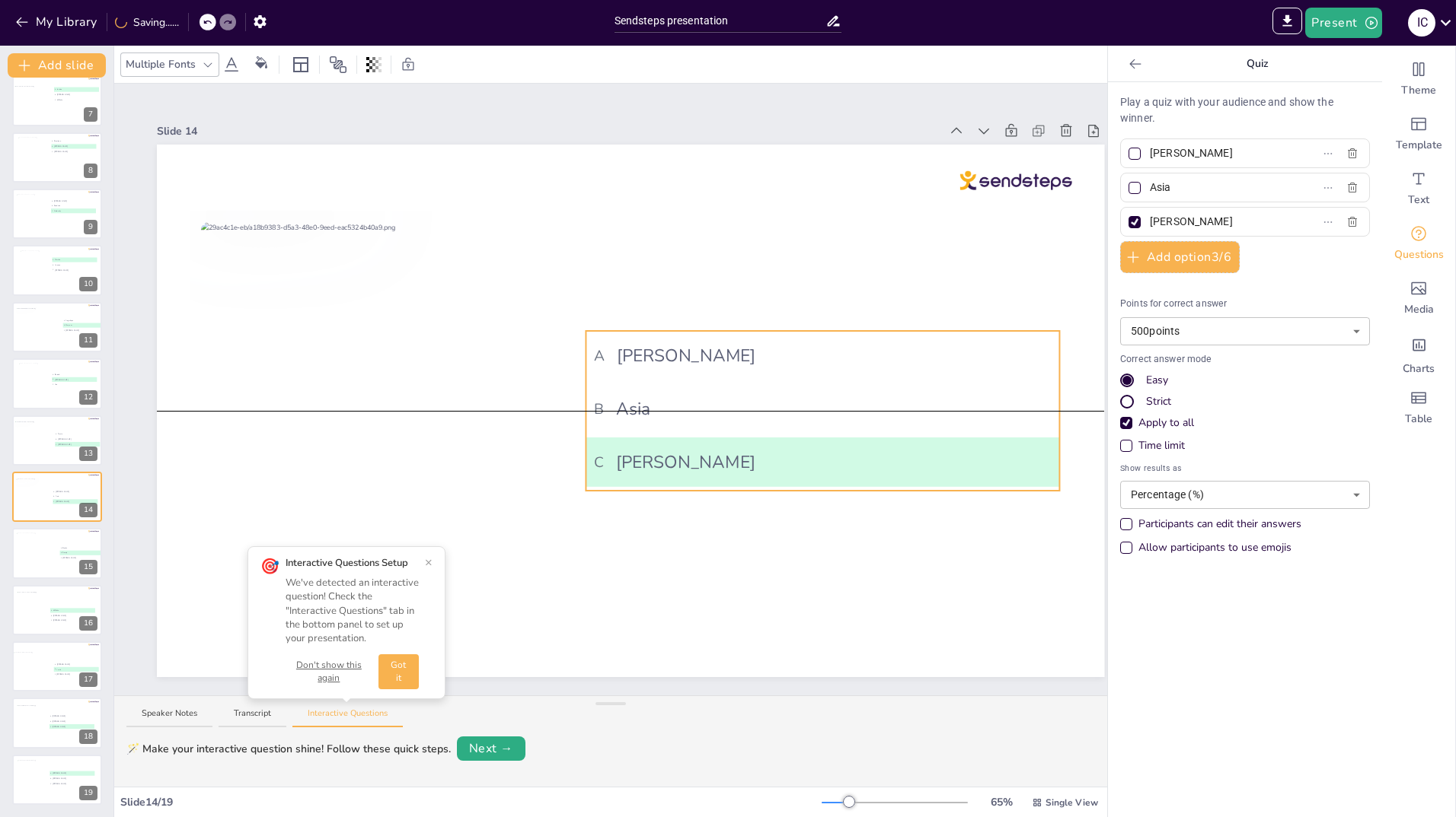
drag, startPoint x: 943, startPoint y: 353, endPoint x: 761, endPoint y: 353, distance: 182.0
click at [757, 353] on span "A Esther" at bounding box center [822, 356] width 458 height 26
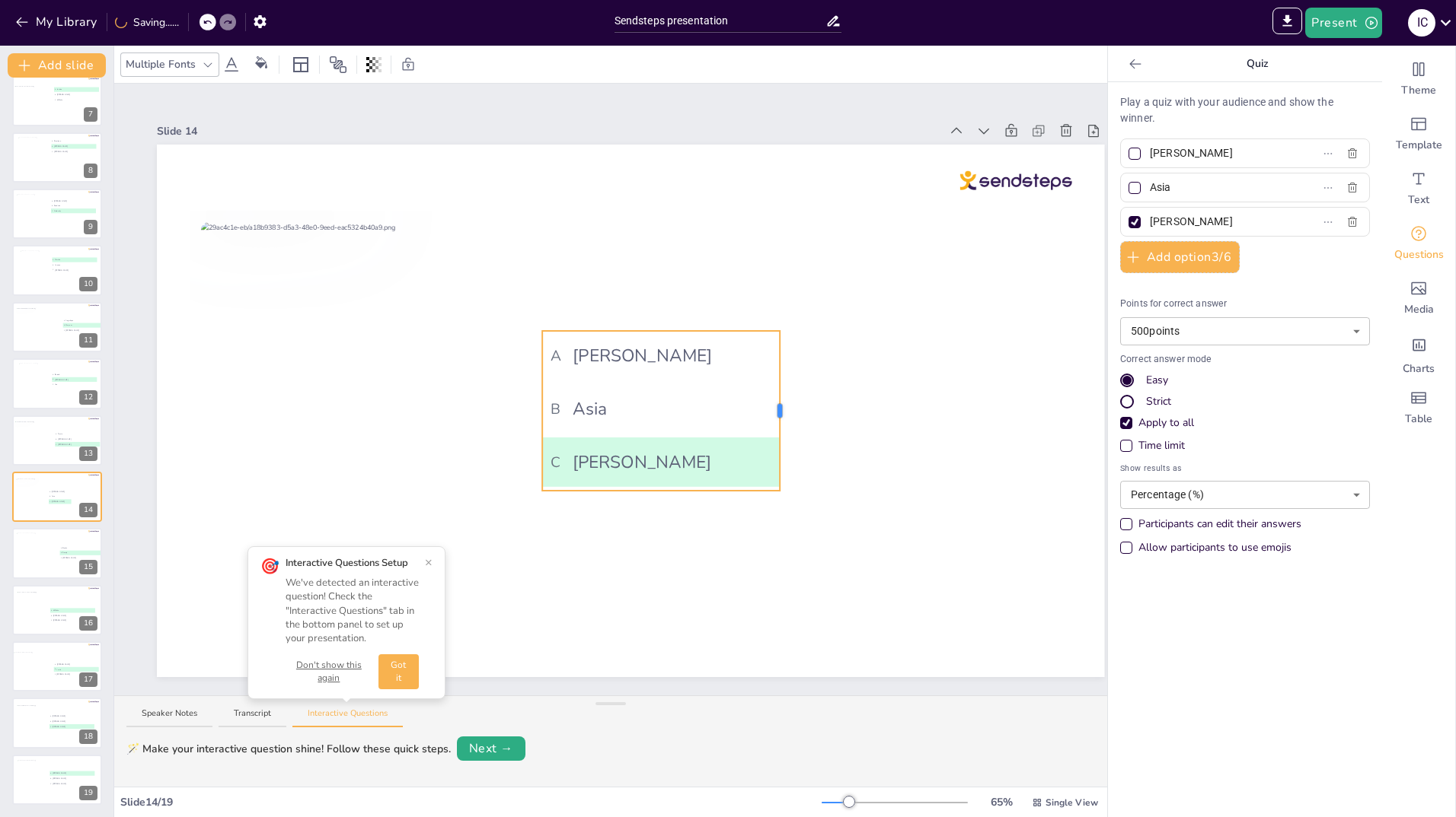
drag, startPoint x: 1018, startPoint y: 405, endPoint x: 782, endPoint y: 411, distance: 236.1
click at [782, 411] on div "A Esther B Asia C Petra P" at bounding box center [631, 411] width 948 height 533
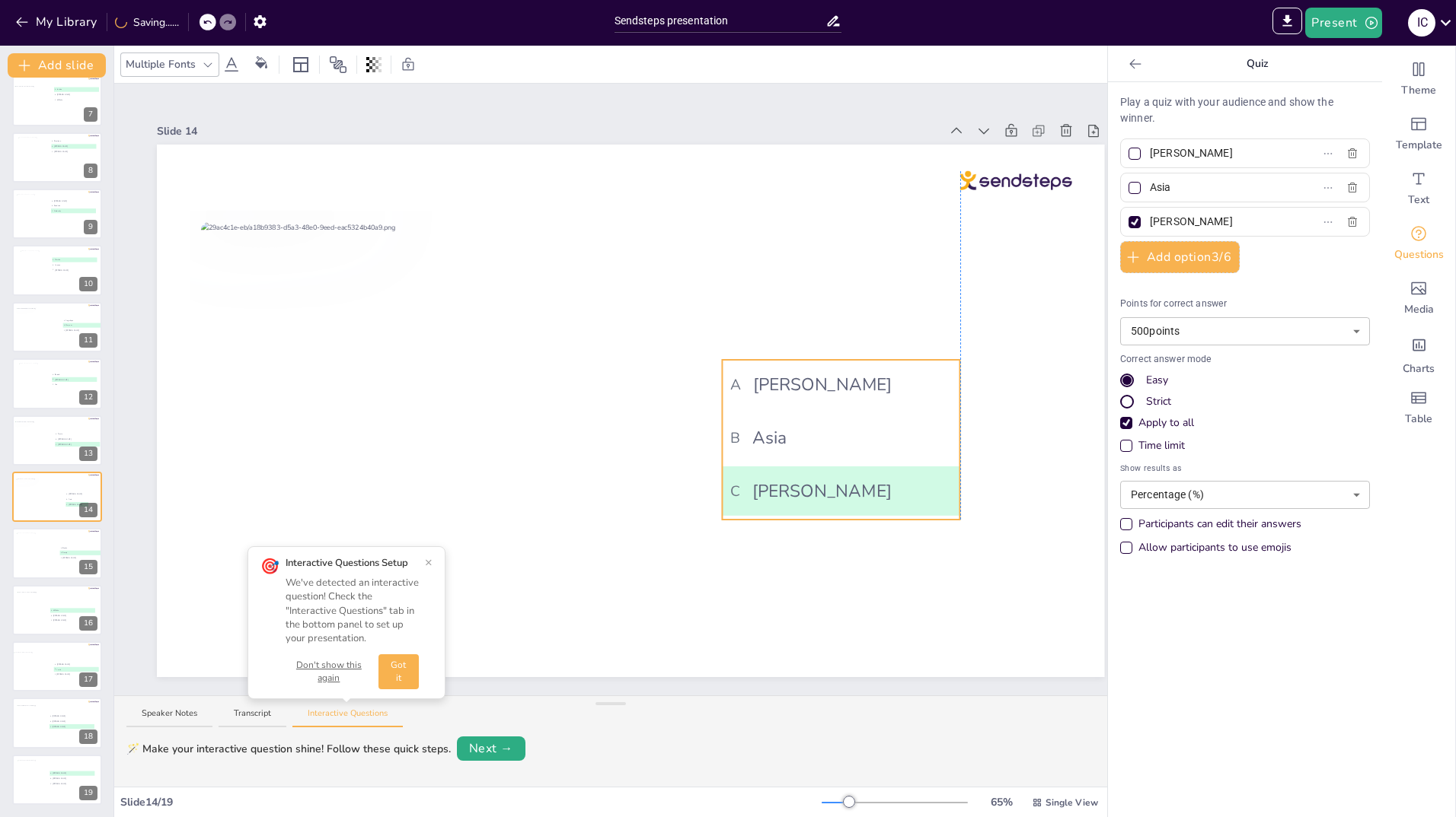
drag, startPoint x: 660, startPoint y: 348, endPoint x: 840, endPoint y: 377, distance: 182.3
click at [840, 377] on span "A Esther" at bounding box center [841, 385] width 222 height 26
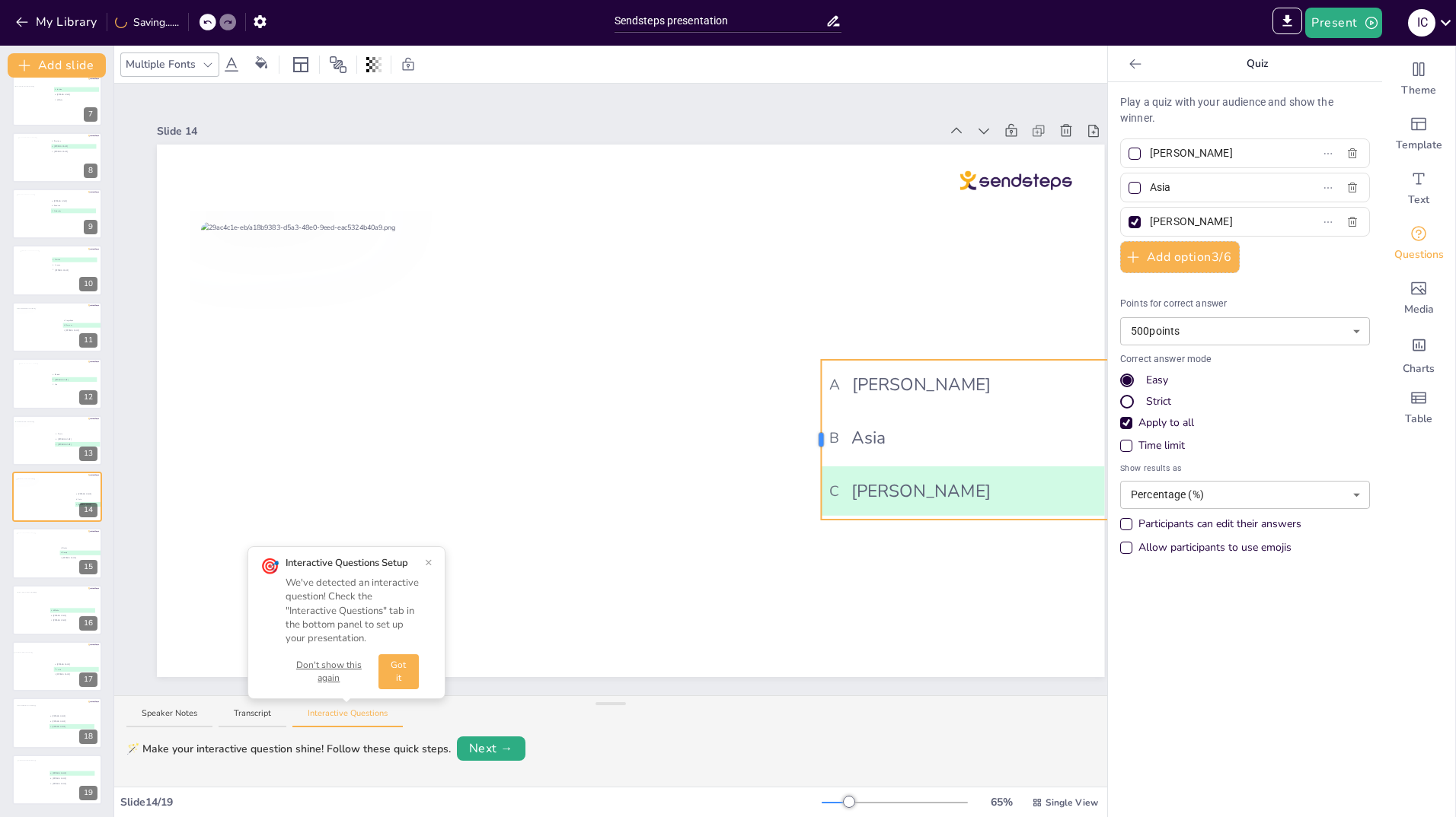
drag, startPoint x: 720, startPoint y: 436, endPoint x: 819, endPoint y: 450, distance: 100.0
click at [819, 450] on div "A Esther B Asia C Petra P" at bounding box center [631, 411] width 948 height 533
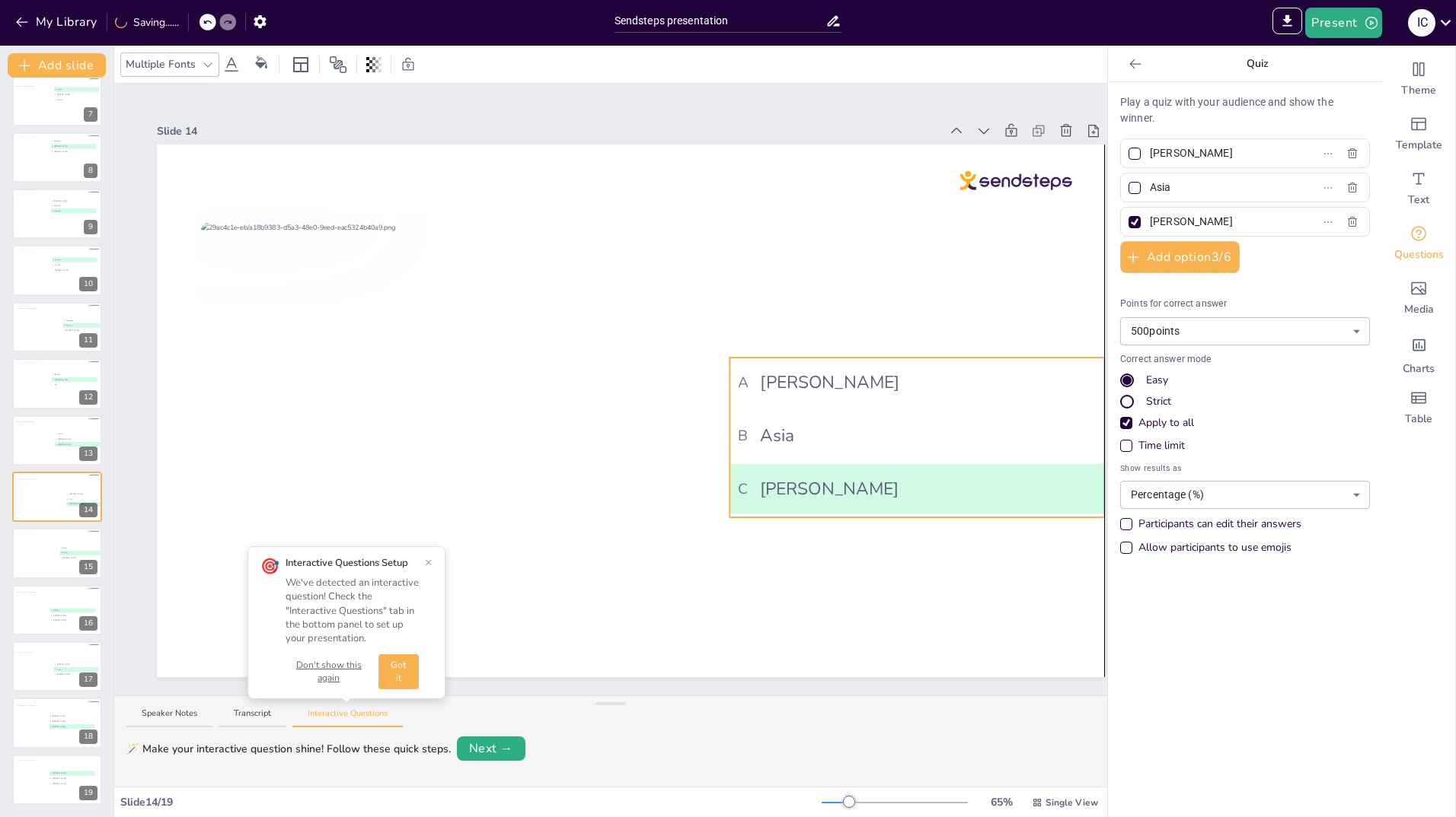
drag, startPoint x: 969, startPoint y: 411, endPoint x: 874, endPoint y: 409, distance: 95.0
click at [874, 411] on li "B Asia" at bounding box center [917, 435] width 375 height 50
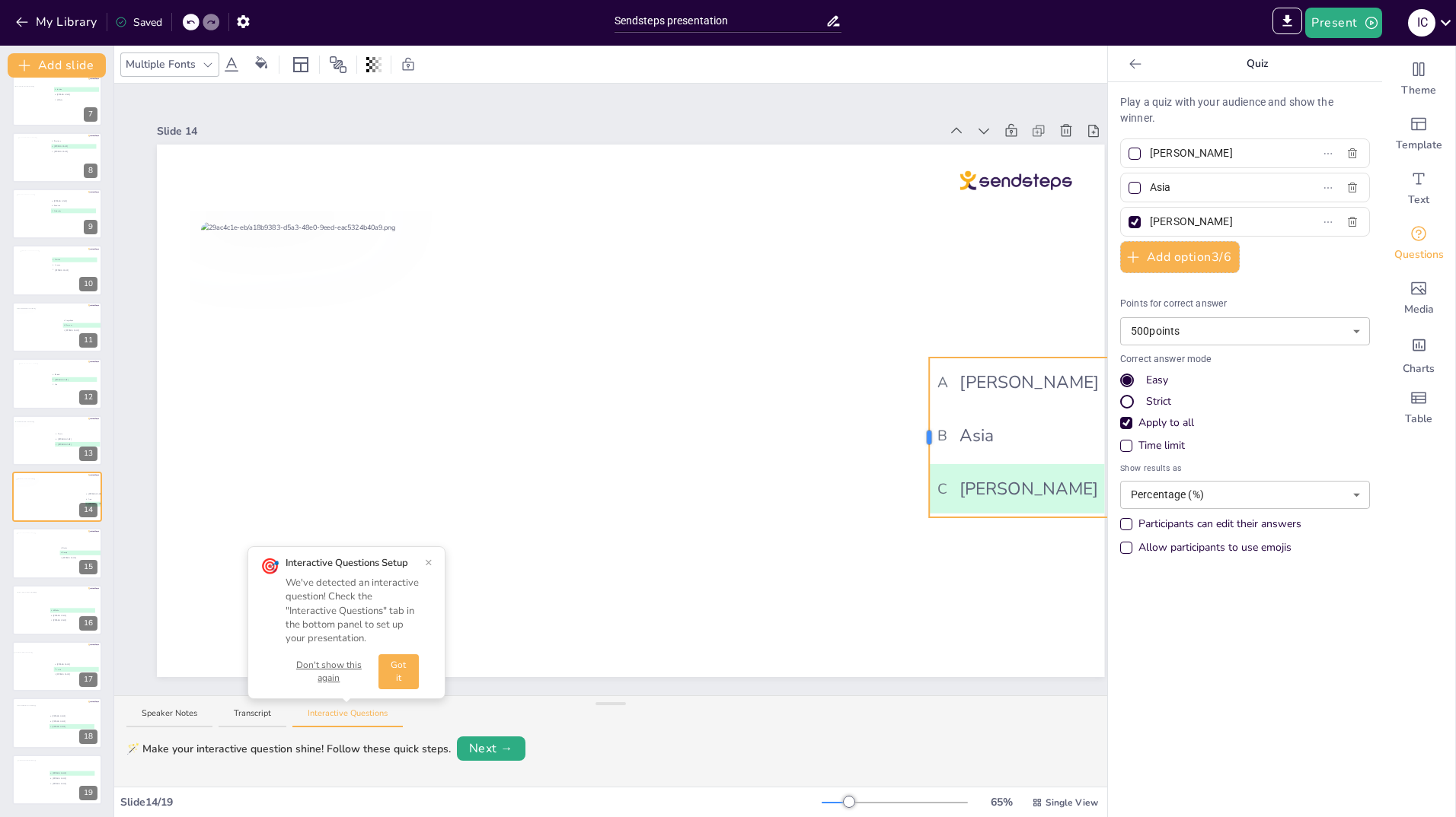
drag, startPoint x: 728, startPoint y: 430, endPoint x: 937, endPoint y: 474, distance: 213.6
click at [937, 474] on div "A Esther B Asia C Petra P" at bounding box center [631, 411] width 948 height 533
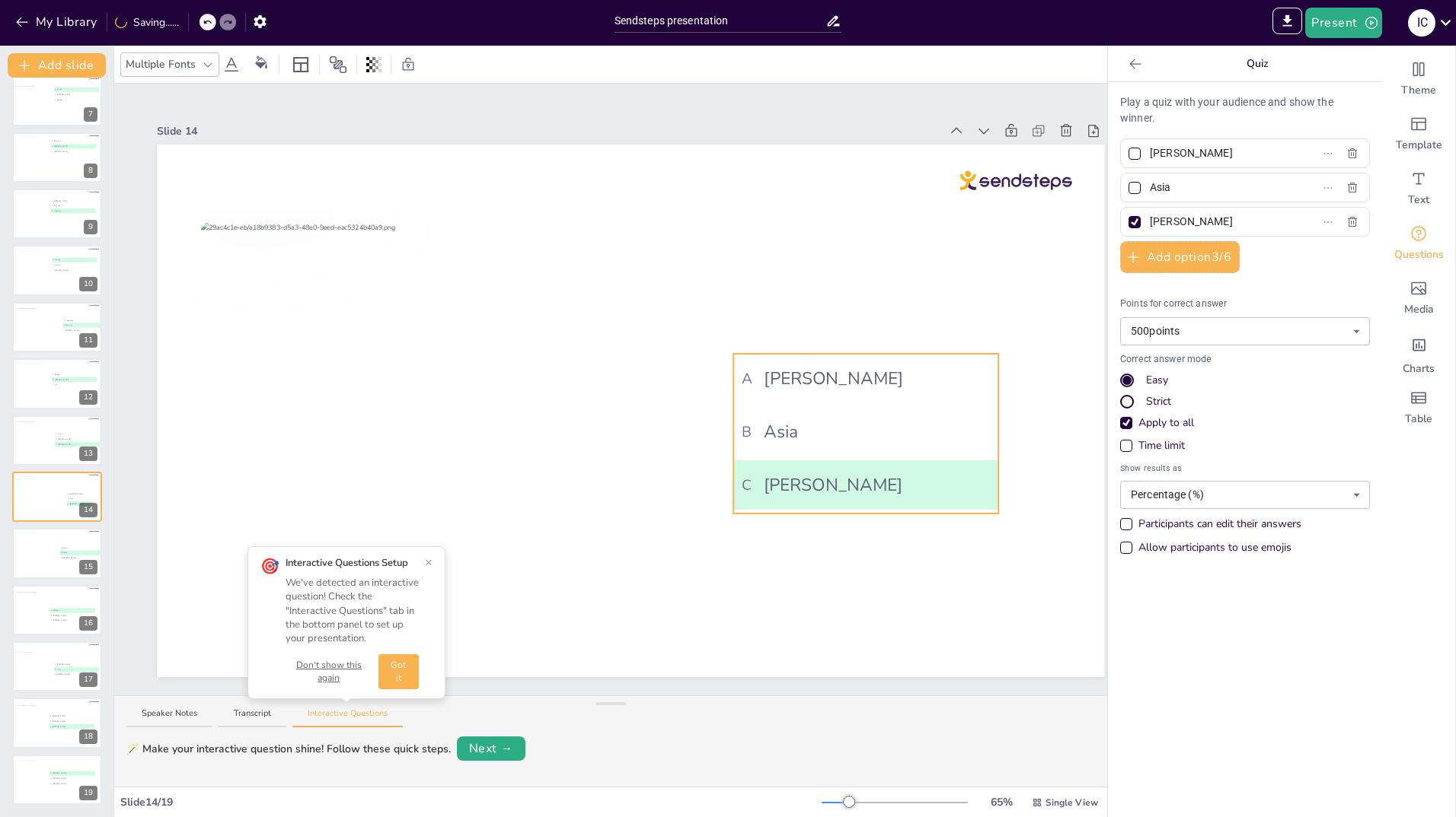
drag, startPoint x: 1041, startPoint y: 397, endPoint x: 836, endPoint y: 393, distance: 205.0
click at [836, 393] on li "A Esther" at bounding box center [865, 378] width 265 height 50
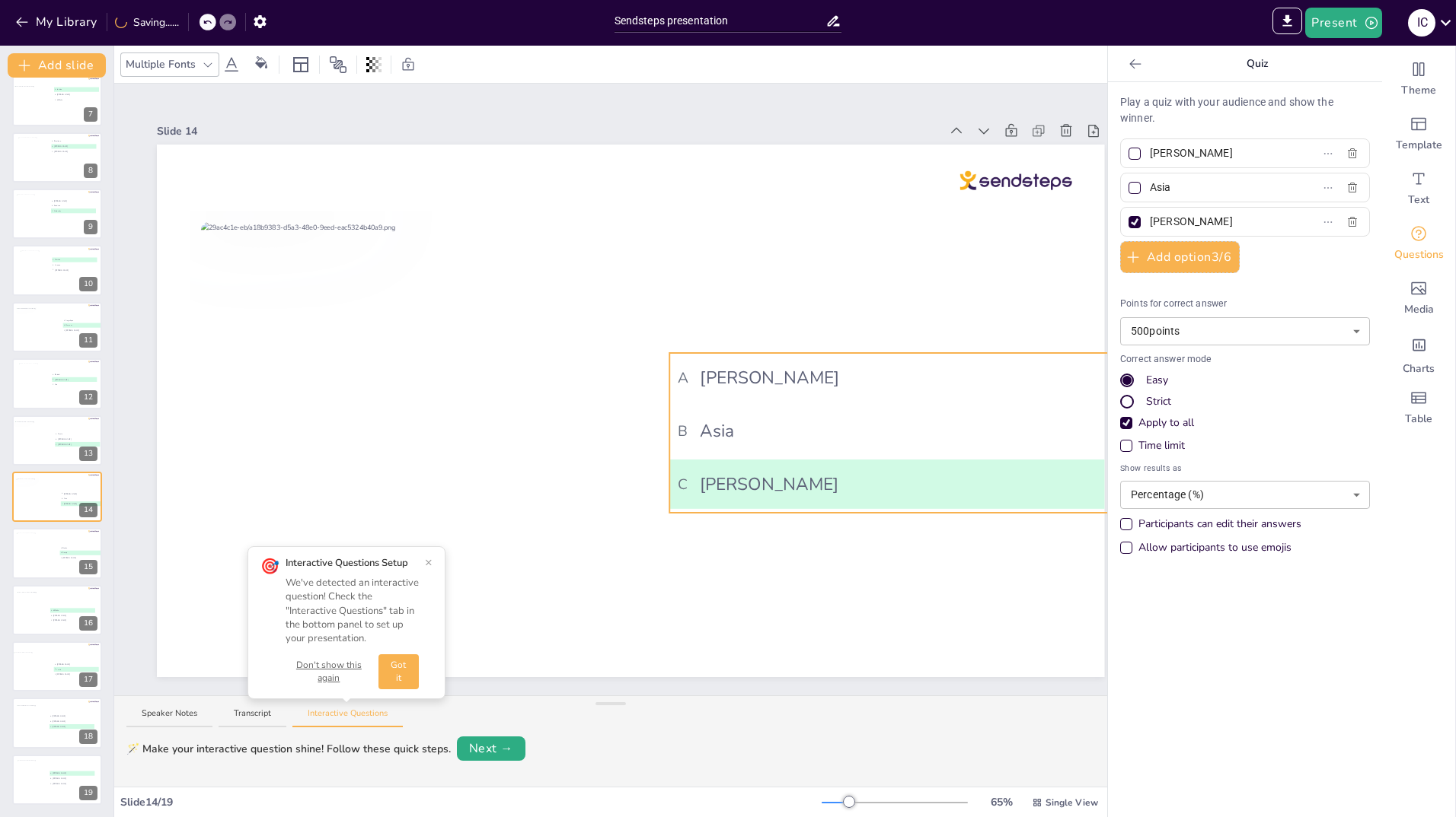
drag, startPoint x: 959, startPoint y: 400, endPoint x: 884, endPoint y: 401, distance: 75.0
click at [884, 401] on ul "A Esther B Asia C Petra P" at bounding box center [906, 432] width 474 height 160
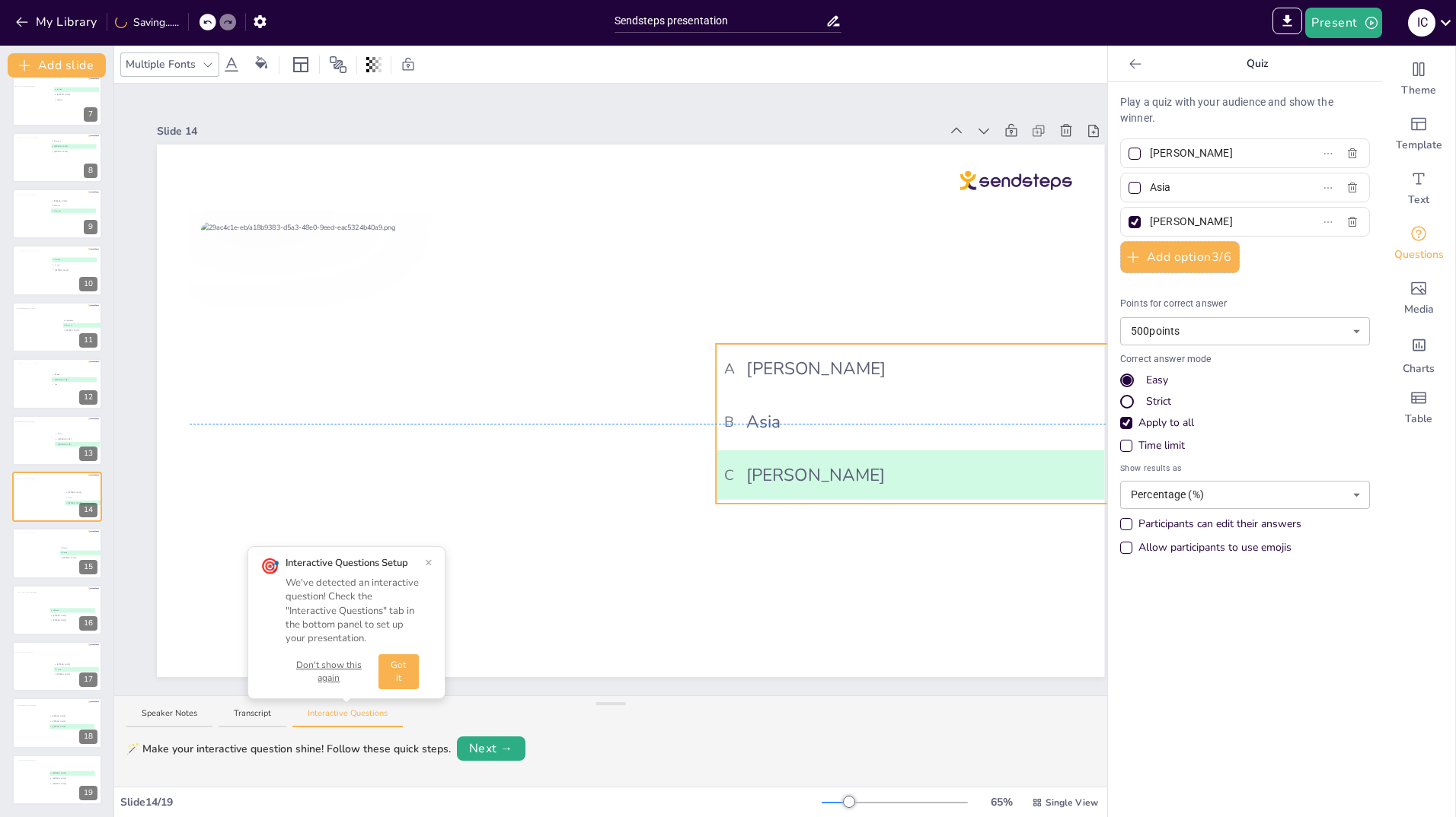
drag, startPoint x: 839, startPoint y: 401, endPoint x: 895, endPoint y: 397, distance: 56.1
click at [895, 397] on ul "A Esther B Asia C Petra P" at bounding box center [952, 424] width 474 height 160
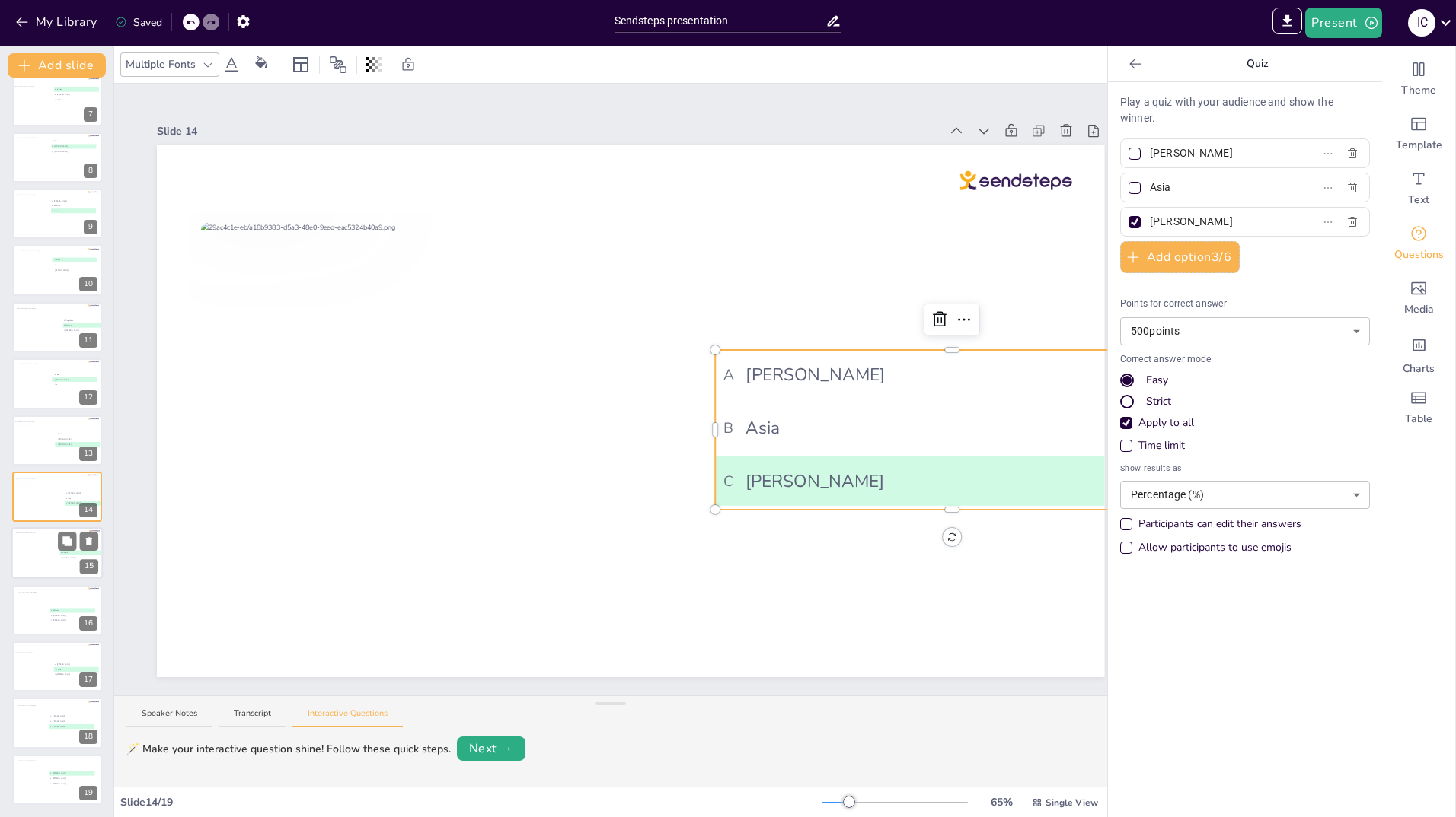
click at [38, 545] on div at bounding box center [39, 553] width 47 height 41
type input "Bauke"
type input "Soraja"
type input "[PERSON_NAME]"
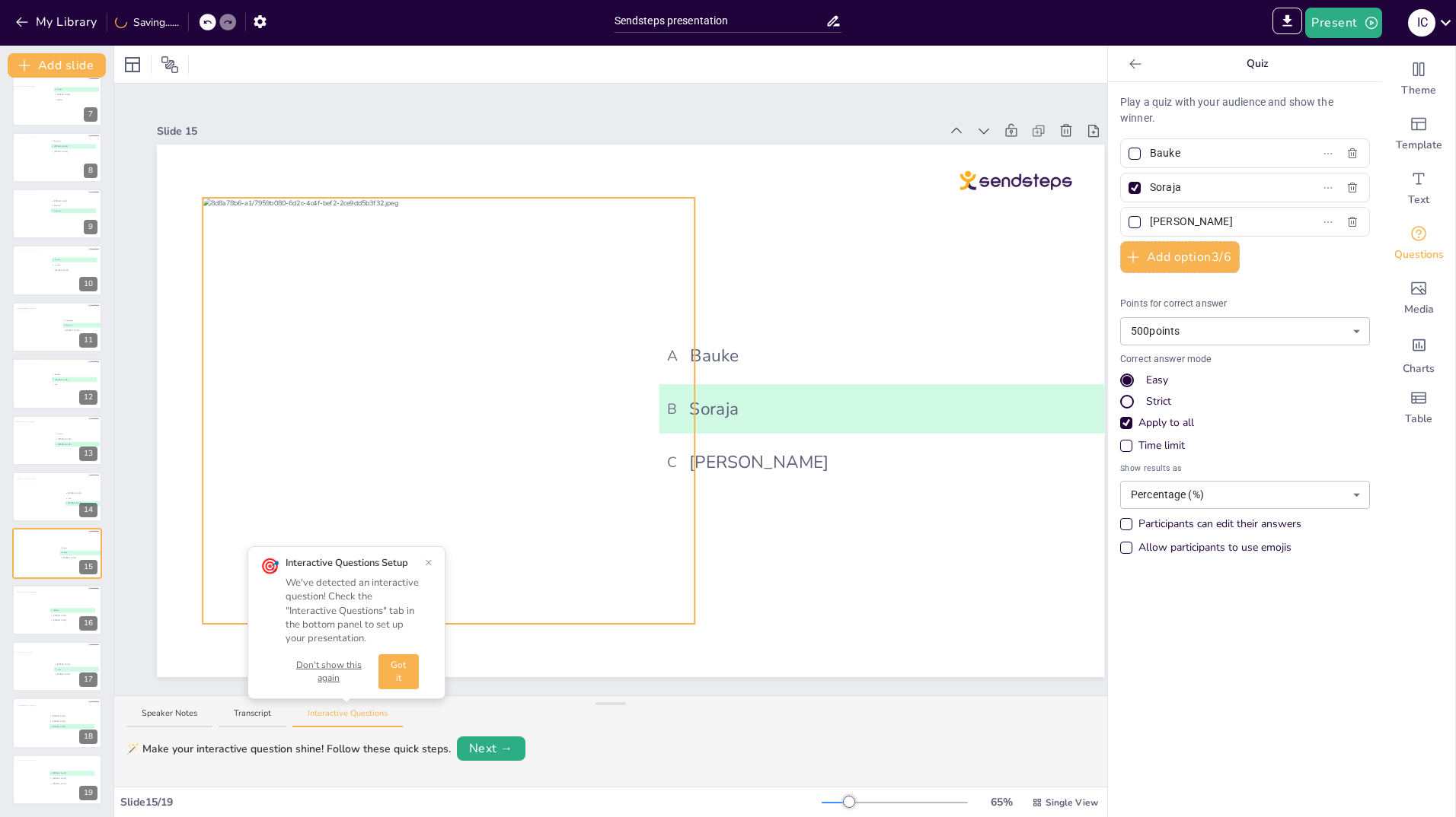
click at [472, 378] on div at bounding box center [448, 410] width 492 height 426
click at [410, 161] on icon at bounding box center [411, 167] width 12 height 12
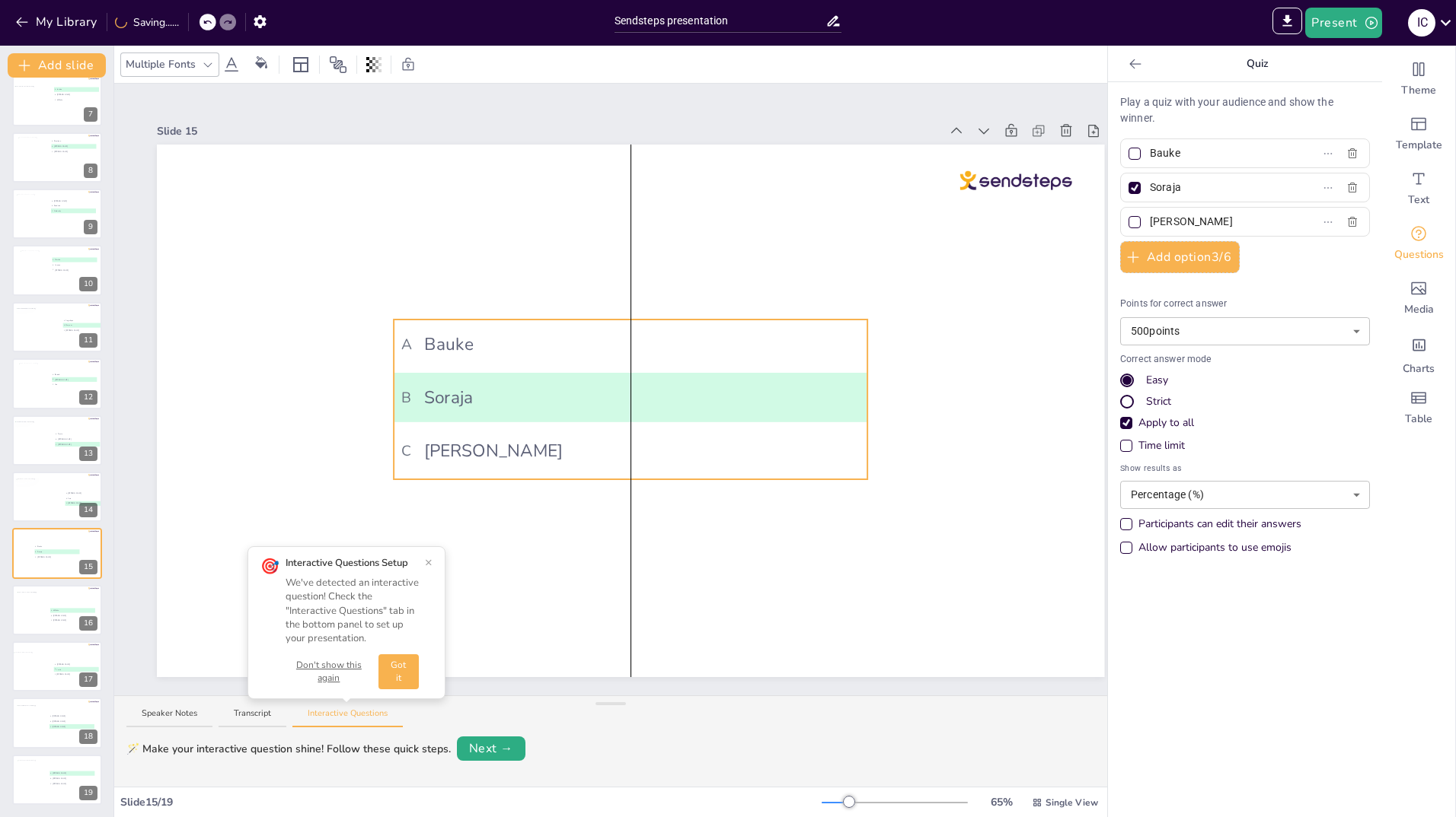
drag, startPoint x: 780, startPoint y: 387, endPoint x: 516, endPoint y: 375, distance: 264.3
click at [516, 375] on li "B Soraja" at bounding box center [630, 397] width 474 height 50
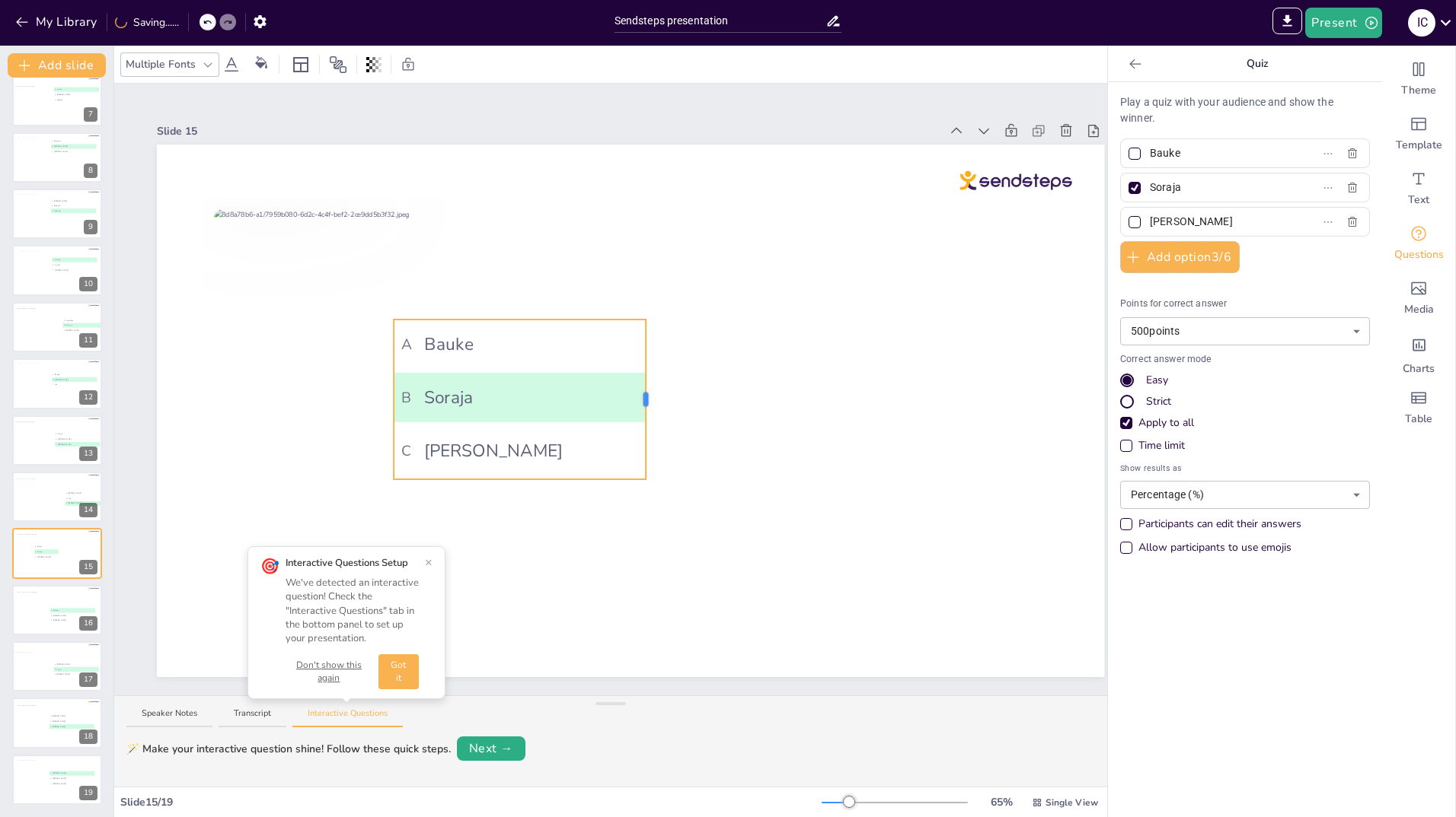
drag, startPoint x: 869, startPoint y: 391, endPoint x: 647, endPoint y: 392, distance: 222.0
click at [647, 393] on div at bounding box center [645, 400] width 5 height 14
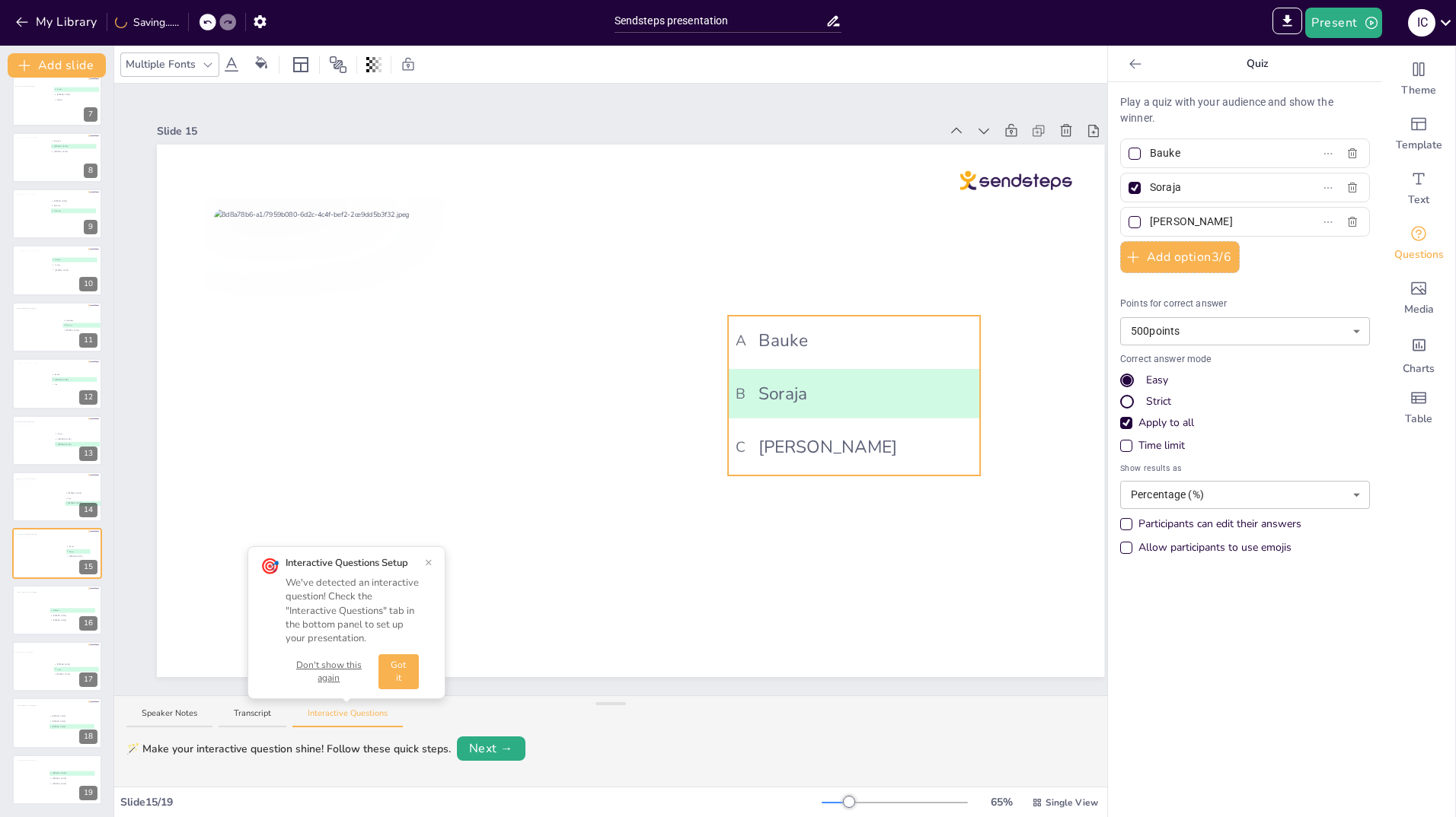
drag, startPoint x: 537, startPoint y: 328, endPoint x: 873, endPoint y: 324, distance: 336.0
click at [873, 328] on span "A Bauke" at bounding box center [854, 341] width 236 height 26
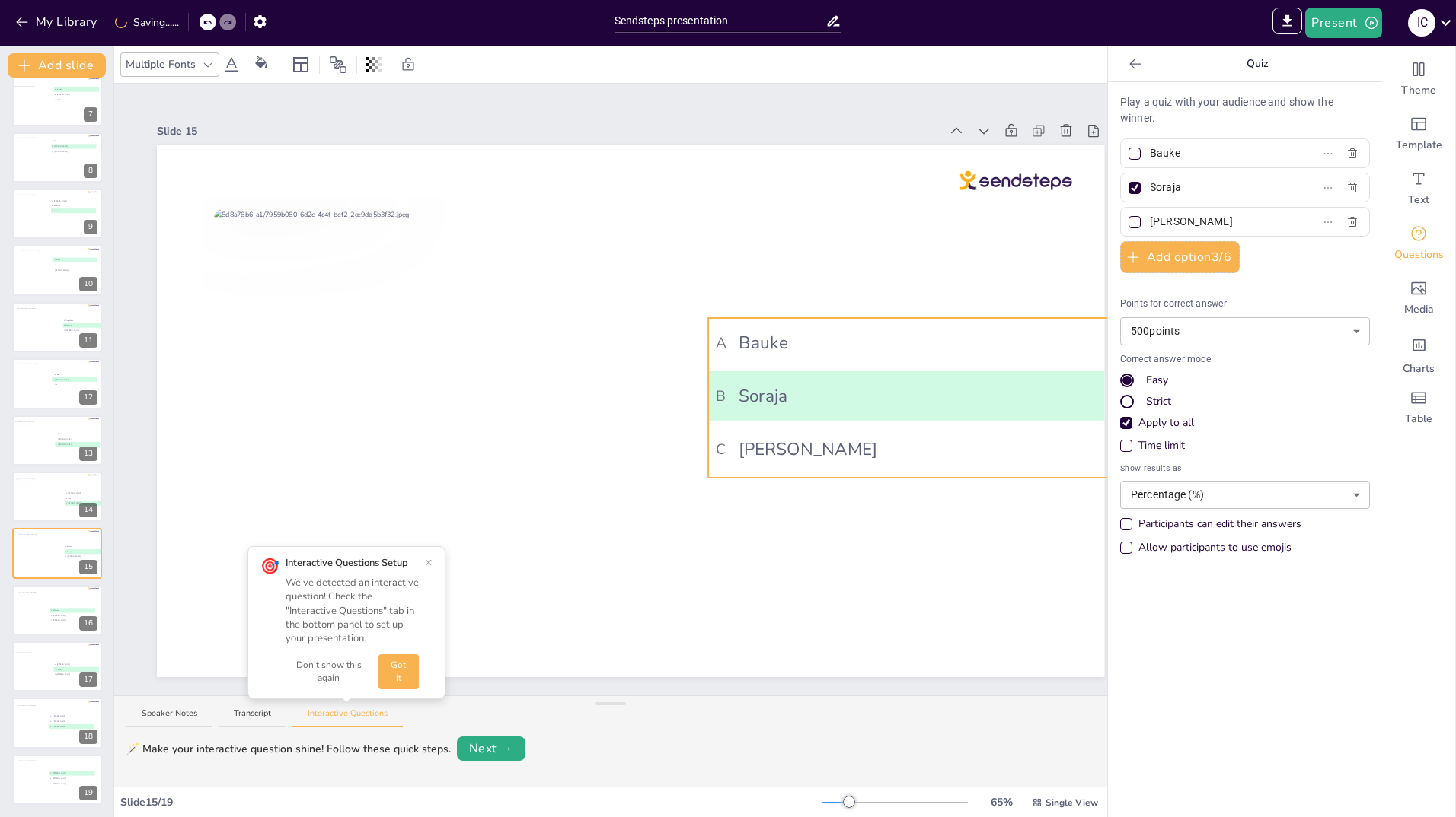
drag, startPoint x: 875, startPoint y: 328, endPoint x: 853, endPoint y: 330, distance: 22.1
click at [853, 330] on span "A Bauke" at bounding box center [944, 343] width 458 height 26
click at [1129, 64] on icon at bounding box center [1135, 64] width 11 height 10
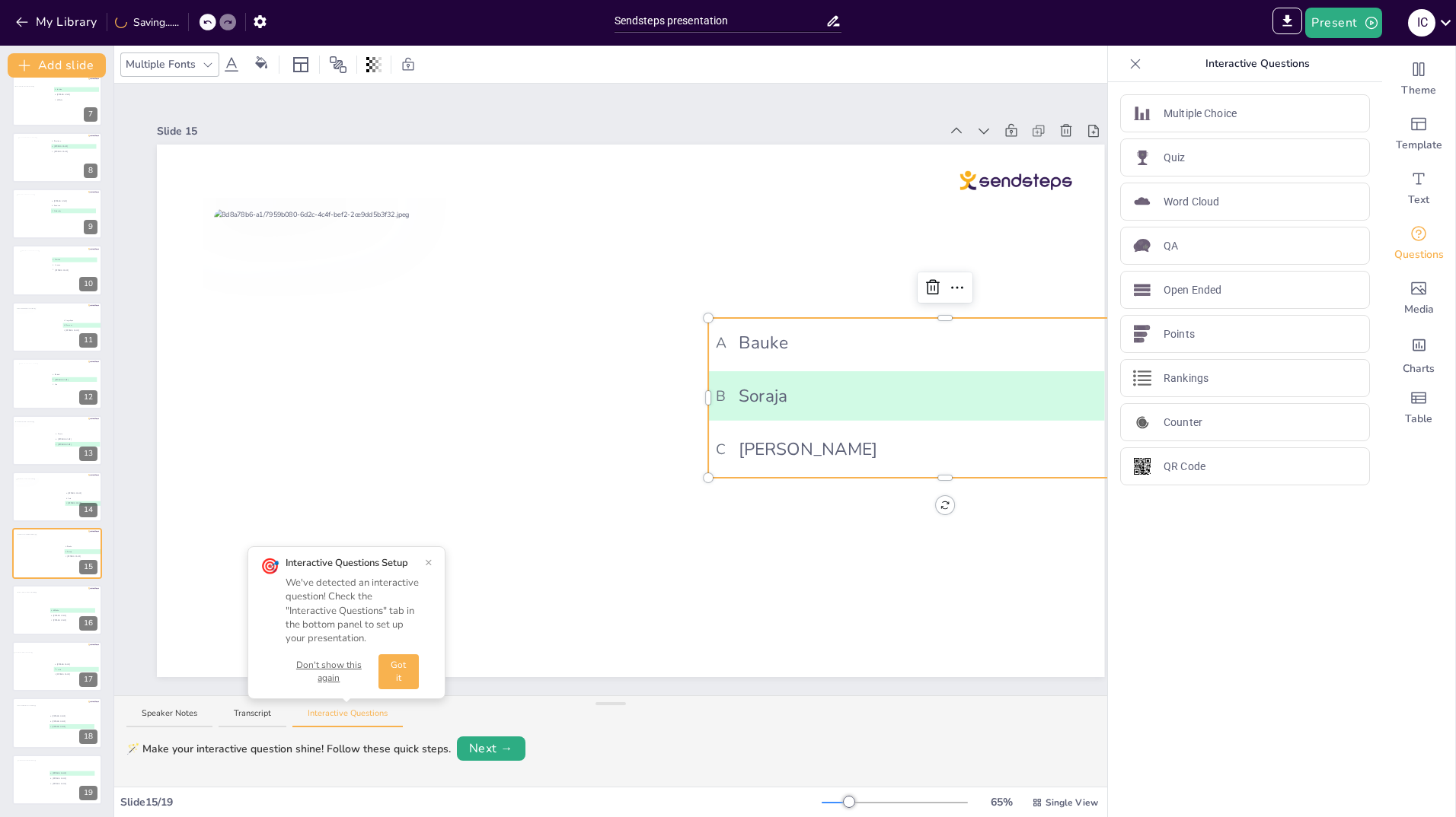
click at [1127, 65] on icon at bounding box center [1135, 64] width 15 height 15
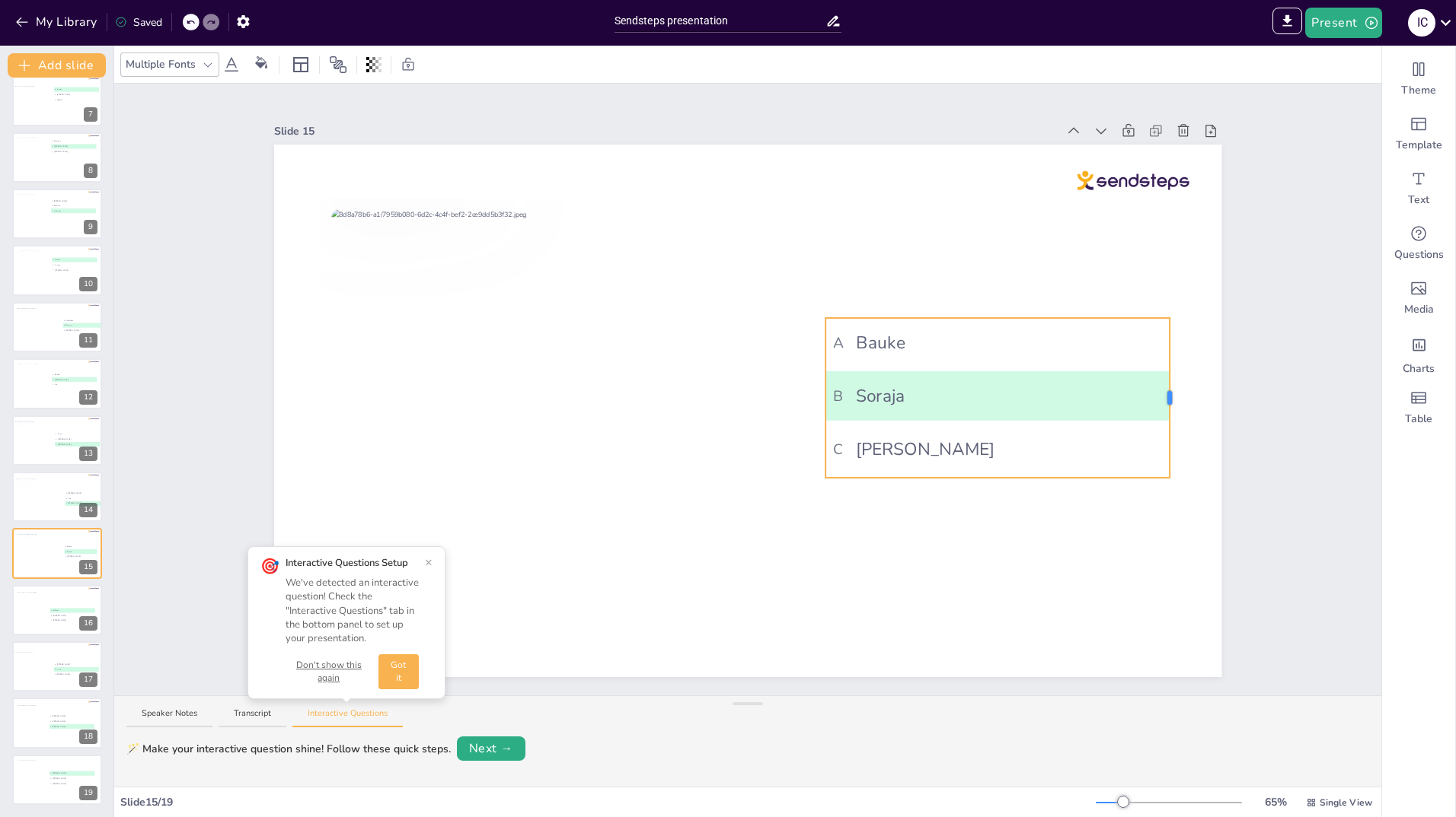
drag, startPoint x: 1289, startPoint y: 389, endPoint x: 1160, endPoint y: 397, distance: 129.2
click at [1168, 397] on div at bounding box center [1169, 398] width 5 height 14
click at [32, 221] on div at bounding box center [31, 214] width 31 height 41
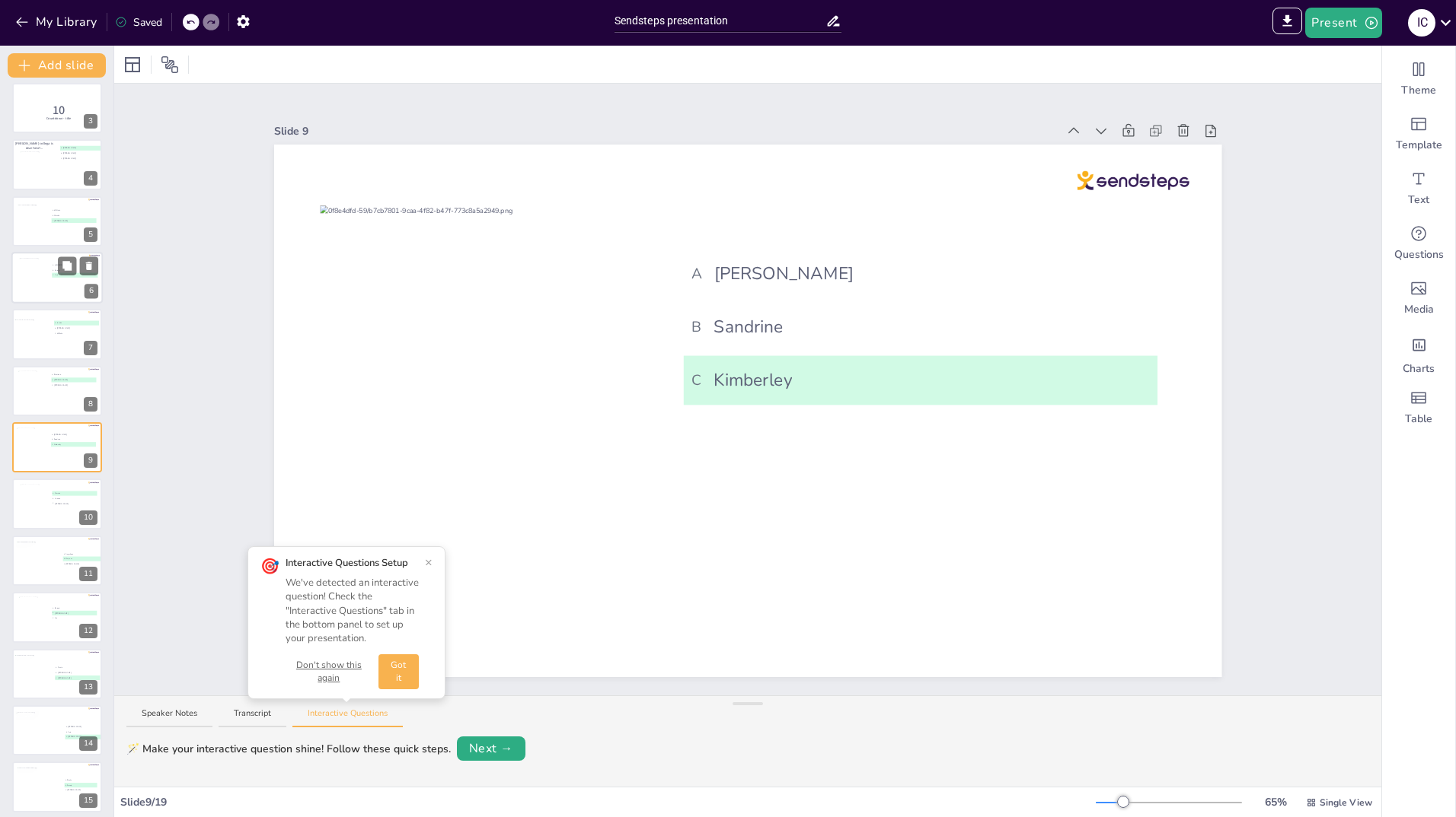
click at [37, 292] on div at bounding box center [34, 279] width 31 height 41
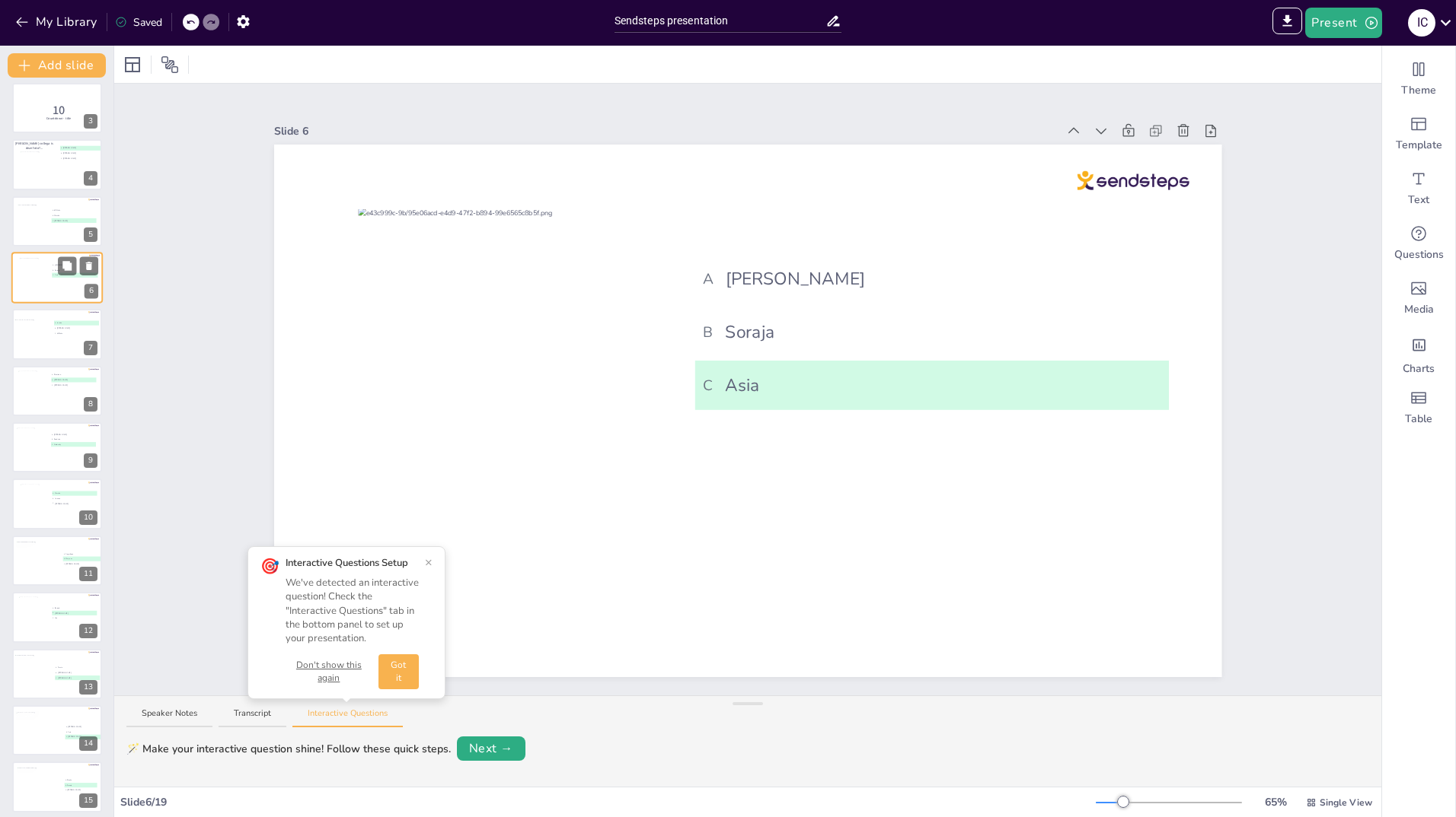
scroll to position [0, 0]
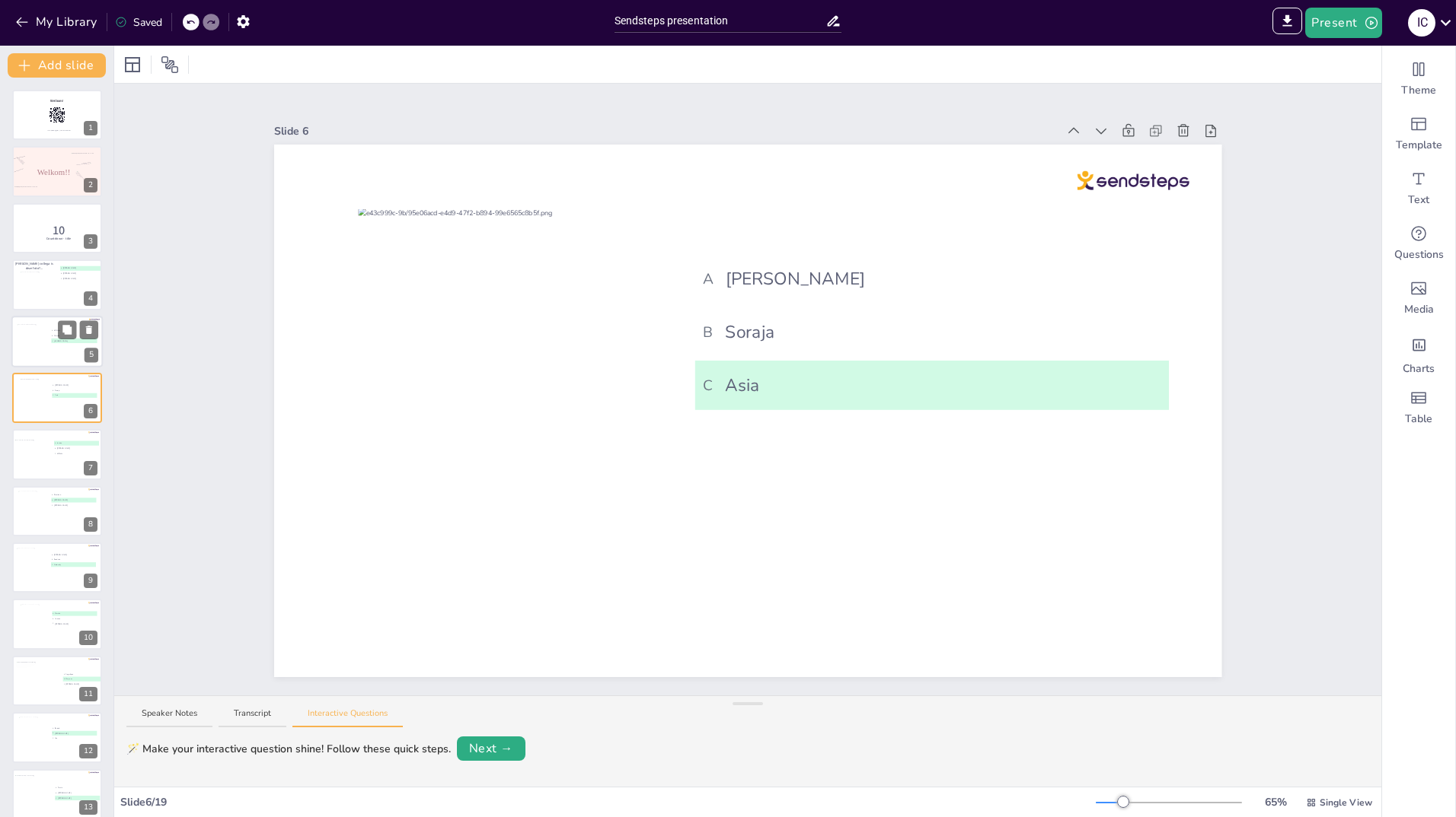
click at [35, 341] on div at bounding box center [34, 345] width 34 height 43
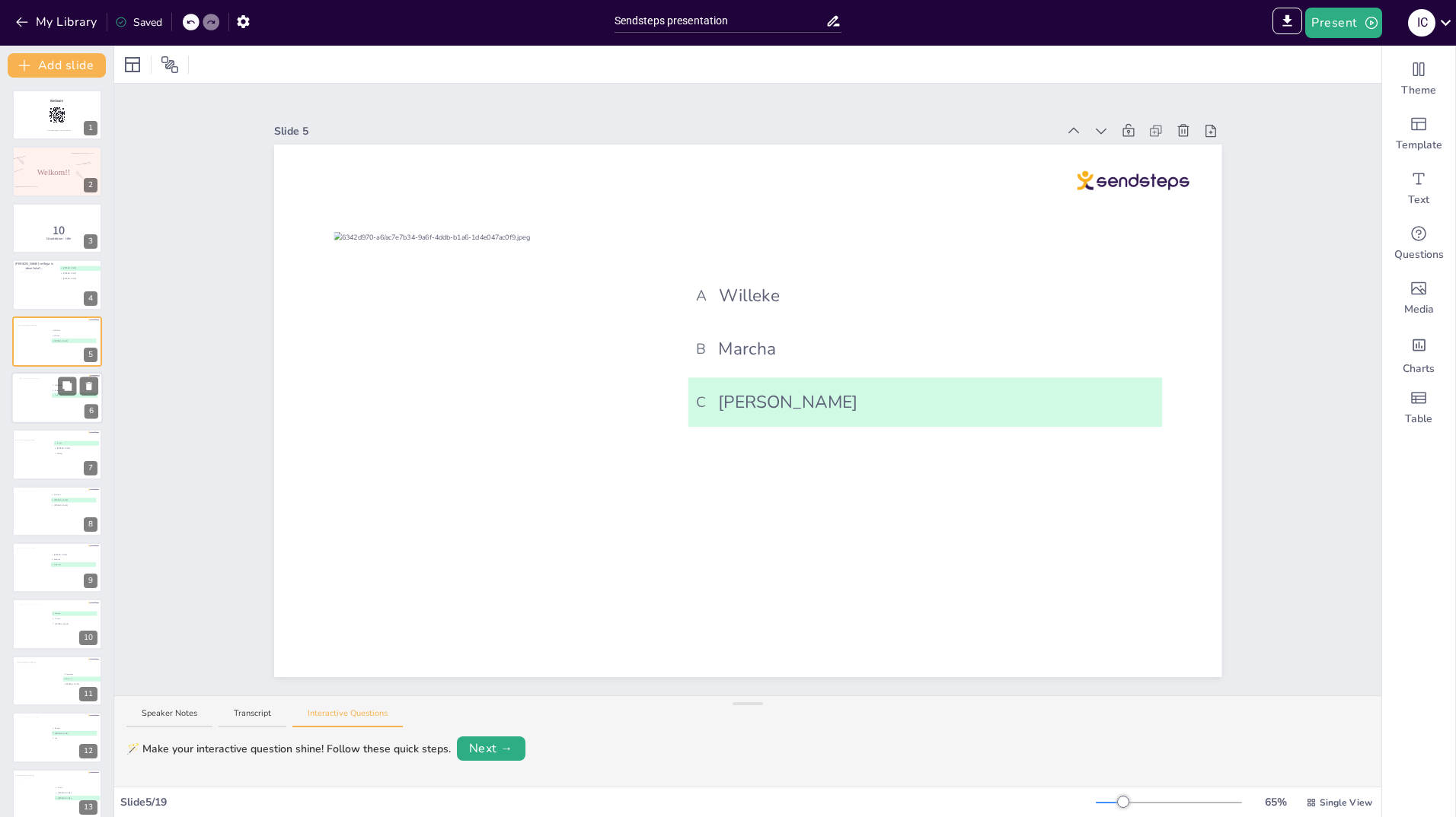
click at [34, 395] on div at bounding box center [34, 399] width 31 height 41
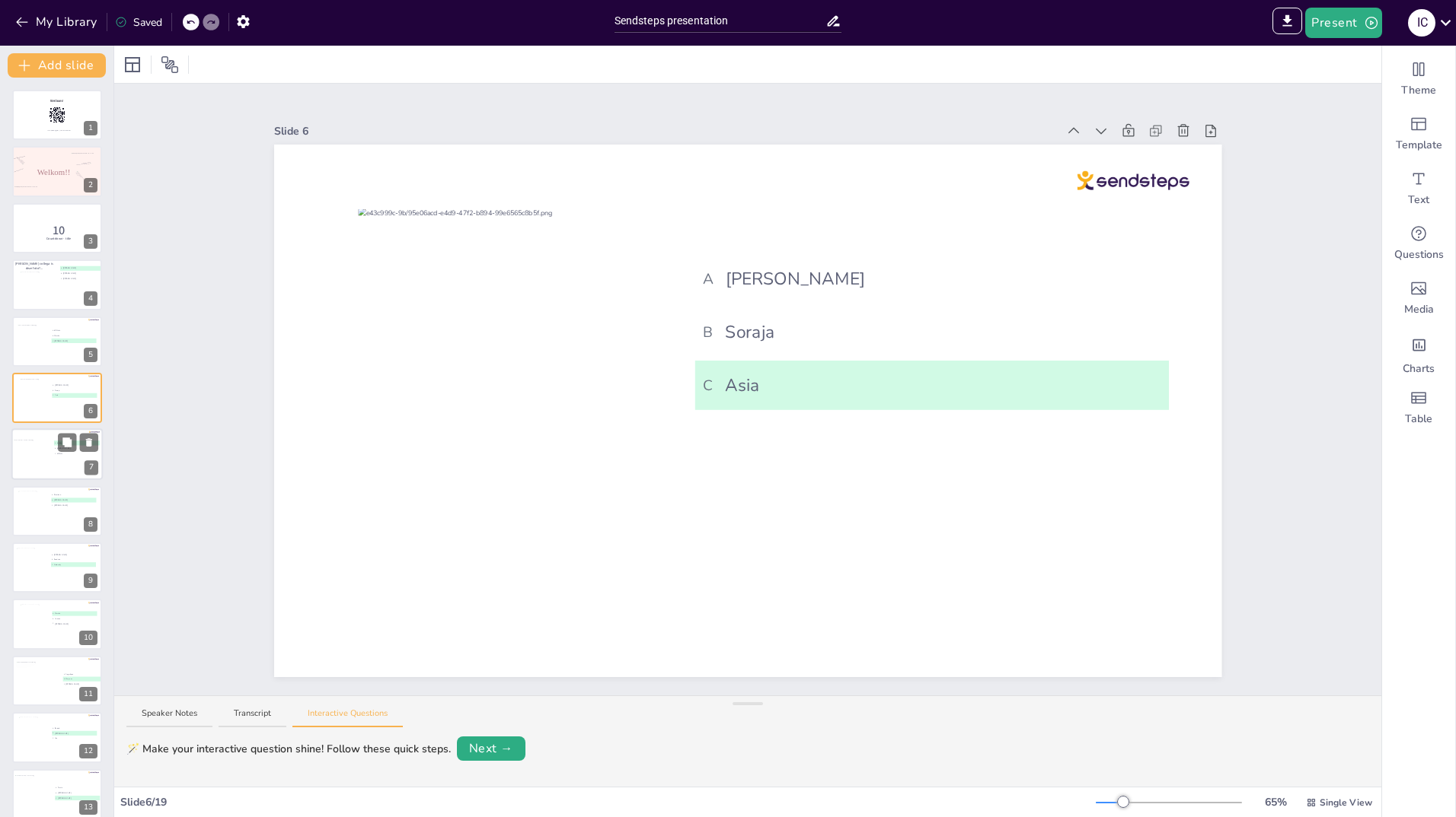
click at [33, 445] on div at bounding box center [37, 458] width 48 height 36
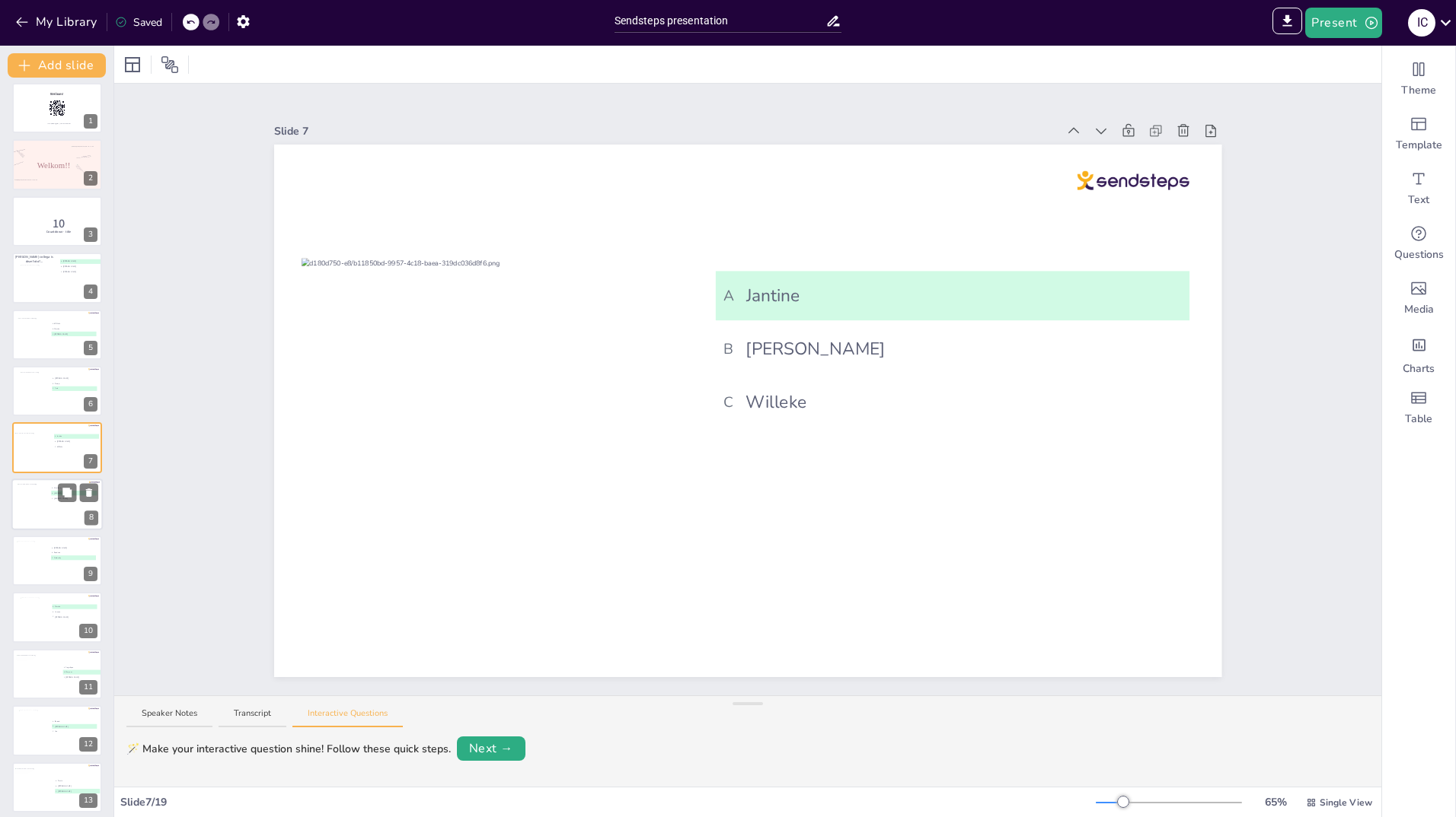
click at [37, 501] on div at bounding box center [33, 504] width 31 height 41
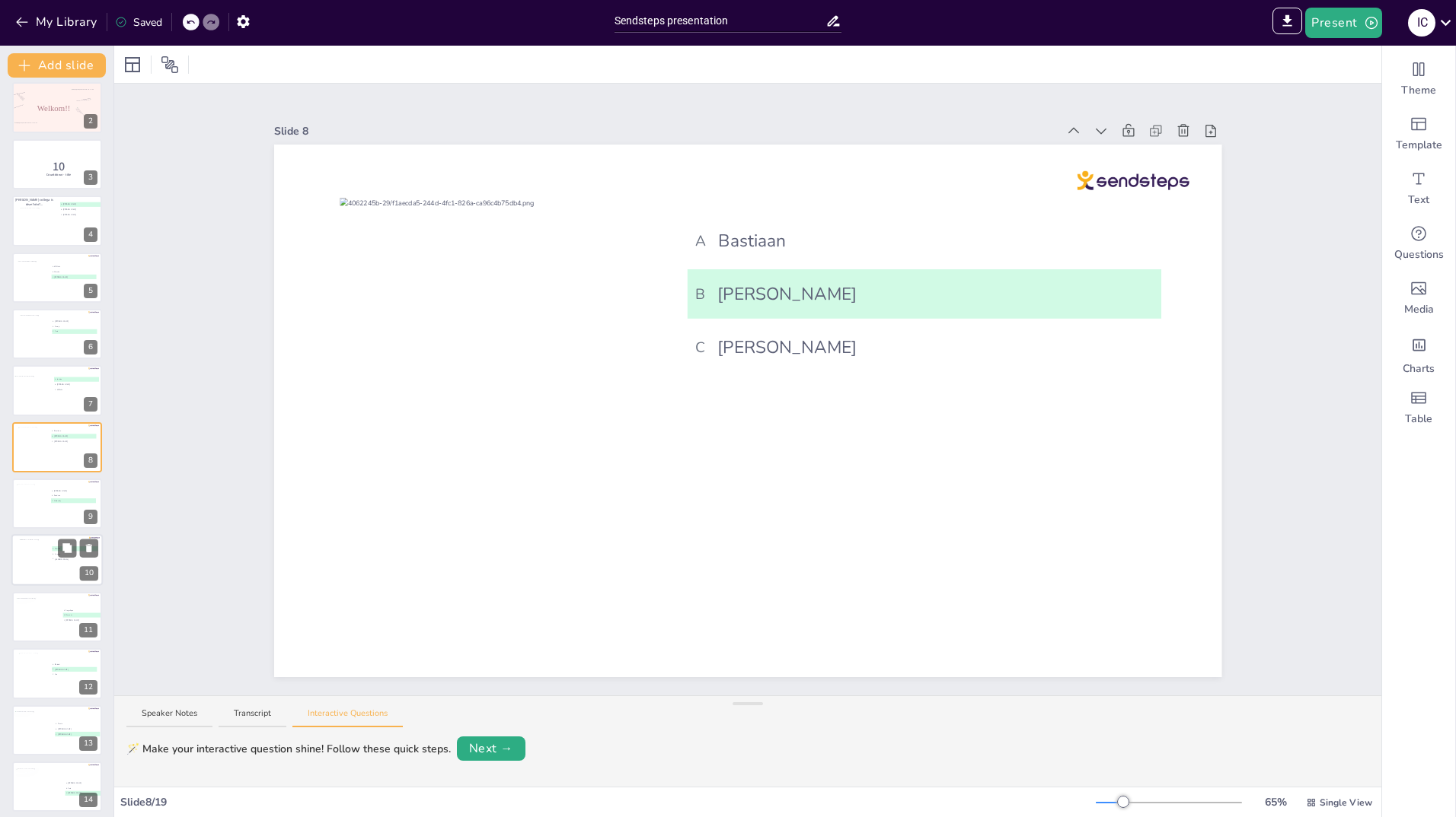
click at [35, 549] on div at bounding box center [35, 561] width 31 height 41
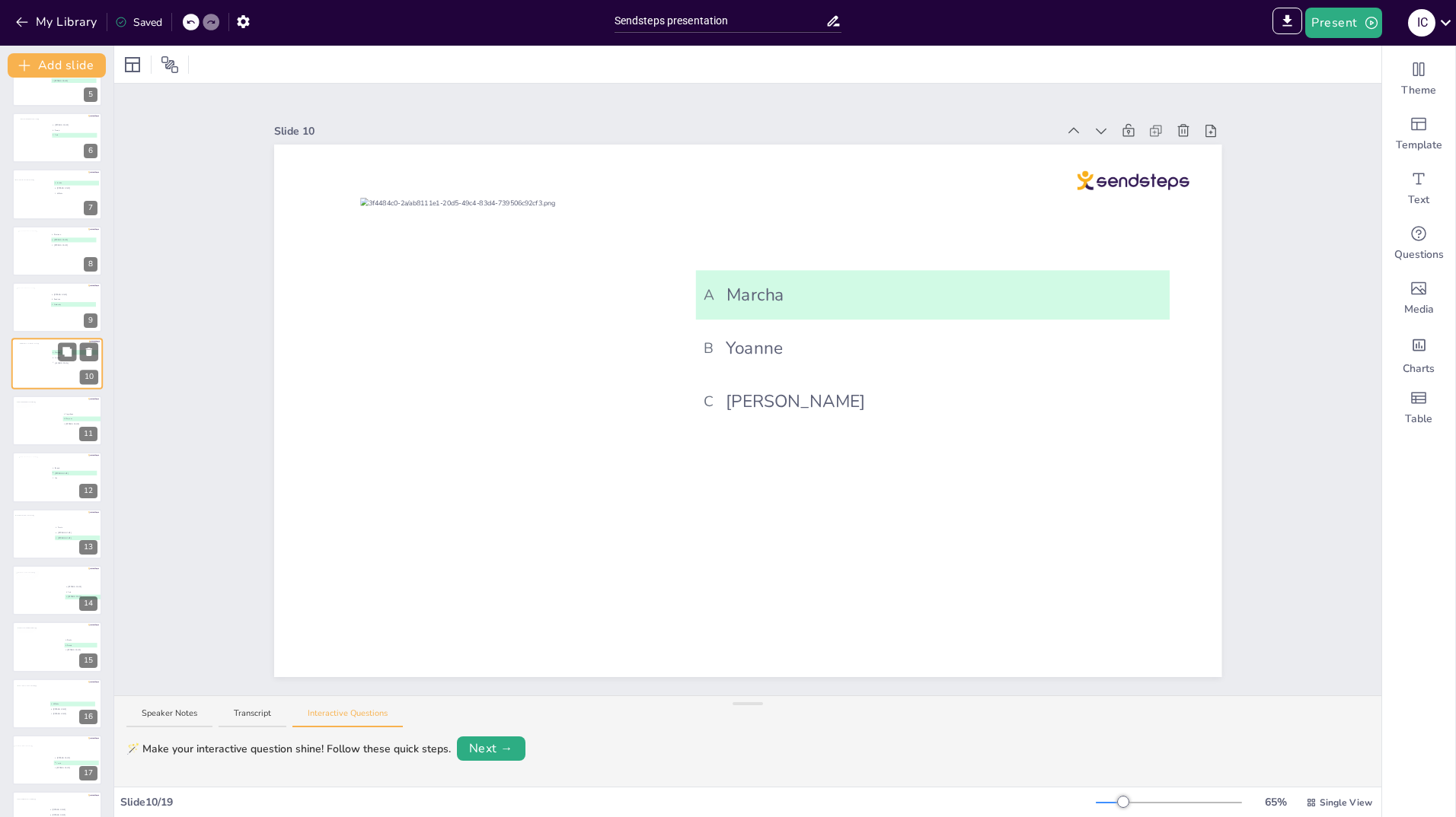
scroll to position [329, 0]
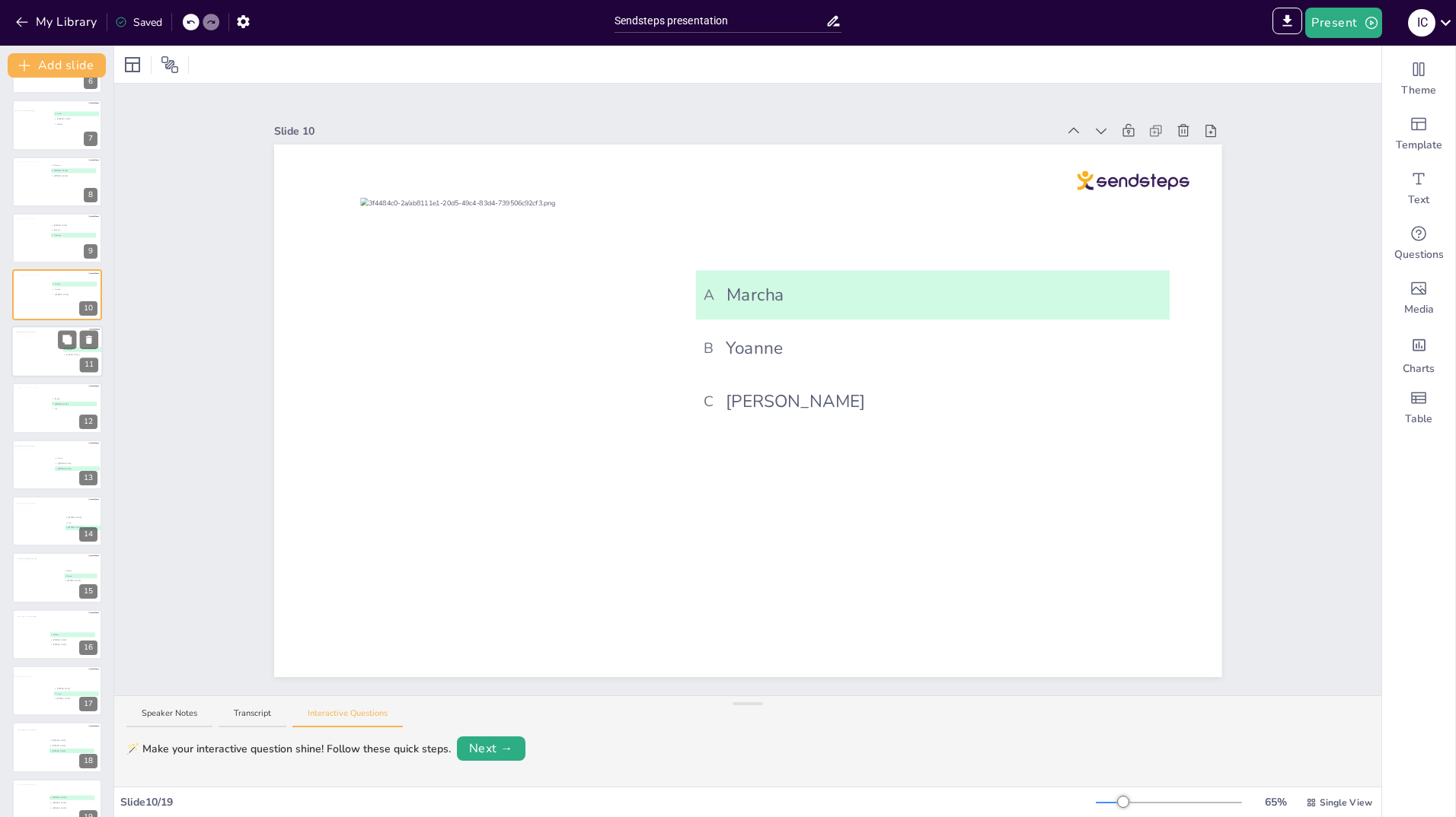
click at [35, 354] on div at bounding box center [38, 352] width 47 height 41
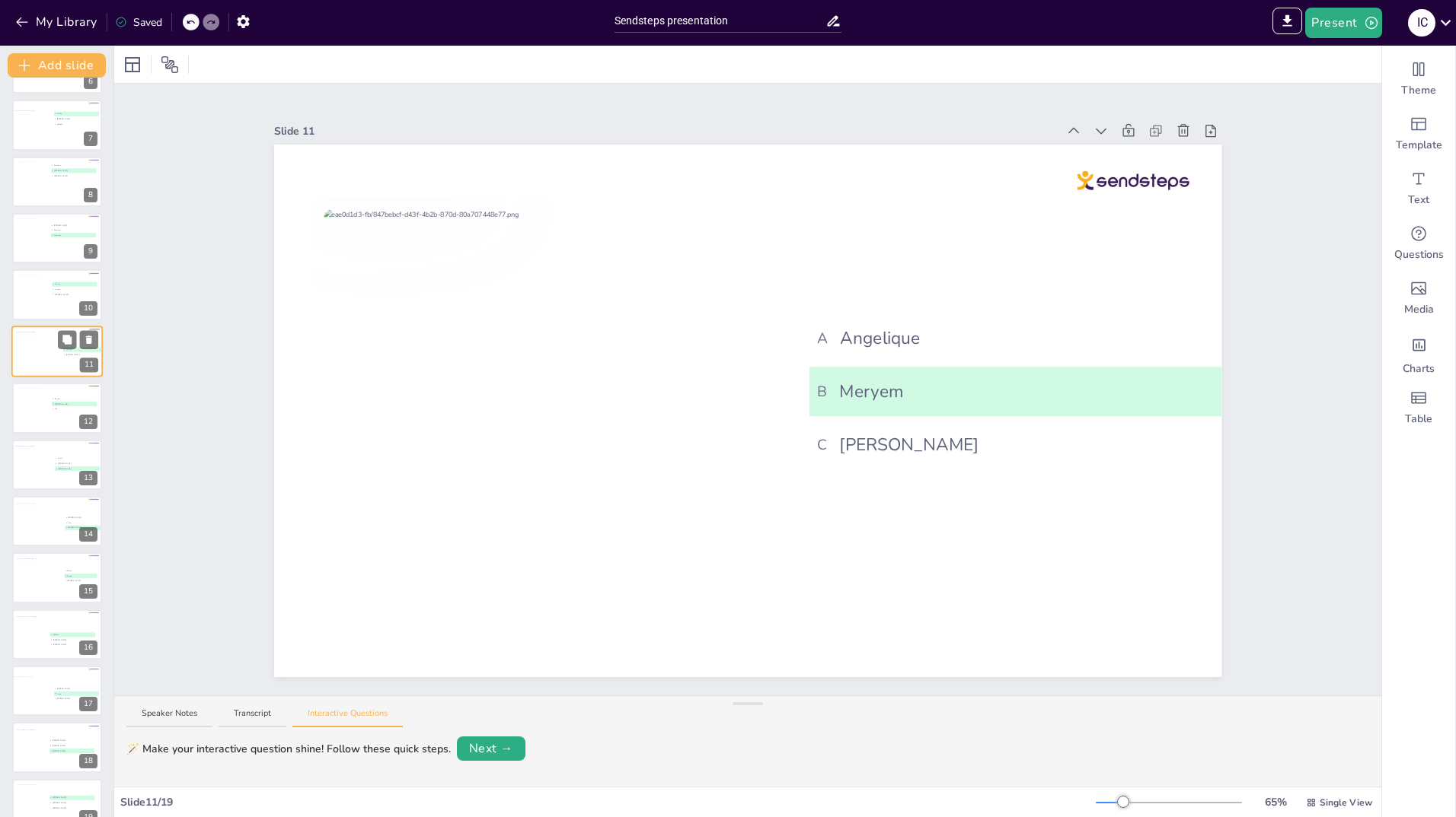
scroll to position [234, 0]
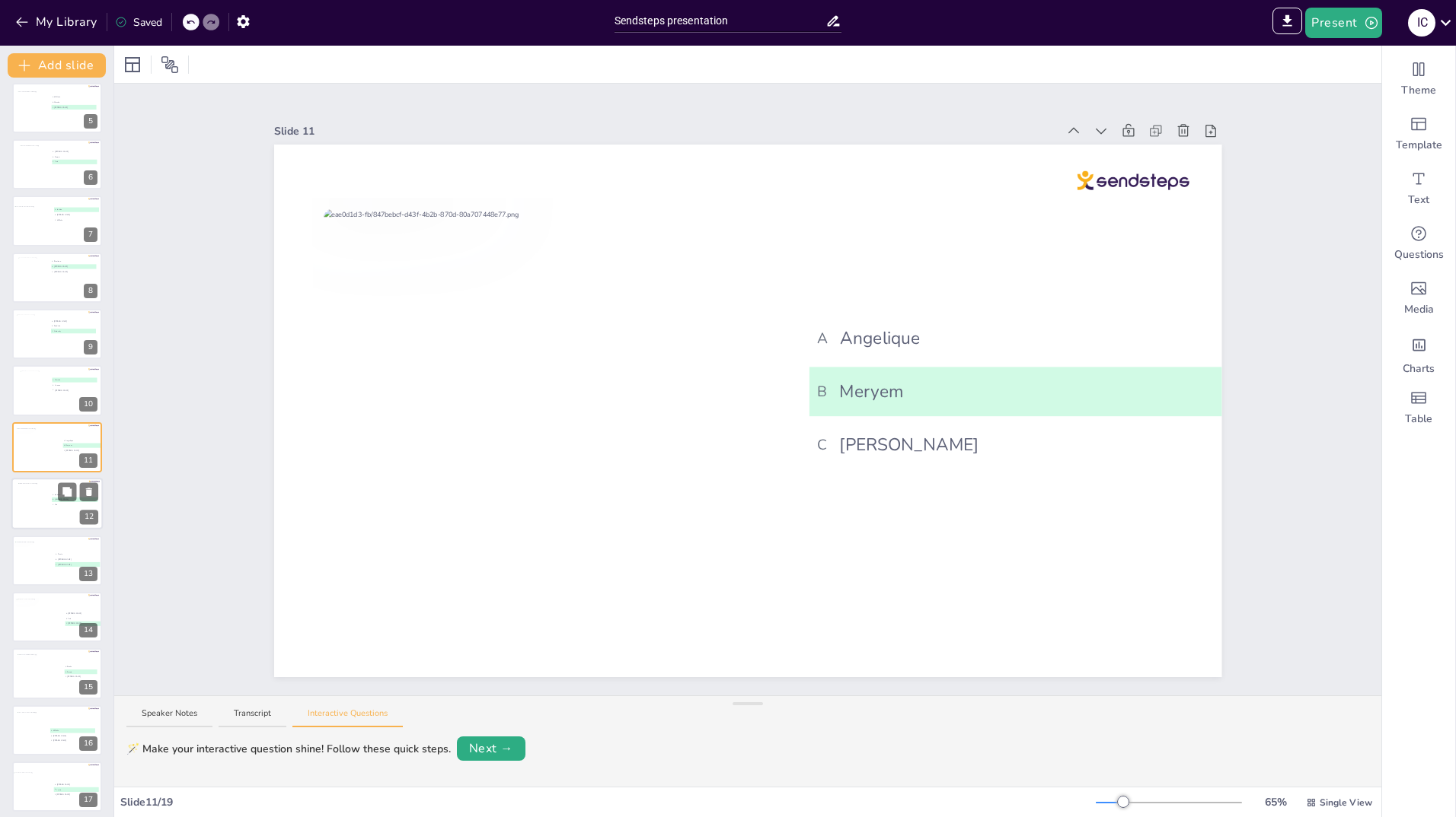
click at [31, 487] on div at bounding box center [34, 503] width 31 height 41
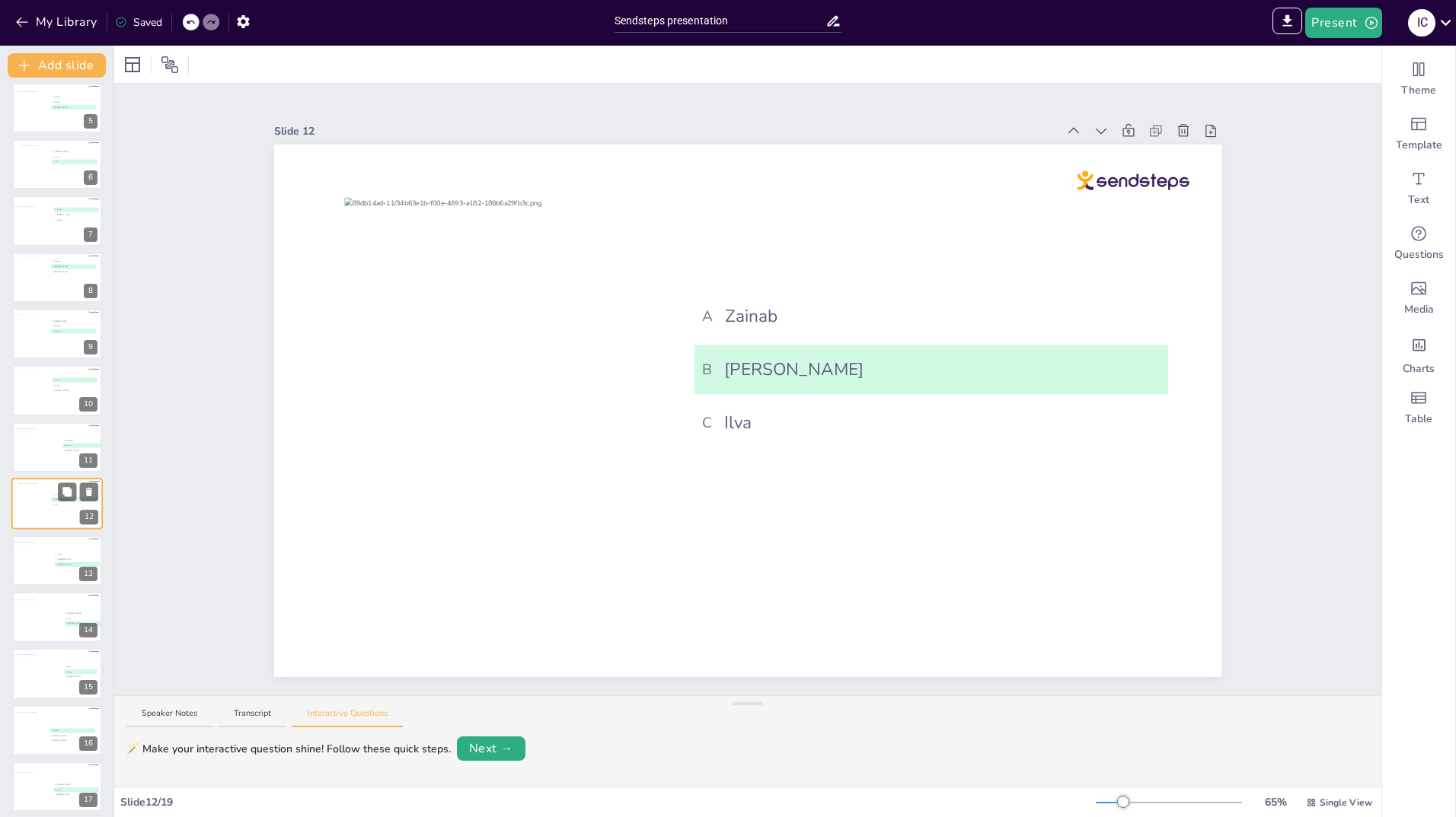
scroll to position [290, 0]
click at [44, 392] on div at bounding box center [38, 391] width 47 height 41
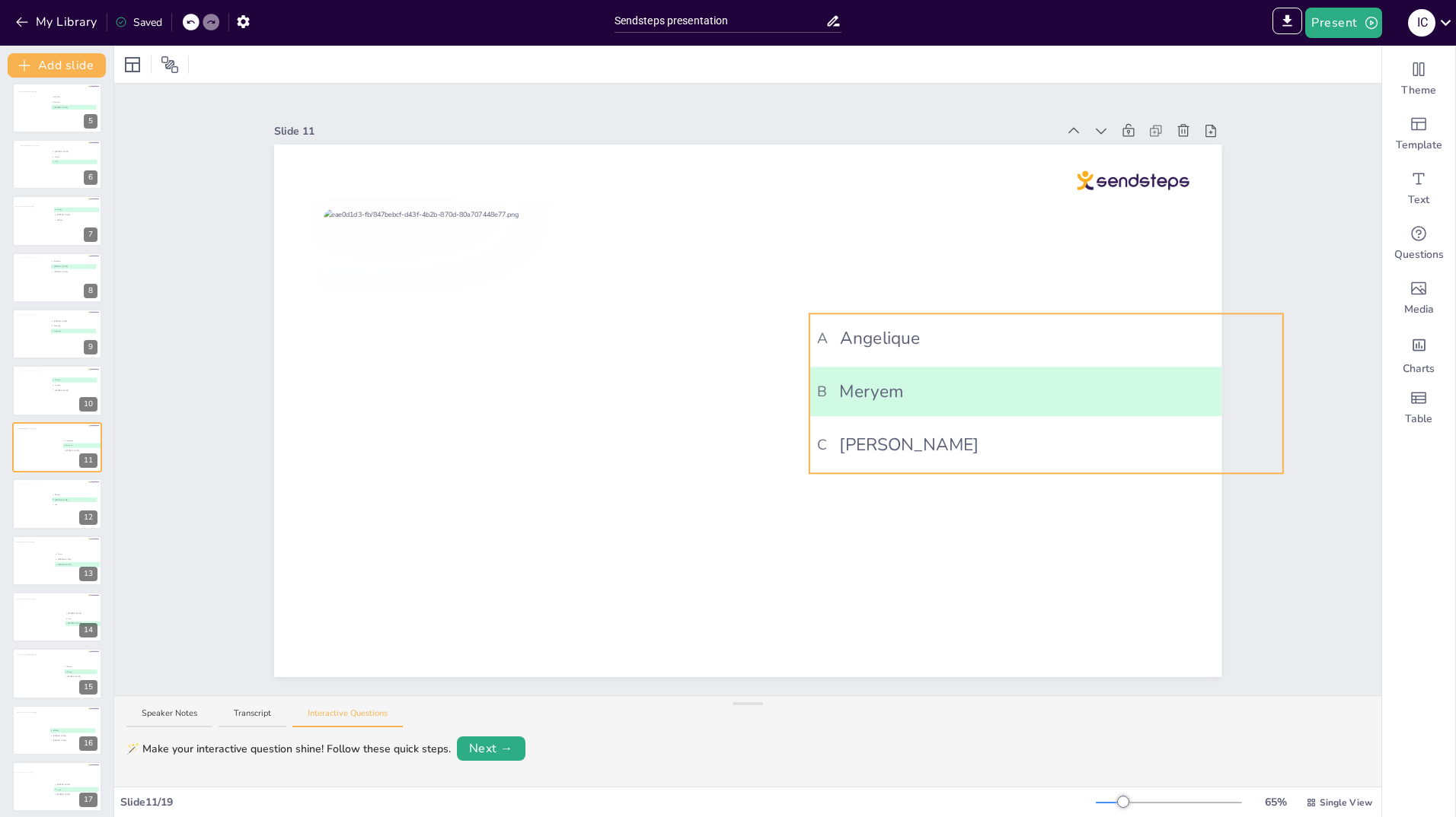
click at [1184, 379] on div "Document fonts Akatab Coiny Recently used Akatab Coiny Popular fonts Lato Monts…" at bounding box center [728, 431] width 1456 height 772
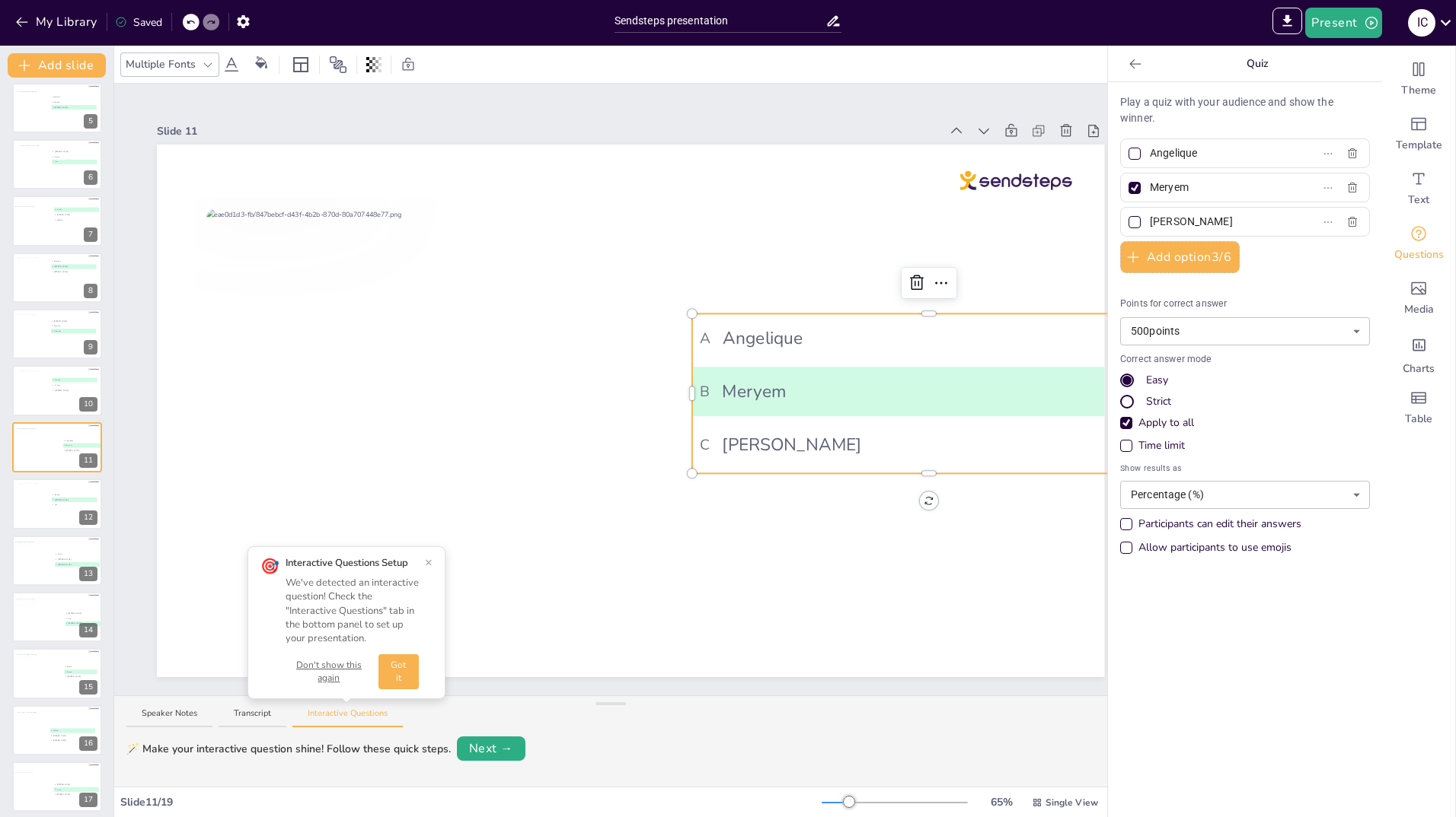
click at [1129, 63] on icon at bounding box center [1135, 64] width 11 height 10
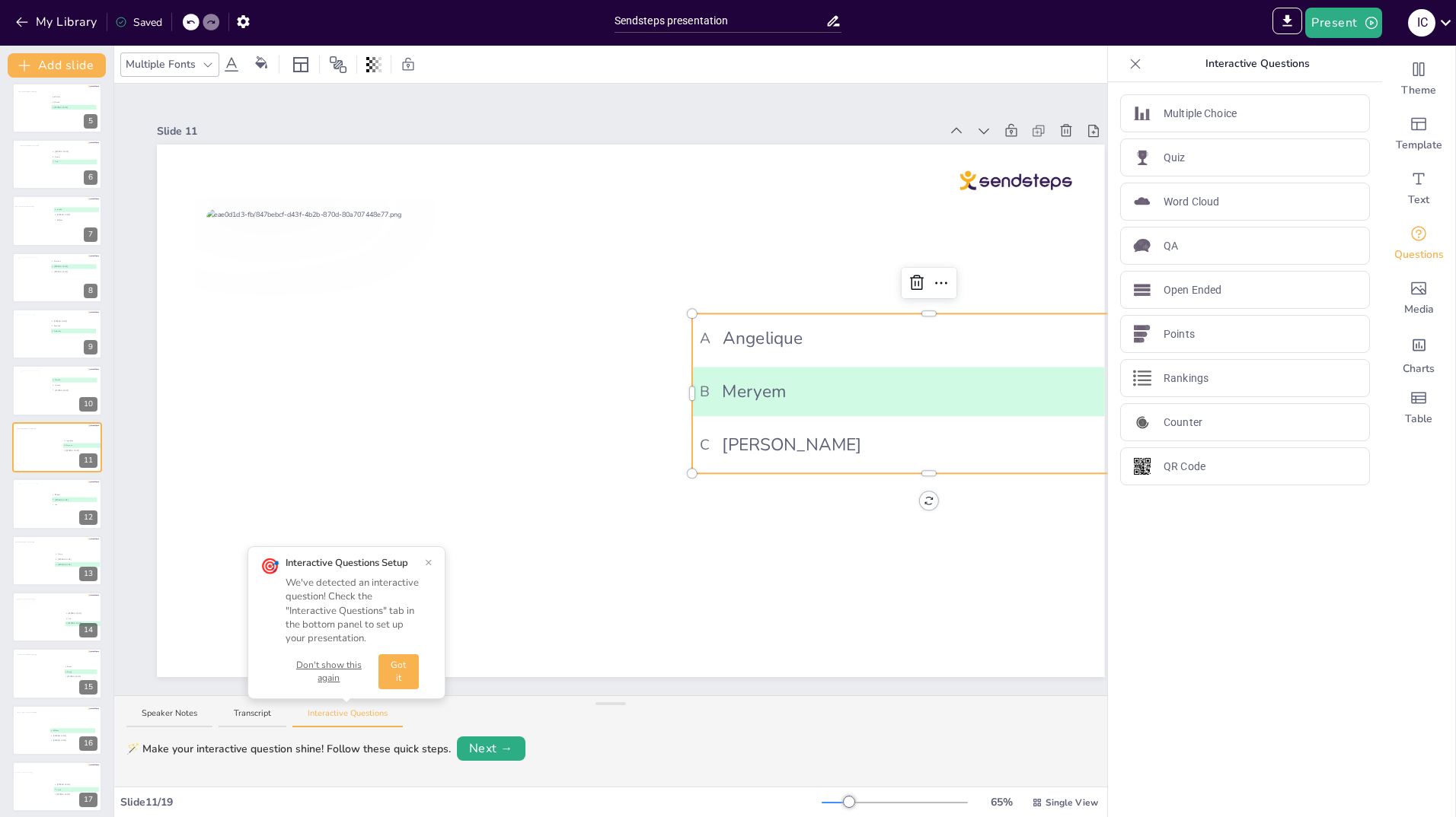
click at [1127, 63] on icon at bounding box center [1135, 64] width 15 height 15
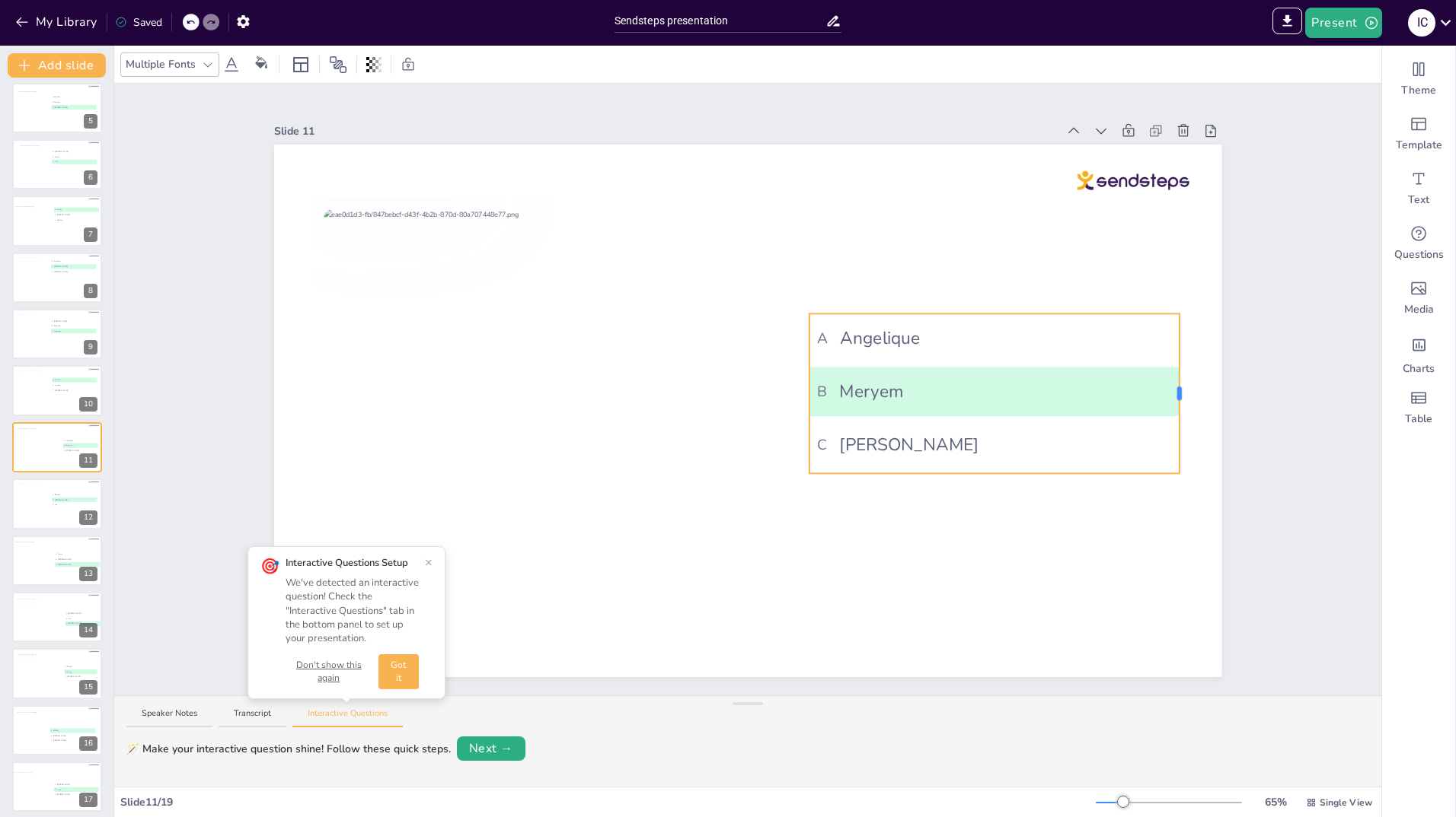
drag, startPoint x: 1272, startPoint y: 388, endPoint x: 1169, endPoint y: 389, distance: 103.0
click at [1177, 389] on div at bounding box center [1179, 393] width 5 height 14
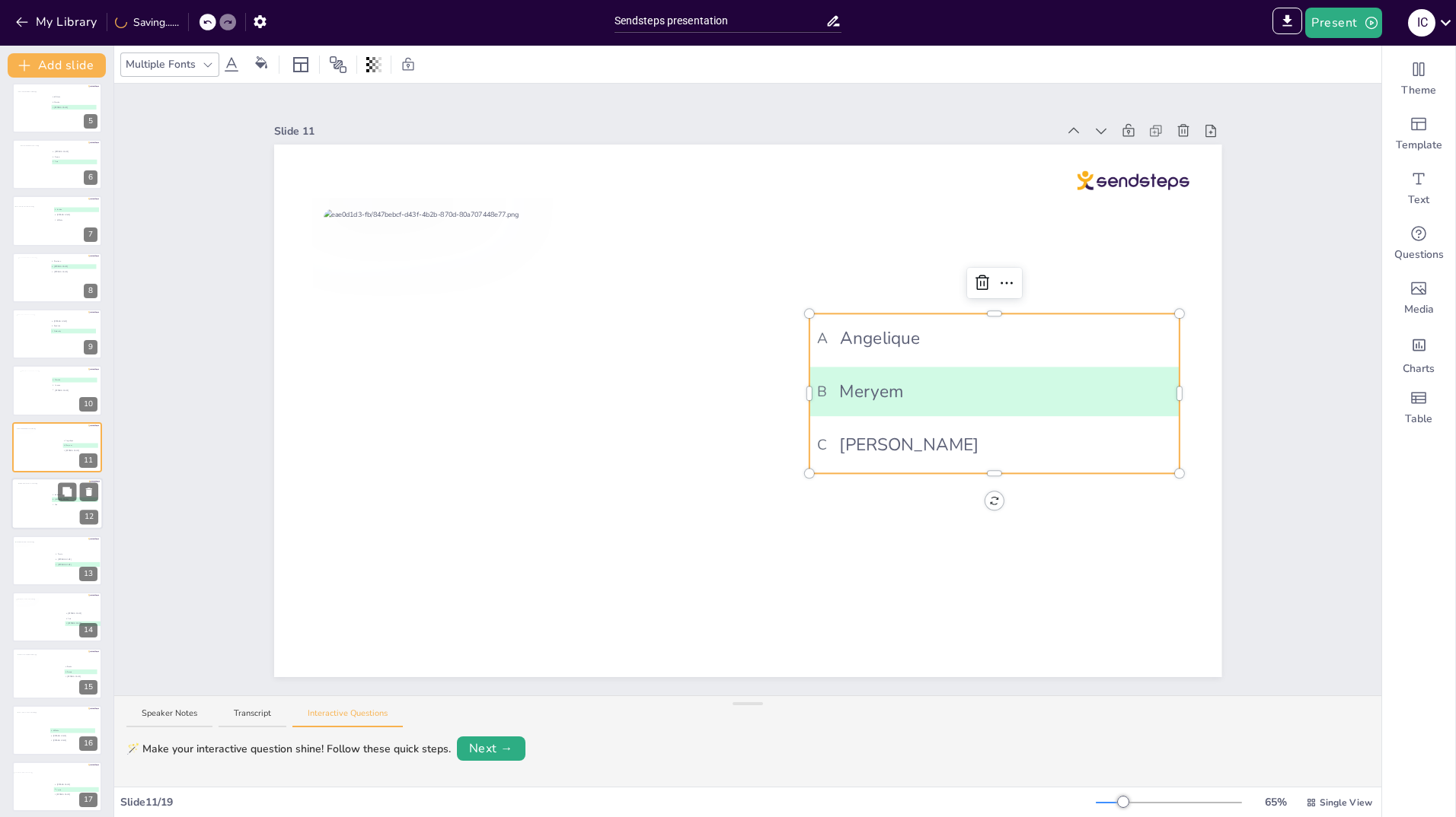
click at [30, 502] on div at bounding box center [34, 503] width 31 height 41
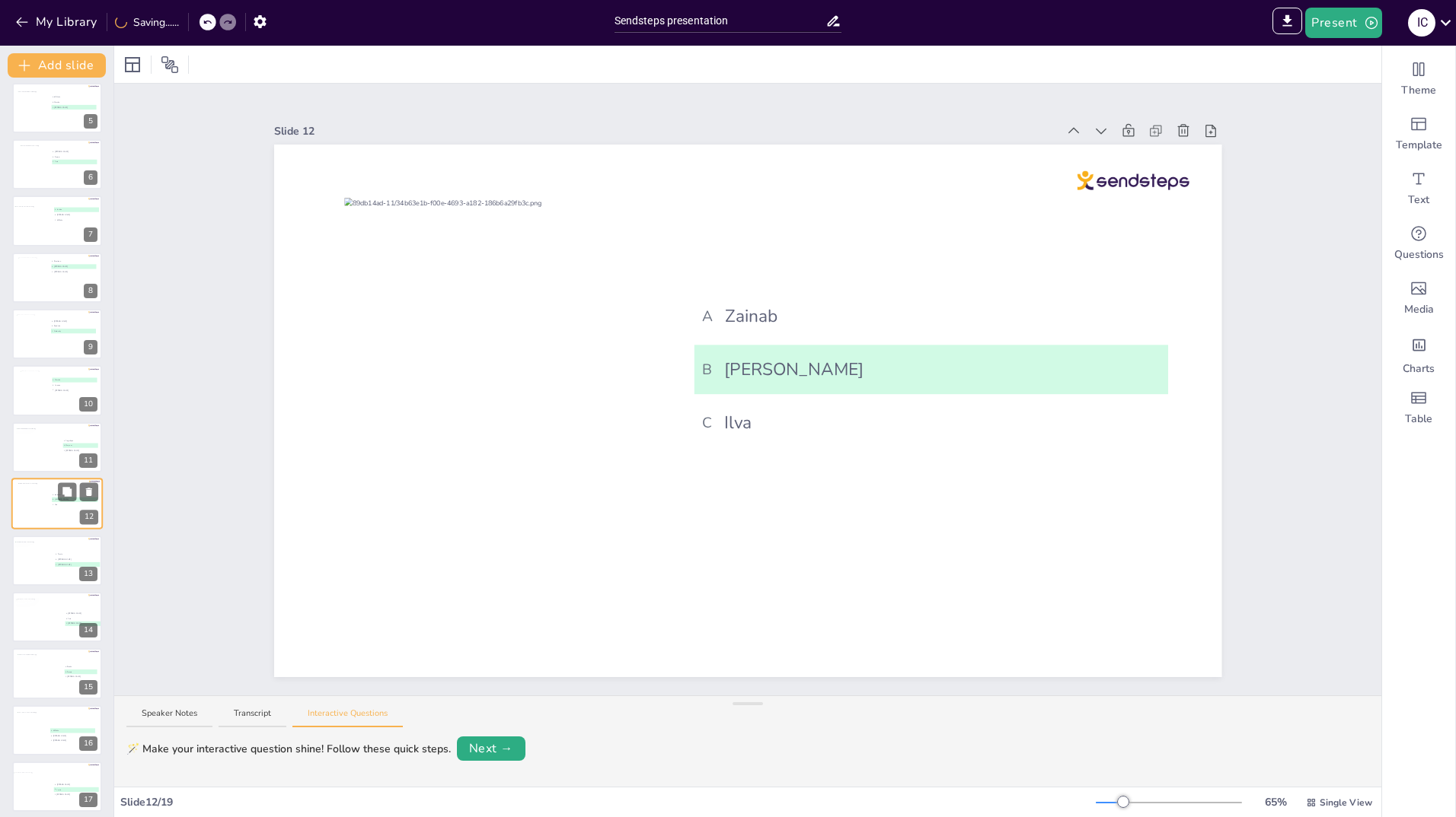
scroll to position [290, 0]
click at [31, 564] on div at bounding box center [39, 562] width 51 height 41
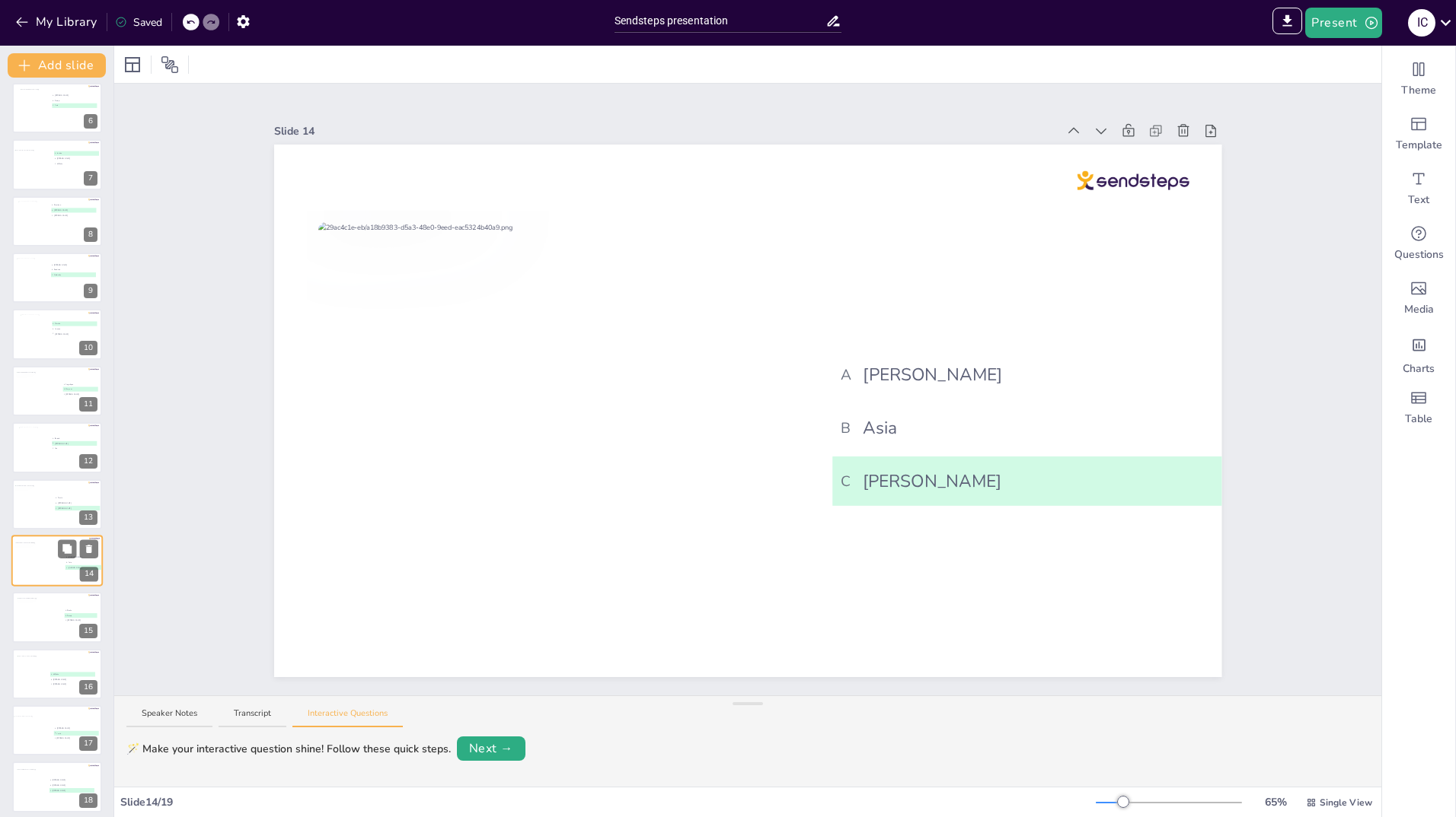
scroll to position [354, 0]
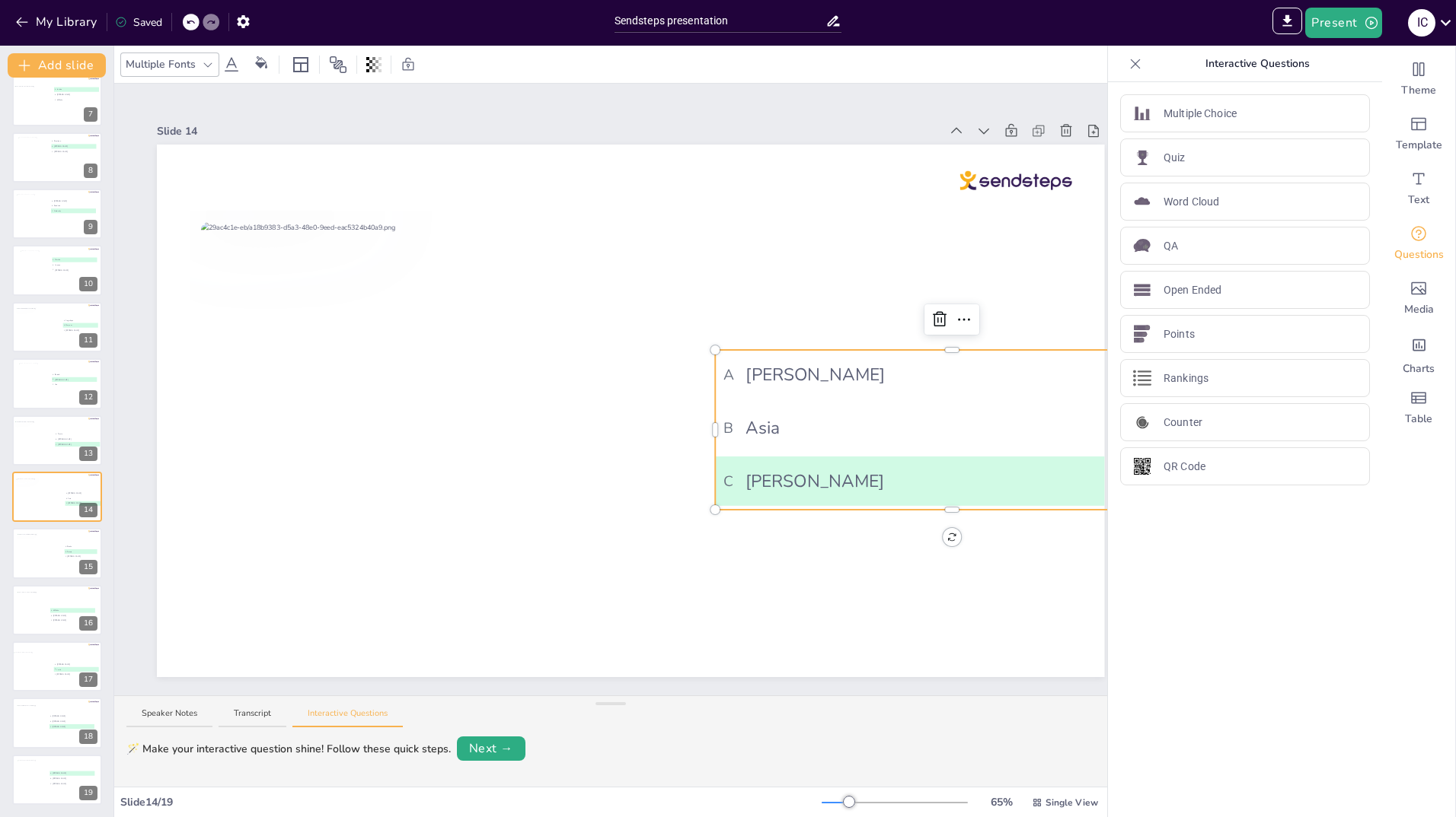
click at [1154, 407] on div "Document fonts Akatab Coiny Recently used Akatab Coiny Popular fonts Lato Monts…" at bounding box center [728, 431] width 1456 height 772
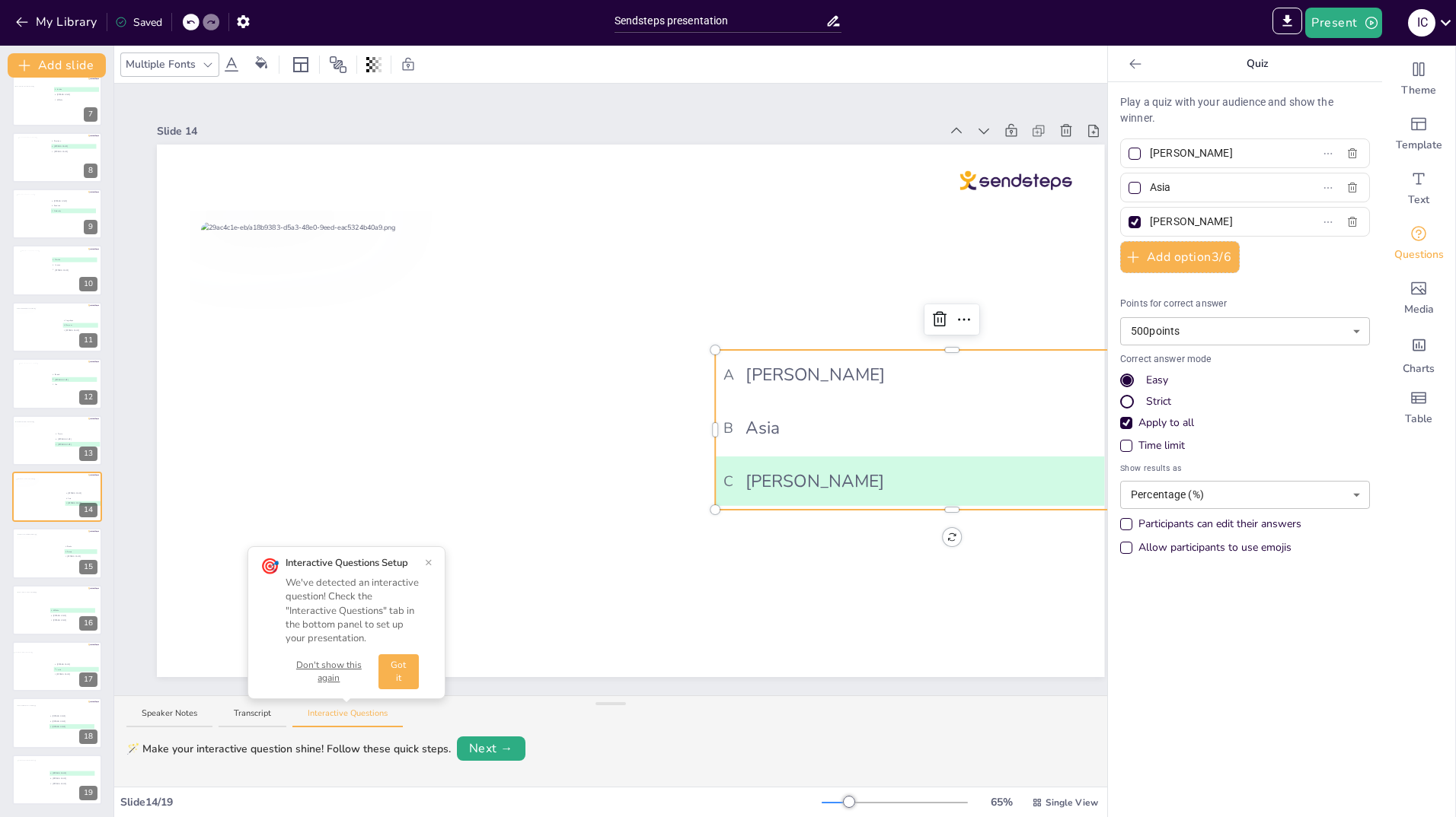
click at [1129, 67] on icon at bounding box center [1135, 64] width 11 height 10
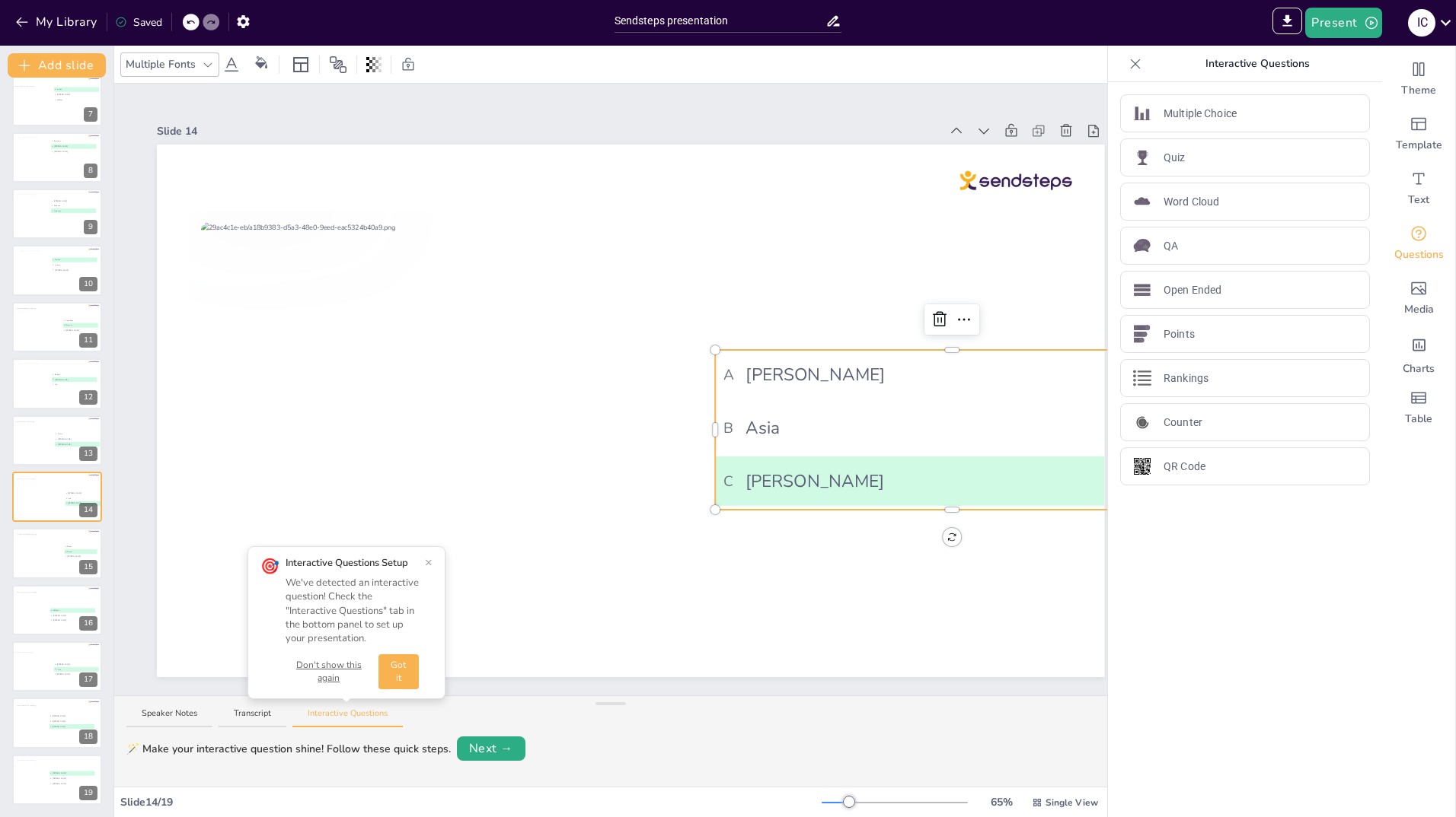
click at [1127, 57] on icon at bounding box center [1135, 64] width 15 height 15
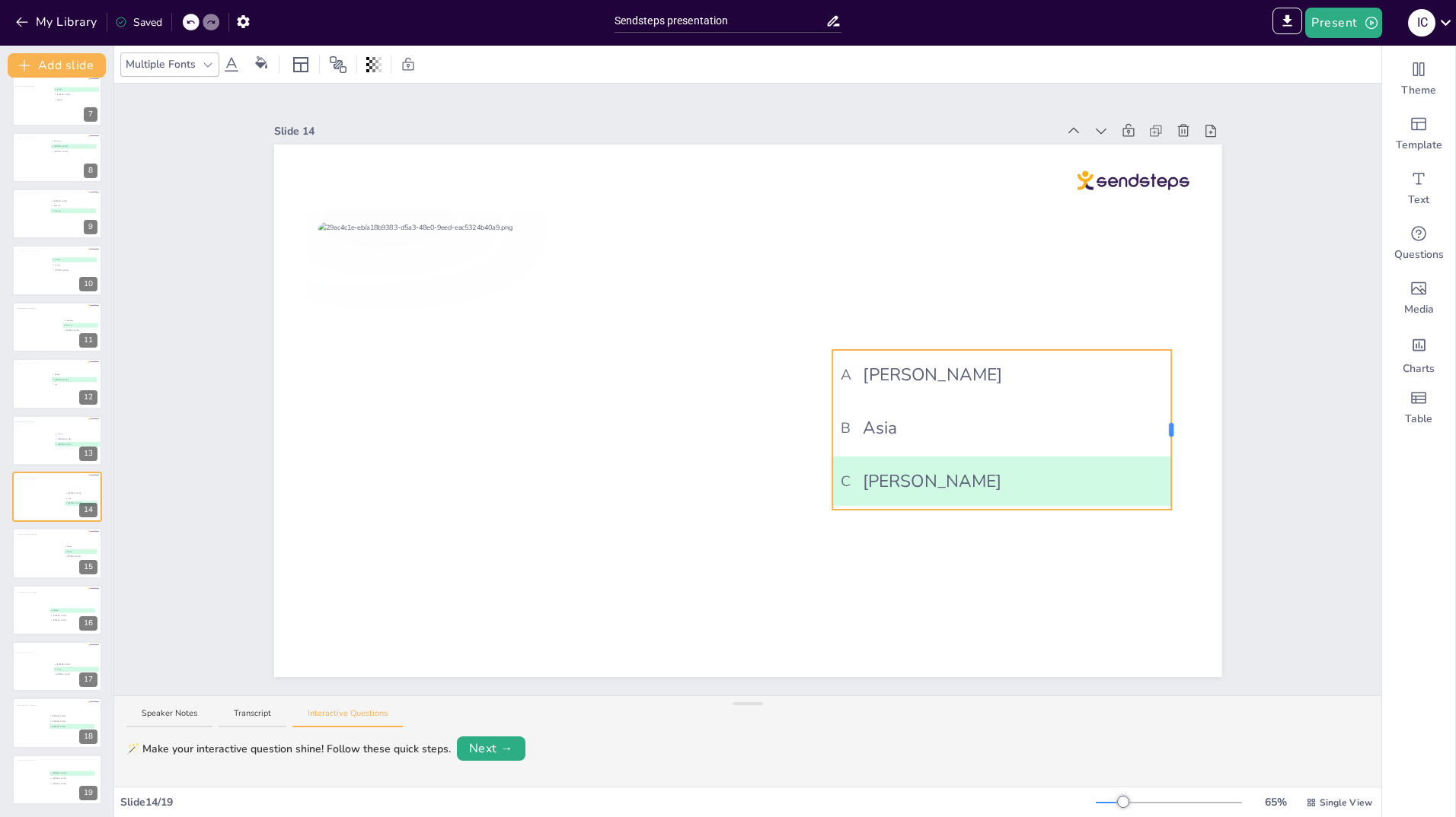
drag, startPoint x: 1296, startPoint y: 423, endPoint x: 1161, endPoint y: 426, distance: 135.0
click at [1169, 426] on div at bounding box center [1170, 430] width 5 height 14
click at [37, 551] on div at bounding box center [39, 553] width 47 height 41
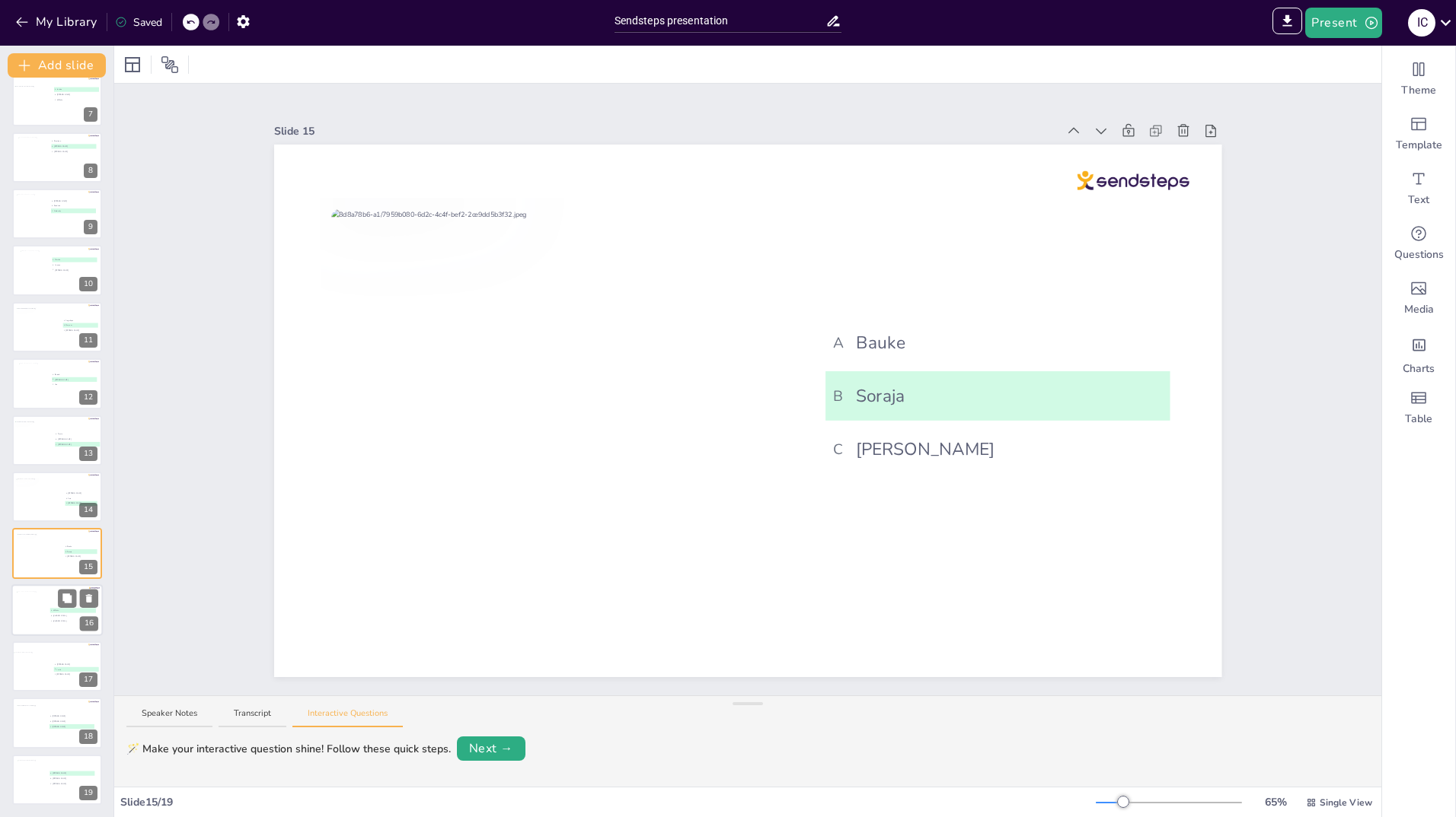
click at [31, 608] on div at bounding box center [37, 612] width 41 height 41
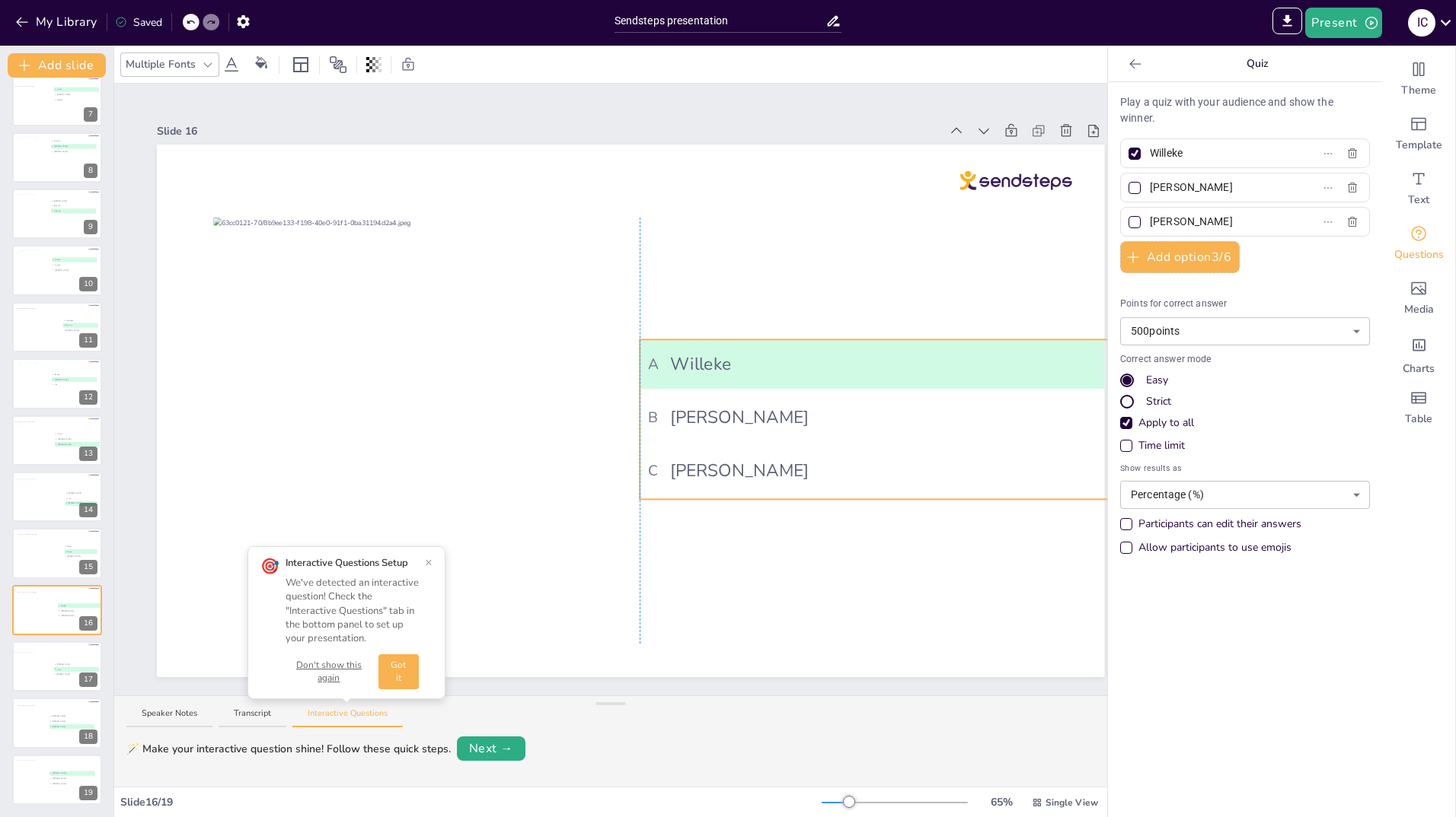
drag, startPoint x: 901, startPoint y: 398, endPoint x: 986, endPoint y: 348, distance: 98.6
click at [986, 352] on span "A Willeke" at bounding box center [876, 365] width 458 height 26
click at [1129, 63] on icon at bounding box center [1135, 64] width 11 height 10
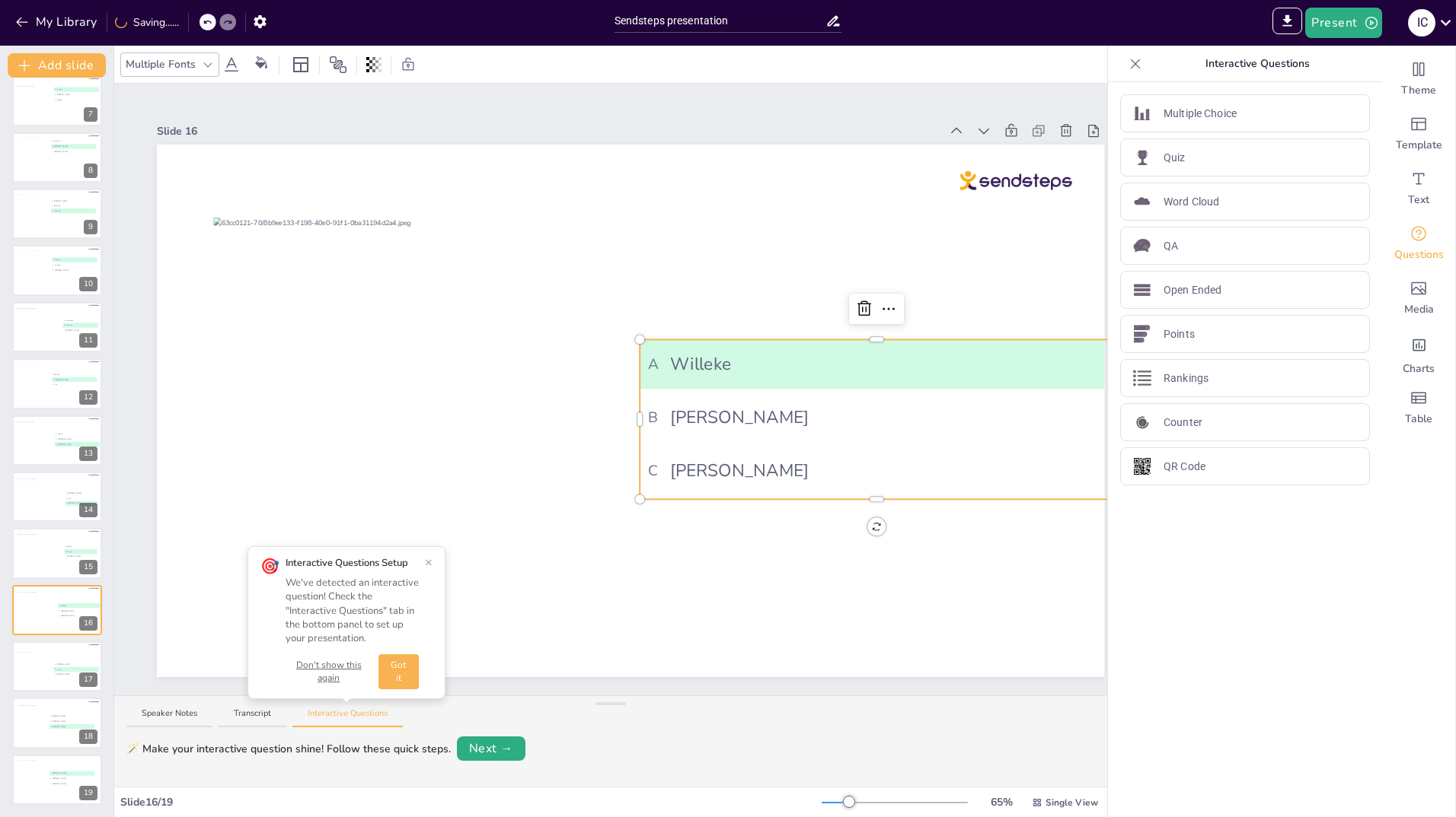
click at [1128, 63] on icon at bounding box center [1135, 64] width 15 height 15
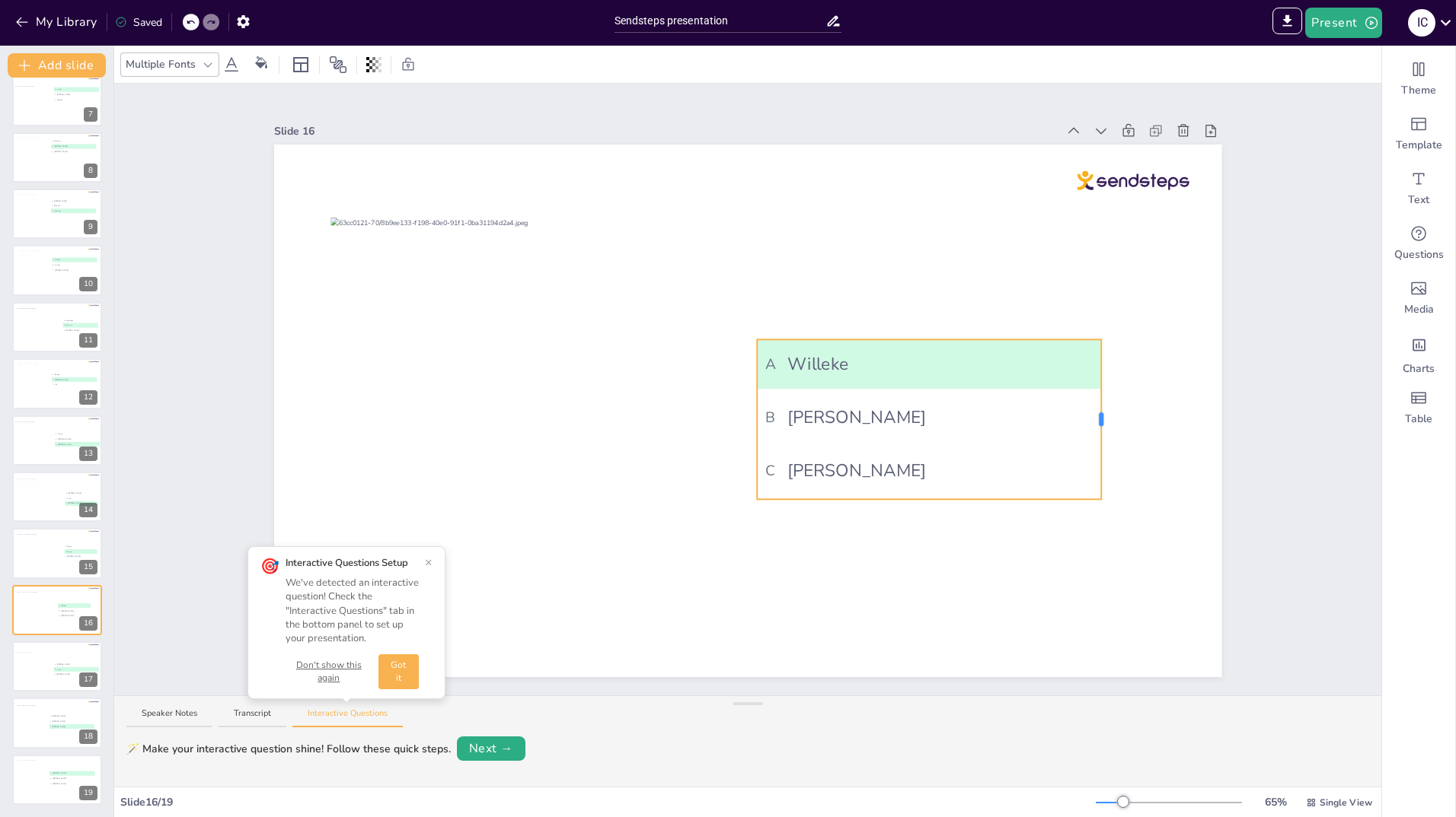
drag, startPoint x: 1221, startPoint y: 416, endPoint x: 1091, endPoint y: 420, distance: 130.1
click at [1098, 420] on div at bounding box center [1100, 419] width 5 height 14
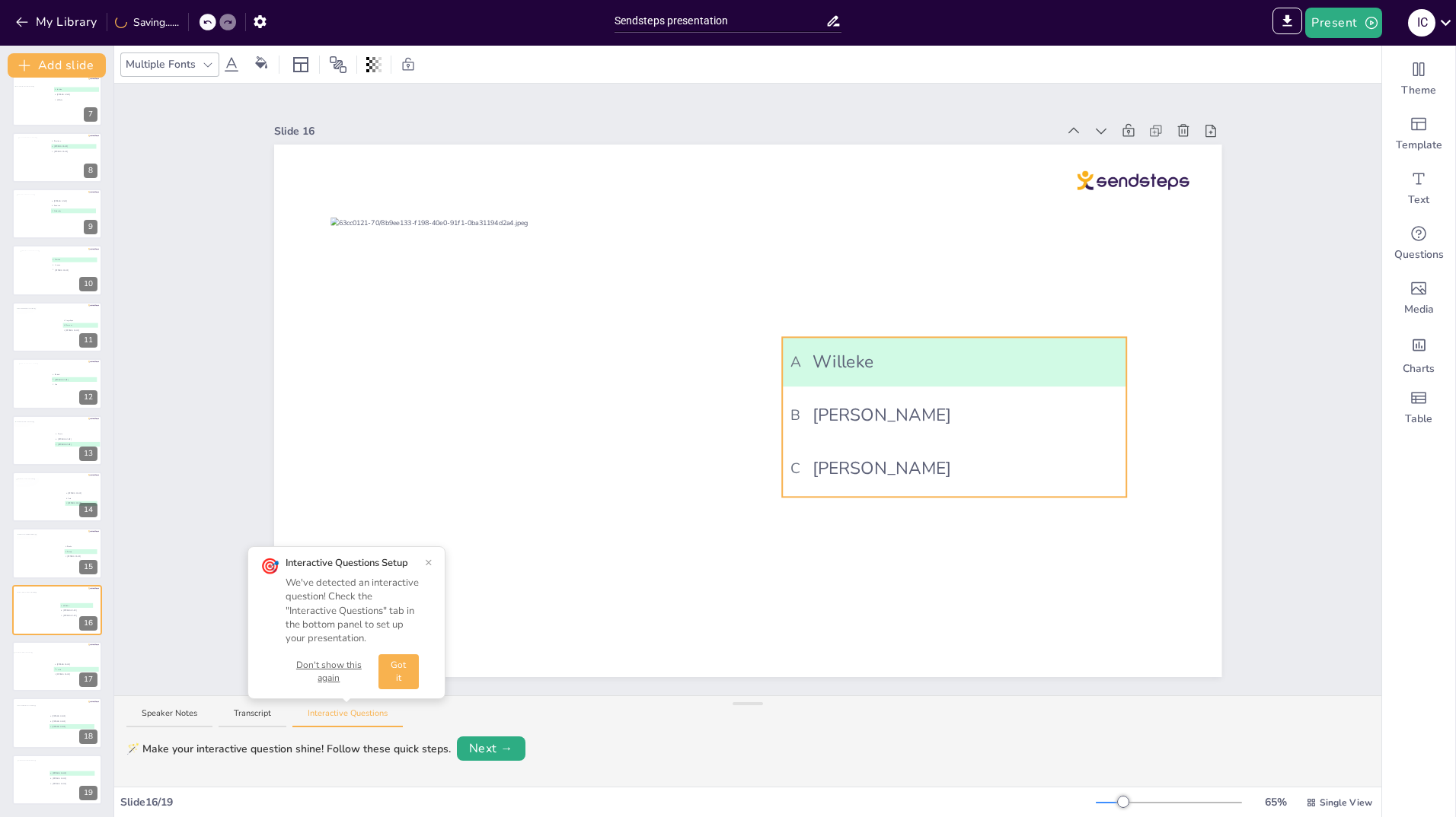
drag, startPoint x: 869, startPoint y: 363, endPoint x: 894, endPoint y: 360, distance: 25.2
click at [894, 360] on span "A Willeke" at bounding box center [953, 362] width 328 height 26
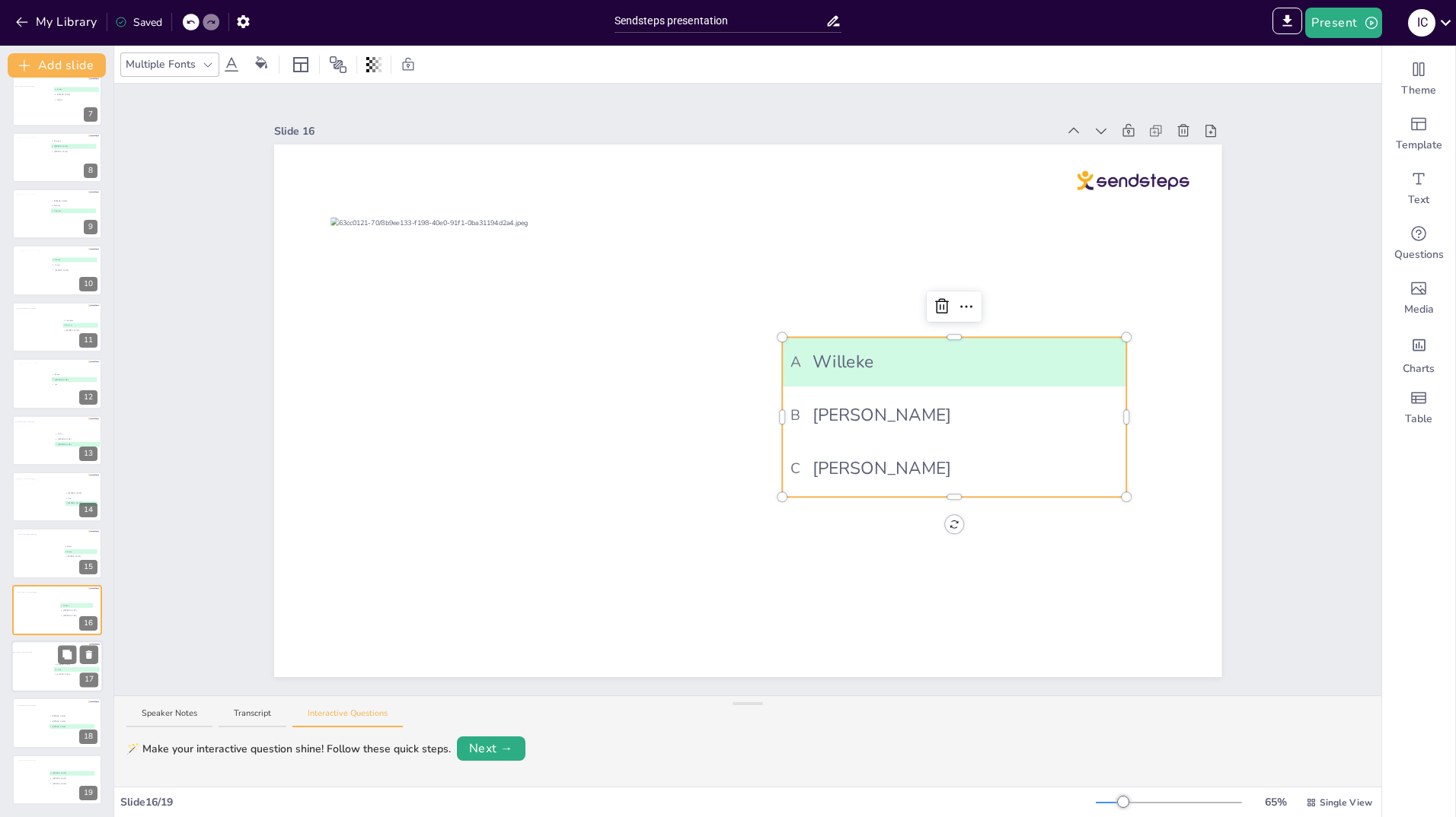
click at [45, 666] on div at bounding box center [50, 669] width 73 height 34
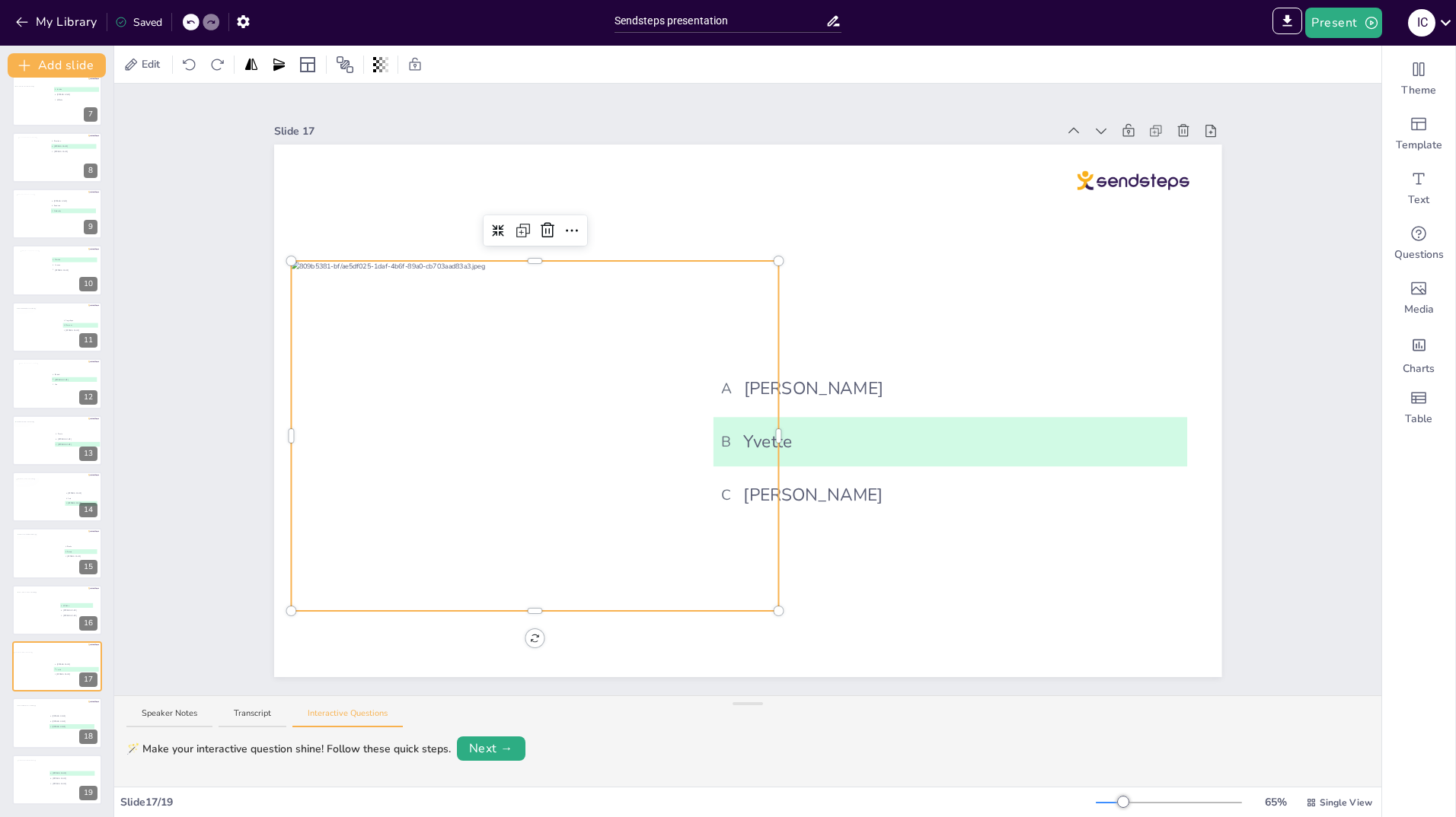
click at [502, 429] on div at bounding box center [670, 436] width 758 height 350
click at [492, 230] on icon at bounding box center [498, 231] width 13 height 13
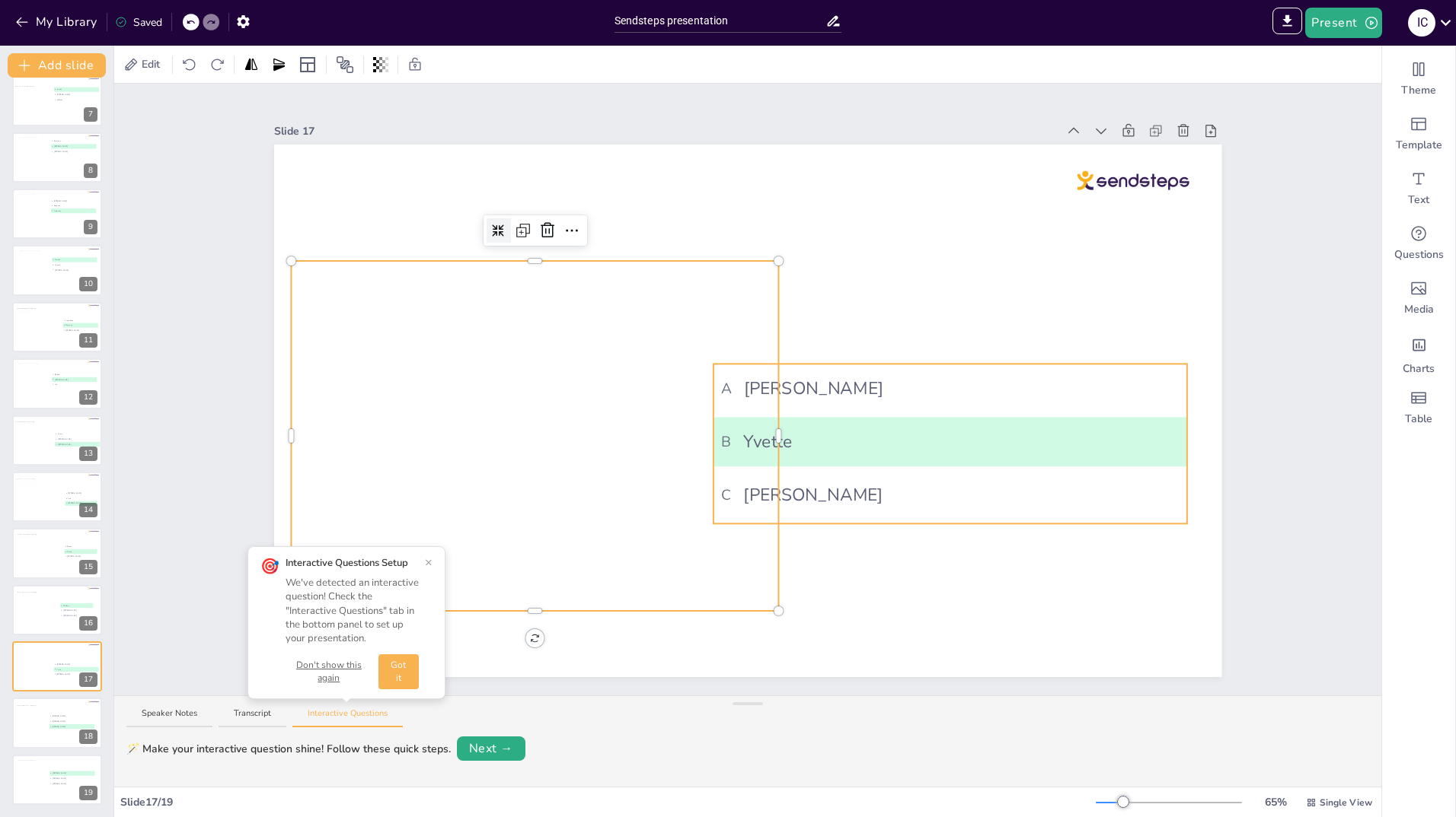
click at [1140, 432] on div "Document fonts Akatab Coiny Recently used Akatab Coiny Popular fonts Lato Monts…" at bounding box center [728, 431] width 1456 height 772
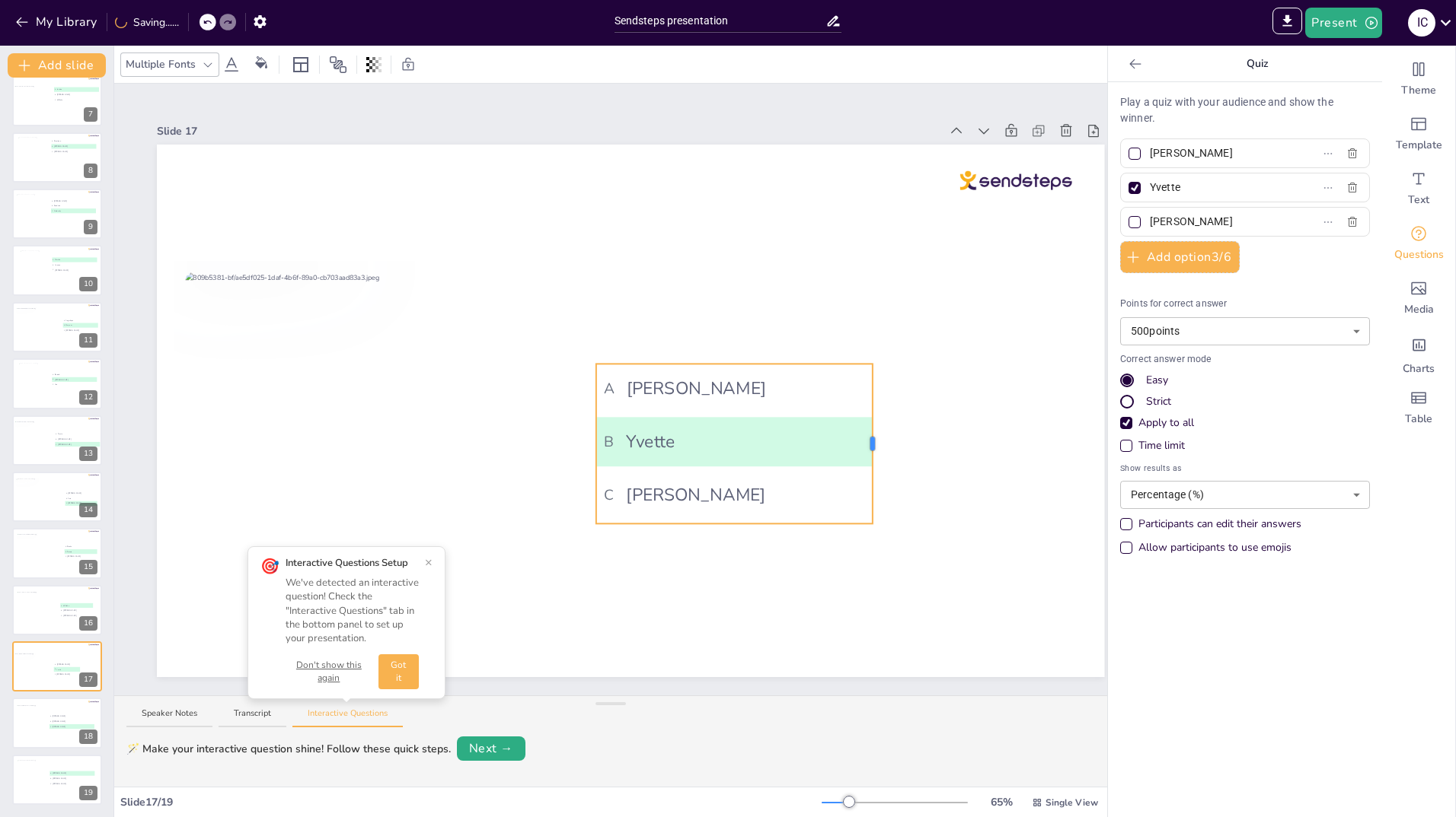
drag, startPoint x: 1070, startPoint y: 436, endPoint x: 847, endPoint y: 440, distance: 223.0
click at [871, 440] on div at bounding box center [873, 444] width 5 height 14
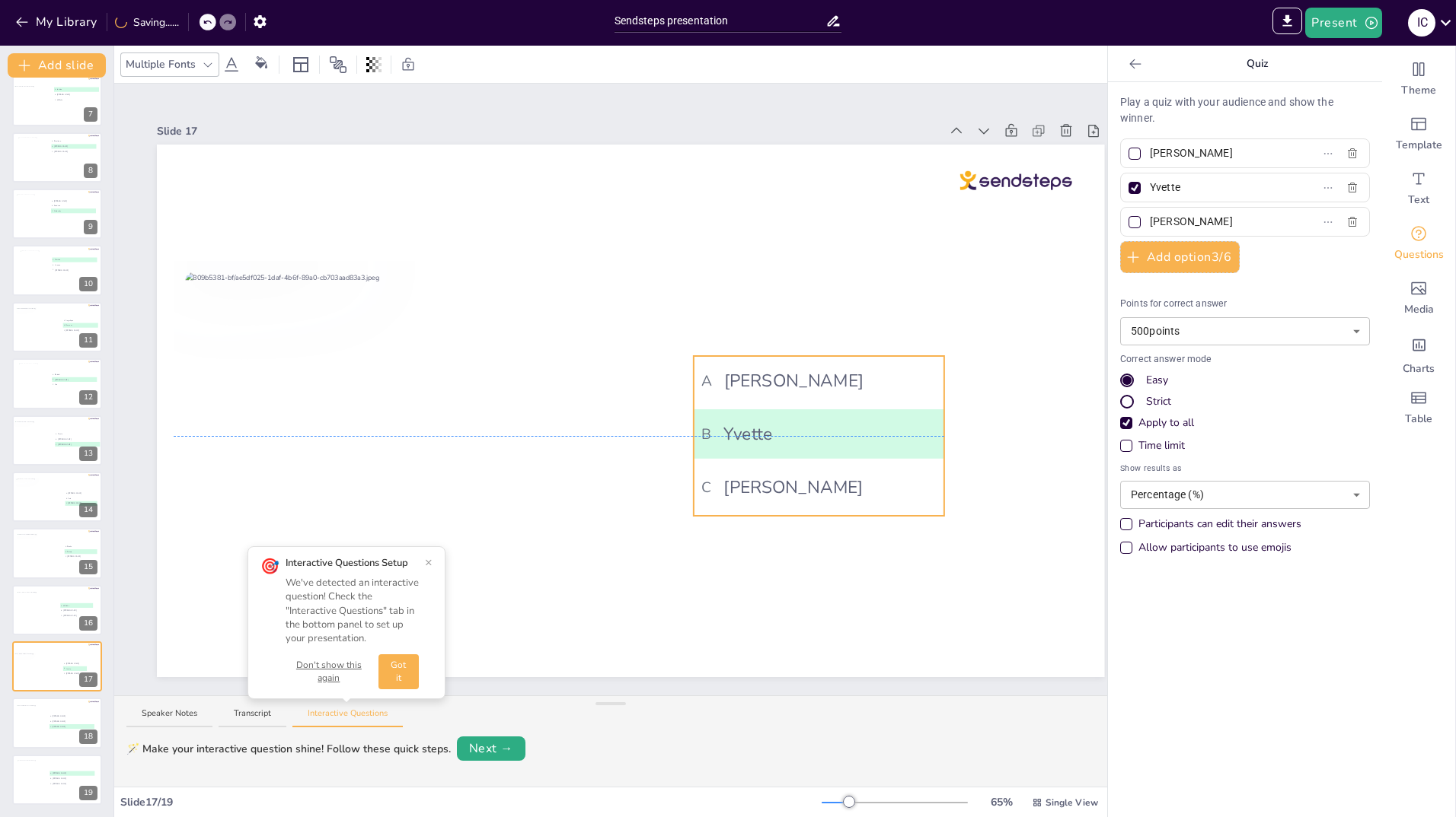
drag, startPoint x: 776, startPoint y: 394, endPoint x: 875, endPoint y: 386, distance: 99.3
click at [875, 386] on span "A Pauline" at bounding box center [818, 381] width 234 height 26
click at [1127, 60] on icon at bounding box center [1135, 64] width 15 height 15
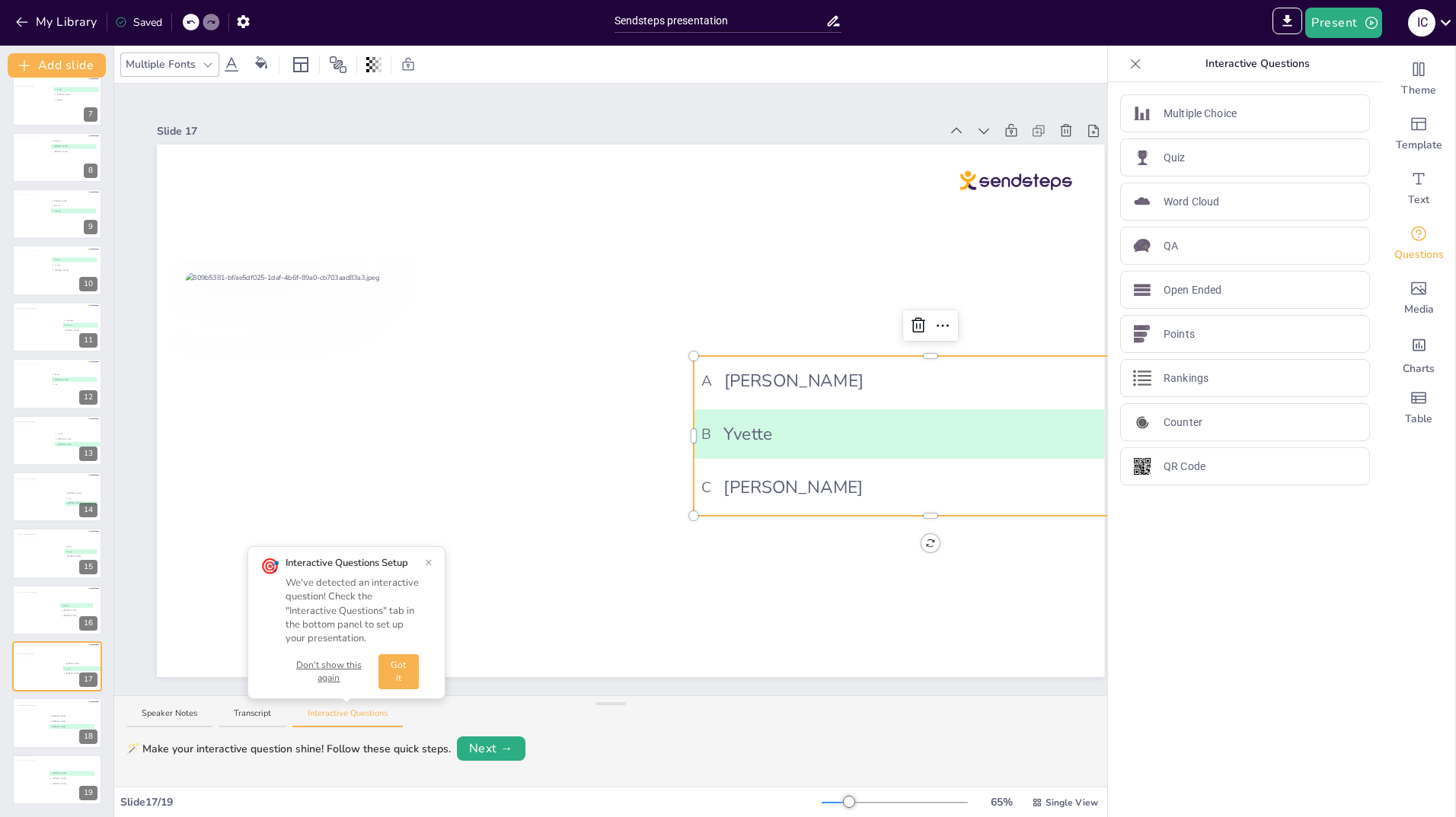
click at [1127, 60] on icon at bounding box center [1135, 64] width 15 height 15
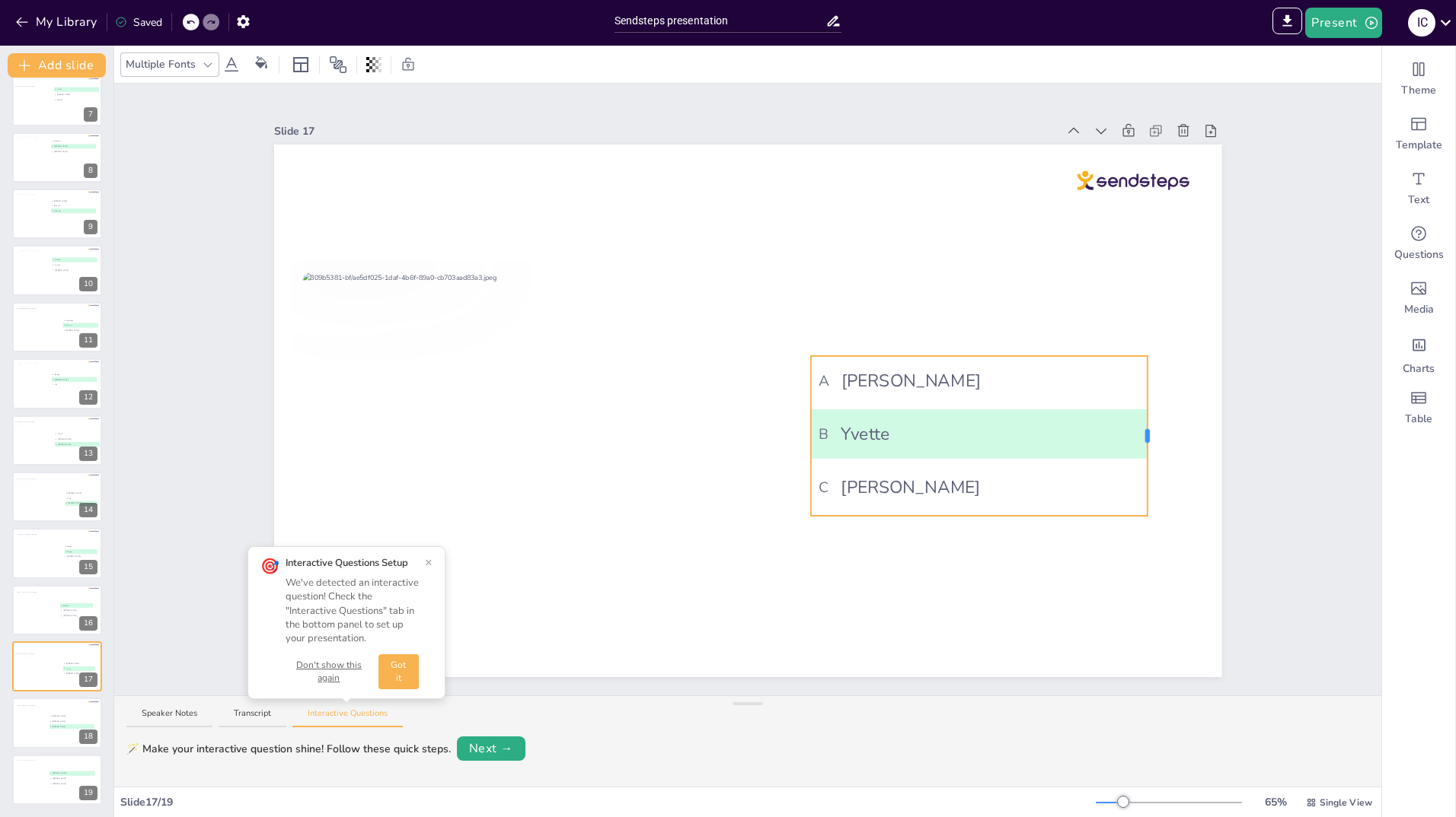
drag, startPoint x: 1274, startPoint y: 427, endPoint x: 1137, endPoint y: 434, distance: 137.2
click at [1145, 434] on div at bounding box center [1147, 436] width 5 height 14
click at [34, 724] on div at bounding box center [31, 725] width 31 height 41
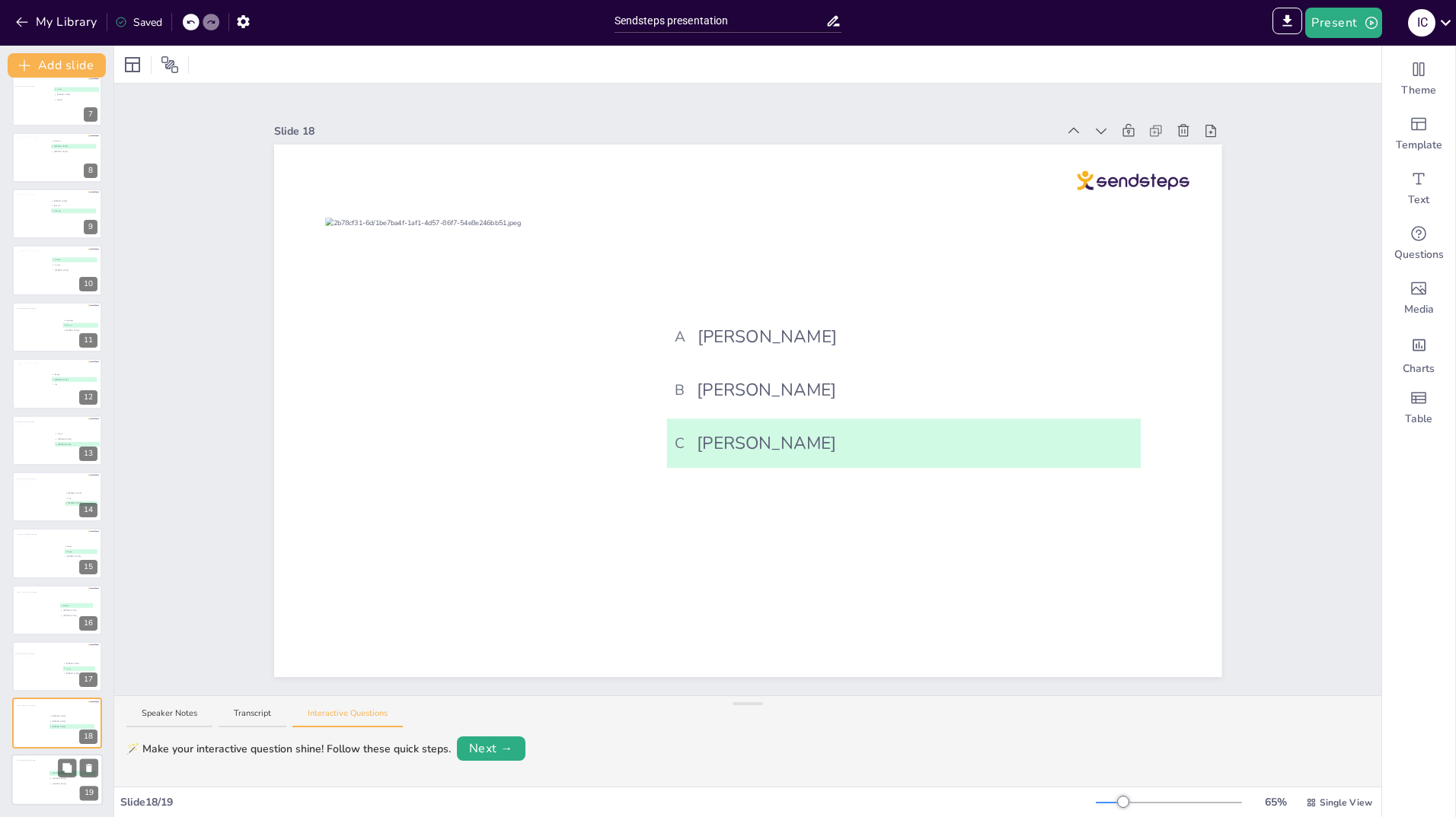
click at [21, 781] on div at bounding box center [33, 781] width 32 height 41
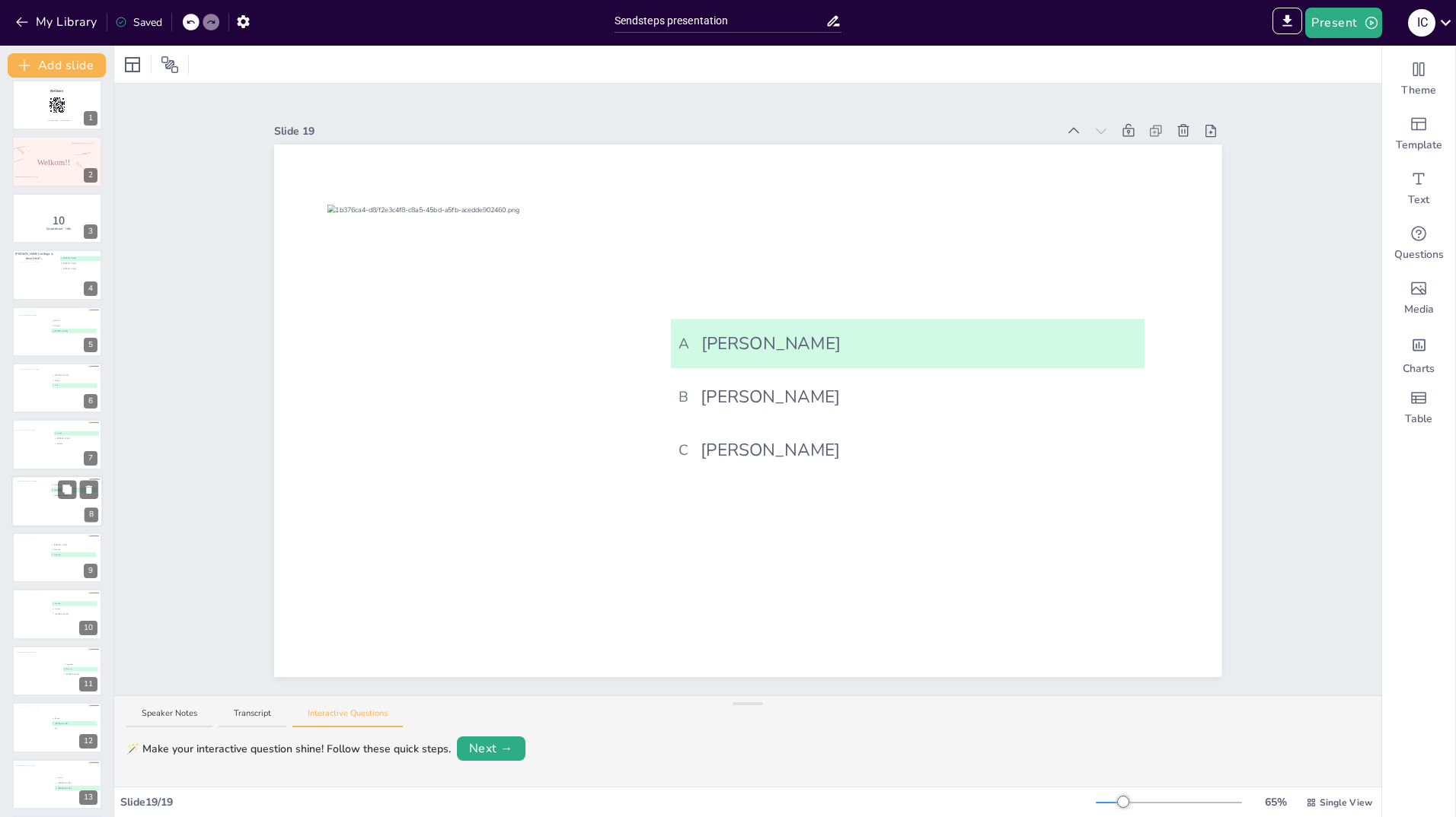
scroll to position [0, 0]
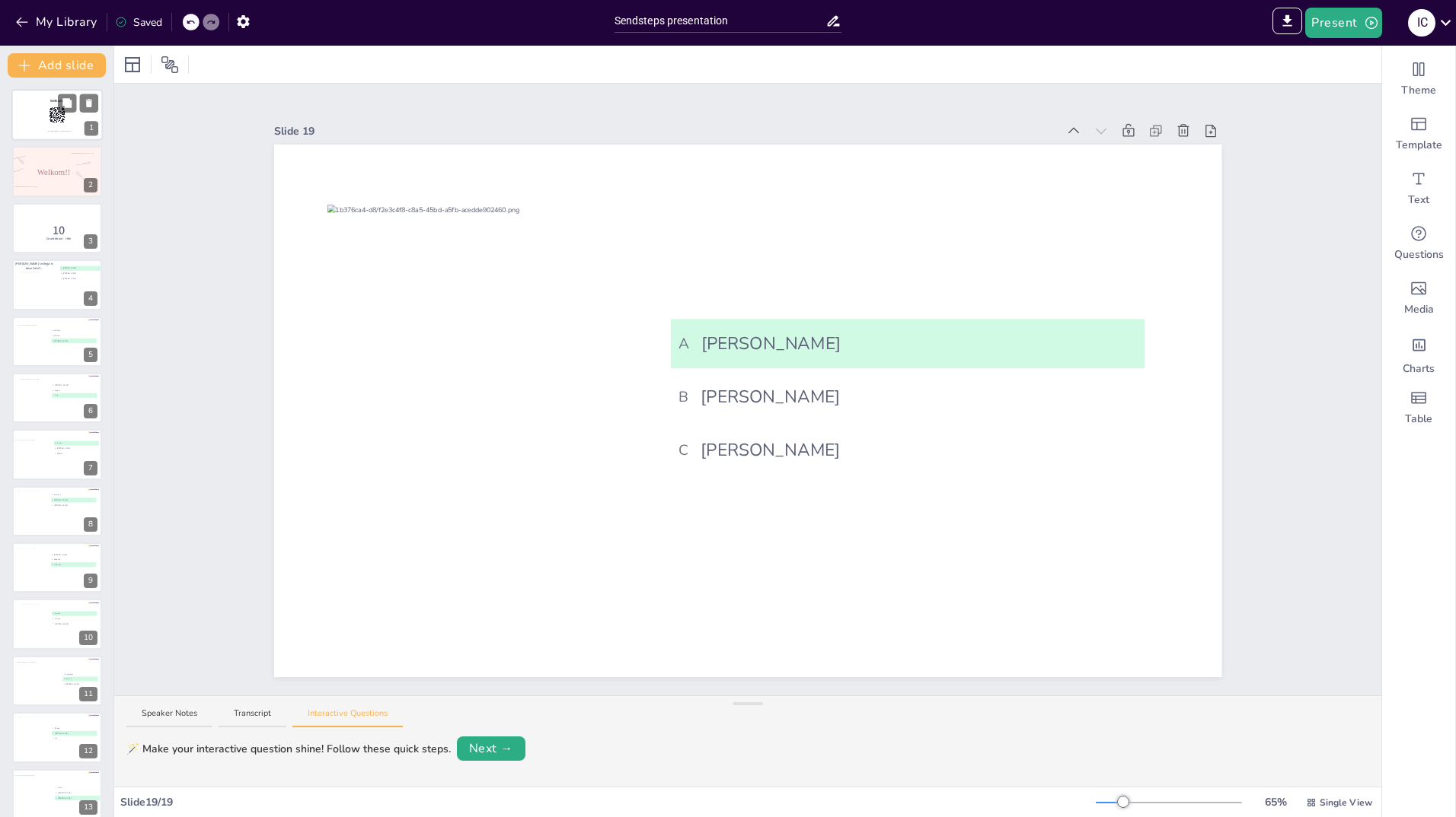
click at [36, 119] on div at bounding box center [57, 114] width 92 height 51
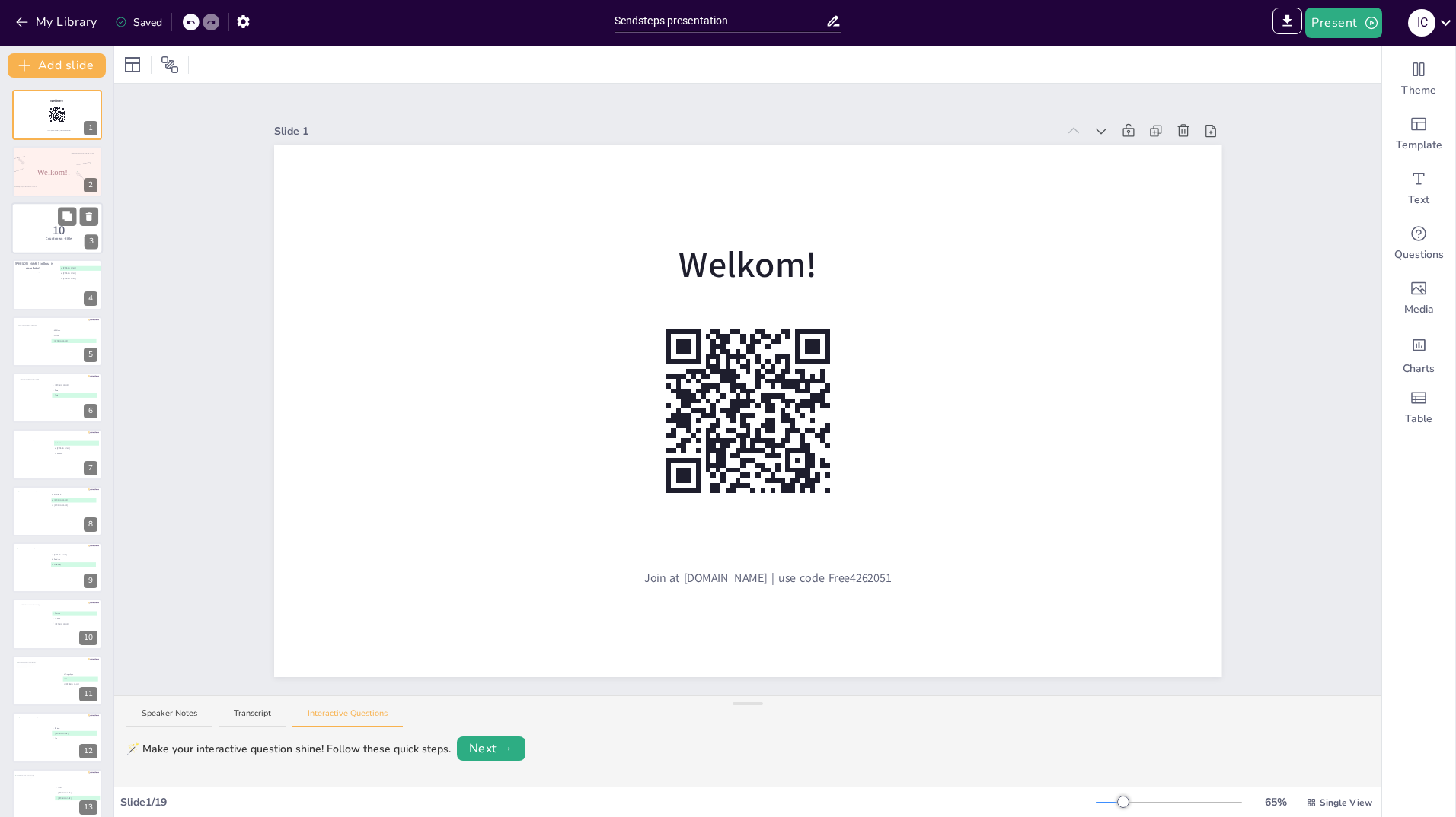
click at [24, 218] on div at bounding box center [57, 227] width 92 height 51
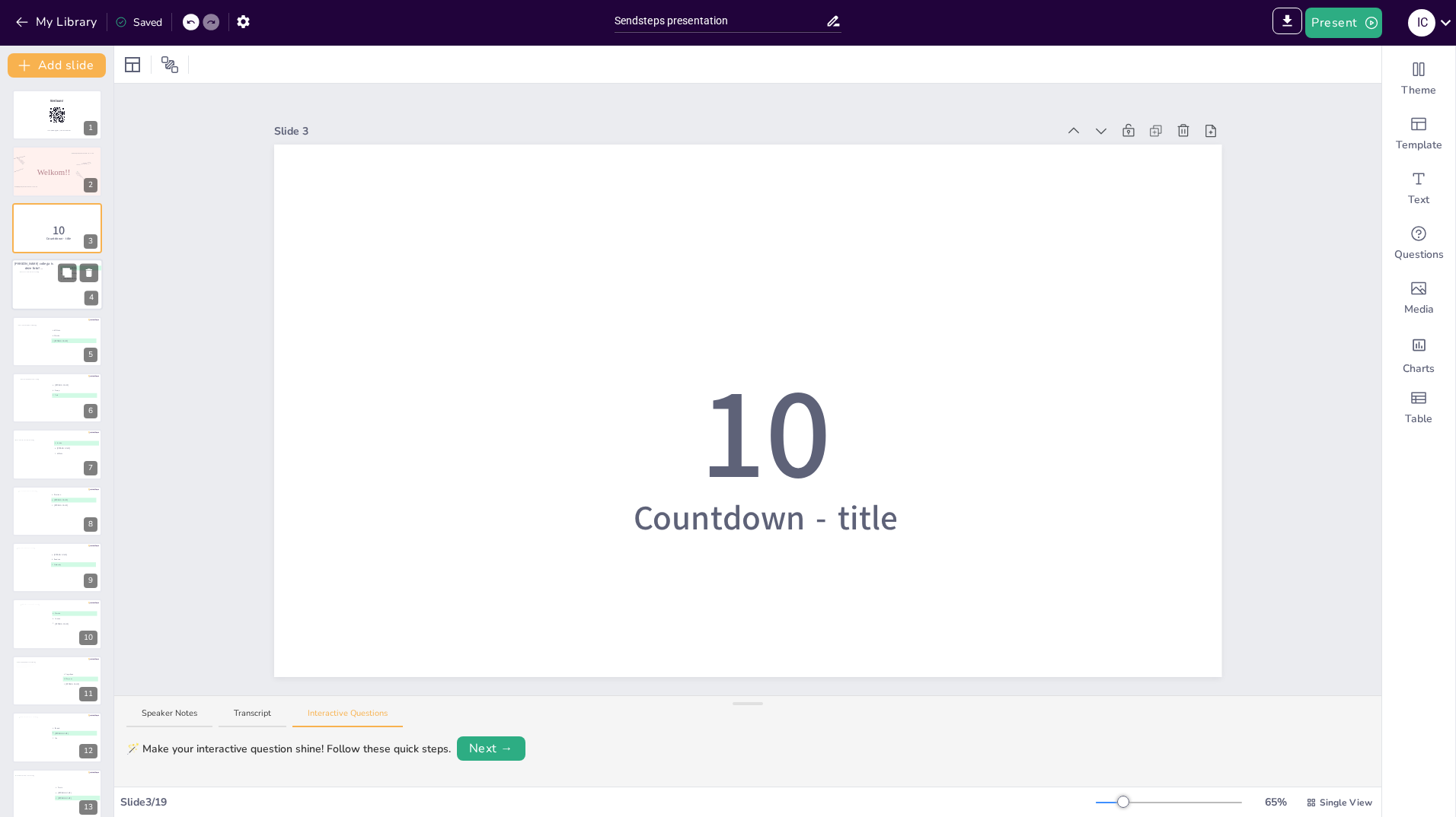
click at [37, 295] on div at bounding box center [39, 284] width 40 height 27
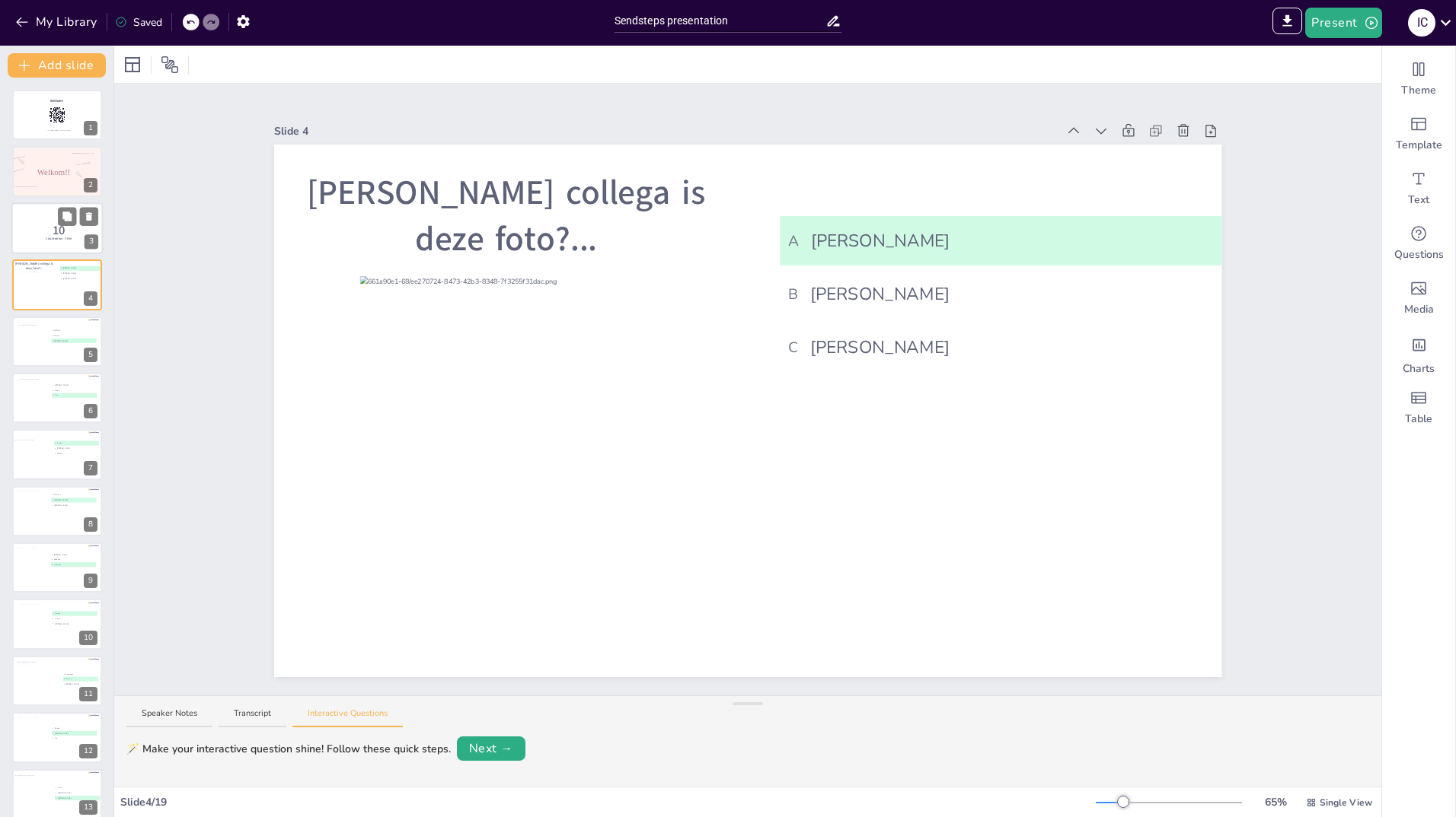
click at [38, 238] on p "Countdown - title" at bounding box center [58, 239] width 40 height 5
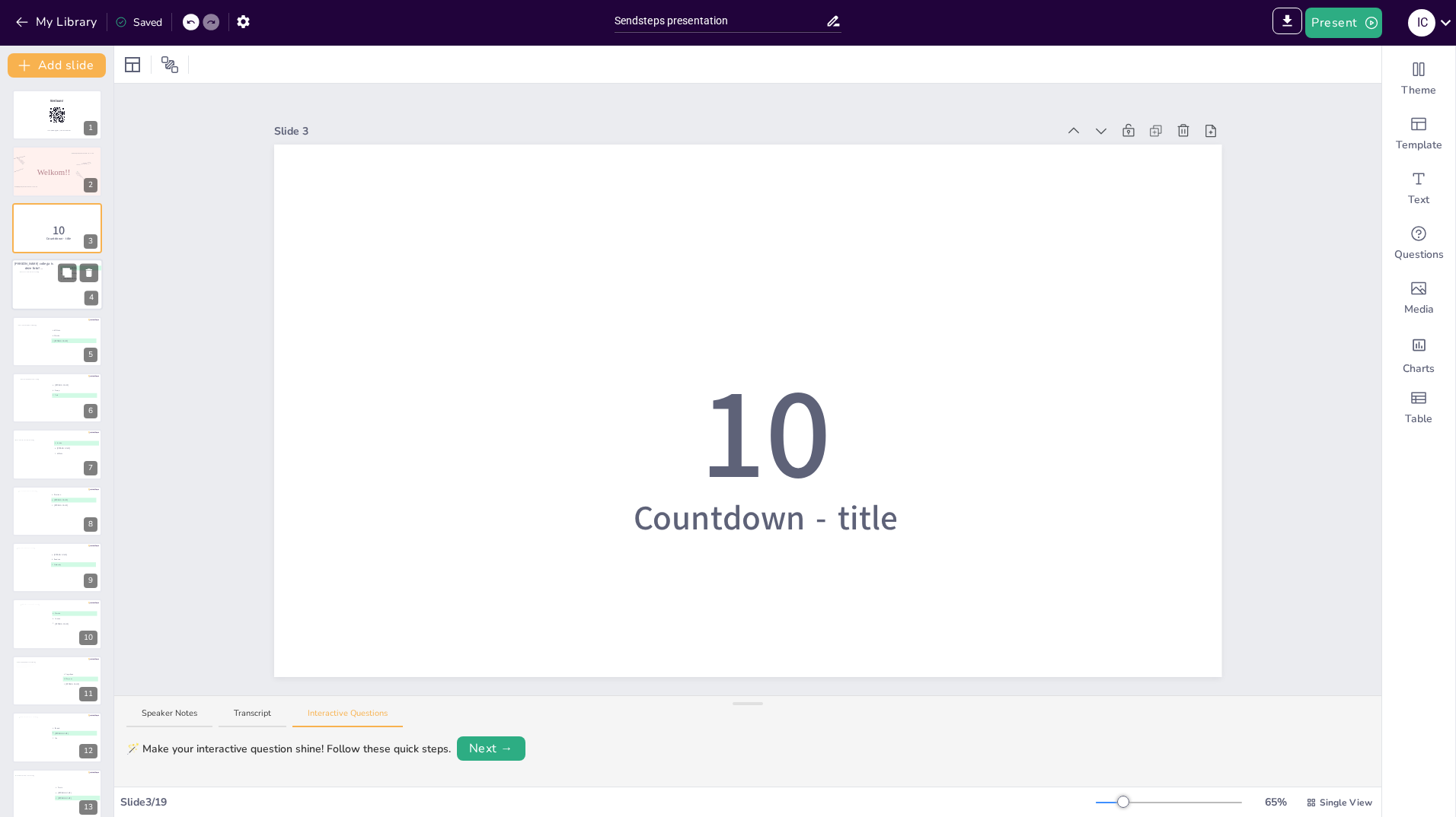
click at [37, 275] on div at bounding box center [39, 284] width 40 height 27
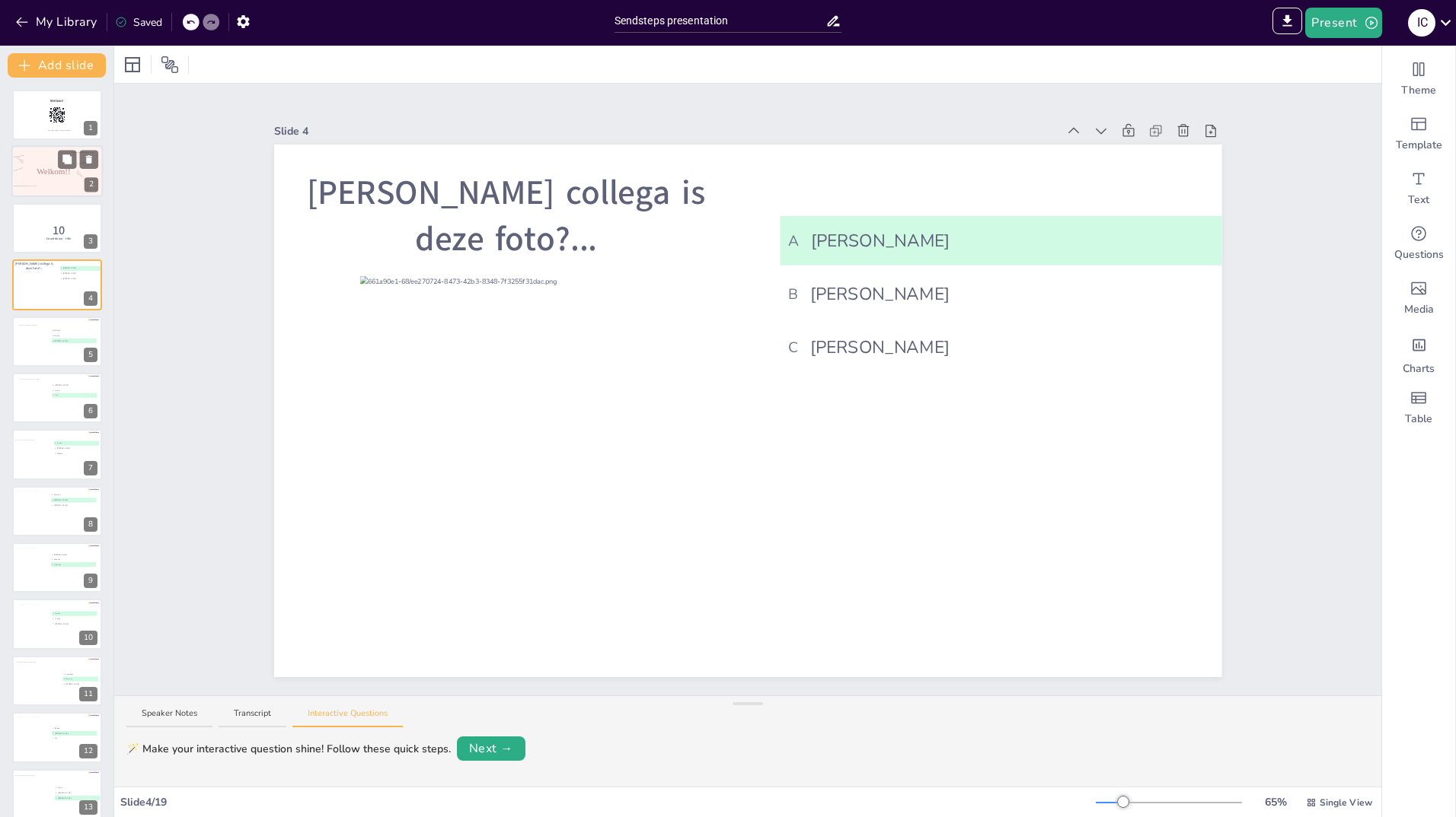
click at [31, 173] on p "Welkom!!" at bounding box center [53, 171] width 66 height 11
